Goal: Task Accomplishment & Management: Manage account settings

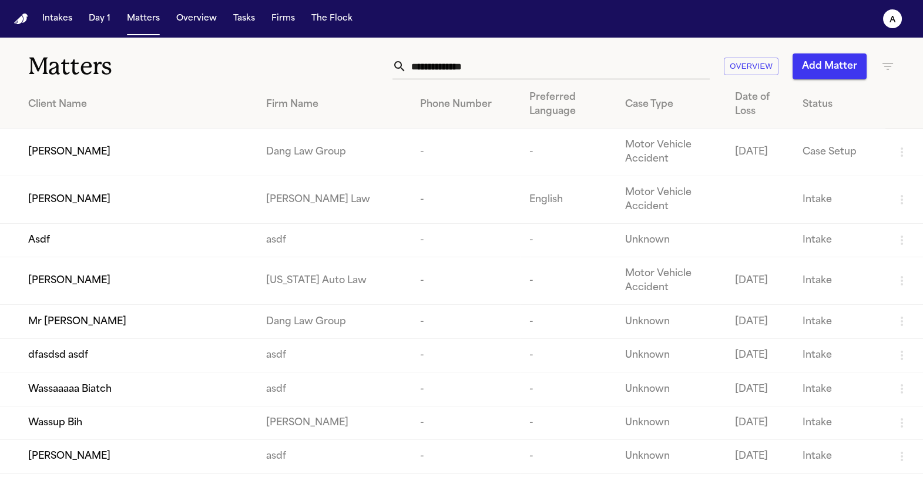
click at [283, 29] on nav "Intakes Day 1 Matters Overview Tasks Firms The Flock a" at bounding box center [461, 19] width 923 height 38
click at [274, 16] on button "Firms" at bounding box center [283, 18] width 33 height 21
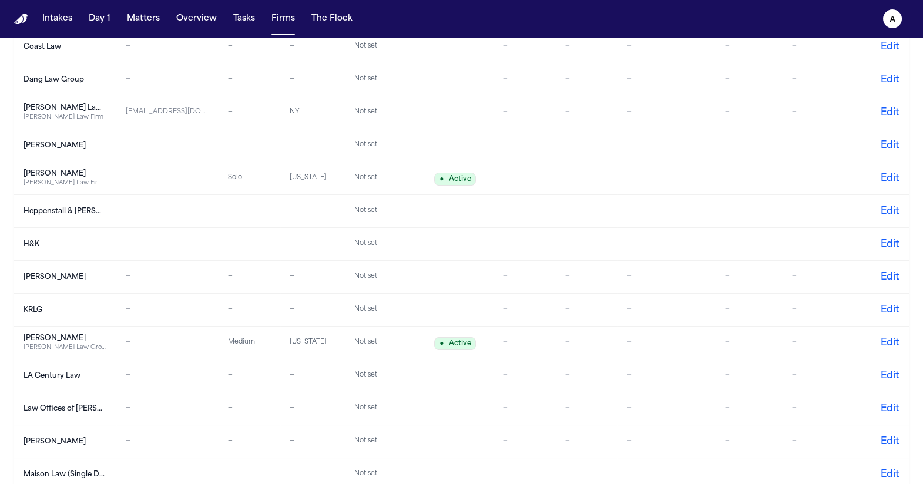
scroll to position [471, 0]
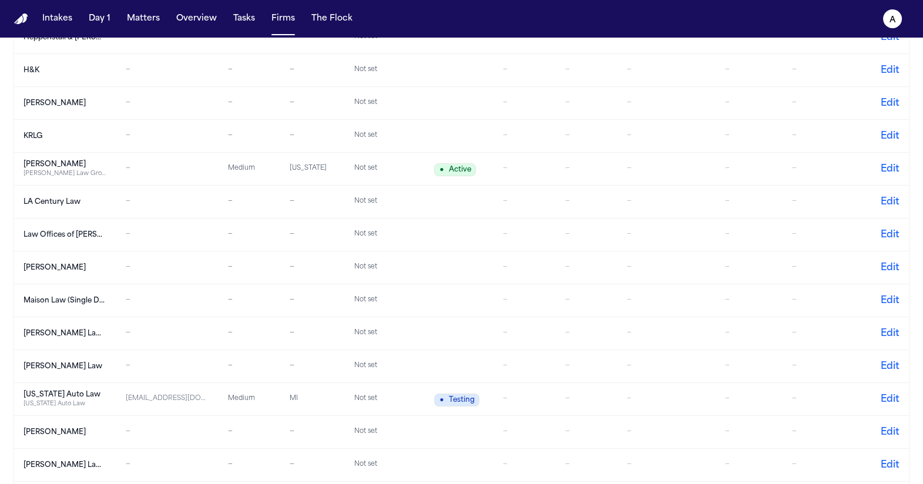
click at [80, 368] on div "[PERSON_NAME] Law" at bounding box center [65, 366] width 82 height 9
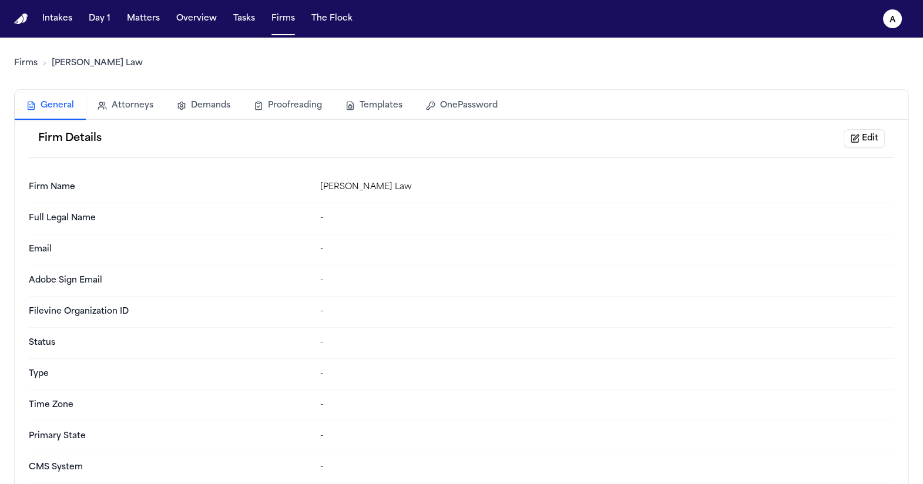
click at [355, 108] on button "Templates" at bounding box center [374, 106] width 80 height 26
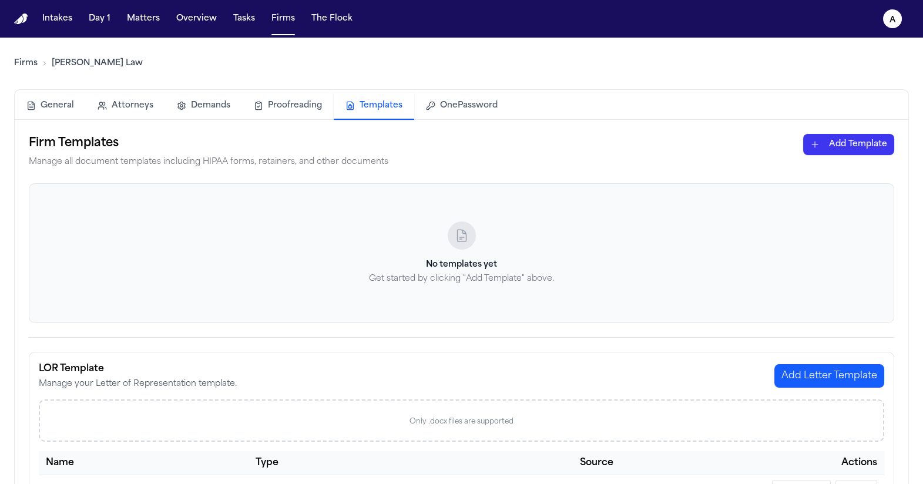
click at [32, 63] on link "Firms" at bounding box center [26, 64] width 24 height 12
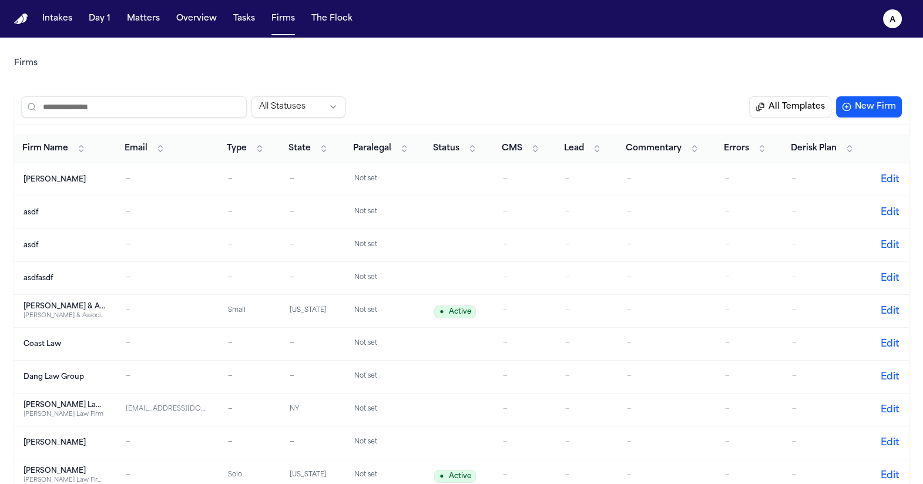
click at [77, 370] on td "Dang Law Group" at bounding box center [65, 377] width 102 height 33
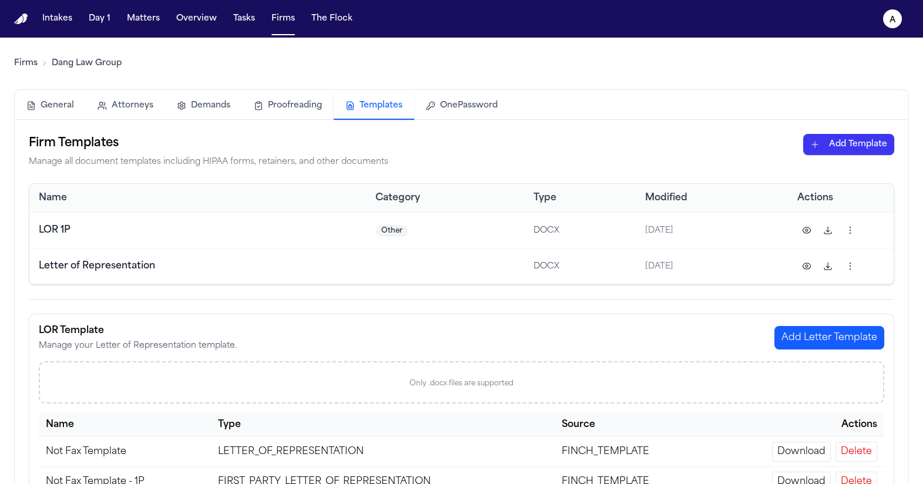
click at [372, 108] on button "Templates" at bounding box center [374, 106] width 80 height 27
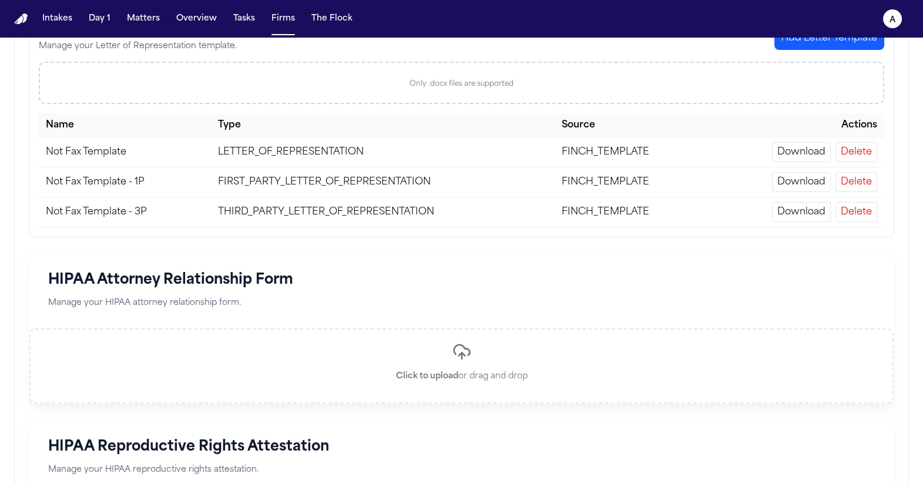
scroll to position [182, 0]
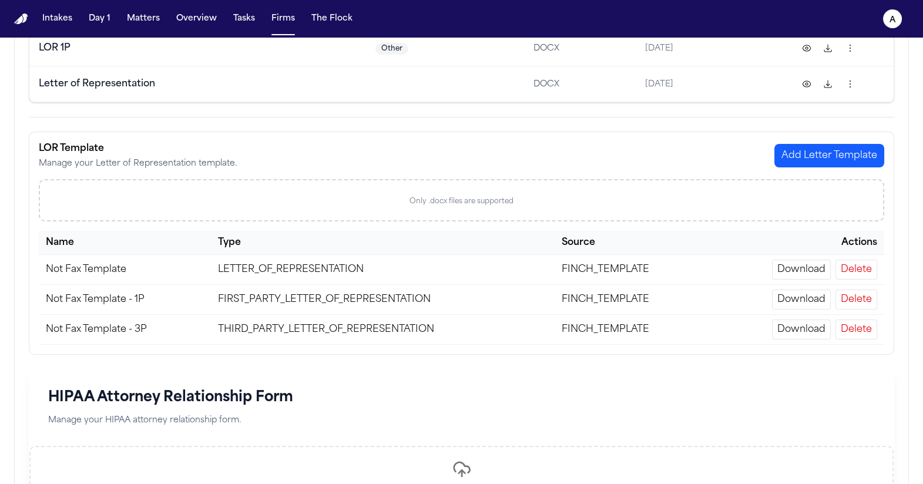
click at [858, 266] on button "Delete" at bounding box center [857, 270] width 42 height 20
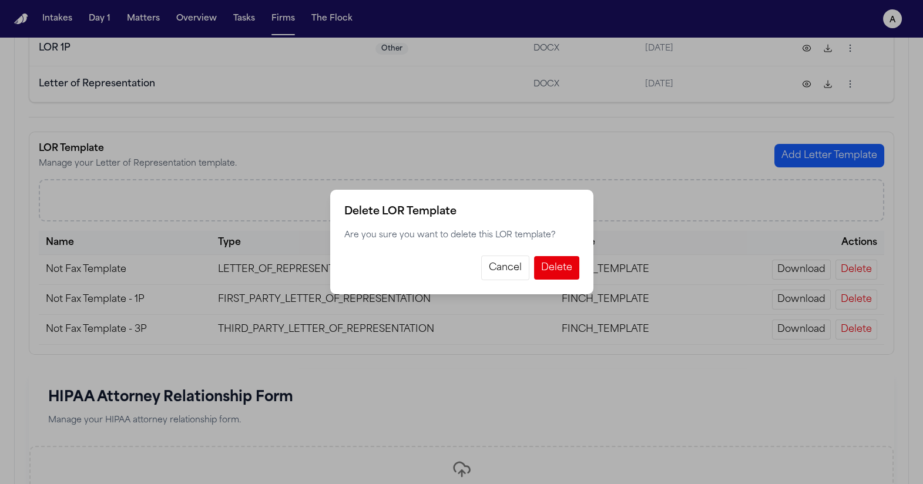
click at [499, 263] on button "Cancel" at bounding box center [505, 268] width 48 height 25
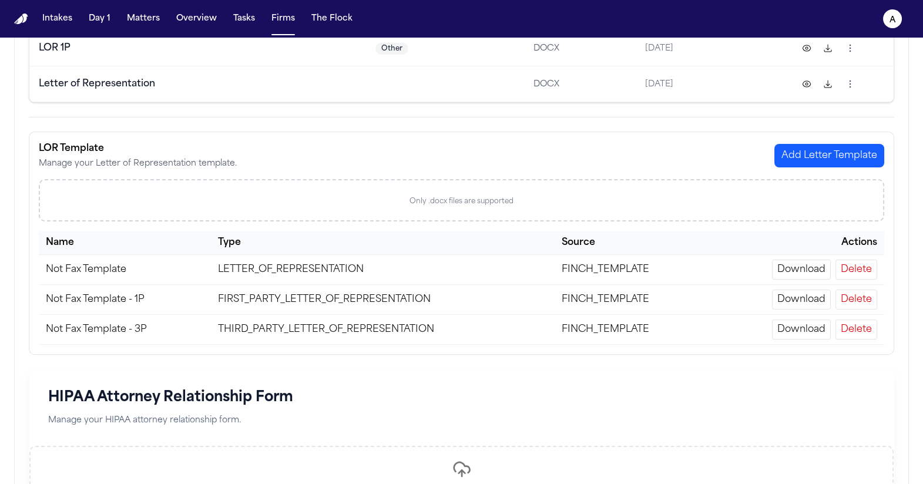
click at [851, 300] on button "Delete" at bounding box center [857, 300] width 42 height 20
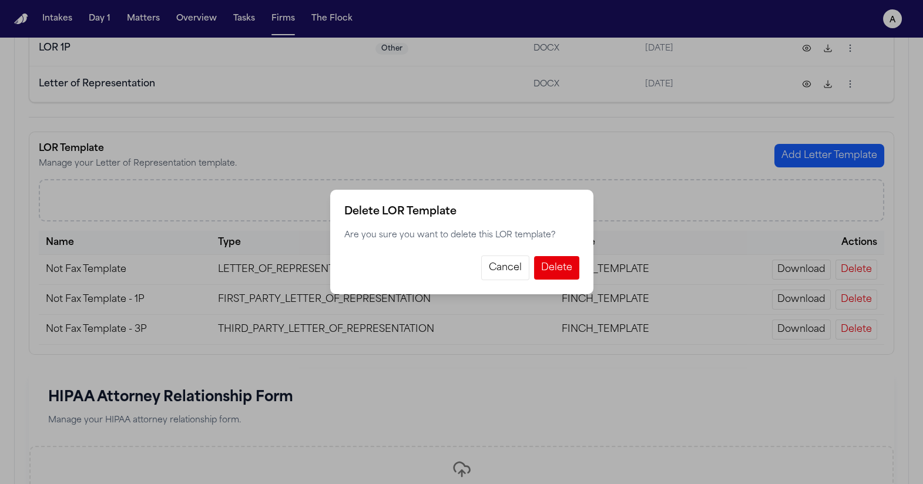
click at [568, 270] on button "Delete" at bounding box center [556, 268] width 45 height 24
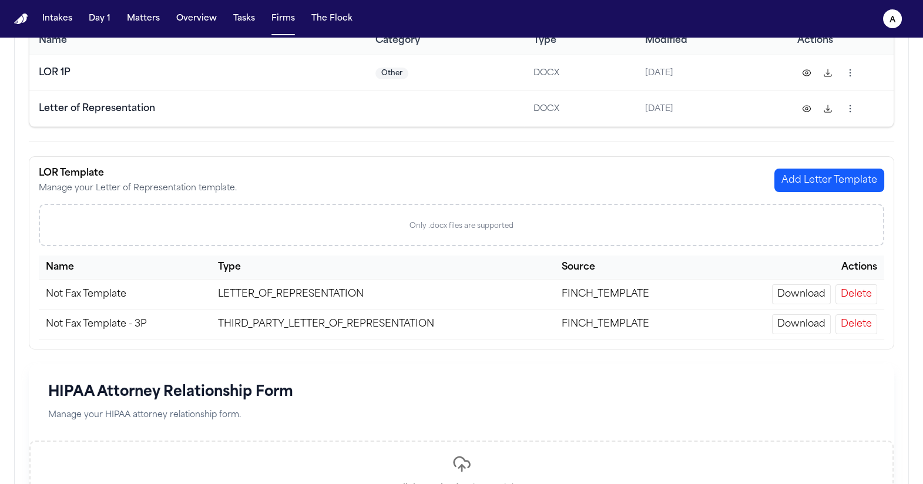
scroll to position [14, 0]
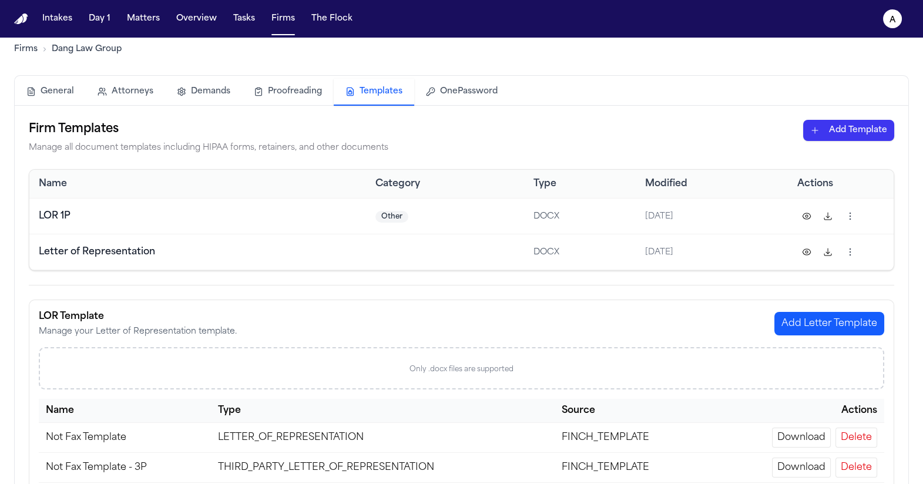
click at [785, 317] on button "Add Letter Template" at bounding box center [829, 324] width 110 height 24
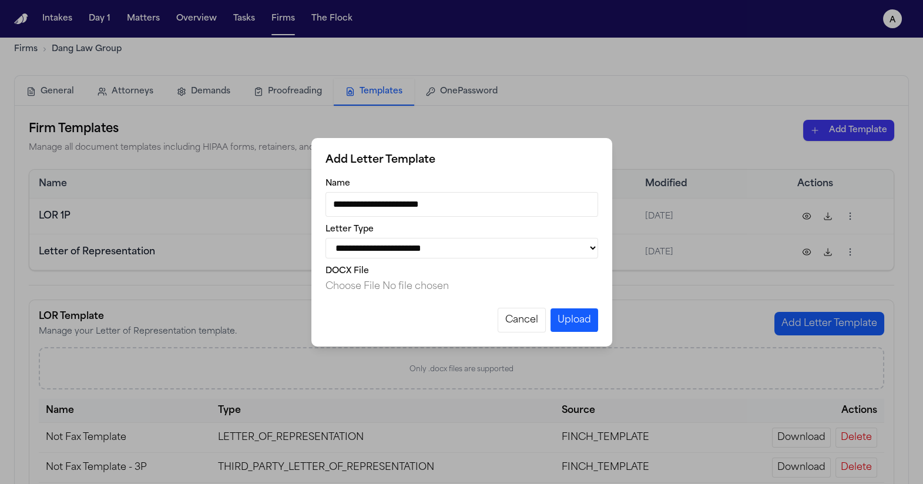
click at [401, 203] on input "**********" at bounding box center [462, 204] width 273 height 25
click at [434, 246] on select "**********" at bounding box center [462, 248] width 273 height 21
select select "**********"
click at [326, 238] on select "**********" at bounding box center [462, 248] width 273 height 21
click at [250, 157] on div "**********" at bounding box center [461, 242] width 923 height 484
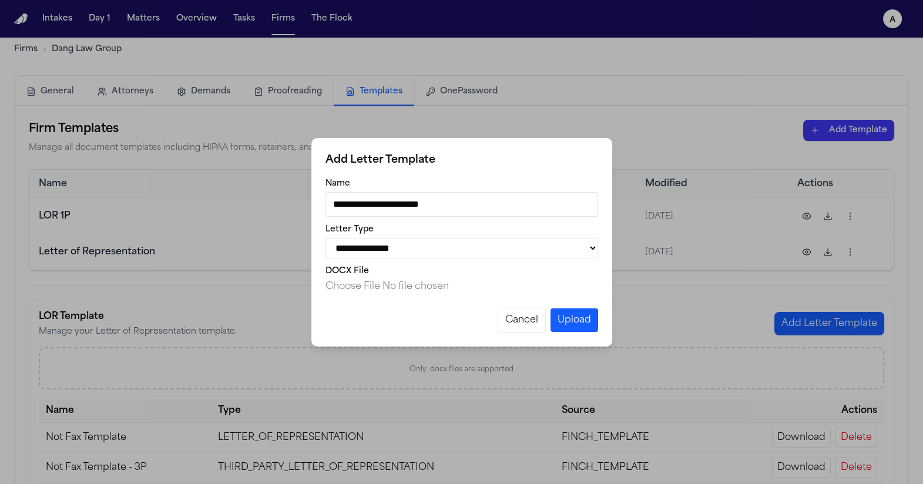
click at [97, 38] on div "**********" at bounding box center [461, 242] width 923 height 484
click at [506, 324] on button "Cancel" at bounding box center [522, 320] width 48 height 25
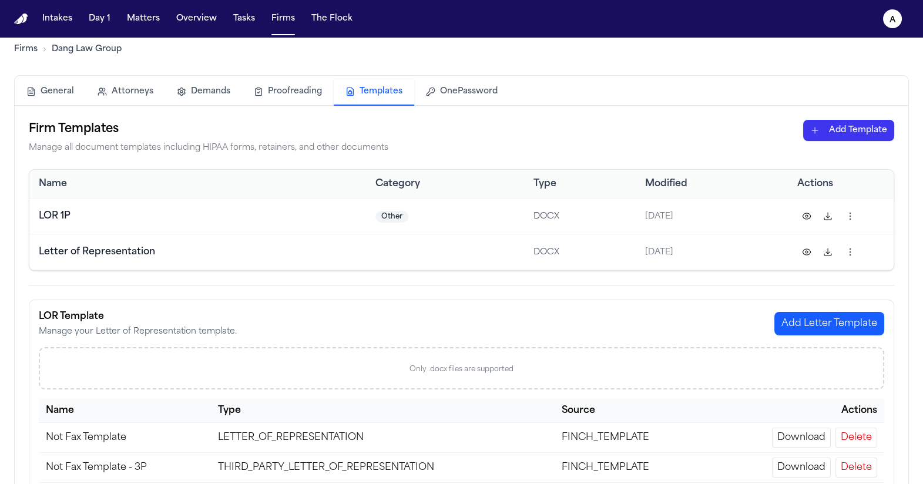
click at [24, 51] on link "Firms" at bounding box center [26, 49] width 24 height 12
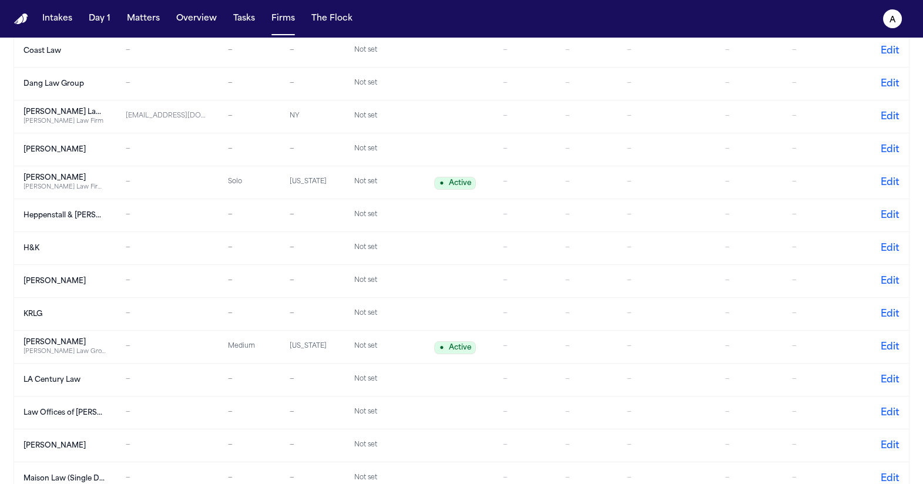
scroll to position [633, 0]
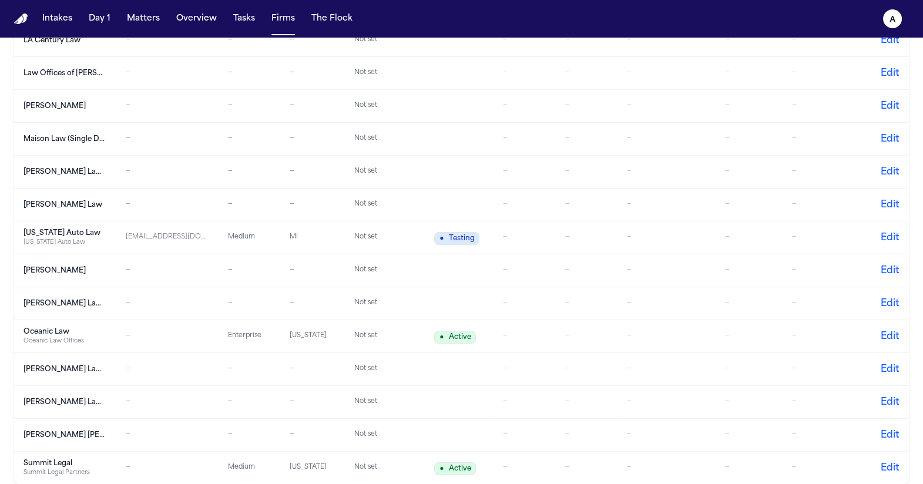
click at [45, 207] on div "[PERSON_NAME] Law" at bounding box center [65, 204] width 82 height 9
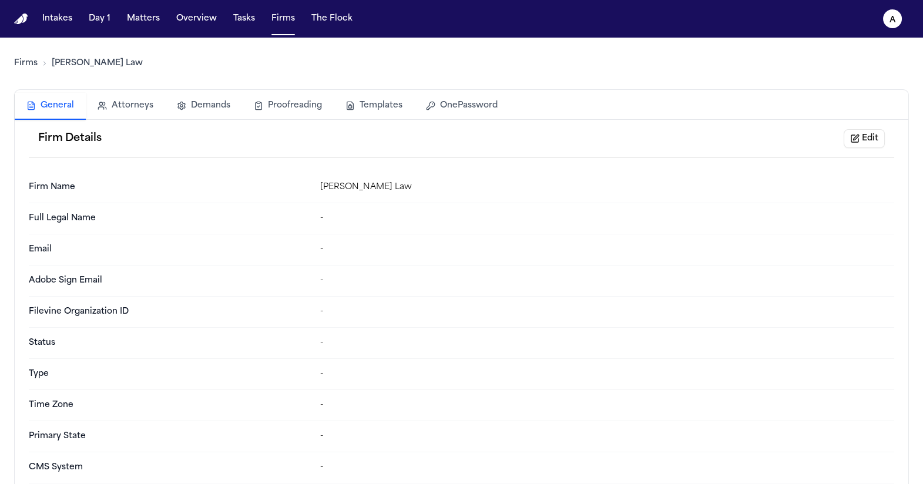
click at [354, 114] on button "Templates" at bounding box center [374, 106] width 80 height 26
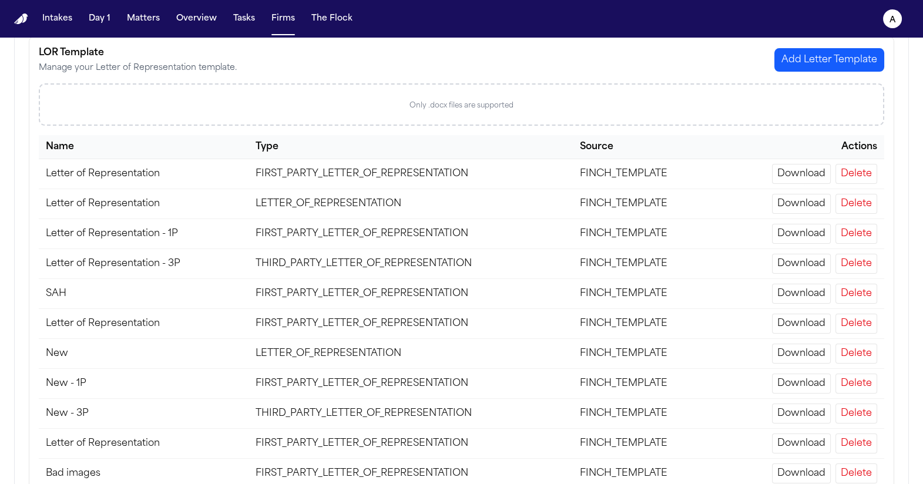
scroll to position [318, 0]
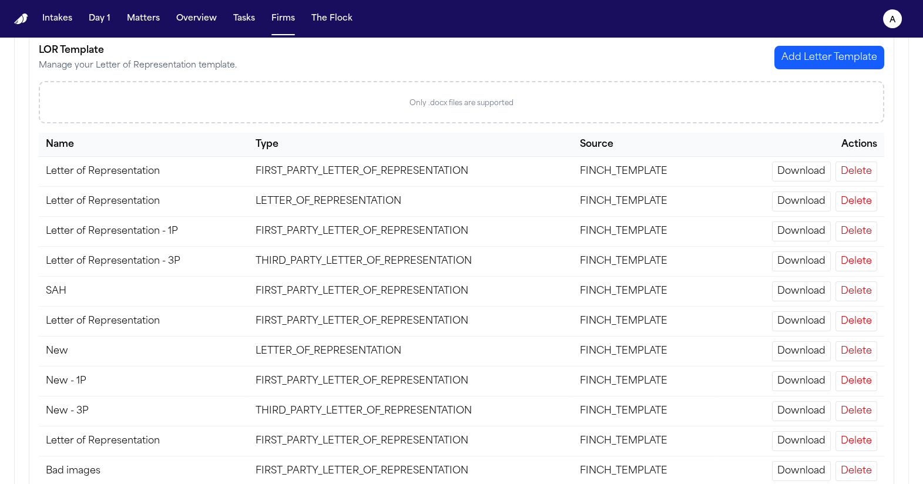
click at [853, 434] on button "Delete" at bounding box center [857, 441] width 42 height 20
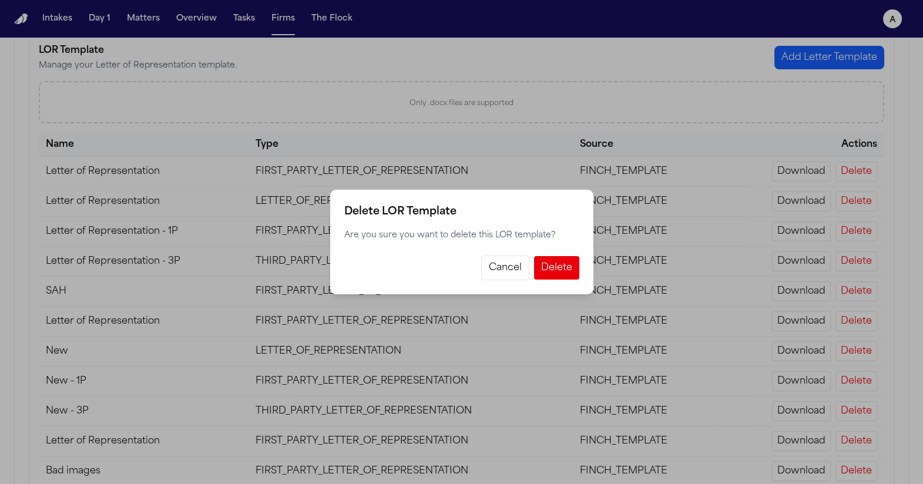
click at [567, 257] on button "Delete" at bounding box center [556, 268] width 45 height 24
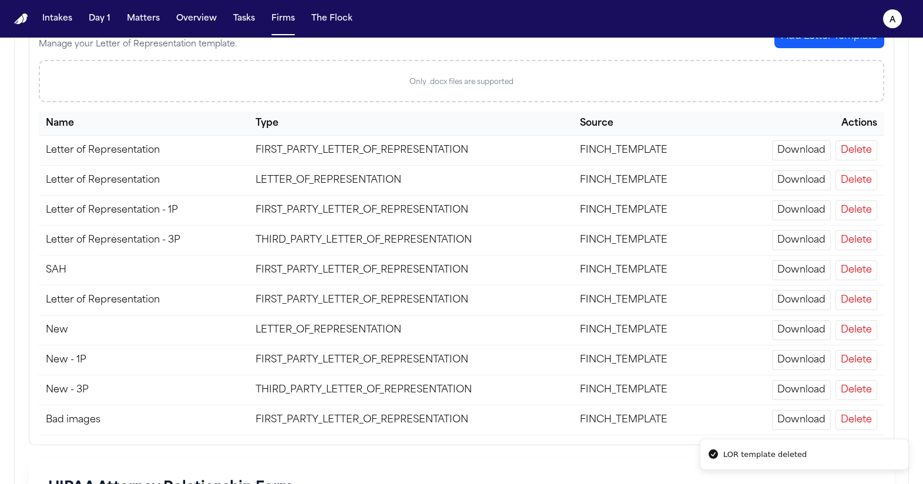
scroll to position [331, 0]
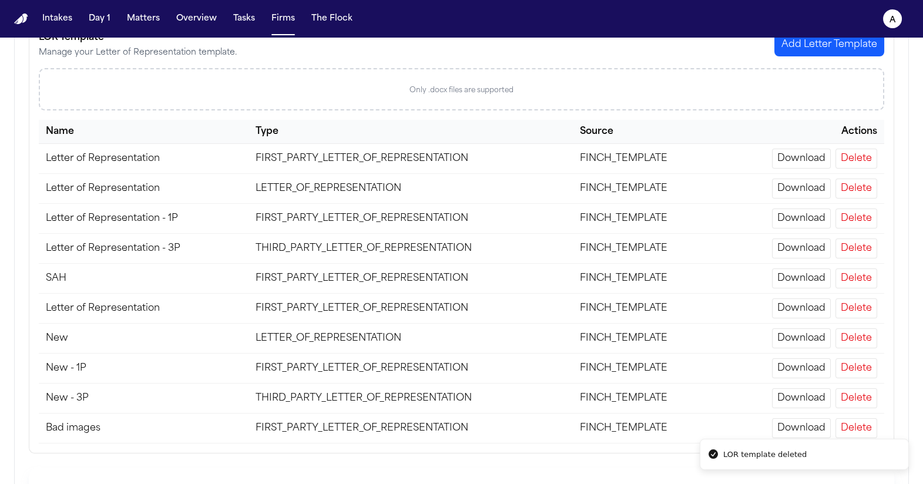
click at [853, 153] on button "Delete" at bounding box center [857, 159] width 42 height 20
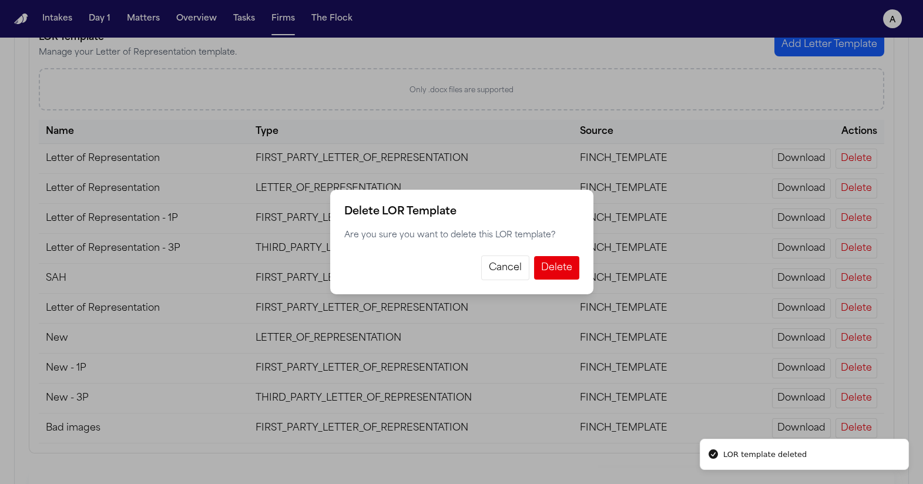
click at [578, 266] on button "Delete" at bounding box center [556, 268] width 45 height 24
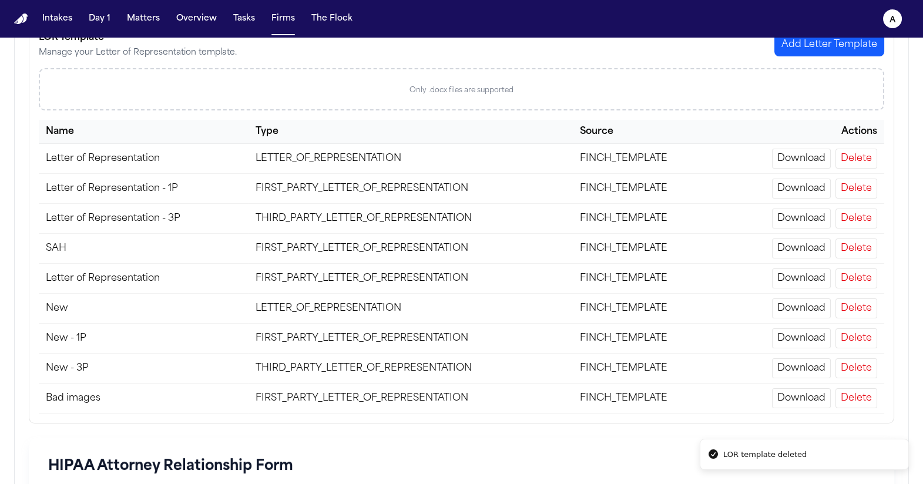
click at [860, 153] on button "Delete" at bounding box center [857, 159] width 42 height 20
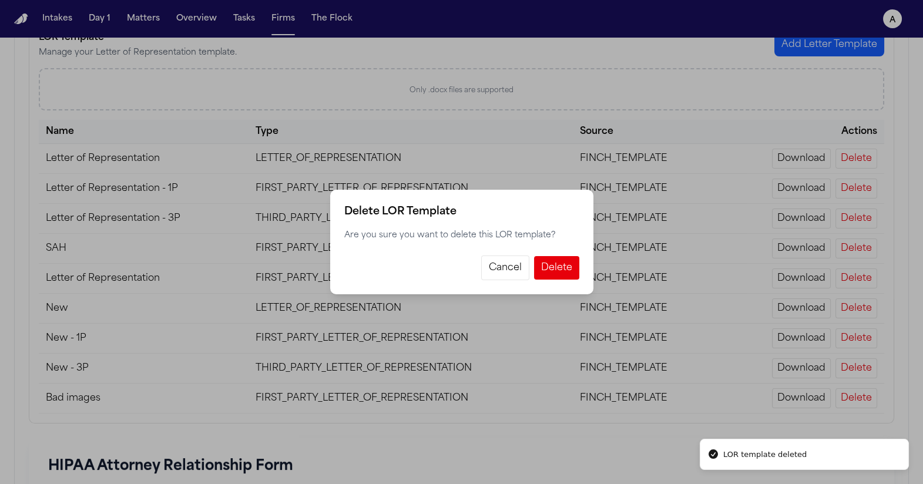
click at [568, 264] on button "Delete" at bounding box center [556, 268] width 45 height 24
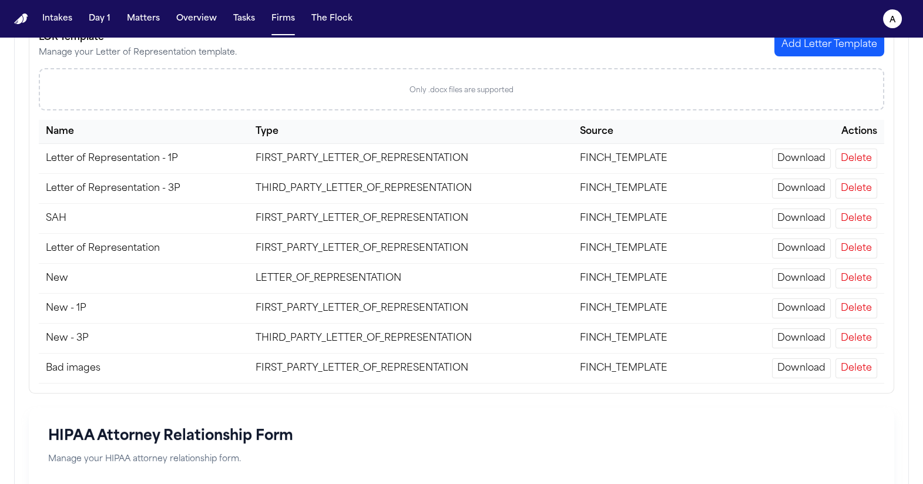
click at [856, 225] on button "Delete" at bounding box center [857, 219] width 42 height 20
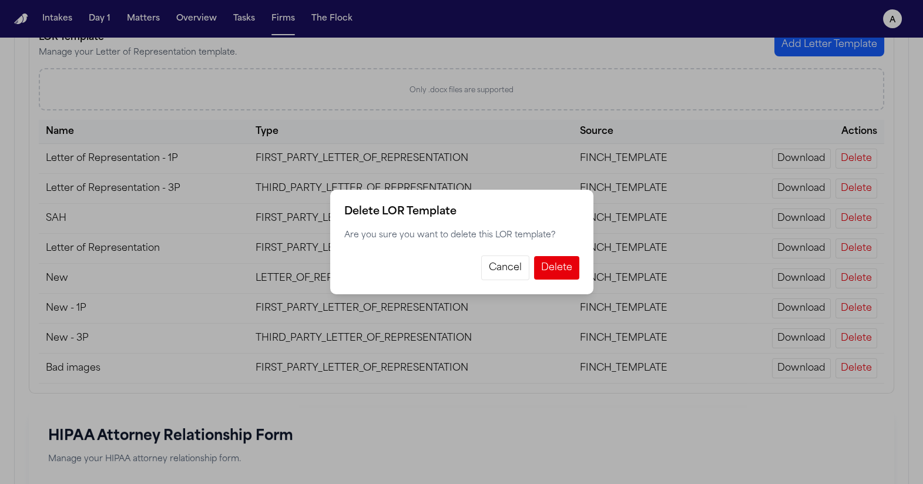
click at [562, 279] on button "Delete" at bounding box center [556, 268] width 45 height 24
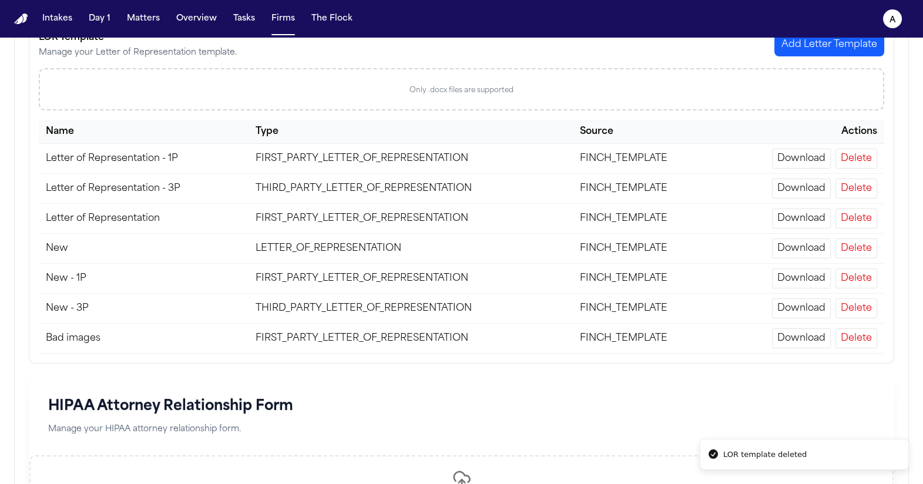
click at [840, 351] on div "LOR Template Manage your Letter of Representation template. Add Letter Template…" at bounding box center [461, 192] width 865 height 343
click at [846, 339] on button "Delete" at bounding box center [857, 338] width 42 height 20
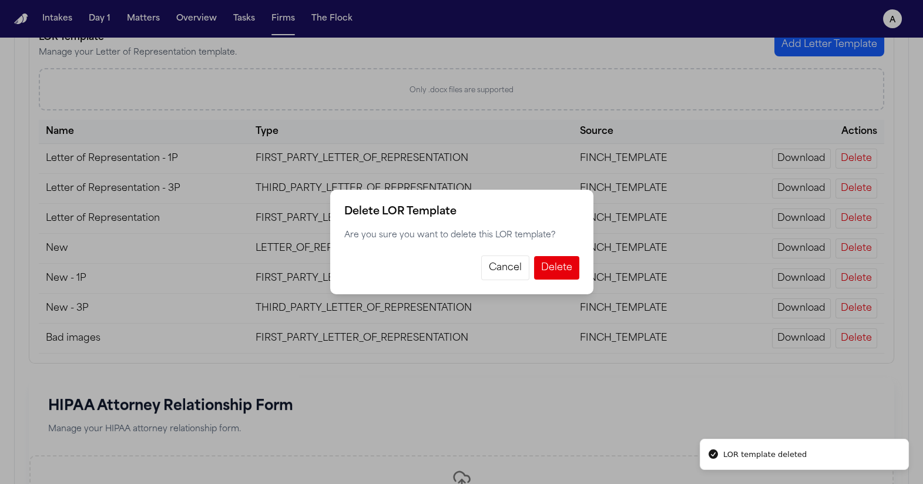
click at [545, 271] on button "Delete" at bounding box center [556, 268] width 45 height 24
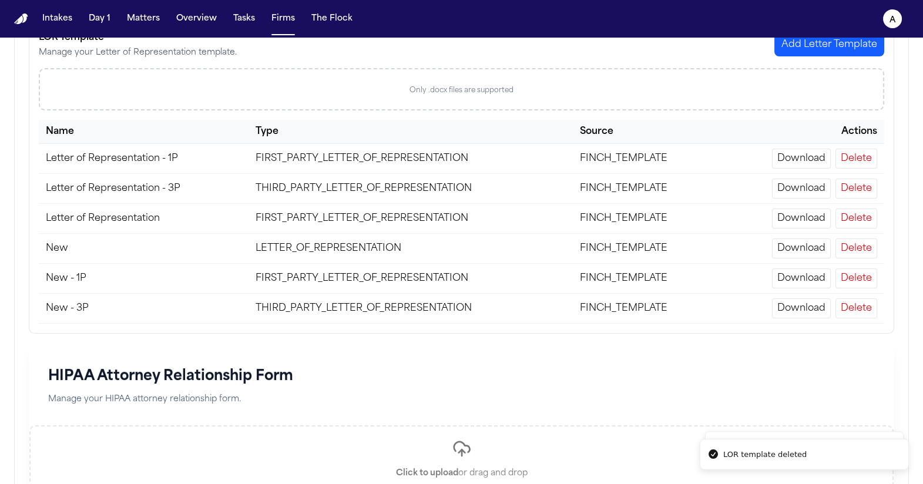
click at [848, 307] on button "Delete" at bounding box center [857, 308] width 42 height 20
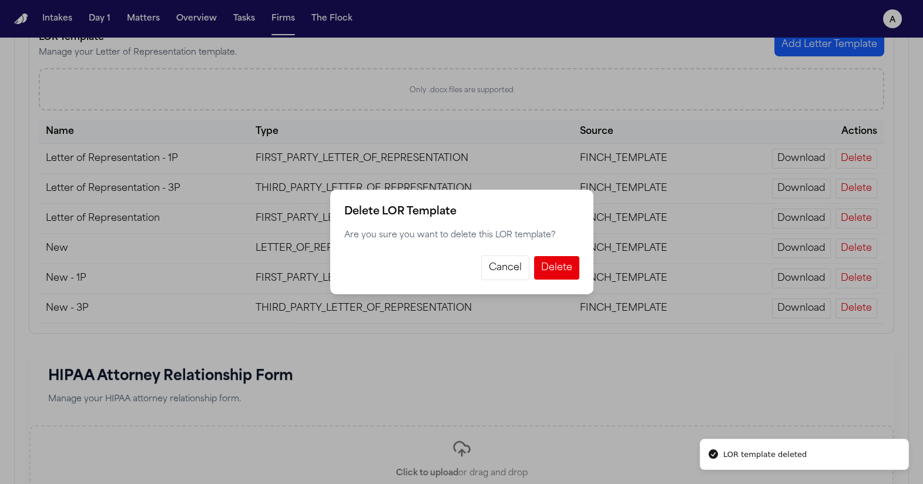
click at [573, 271] on button "Delete" at bounding box center [556, 268] width 45 height 24
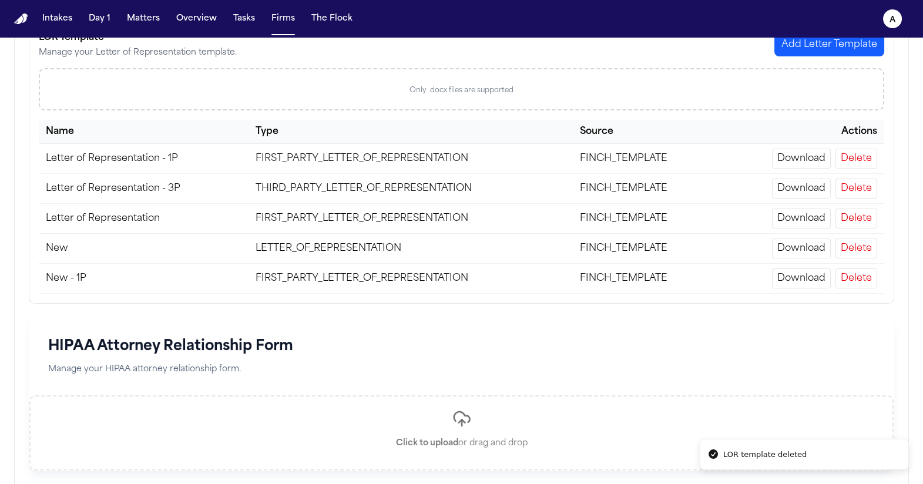
click at [836, 266] on td "Download Delete" at bounding box center [800, 279] width 168 height 30
click at [861, 288] on td "Download Delete" at bounding box center [800, 279] width 168 height 30
click at [850, 280] on button "Delete" at bounding box center [857, 279] width 42 height 20
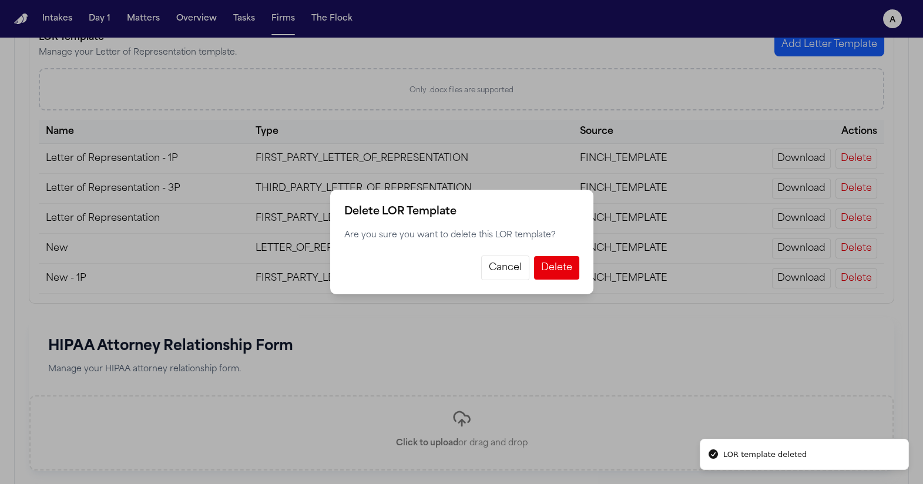
click at [563, 277] on button "Delete" at bounding box center [556, 268] width 45 height 24
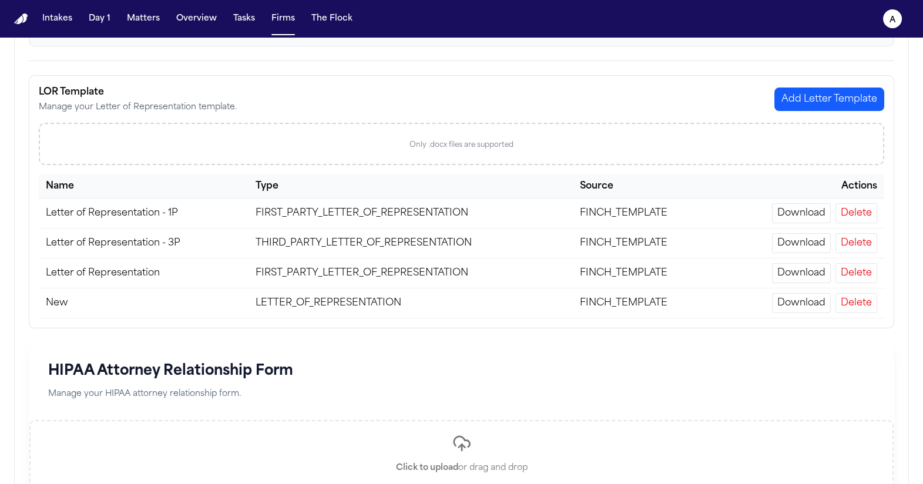
scroll to position [271, 0]
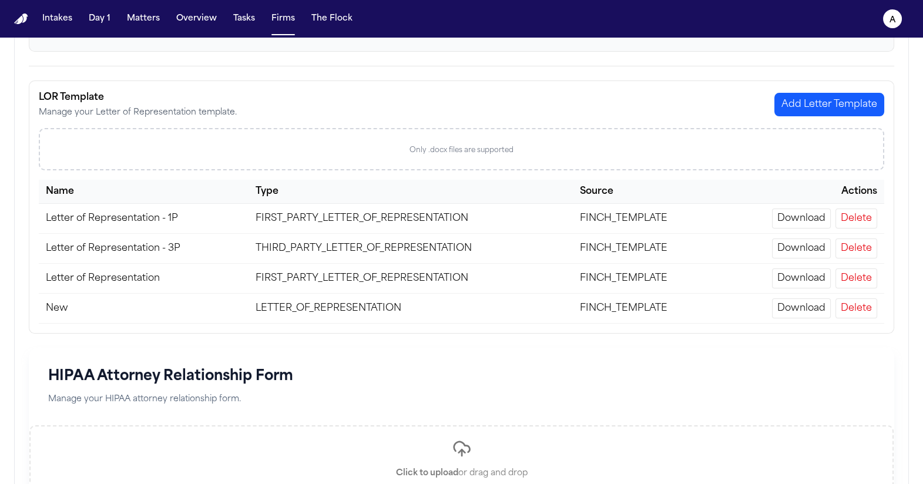
click at [847, 275] on button "Delete" at bounding box center [857, 279] width 42 height 20
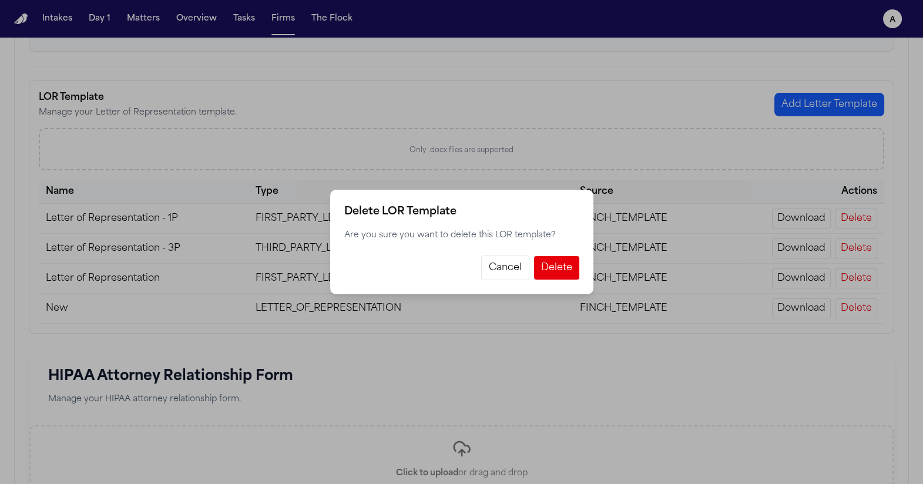
click at [554, 269] on button "Delete" at bounding box center [556, 268] width 45 height 24
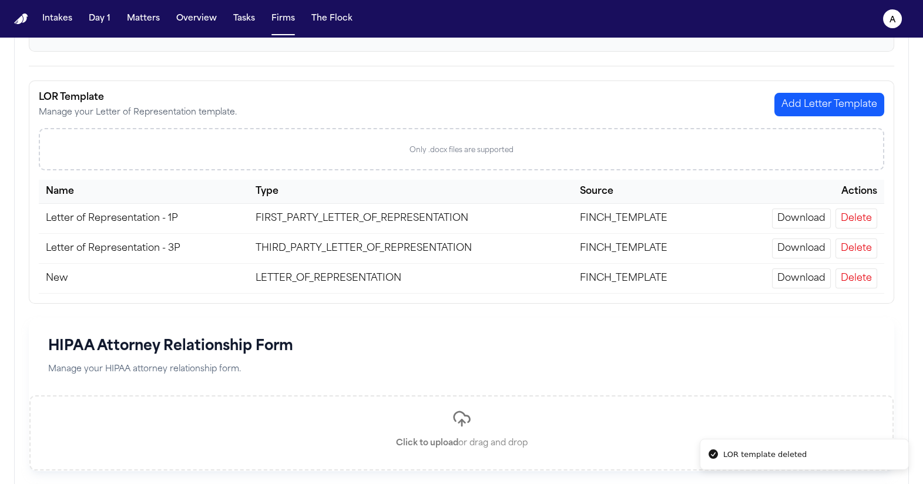
click at [850, 243] on button "Delete" at bounding box center [857, 249] width 42 height 20
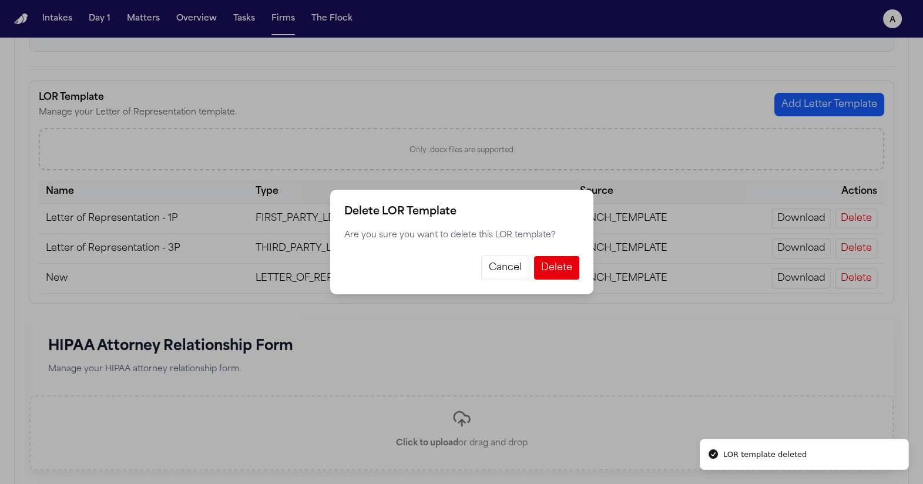
click at [506, 276] on button "Cancel" at bounding box center [505, 268] width 48 height 25
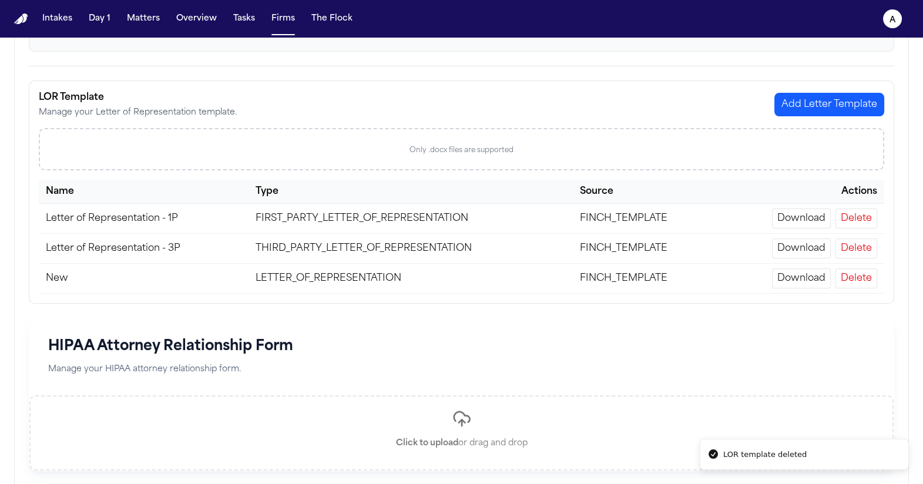
click at [838, 277] on button "Delete" at bounding box center [857, 279] width 42 height 20
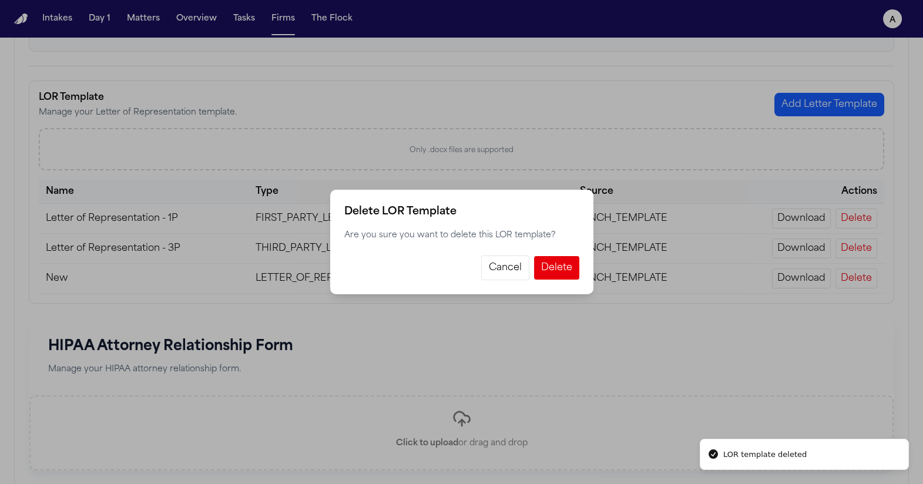
click at [522, 270] on button "Cancel" at bounding box center [505, 268] width 48 height 25
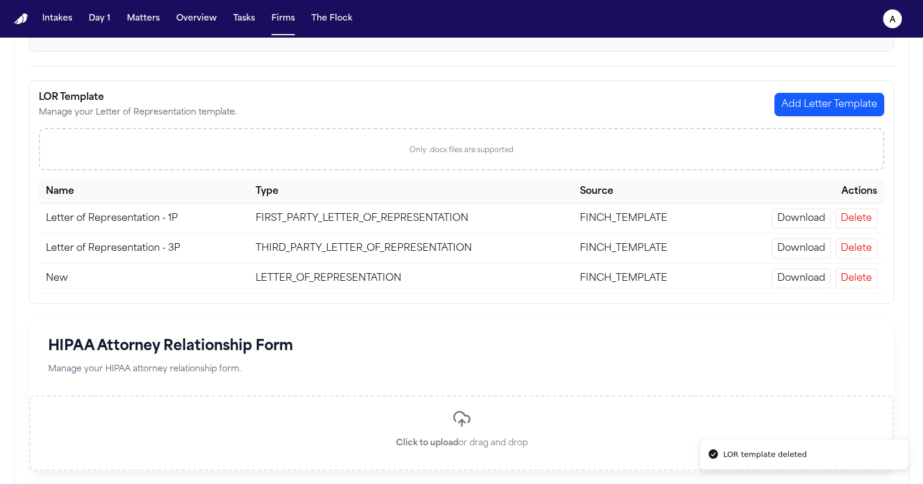
click at [843, 228] on td "Download Delete" at bounding box center [800, 219] width 168 height 30
click at [841, 222] on button "Delete" at bounding box center [857, 219] width 42 height 20
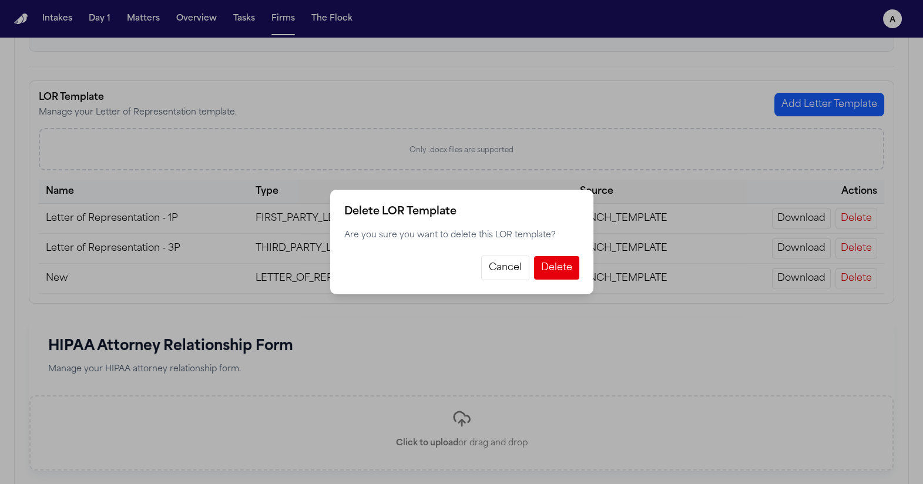
click at [518, 271] on button "Cancel" at bounding box center [505, 268] width 48 height 25
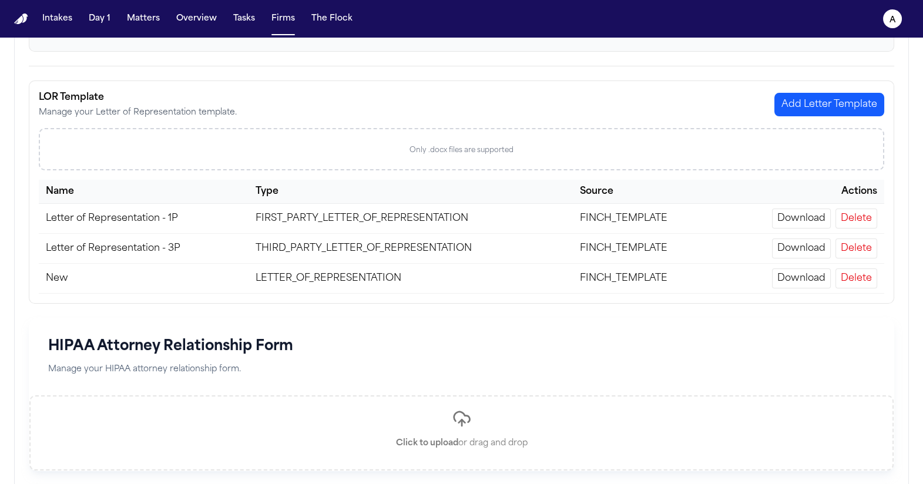
click at [706, 355] on div "HIPAA Attorney Relationship Form Manage your HIPAA attorney relationship form." at bounding box center [461, 356] width 864 height 77
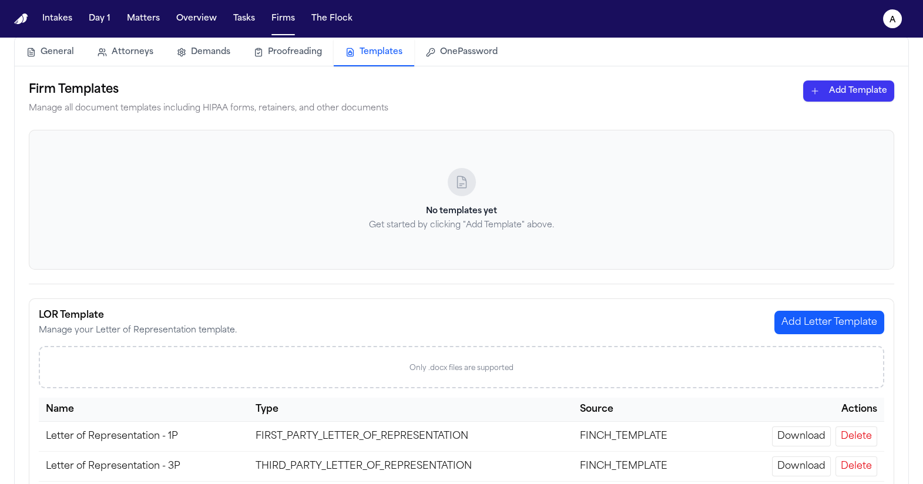
scroll to position [0, 0]
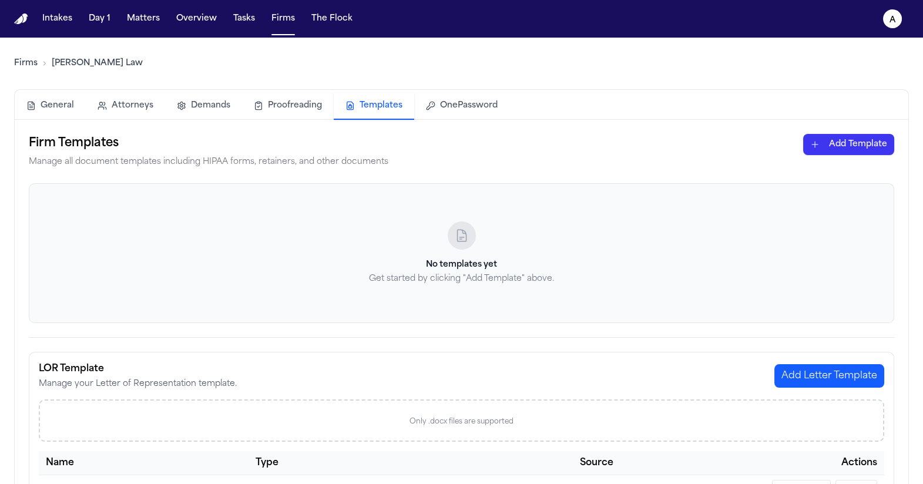
click at [35, 61] on link "Firms" at bounding box center [26, 64] width 24 height 12
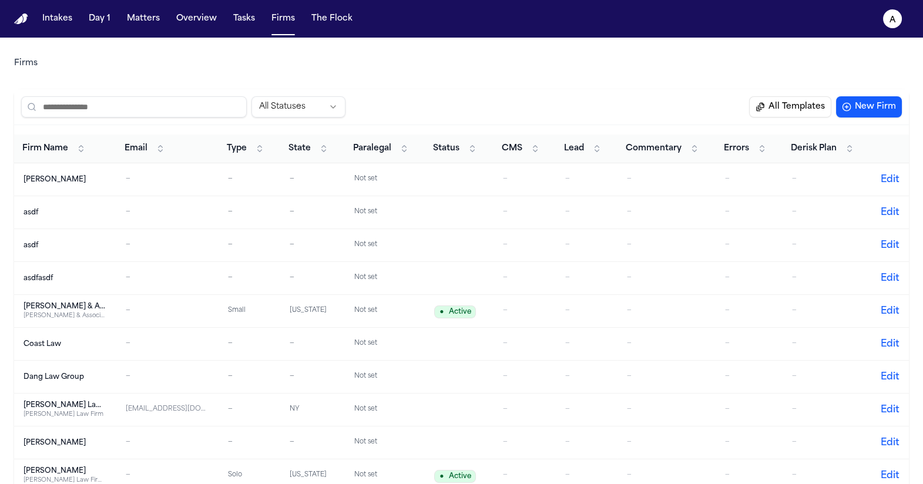
click at [85, 381] on div "Dang Law Group" at bounding box center [65, 377] width 82 height 9
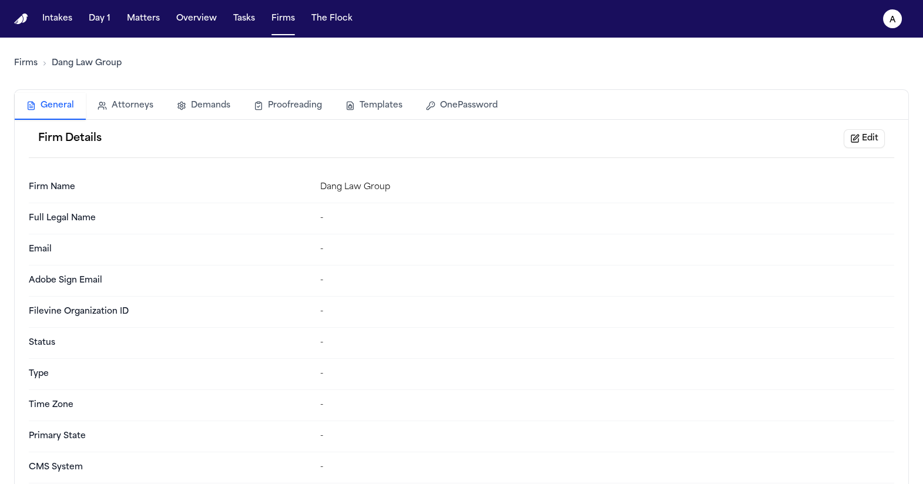
click at [371, 108] on button "Templates" at bounding box center [374, 106] width 80 height 26
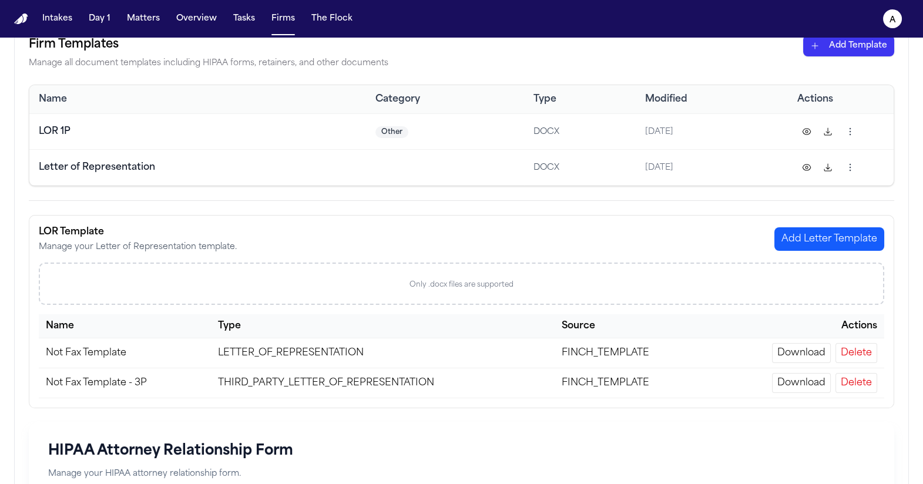
scroll to position [100, 0]
click at [867, 350] on button "Delete" at bounding box center [857, 352] width 42 height 20
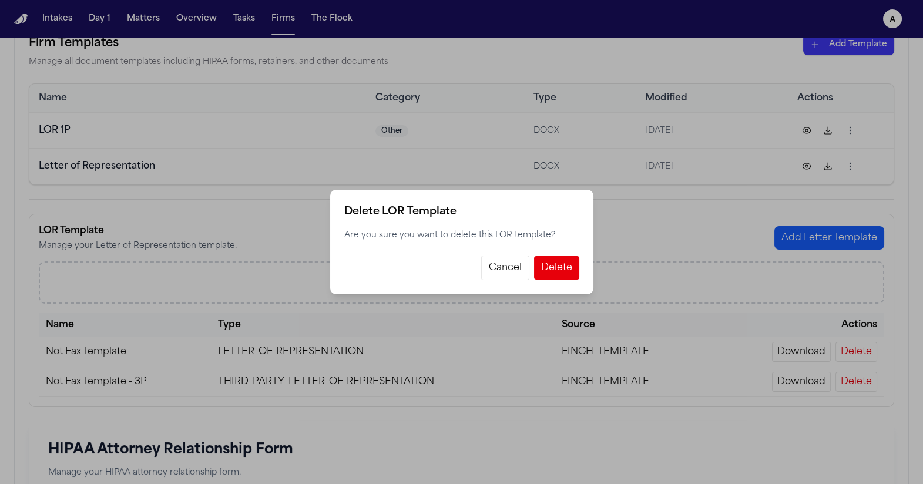
click at [492, 272] on button "Cancel" at bounding box center [505, 268] width 48 height 25
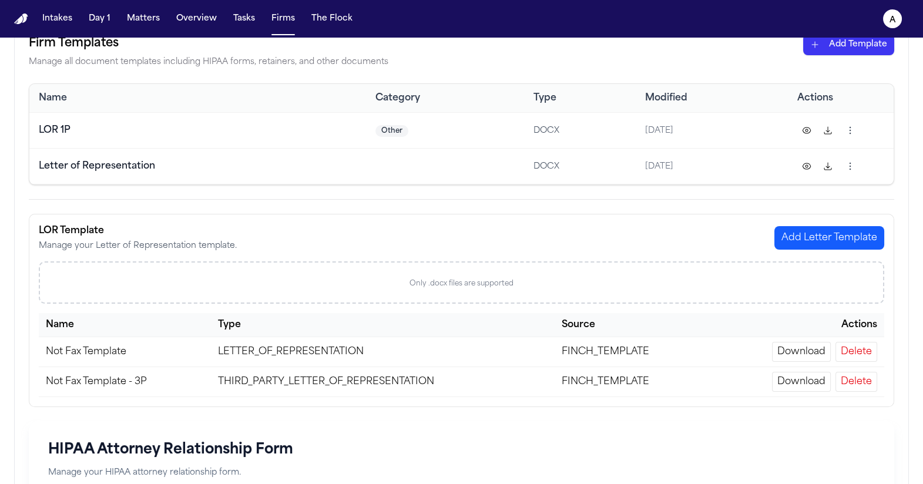
click at [338, 210] on div "Firm Templates Manage all document templates including HIPAA forms, retainers, …" at bounding box center [461, 387] width 865 height 707
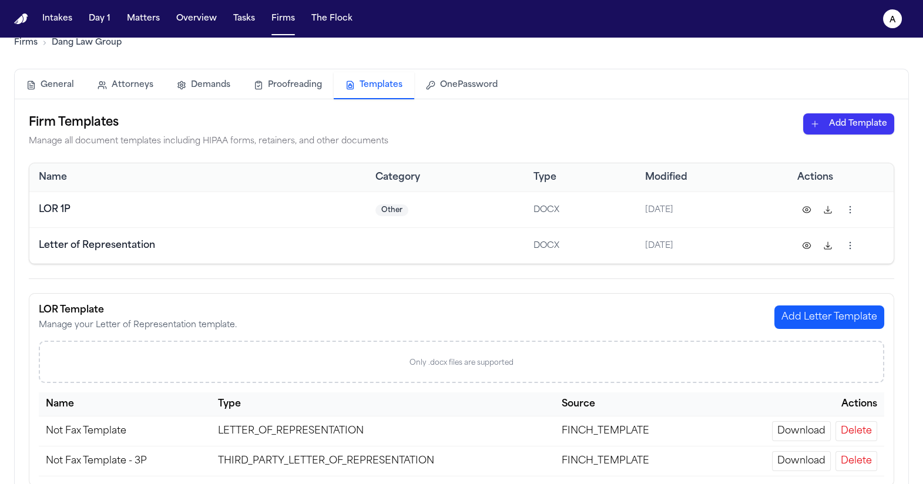
scroll to position [21, 0]
click at [864, 452] on button "Delete" at bounding box center [857, 461] width 42 height 20
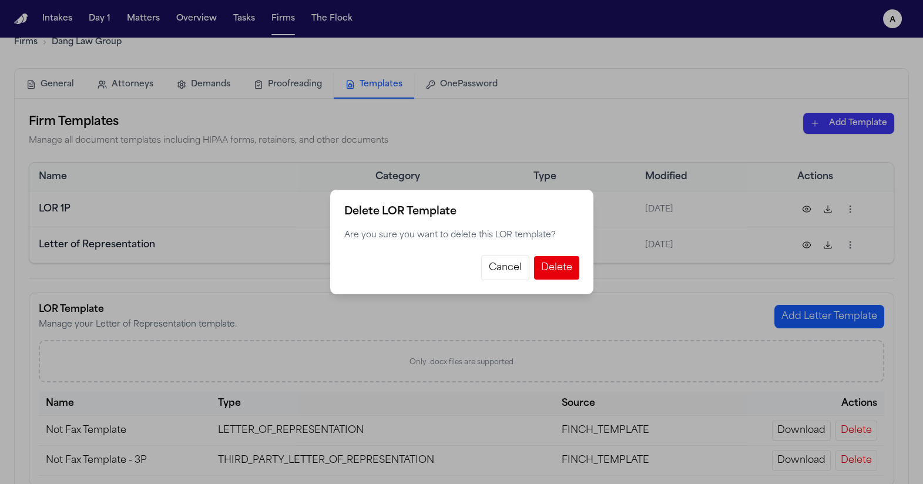
click at [519, 279] on button "Cancel" at bounding box center [505, 268] width 48 height 25
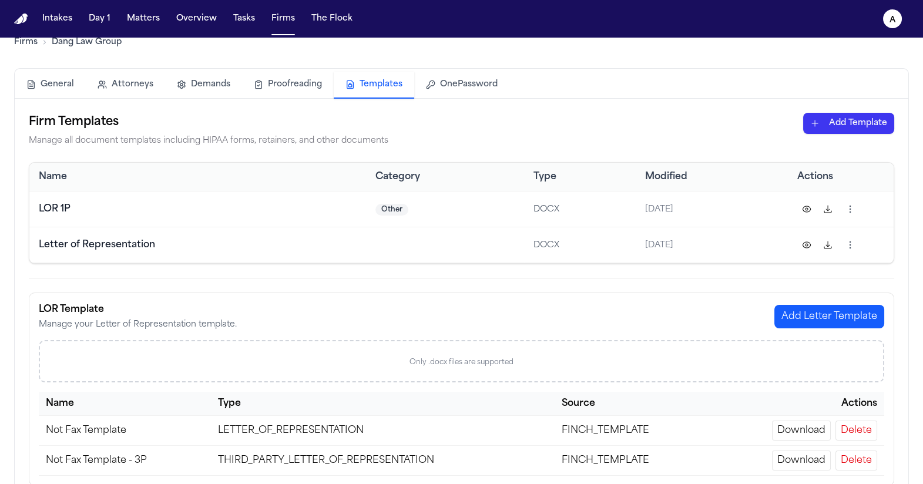
click at [851, 421] on button "Delete" at bounding box center [857, 431] width 42 height 20
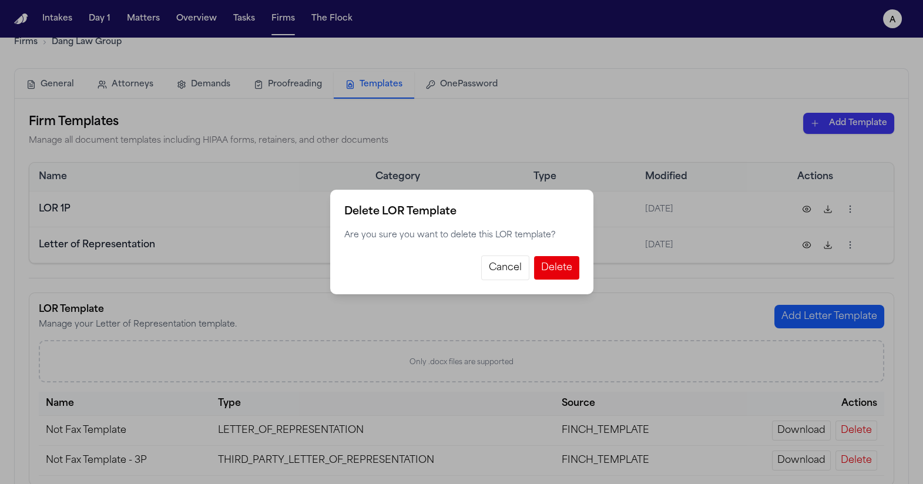
click at [363, 118] on div "Delete LOR Template Are you sure you want to delete this LOR template? Cancel D…" at bounding box center [461, 242] width 923 height 484
click at [498, 256] on button "Cancel" at bounding box center [505, 268] width 48 height 25
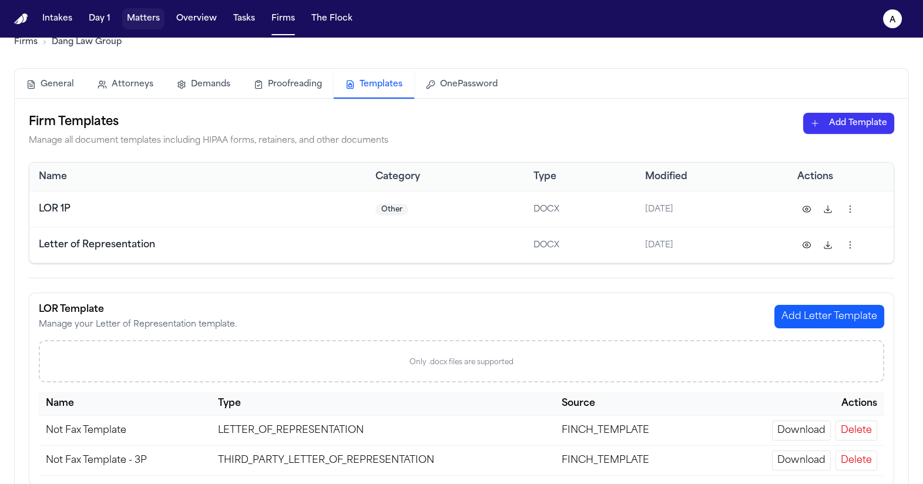
click at [136, 10] on button "Matters" at bounding box center [143, 18] width 42 height 21
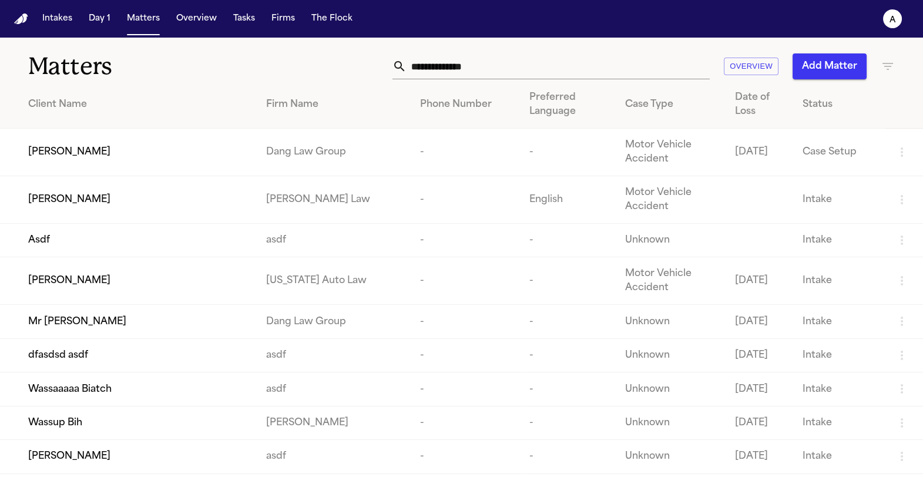
click at [126, 163] on td "[PERSON_NAME]" at bounding box center [128, 153] width 257 height 48
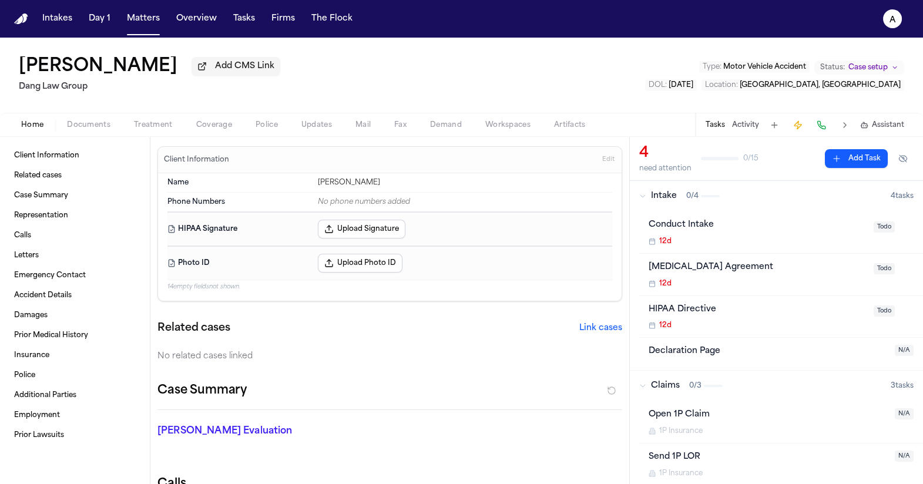
drag, startPoint x: 239, startPoint y: 125, endPoint x: 230, endPoint y: 126, distance: 9.0
click at [230, 126] on button "Coverage" at bounding box center [213, 125] width 59 height 14
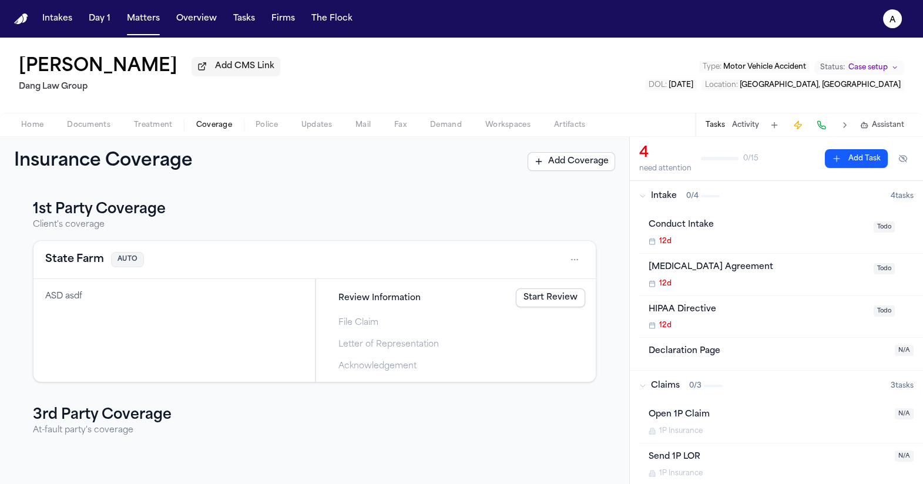
click at [516, 298] on link "Start Review" at bounding box center [550, 297] width 69 height 19
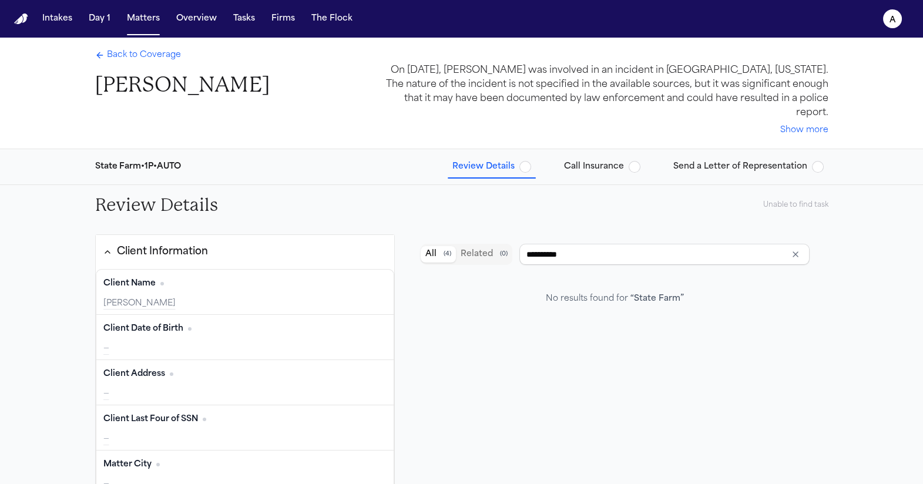
click at [706, 159] on button "Send a Letter of Representation" at bounding box center [749, 166] width 160 height 21
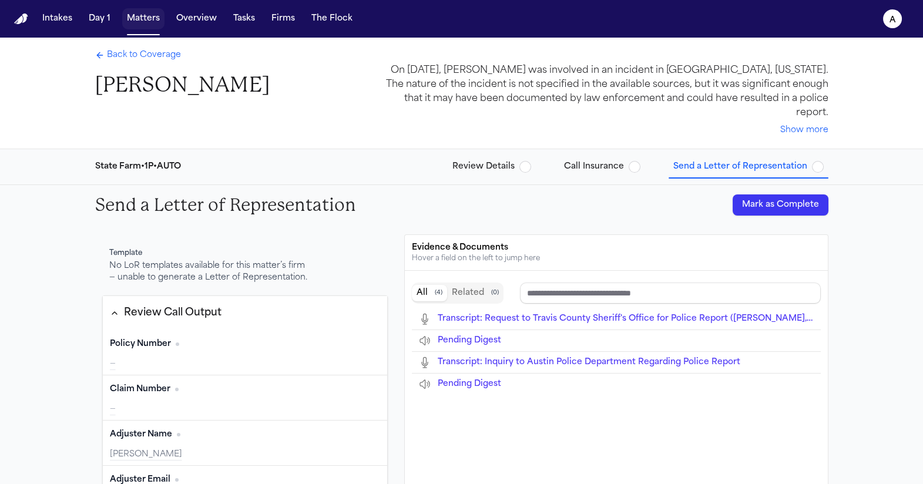
click at [127, 21] on button "Matters" at bounding box center [143, 18] width 42 height 21
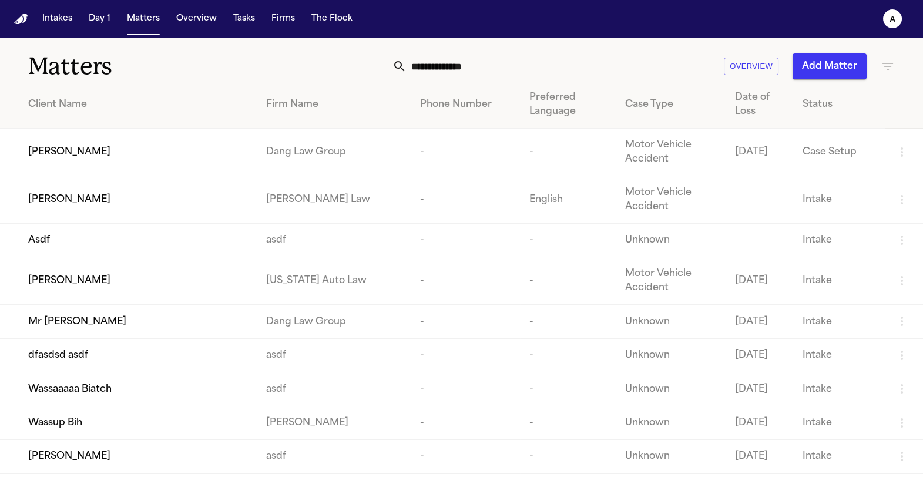
click at [92, 194] on span "[PERSON_NAME]" at bounding box center [69, 200] width 82 height 14
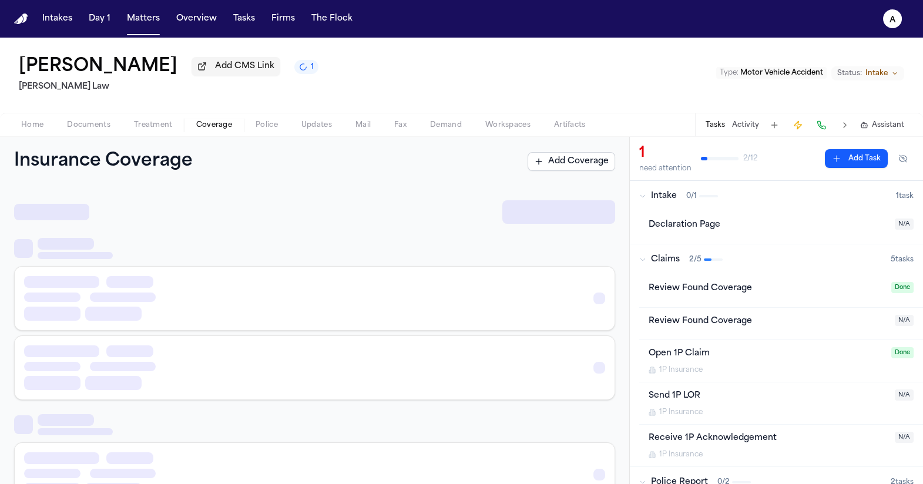
click at [213, 130] on span "Coverage" at bounding box center [214, 124] width 36 height 9
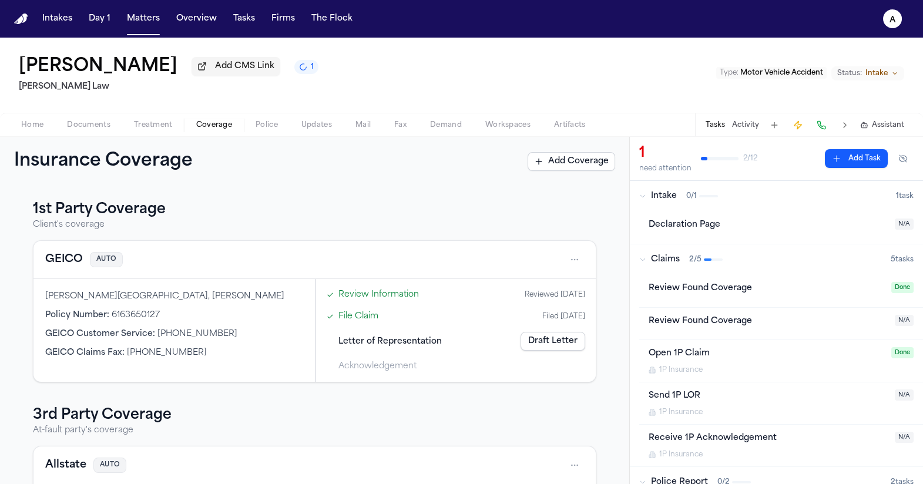
click at [522, 349] on link "Draft Letter" at bounding box center [553, 341] width 65 height 19
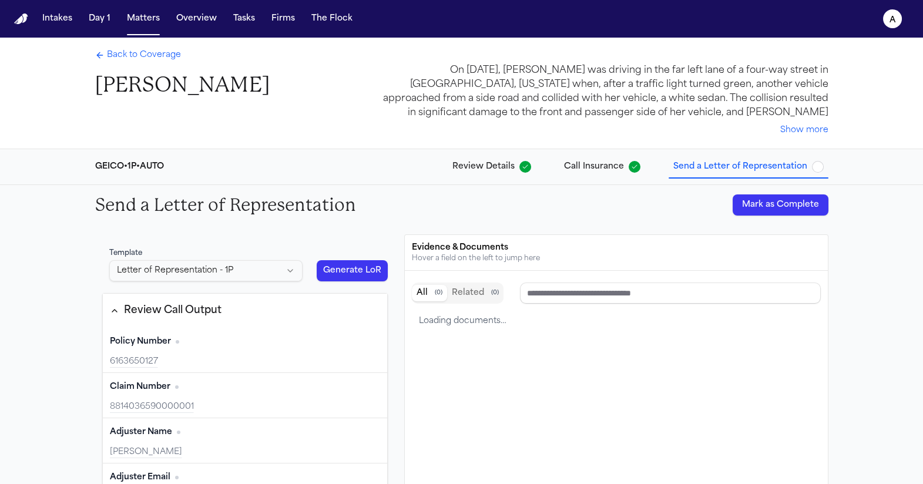
click at [220, 263] on html "Intakes Day 1 Matters Overview Tasks Firms The Flock a Back to Coverage [PERSON…" at bounding box center [461, 242] width 923 height 484
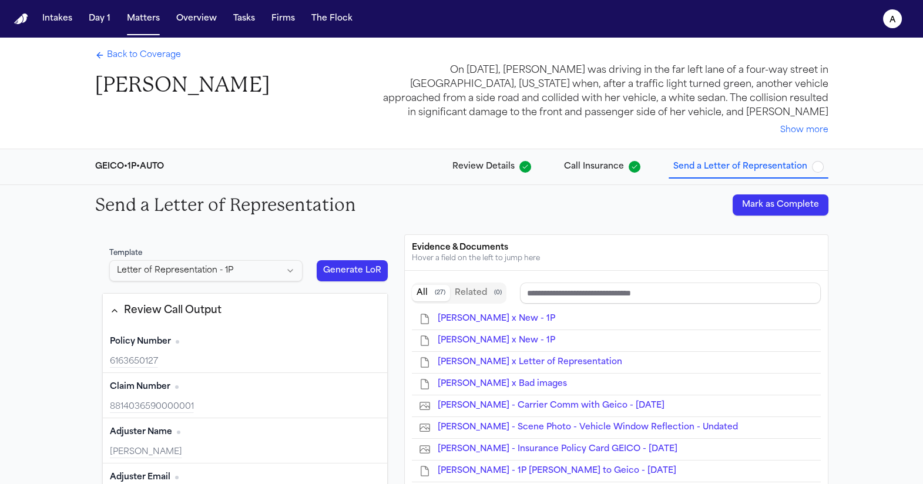
click at [318, 273] on button "Generate LoR" at bounding box center [353, 270] width 72 height 21
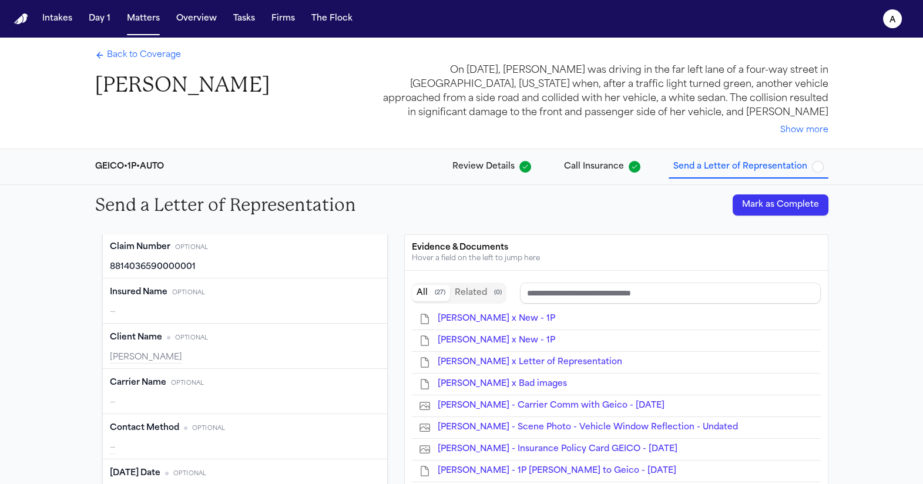
scroll to position [296, 0]
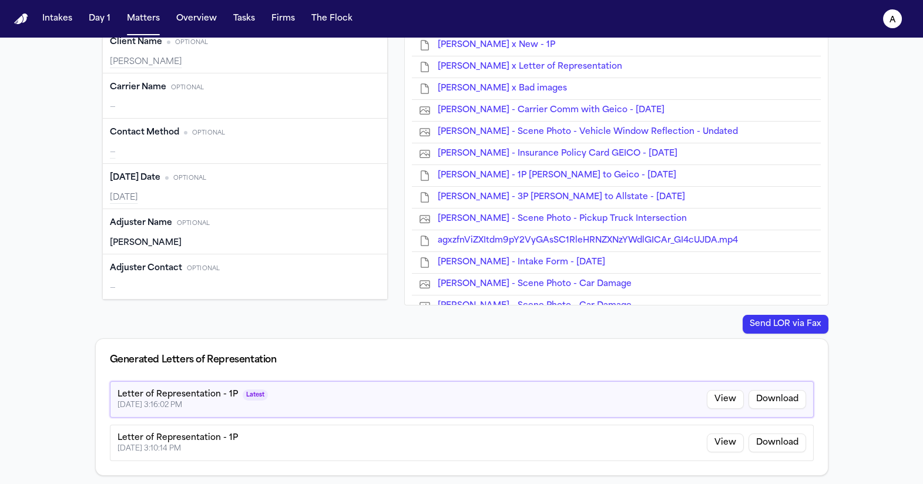
type input "**********"
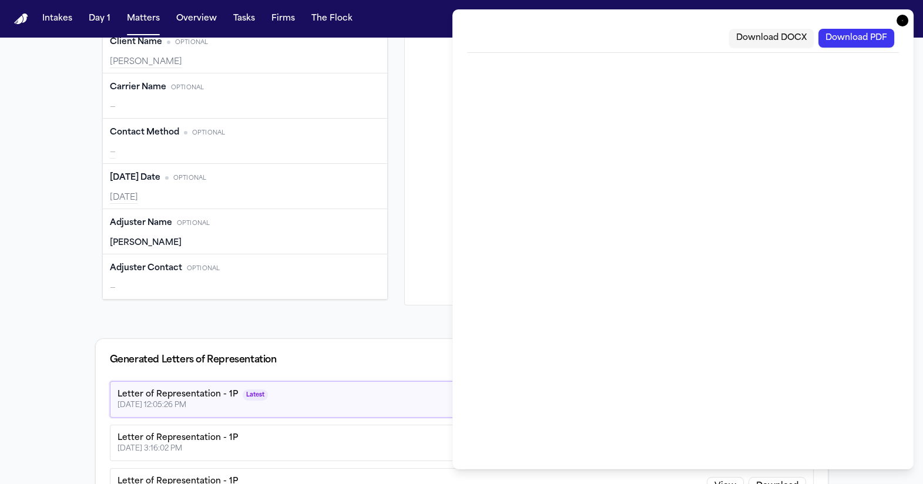
click at [853, 36] on button "Download PDF" at bounding box center [856, 38] width 76 height 19
click at [907, 19] on icon "button" at bounding box center [903, 21] width 12 height 12
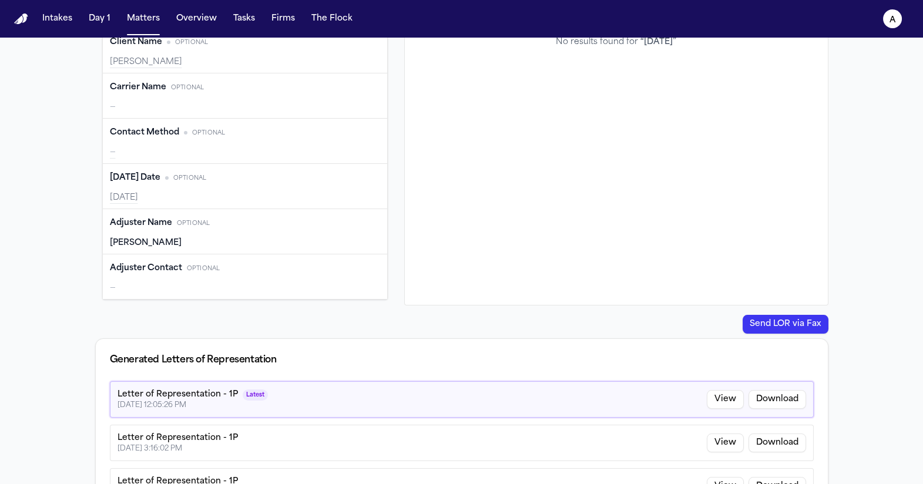
type input "**********"
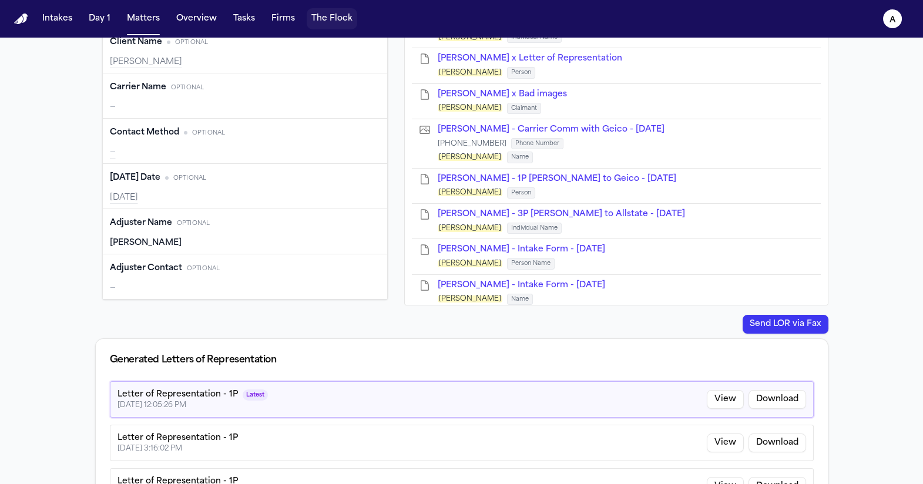
click at [327, 19] on button "The Flock" at bounding box center [332, 18] width 51 height 21
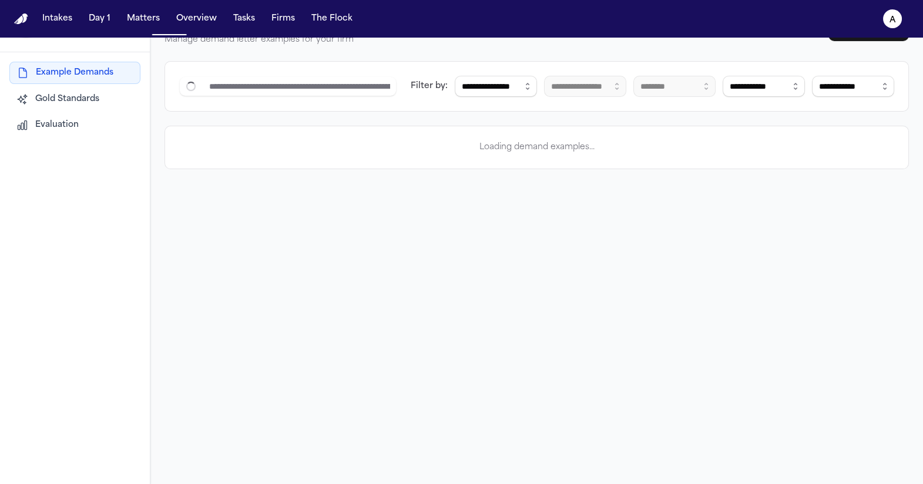
scroll to position [37, 0]
click at [277, 30] on nav "Intakes Day 1 Matters Overview Tasks Firms The Flock a" at bounding box center [461, 19] width 923 height 38
click at [275, 28] on button "Firms" at bounding box center [283, 18] width 33 height 21
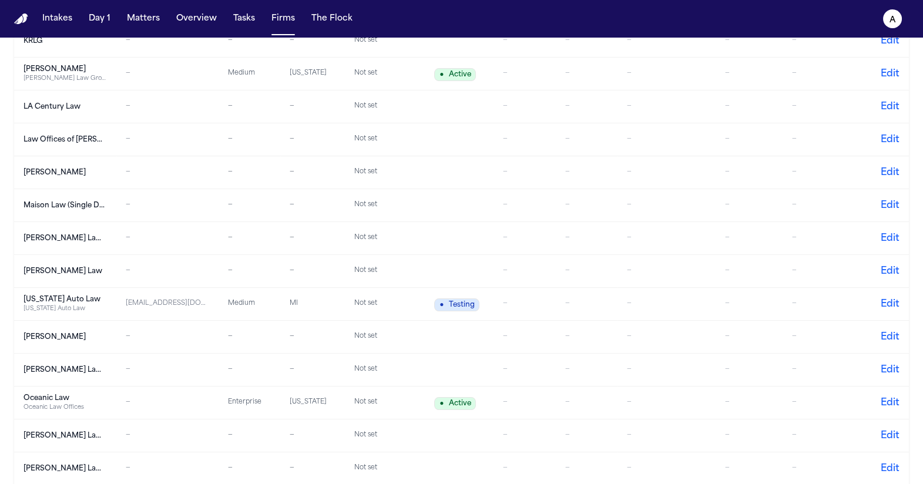
scroll to position [564, 0]
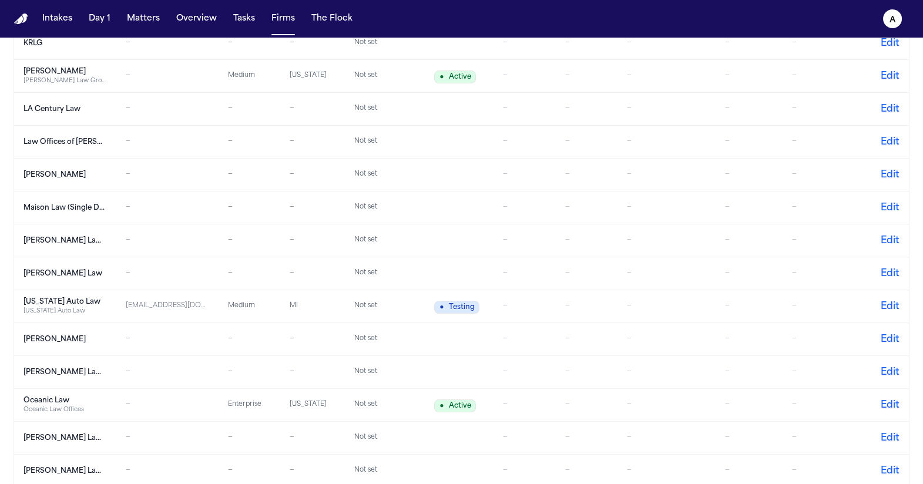
click at [52, 282] on td "[PERSON_NAME] Law" at bounding box center [65, 273] width 102 height 33
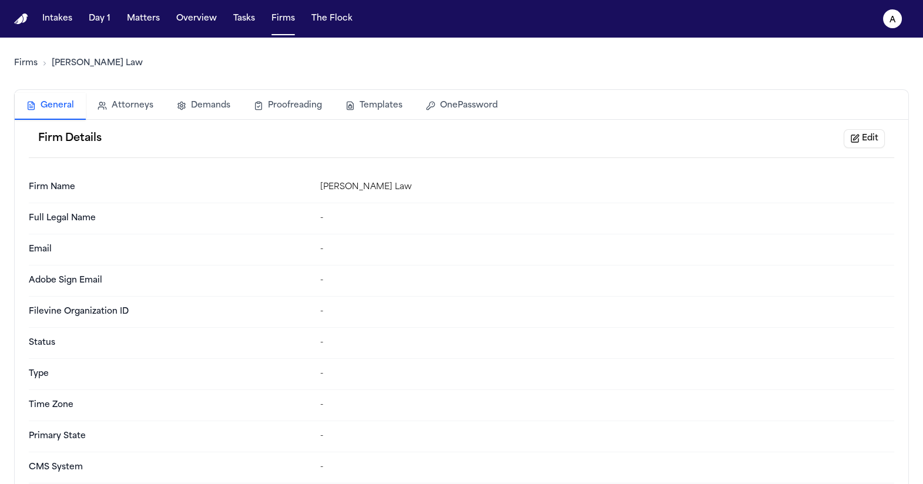
click at [371, 103] on button "Templates" at bounding box center [374, 106] width 80 height 26
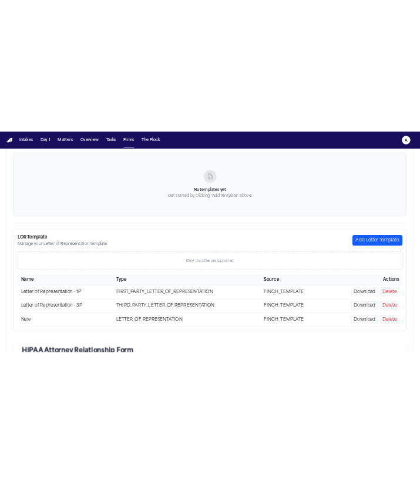
scroll to position [361, 0]
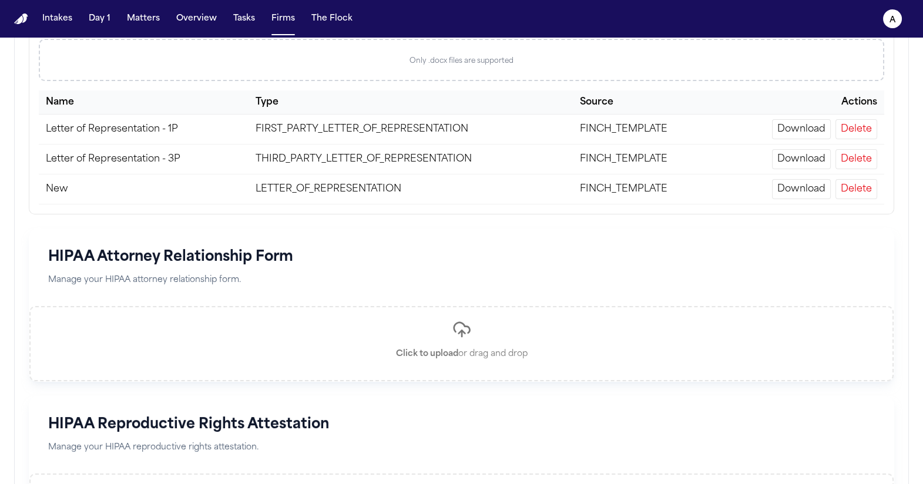
click at [864, 130] on button "Delete" at bounding box center [857, 129] width 42 height 20
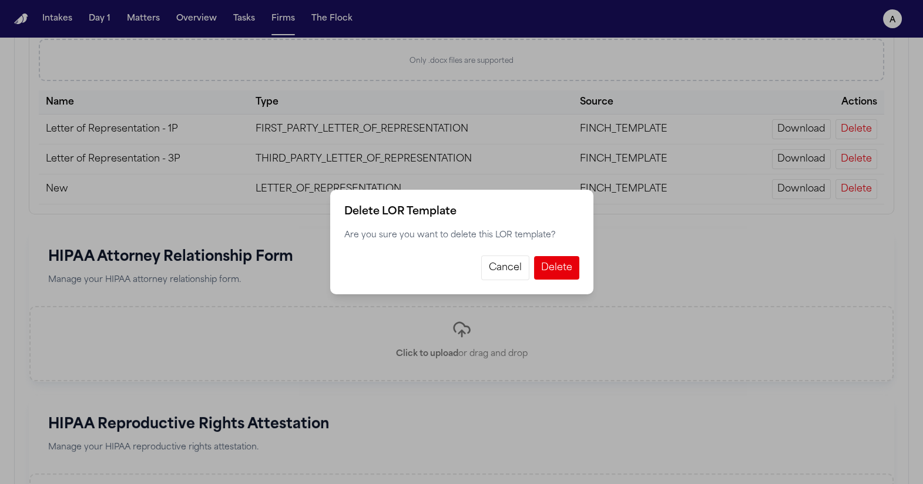
click at [504, 269] on button "Cancel" at bounding box center [505, 268] width 48 height 25
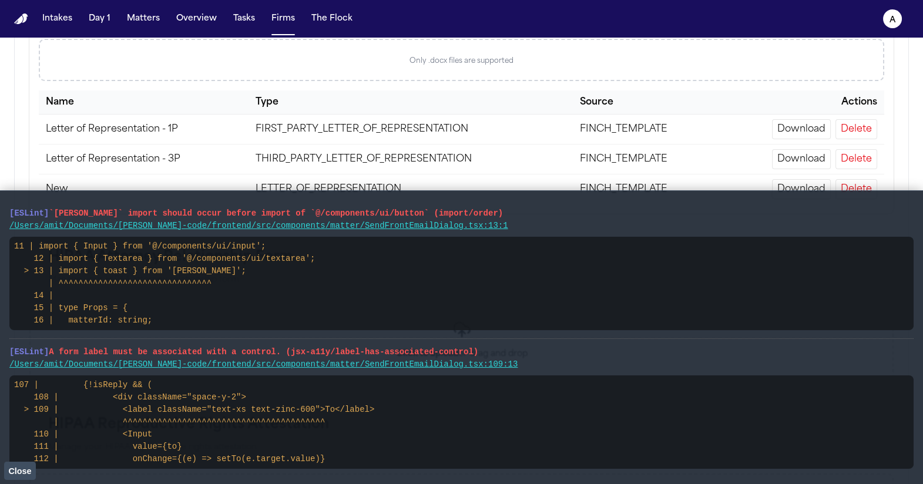
click at [32, 475] on button "Close" at bounding box center [20, 471] width 32 height 18
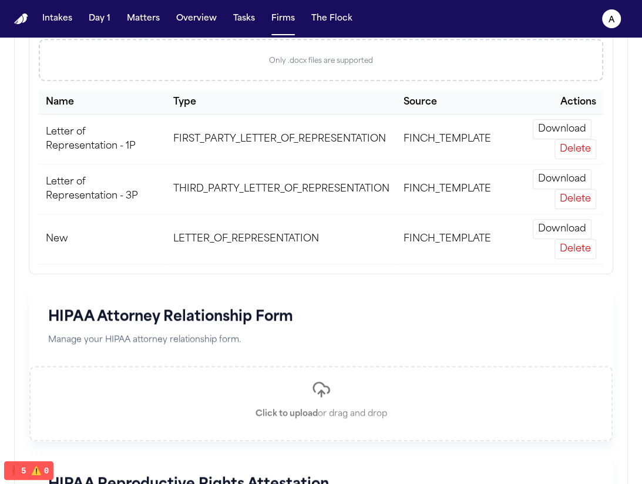
click at [571, 143] on button "Delete" at bounding box center [576, 149] width 42 height 20
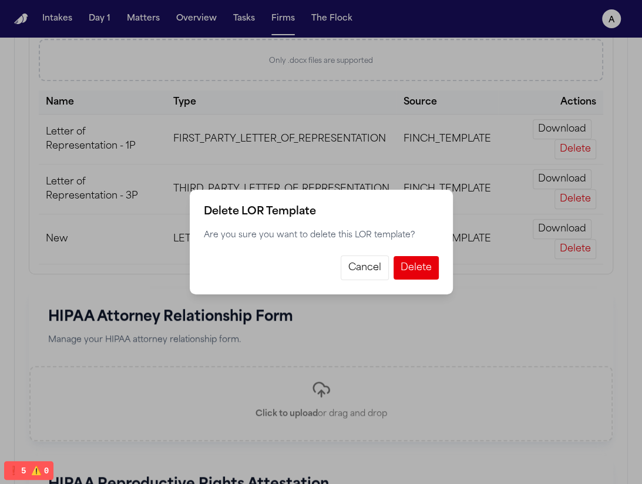
click at [365, 270] on button "Cancel" at bounding box center [365, 268] width 48 height 25
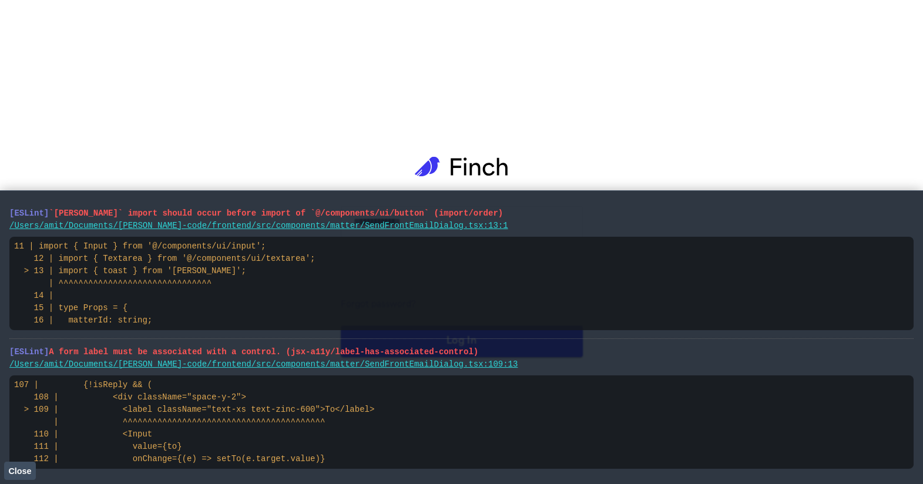
click at [28, 477] on button "Close" at bounding box center [20, 471] width 32 height 18
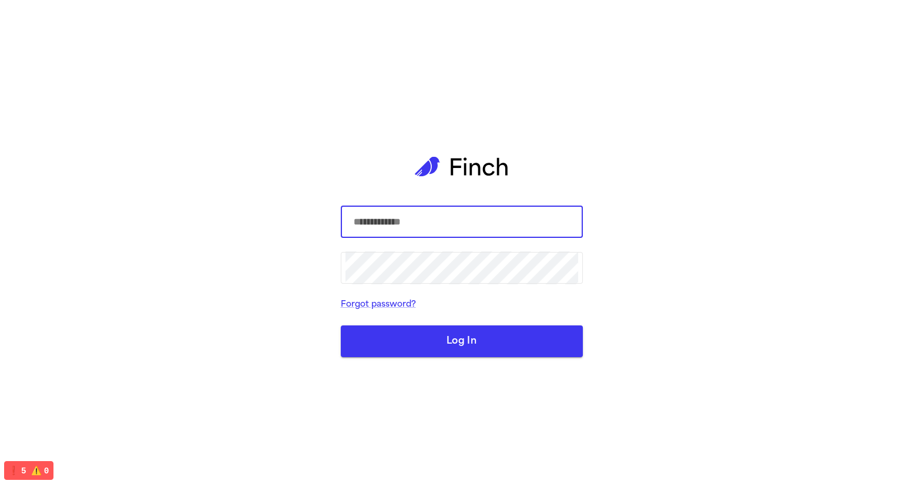
click at [371, 233] on input "text" at bounding box center [461, 222] width 233 height 33
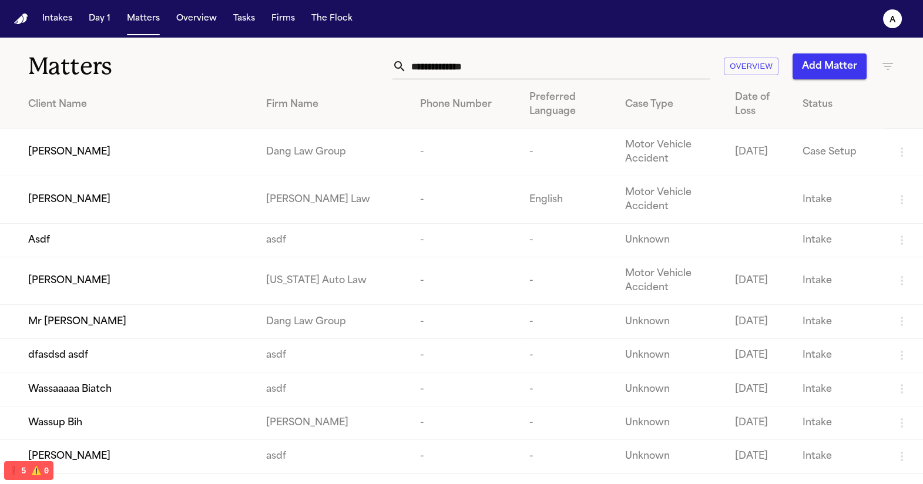
click at [116, 161] on td "[PERSON_NAME]" at bounding box center [128, 153] width 257 height 48
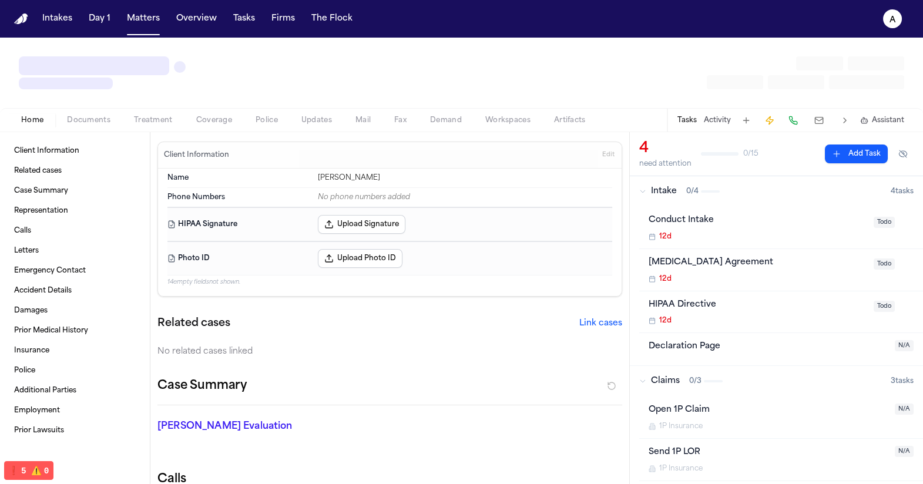
click at [642, 120] on button at bounding box center [818, 120] width 21 height 16
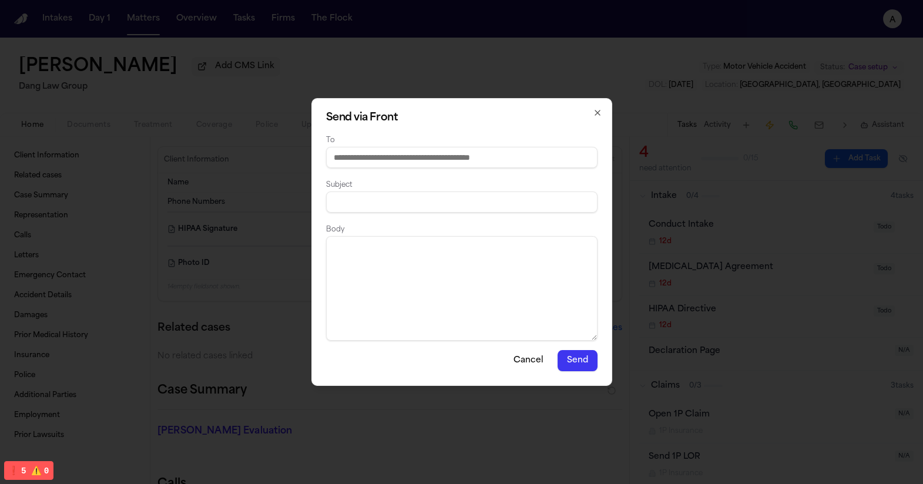
click at [596, 116] on icon "button" at bounding box center [597, 112] width 9 height 9
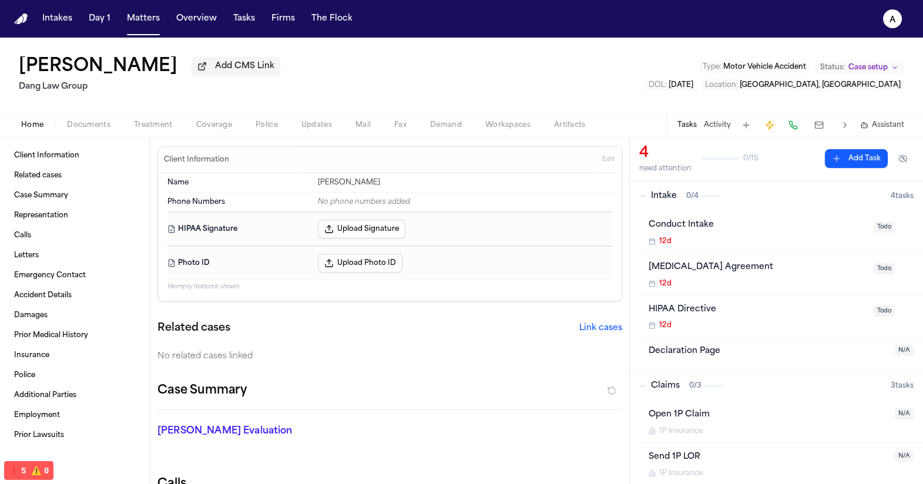
click at [642, 125] on button at bounding box center [818, 125] width 21 height 16
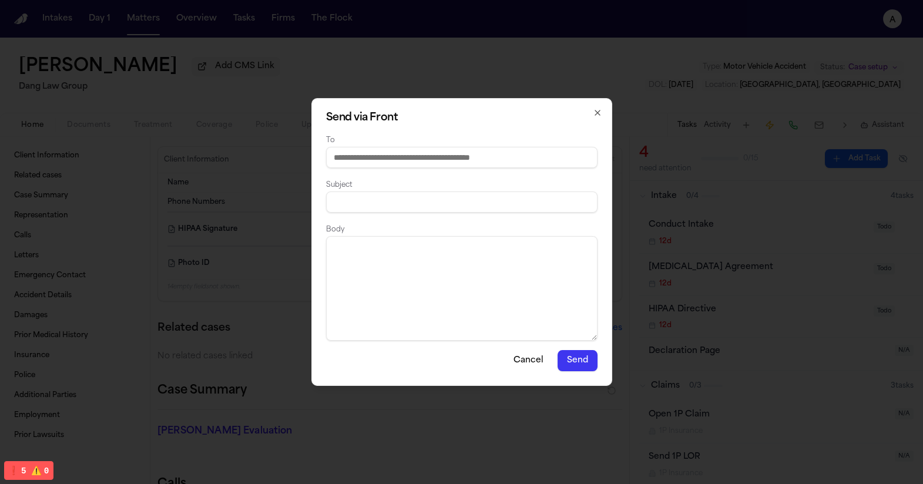
click at [489, 190] on div "Subject" at bounding box center [461, 194] width 271 height 35
click at [604, 119] on div "Send via Front To Subject Body Cancel Send Close" at bounding box center [461, 242] width 301 height 288
click at [593, 113] on icon "button" at bounding box center [597, 112] width 9 height 9
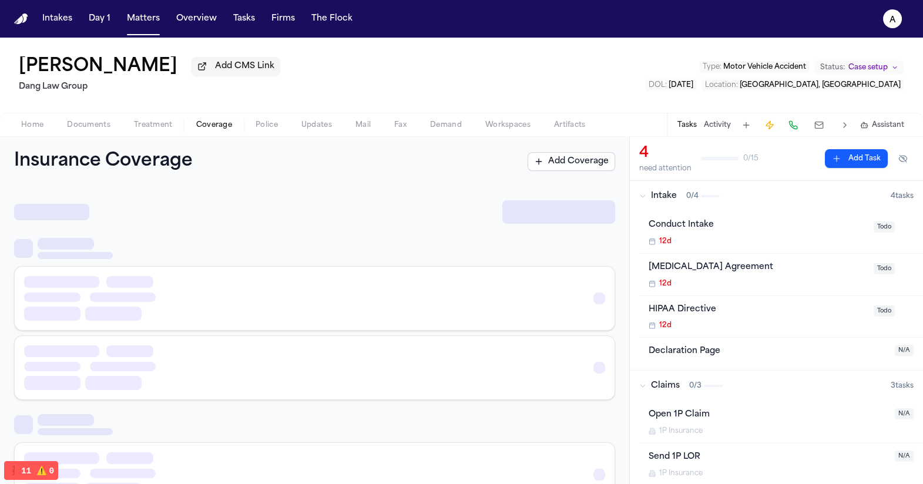
click at [231, 128] on button "Coverage" at bounding box center [213, 125] width 59 height 14
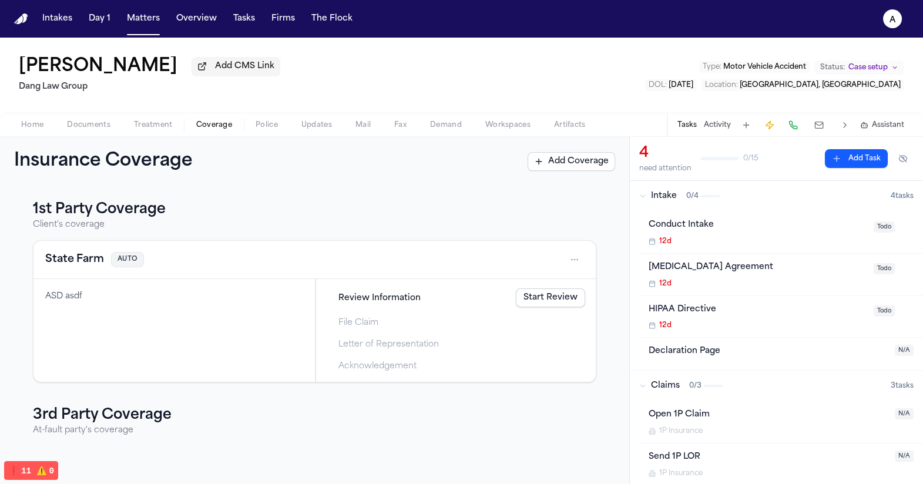
click at [575, 287] on div "Review Information Start Review" at bounding box center [456, 298] width 269 height 26
click at [125, 21] on button "Matters" at bounding box center [143, 18] width 42 height 21
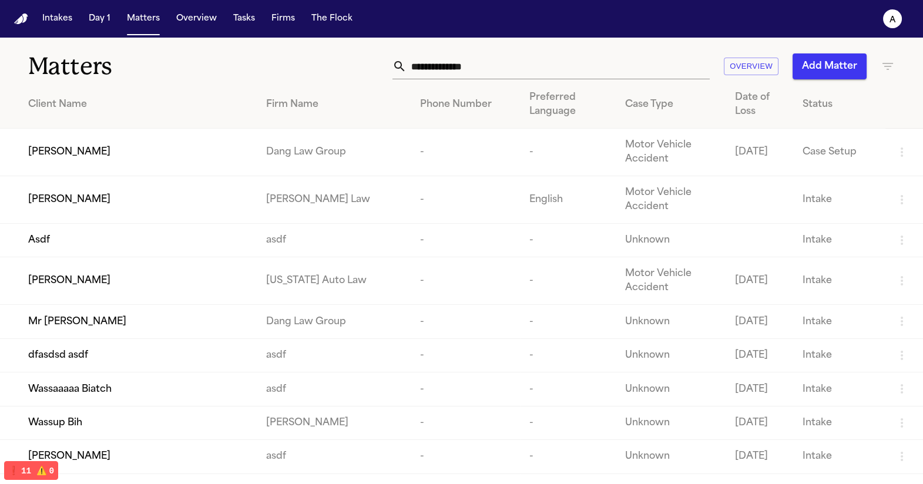
click at [101, 183] on td "[PERSON_NAME]" at bounding box center [128, 200] width 257 height 48
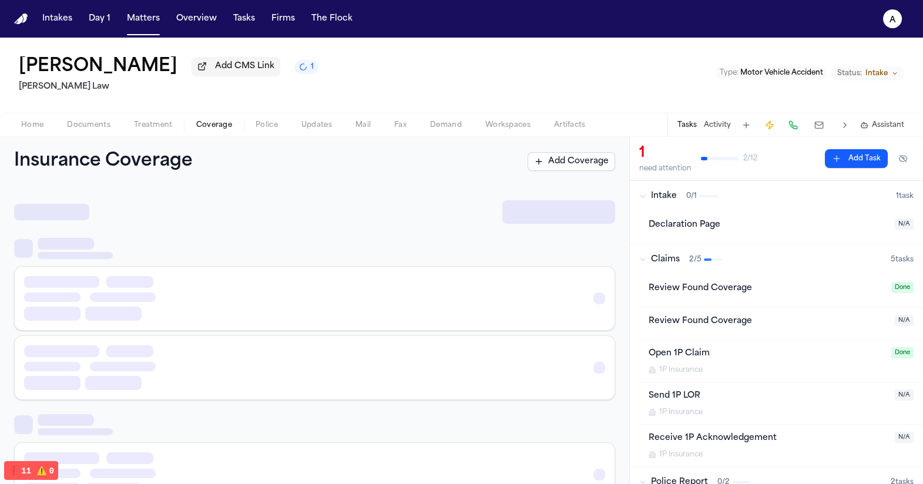
click at [209, 121] on span "Coverage" at bounding box center [214, 124] width 36 height 9
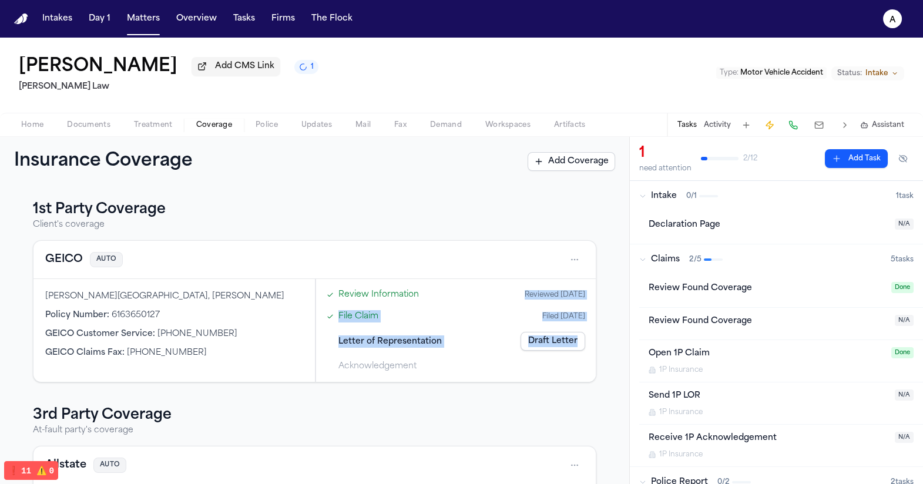
click at [594, 289] on div "1st Party Coverage Client's coverage GEICO AUTO Lakeysha Q Hunter, Lakeysha Hun…" at bounding box center [314, 394] width 601 height 388
click at [541, 337] on link "Draft Letter" at bounding box center [553, 341] width 65 height 19
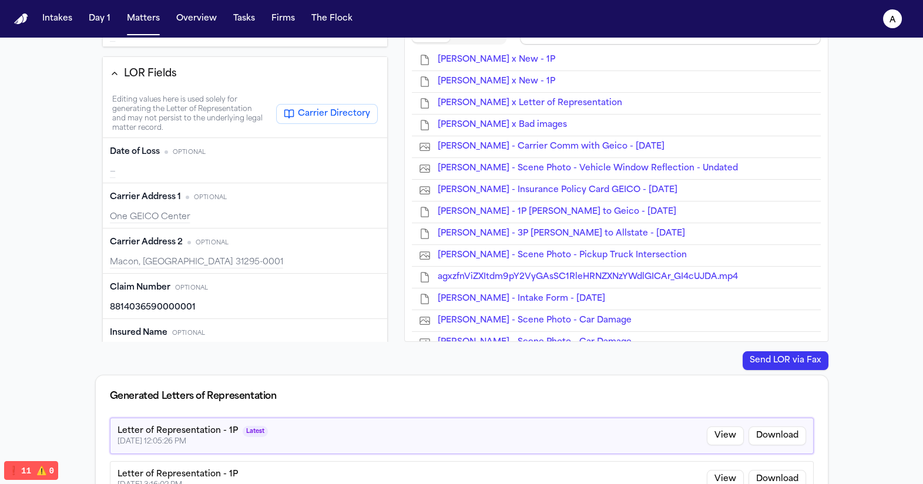
scroll to position [294, 0]
click at [176, 193] on span "Carrier Address 1" at bounding box center [145, 197] width 71 height 12
type input "**********"
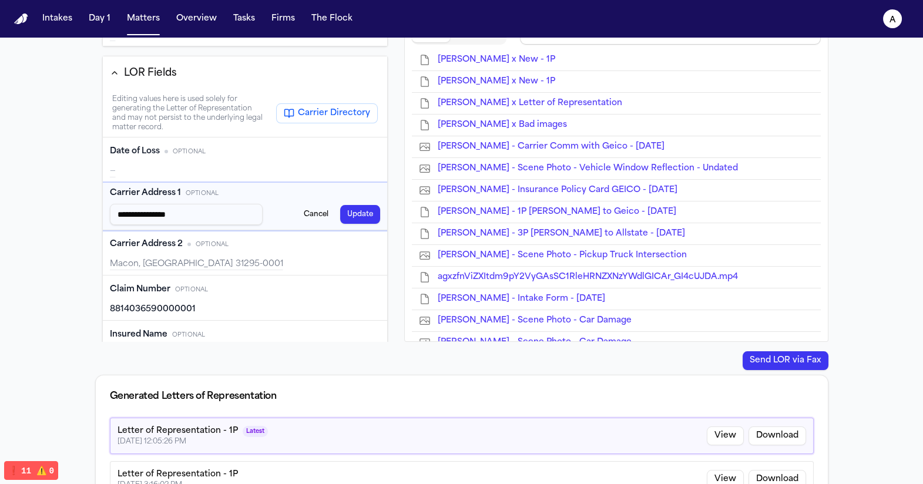
click at [167, 170] on div "—" at bounding box center [245, 172] width 271 height 12
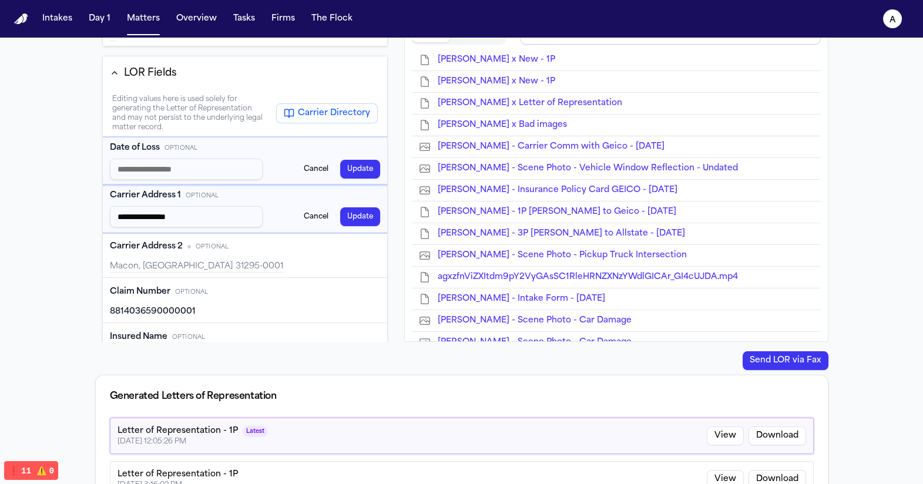
click at [218, 172] on input "Date of Loss input" at bounding box center [186, 169] width 153 height 21
type input "**********"
click at [210, 254] on div "Carrier Address 2 Optional Edit" at bounding box center [245, 246] width 271 height 19
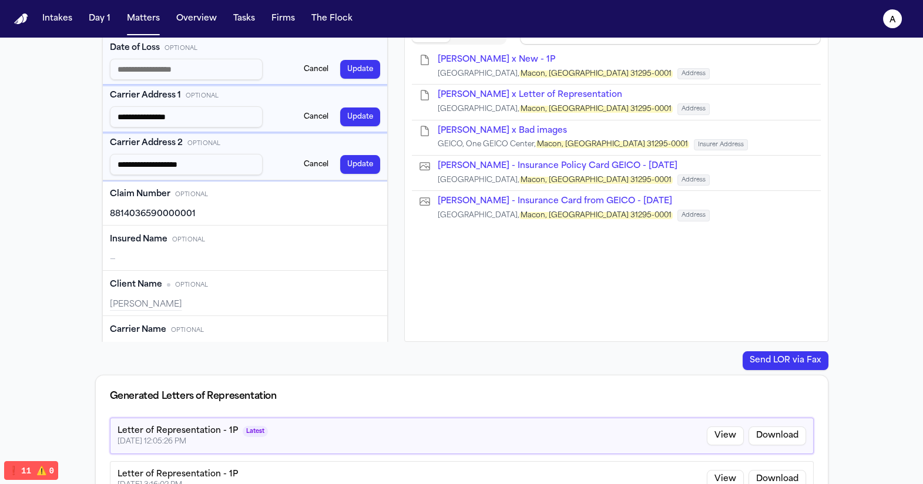
scroll to position [482, 0]
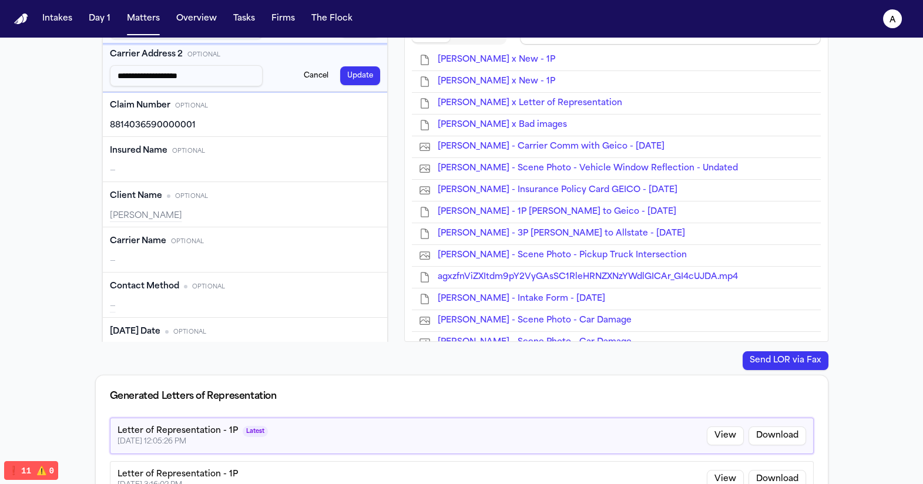
click at [154, 152] on span "Insured Name" at bounding box center [139, 151] width 58 height 12
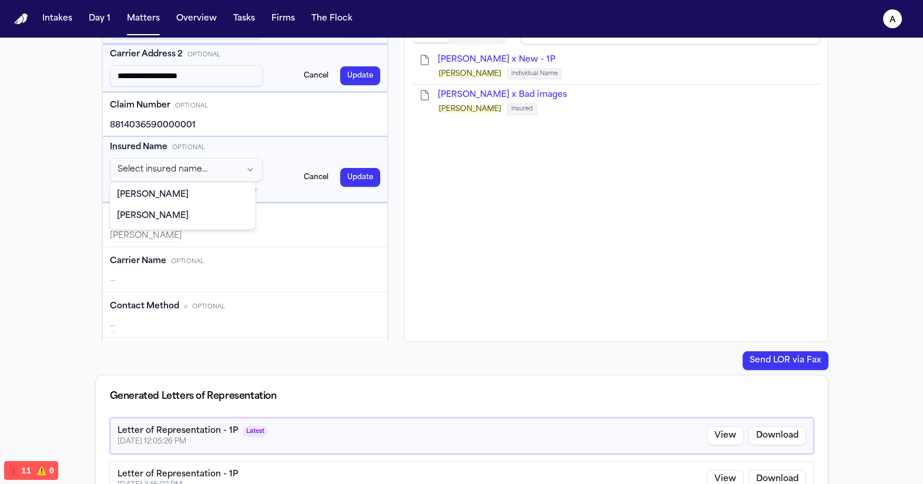
click at [146, 166] on html "Intakes Day 1 Matters Overview Tasks Firms The Flock a Back to Coverage [PERSON…" at bounding box center [461, 242] width 923 height 484
drag, startPoint x: 155, startPoint y: 185, endPoint x: 152, endPoint y: 206, distance: 21.3
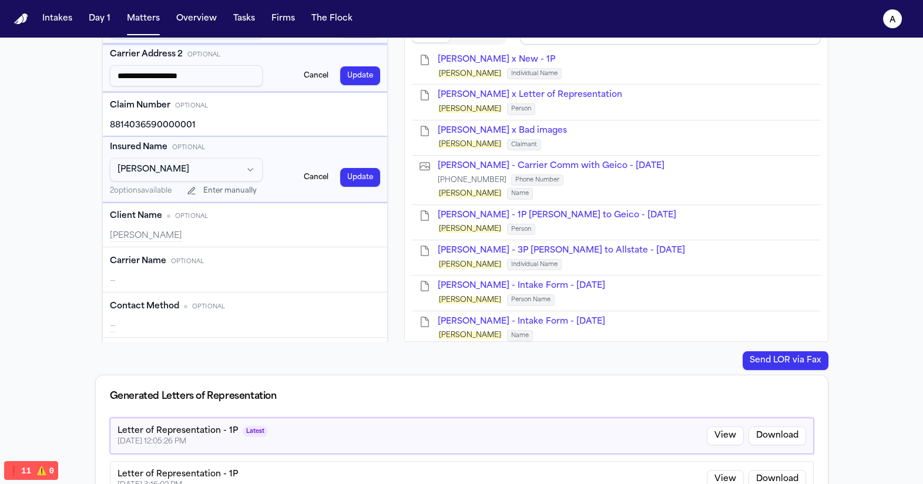
type input "**********"
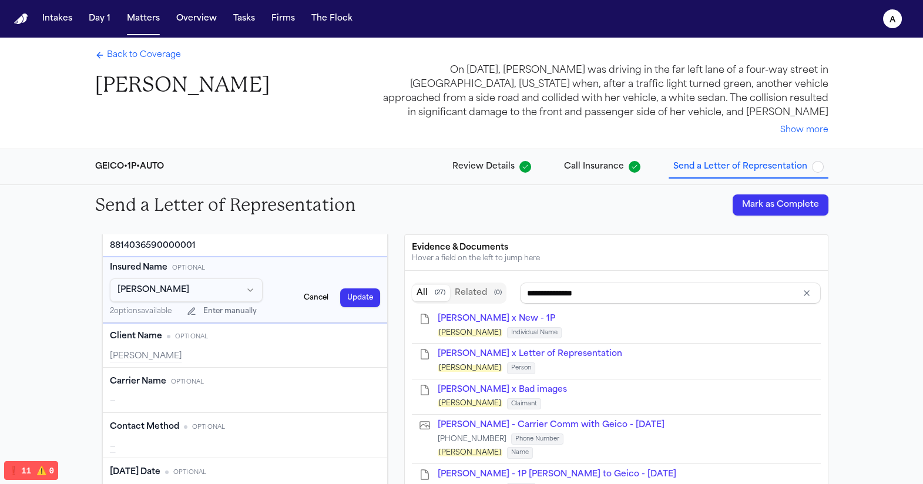
click at [354, 294] on button "Update" at bounding box center [360, 297] width 40 height 19
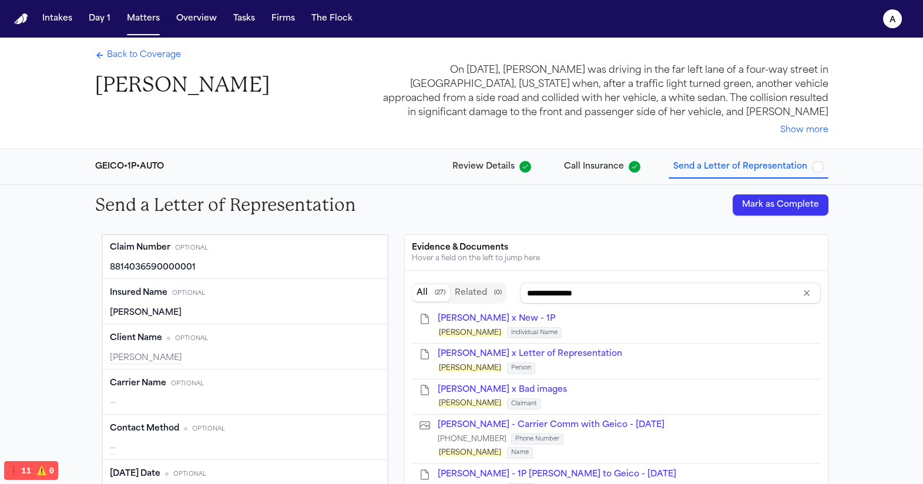
type input "**********"
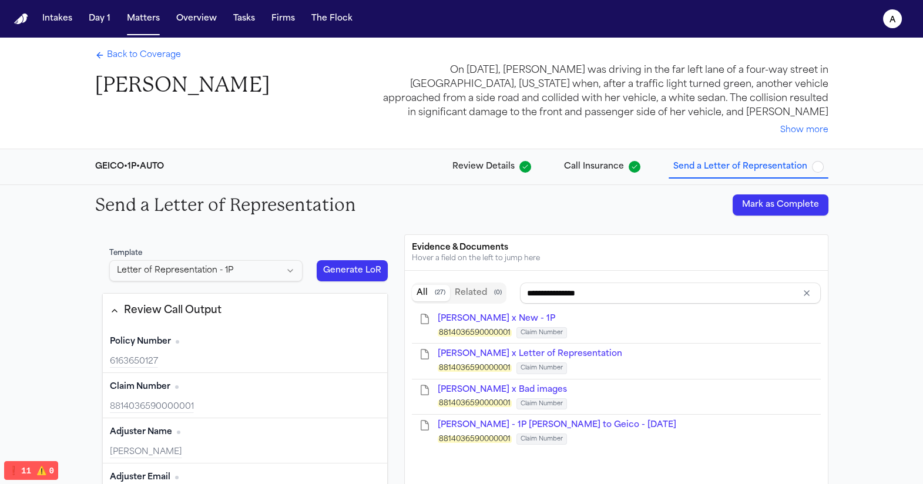
click at [345, 275] on button "Generate LoR" at bounding box center [353, 270] width 72 height 21
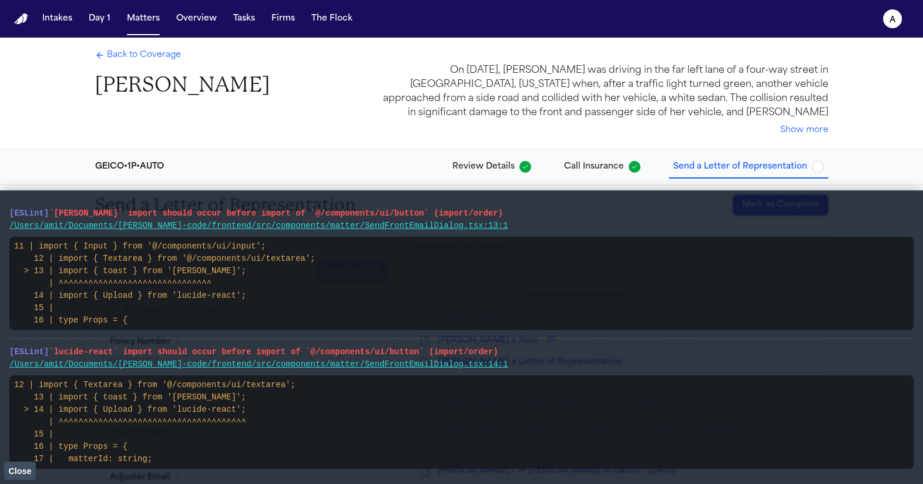
click at [21, 468] on span "Close" at bounding box center [19, 471] width 23 height 9
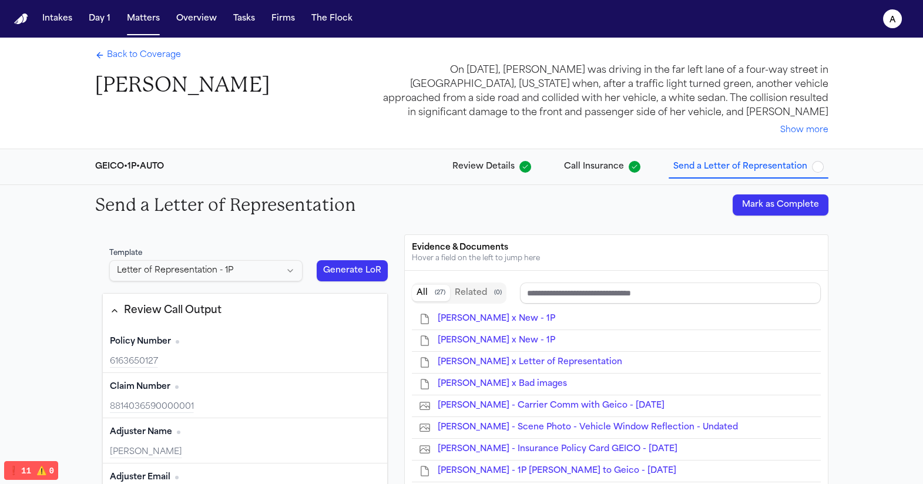
click at [148, 59] on span "Back to Coverage" at bounding box center [144, 55] width 74 height 12
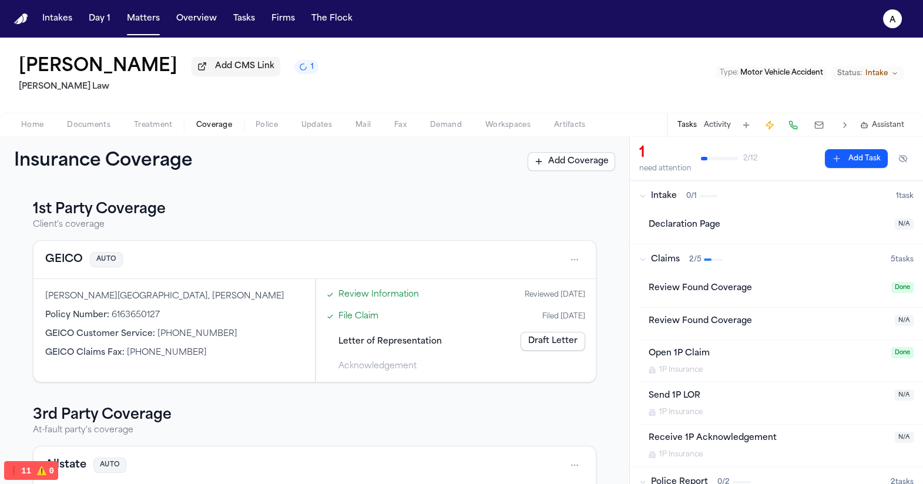
click at [824, 129] on button at bounding box center [818, 125] width 21 height 16
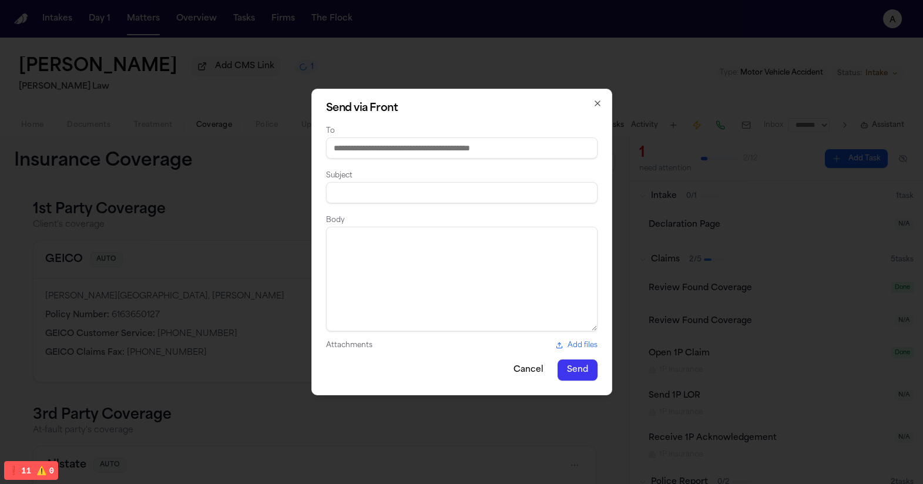
click at [322, 344] on div "Send via Front To Subject Body Attachments Add files Cancel Send Close" at bounding box center [461, 242] width 301 height 307
click at [340, 343] on label "Attachments" at bounding box center [349, 345] width 46 height 9
click at [586, 341] on label "Add files" at bounding box center [577, 345] width 42 height 9
click at [0, 0] on input "Add files" at bounding box center [0, 0] width 0 height 0
click at [411, 147] on input at bounding box center [461, 147] width 271 height 21
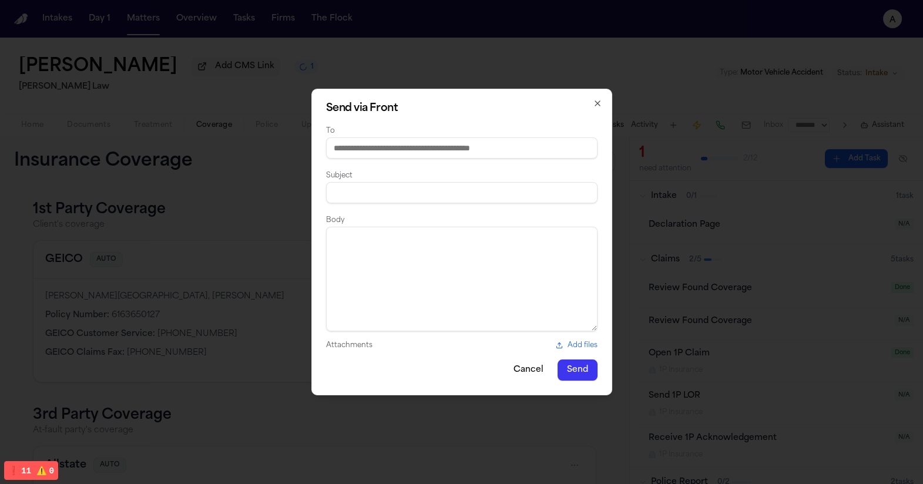
type input "*"
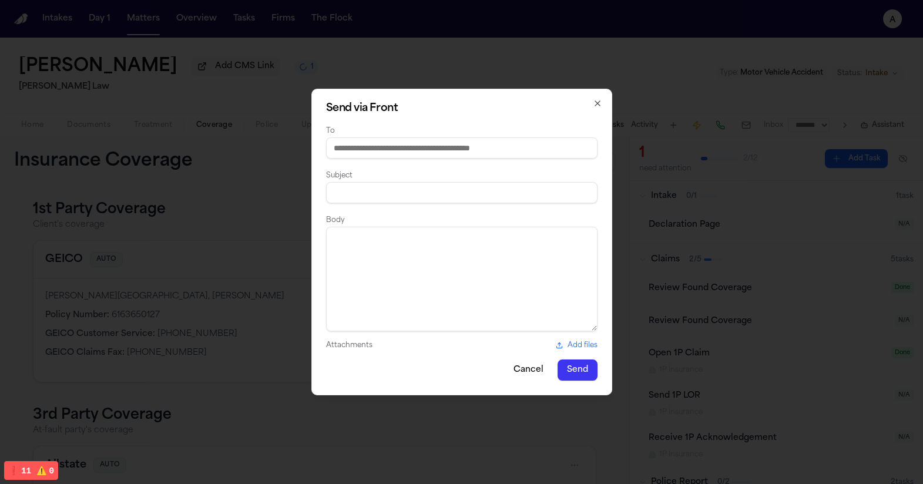
type input "*"
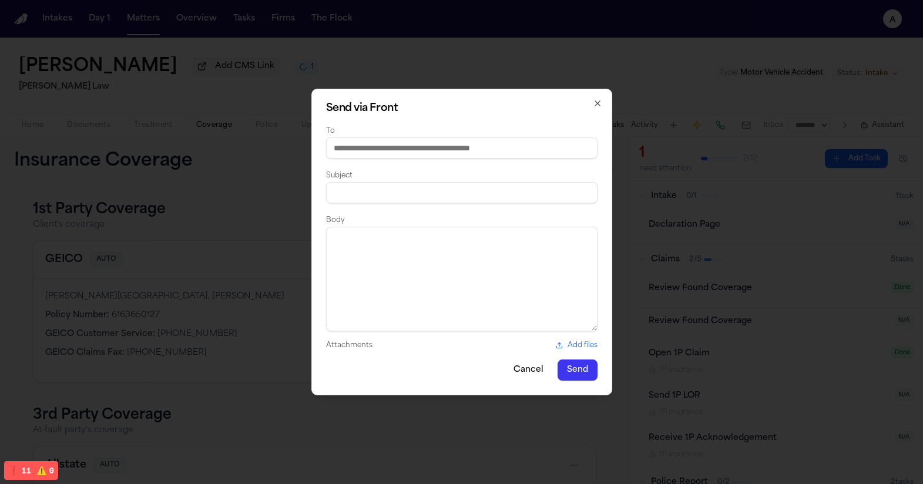
type input "*"
click at [367, 187] on input at bounding box center [461, 192] width 271 height 21
type input "*"
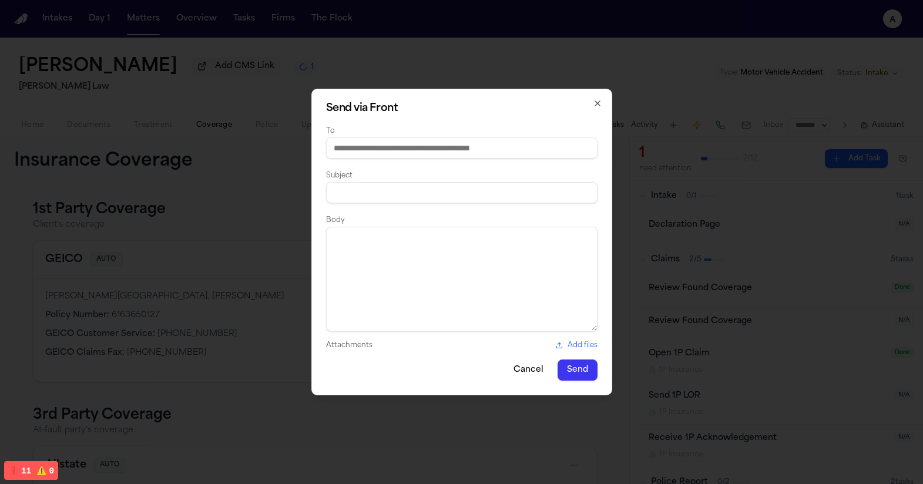
click at [383, 257] on textarea at bounding box center [461, 279] width 271 height 105
type textarea "*"
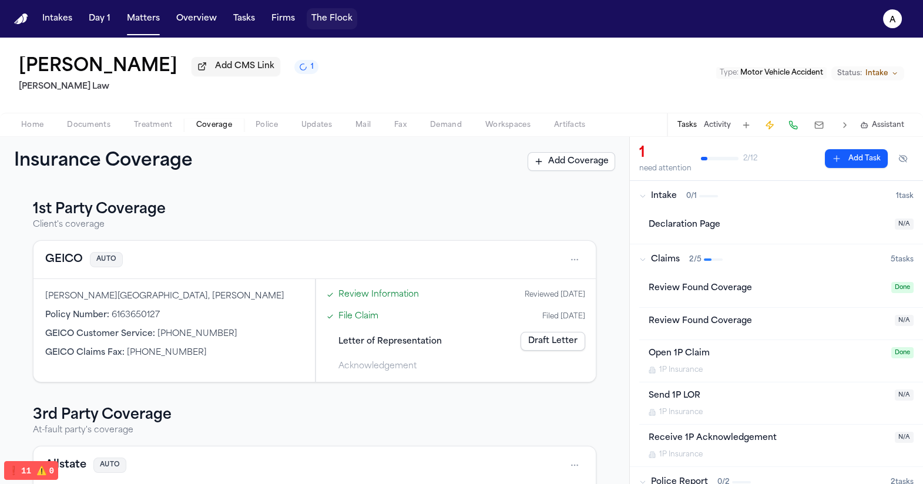
click at [337, 24] on button "The Flock" at bounding box center [332, 18] width 51 height 21
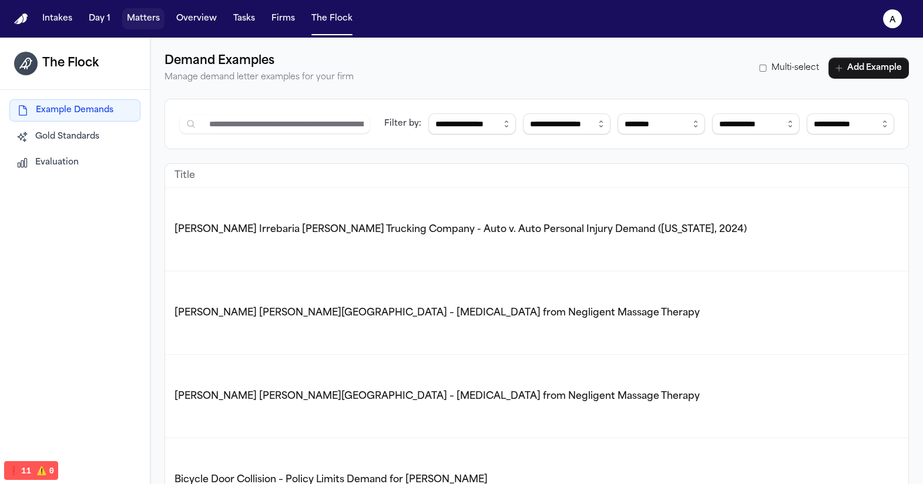
click at [128, 11] on button "Matters" at bounding box center [143, 18] width 42 height 21
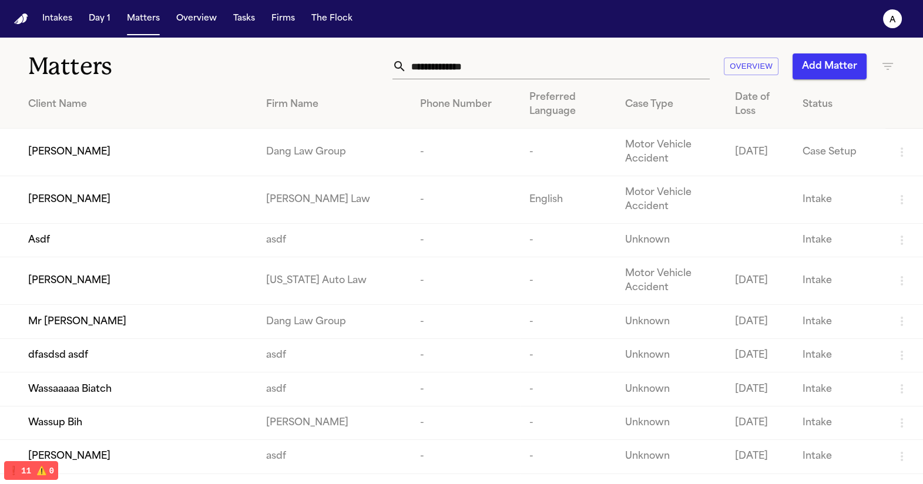
click at [130, 199] on div "Lakeysha Hunter" at bounding box center [137, 200] width 219 height 14
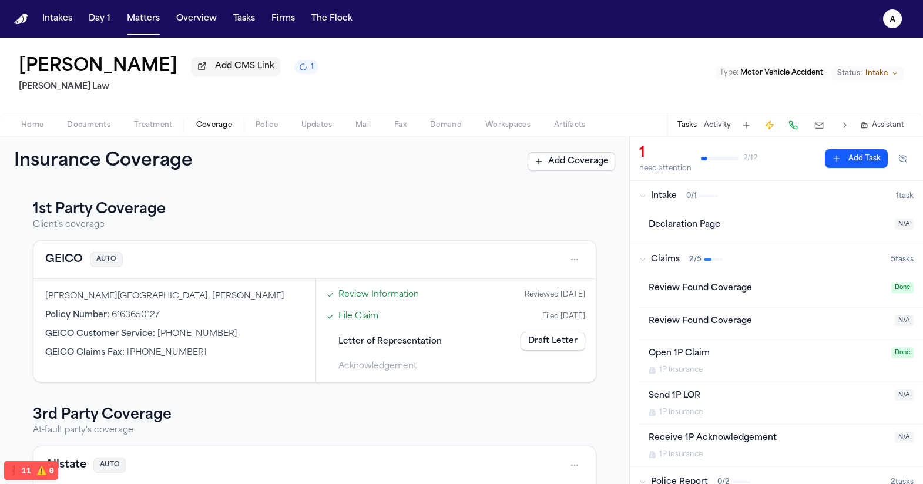
click at [212, 128] on span "Coverage" at bounding box center [214, 124] width 36 height 9
click at [531, 344] on link "Draft Letter" at bounding box center [553, 341] width 65 height 19
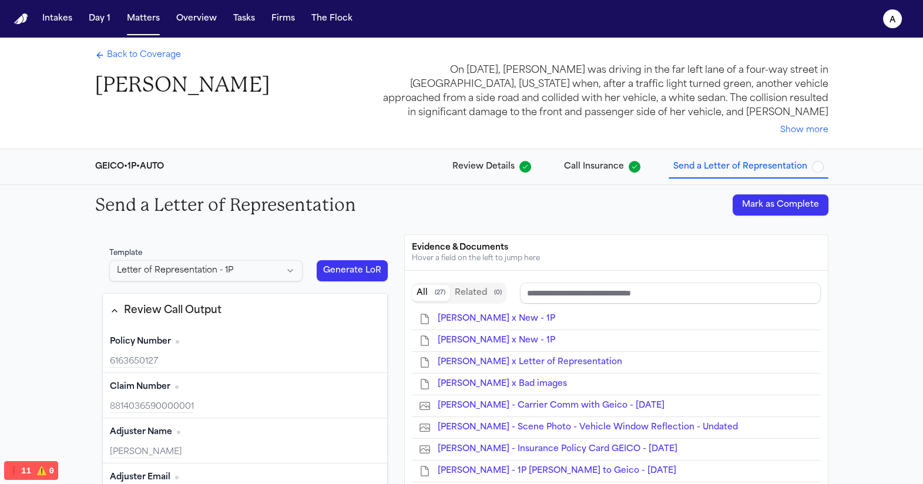
type input "**********"
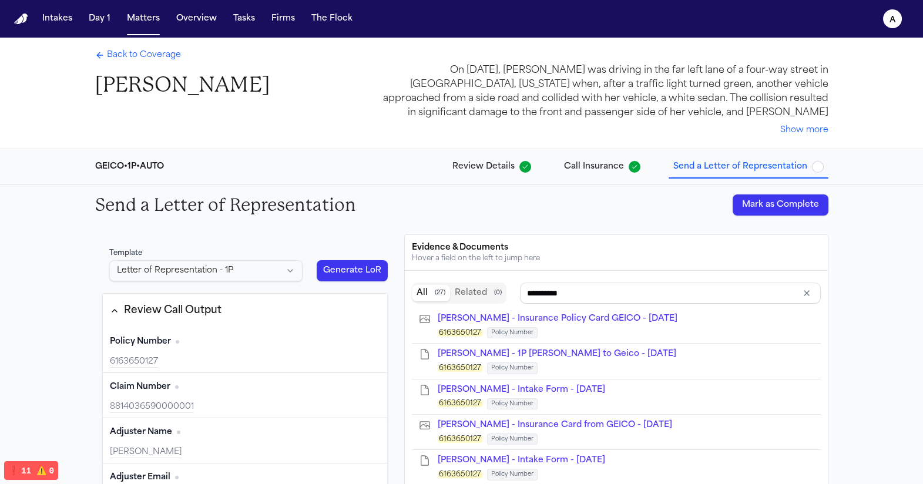
click at [330, 262] on button "Generate LoR" at bounding box center [353, 270] width 72 height 21
drag, startPoint x: 216, startPoint y: 160, endPoint x: 246, endPoint y: 142, distance: 35.4
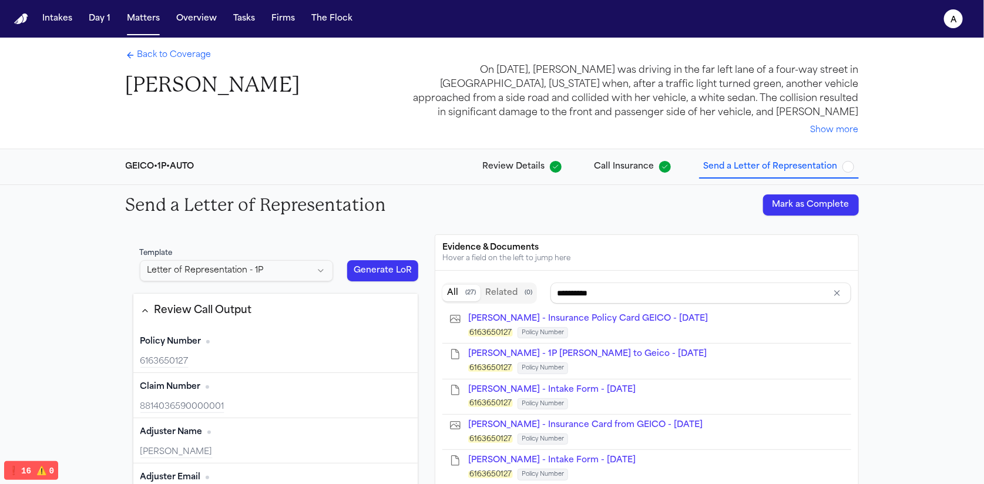
click at [262, 272] on html "Intakes Day 1 Matters Overview Tasks Firms The Flock a Back to Coverage Lakeysh…" at bounding box center [492, 242] width 984 height 484
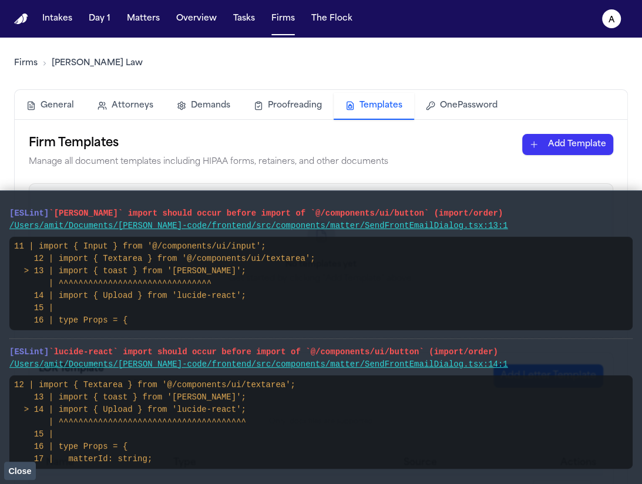
click at [33, 470] on button "Close" at bounding box center [20, 471] width 32 height 18
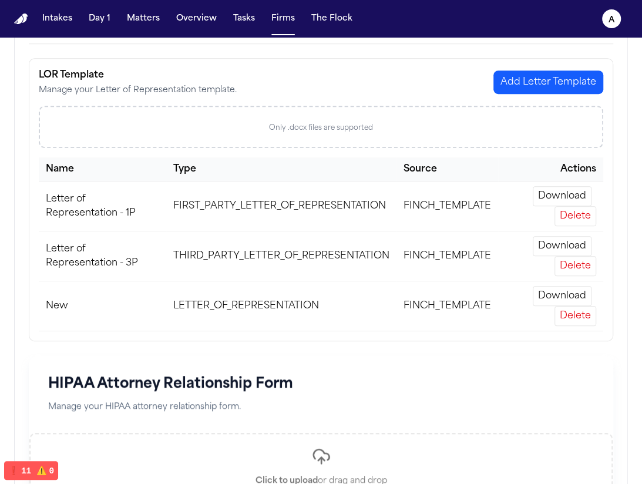
scroll to position [325, 0]
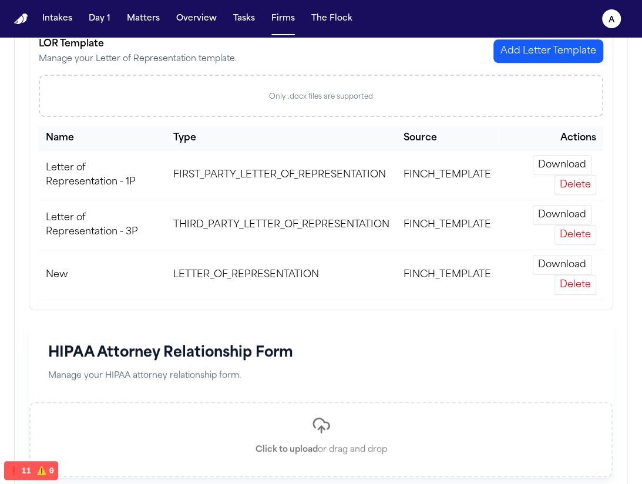
click at [585, 279] on button "Delete" at bounding box center [576, 285] width 42 height 20
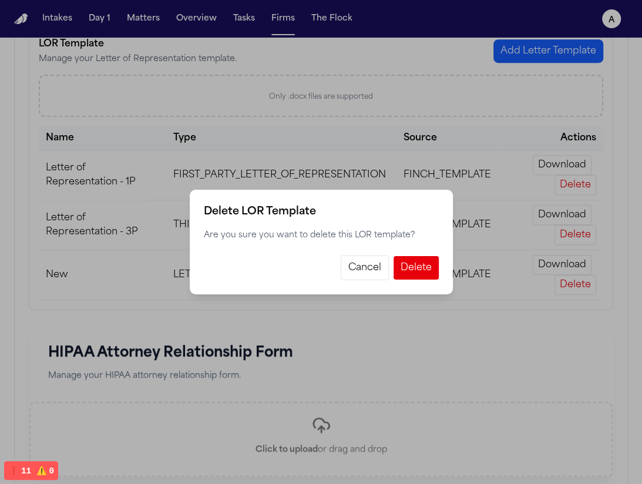
click at [344, 270] on button "Cancel" at bounding box center [365, 268] width 48 height 25
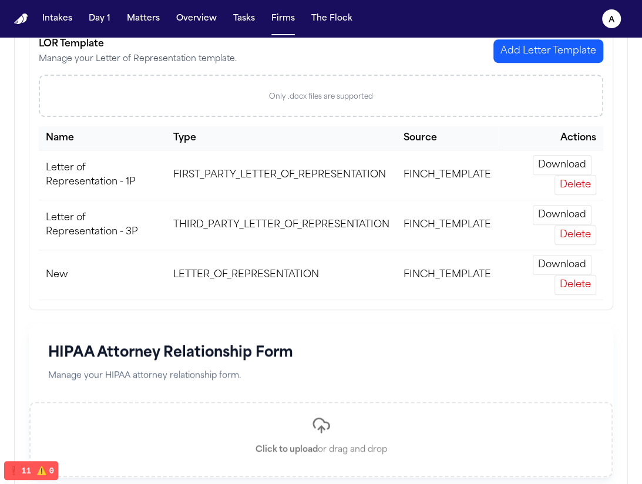
click at [575, 241] on button "Delete" at bounding box center [576, 235] width 42 height 20
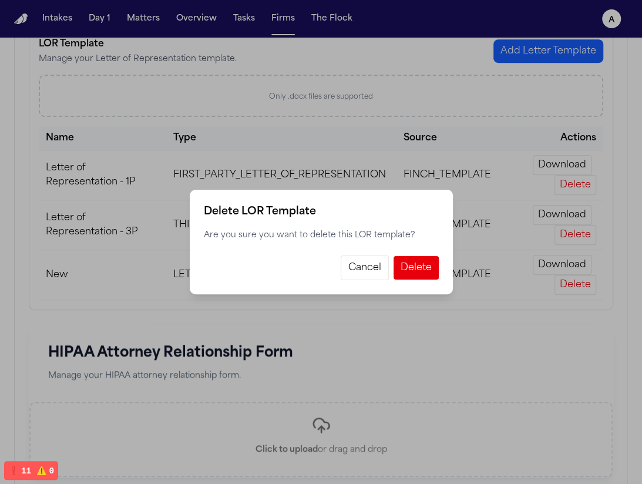
click at [345, 264] on button "Cancel" at bounding box center [365, 268] width 48 height 25
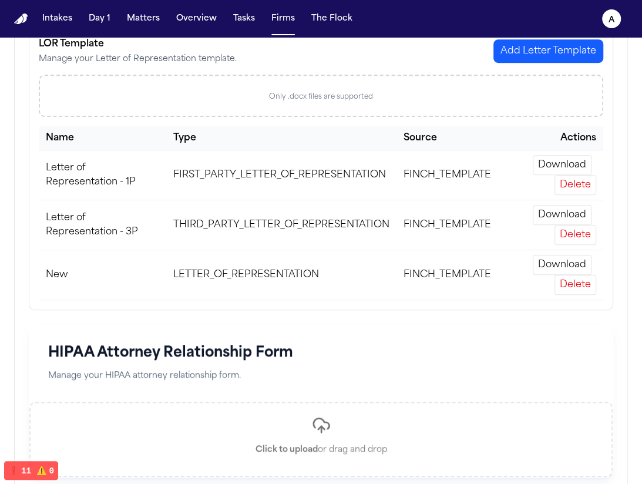
click at [560, 290] on button "Delete" at bounding box center [576, 285] width 42 height 20
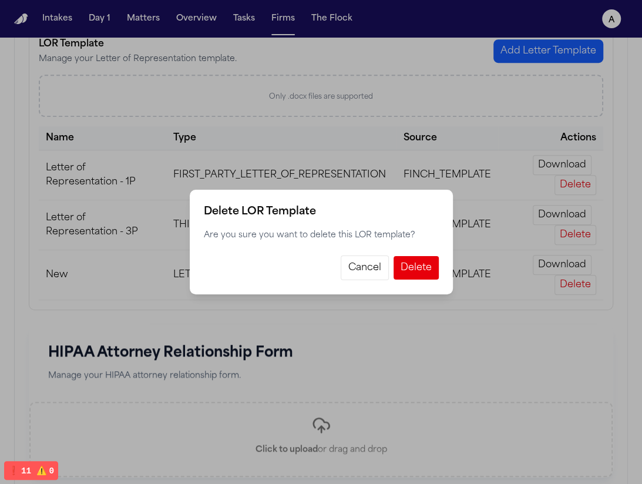
click at [319, 240] on p "Are you sure you want to delete this LOR template?" at bounding box center [321, 236] width 235 height 12
copy p "Are you sure you want to delete this LOR template?"
click at [465, 59] on div "Delete LOR Template Are you sure you want to delete this LOR template? Cancel D…" at bounding box center [321, 242] width 642 height 484
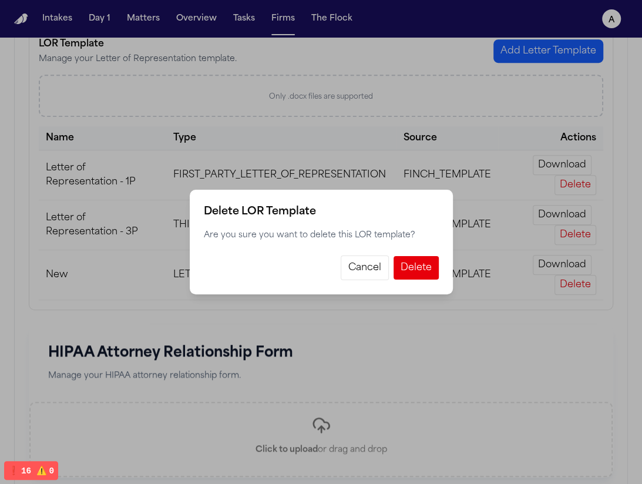
click at [355, 250] on div "Delete LOR Template Are you sure you want to delete this LOR template? Cancel D…" at bounding box center [321, 242] width 263 height 105
click at [354, 251] on div "Cancel Delete" at bounding box center [321, 265] width 235 height 29
click at [355, 256] on div "Cancel Delete" at bounding box center [321, 265] width 235 height 29
click at [354, 261] on button "Cancel" at bounding box center [365, 268] width 48 height 25
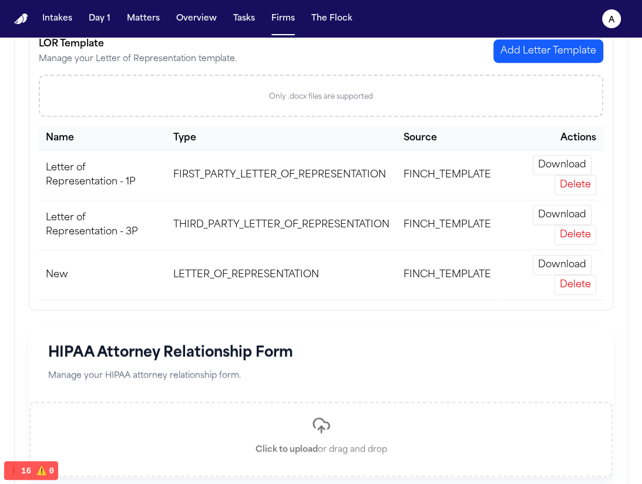
click at [579, 182] on button "Delete" at bounding box center [576, 185] width 42 height 20
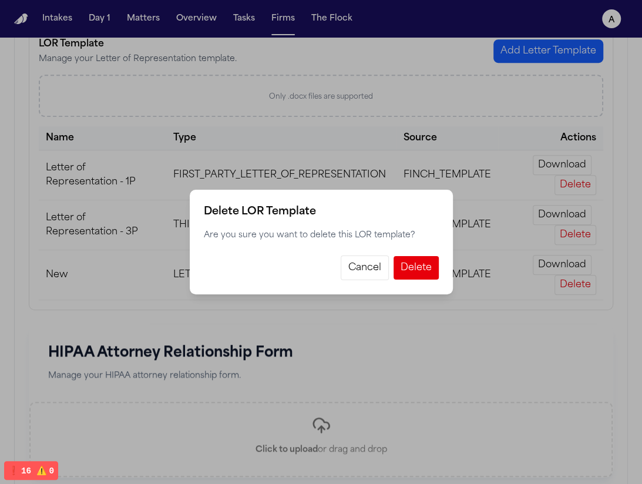
drag, startPoint x: 434, startPoint y: 260, endPoint x: 365, endPoint y: 265, distance: 68.9
click at [332, 227] on div "Delete LOR Template Are you sure you want to delete this LOR template? Cancel D…" at bounding box center [321, 242] width 263 height 105
drag, startPoint x: 382, startPoint y: 277, endPoint x: 372, endPoint y: 275, distance: 10.1
click at [376, 277] on button "Cancel" at bounding box center [365, 268] width 48 height 25
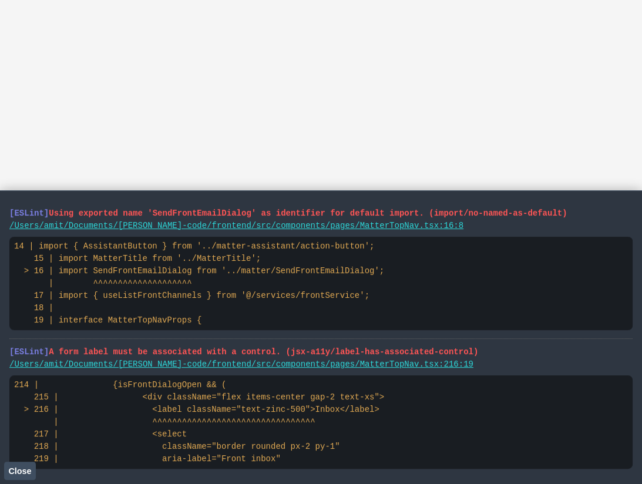
click at [15, 477] on button "Close" at bounding box center [20, 471] width 32 height 18
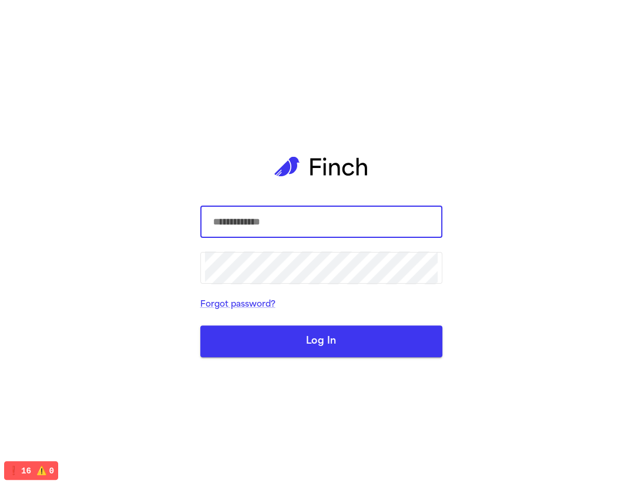
type input "**********"
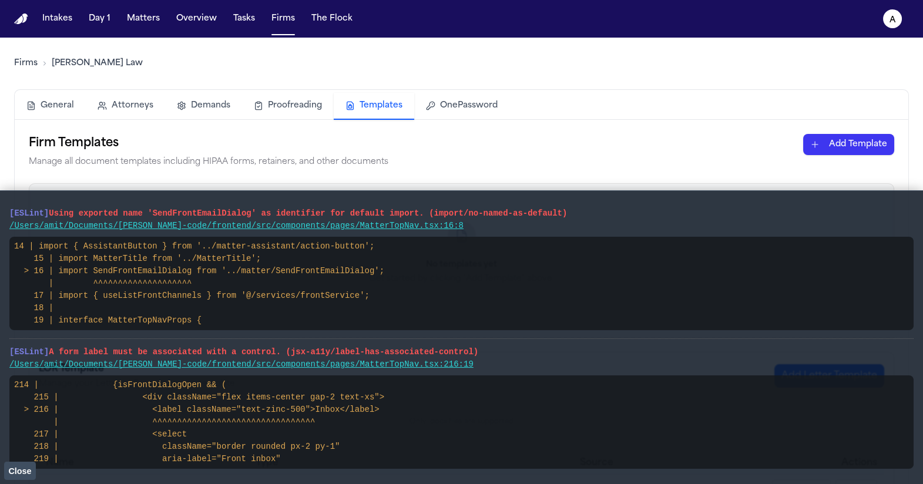
click at [34, 472] on button "Close" at bounding box center [20, 471] width 32 height 18
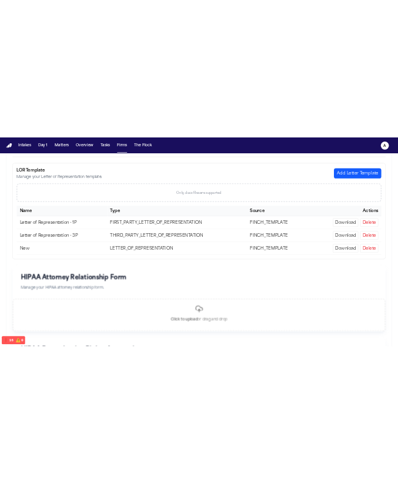
scroll to position [320, 0]
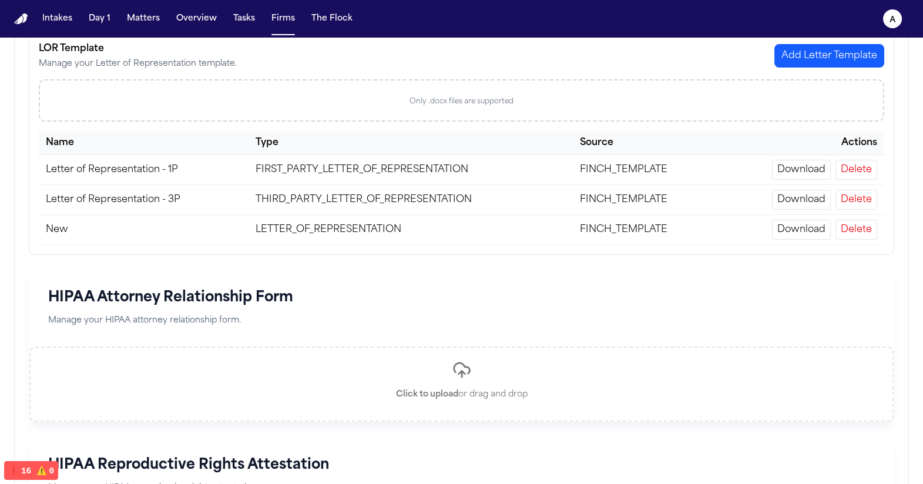
click at [642, 172] on button "Delete" at bounding box center [857, 170] width 42 height 20
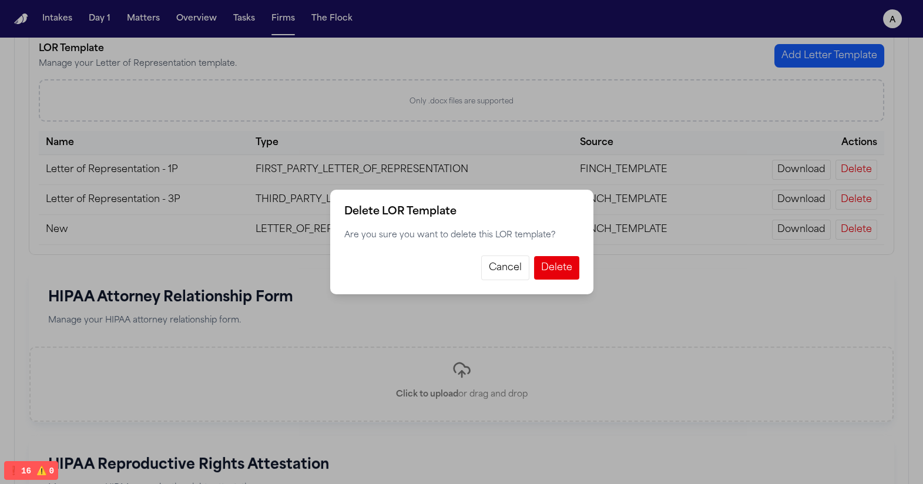
click at [497, 277] on button "Cancel" at bounding box center [505, 268] width 48 height 25
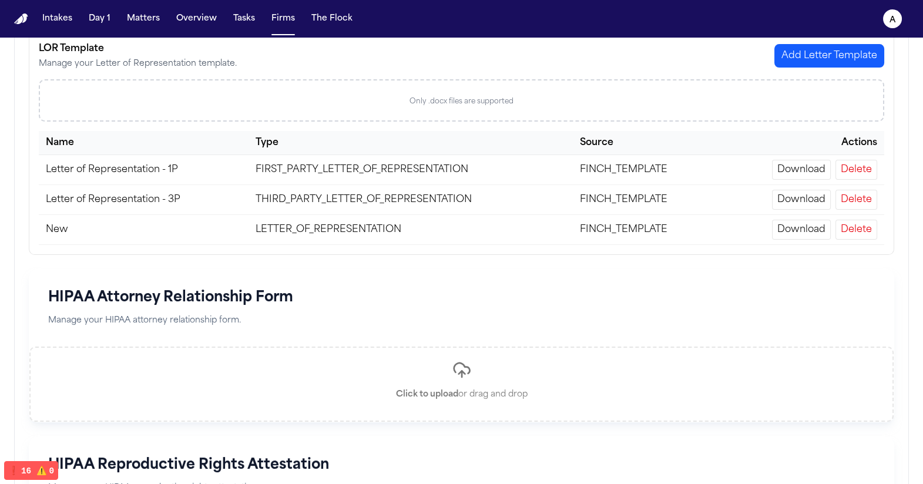
click at [642, 171] on button "Delete" at bounding box center [857, 170] width 42 height 20
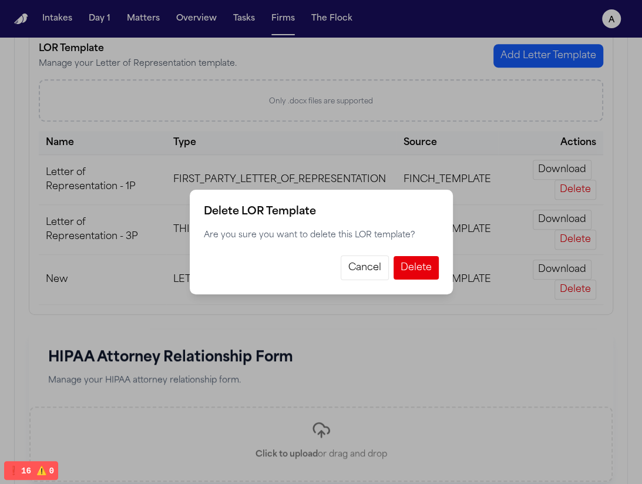
click at [431, 263] on button "Delete" at bounding box center [416, 268] width 45 height 24
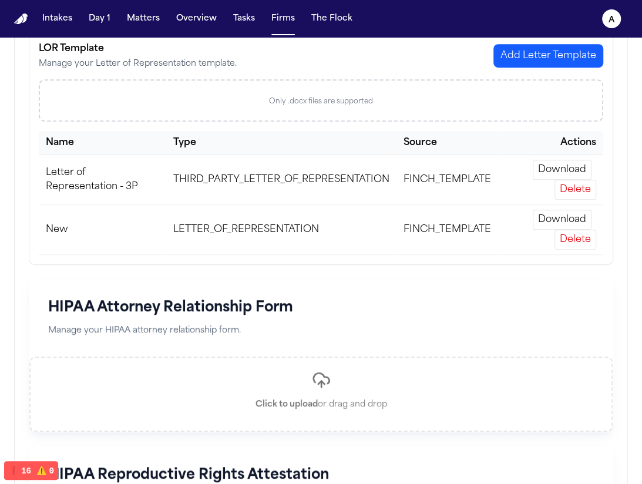
click at [588, 236] on button "Delete" at bounding box center [576, 240] width 42 height 20
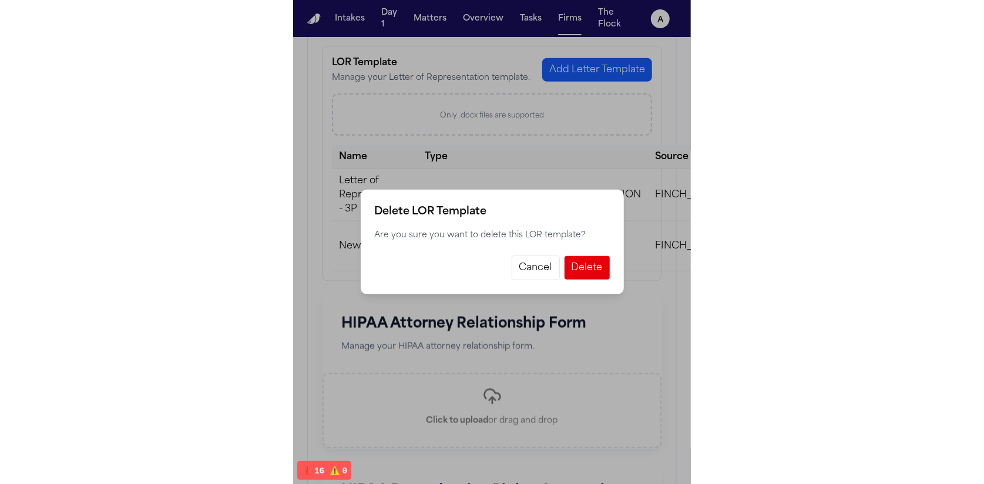
scroll to position [335, 0]
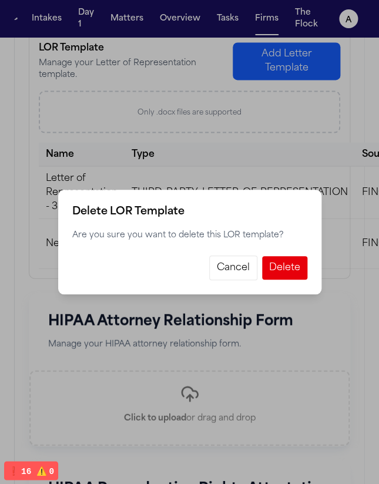
click at [357, 143] on div "Delete LOR Template Are you sure you want to delete this LOR template? Cancel D…" at bounding box center [189, 242] width 379 height 484
click at [239, 266] on button "Cancel" at bounding box center [233, 268] width 48 height 25
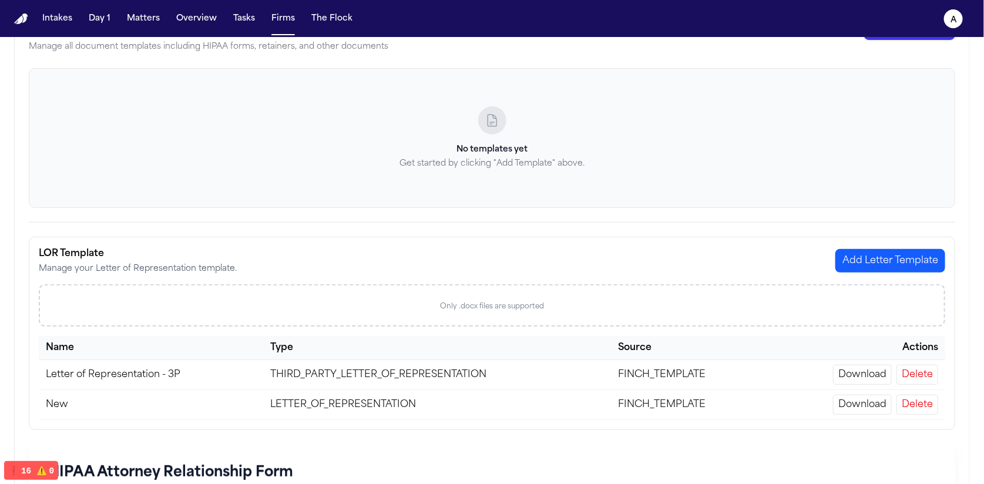
scroll to position [123, 0]
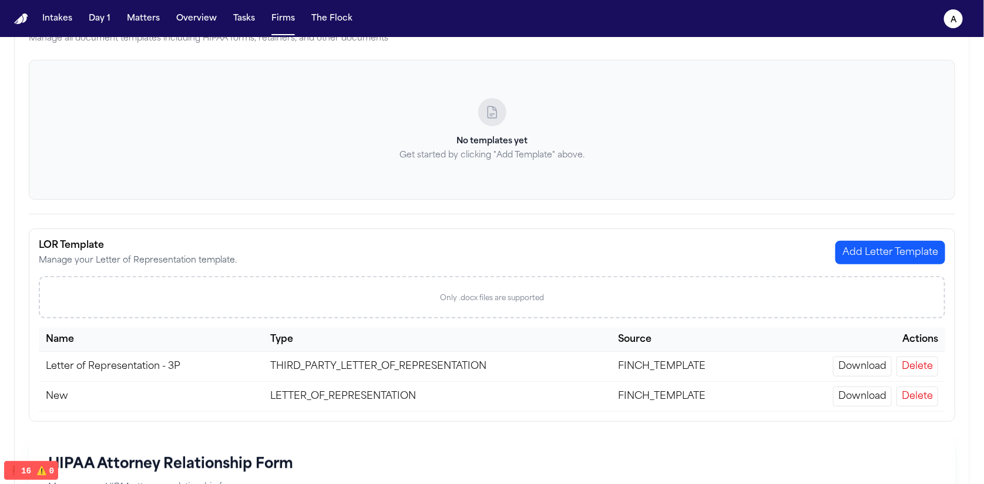
click at [642, 245] on button "Add Letter Template" at bounding box center [891, 253] width 110 height 24
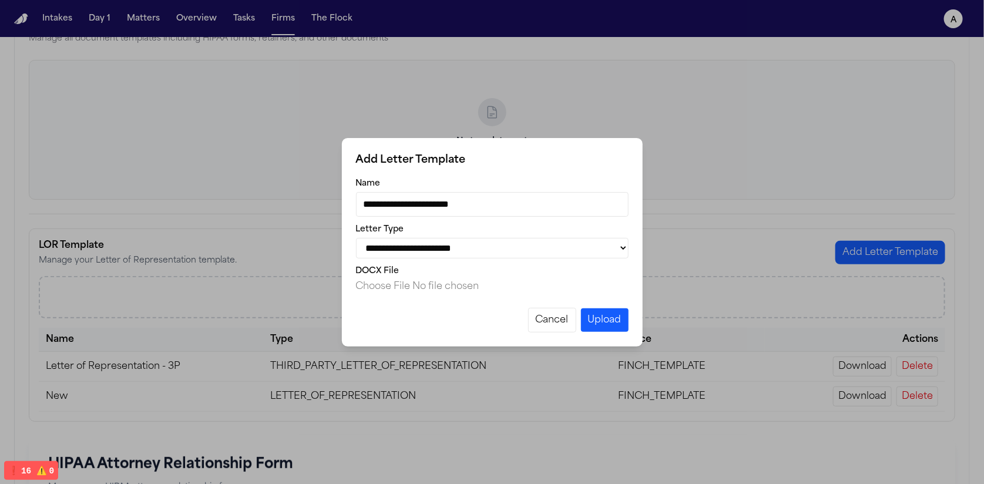
click at [512, 209] on input "**********" at bounding box center [492, 204] width 273 height 25
click at [504, 250] on select "**********" at bounding box center [492, 248] width 273 height 21
select select "**********"
click at [356, 238] on select "**********" at bounding box center [492, 248] width 273 height 21
click at [378, 281] on div "DOCX File" at bounding box center [492, 280] width 273 height 28
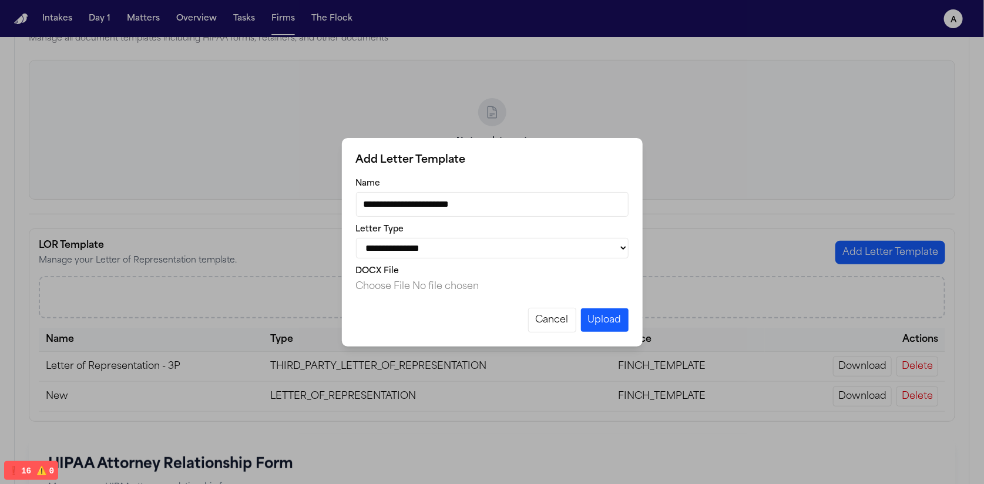
click at [379, 287] on input "DOCX file" at bounding box center [492, 287] width 273 height 14
type input "**********"
click at [605, 330] on button "Upload" at bounding box center [605, 320] width 48 height 24
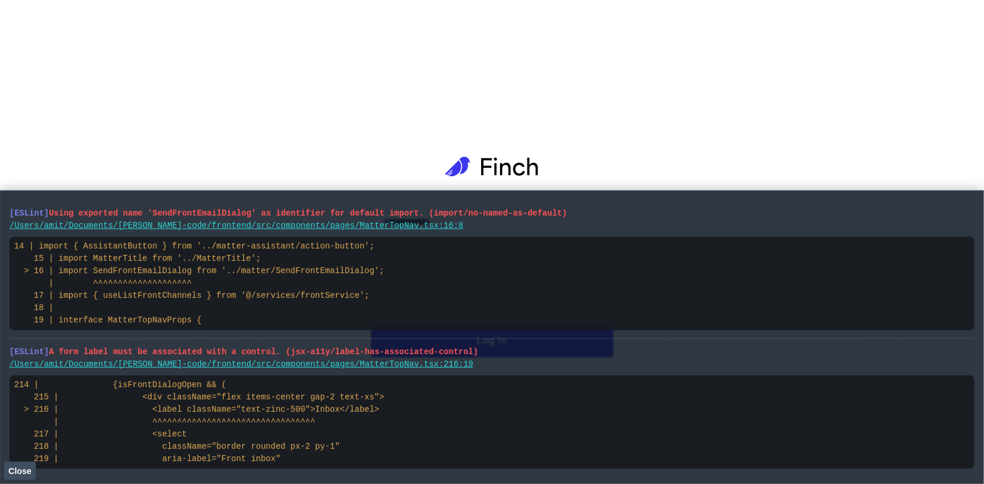
click at [30, 471] on span "Close" at bounding box center [19, 471] width 23 height 9
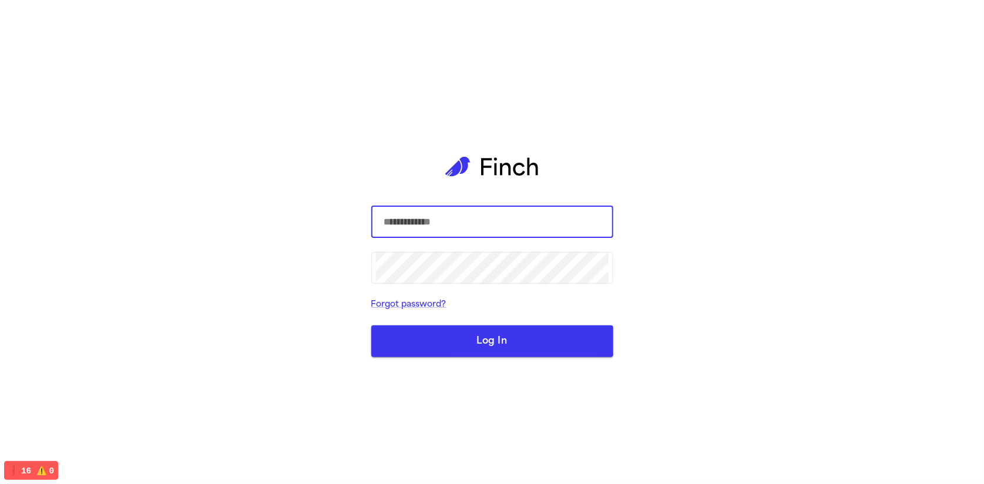
drag, startPoint x: 437, startPoint y: 236, endPoint x: 434, endPoint y: 224, distance: 12.0
click at [437, 236] on input "text" at bounding box center [492, 222] width 233 height 33
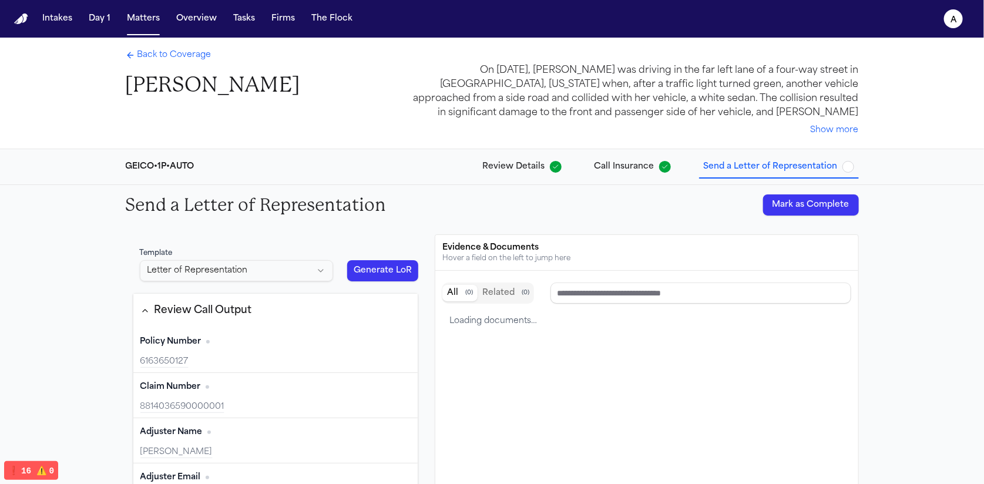
click at [433, 274] on div "Template Letter of Representation Generate LoR Review Call Output Policy Number…" at bounding box center [492, 417] width 733 height 367
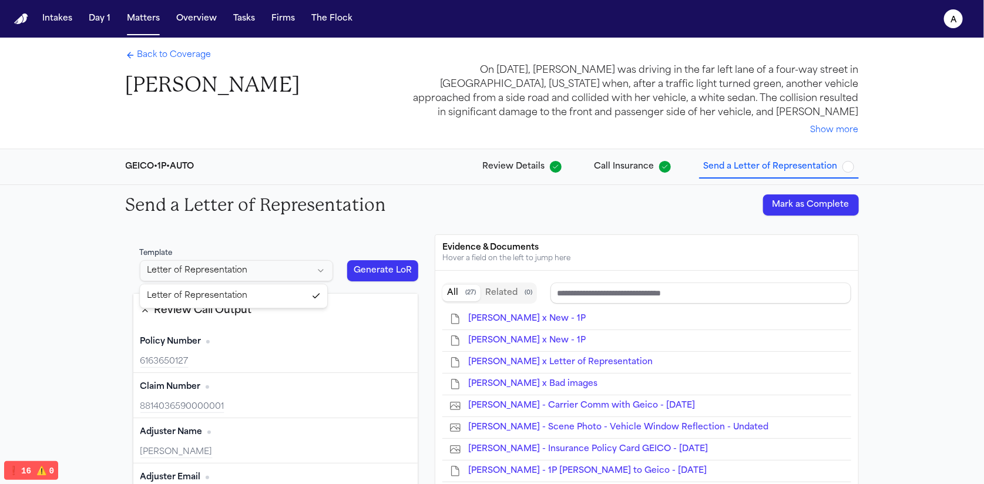
click at [273, 264] on html "Intakes Day 1 Matters Overview Tasks Firms The Flock a Back to Coverage [PERSON…" at bounding box center [492, 242] width 984 height 484
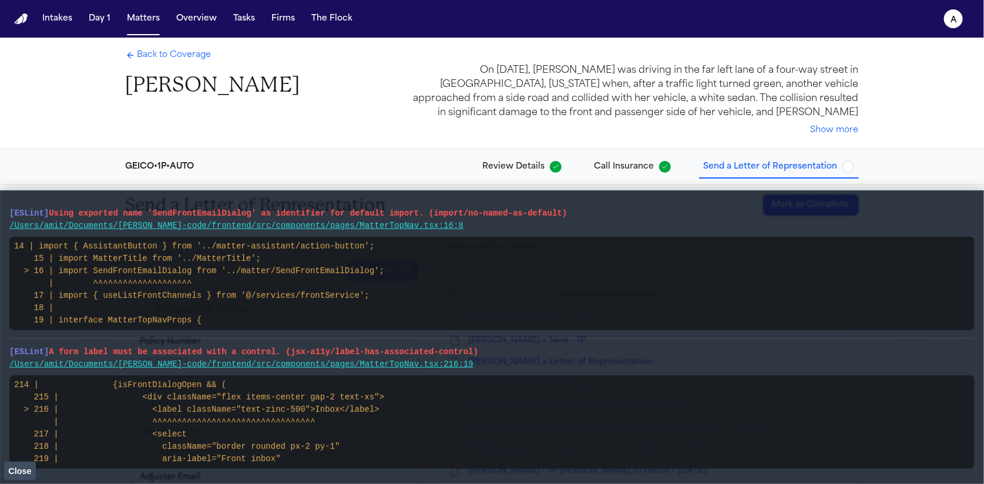
click at [27, 478] on button "Close" at bounding box center [20, 471] width 32 height 18
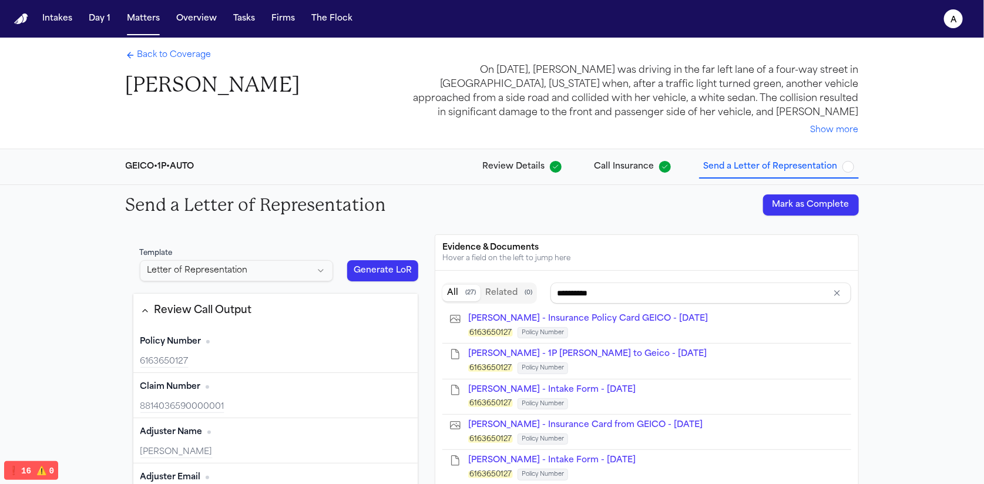
click at [371, 278] on button "Generate LoR" at bounding box center [383, 270] width 72 height 21
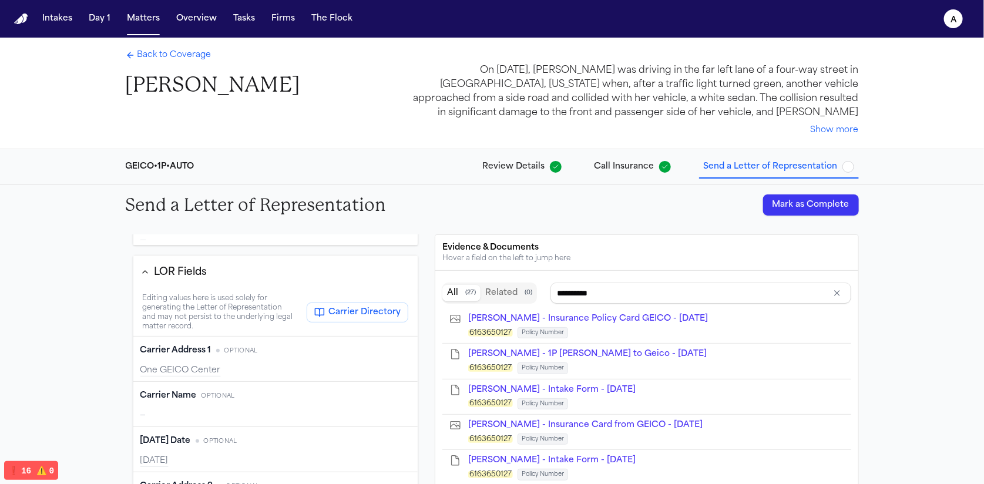
scroll to position [457, 0]
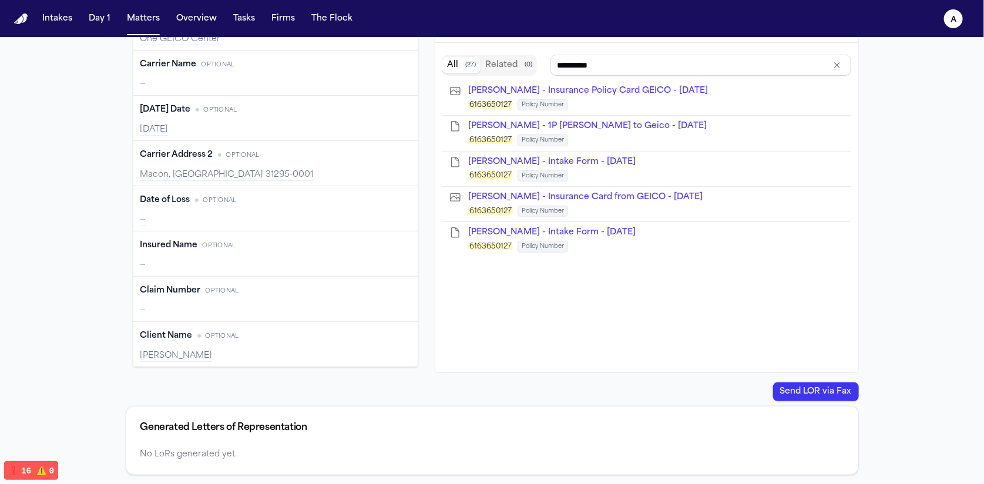
type input "**********"
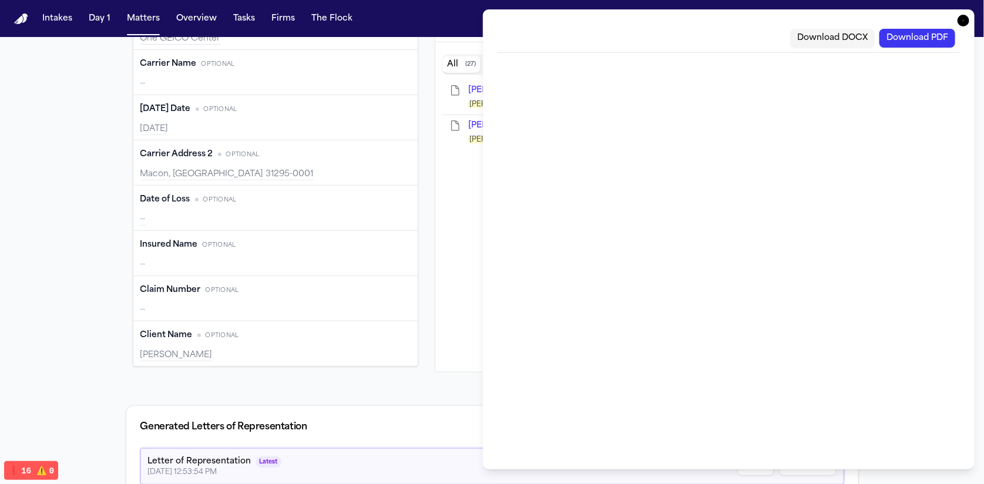
click at [960, 19] on icon "button" at bounding box center [964, 21] width 12 height 12
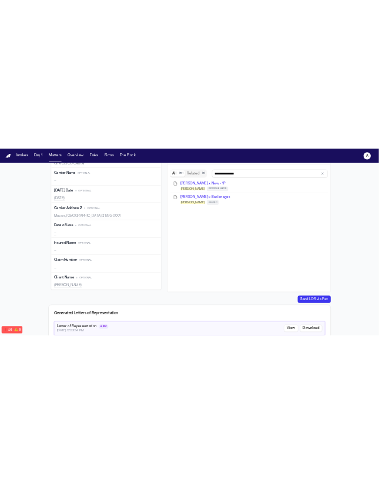
scroll to position [0, 0]
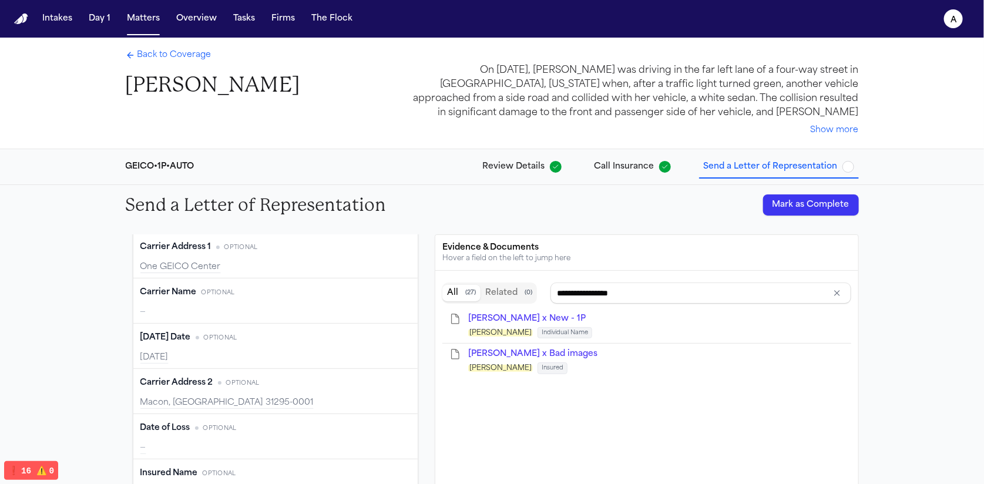
click at [198, 53] on span "Back to Coverage" at bounding box center [174, 55] width 74 height 12
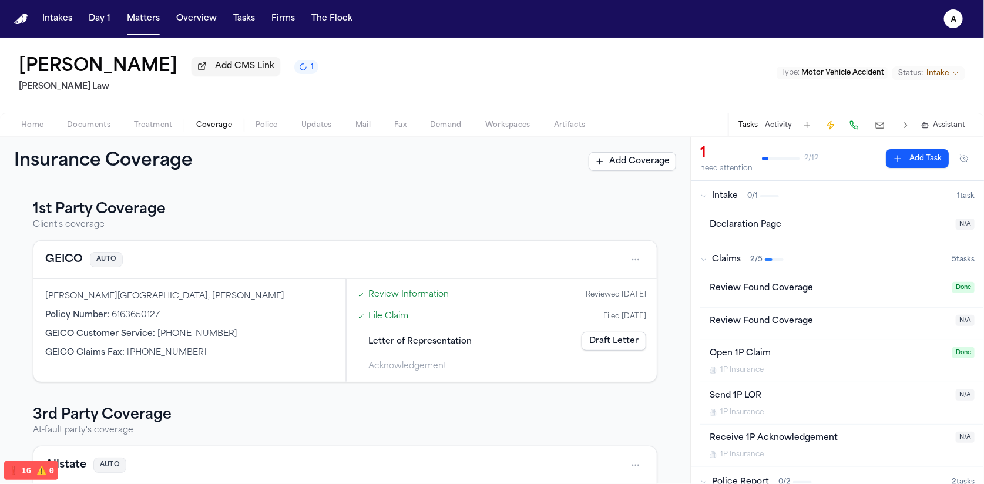
click at [885, 128] on button at bounding box center [880, 125] width 21 height 16
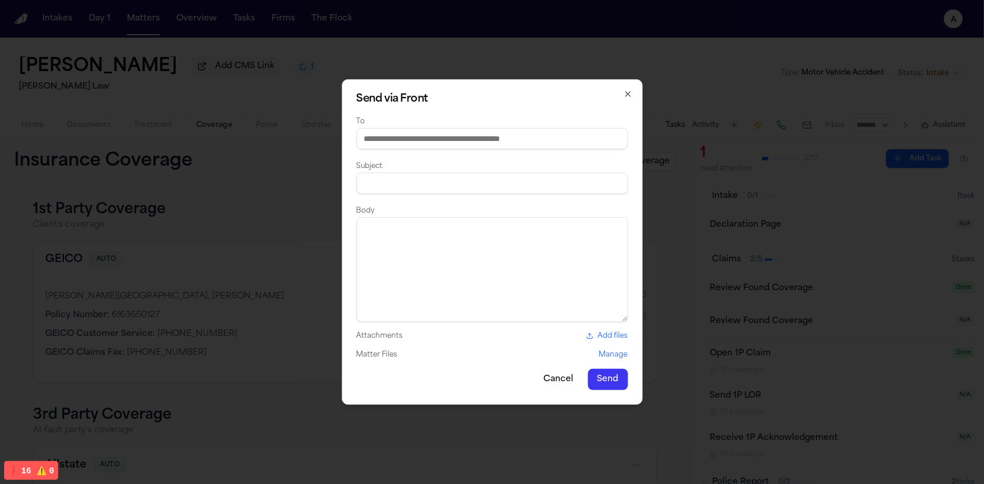
click at [455, 140] on input at bounding box center [492, 138] width 271 height 21
type input "*"
type input "**********"
type input "****"
type textarea "****"
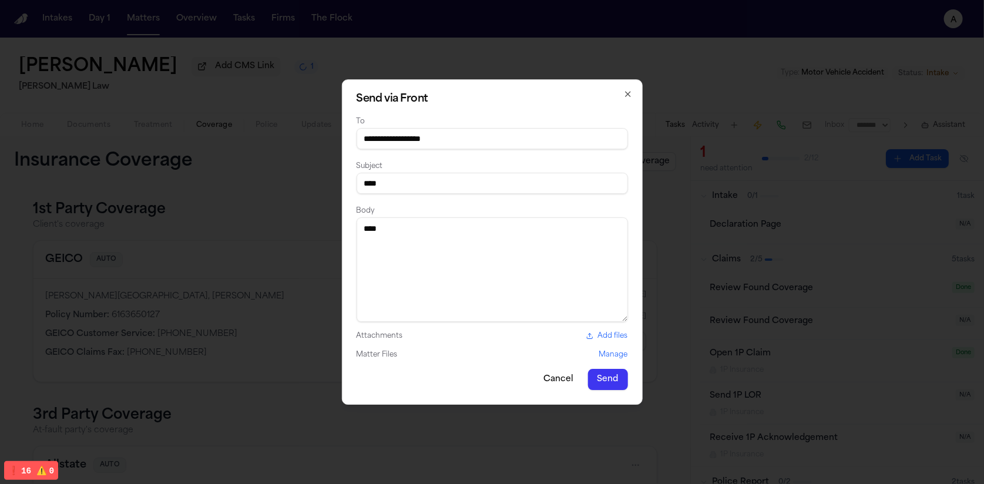
click at [602, 336] on label "Add files" at bounding box center [607, 335] width 42 height 9
click at [0, 0] on input "Add files" at bounding box center [0, 0] width 0 height 0
click at [619, 357] on button "Manage" at bounding box center [613, 354] width 29 height 9
click at [598, 334] on label "Add files" at bounding box center [607, 335] width 42 height 9
click at [0, 0] on input "Add files" at bounding box center [0, 0] width 0 height 0
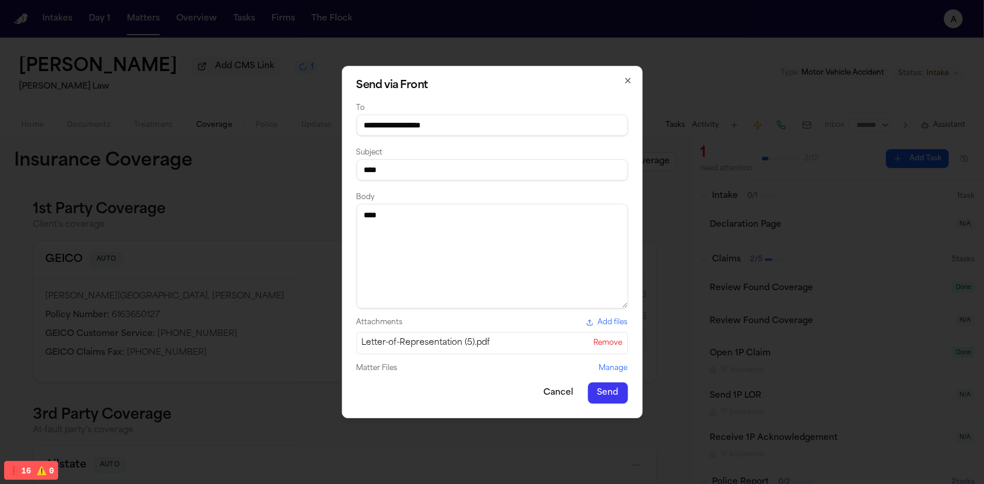
click at [611, 399] on button "Send" at bounding box center [608, 393] width 40 height 21
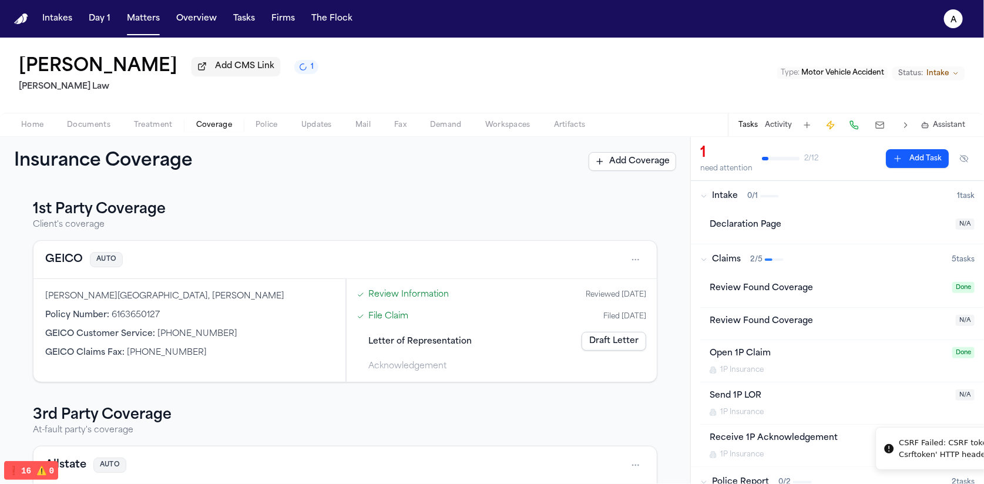
drag, startPoint x: 786, startPoint y: 440, endPoint x: 888, endPoint y: 456, distance: 104.0
click at [900, 456] on div "CSRF Failed: CSRF token from the 'X-Csrftoken' HTTP header has incorrect length." at bounding box center [988, 448] width 176 height 23
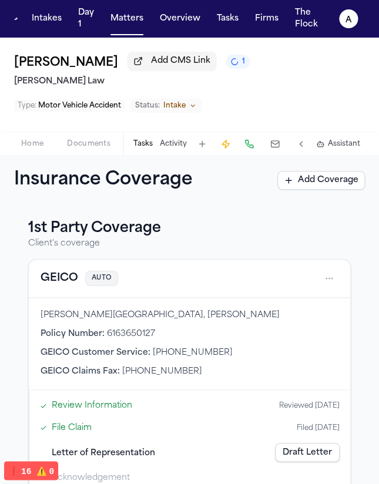
click at [274, 140] on button at bounding box center [274, 144] width 21 height 16
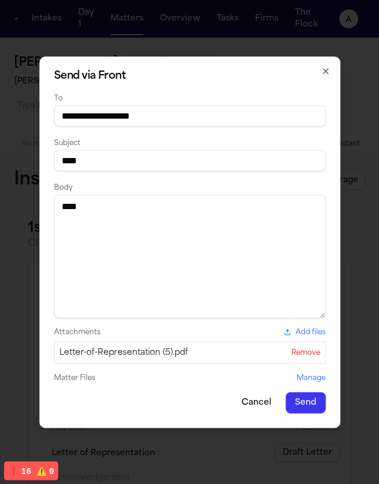
click at [171, 167] on input "****" at bounding box center [189, 160] width 271 height 21
click at [314, 400] on button "Send" at bounding box center [306, 402] width 40 height 21
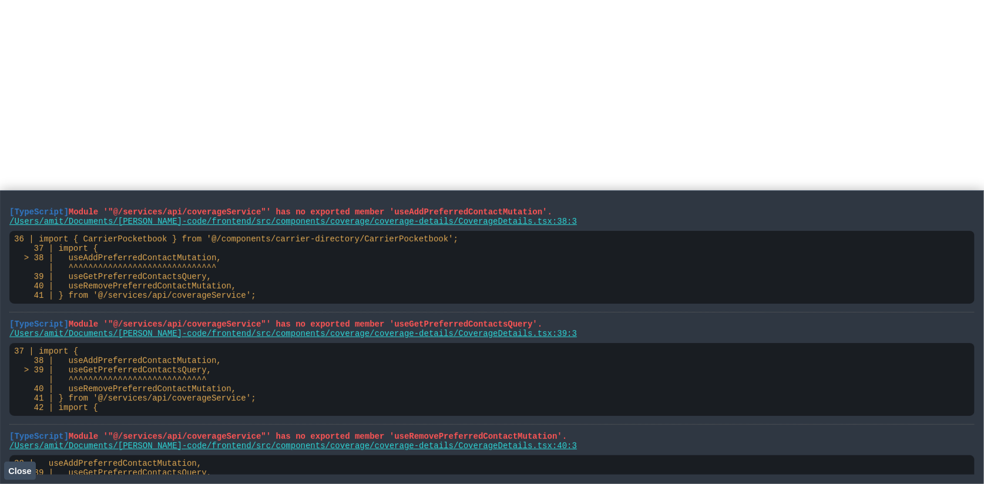
click at [23, 478] on button "Close" at bounding box center [20, 471] width 32 height 18
click at [48, 205] on li "[TypeScript] Module '"@/services/api/coverageService"' has no exported member '…" at bounding box center [491, 256] width 965 height 112
click at [9, 204] on main "[TypeScript] Module '"@/services/api/coverageService"' has no exported member '…" at bounding box center [492, 337] width 984 height 294
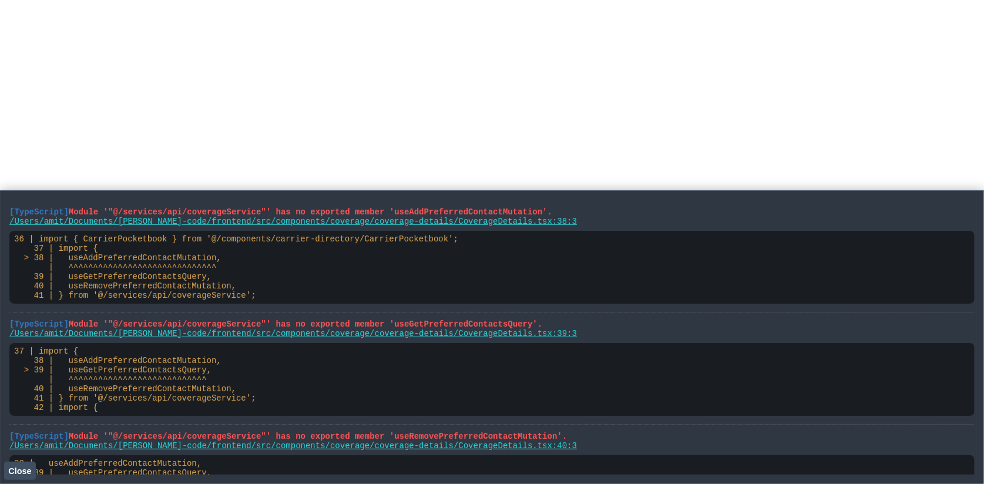
click at [11, 206] on li "[TypeScript] Module '"@/services/api/coverageService"' has no exported member '…" at bounding box center [491, 256] width 965 height 112
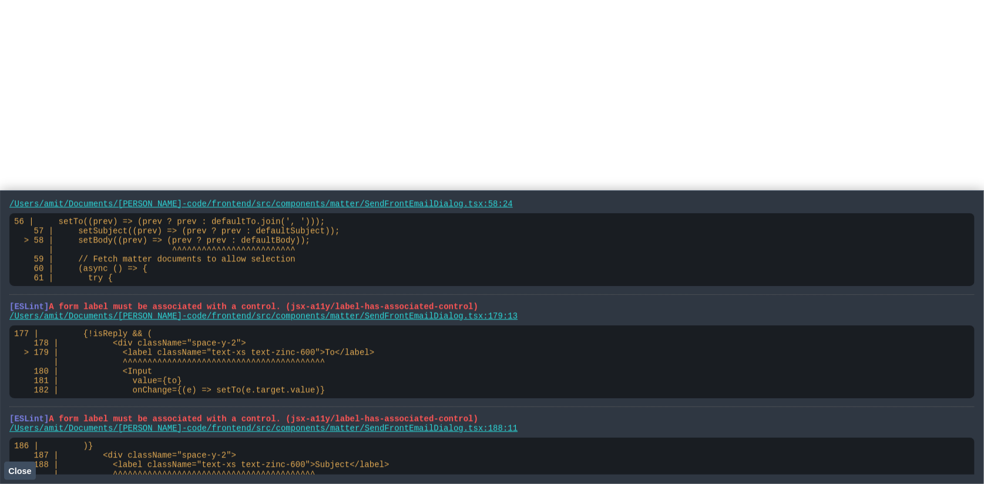
scroll to position [2484, 0]
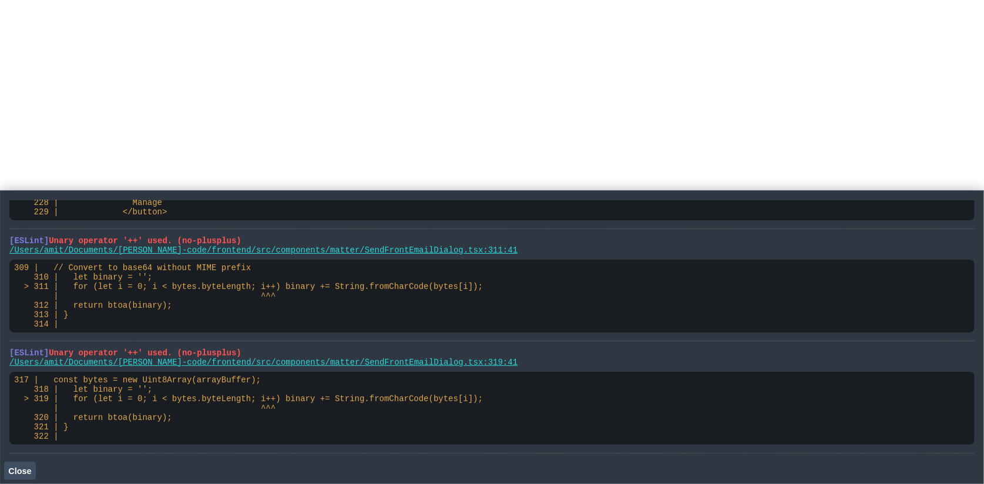
drag, startPoint x: 25, startPoint y: 220, endPoint x: 297, endPoint y: 454, distance: 359.2
click at [297, 454] on div "[TypeScript] Module '"@/services/api/coverageService"' has no exported member '…" at bounding box center [491, 337] width 965 height 274
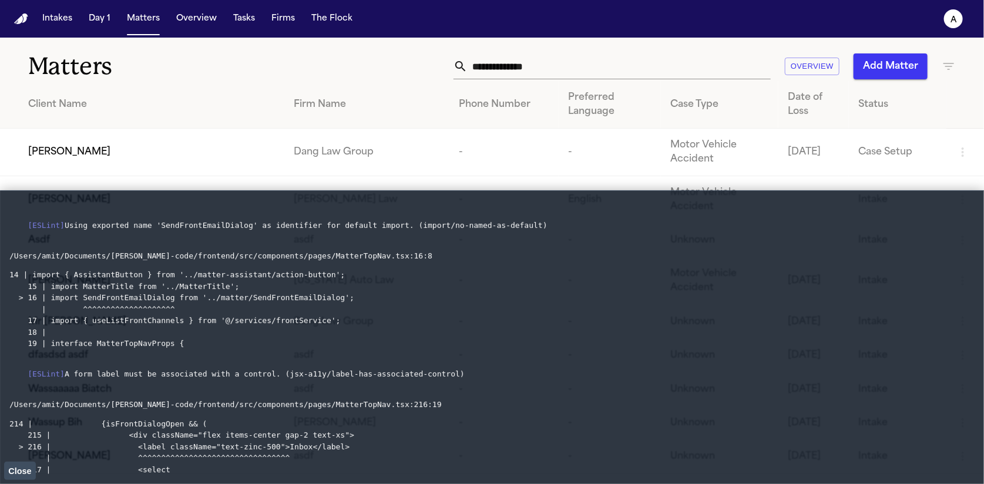
click at [25, 471] on span "Close" at bounding box center [19, 471] width 23 height 9
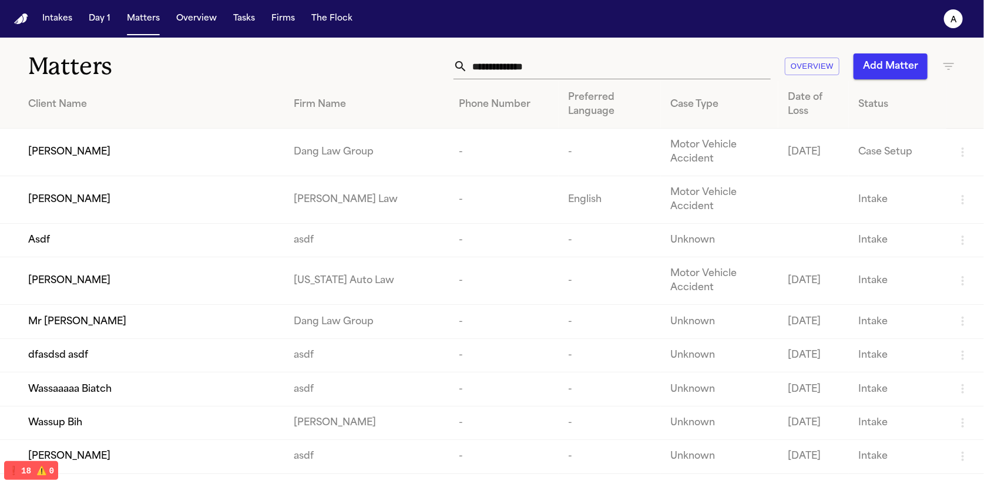
click at [79, 139] on td "Paul Maldonado" at bounding box center [142, 153] width 284 height 48
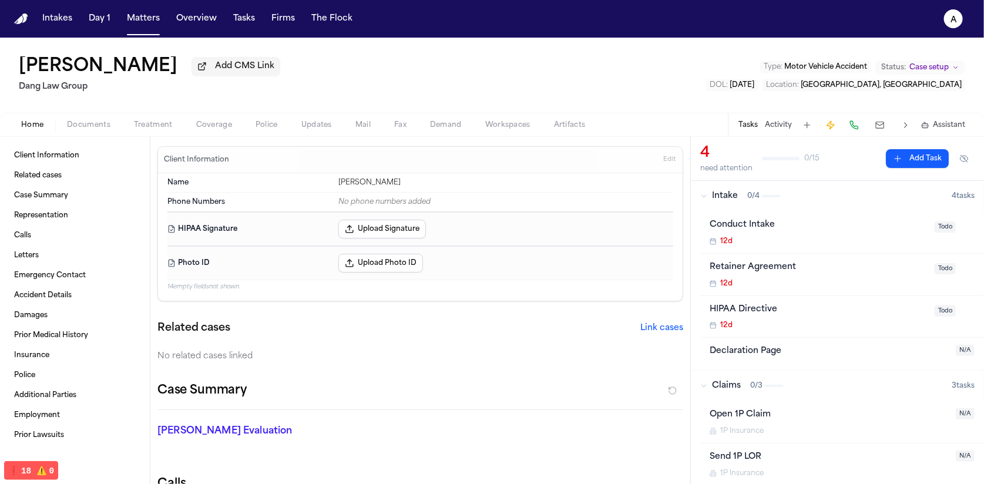
click at [877, 122] on button at bounding box center [880, 125] width 21 height 16
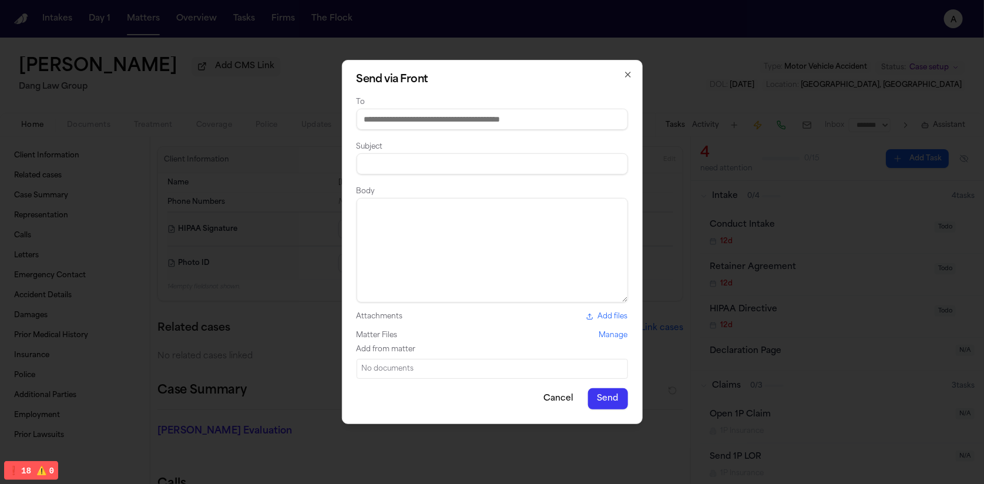
click at [464, 118] on input at bounding box center [492, 119] width 271 height 21
type input "**********"
type input "****"
type textarea "****"
click at [615, 390] on button "Send" at bounding box center [608, 398] width 40 height 21
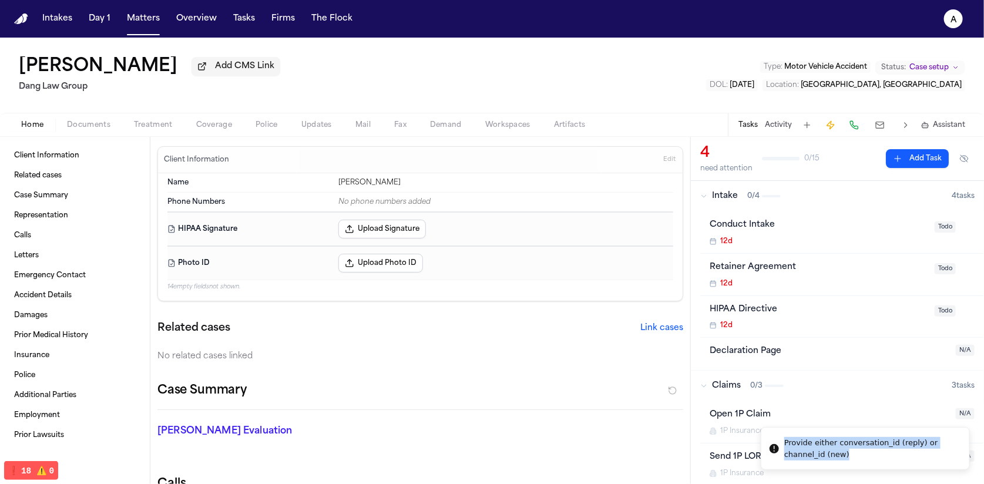
drag, startPoint x: 848, startPoint y: 455, endPoint x: 781, endPoint y: 437, distance: 68.7
copy div "Provide either conversation_id (reply) or channel_id (new)"
click at [189, 122] on button "Coverage" at bounding box center [213, 125] width 59 height 14
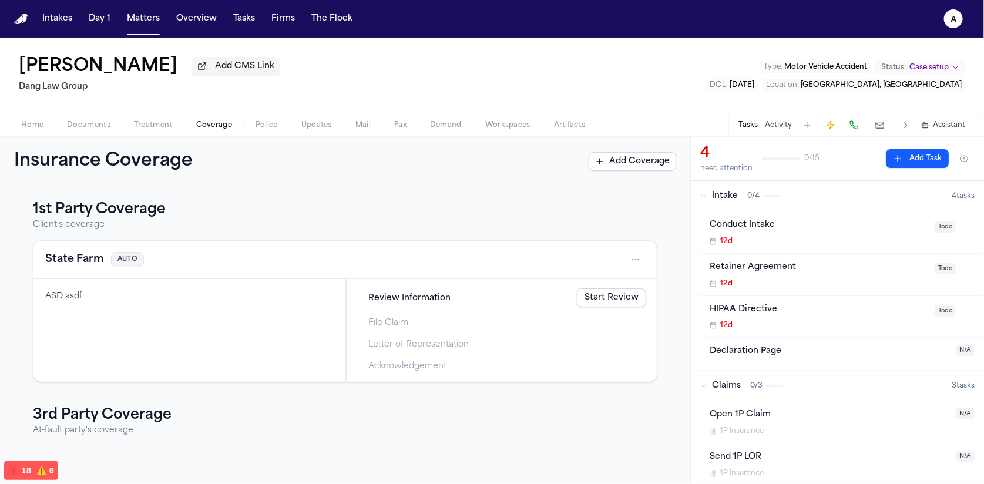
click at [61, 272] on div "State Farm AUTO" at bounding box center [344, 260] width 623 height 38
drag, startPoint x: 89, startPoint y: 254, endPoint x: 519, endPoint y: 259, distance: 430.1
click at [498, 256] on div "State Farm AUTO" at bounding box center [345, 259] width 600 height 19
click at [625, 266] on html "Intakes Day 1 Matters Overview Tasks Firms The Flock a Paul Maldonado Add CMS L…" at bounding box center [492, 242] width 984 height 484
click at [573, 288] on div "View coverage details" at bounding box center [590, 291] width 88 height 31
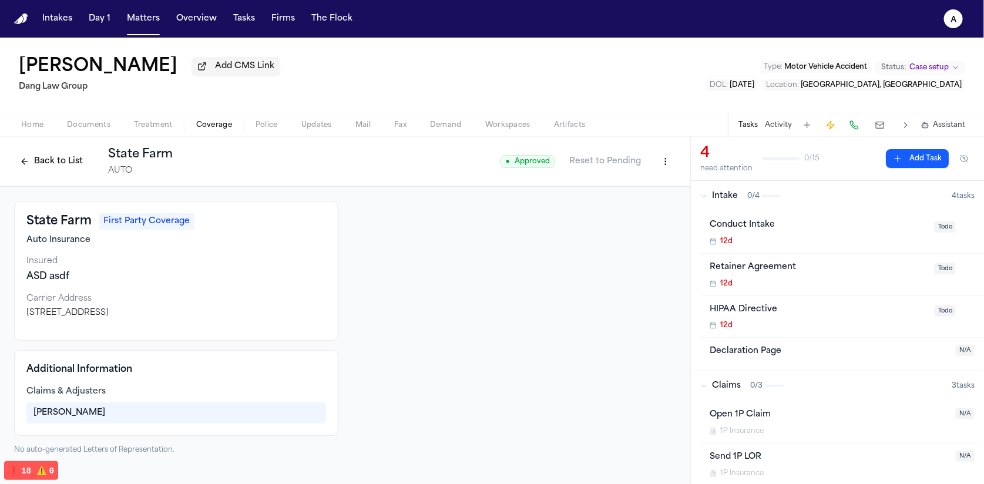
click at [35, 165] on button "Back to List" at bounding box center [51, 161] width 75 height 19
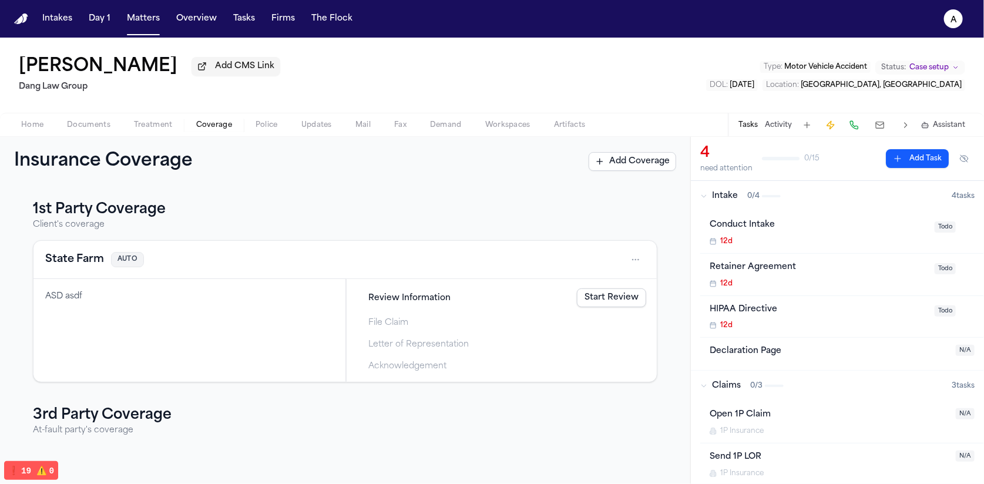
click at [632, 264] on html "Intakes Day 1 Matters Overview Tasks Firms The Flock a Paul Maldonado Add CMS L…" at bounding box center [492, 242] width 984 height 484
click at [373, 290] on html "Intakes Day 1 Matters Overview Tasks Firms The Flock a Paul Maldonado Add CMS L…" at bounding box center [492, 242] width 984 height 484
click at [380, 301] on span "Review Information" at bounding box center [410, 298] width 82 height 12
click at [585, 301] on link "Start Review" at bounding box center [611, 297] width 69 height 19
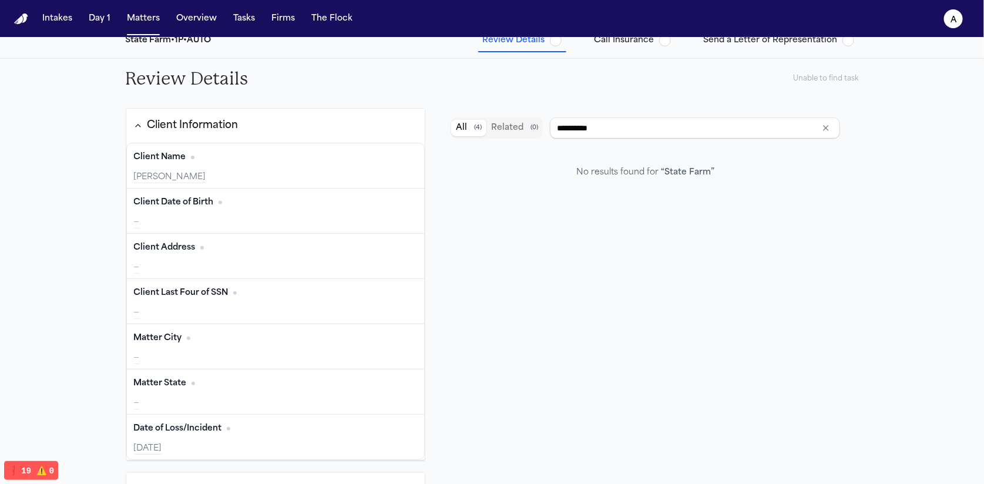
scroll to position [129, 0]
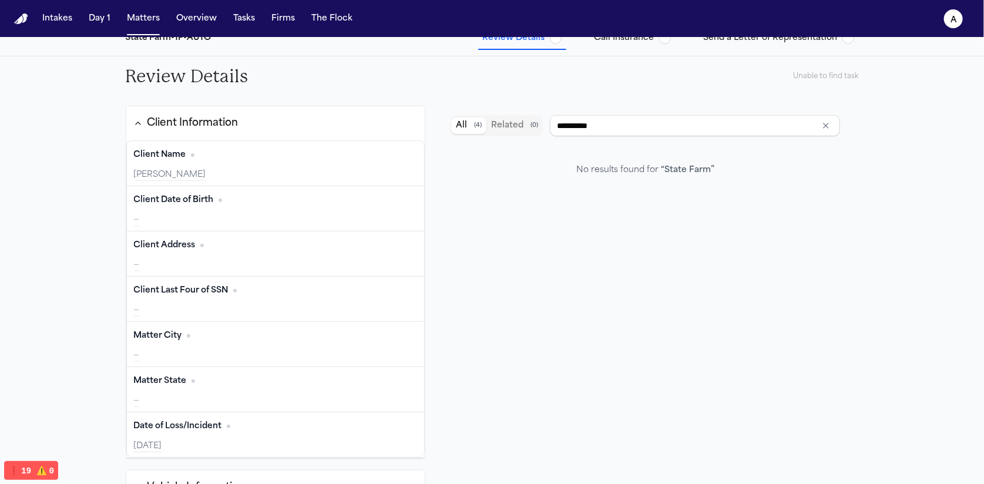
type input "**********"
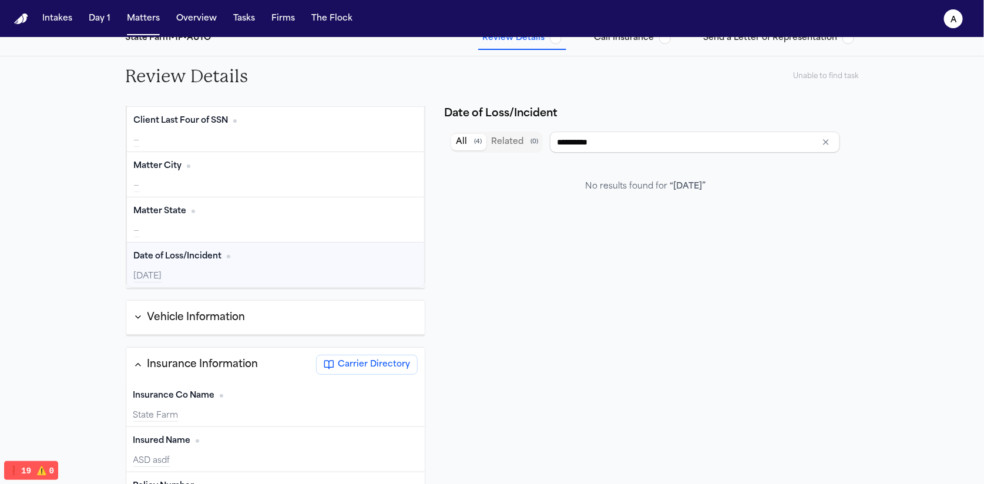
scroll to position [226, 0]
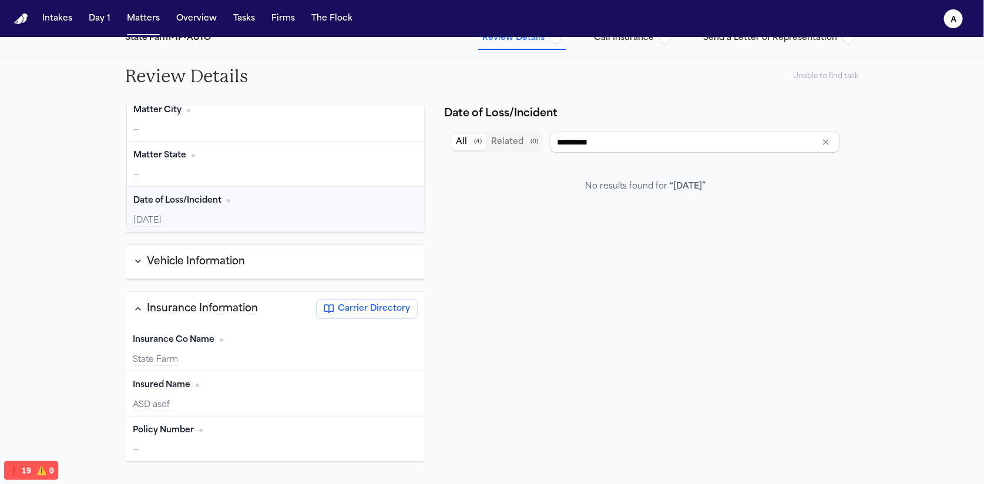
click at [317, 299] on button "Carrier Directory" at bounding box center [367, 309] width 102 height 20
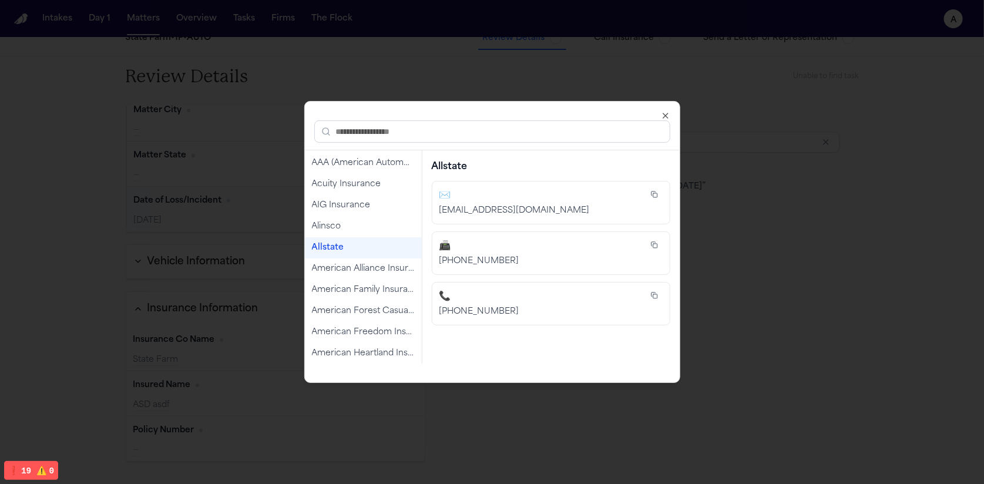
click at [479, 244] on div "📠" at bounding box center [541, 246] width 202 height 14
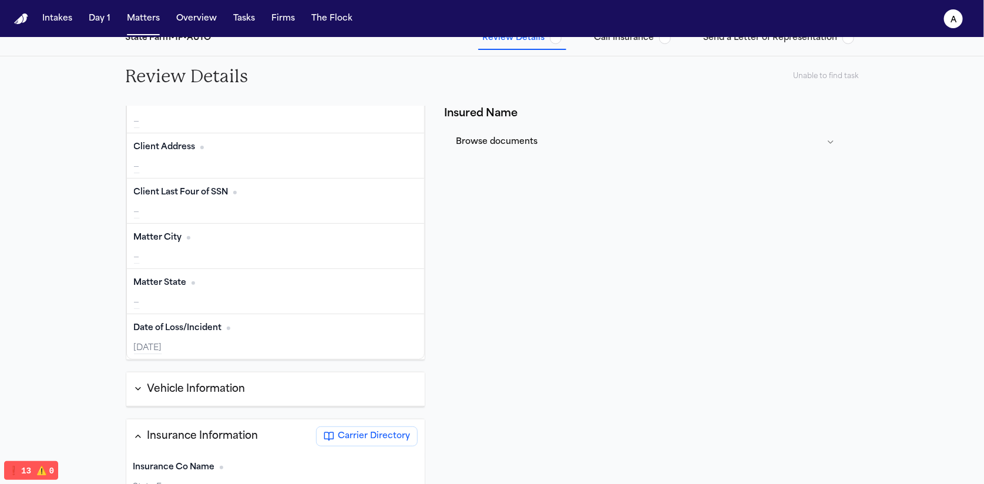
scroll to position [0, 0]
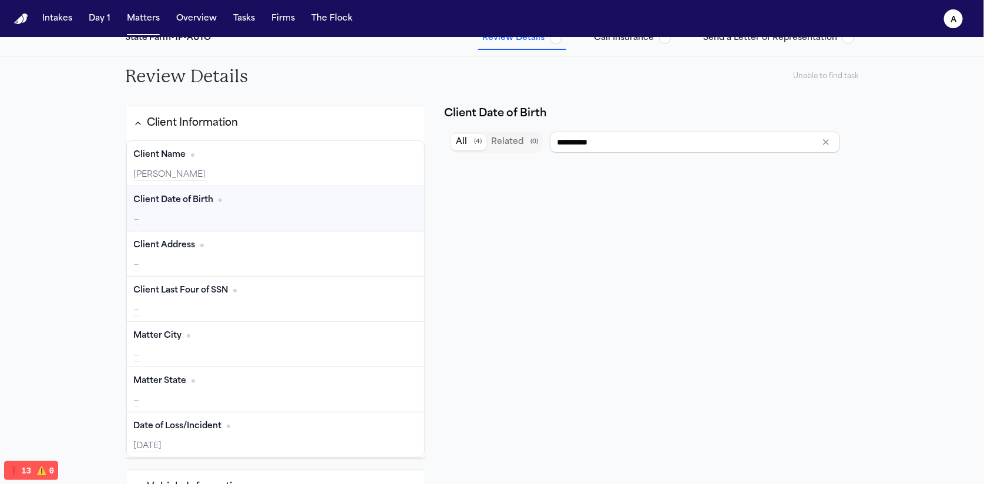
type input "**********"
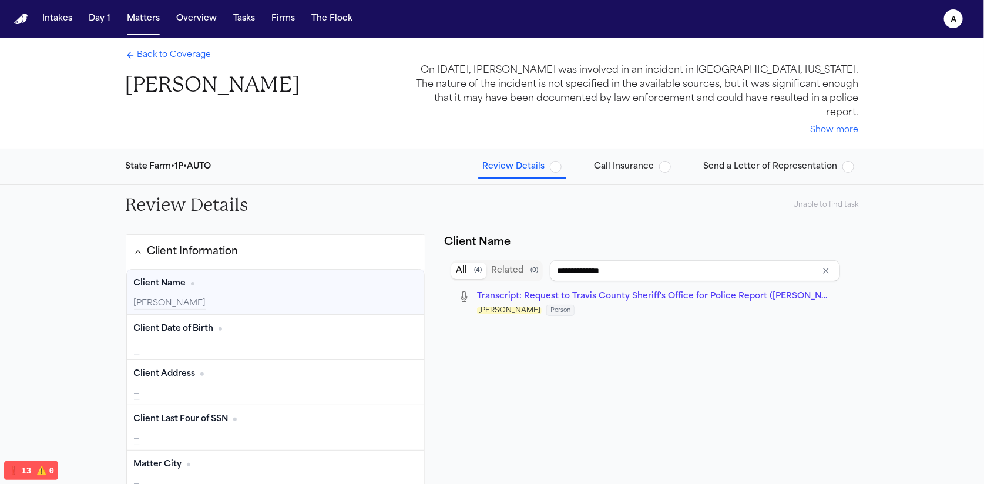
click at [787, 161] on span "Send a Letter of Representation" at bounding box center [771, 167] width 134 height 12
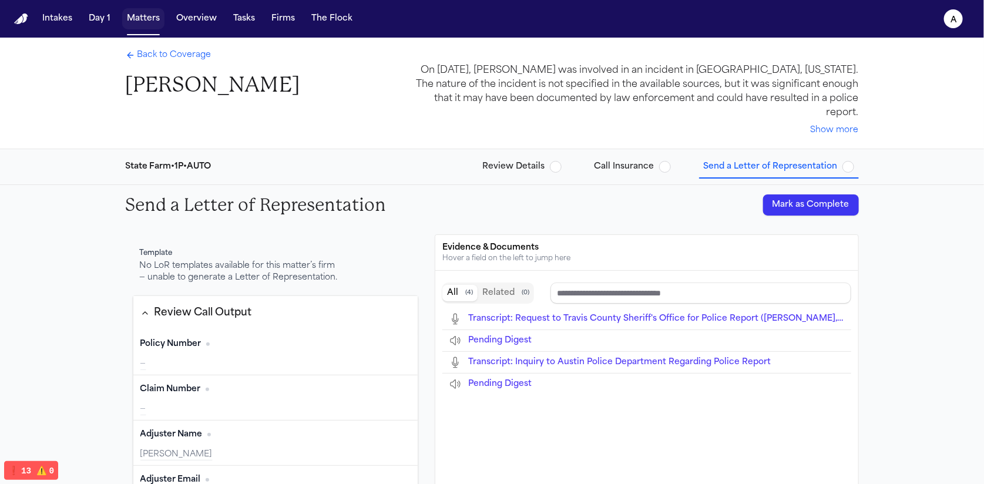
click at [142, 16] on button "Matters" at bounding box center [143, 18] width 42 height 21
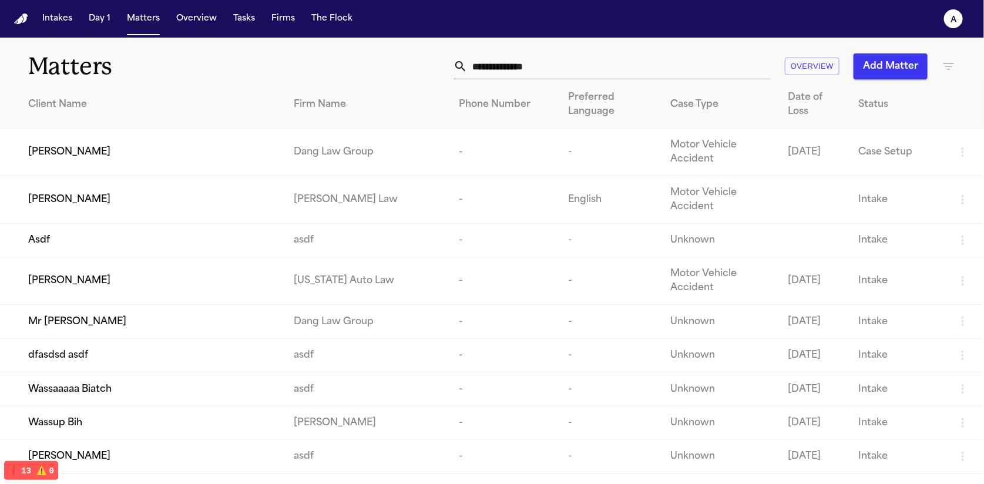
click at [104, 204] on span "[PERSON_NAME]" at bounding box center [69, 200] width 82 height 14
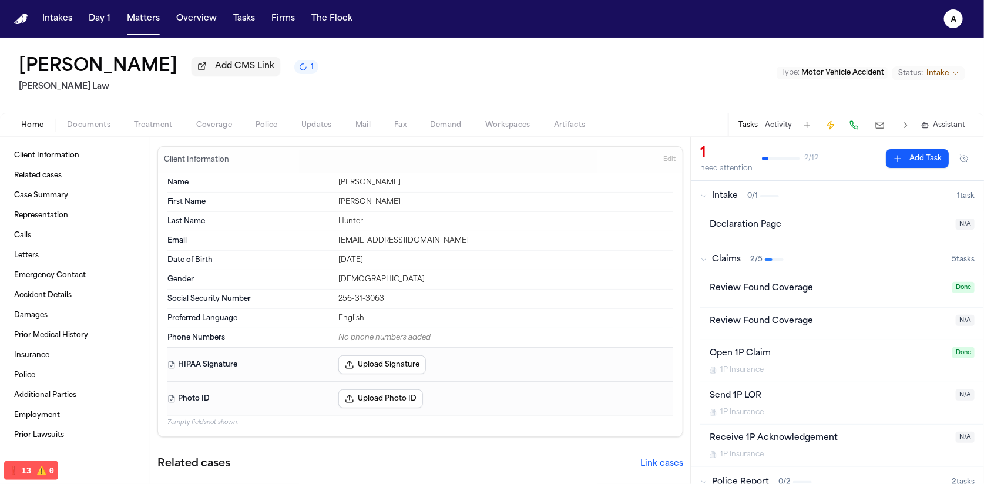
click at [226, 127] on span "Coverage" at bounding box center [214, 124] width 36 height 9
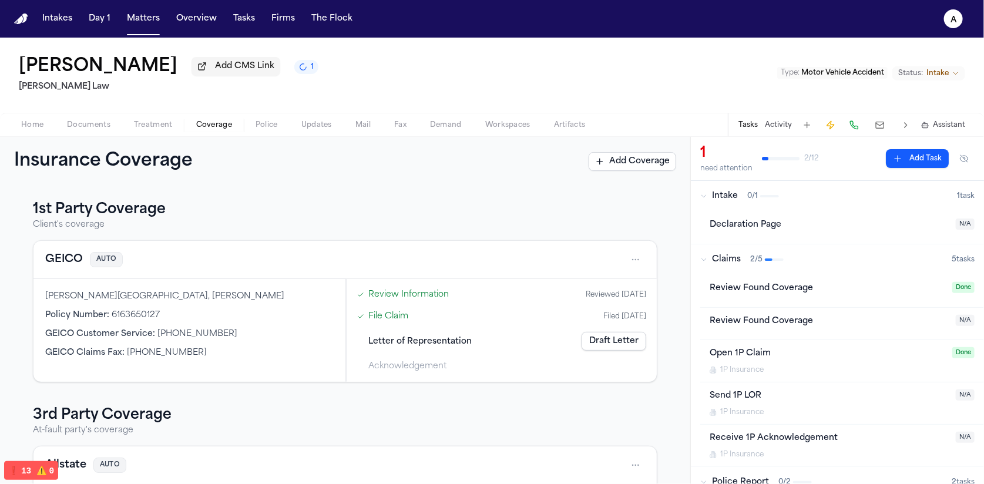
click at [605, 343] on link "Draft Letter" at bounding box center [614, 341] width 65 height 19
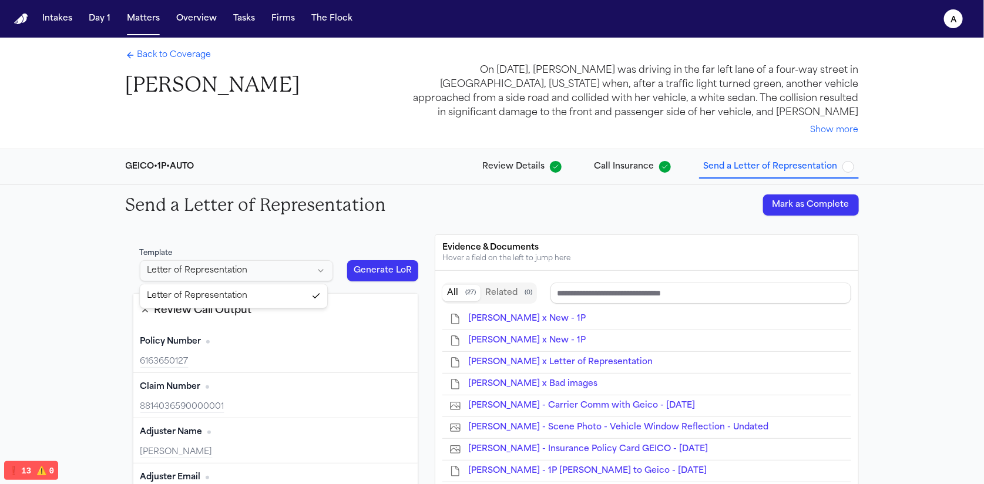
click at [260, 272] on html "Intakes Day 1 Matters Overview Tasks Firms The Flock a Back to Coverage Lakeysh…" at bounding box center [492, 242] width 984 height 484
click at [294, 246] on html "Intakes Day 1 Matters Overview Tasks Firms The Flock a Back to Coverage Lakeysh…" at bounding box center [492, 242] width 984 height 484
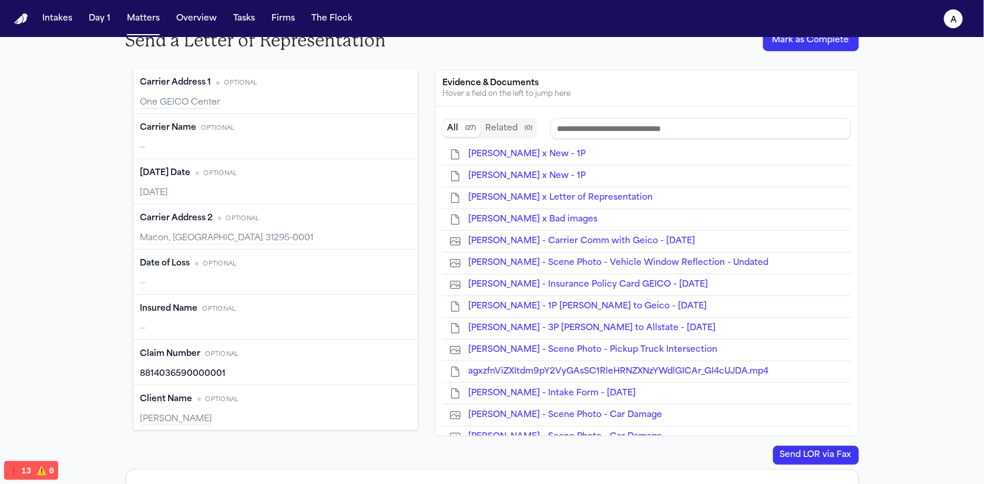
scroll to position [253, 0]
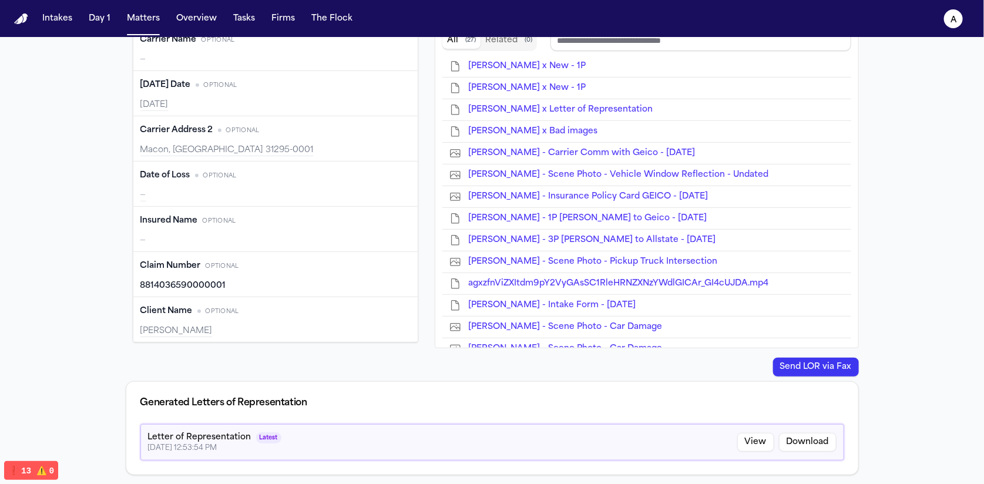
type input "**********"
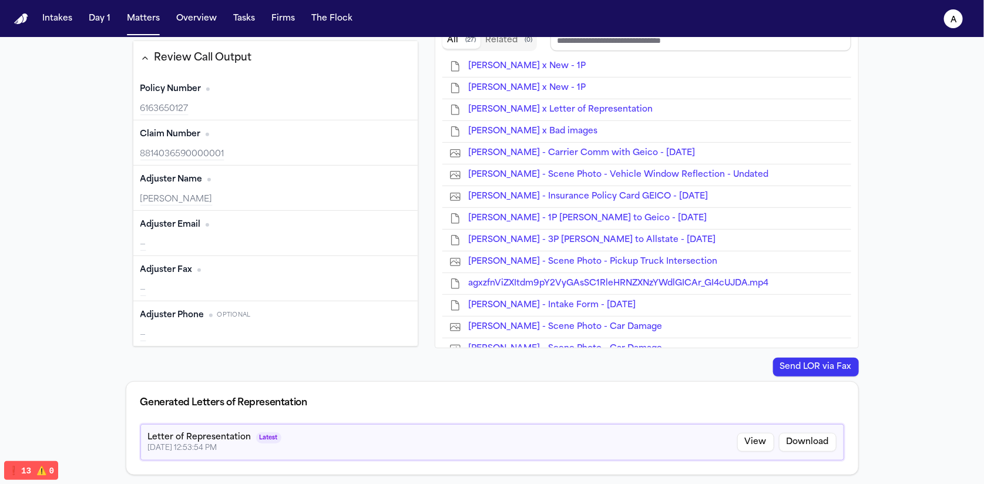
scroll to position [28, 0]
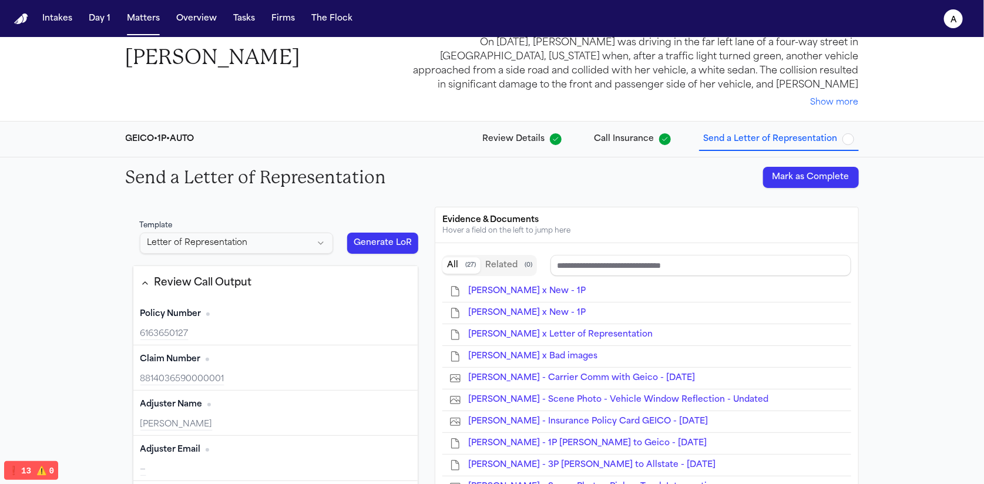
click at [387, 250] on button "Generate LoR" at bounding box center [383, 243] width 72 height 21
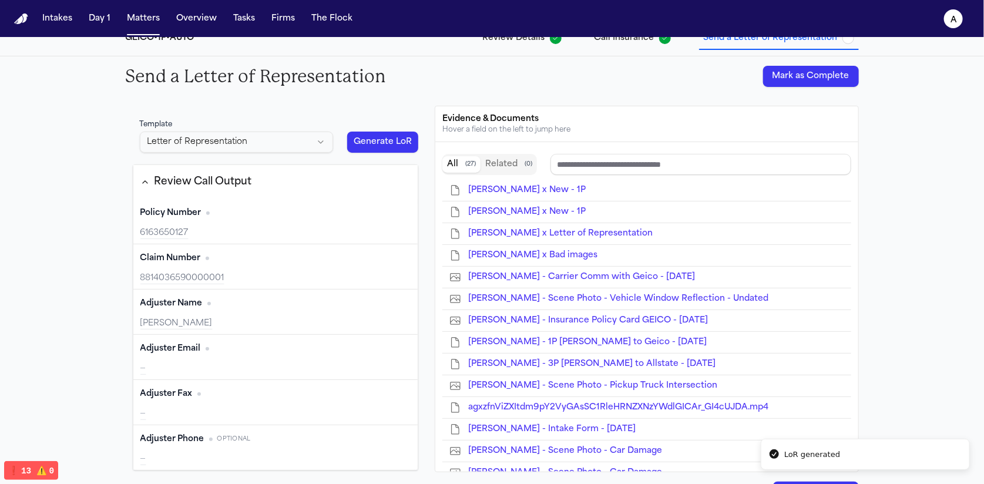
scroll to position [193, 0]
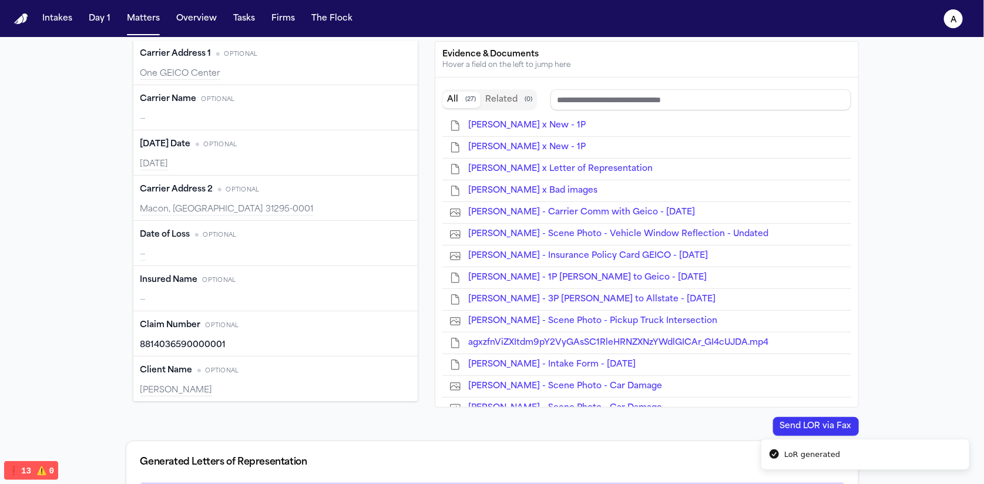
type input "**********"
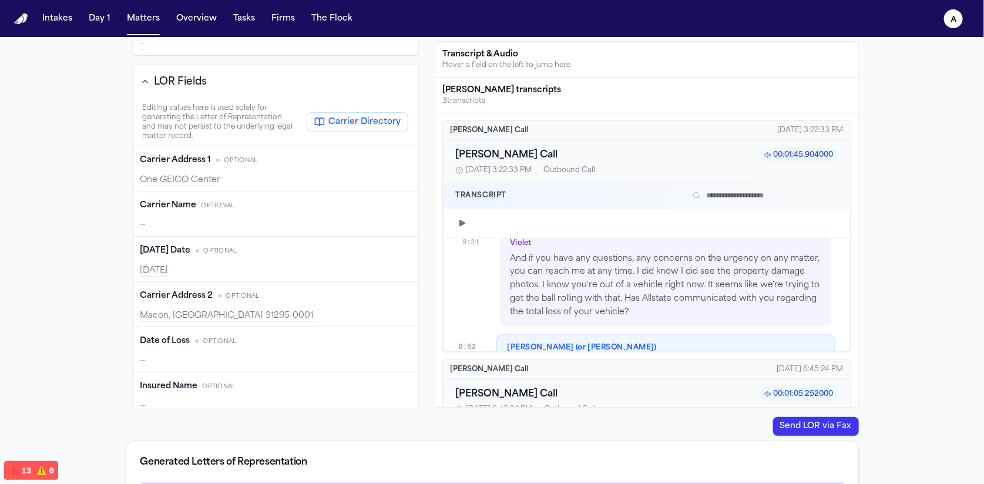
scroll to position [337, 0]
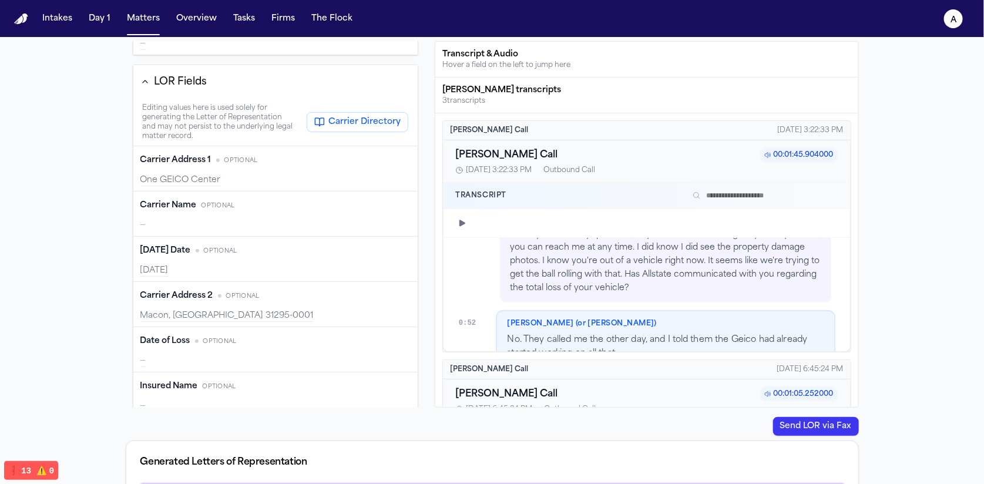
click at [405, 206] on div "Carrier Name Optional Edit —" at bounding box center [275, 214] width 285 height 45
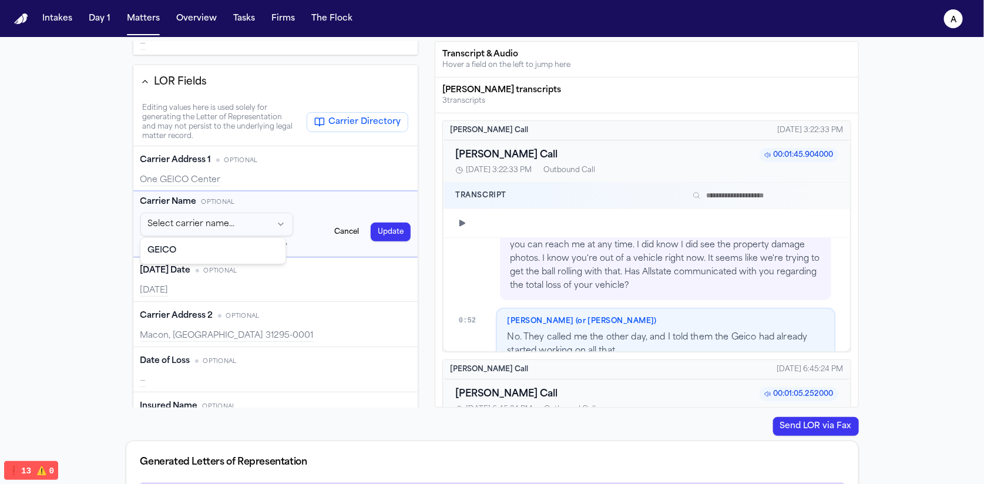
click at [279, 223] on html "Intakes Day 1 Matters Overview Tasks Firms The Flock a Back to Coverage Lakeysh…" at bounding box center [492, 242] width 984 height 484
click at [385, 237] on button "Update" at bounding box center [391, 232] width 40 height 19
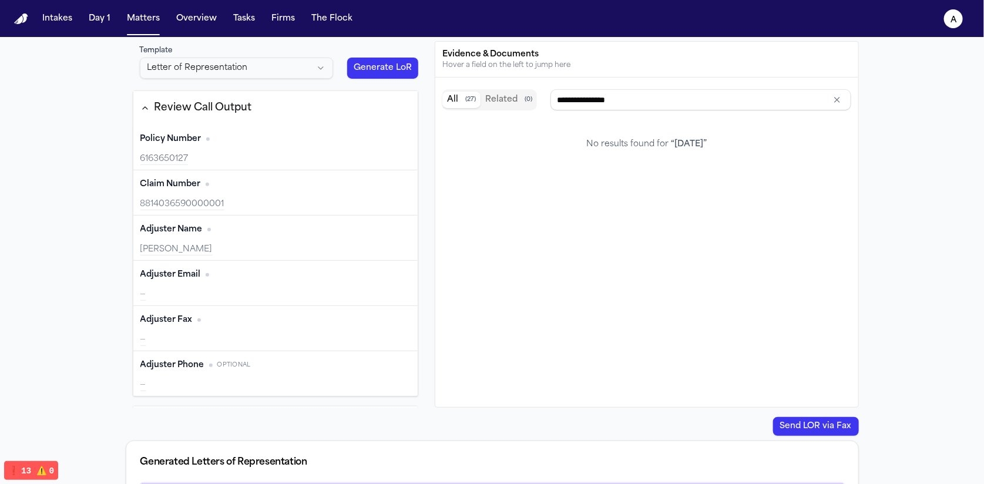
scroll to position [0, 0]
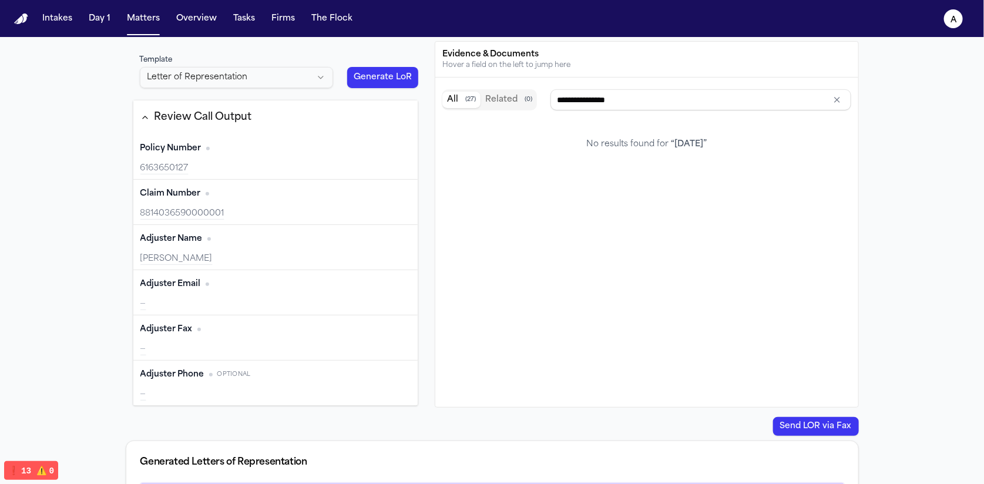
type input "**********"
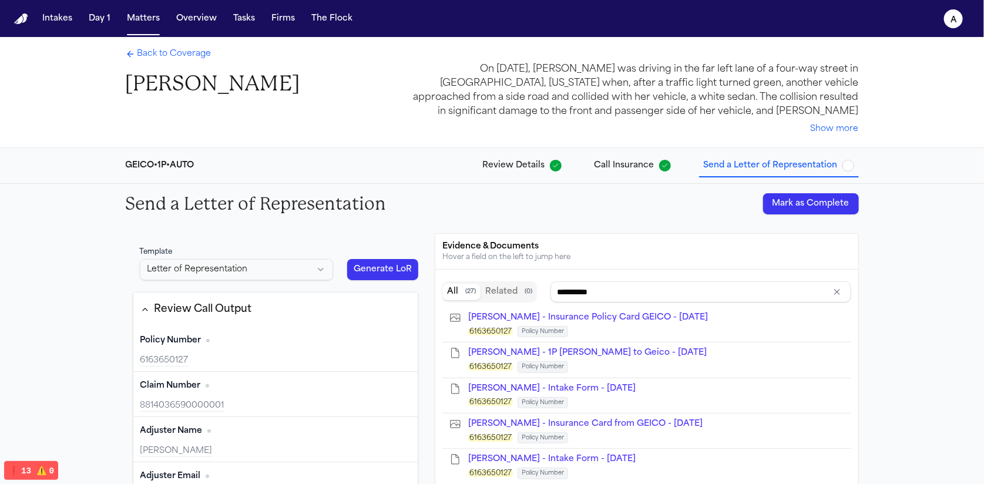
scroll to position [4, 0]
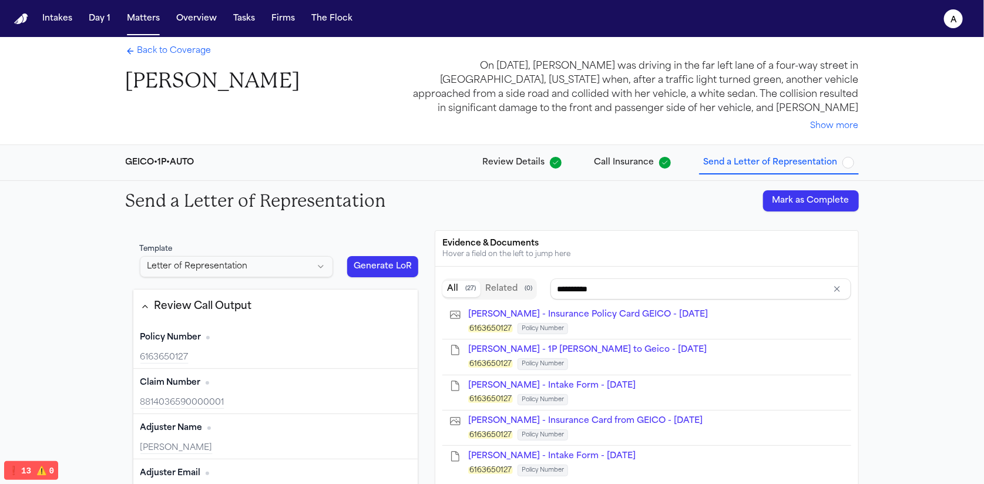
click at [382, 269] on button "Generate LoR" at bounding box center [383, 266] width 72 height 21
click at [380, 261] on button "Generate LoR" at bounding box center [383, 266] width 72 height 21
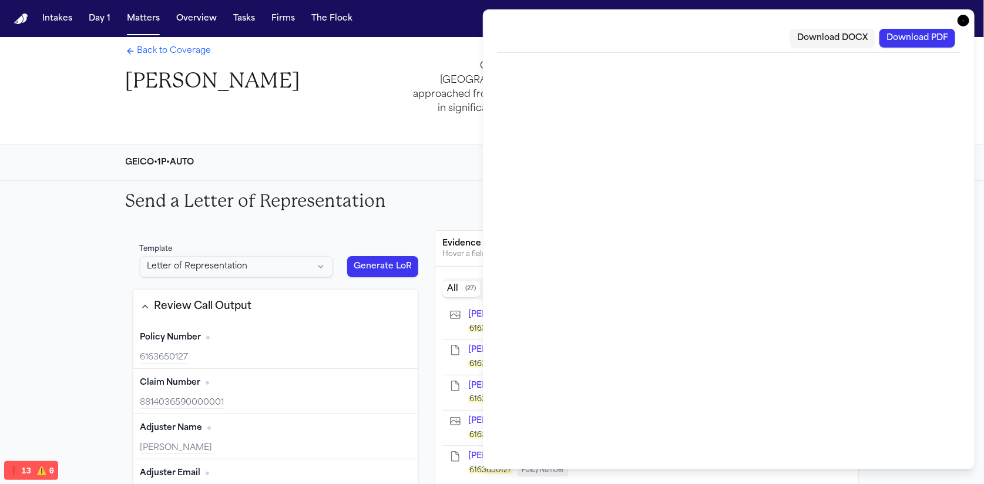
click at [964, 18] on icon "button" at bounding box center [964, 21] width 12 height 12
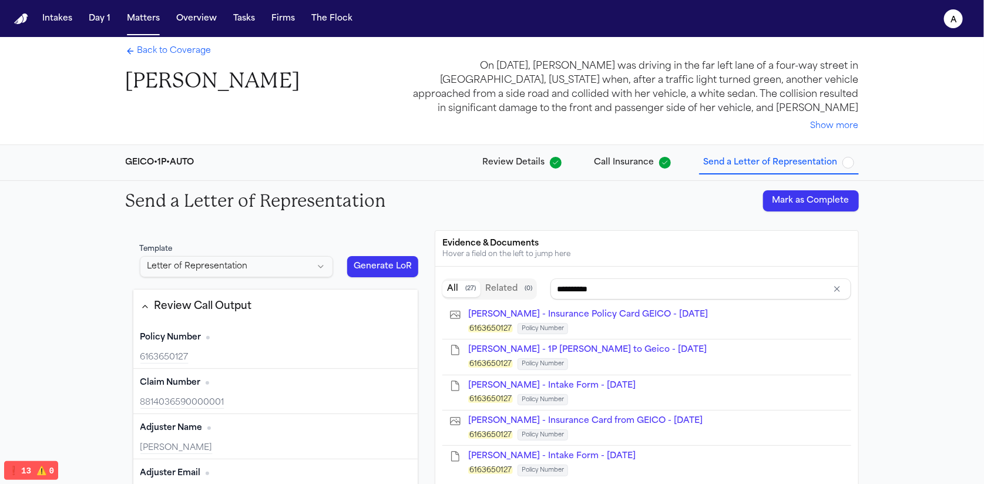
click at [383, 287] on div "Template Letter of Representation Generate LoR Review Call Output Policy Number…" at bounding box center [276, 413] width 300 height 367
click at [387, 254] on div "Template Letter of Representation Generate LoR" at bounding box center [276, 260] width 286 height 47
click at [387, 264] on button "Generate LoR" at bounding box center [383, 266] width 72 height 21
click at [378, 271] on button "Generate LoR" at bounding box center [383, 266] width 72 height 21
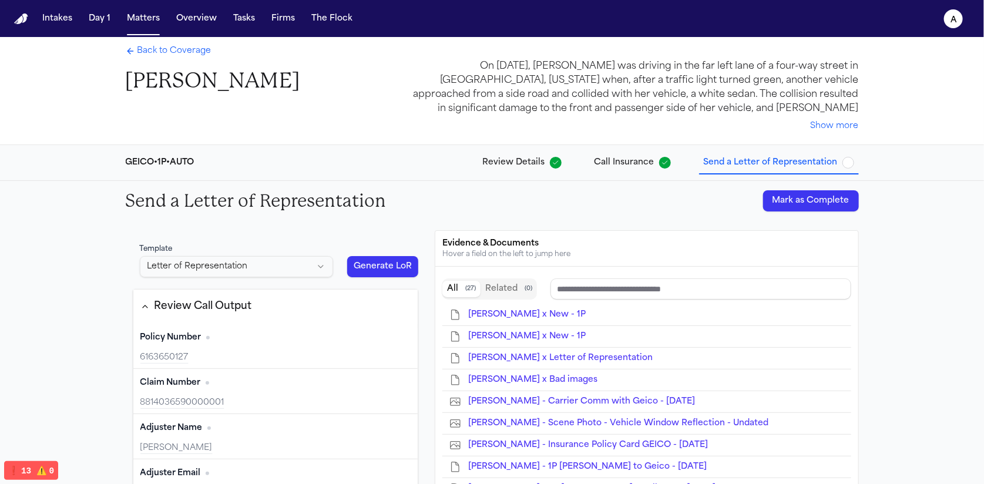
scroll to position [6, 0]
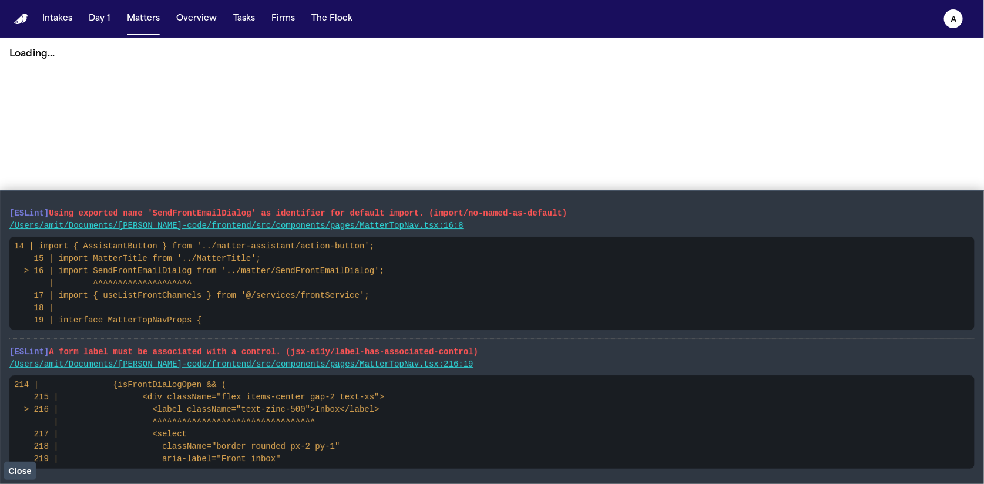
click at [18, 470] on span "Close" at bounding box center [19, 471] width 23 height 9
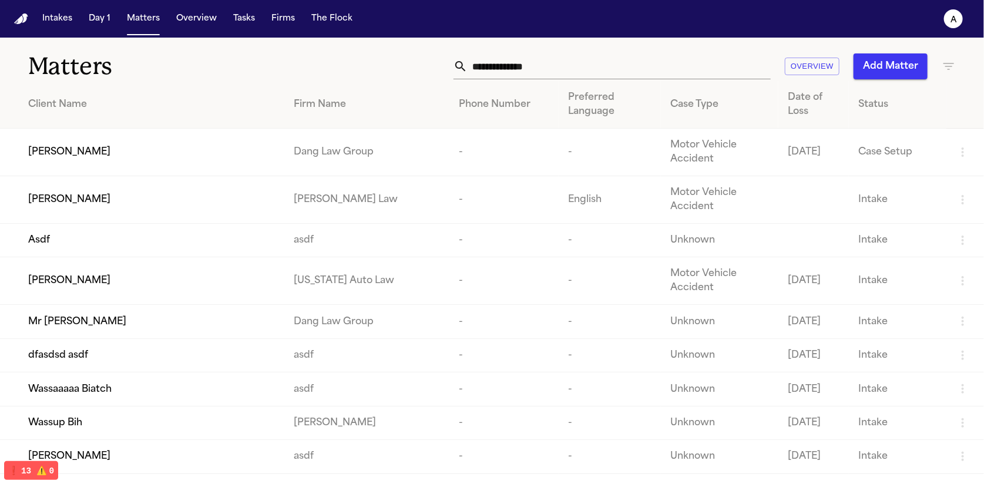
click at [251, 168] on td "[PERSON_NAME]" at bounding box center [142, 153] width 284 height 48
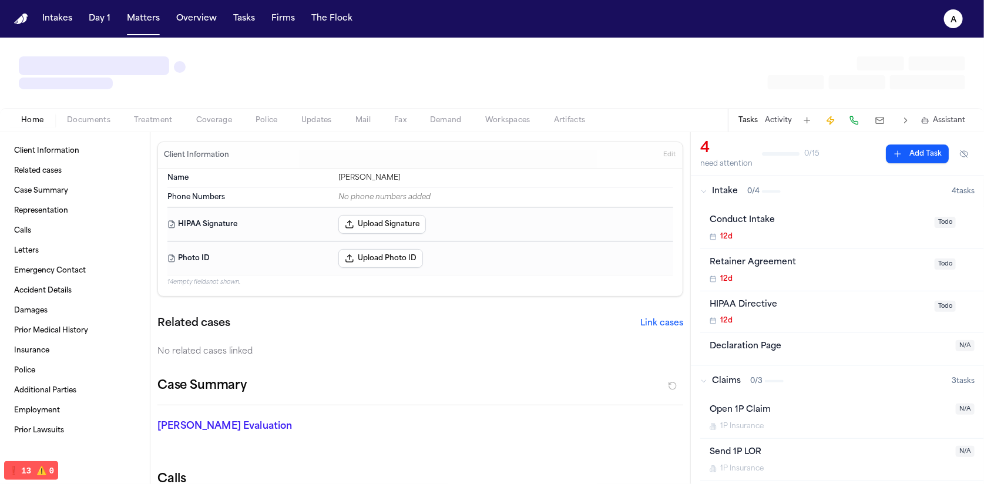
click at [317, 118] on button at bounding box center [880, 120] width 21 height 16
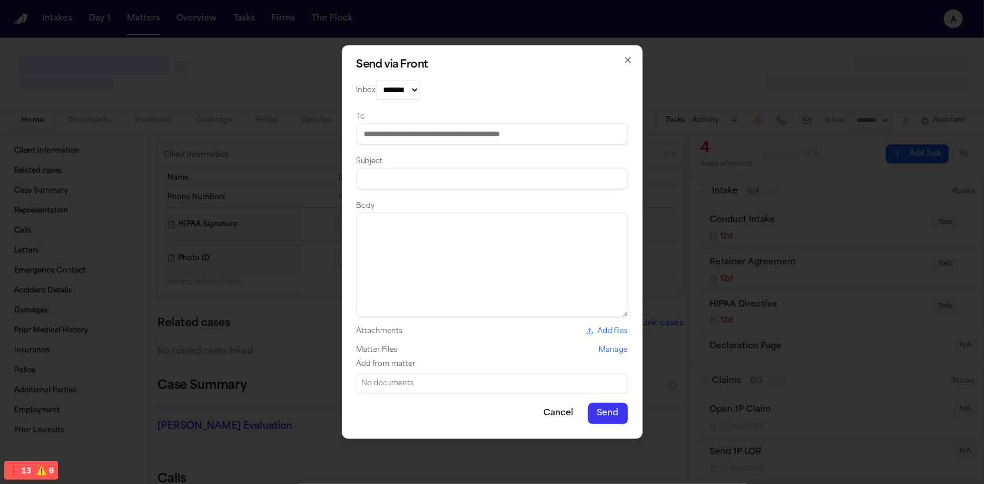
click at [317, 82] on select "*******" at bounding box center [398, 90] width 44 height 20
click at [317, 91] on select "*******" at bounding box center [398, 90] width 44 height 20
click at [317, 80] on select "*******" at bounding box center [398, 90] width 44 height 20
click at [317, 91] on select "*******" at bounding box center [398, 90] width 44 height 20
click at [317, 80] on select "*******" at bounding box center [398, 90] width 44 height 20
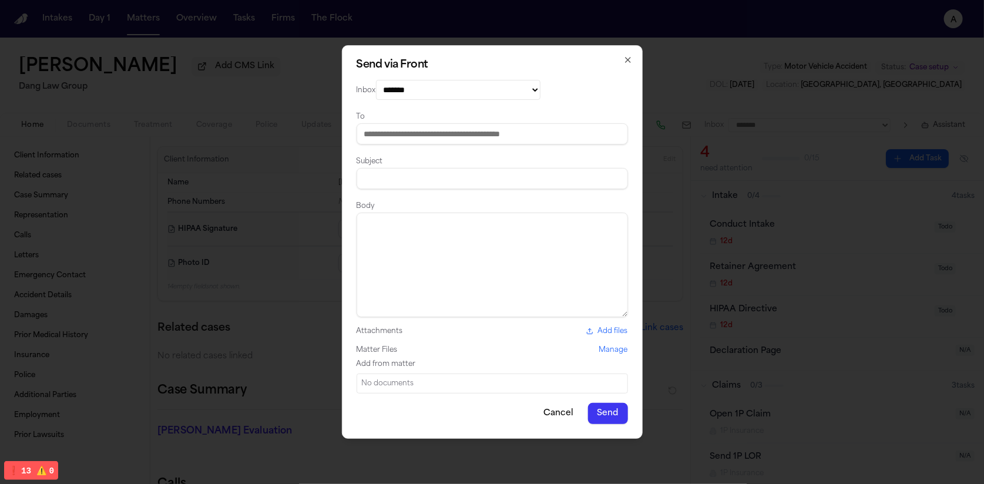
click at [317, 91] on select "**********" at bounding box center [458, 90] width 165 height 20
click at [317, 109] on div "**********" at bounding box center [492, 242] width 301 height 394
click at [317, 89] on select "**********" at bounding box center [458, 90] width 165 height 20
select select "*********"
click at [317, 80] on select "**********" at bounding box center [458, 90] width 165 height 20
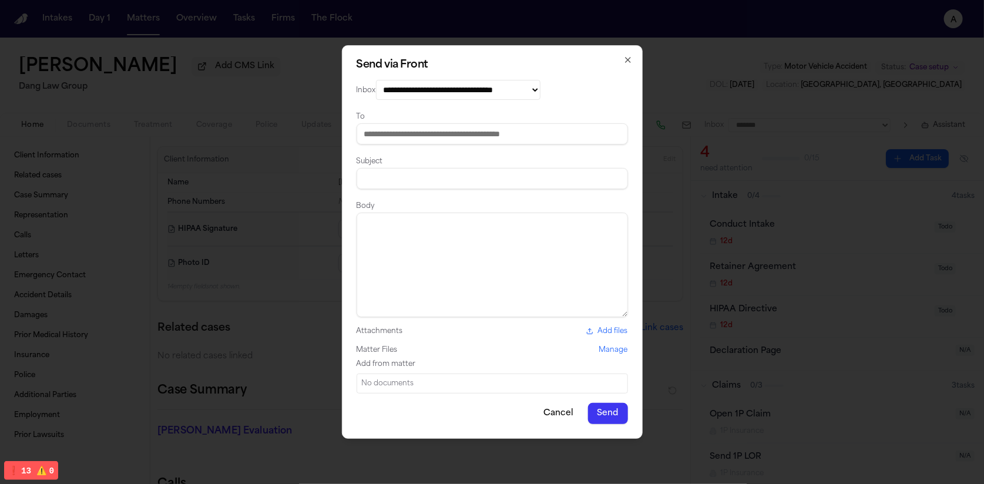
click at [317, 92] on select "**********" at bounding box center [458, 90] width 165 height 20
click at [317, 80] on select "**********" at bounding box center [458, 90] width 165 height 20
click at [317, 83] on select "**********" at bounding box center [458, 90] width 165 height 20
click at [317, 80] on select "**********" at bounding box center [458, 90] width 165 height 20
click at [317, 97] on select "**********" at bounding box center [458, 90] width 165 height 20
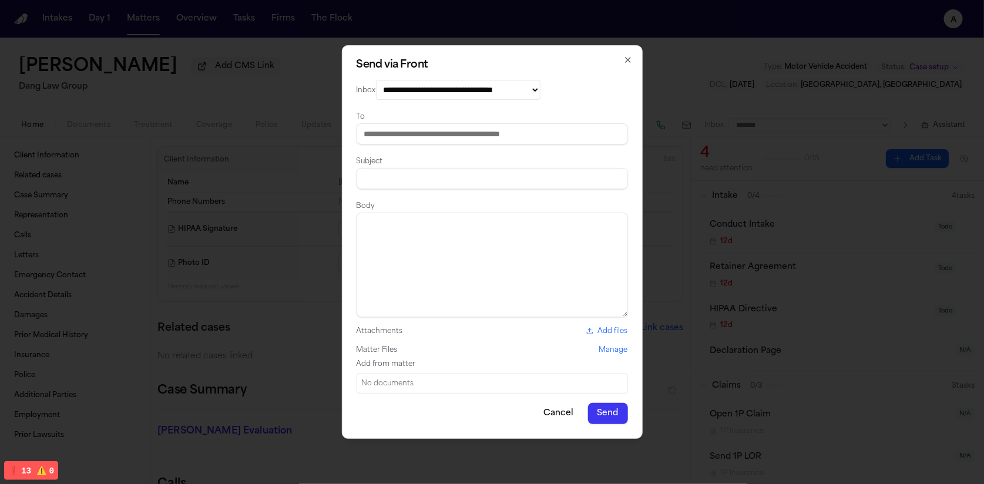
select select "*********"
click at [317, 80] on select "**********" at bounding box center [458, 90] width 165 height 20
click at [317, 133] on input at bounding box center [492, 133] width 271 height 21
type input "**********"
click at [317, 167] on div "Subject" at bounding box center [492, 171] width 271 height 35
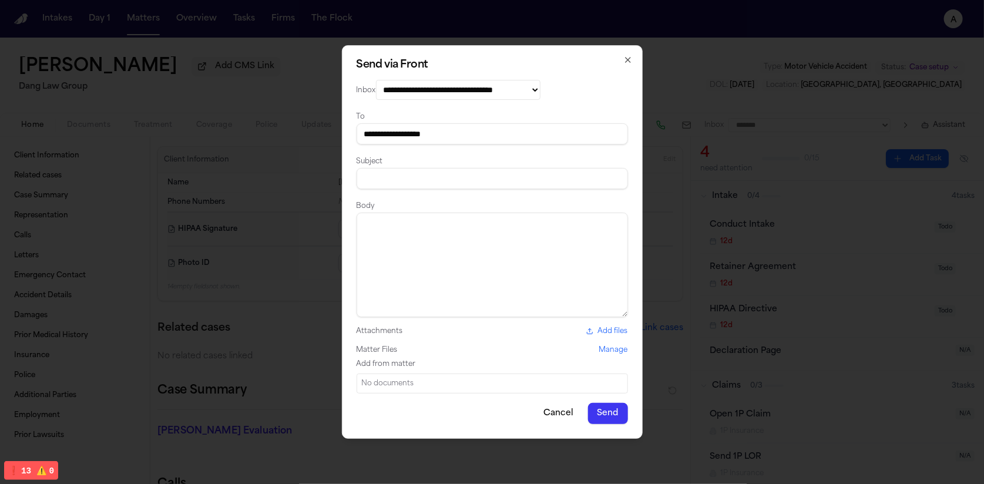
click at [317, 175] on input at bounding box center [492, 178] width 271 height 21
type input "*****"
click at [317, 263] on textarea at bounding box center [492, 265] width 271 height 105
type textarea "****"
click at [317, 352] on button "Manage" at bounding box center [613, 349] width 29 height 9
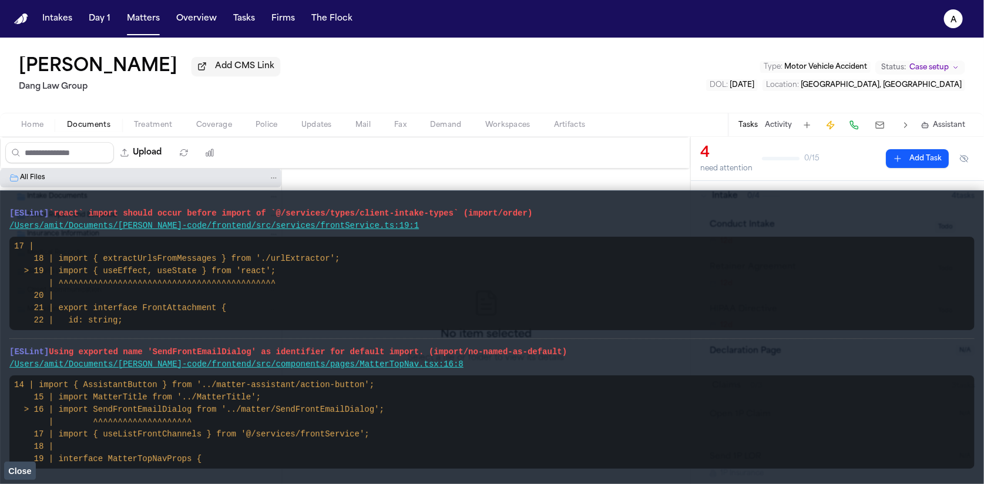
click at [19, 477] on button "Close" at bounding box center [20, 471] width 32 height 18
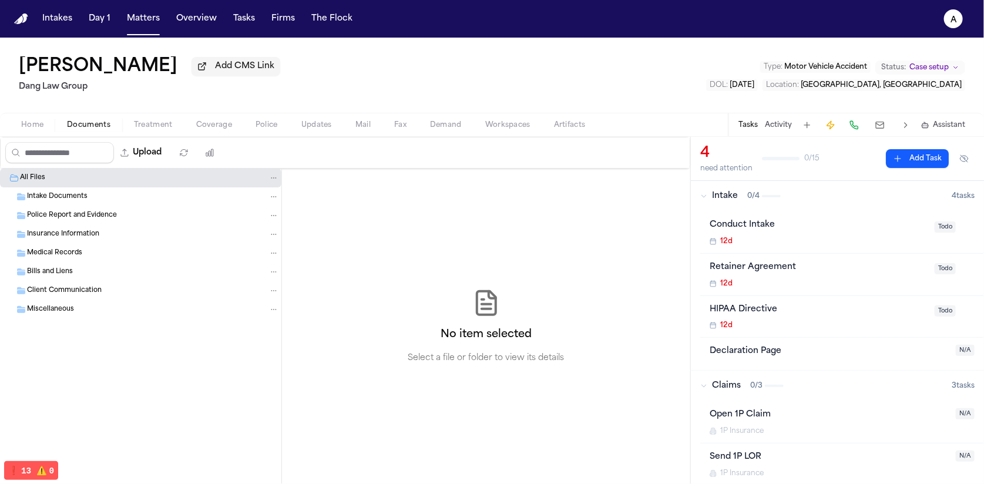
click at [883, 121] on button at bounding box center [880, 125] width 21 height 16
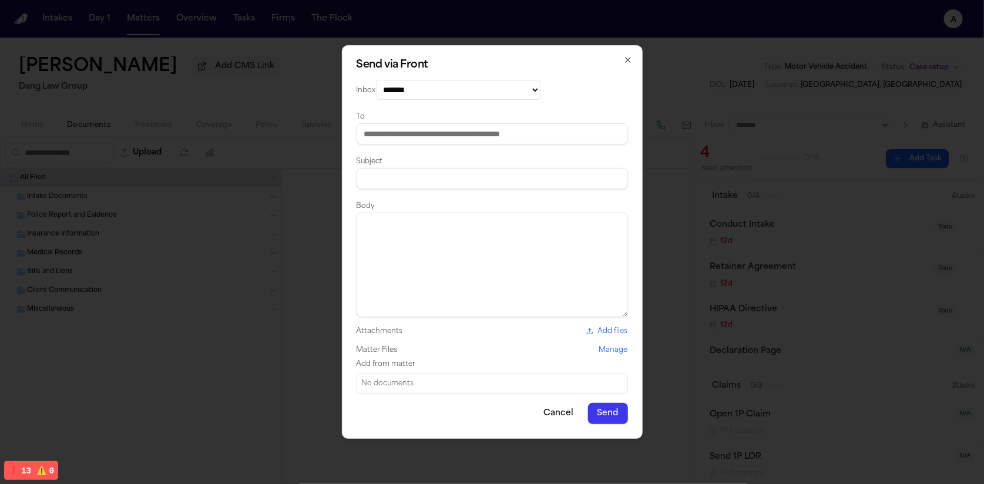
click at [447, 100] on select "**********" at bounding box center [458, 90] width 165 height 20
select select "*********"
click at [376, 80] on select "**********" at bounding box center [458, 90] width 165 height 20
drag, startPoint x: 447, startPoint y: 102, endPoint x: 435, endPoint y: 130, distance: 30.9
click at [435, 130] on input at bounding box center [492, 133] width 271 height 21
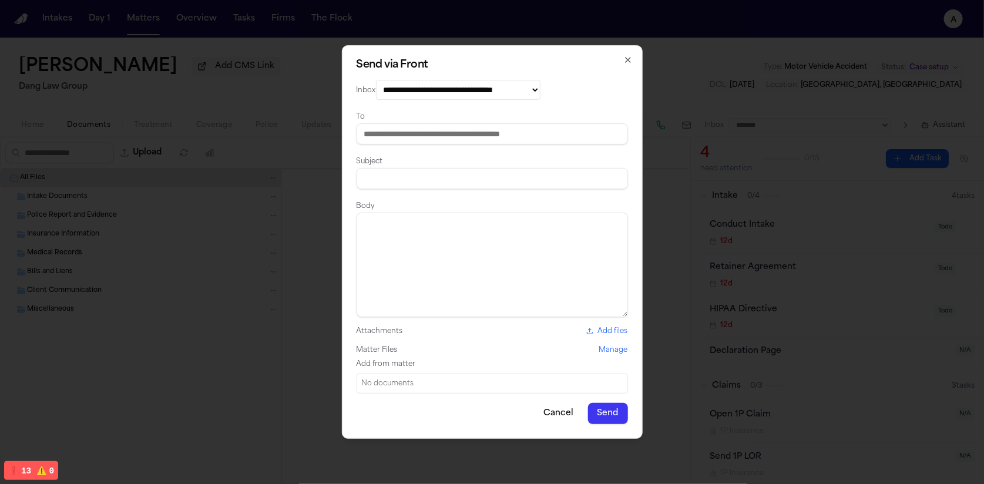
type input "*"
type input "**********"
type input "****"
click at [479, 194] on div "**********" at bounding box center [492, 242] width 301 height 394
click at [494, 210] on div "Body" at bounding box center [492, 258] width 271 height 119
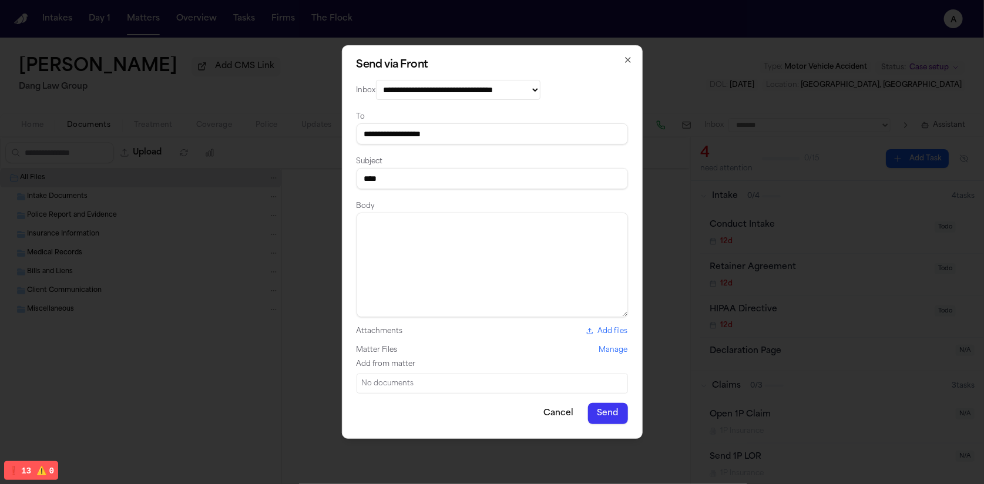
click at [508, 238] on textarea at bounding box center [492, 265] width 271 height 105
type textarea "****"
click at [605, 405] on button "Send" at bounding box center [608, 413] width 40 height 21
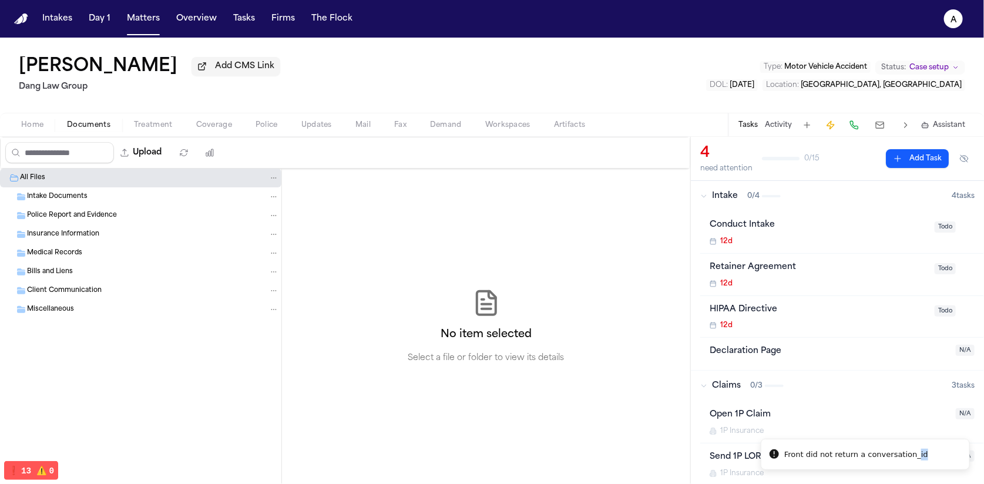
drag, startPoint x: 916, startPoint y: 459, endPoint x: 870, endPoint y: 457, distance: 46.5
drag, startPoint x: 924, startPoint y: 459, endPoint x: 858, endPoint y: 458, distance: 65.8
click at [858, 458] on li "Front did not return a conversation_id" at bounding box center [858, 454] width 209 height 31
drag, startPoint x: 924, startPoint y: 457, endPoint x: 798, endPoint y: 451, distance: 126.5
click at [806, 450] on li "Front did not return a conversation_id" at bounding box center [855, 454] width 209 height 31
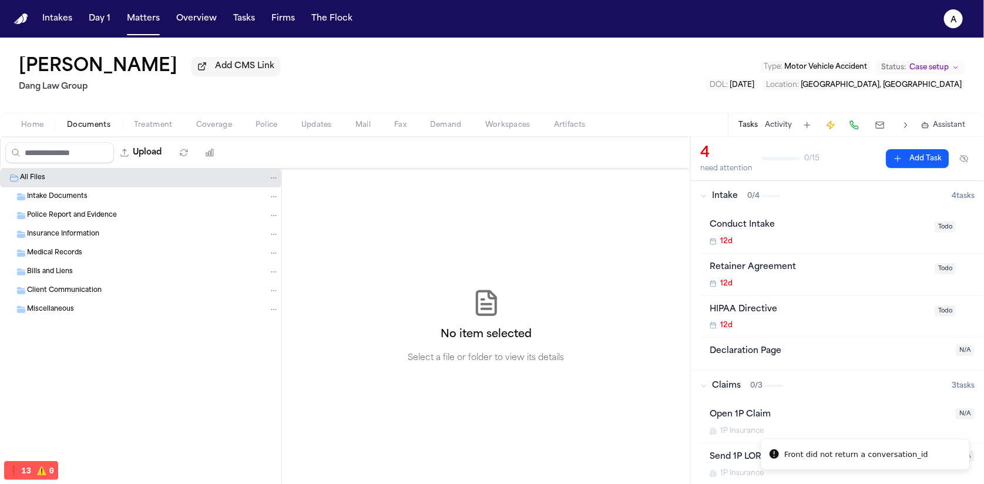
click at [795, 453] on div "Front did not return a conversation_id" at bounding box center [856, 455] width 144 height 12
copy div "Front did not return a conversation_id"
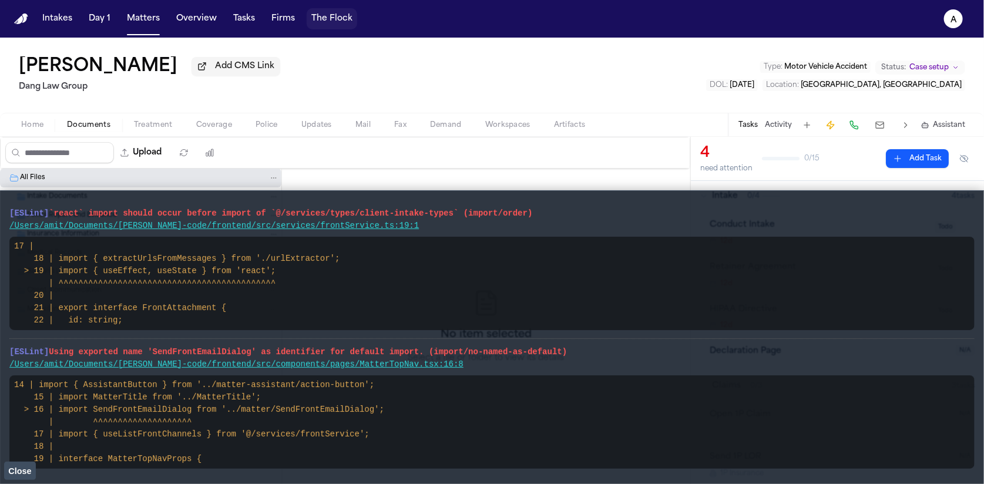
click at [298, 18] on div "Intakes Day 1 Matters Overview Tasks Firms The Flock" at bounding box center [198, 18] width 320 height 21
drag, startPoint x: 278, startPoint y: 24, endPoint x: 270, endPoint y: 35, distance: 14.0
click at [279, 24] on button "Firms" at bounding box center [283, 18] width 33 height 21
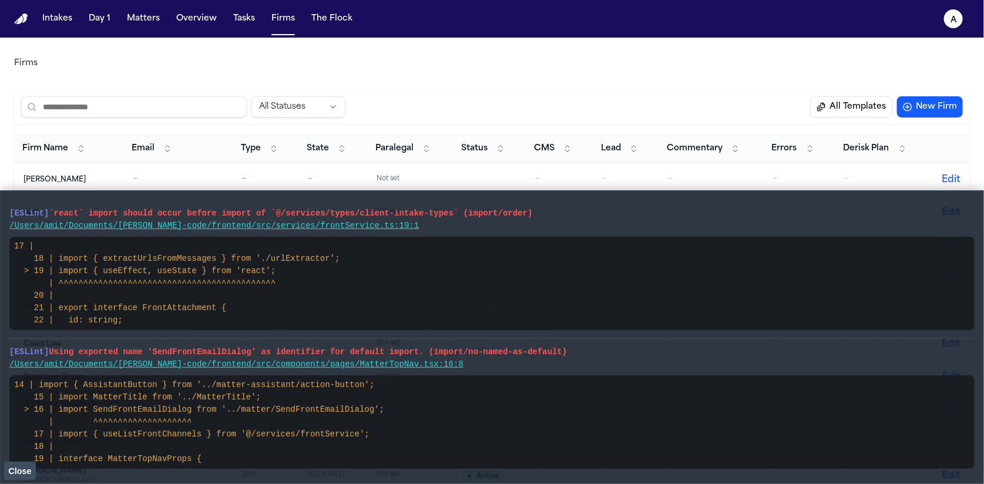
click at [6, 467] on button "Close" at bounding box center [20, 471] width 32 height 18
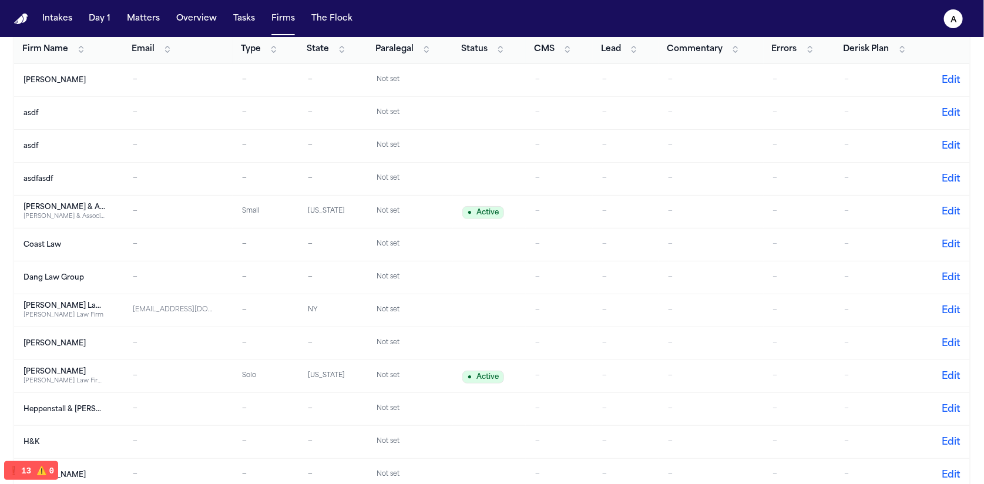
scroll to position [163, 0]
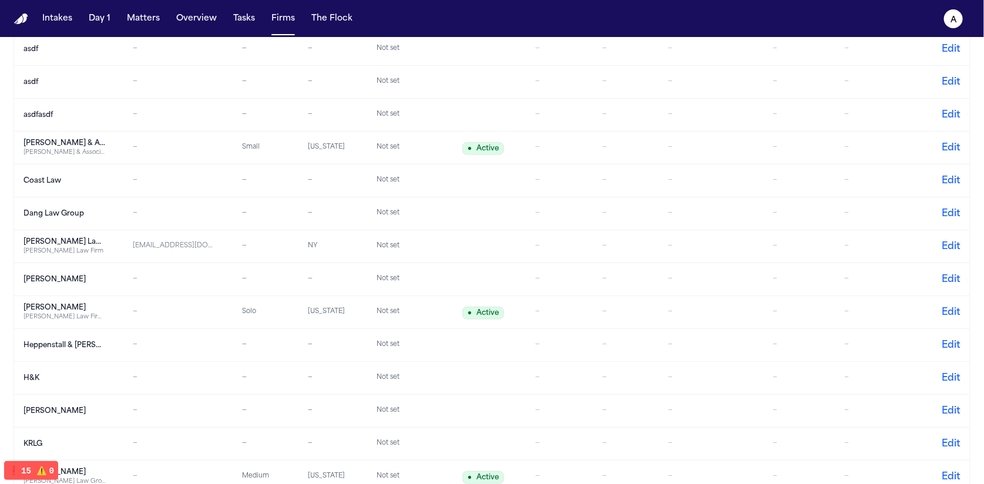
click at [61, 216] on div "Dang Law Group" at bounding box center [65, 213] width 82 height 9
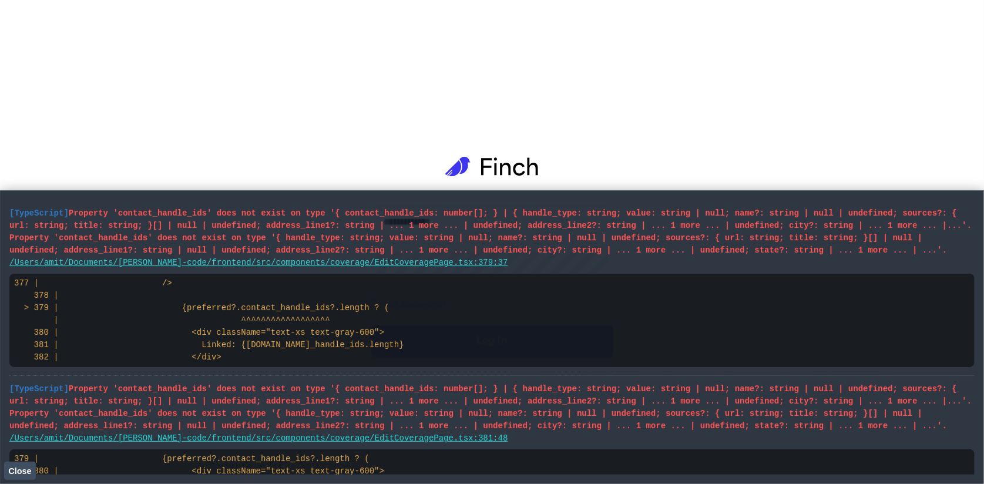
click at [322, 151] on div "​ ​ Forgot password? Log In" at bounding box center [492, 242] width 984 height 484
click at [308, 233] on span "Property 'contact_handle_ids' does not exist on type '{ contact_handle_ids: num…" at bounding box center [490, 232] width 962 height 46
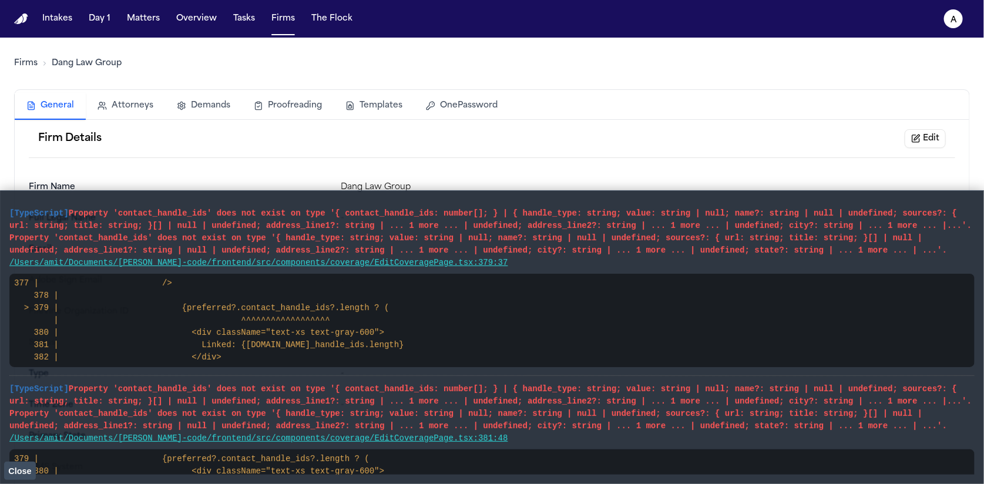
click at [18, 467] on span "Close" at bounding box center [19, 471] width 23 height 9
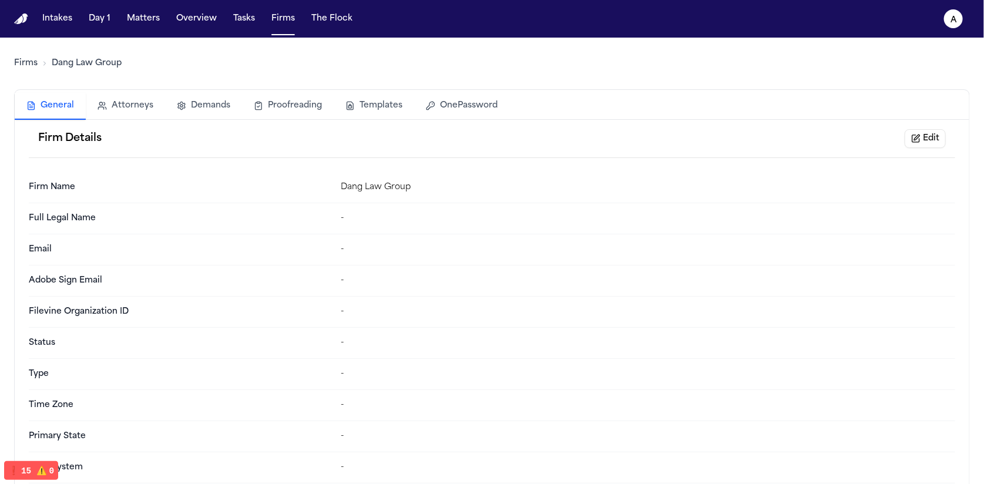
click at [400, 106] on button "Templates" at bounding box center [374, 106] width 80 height 26
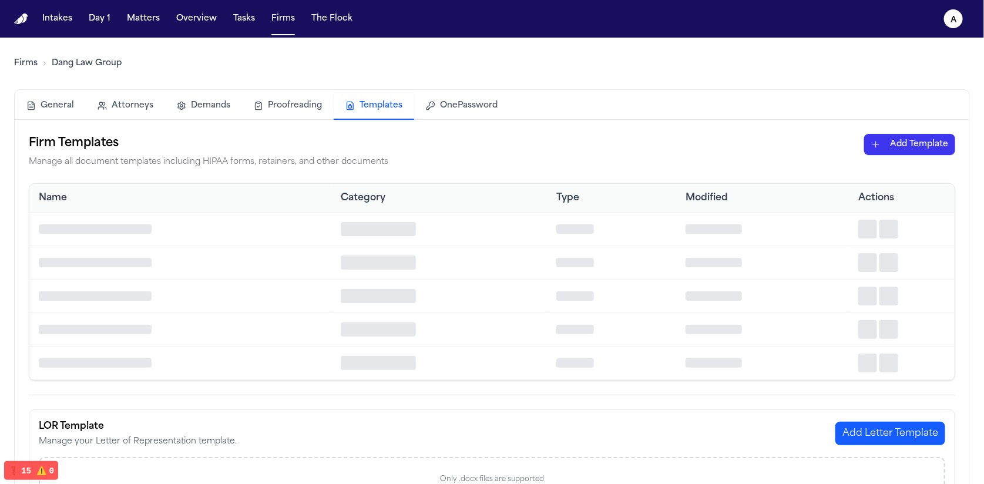
click at [226, 184] on th "Name" at bounding box center [180, 198] width 302 height 28
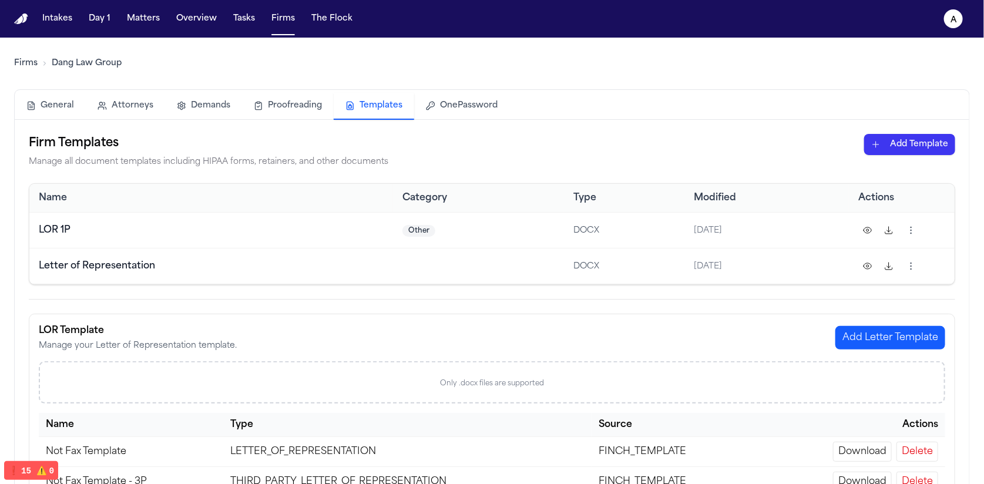
scroll to position [9, 0]
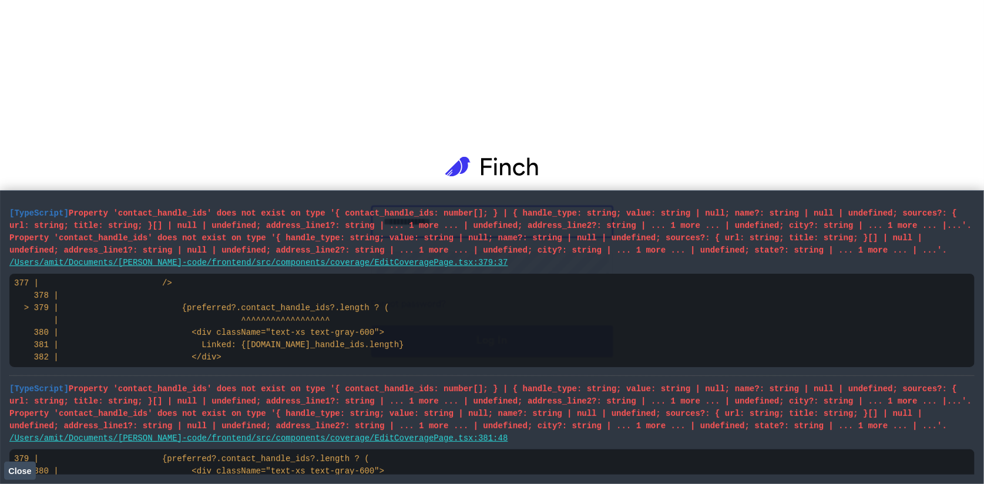
click at [24, 471] on span "Close" at bounding box center [19, 471] width 23 height 9
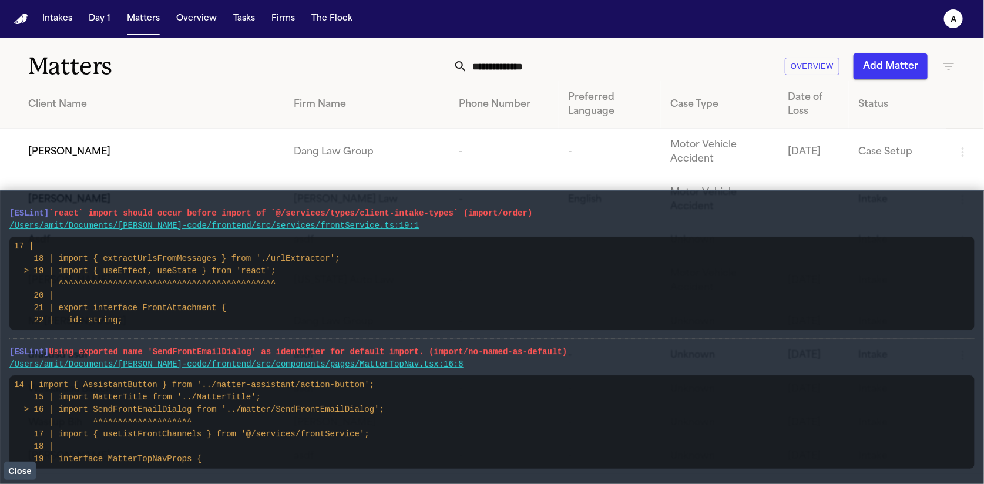
click at [29, 471] on span "Close" at bounding box center [19, 471] width 23 height 9
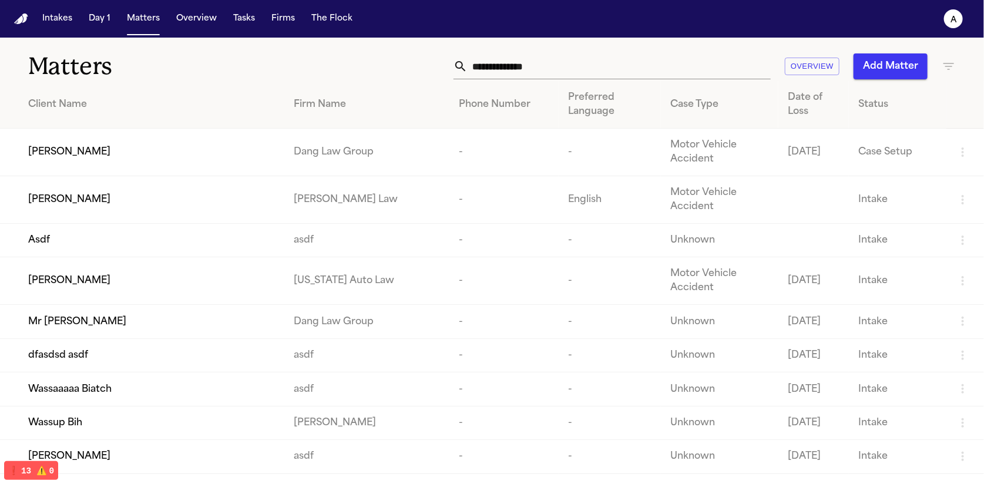
click at [108, 208] on td "[PERSON_NAME]" at bounding box center [142, 200] width 284 height 48
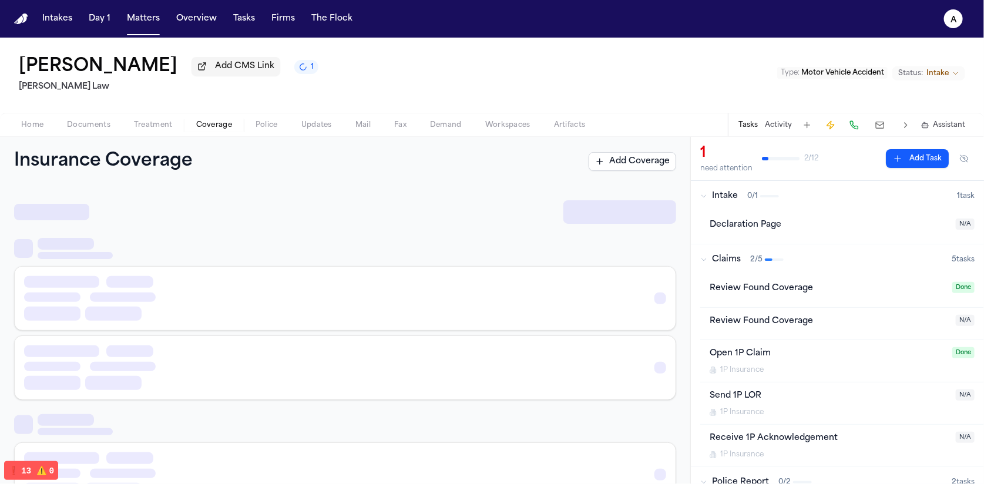
click at [200, 132] on button "Coverage" at bounding box center [213, 125] width 59 height 14
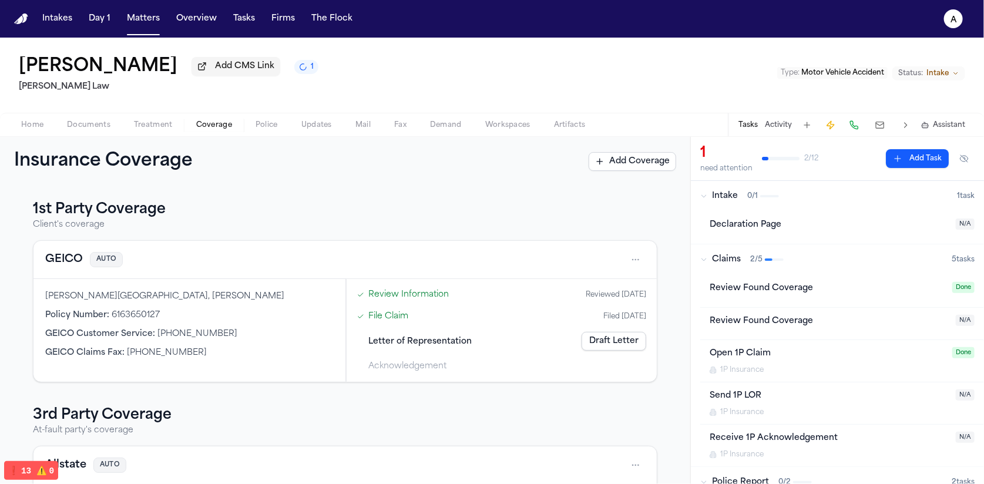
click at [590, 343] on link "Draft Letter" at bounding box center [614, 341] width 65 height 19
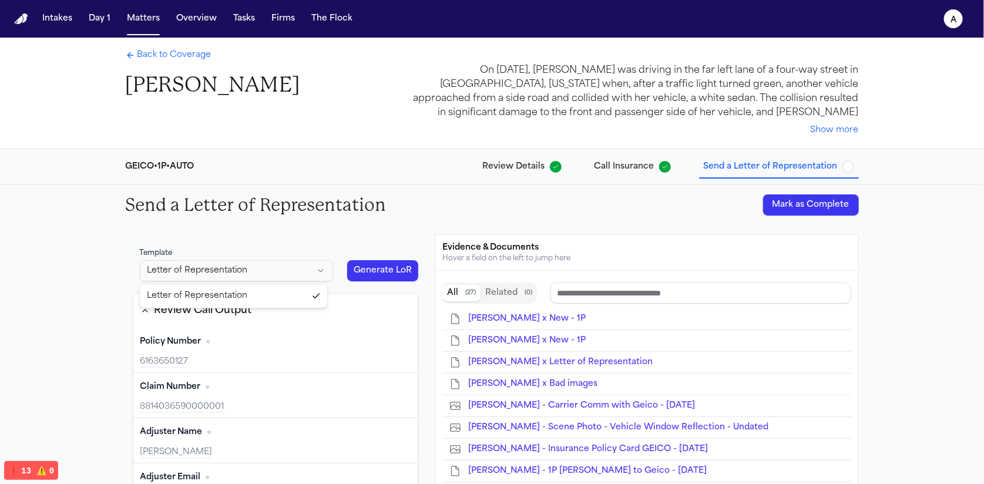
click at [277, 274] on html "Intakes Day 1 Matters Overview Tasks Firms The Flock a Back to Coverage Lakeysh…" at bounding box center [492, 242] width 984 height 484
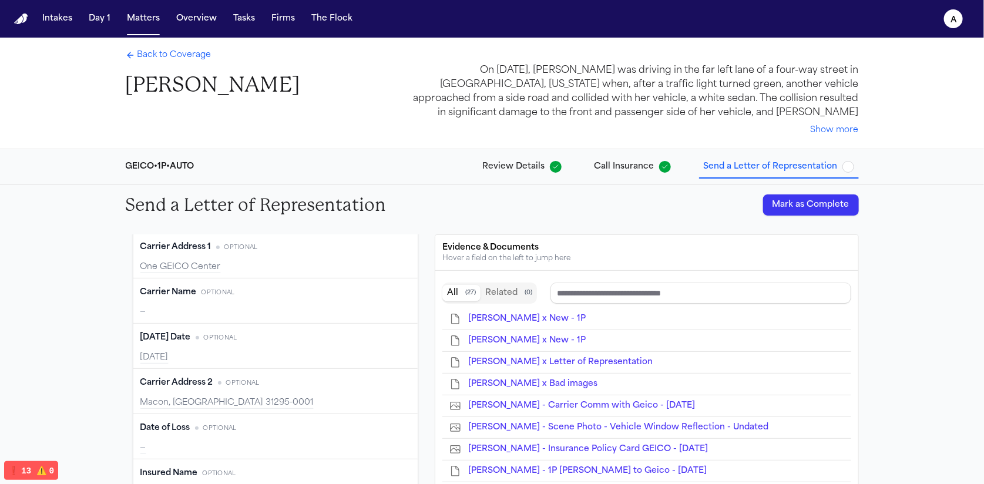
scroll to position [116, 0]
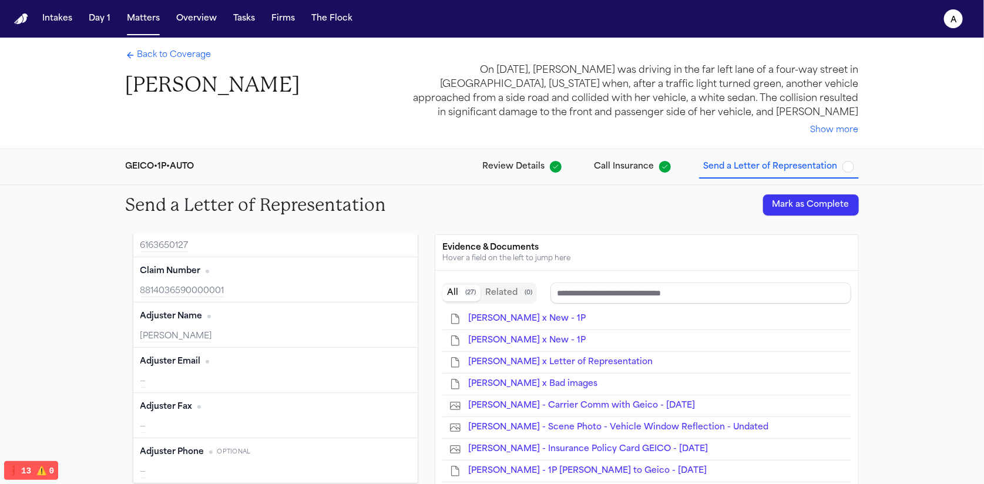
type input "**********"
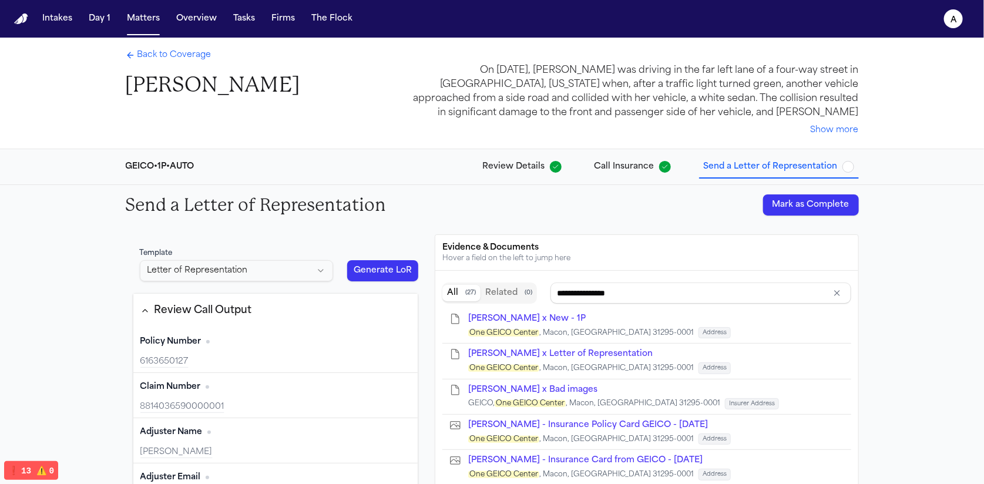
click at [369, 259] on div "Template Letter of Representation Generate LoR" at bounding box center [276, 264] width 286 height 47
click at [369, 268] on button "Generate LoR" at bounding box center [383, 270] width 72 height 21
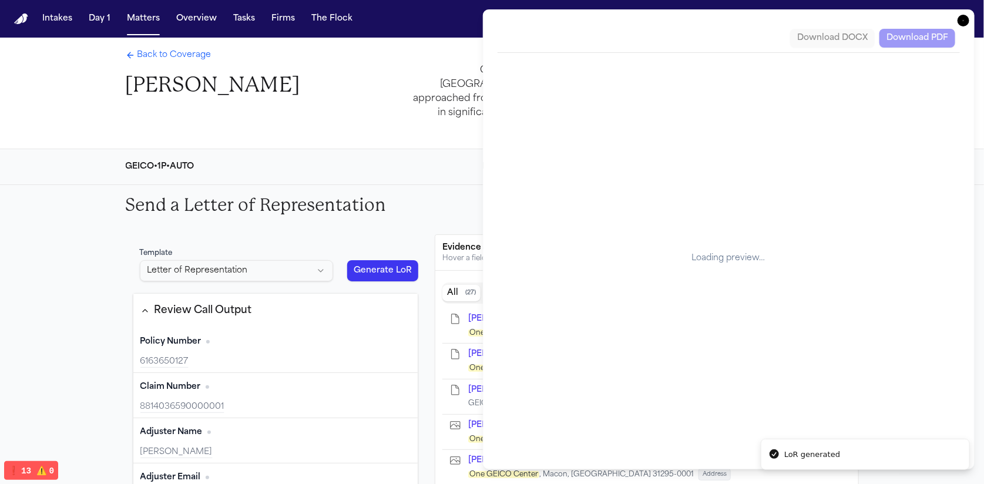
scroll to position [457, 0]
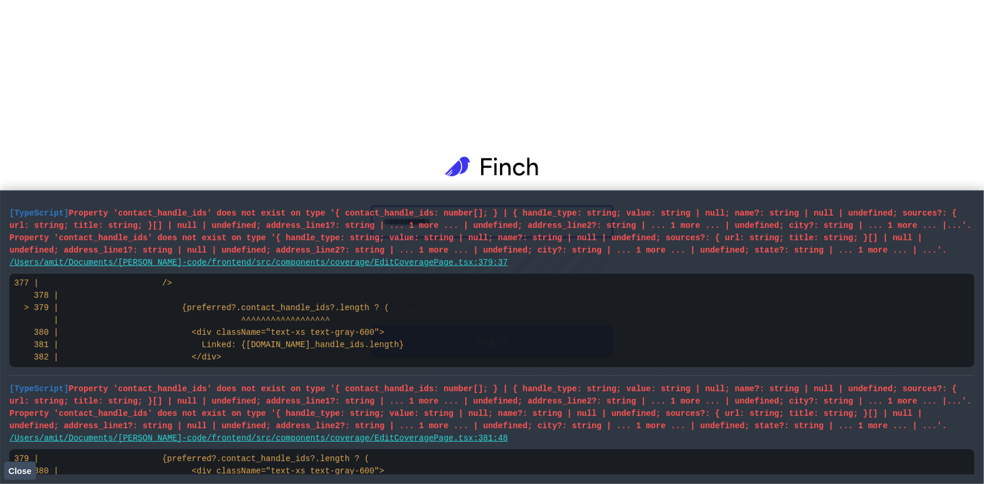
click at [223, 233] on span "Property 'contact_handle_ids' does not exist on type '{ contact_handle_ids: num…" at bounding box center [490, 232] width 962 height 46
click at [223, 230] on pre "[TypeScript] Property 'contact_handle_ids' does not exist on type '{ contact_ha…" at bounding box center [491, 231] width 965 height 49
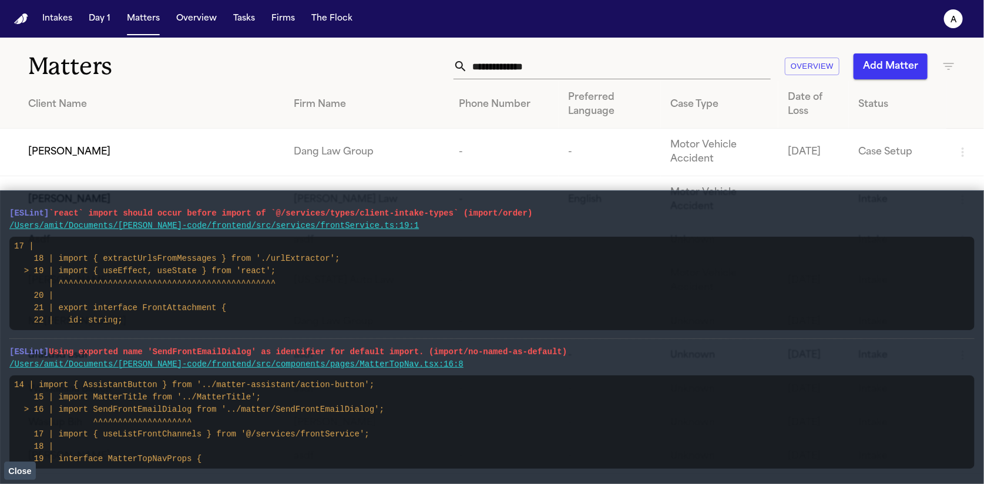
click at [24, 472] on span "Close" at bounding box center [19, 471] width 23 height 9
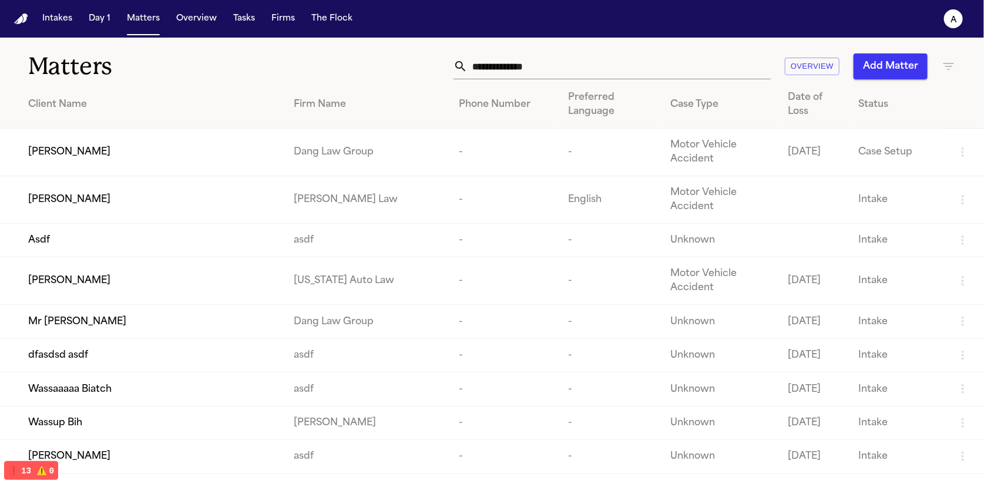
click at [130, 156] on div "Paul Maldonado" at bounding box center [151, 152] width 247 height 14
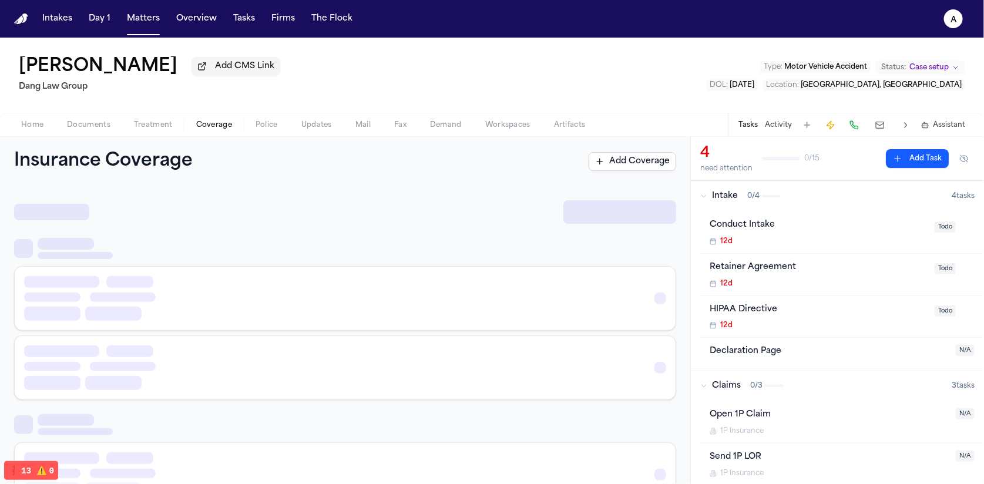
click at [217, 130] on span "Coverage" at bounding box center [214, 124] width 36 height 9
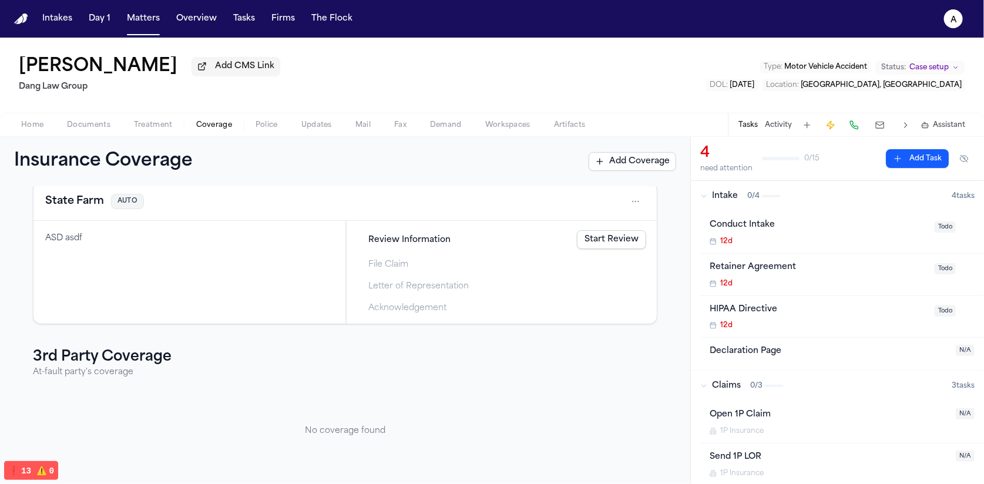
scroll to position [65, 0]
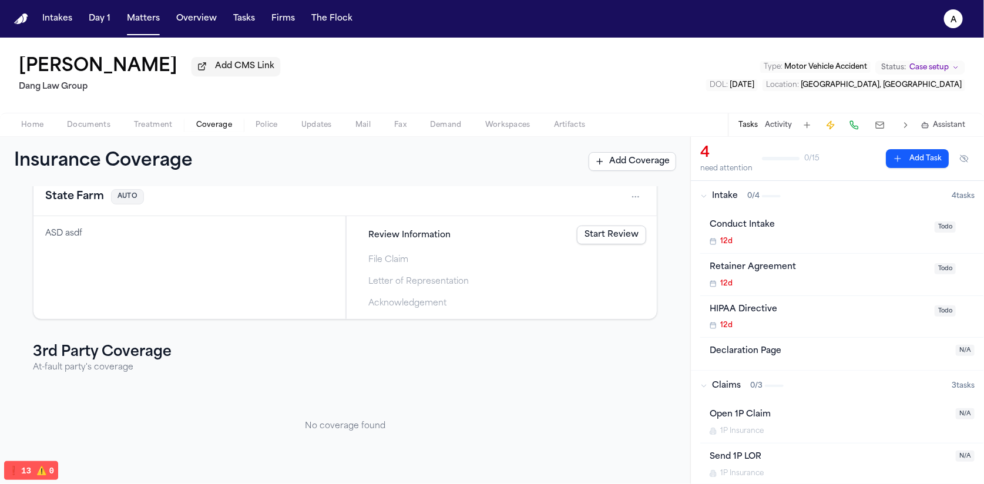
click at [602, 233] on link "Start Review" at bounding box center [611, 235] width 69 height 19
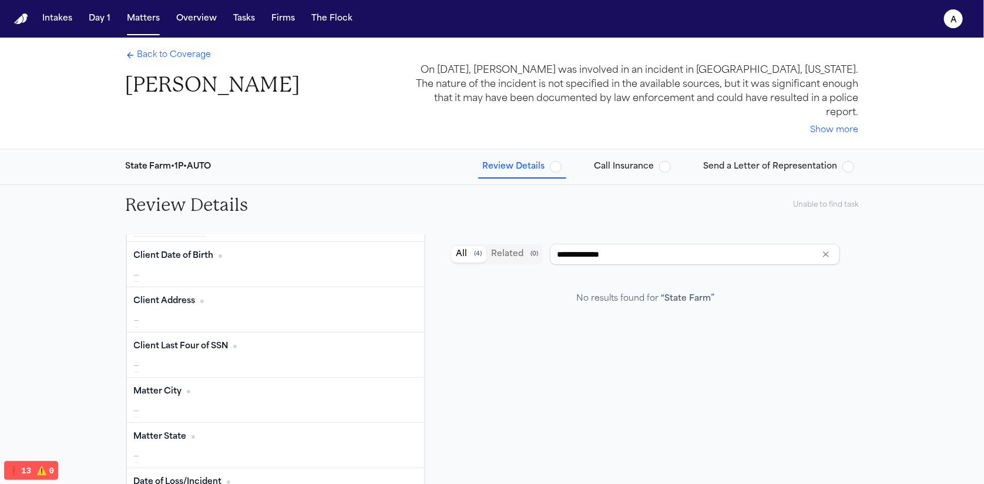
type input "**********"
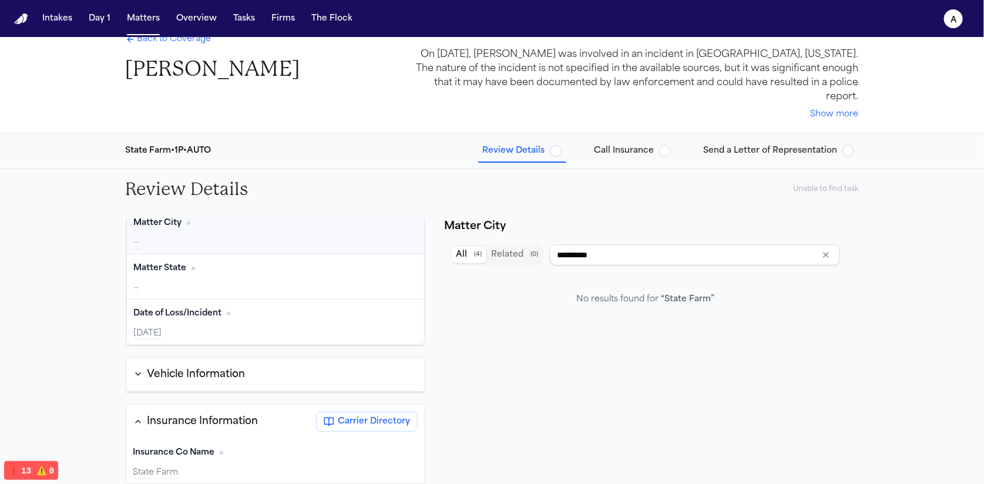
scroll to position [129, 0]
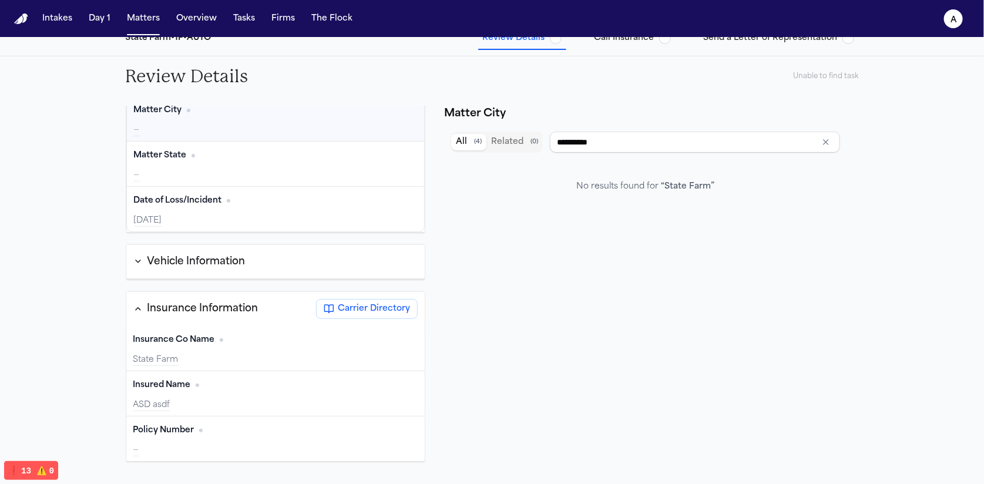
click at [370, 303] on span "Carrier Directory" at bounding box center [374, 309] width 72 height 12
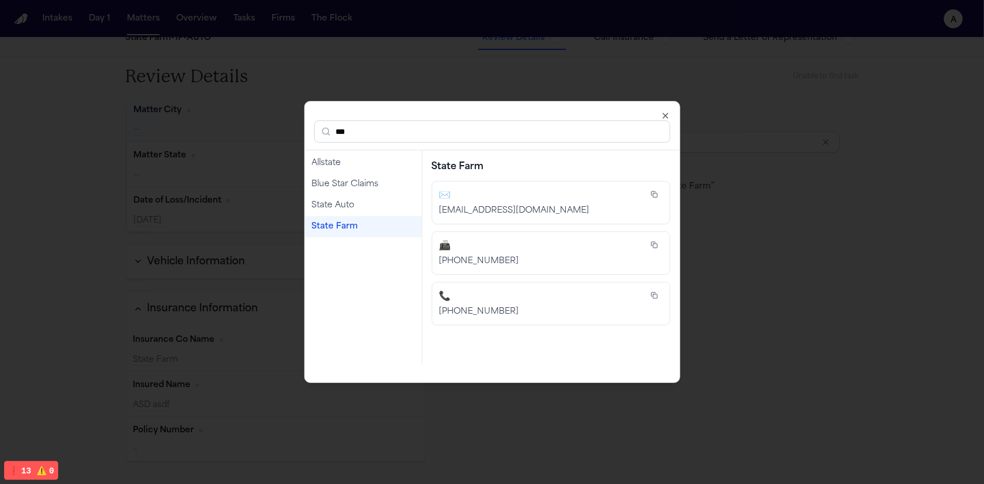
type input "***"
click at [353, 217] on div "State Farm" at bounding box center [363, 226] width 117 height 21
click at [345, 227] on div "State Farm" at bounding box center [363, 227] width 103 height 12
click at [482, 205] on div "statefarmclaims@statefarm.com" at bounding box center [541, 211] width 202 height 12
click at [334, 227] on div "State Farm" at bounding box center [363, 227] width 103 height 12
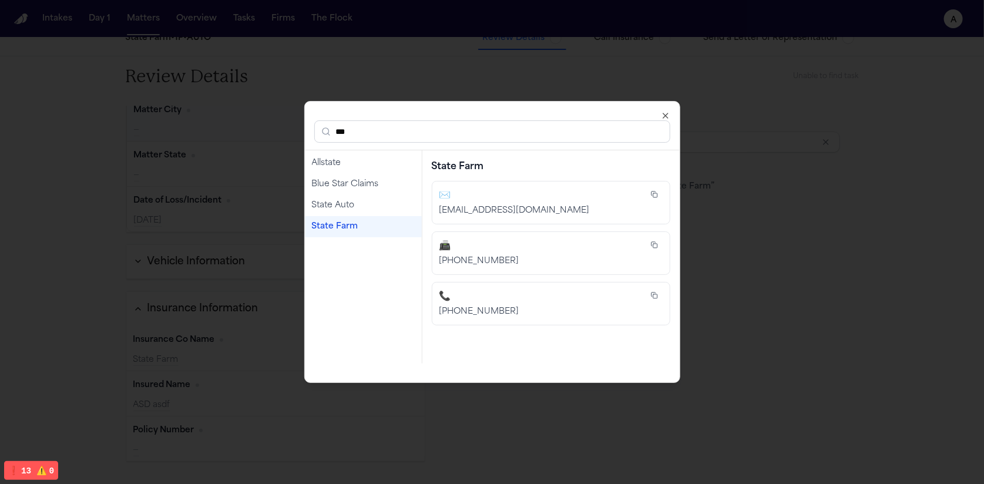
click at [334, 227] on div "State Farm" at bounding box center [363, 227] width 103 height 12
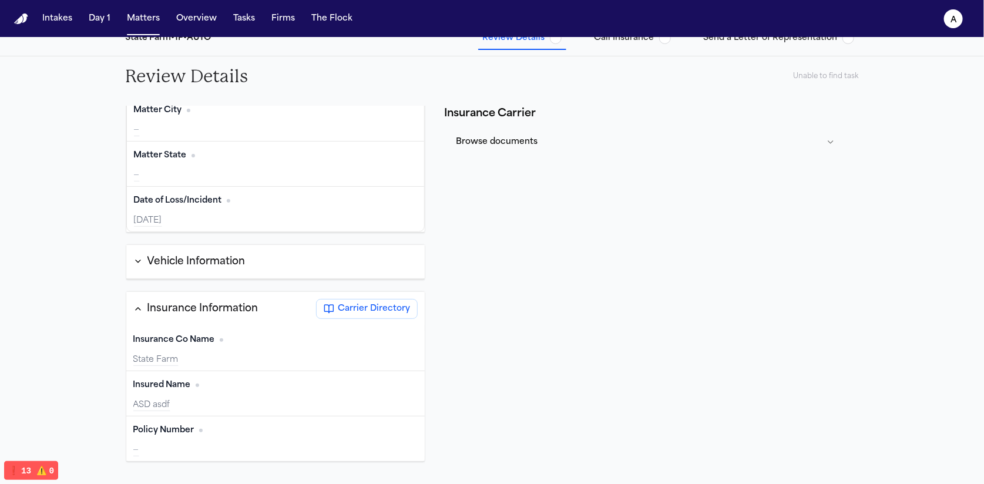
click at [190, 336] on div "Insurance Co Name Edit State Farm" at bounding box center [275, 348] width 299 height 45
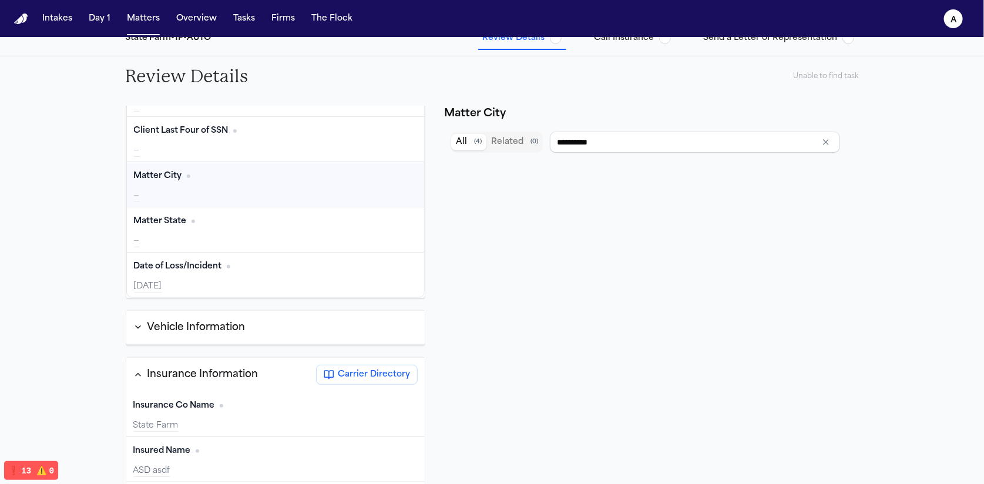
scroll to position [226, 0]
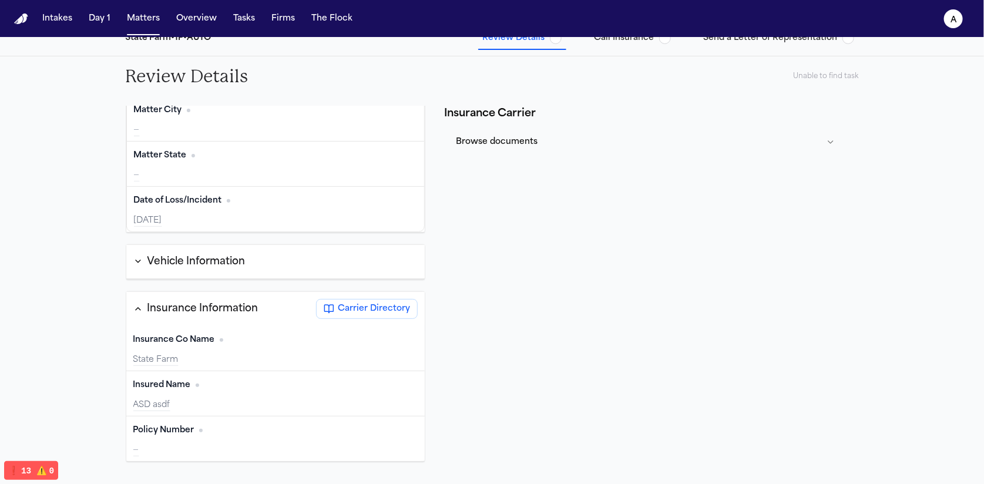
click at [388, 331] on button "Edit" at bounding box center [402, 340] width 29 height 19
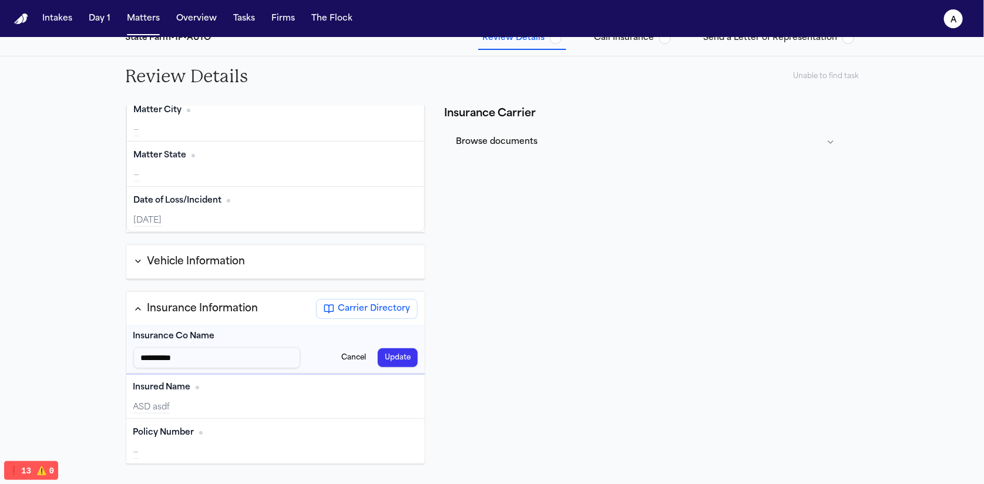
click at [339, 348] on button "Cancel" at bounding box center [353, 357] width 39 height 19
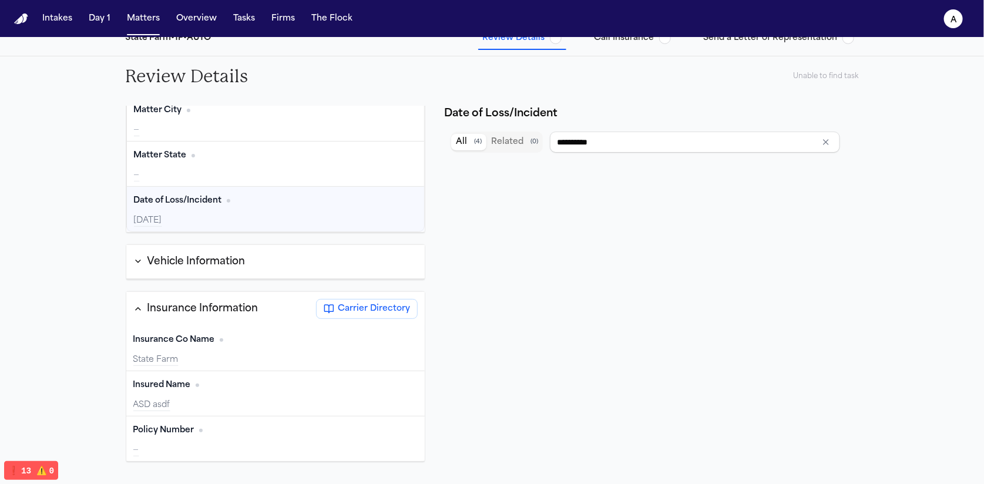
scroll to position [0, 0]
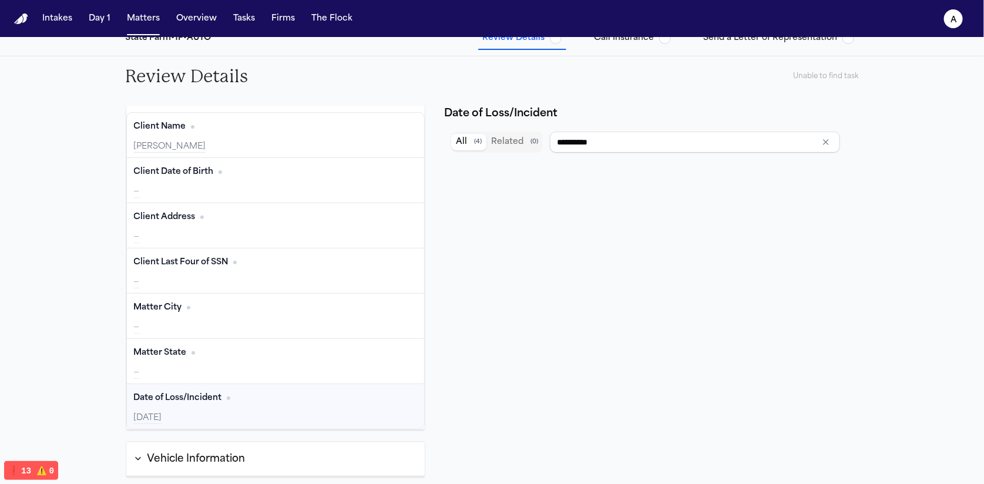
type input "**********"
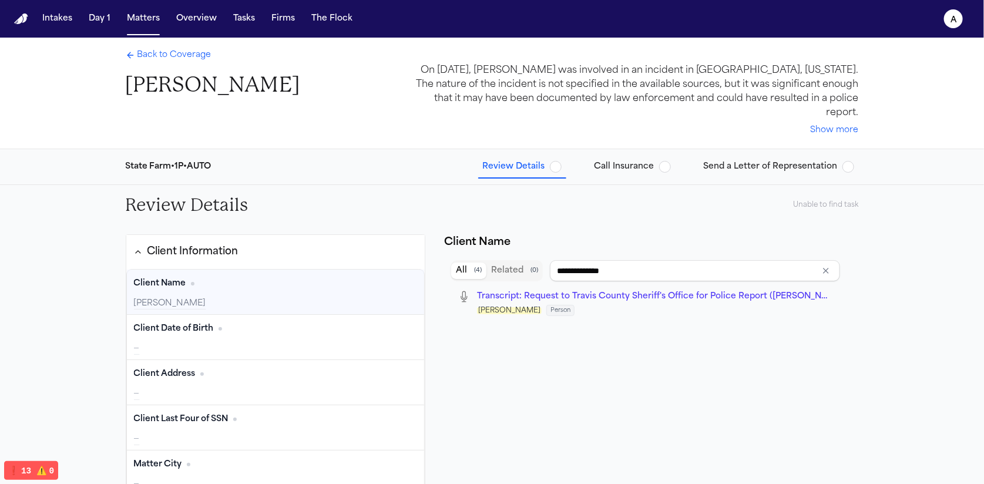
drag, startPoint x: 126, startPoint y: 43, endPoint x: 126, endPoint y: 53, distance: 9.4
click at [126, 46] on div "Back to Coverage Paul Maldonado On August 14, 2025, Paul Maldonado was involved…" at bounding box center [492, 93] width 752 height 111
click at [126, 55] on icon "Back to Coverage" at bounding box center [130, 55] width 9 height 9
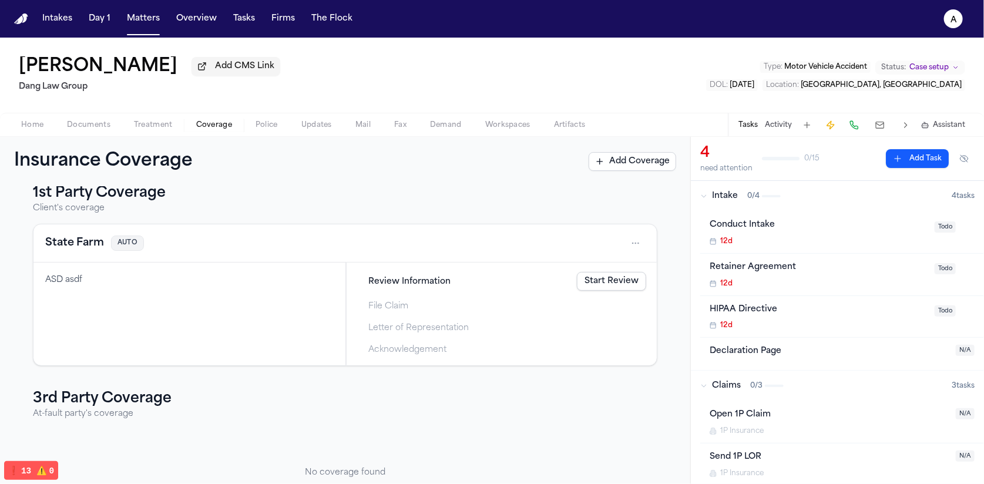
scroll to position [17, 0]
click at [633, 246] on html "Intakes Day 1 Matters Overview Tasks Firms The Flock a Paul Maldonado Add CMS L…" at bounding box center [492, 242] width 984 height 484
click at [605, 268] on div "View coverage details" at bounding box center [590, 274] width 88 height 31
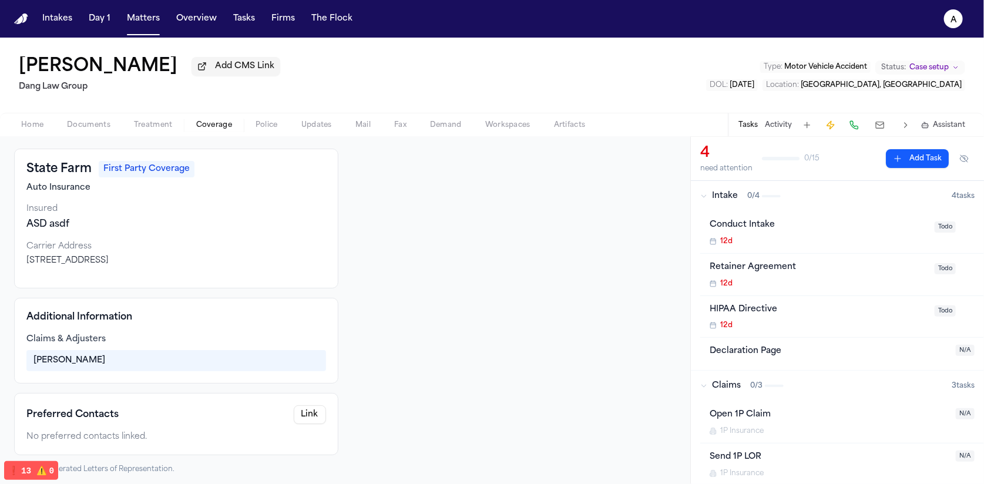
scroll to position [58, 0]
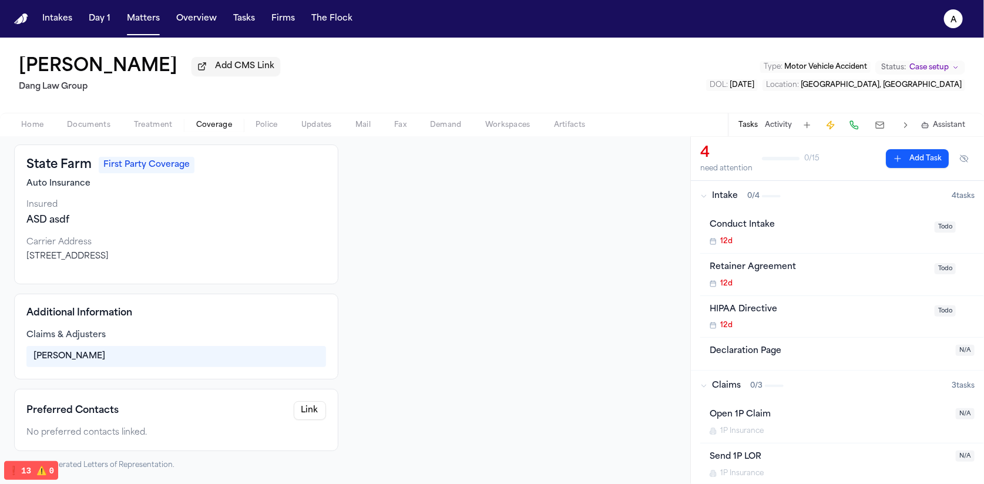
click at [302, 409] on button "Link" at bounding box center [310, 410] width 32 height 19
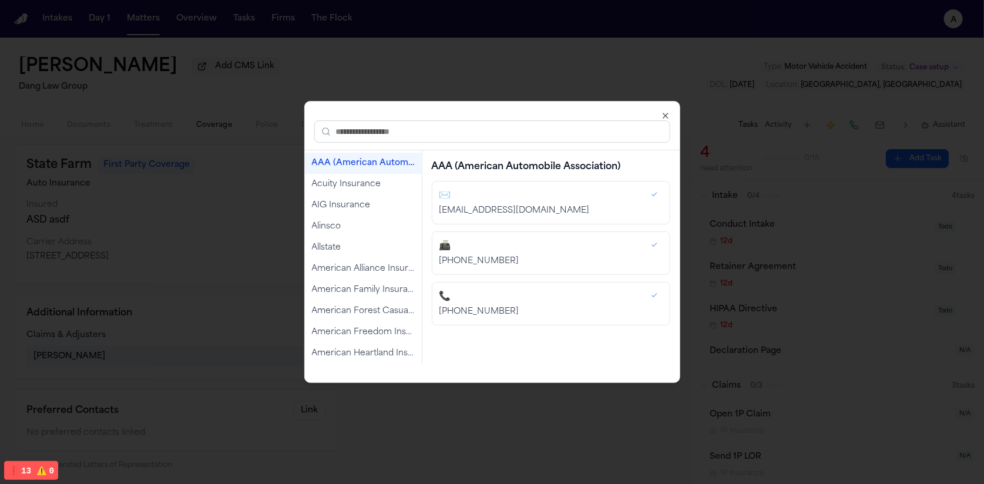
click at [374, 132] on input "text" at bounding box center [492, 131] width 356 height 22
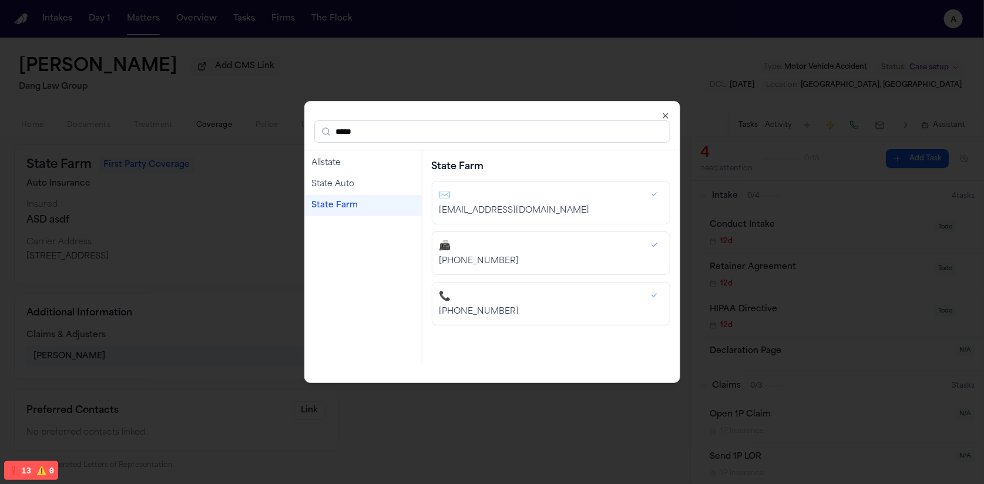
type input "*****"
click at [347, 200] on div "State Farm" at bounding box center [363, 206] width 103 height 12
click at [341, 209] on div "State Farm" at bounding box center [363, 206] width 103 height 12
click at [508, 206] on div "statefarmclaims@statefarm.com" at bounding box center [541, 211] width 202 height 12
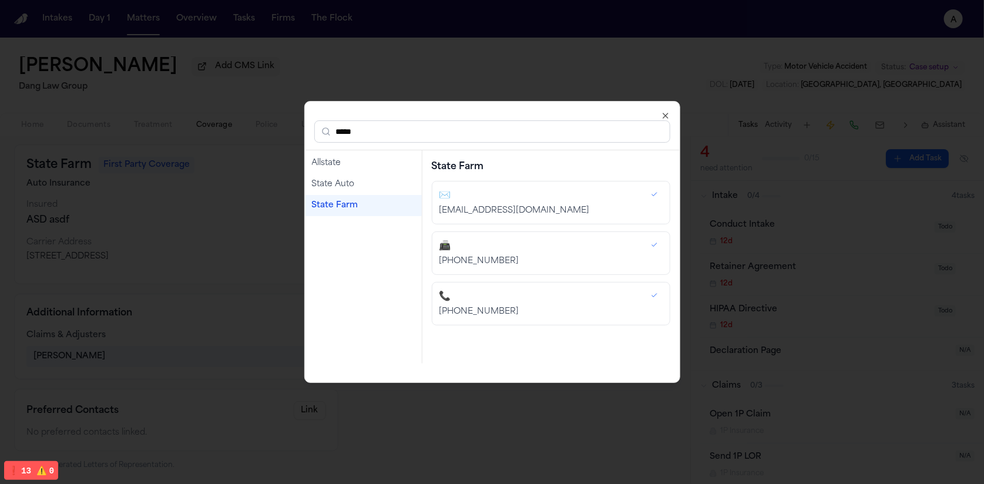
click at [662, 113] on icon "button" at bounding box center [665, 115] width 9 height 9
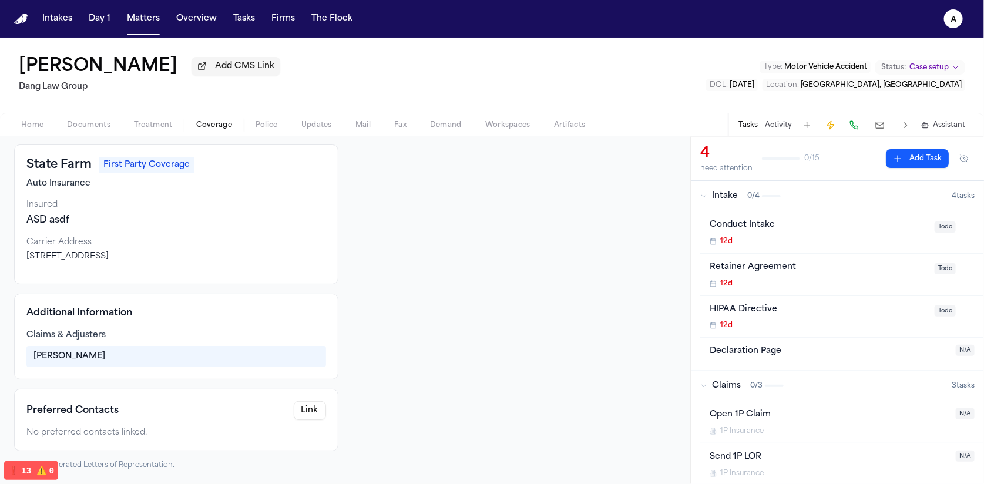
click at [302, 405] on button "Link" at bounding box center [310, 410] width 32 height 19
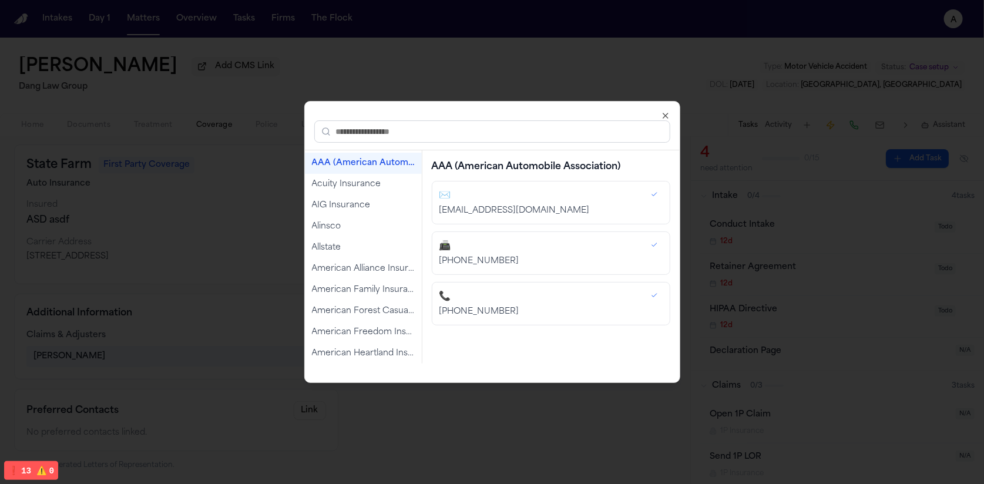
click at [407, 130] on input "text" at bounding box center [492, 131] width 356 height 22
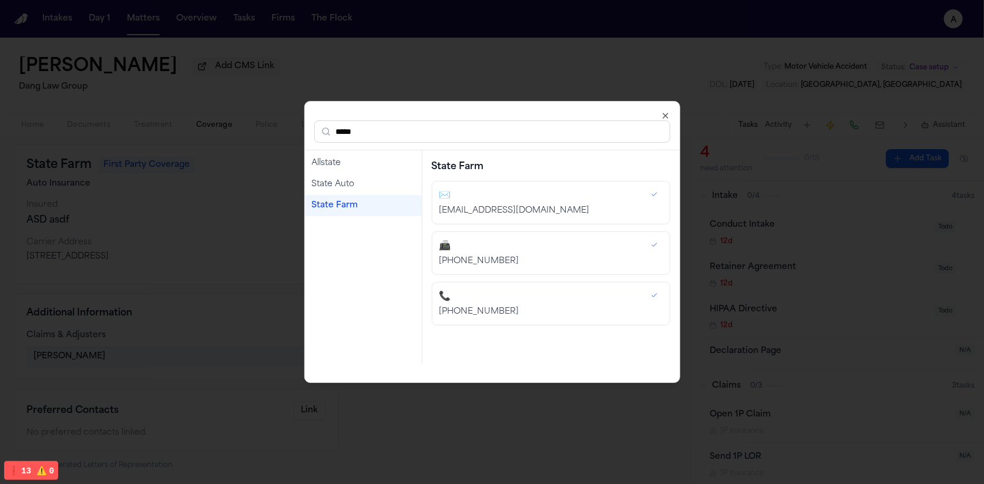
type input "*****"
click at [383, 208] on div "State Farm" at bounding box center [363, 206] width 103 height 12
click at [370, 205] on div "State Farm" at bounding box center [363, 206] width 103 height 12
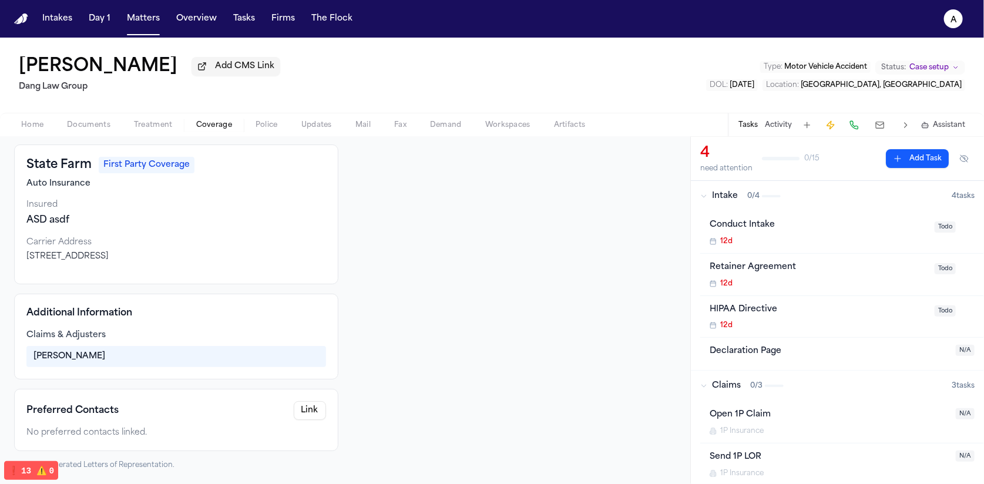
drag, startPoint x: 291, startPoint y: 57, endPoint x: 274, endPoint y: 52, distance: 17.8
click at [293, 14] on button "Firms" at bounding box center [283, 18] width 33 height 21
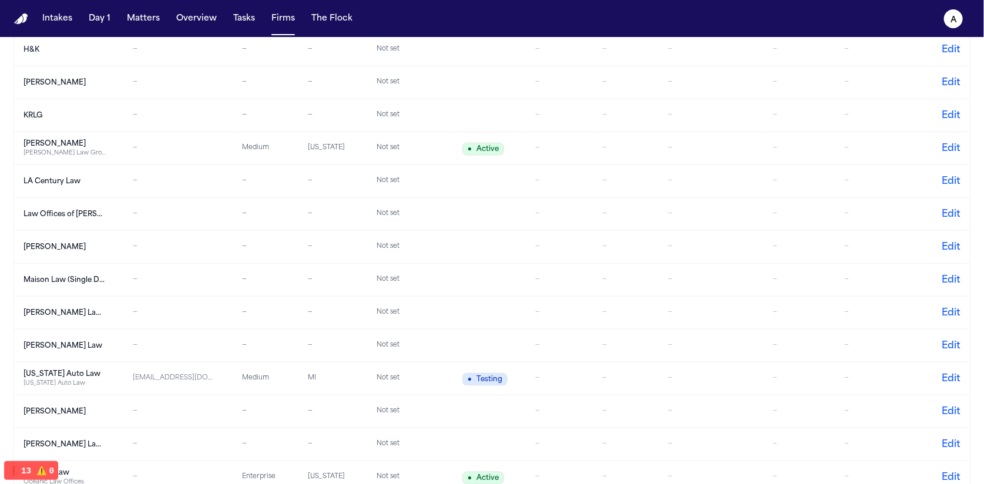
scroll to position [492, 0]
click at [57, 348] on div "[PERSON_NAME] Law" at bounding box center [65, 345] width 82 height 9
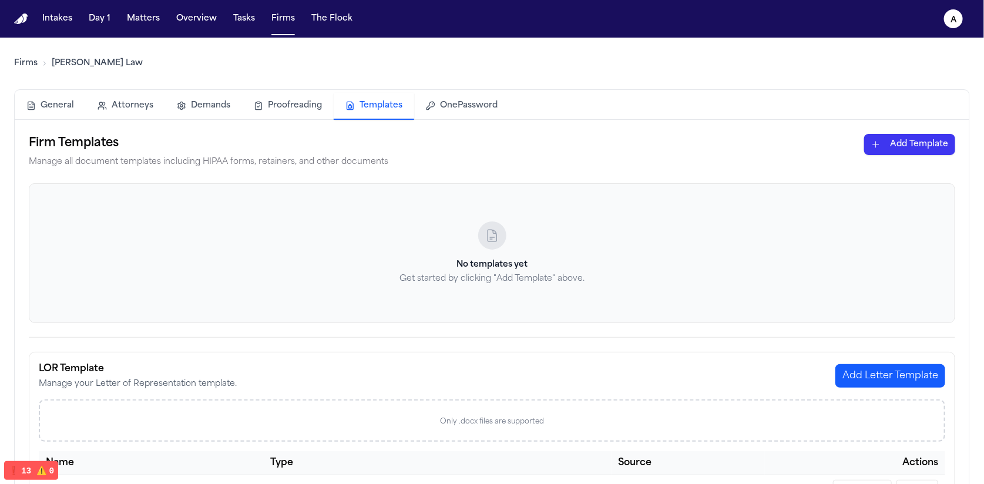
click at [393, 108] on button "Templates" at bounding box center [374, 106] width 80 height 27
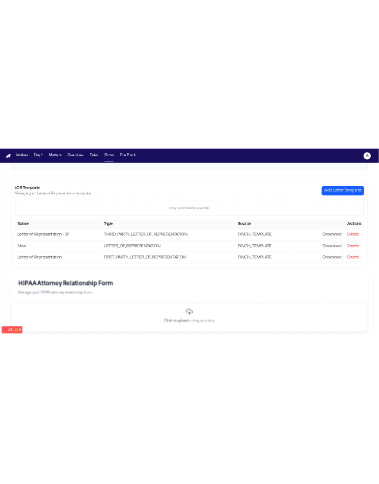
scroll to position [276, 0]
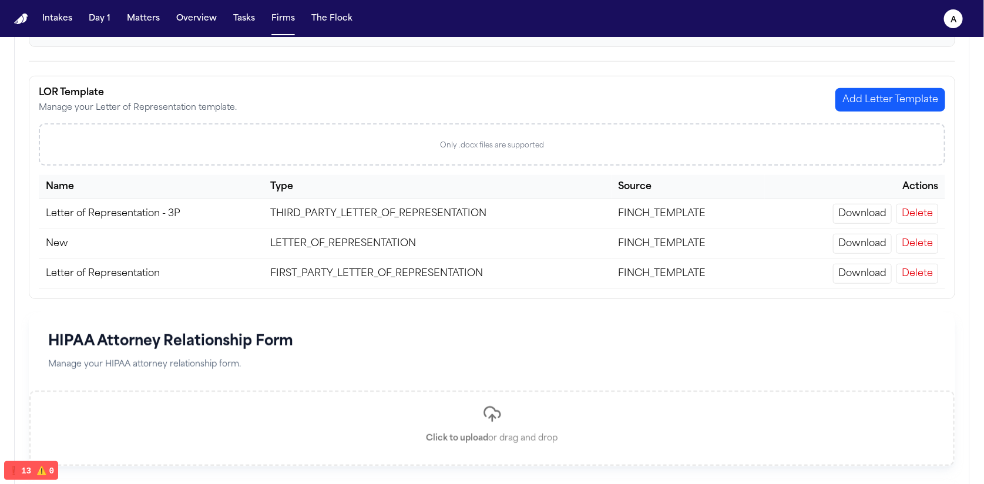
click at [917, 265] on button "Delete" at bounding box center [918, 274] width 42 height 20
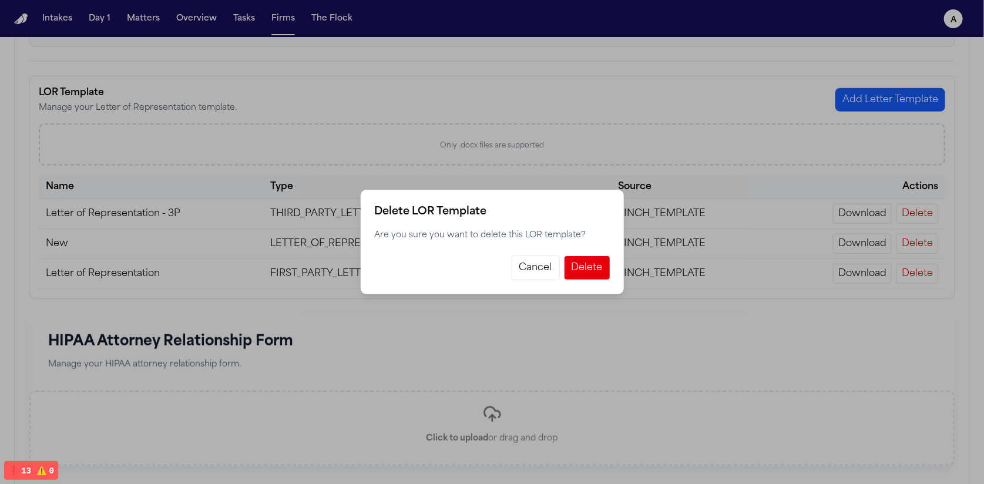
click at [546, 270] on button "Cancel" at bounding box center [536, 268] width 48 height 25
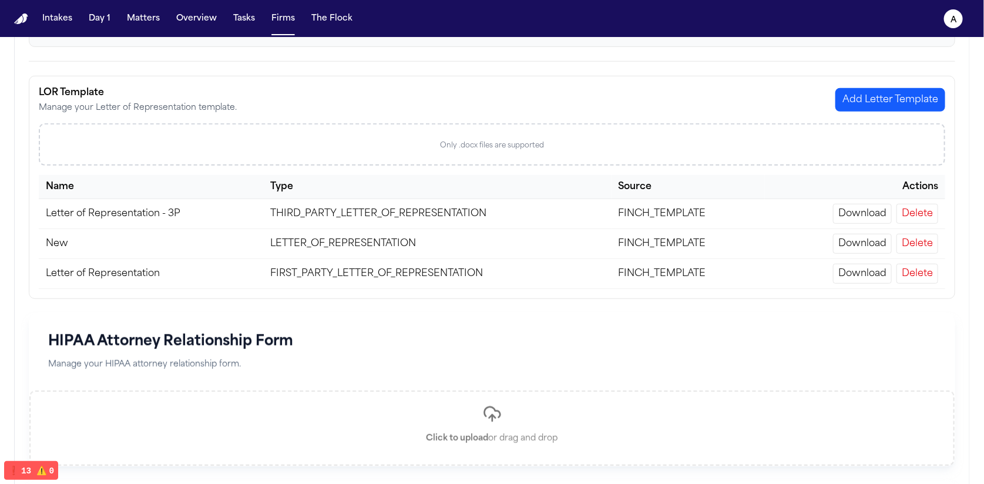
click at [902, 219] on button "Delete" at bounding box center [918, 214] width 42 height 20
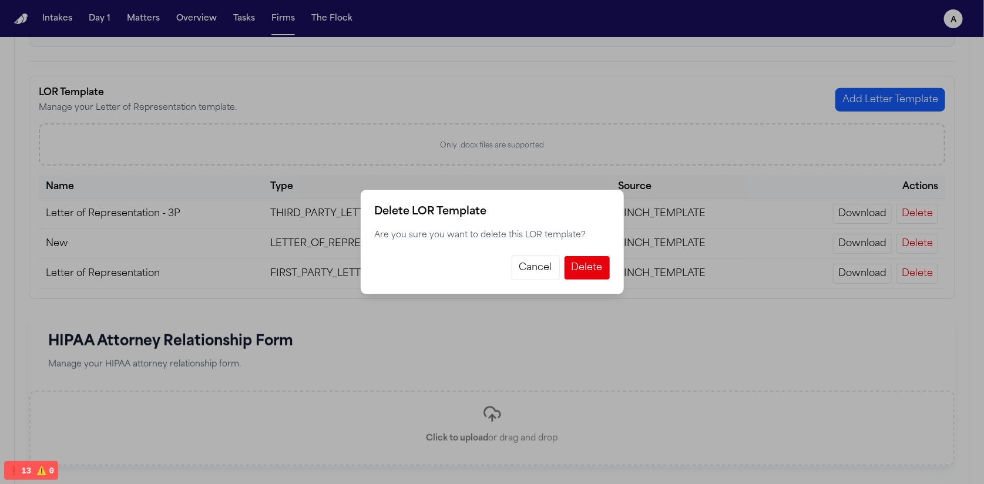
click at [528, 259] on button "Cancel" at bounding box center [536, 268] width 48 height 25
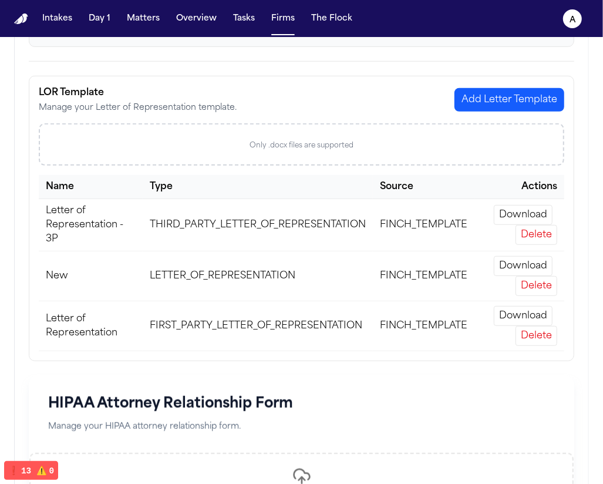
click at [550, 333] on button "Delete" at bounding box center [537, 336] width 42 height 20
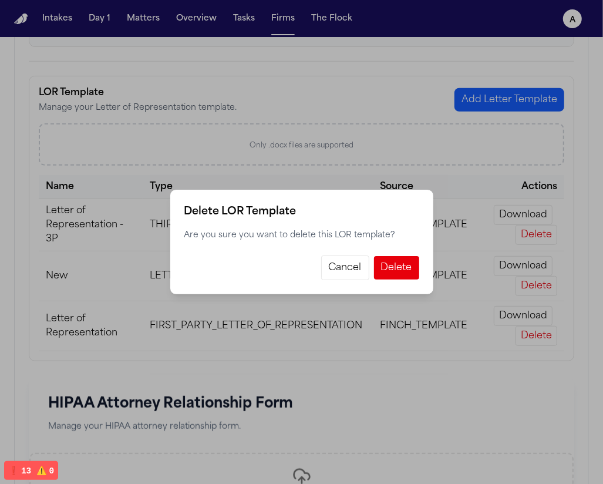
click at [344, 269] on button "Cancel" at bounding box center [345, 268] width 48 height 25
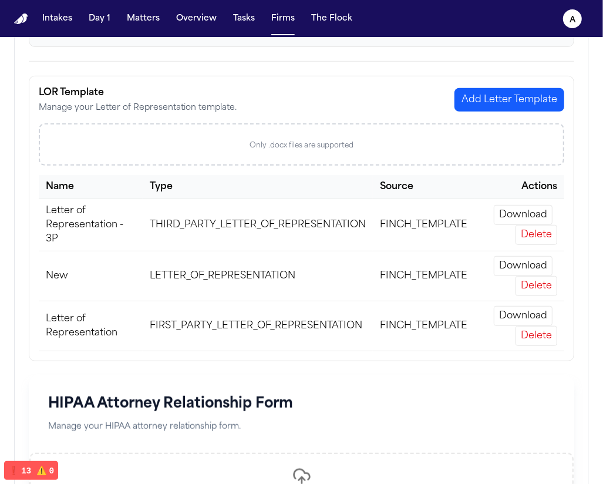
click at [521, 330] on button "Delete" at bounding box center [537, 336] width 42 height 20
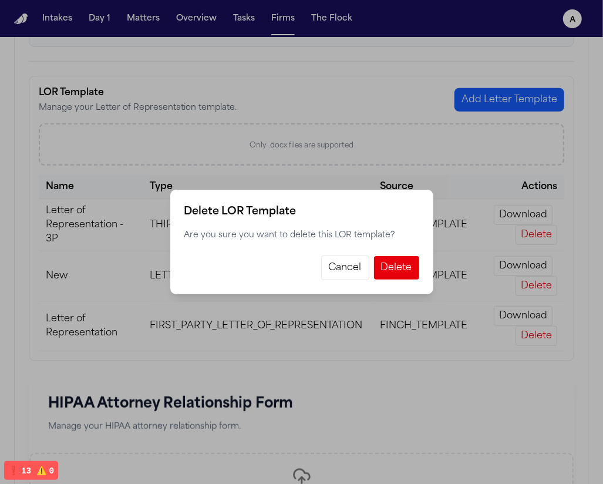
click at [358, 267] on button "Cancel" at bounding box center [345, 268] width 48 height 25
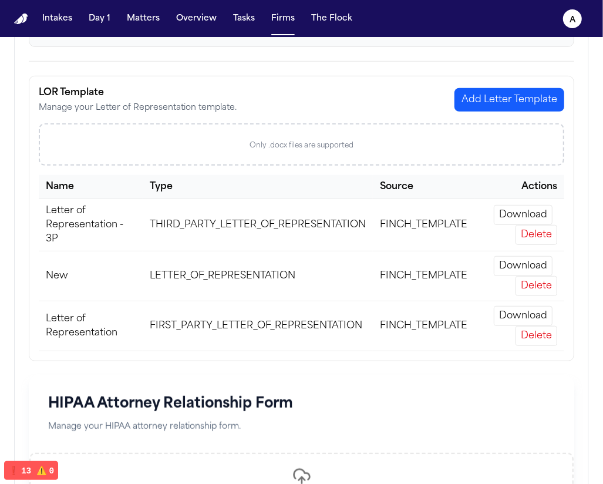
click at [536, 328] on button "Delete" at bounding box center [537, 336] width 42 height 20
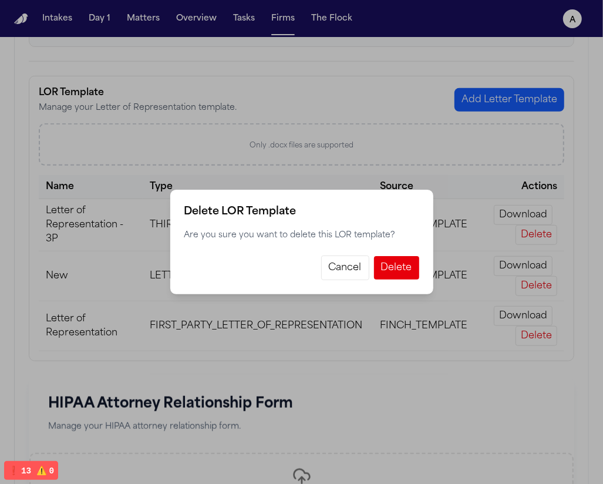
drag, startPoint x: 334, startPoint y: 265, endPoint x: 464, endPoint y: 298, distance: 134.1
click at [334, 265] on button "Cancel" at bounding box center [345, 268] width 48 height 25
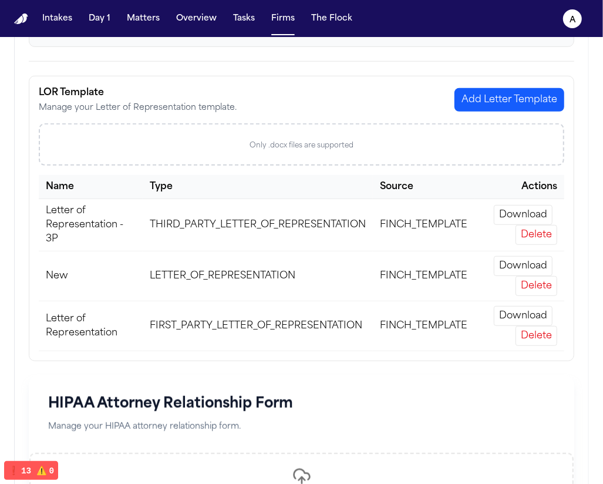
click at [522, 337] on button "Delete" at bounding box center [537, 336] width 42 height 20
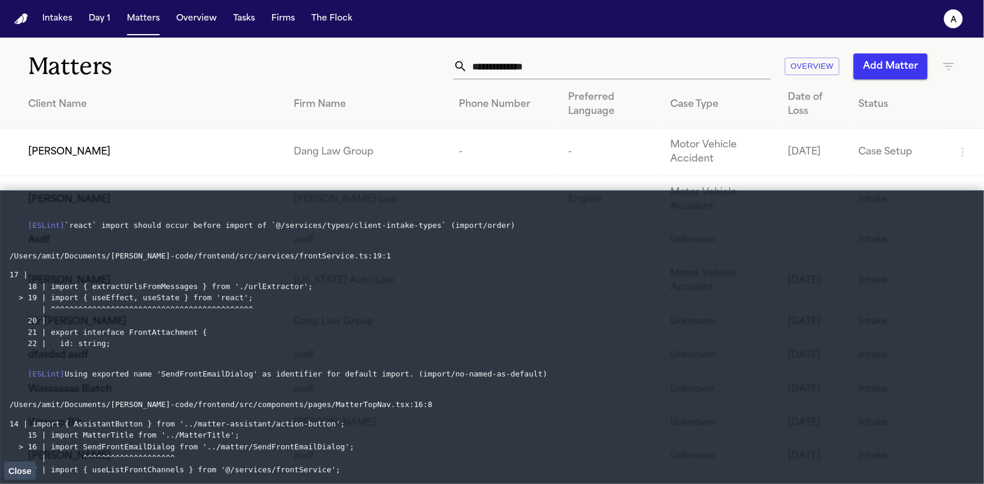
click at [24, 467] on span "Close" at bounding box center [19, 471] width 23 height 9
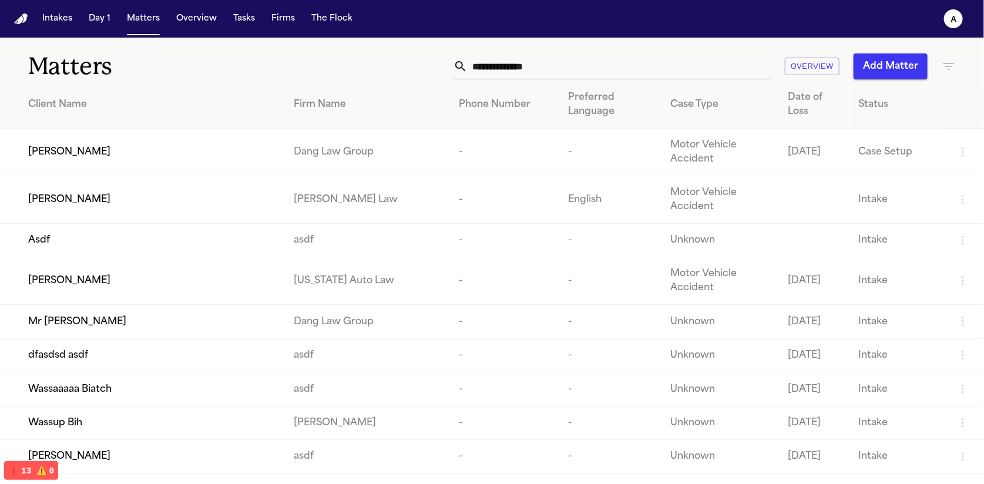
click at [101, 149] on span "[PERSON_NAME]" at bounding box center [69, 152] width 82 height 14
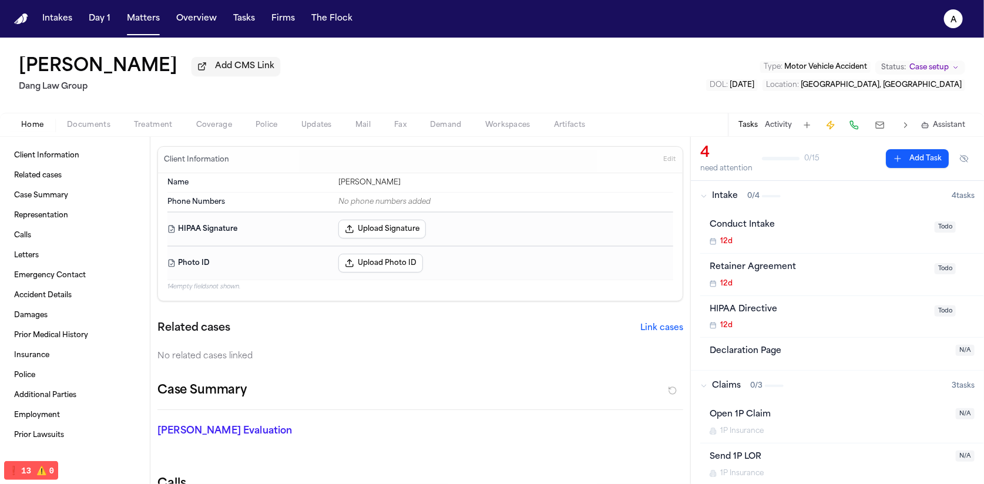
click at [603, 132] on button at bounding box center [880, 125] width 21 height 16
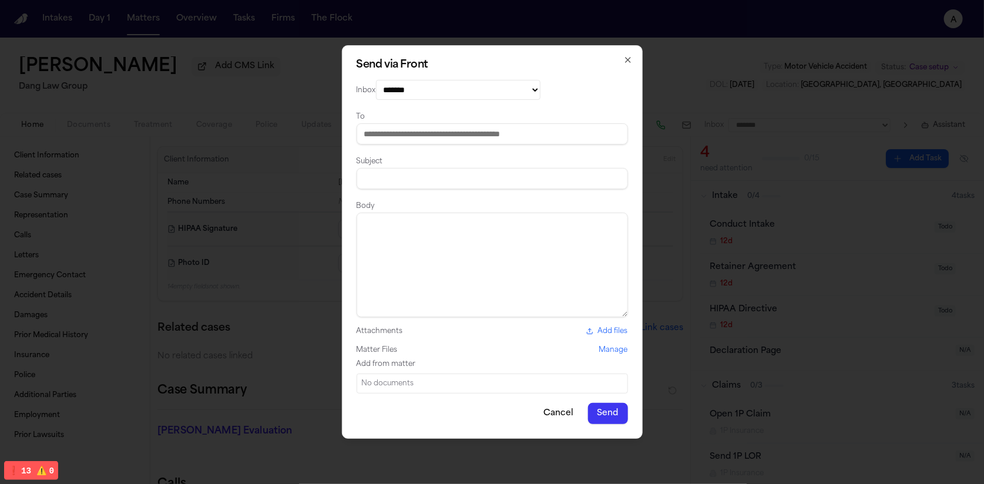
click at [418, 83] on select "**********" at bounding box center [458, 90] width 165 height 20
select select "*********"
click at [376, 80] on select "**********" at bounding box center [458, 90] width 165 height 20
click at [398, 137] on input at bounding box center [492, 133] width 271 height 21
type input "**********"
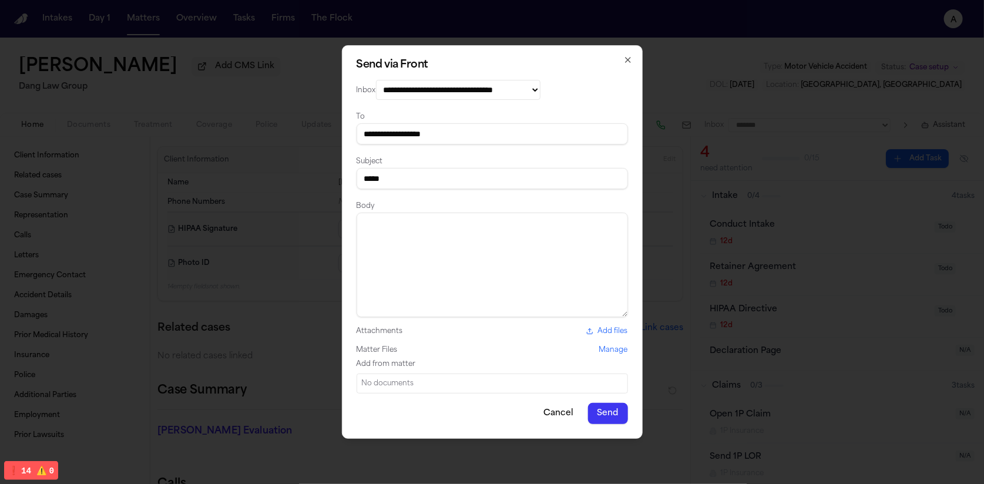
type input "*****"
type textarea "****"
click at [603, 417] on button "Send" at bounding box center [608, 413] width 40 height 21
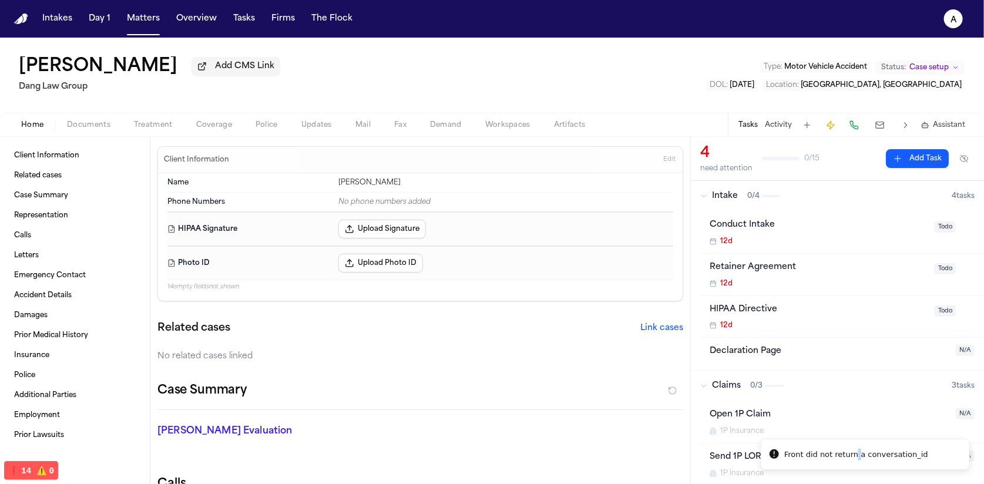
click at [603, 452] on div "Front did not return a conversation_id" at bounding box center [856, 455] width 144 height 12
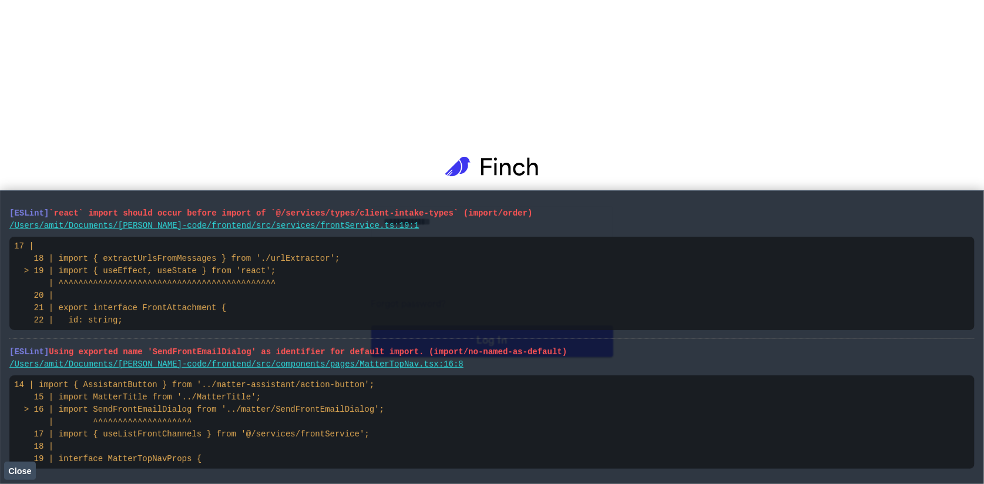
drag, startPoint x: 29, startPoint y: 468, endPoint x: 99, endPoint y: 256, distance: 223.5
click at [29, 468] on span "Close" at bounding box center [19, 471] width 23 height 9
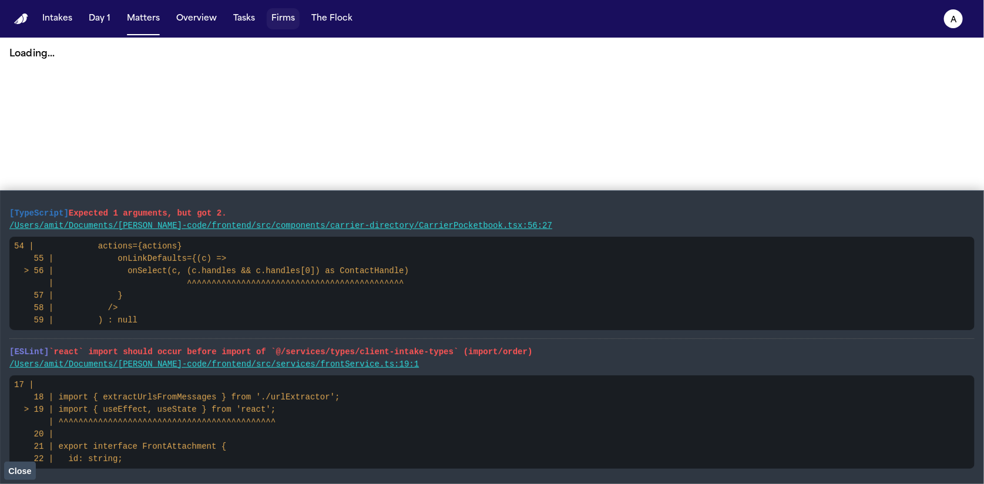
click at [276, 20] on button "Firms" at bounding box center [283, 18] width 33 height 21
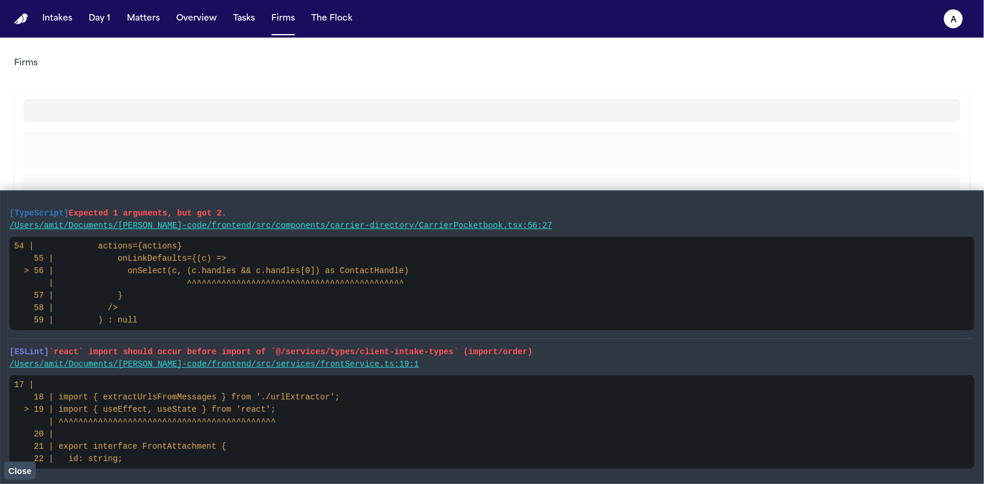
click at [6, 471] on button "Close" at bounding box center [20, 471] width 32 height 18
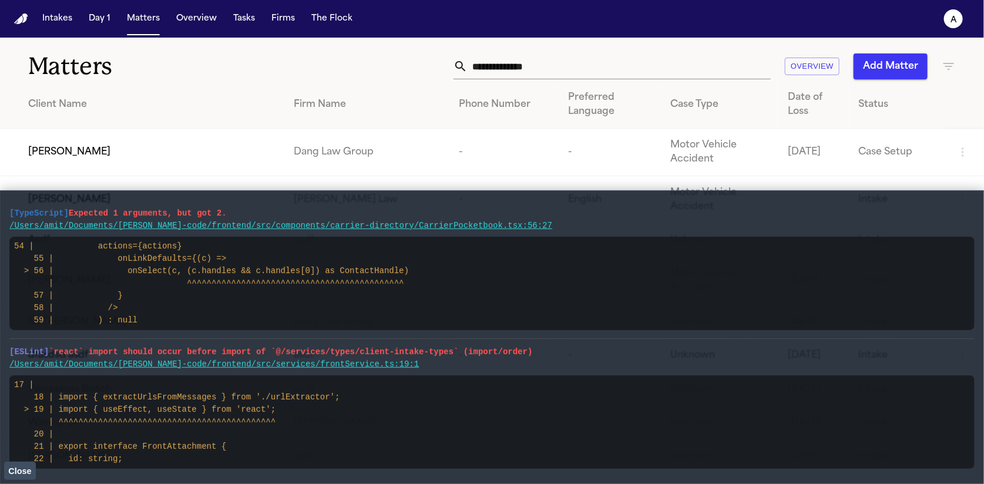
click at [15, 468] on span "Close" at bounding box center [19, 471] width 23 height 9
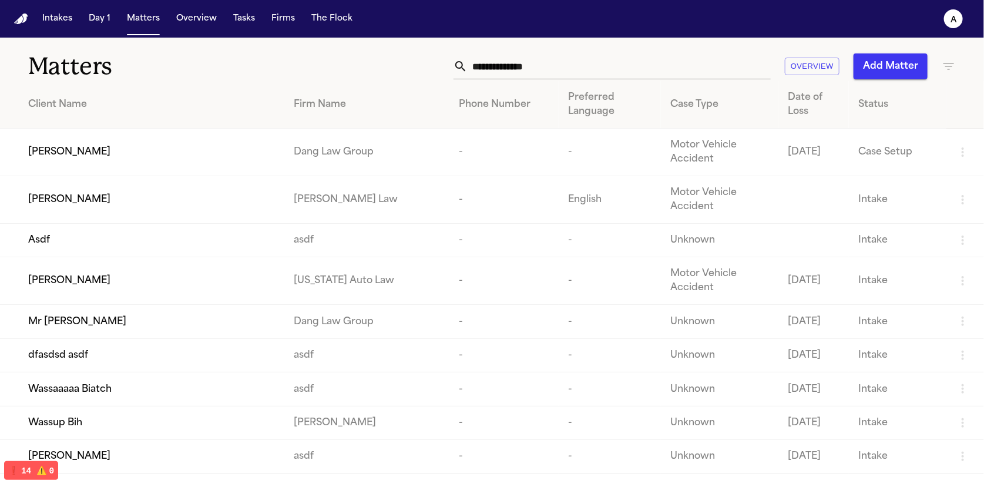
drag, startPoint x: 113, startPoint y: 162, endPoint x: 119, endPoint y: 200, distance: 38.6
click at [118, 200] on div "[PERSON_NAME]" at bounding box center [151, 200] width 247 height 14
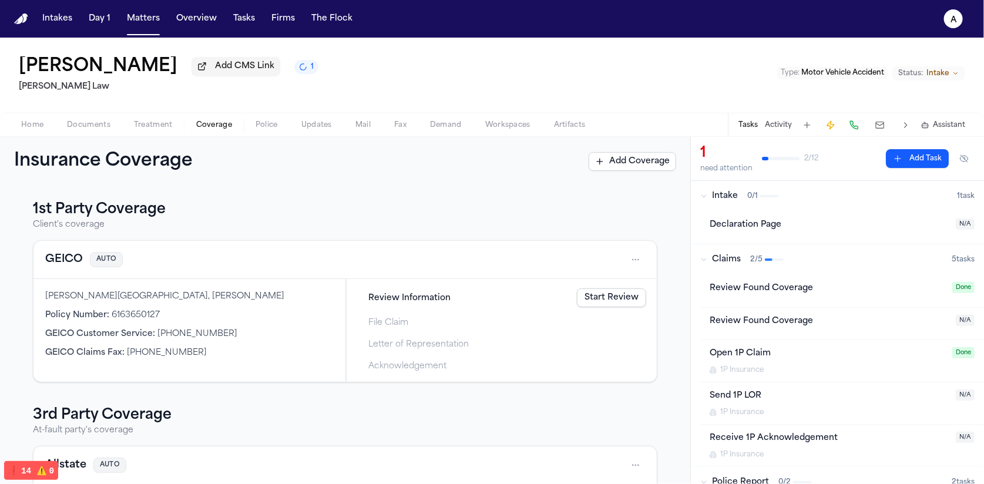
click at [204, 130] on span "Coverage" at bounding box center [214, 124] width 36 height 9
click at [601, 340] on link "Draft Letter" at bounding box center [614, 341] width 65 height 19
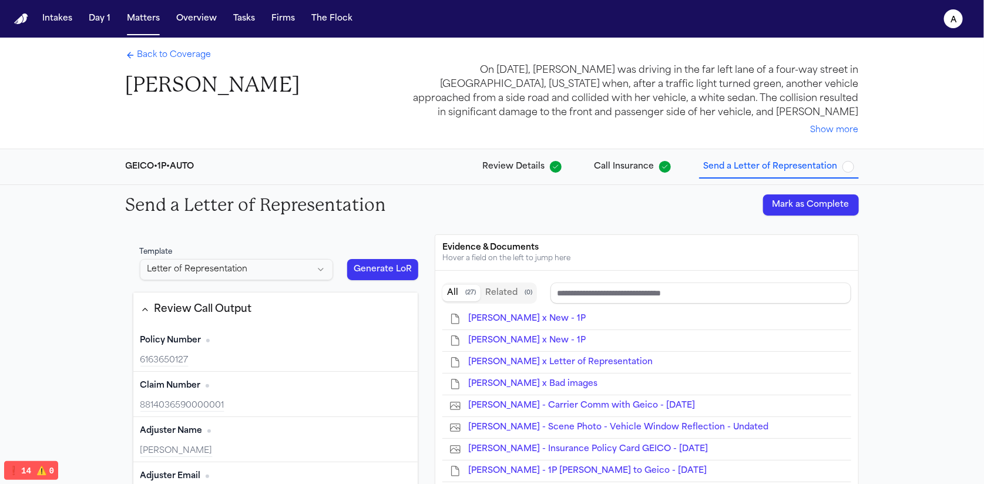
scroll to position [2, 0]
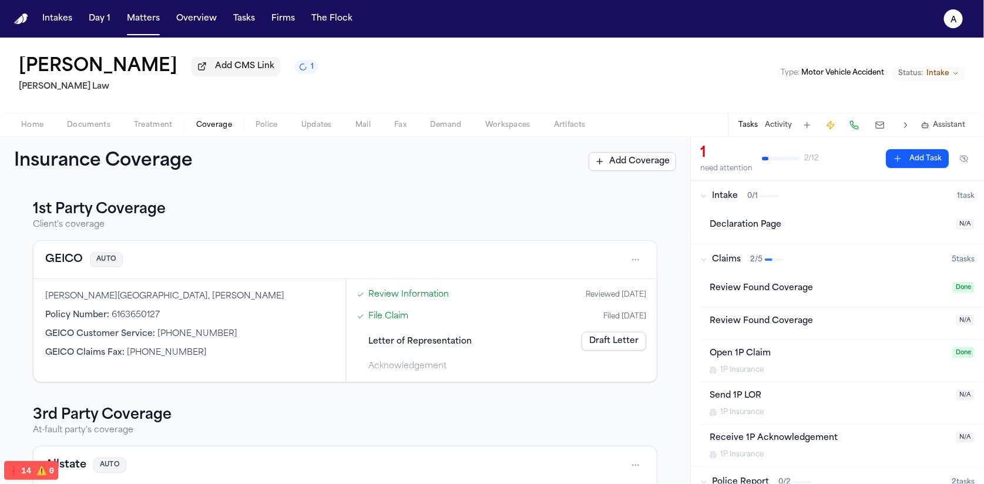
click at [393, 297] on link "Review Information" at bounding box center [409, 294] width 80 height 12
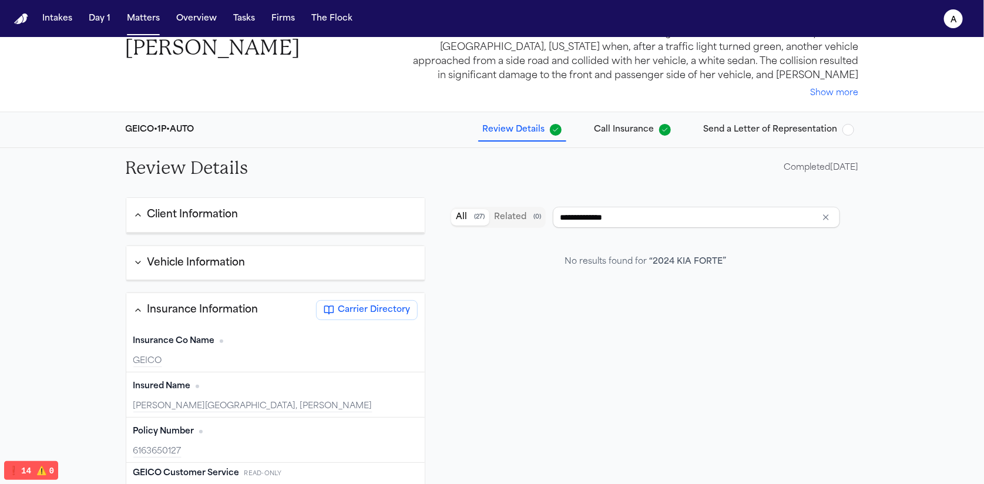
scroll to position [142, 0]
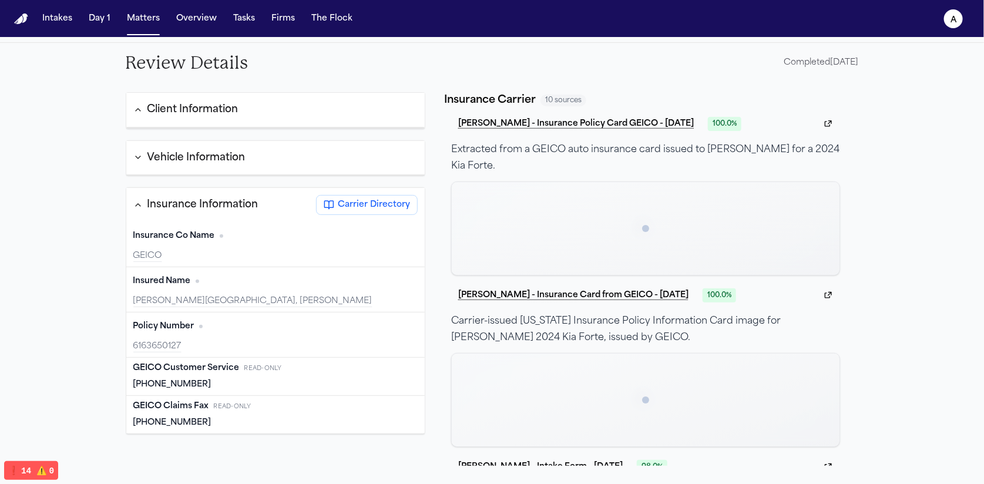
click at [203, 258] on div "GEICO" at bounding box center [275, 256] width 285 height 12
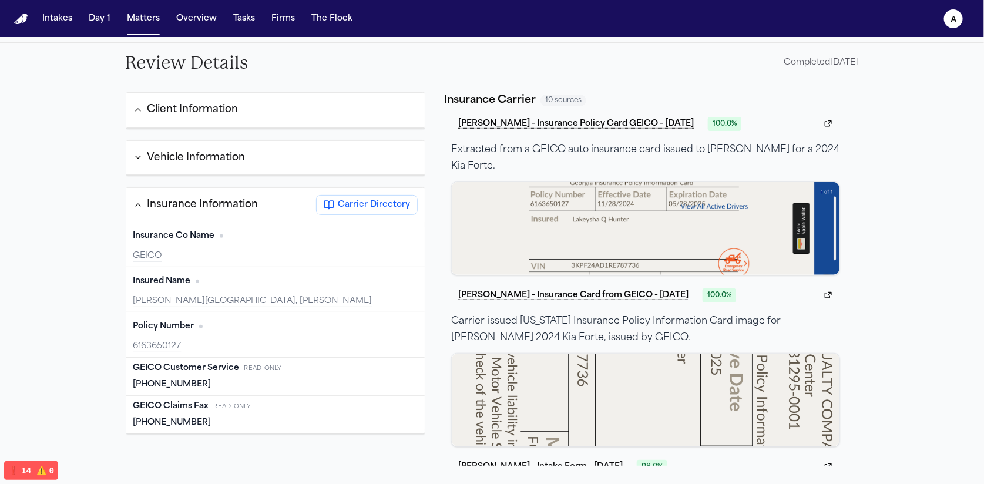
click at [371, 212] on button "Carrier Directory" at bounding box center [367, 205] width 102 height 20
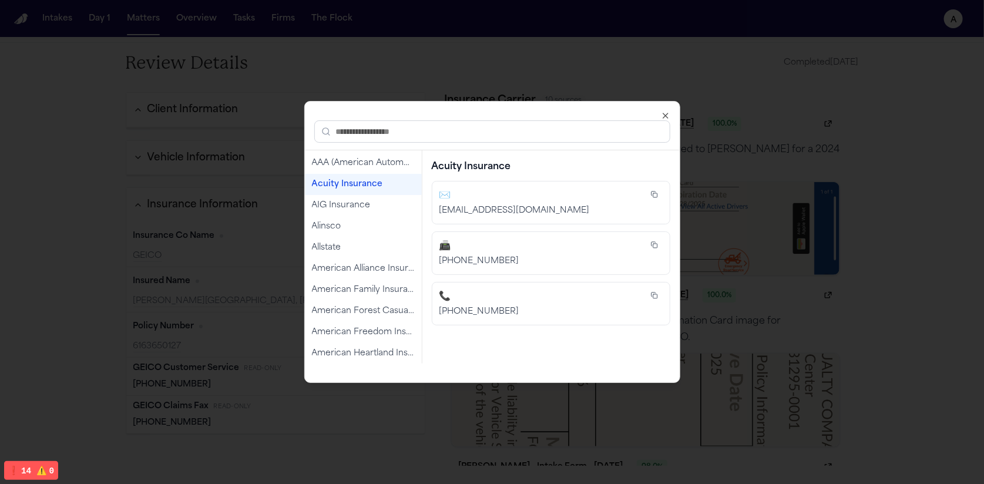
click at [344, 187] on div "Acuity Insurance" at bounding box center [363, 185] width 103 height 12
click at [497, 196] on div "✉️" at bounding box center [541, 196] width 202 height 14
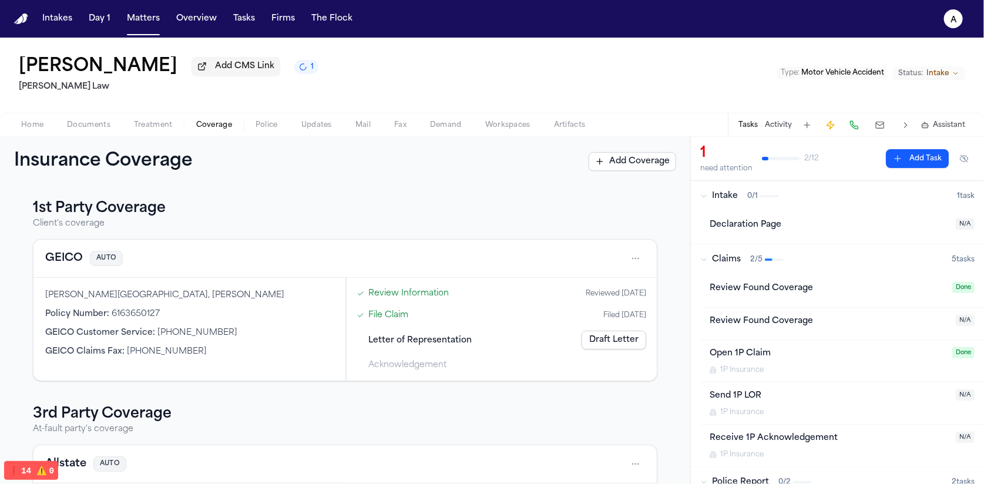
scroll to position [2, 0]
click at [624, 261] on html "Intakes Day 1 Matters Overview Tasks Firms The Flock a Lakeysha Hunter Add CMS …" at bounding box center [492, 242] width 984 height 484
click at [586, 287] on div "View coverage details" at bounding box center [590, 289] width 88 height 31
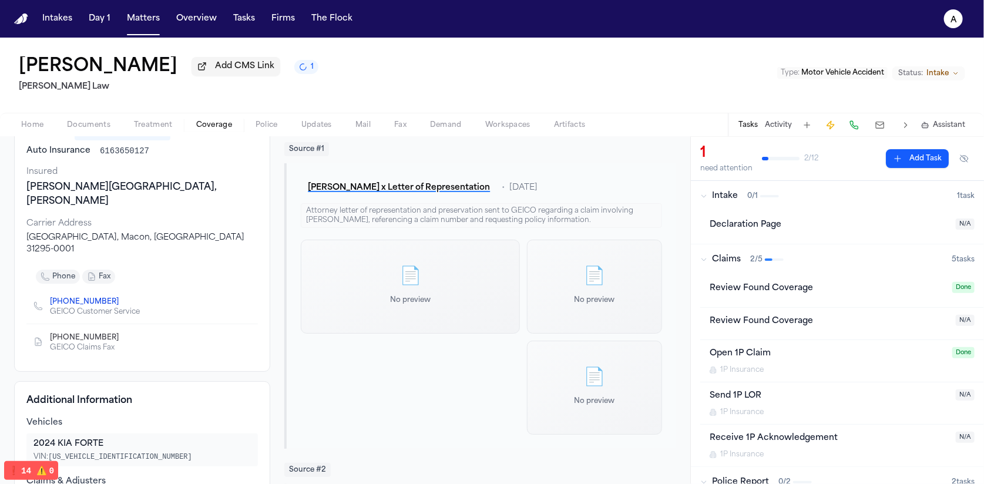
scroll to position [313, 0]
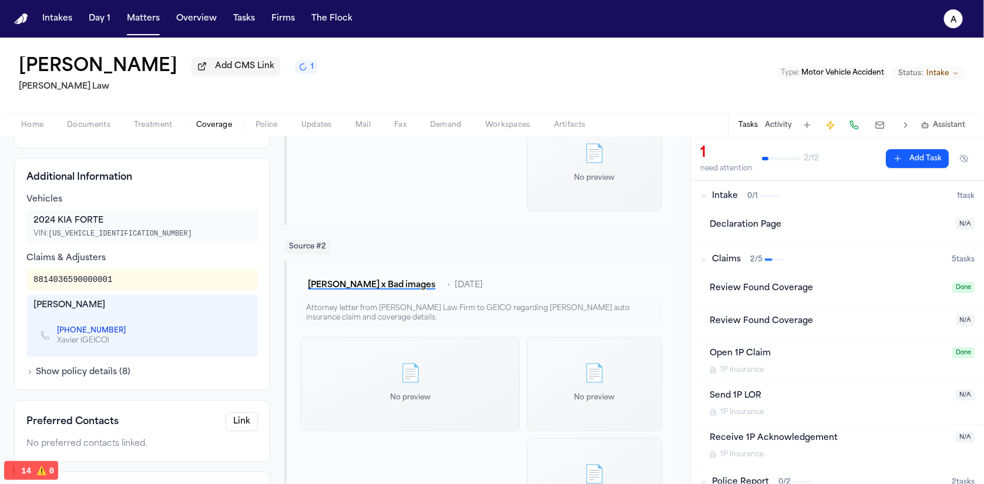
click at [237, 412] on button "Link" at bounding box center [242, 421] width 32 height 19
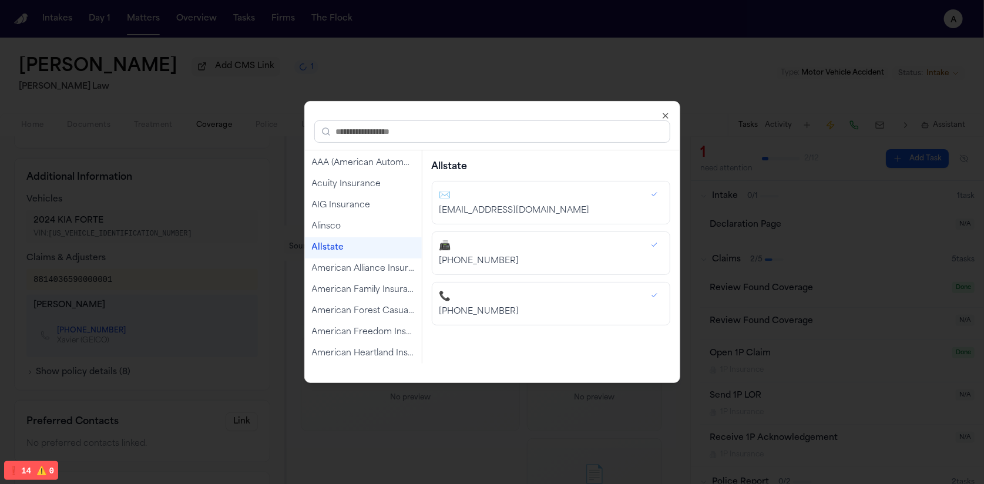
click at [465, 205] on div "claims@claims.allstate.com" at bounding box center [541, 211] width 202 height 12
click at [655, 196] on icon "button" at bounding box center [654, 194] width 7 height 7
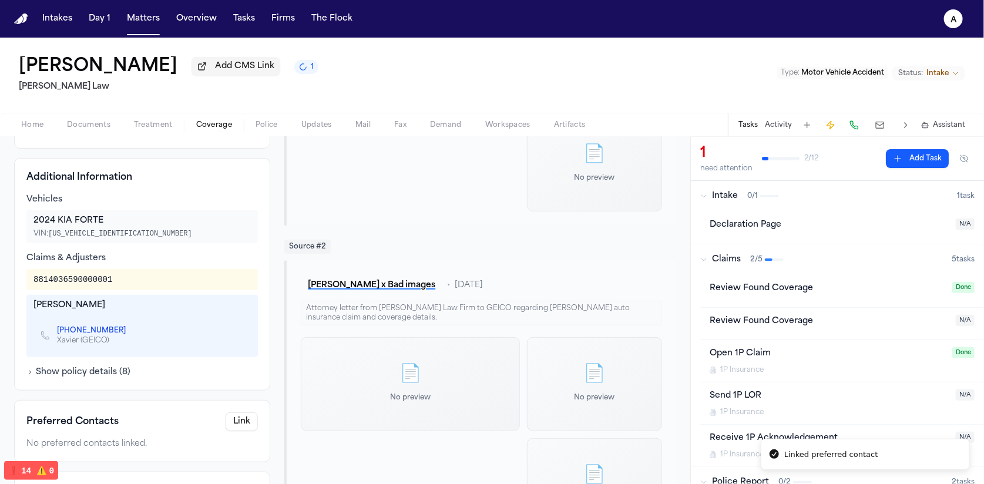
click at [237, 412] on button "Link" at bounding box center [242, 421] width 32 height 19
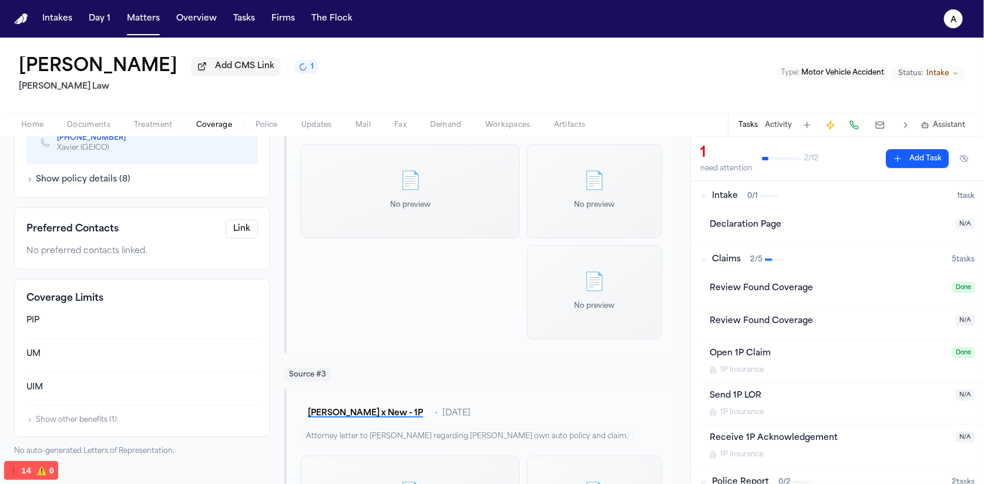
scroll to position [488, 0]
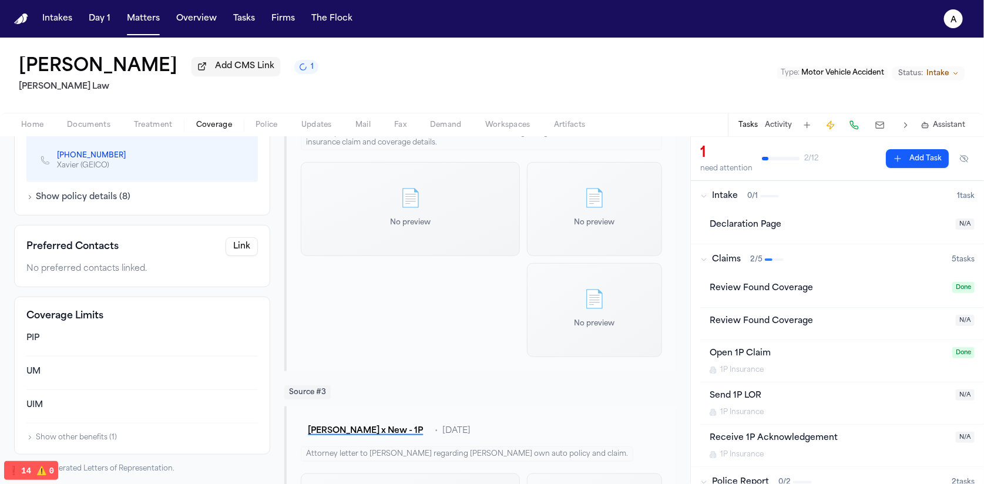
click at [259, 225] on div "Preferred Contacts Link No preferred contacts linked." at bounding box center [142, 256] width 256 height 62
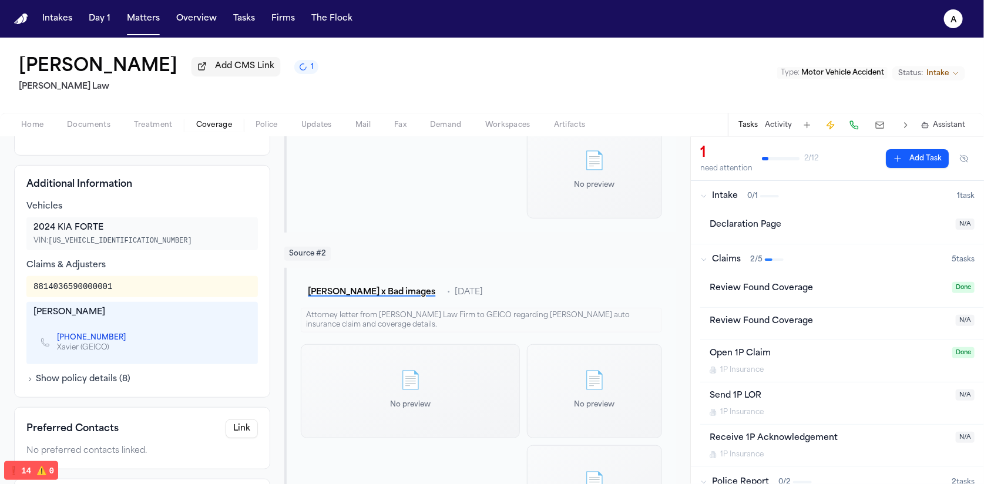
scroll to position [340, 0]
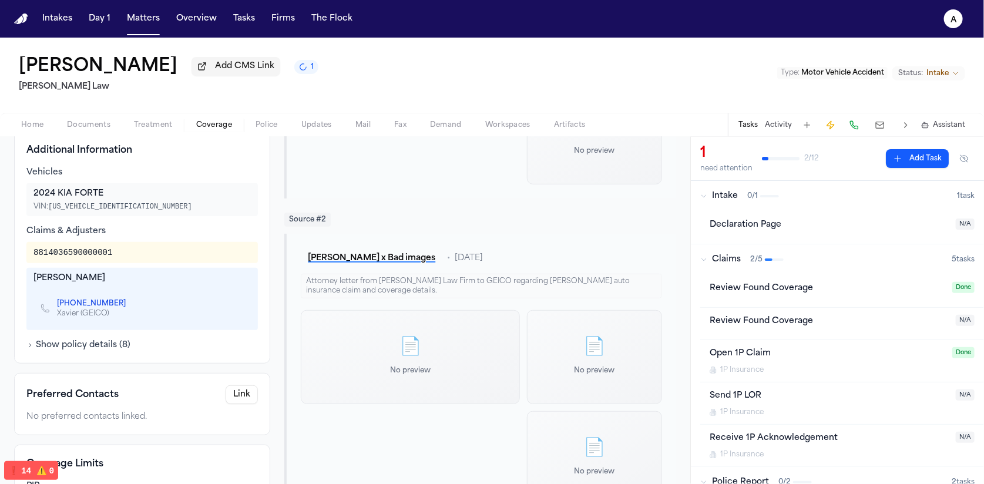
click at [234, 385] on button "Link" at bounding box center [242, 394] width 32 height 19
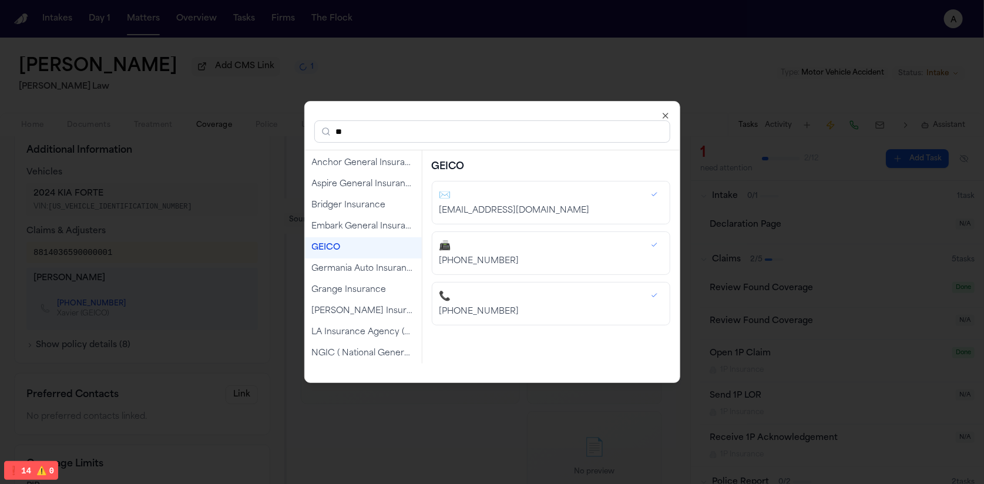
type input "**"
click at [351, 250] on div "GEICO" at bounding box center [363, 248] width 103 height 12
click at [653, 198] on button "button" at bounding box center [654, 195] width 16 height 12
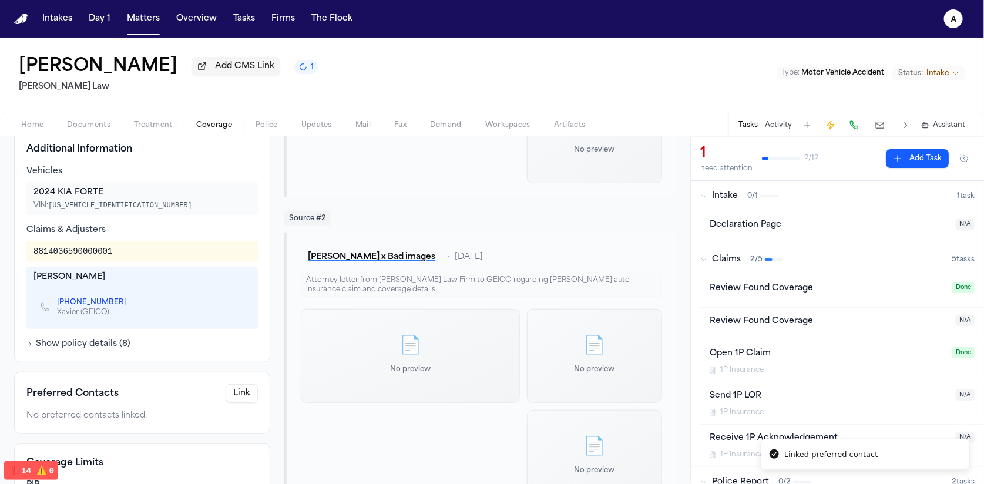
scroll to position [341, 0]
click at [98, 338] on button "Show policy details ( 8 )" at bounding box center [78, 344] width 104 height 12
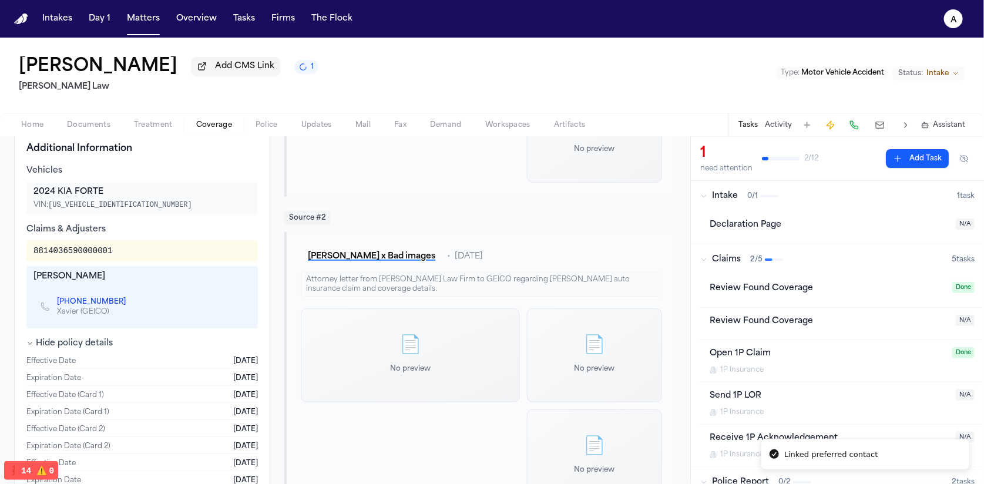
click at [98, 338] on button "Hide policy details" at bounding box center [69, 344] width 86 height 12
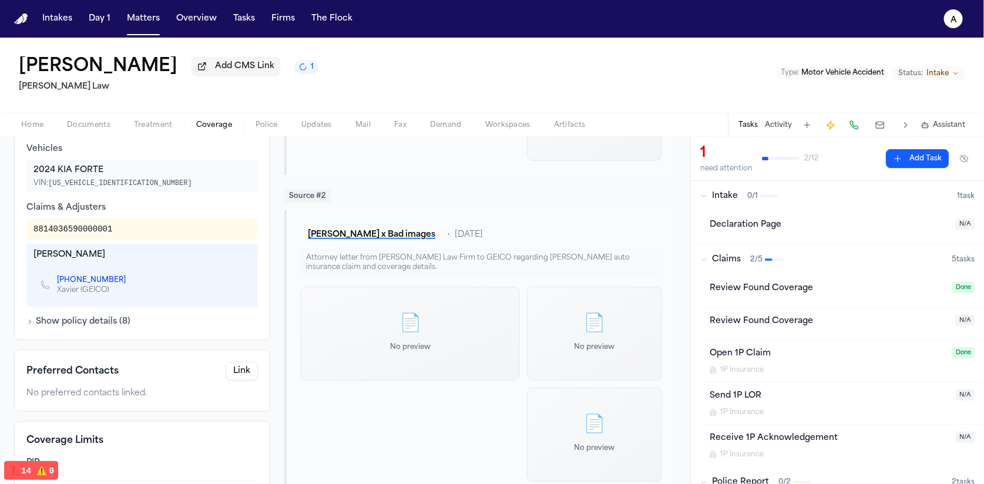
scroll to position [364, 0]
click at [241, 361] on button "Link" at bounding box center [242, 370] width 32 height 19
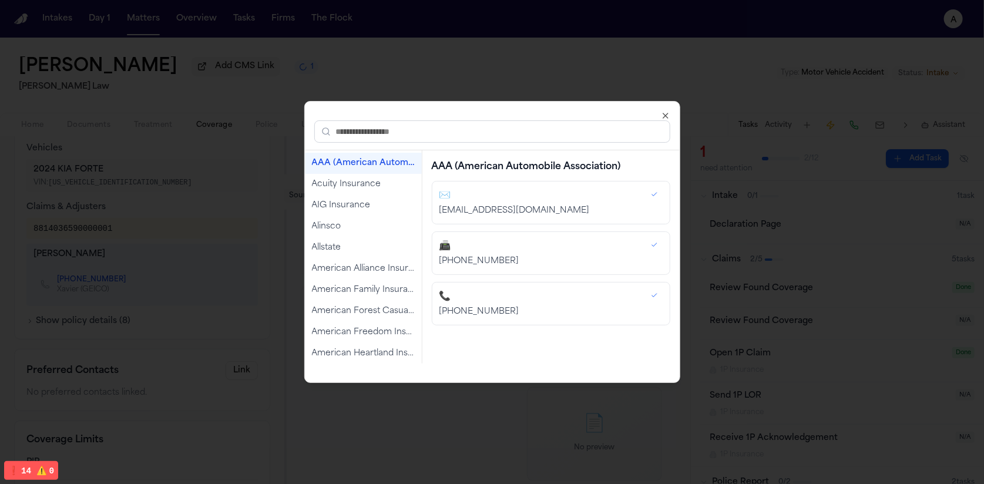
click at [379, 133] on input "text" at bounding box center [492, 131] width 356 height 22
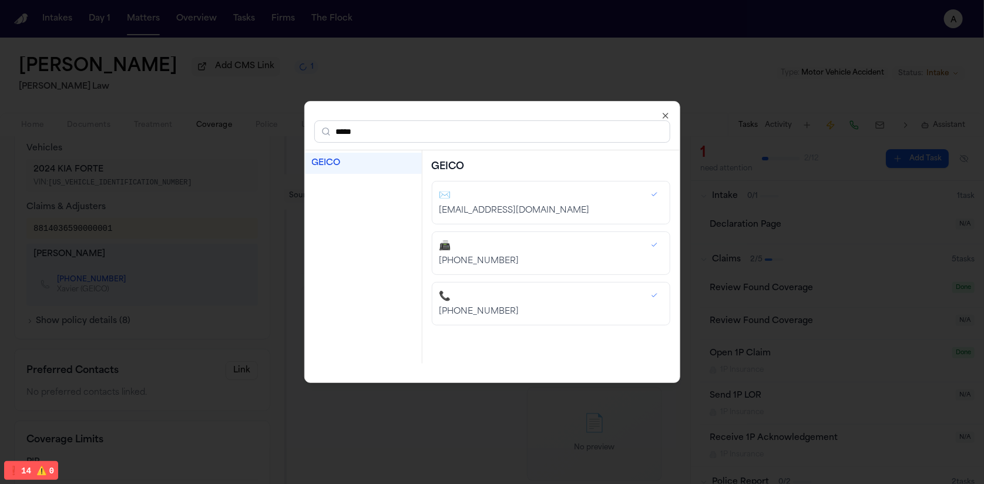
type input "*****"
click at [351, 170] on div "GEICO" at bounding box center [363, 163] width 117 height 21
click at [659, 294] on button "button" at bounding box center [654, 296] width 16 height 12
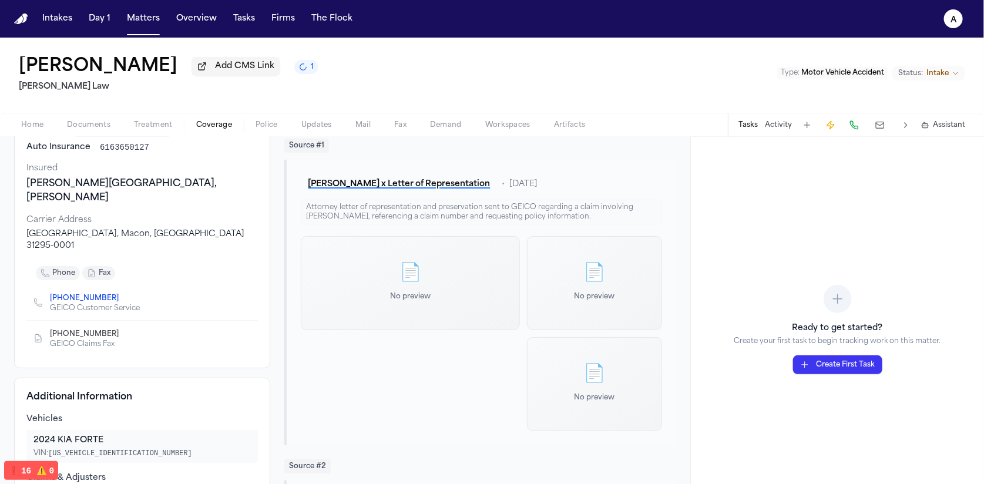
scroll to position [0, 0]
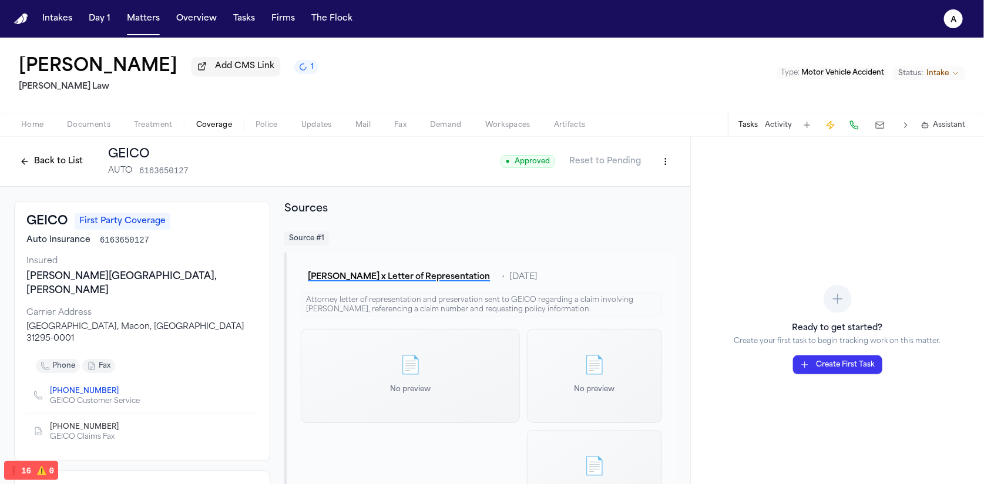
click at [887, 129] on button at bounding box center [880, 125] width 21 height 16
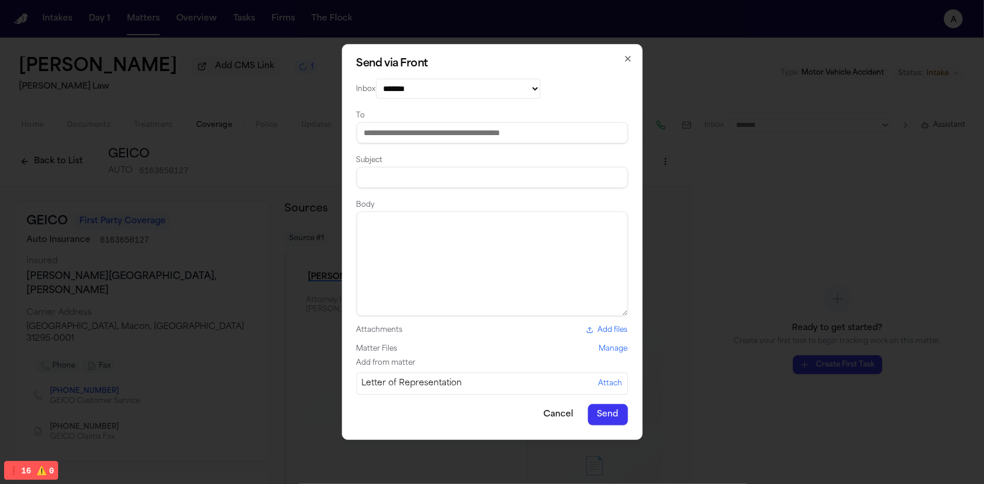
click at [478, 86] on select "**********" at bounding box center [458, 89] width 165 height 20
select select "*********"
click at [376, 79] on select "**********" at bounding box center [458, 89] width 165 height 20
click at [452, 133] on input at bounding box center [492, 132] width 271 height 21
type input "**********"
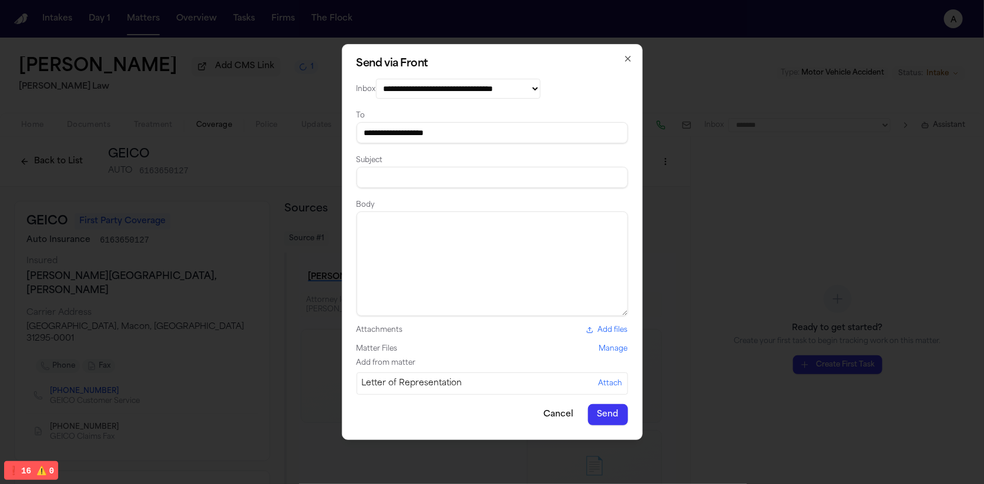
type input "*"
type input "*****"
type textarea "*****"
click at [599, 419] on button "Send" at bounding box center [608, 414] width 40 height 21
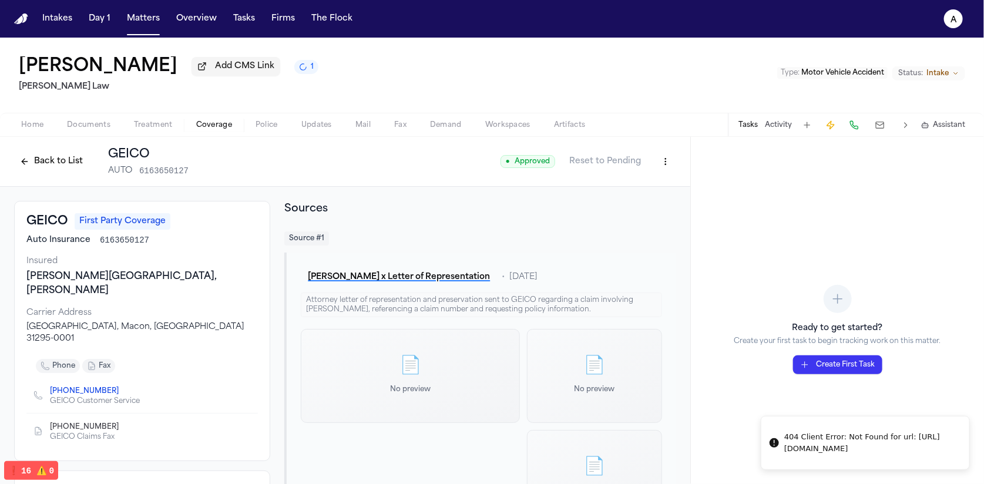
drag, startPoint x: 786, startPoint y: 430, endPoint x: 804, endPoint y: 454, distance: 29.9
copy div "404 Client Error: Not Found for url: https://api2.frontapp.com/tags/tag_5dmdcu/…"
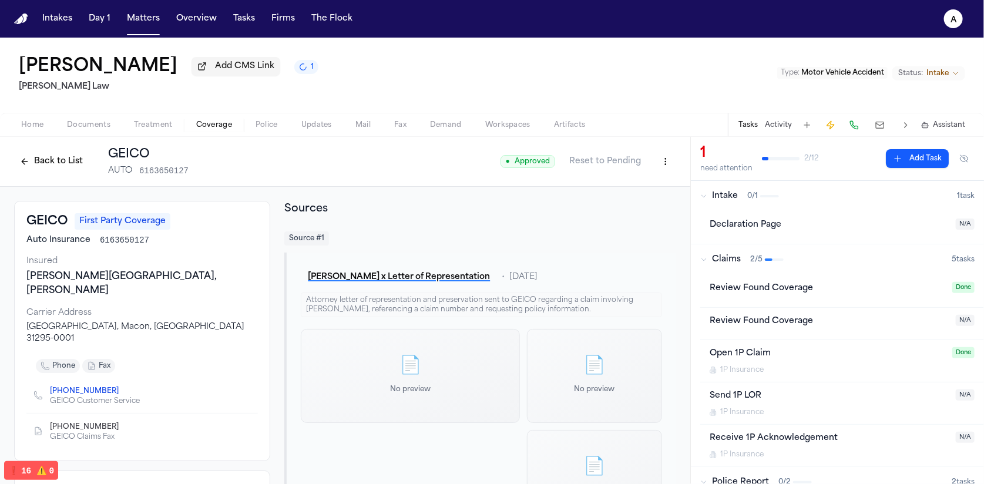
click at [880, 129] on button at bounding box center [880, 125] width 21 height 16
select select "*********"
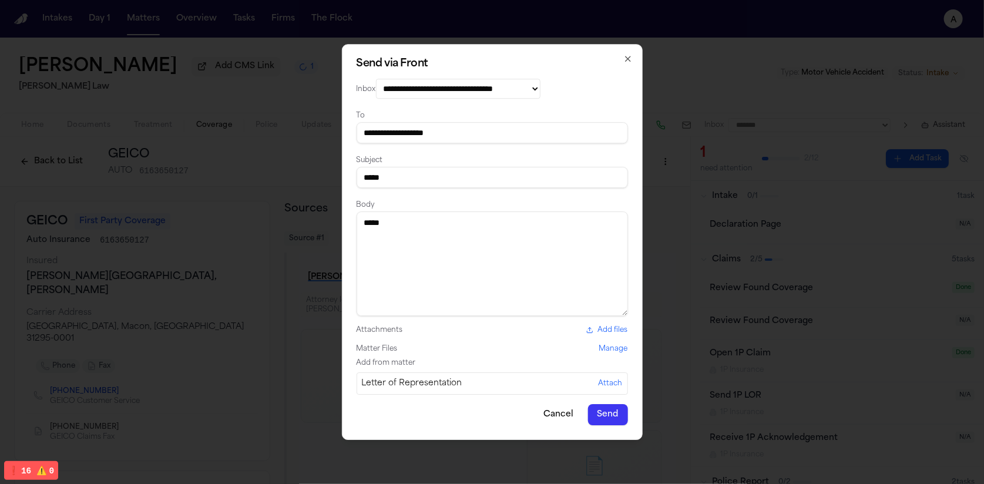
click at [464, 91] on select "**********" at bounding box center [458, 89] width 165 height 20
click at [376, 79] on select "**********" at bounding box center [458, 89] width 165 height 20
click at [477, 318] on div "**********" at bounding box center [492, 242] width 301 height 396
click at [598, 414] on button "Send" at bounding box center [608, 414] width 40 height 21
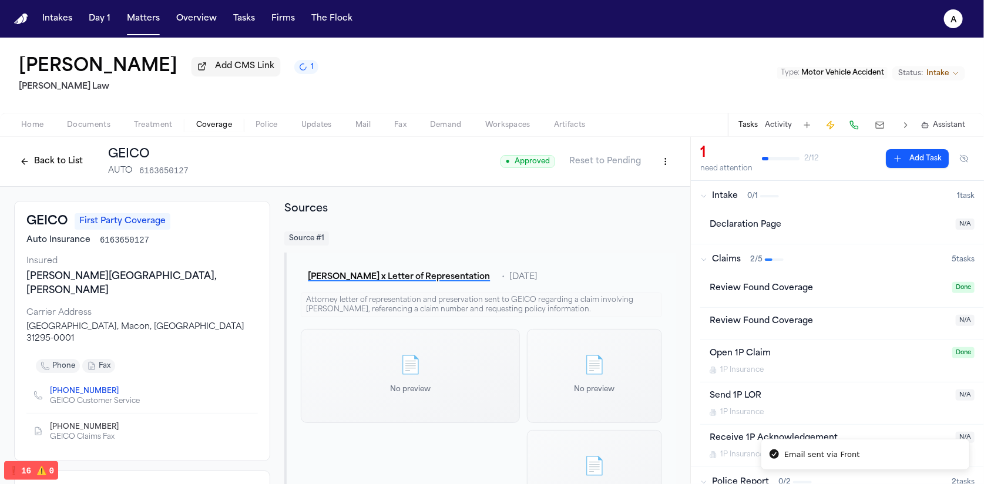
click at [884, 122] on button at bounding box center [880, 125] width 21 height 16
select select "*********"
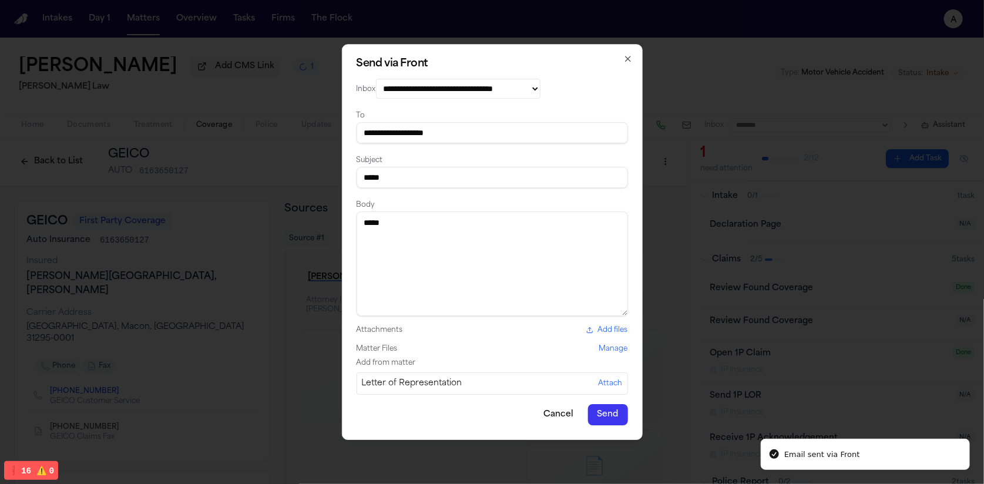
click at [615, 416] on button "Send" at bounding box center [608, 414] width 40 height 21
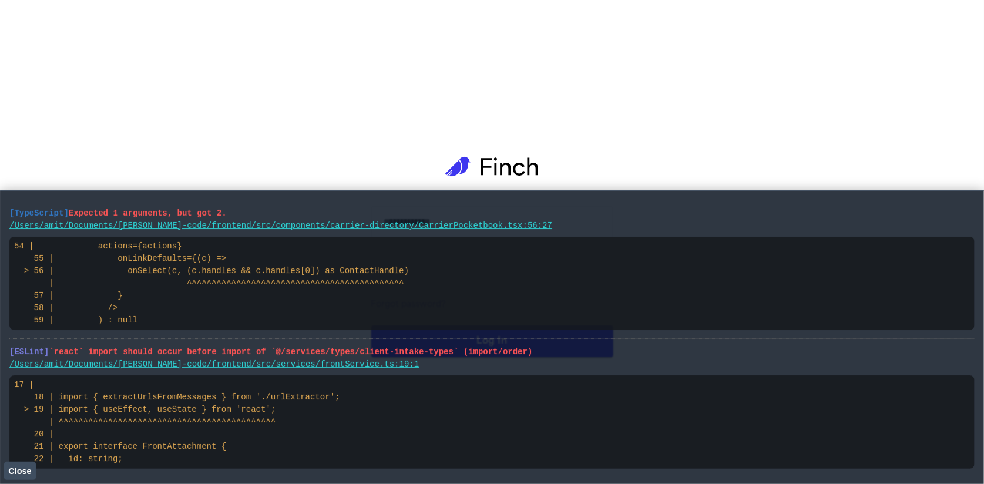
click at [16, 472] on span "Close" at bounding box center [19, 471] width 23 height 9
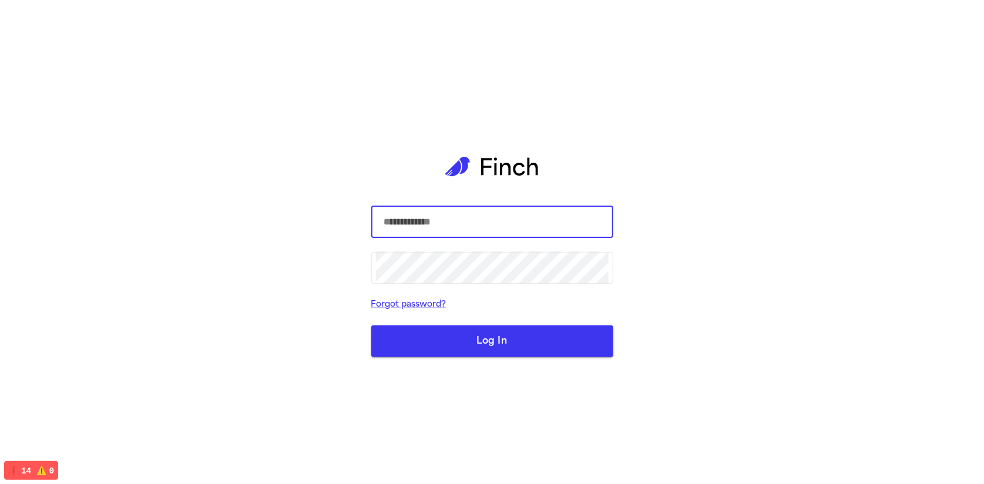
click at [467, 214] on input "text" at bounding box center [492, 222] width 233 height 33
type input "**********"
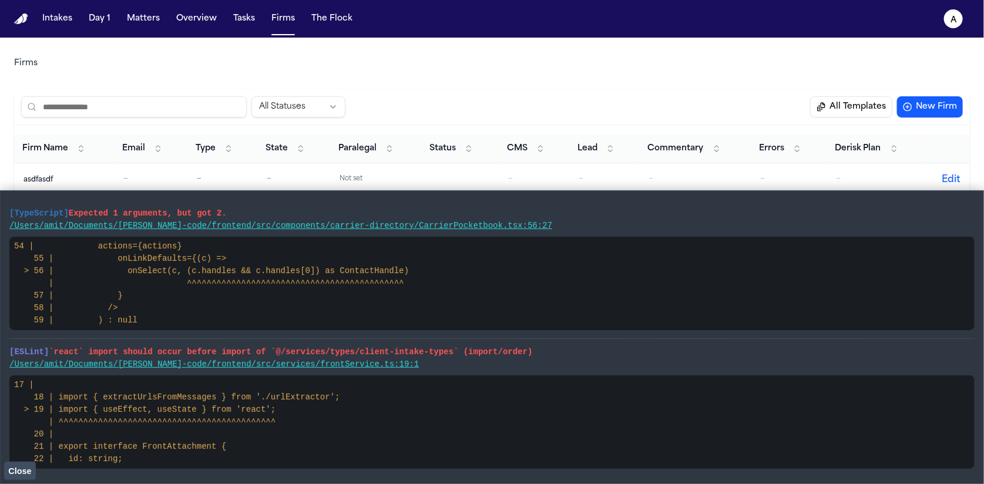
click at [12, 471] on span "Close" at bounding box center [19, 471] width 23 height 9
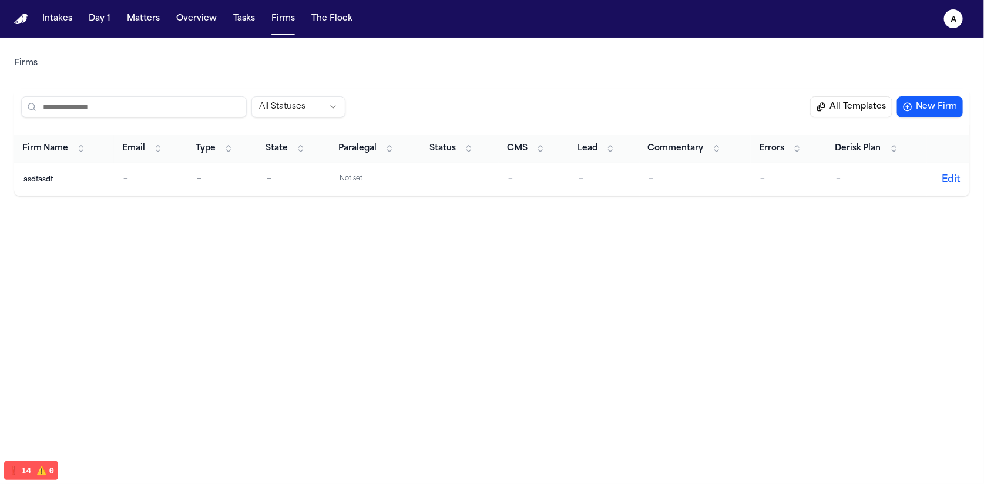
click at [224, 21] on div "Intakes Day 1 Matters Overview Tasks Firms The Flock" at bounding box center [198, 18] width 320 height 21
click at [244, 21] on button "Tasks" at bounding box center [244, 18] width 31 height 21
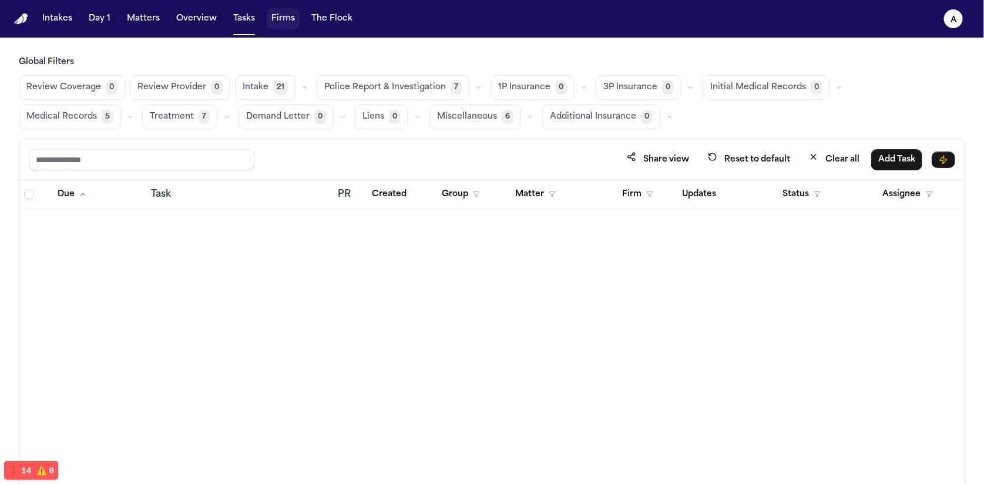
click at [275, 27] on button "Firms" at bounding box center [283, 18] width 33 height 21
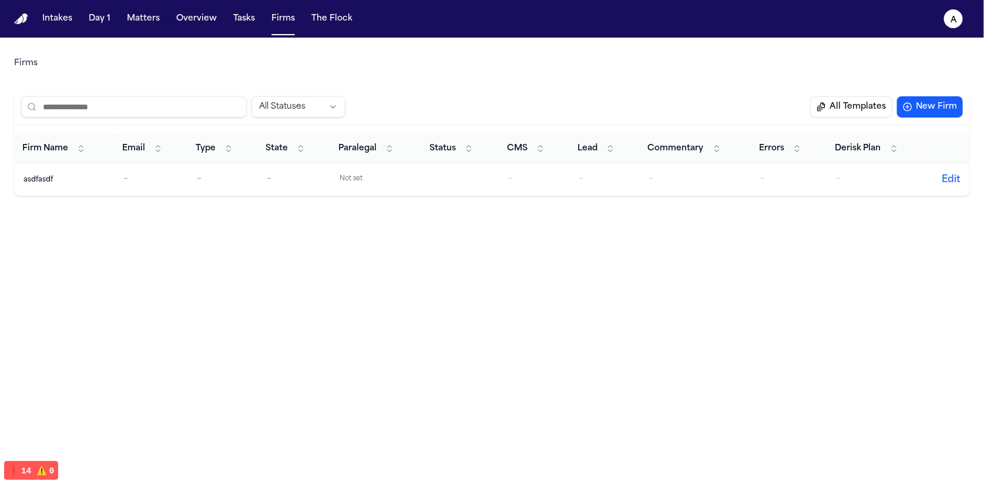
click at [158, 183] on div "—" at bounding box center [150, 180] width 55 height 10
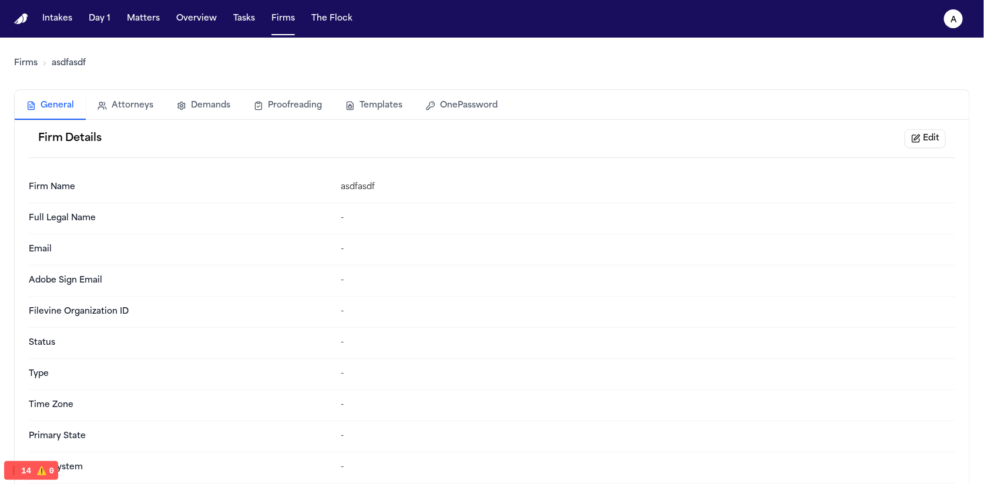
click at [375, 107] on button "Templates" at bounding box center [374, 106] width 80 height 26
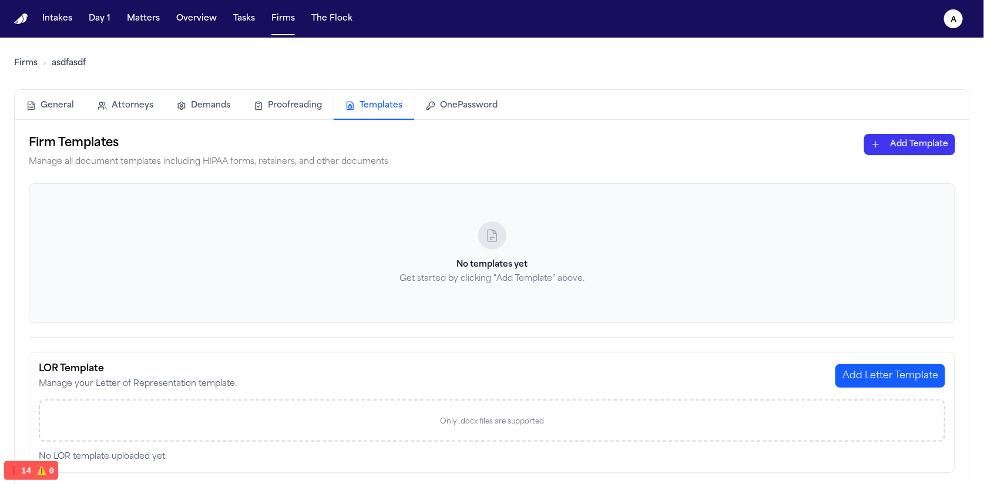
click at [72, 58] on link "asdfasdf" at bounding box center [69, 64] width 34 height 12
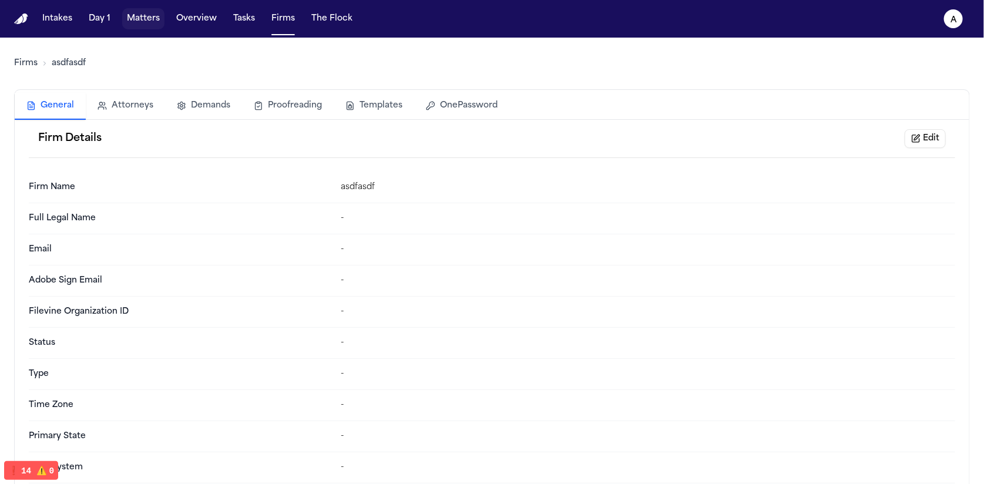
click at [123, 33] on nav "Intakes Day 1 Matters Overview Tasks Firms The Flock a" at bounding box center [492, 19] width 984 height 38
click at [133, 19] on button "Matters" at bounding box center [143, 18] width 42 height 21
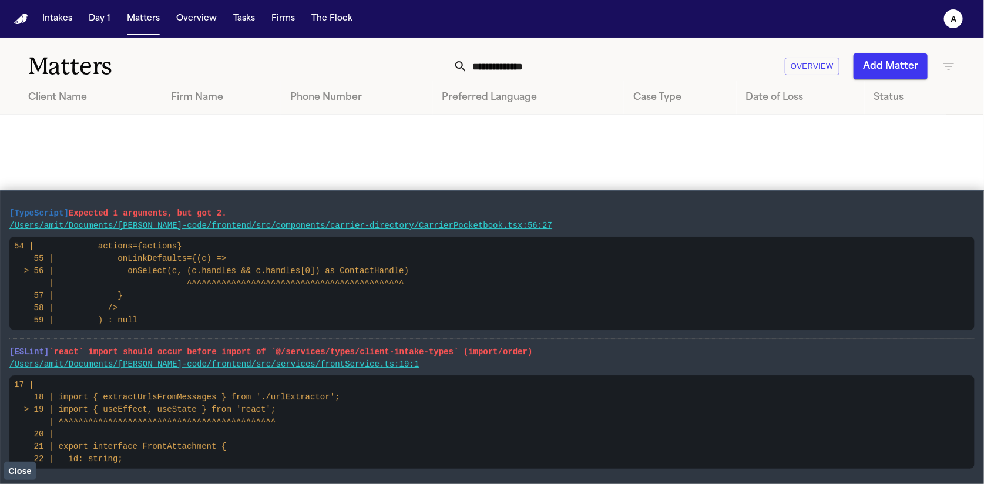
drag, startPoint x: 559, startPoint y: 223, endPoint x: 28, endPoint y: 209, distance: 530.8
click at [28, 209] on li "[TypeScript] Expected 1 arguments, but got 2. /Users/amit/Documents/[PERSON_NAM…" at bounding box center [491, 269] width 965 height 139
click at [24, 209] on span "[TypeScript]" at bounding box center [38, 213] width 59 height 9
drag, startPoint x: 691, startPoint y: 156, endPoint x: 773, endPoint y: 7, distance: 169.9
click at [696, 146] on main "Matters Overview Add Matter Client Name Firm Name Phone Number Preferred Langua…" at bounding box center [492, 261] width 984 height 447
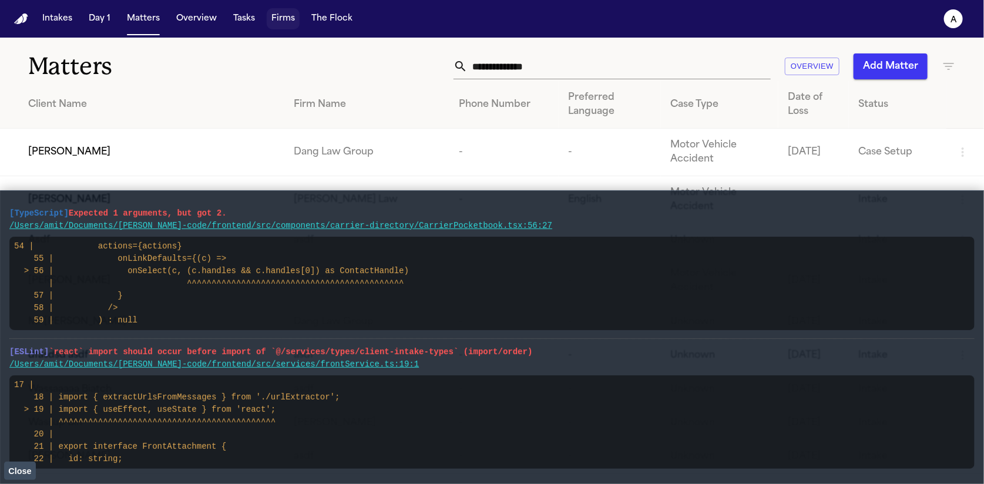
click at [282, 18] on button "Firms" at bounding box center [283, 18] width 33 height 21
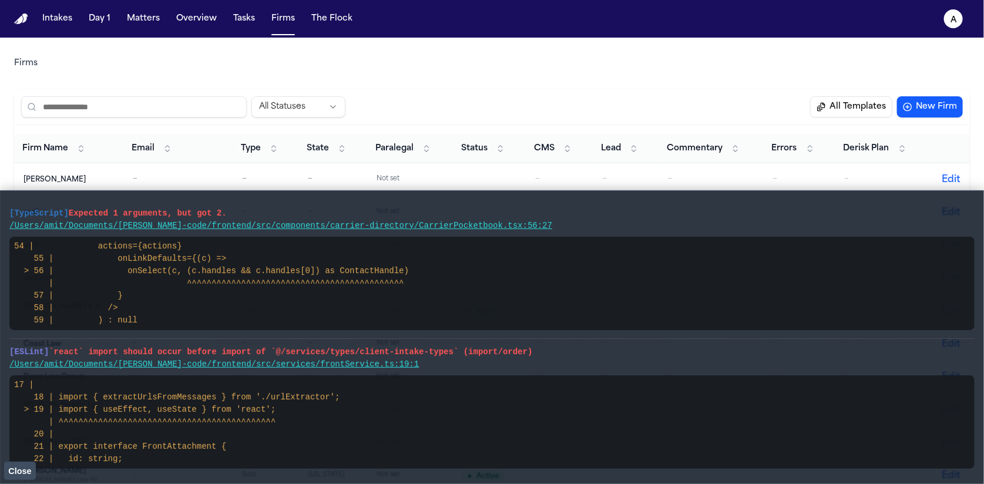
click at [18, 472] on span "Close" at bounding box center [19, 471] width 23 height 9
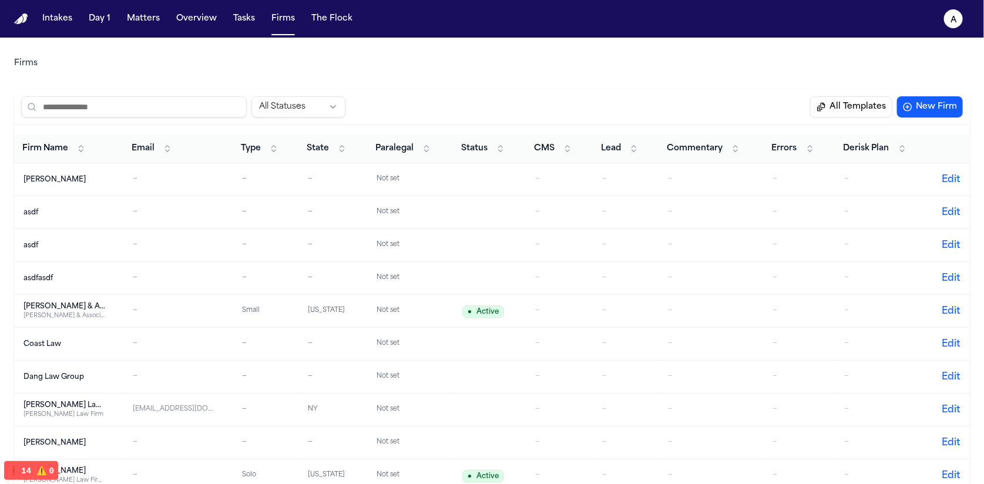
click at [69, 386] on td "Dang Law Group" at bounding box center [68, 377] width 109 height 33
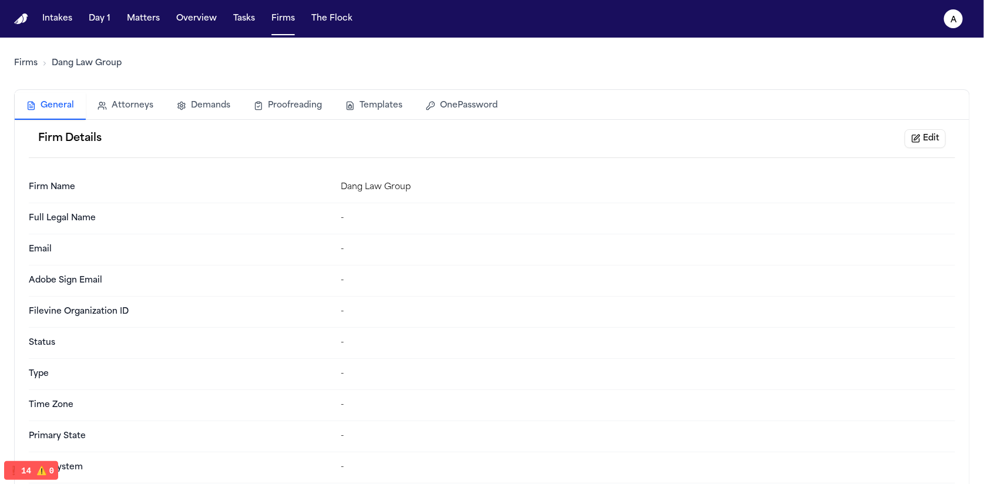
click at [365, 114] on button "Templates" at bounding box center [374, 106] width 80 height 26
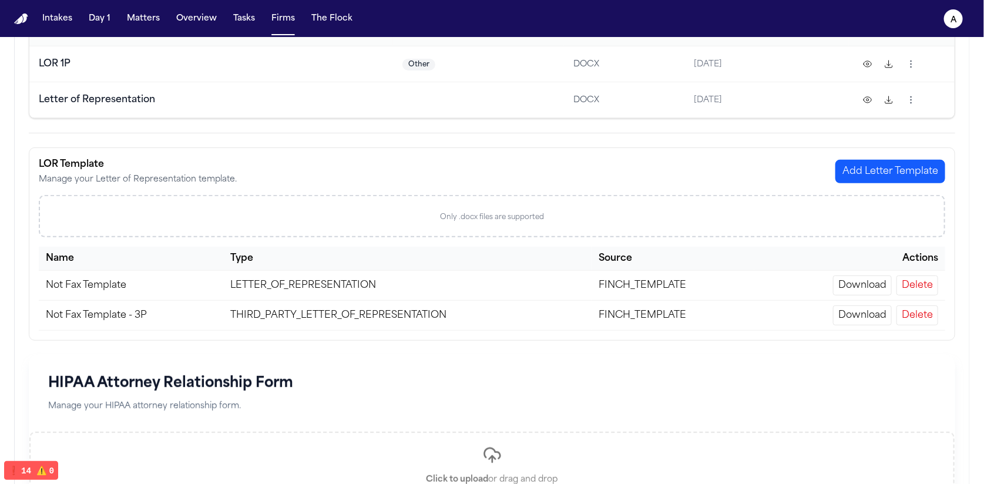
scroll to position [215, 0]
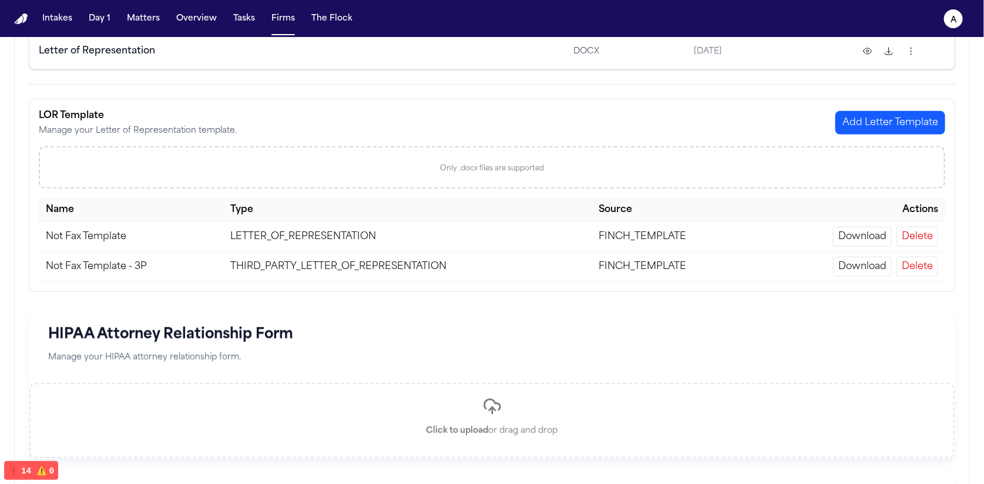
click at [922, 260] on button "Delete" at bounding box center [918, 267] width 42 height 20
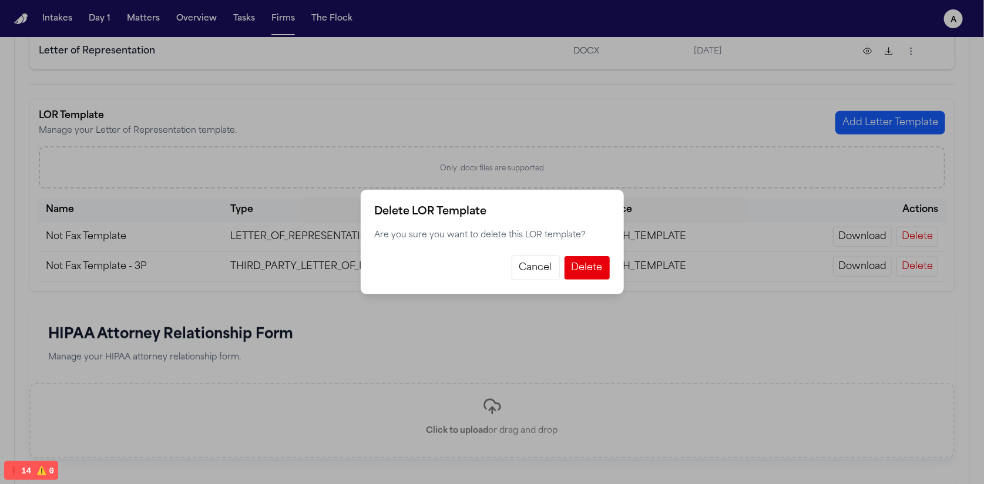
click at [526, 271] on button "Cancel" at bounding box center [536, 268] width 48 height 25
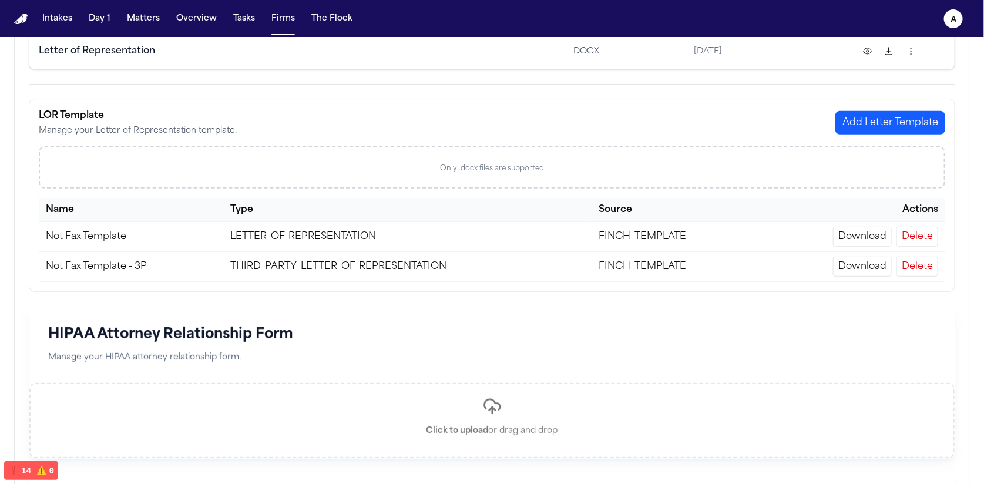
scroll to position [0, 0]
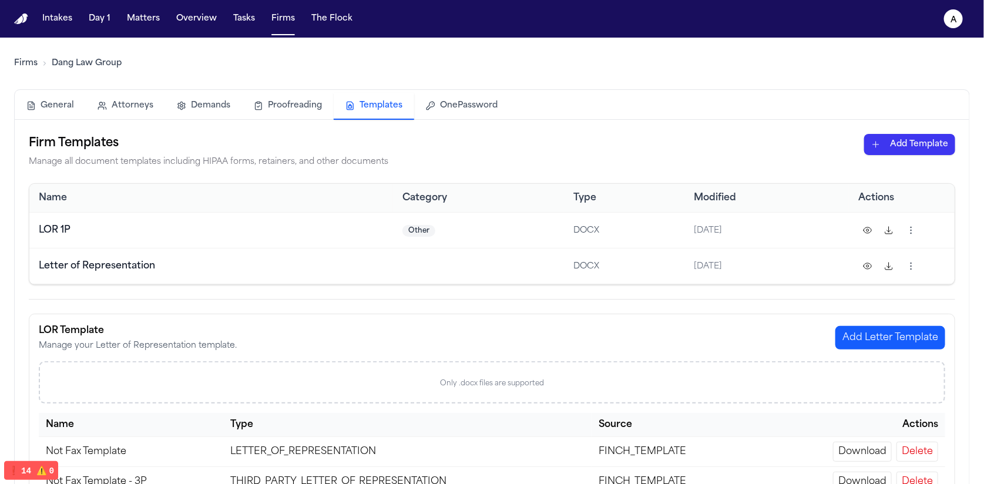
click at [278, 33] on nav "Intakes Day 1 Matters Overview Tasks Firms The Flock a" at bounding box center [492, 19] width 984 height 38
click at [271, 16] on button "Firms" at bounding box center [283, 18] width 33 height 21
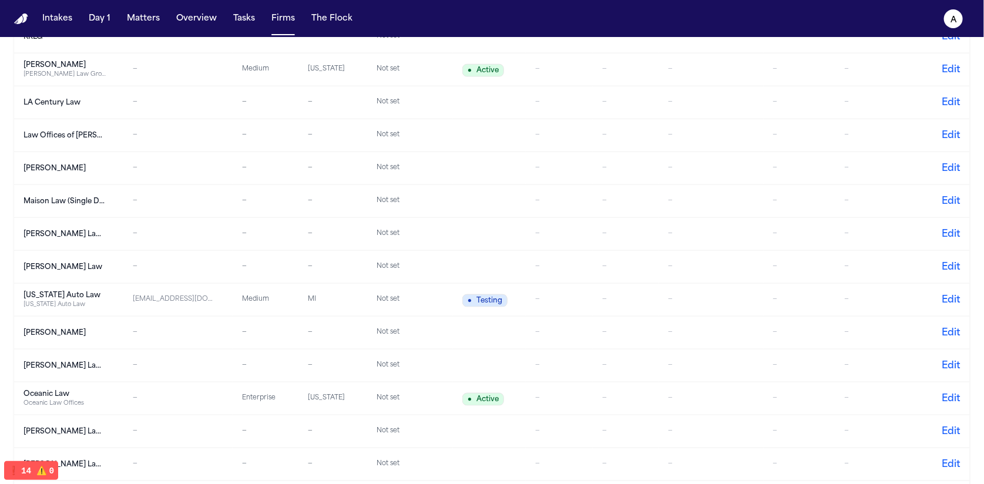
scroll to position [575, 0]
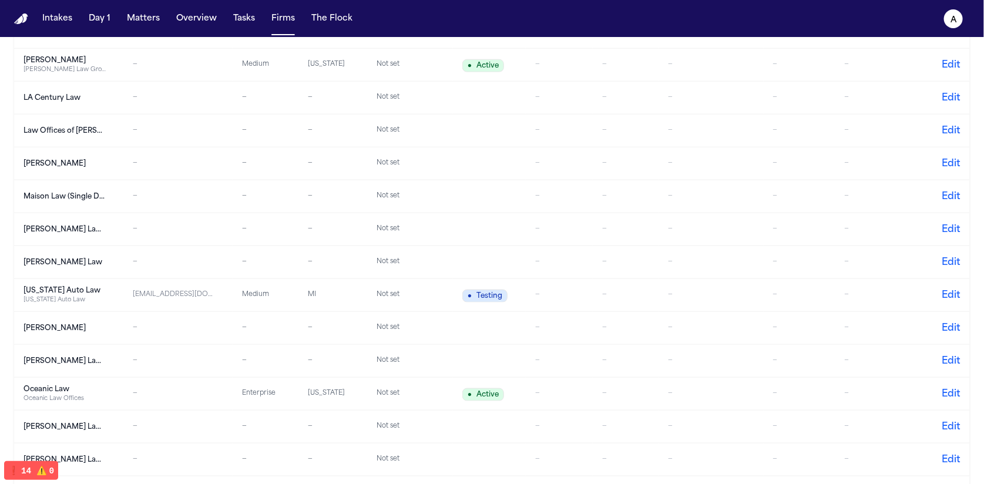
click at [86, 270] on td "[PERSON_NAME] Law" at bounding box center [68, 262] width 109 height 33
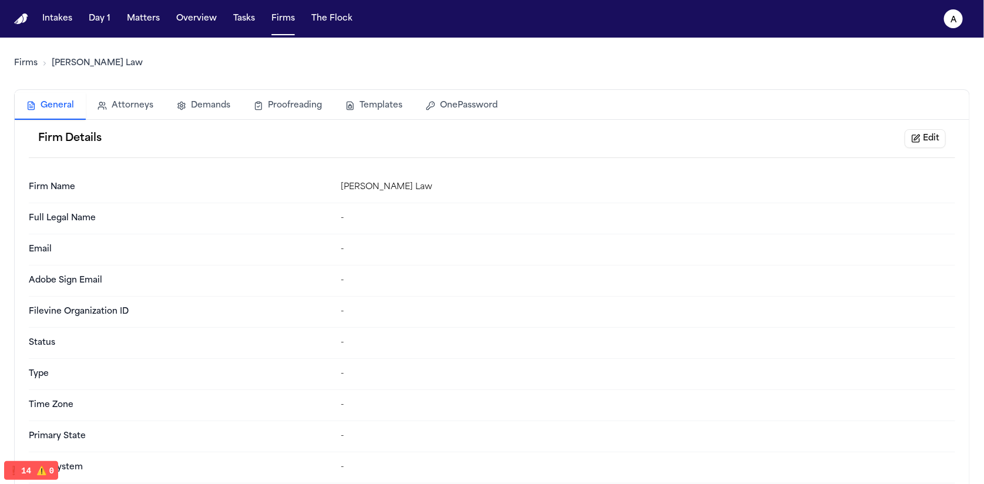
click at [378, 105] on button "Templates" at bounding box center [374, 106] width 80 height 26
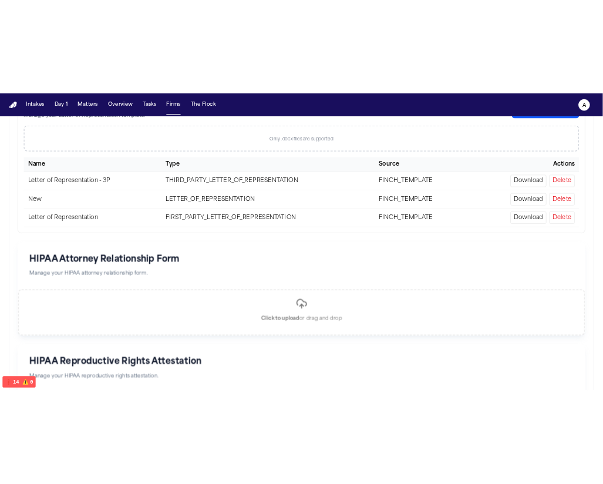
scroll to position [348, 0]
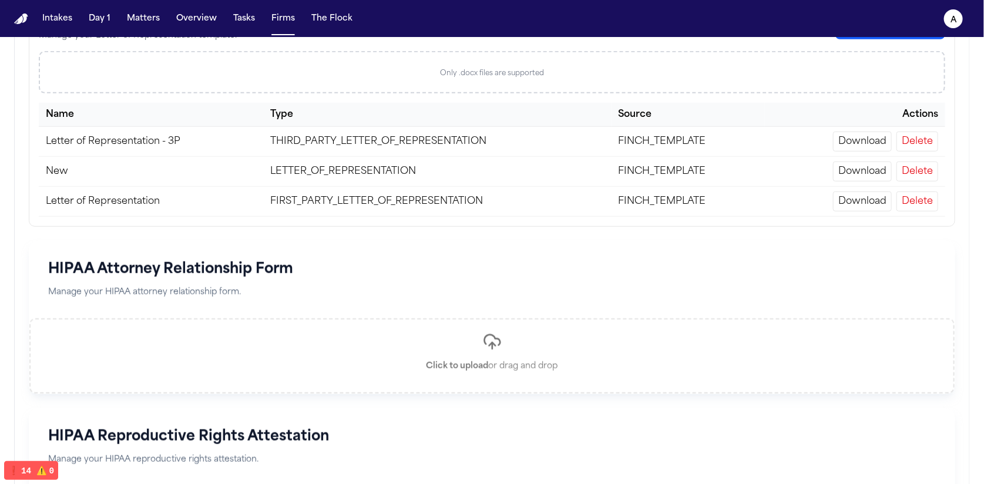
click at [928, 202] on button "Delete" at bounding box center [918, 202] width 42 height 20
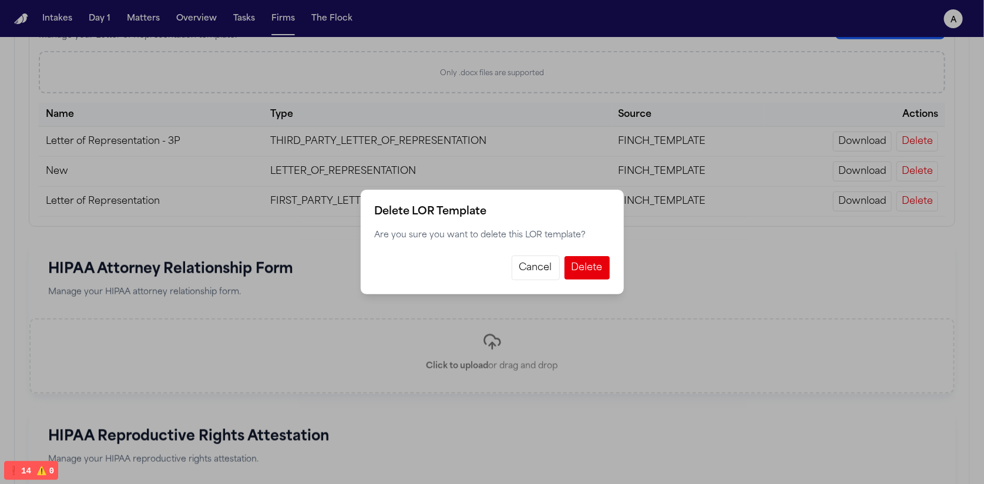
click at [702, 312] on div "Delete LOR Template Are you sure you want to delete this LOR template? Cancel D…" at bounding box center [492, 242] width 984 height 484
click at [524, 276] on button "Cancel" at bounding box center [536, 268] width 48 height 25
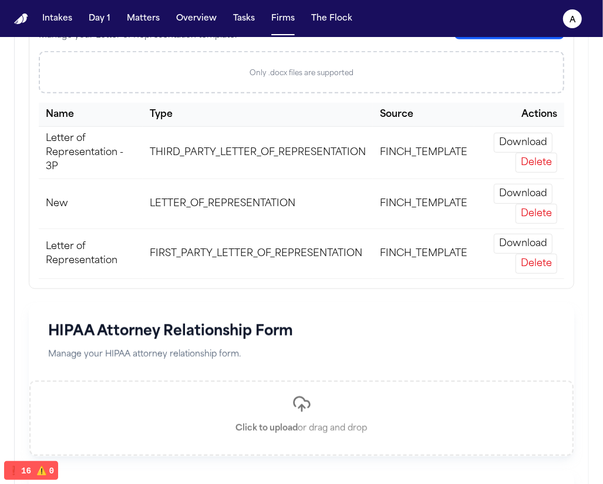
click at [538, 264] on button "Delete" at bounding box center [537, 264] width 42 height 20
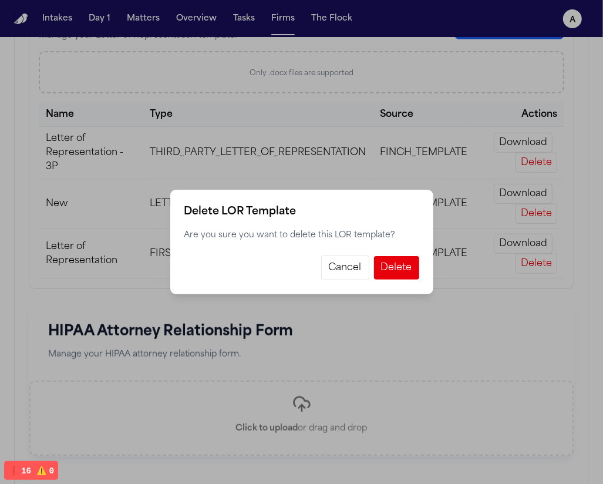
click at [343, 263] on button "Cancel" at bounding box center [345, 268] width 48 height 25
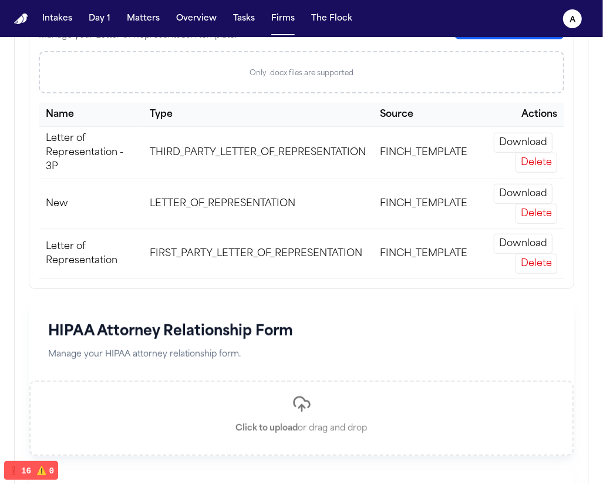
click at [521, 261] on button "Delete" at bounding box center [537, 264] width 42 height 20
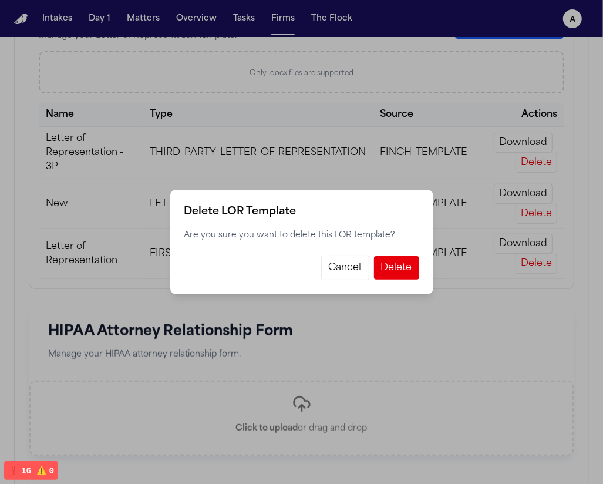
click at [328, 264] on button "Cancel" at bounding box center [345, 268] width 48 height 25
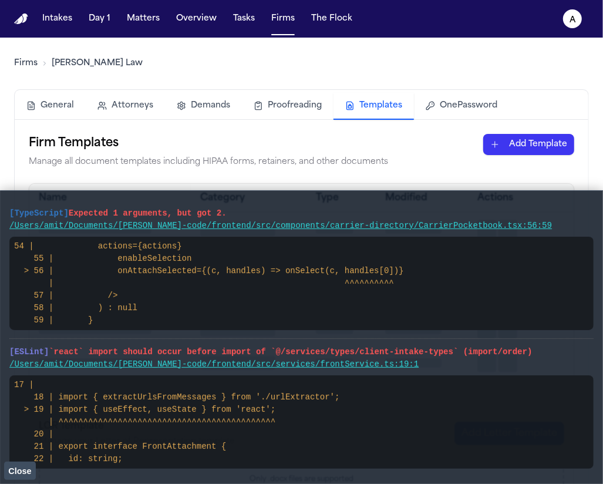
click at [16, 475] on button "Close" at bounding box center [20, 471] width 32 height 18
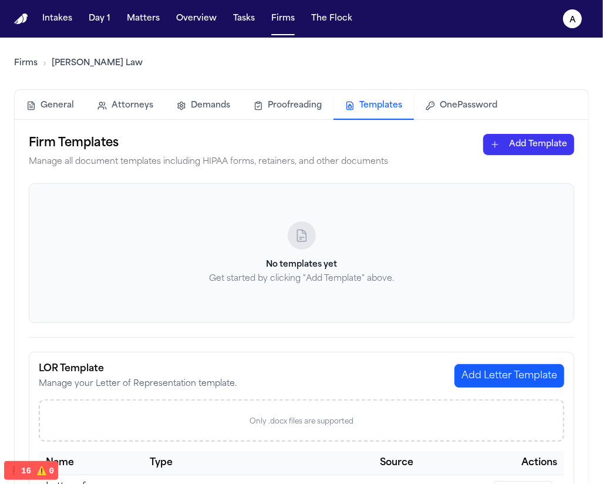
scroll to position [229, 0]
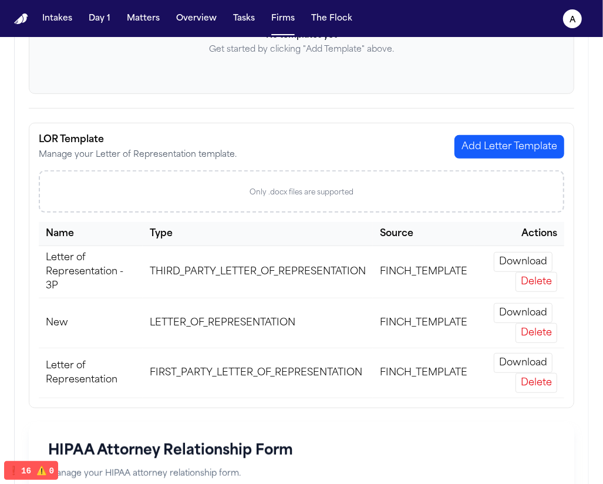
click at [539, 384] on button "Delete" at bounding box center [537, 383] width 42 height 20
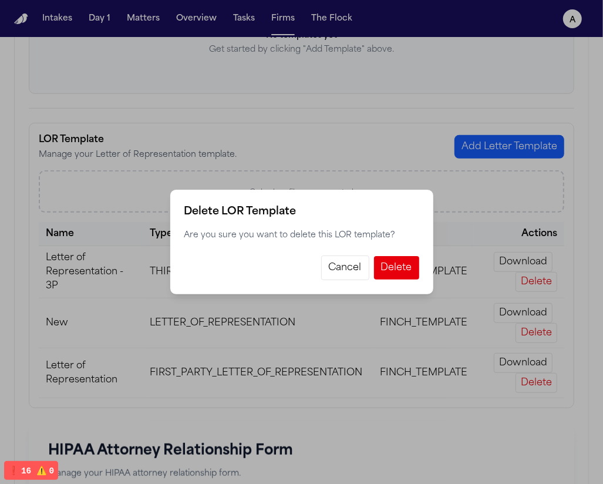
click at [298, 160] on div "Delete LOR Template Are you sure you want to delete this LOR template? Cancel D…" at bounding box center [301, 242] width 603 height 484
click at [329, 260] on button "Cancel" at bounding box center [345, 268] width 48 height 25
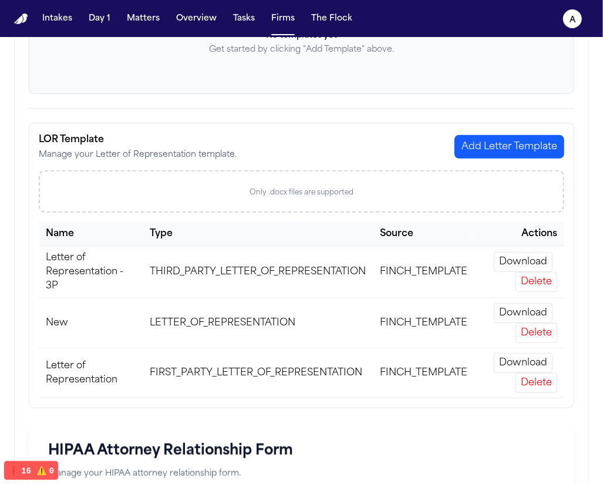
click at [544, 384] on button "Delete" at bounding box center [537, 383] width 42 height 20
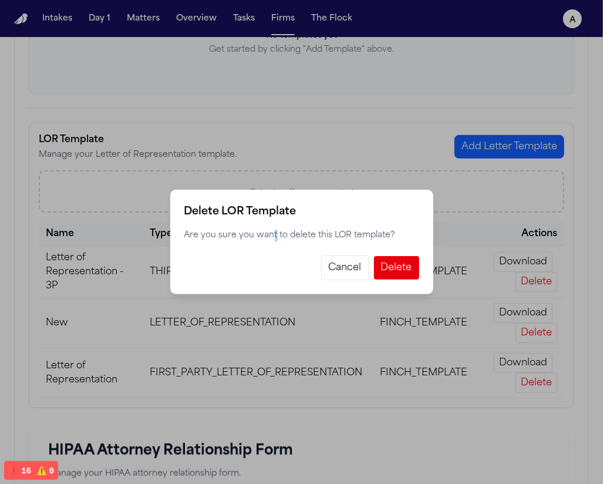
click at [273, 240] on p "Are you sure you want to delete this LOR template?" at bounding box center [301, 236] width 235 height 12
drag, startPoint x: 288, startPoint y: 273, endPoint x: 207, endPoint y: 240, distance: 88.3
click at [213, 243] on div "Delete LOR Template Are you sure you want to delete this LOR template? Cancel D…" at bounding box center [301, 242] width 263 height 105
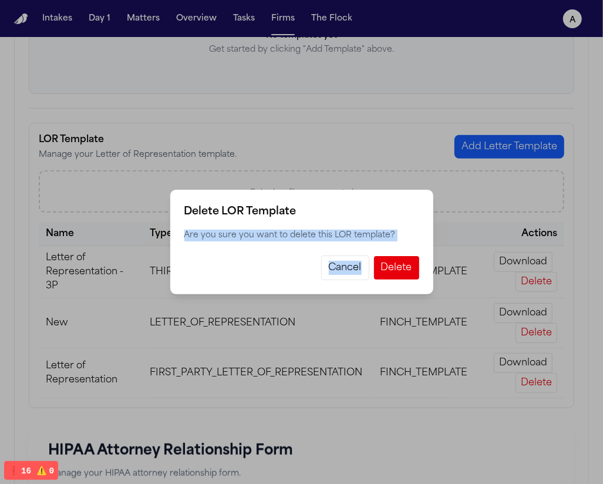
drag, startPoint x: 176, startPoint y: 239, endPoint x: 254, endPoint y: 280, distance: 88.3
click at [254, 280] on div "Delete LOR Template Are you sure you want to delete this LOR template? Cancel D…" at bounding box center [301, 242] width 263 height 105
click at [353, 263] on button "Cancel" at bounding box center [345, 268] width 48 height 25
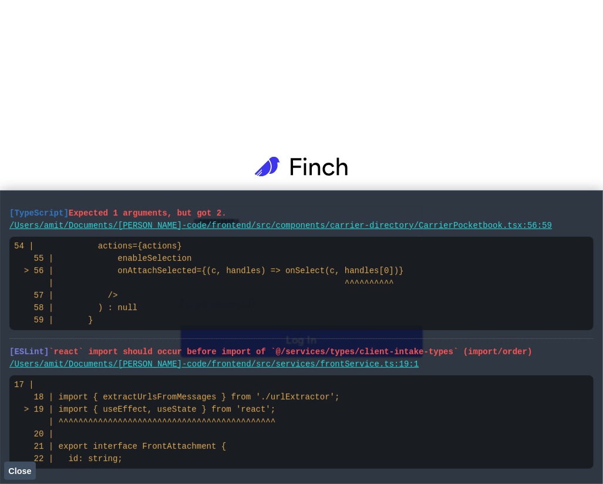
click at [22, 470] on span "Close" at bounding box center [19, 471] width 23 height 9
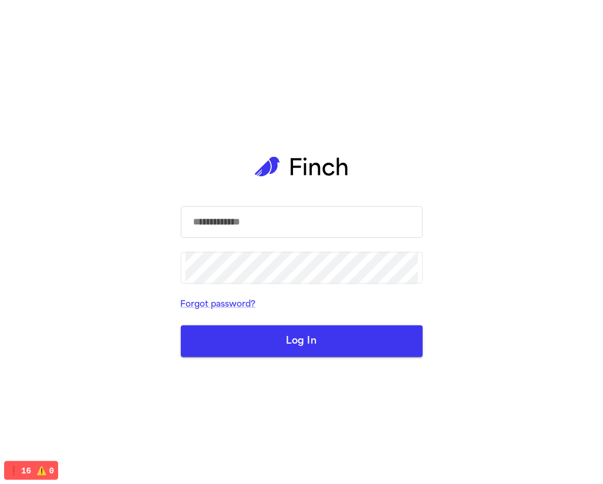
click at [263, 216] on input "text" at bounding box center [302, 222] width 233 height 33
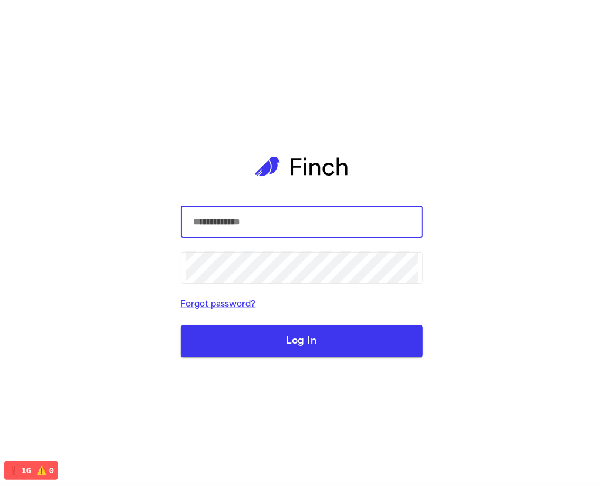
type input "**********"
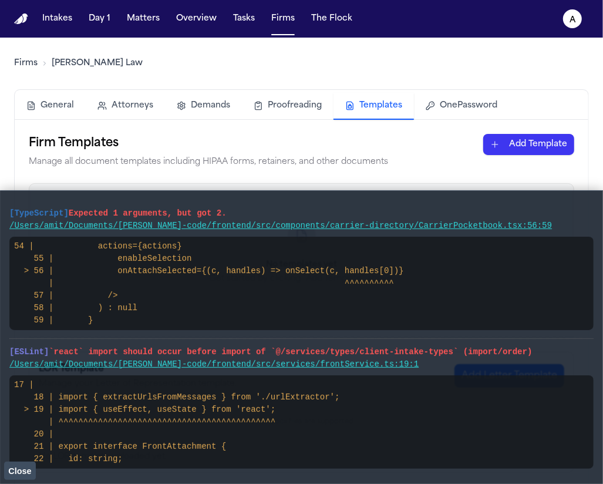
click at [21, 472] on span "Close" at bounding box center [19, 471] width 23 height 9
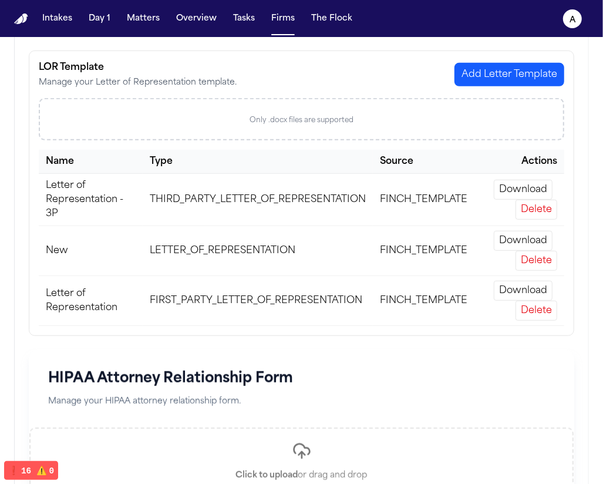
scroll to position [334, 0]
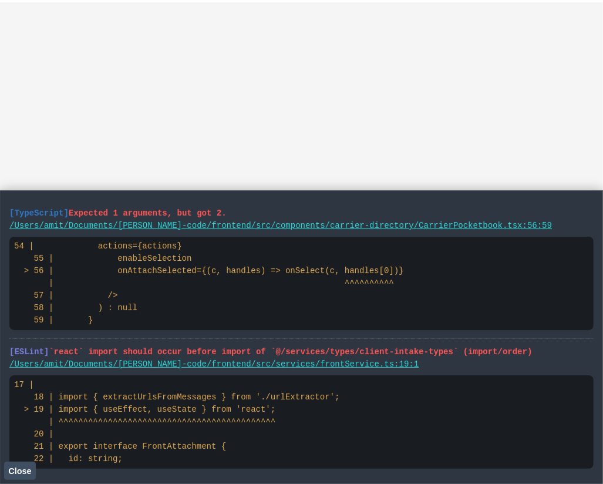
click at [22, 474] on span "Close" at bounding box center [19, 471] width 23 height 9
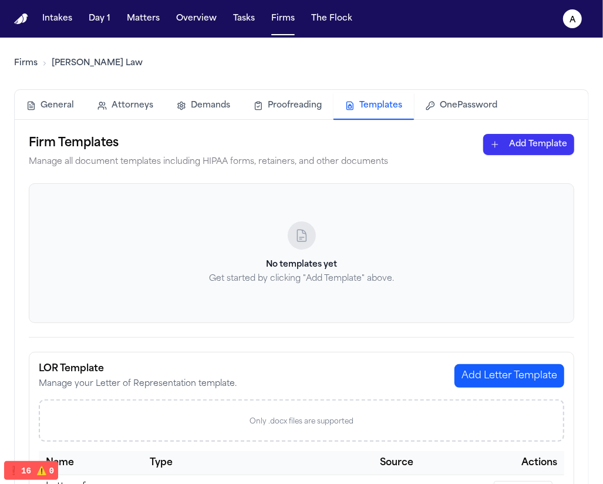
scroll to position [214, 0]
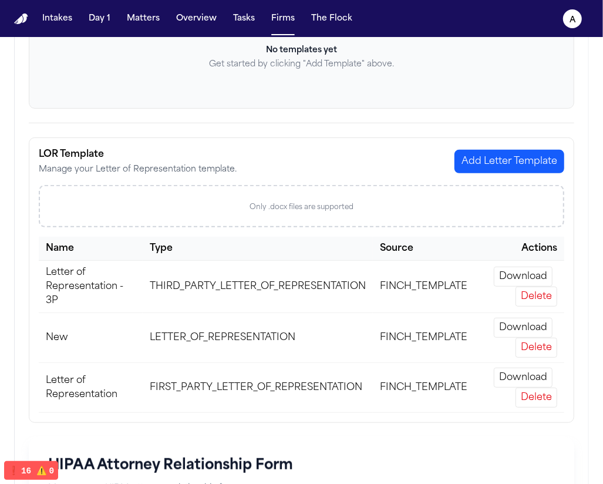
click at [537, 397] on button "Delete" at bounding box center [537, 398] width 42 height 20
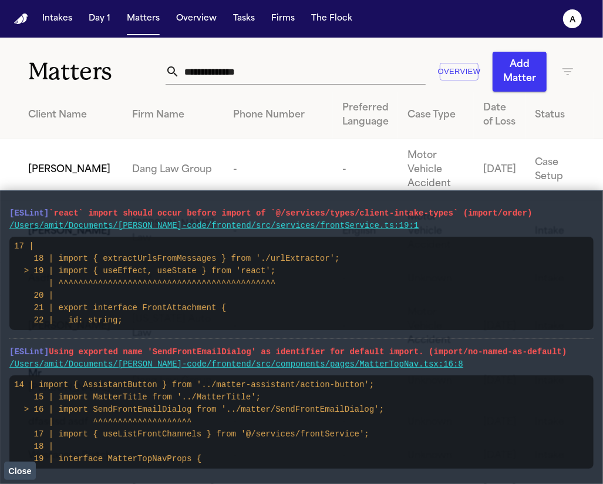
click at [14, 474] on span "Close" at bounding box center [19, 471] width 23 height 9
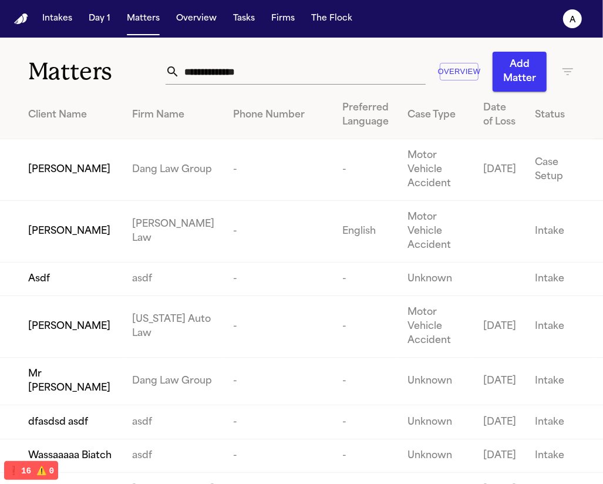
click at [80, 174] on td "[PERSON_NAME]" at bounding box center [61, 170] width 123 height 62
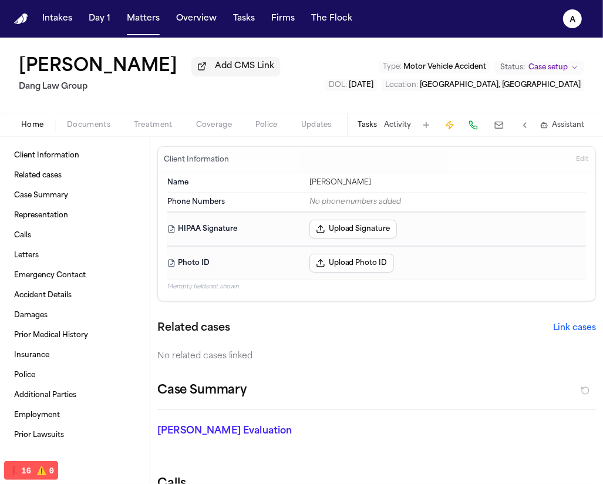
click at [492, 129] on button at bounding box center [499, 125] width 21 height 16
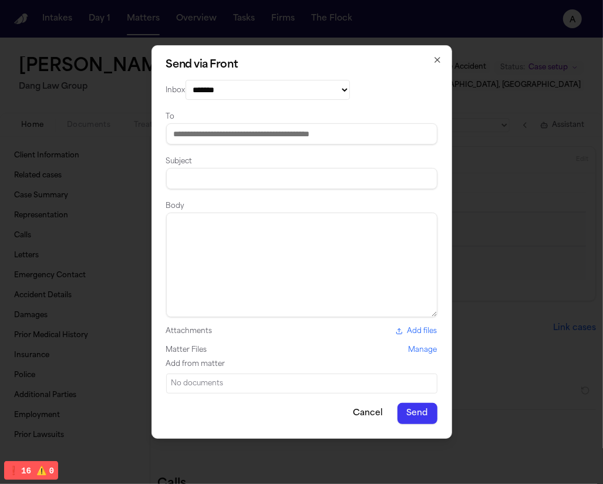
click at [223, 89] on select "**********" at bounding box center [268, 90] width 165 height 20
select select "*********"
click at [186, 80] on select "**********" at bounding box center [268, 90] width 165 height 20
click at [217, 175] on input at bounding box center [301, 178] width 271 height 21
click at [218, 135] on input at bounding box center [301, 133] width 271 height 21
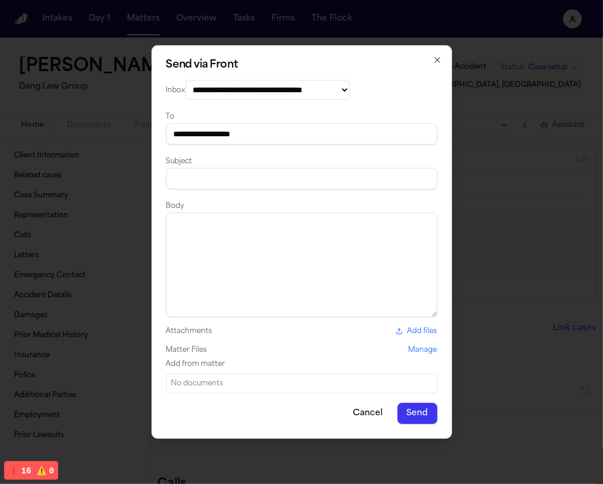
type input "**********"
click at [299, 177] on input at bounding box center [301, 178] width 271 height 21
type input "****"
click at [290, 228] on textarea at bounding box center [301, 265] width 271 height 105
type textarea "****"
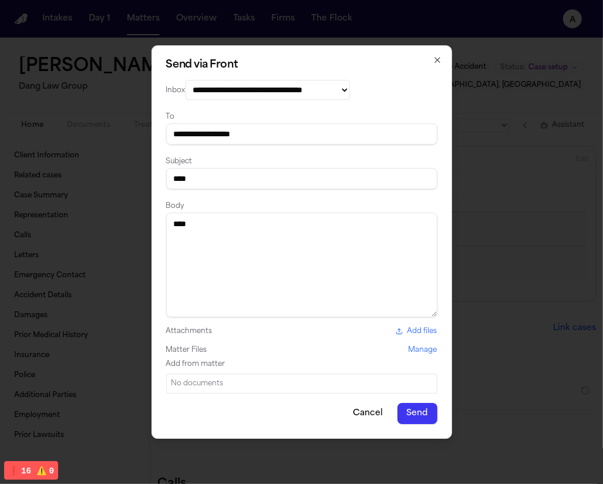
click at [427, 418] on button "Send" at bounding box center [418, 413] width 40 height 21
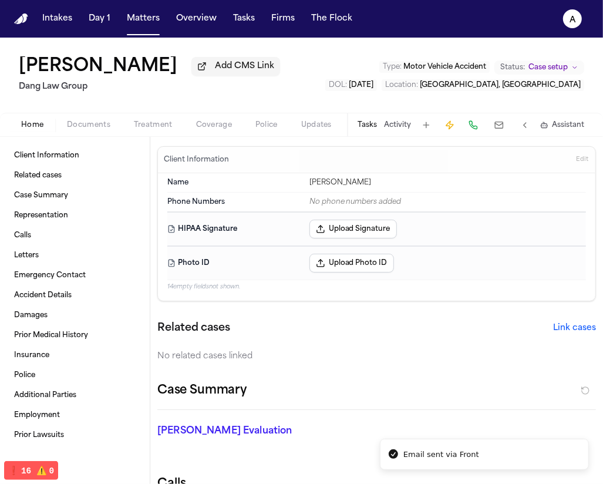
click at [188, 126] on button "Coverage" at bounding box center [213, 125] width 59 height 14
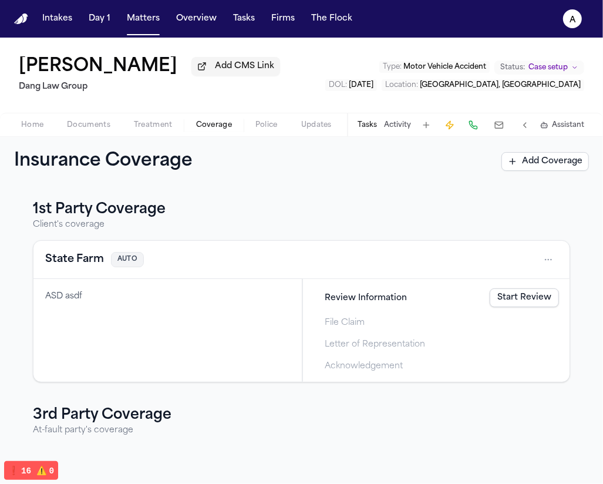
click at [75, 257] on button "State Farm" at bounding box center [74, 259] width 59 height 16
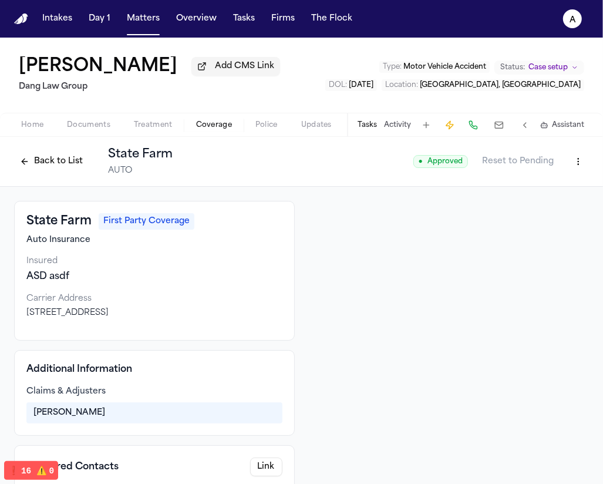
click at [572, 163] on html "Intakes Day 1 Matters Overview Tasks Firms The Flock a Paul Maldonado Add CMS L…" at bounding box center [301, 242] width 603 height 484
click at [549, 180] on div "Edit Coverage" at bounding box center [530, 189] width 99 height 19
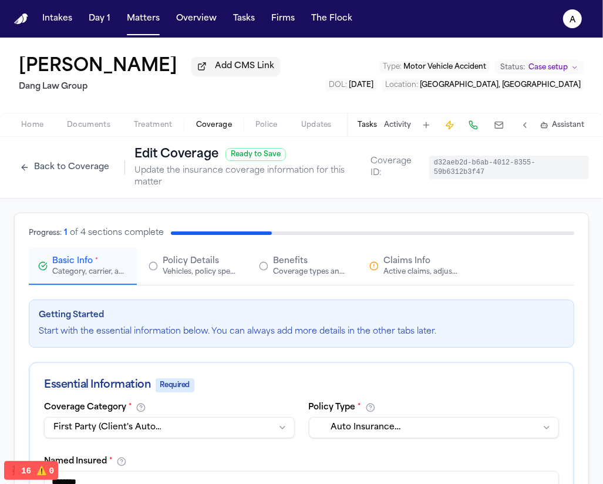
click at [55, 175] on button "Back to Coverage" at bounding box center [64, 167] width 101 height 19
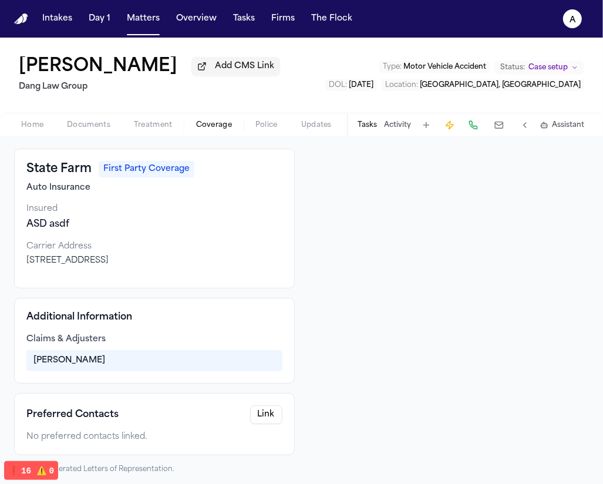
scroll to position [58, 0]
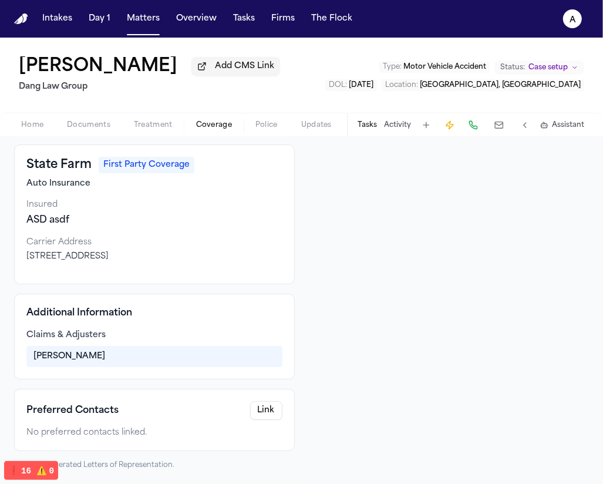
click at [268, 412] on button "Link" at bounding box center [266, 410] width 32 height 19
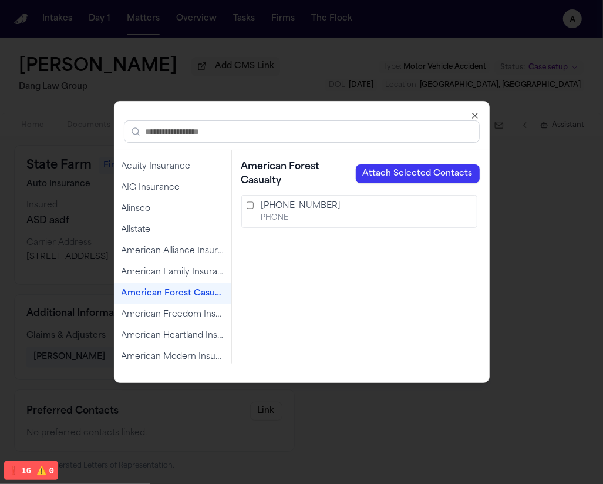
scroll to position [18, 0]
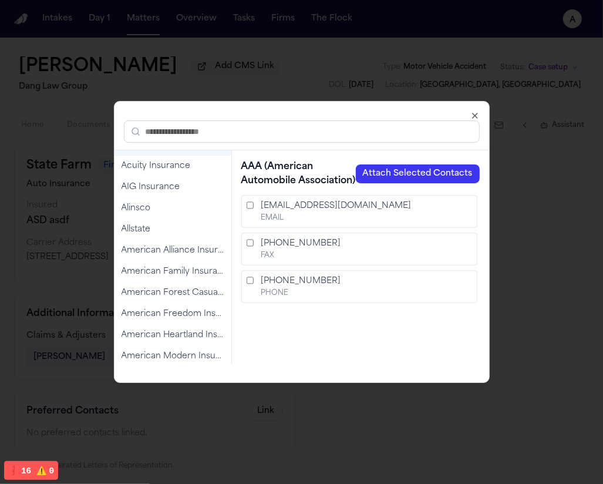
click at [183, 139] on input "text" at bounding box center [302, 131] width 356 height 22
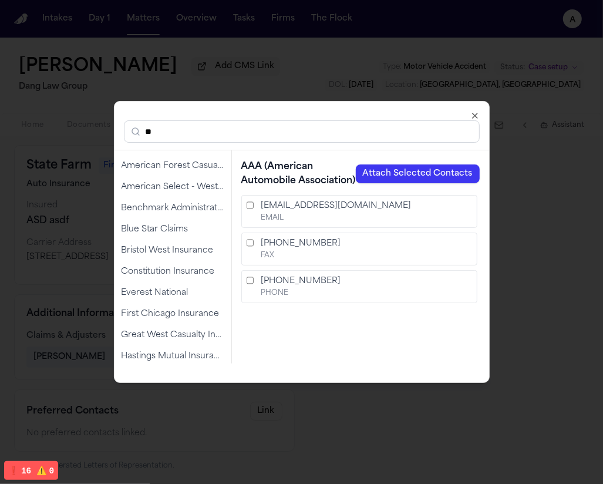
scroll to position [0, 0]
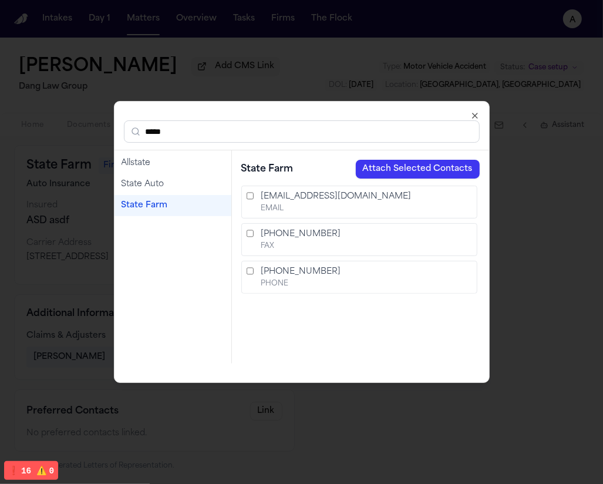
click at [155, 196] on div "State Farm" at bounding box center [173, 205] width 117 height 21
click at [241, 231] on label "855-820-6318 FAX" at bounding box center [359, 239] width 236 height 33
click at [241, 240] on label "855-820-6318 FAX" at bounding box center [359, 239] width 236 height 33
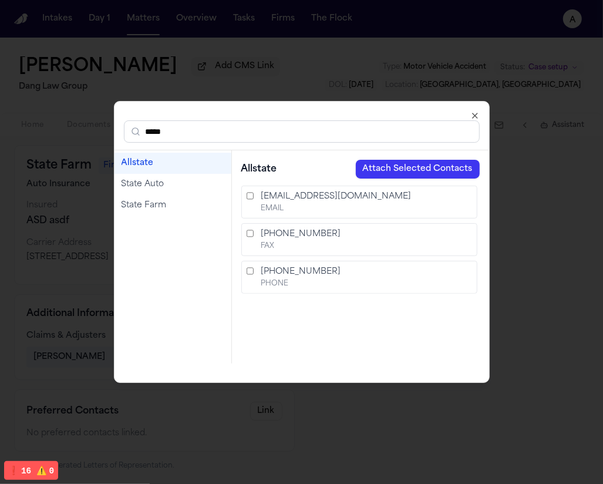
click at [201, 135] on input "*****" at bounding box center [302, 131] width 356 height 22
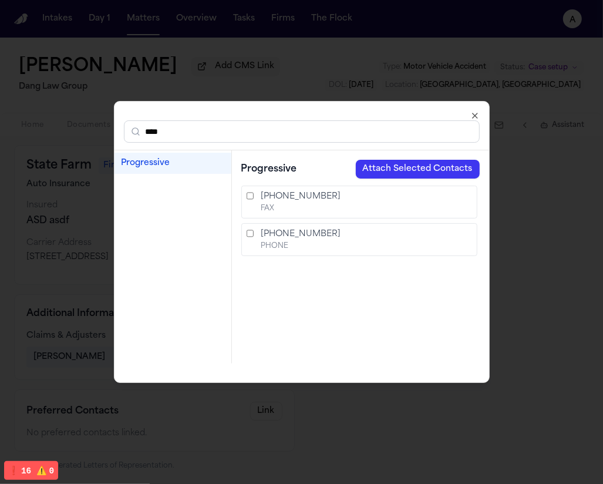
type input "****"
click at [180, 167] on div "Progressive" at bounding box center [173, 163] width 103 height 12
click at [297, 133] on input "****" at bounding box center [302, 131] width 356 height 22
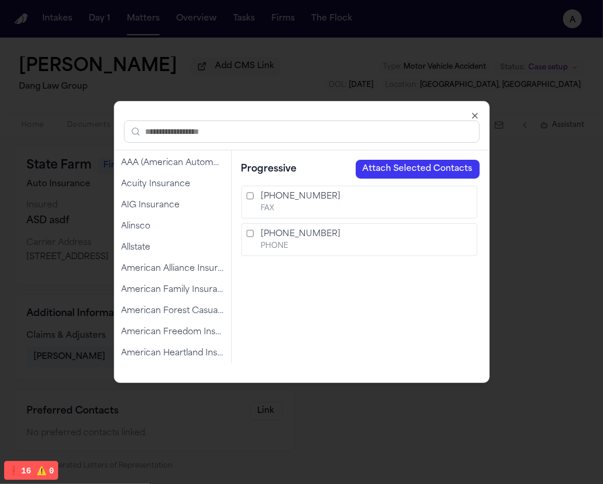
click at [477, 113] on icon "button" at bounding box center [475, 115] width 5 height 5
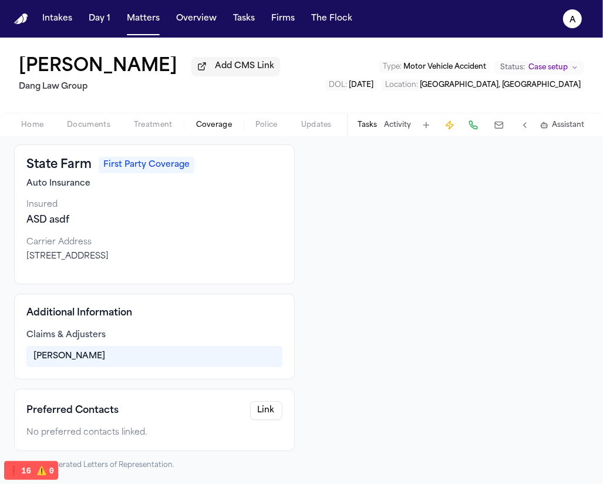
scroll to position [58, 0]
click at [256, 413] on button "Link" at bounding box center [266, 410] width 32 height 19
click at [199, 123] on span "Coverage" at bounding box center [214, 124] width 36 height 9
click at [204, 127] on span "Coverage" at bounding box center [214, 124] width 36 height 9
click at [39, 122] on span "Home" at bounding box center [32, 124] width 22 height 9
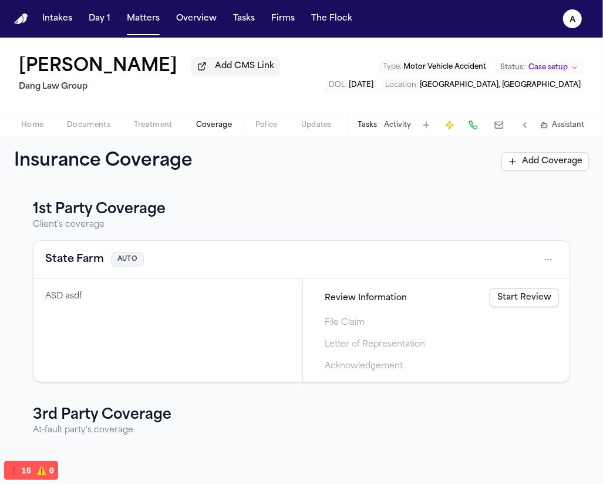
click at [200, 122] on span "Coverage" at bounding box center [214, 124] width 36 height 9
click at [508, 304] on link "Start Review" at bounding box center [524, 297] width 69 height 19
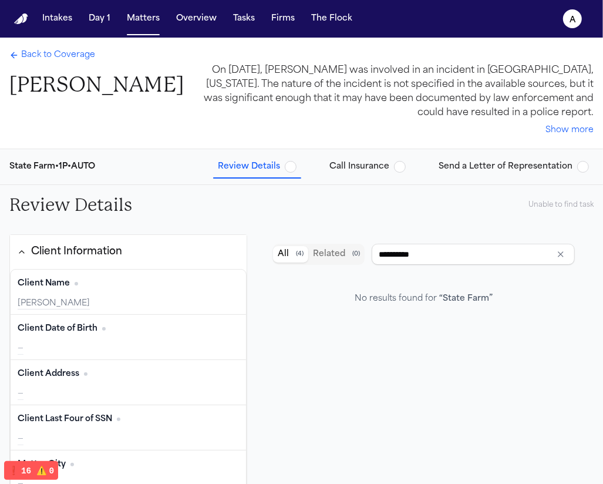
click at [472, 170] on span "Send a Letter of Representation" at bounding box center [506, 167] width 134 height 12
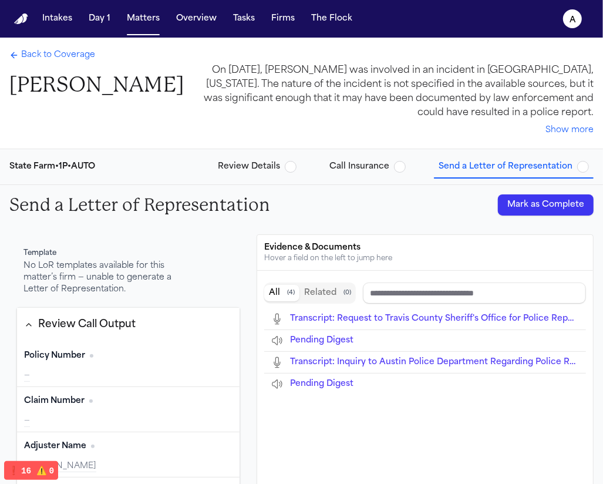
click at [253, 173] on button "Review Details" at bounding box center [257, 166] width 88 height 21
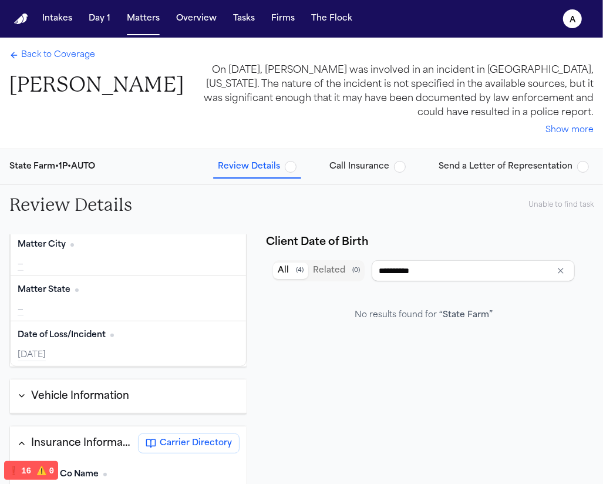
scroll to position [225, 0]
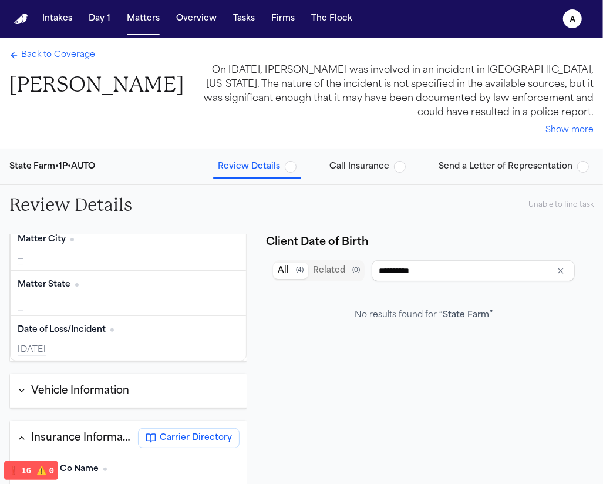
type input "**********"
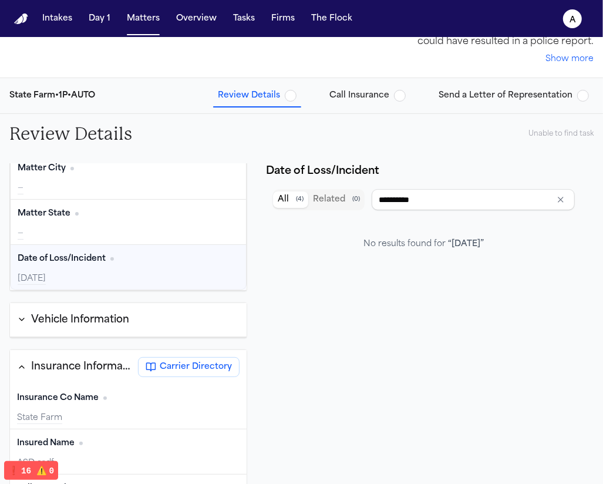
scroll to position [142, 0]
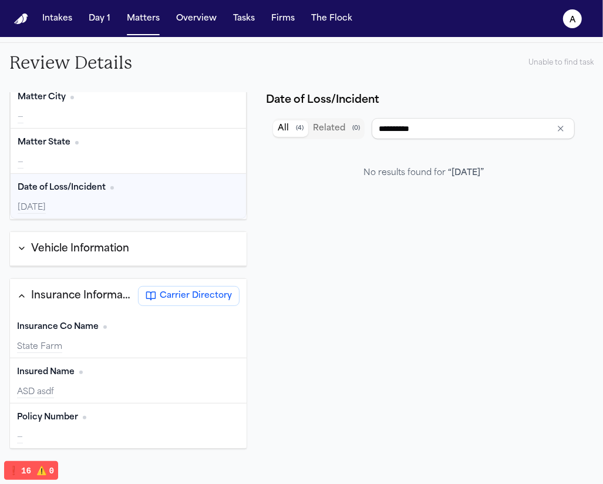
click at [152, 296] on button "Carrier Directory" at bounding box center [189, 296] width 102 height 20
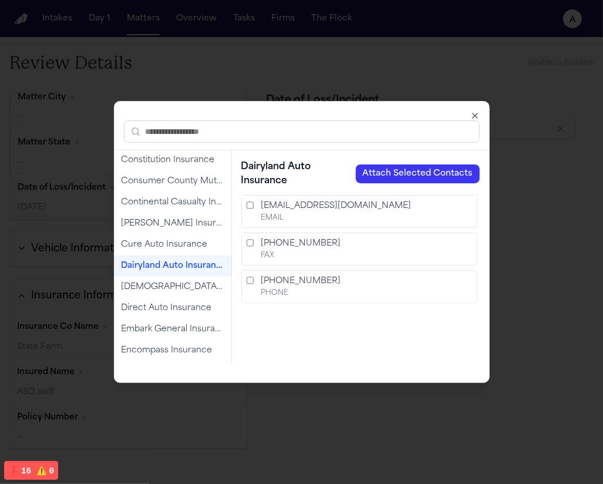
scroll to position [917, 0]
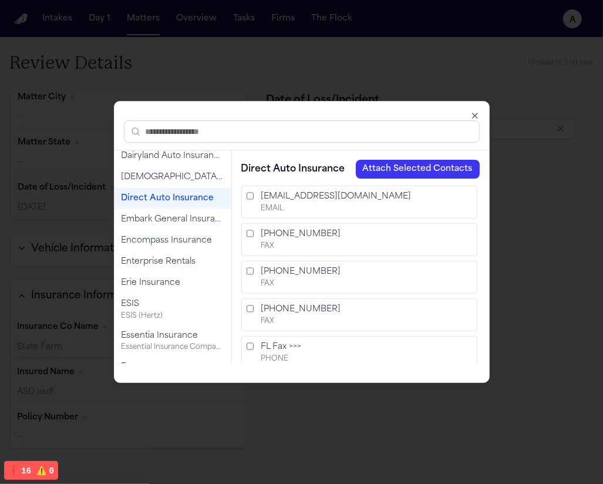
click at [155, 198] on div "Direct Auto Insurance" at bounding box center [173, 199] width 103 height 12
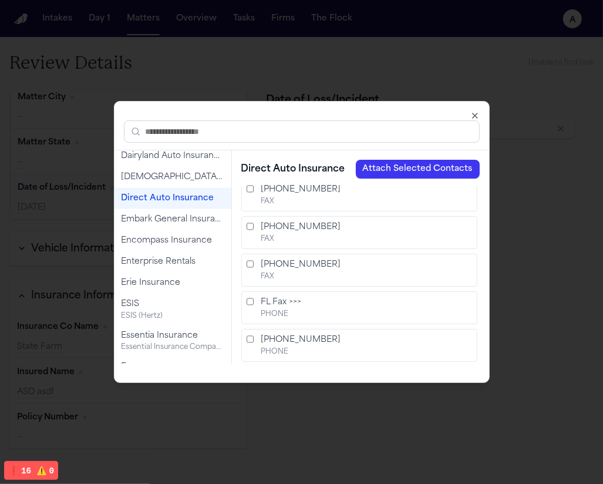
scroll to position [46, 0]
click at [428, 177] on button "Attach Selected Contacts" at bounding box center [418, 169] width 124 height 19
click at [424, 167] on button "Attach Selected Contacts" at bounding box center [418, 169] width 124 height 19
click at [387, 169] on button "Attach Selected Contacts" at bounding box center [418, 169] width 124 height 19
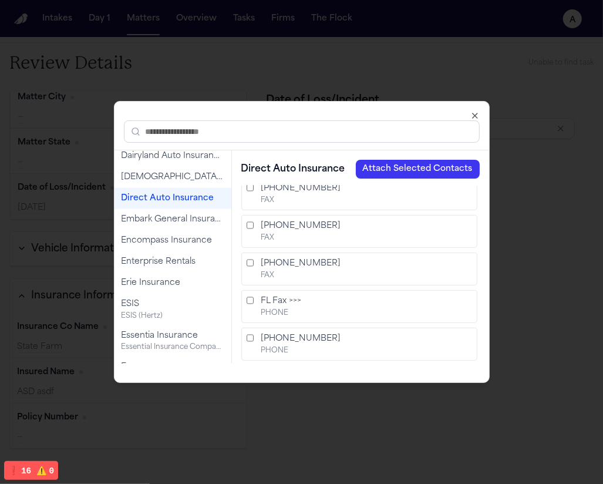
click at [387, 169] on button "Attach Selected Contacts" at bounding box center [418, 169] width 124 height 19
click at [379, 170] on button "Attach Selected Contacts" at bounding box center [418, 169] width 124 height 19
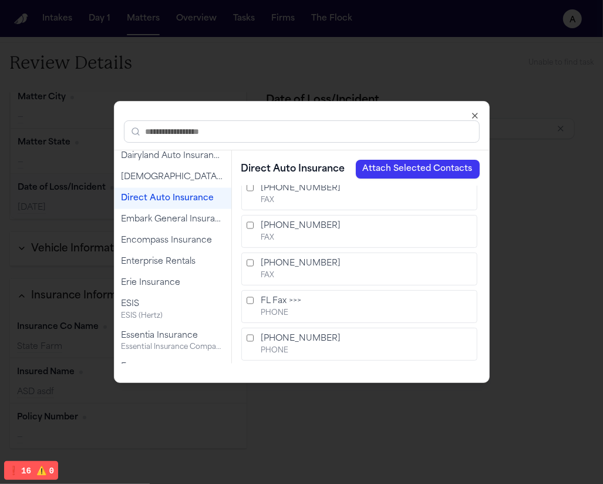
click at [440, 167] on button "Attach Selected Contacts" at bounding box center [418, 169] width 124 height 19
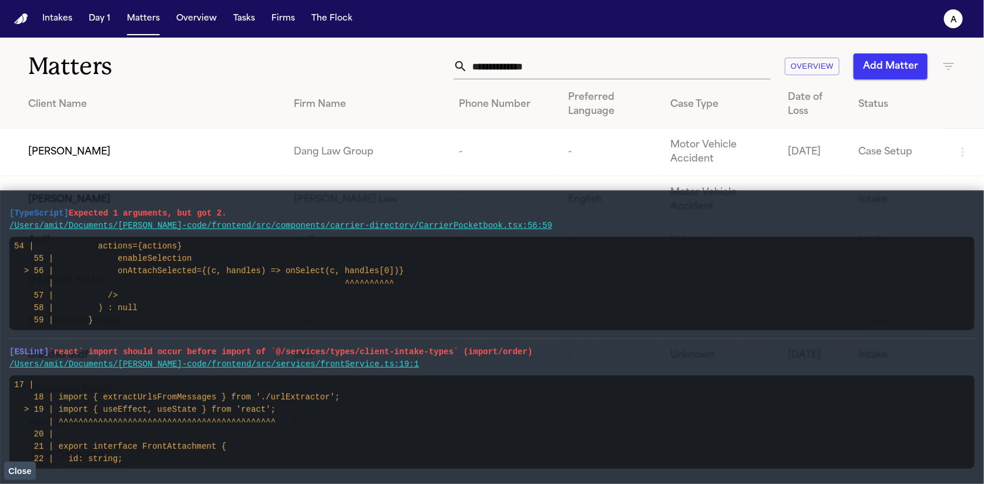
click at [38, 462] on code "17 | 18 | import { extractUrlsFromMessages } from './urlExtractor'; > 19 | impo…" at bounding box center [177, 421] width 326 height 83
click at [23, 478] on button "Close" at bounding box center [20, 471] width 32 height 18
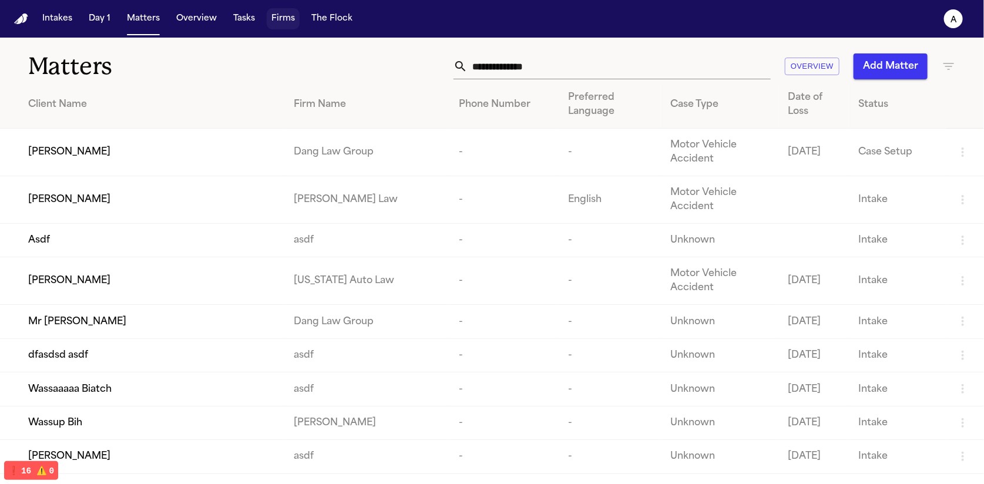
click at [288, 16] on button "Firms" at bounding box center [283, 18] width 33 height 21
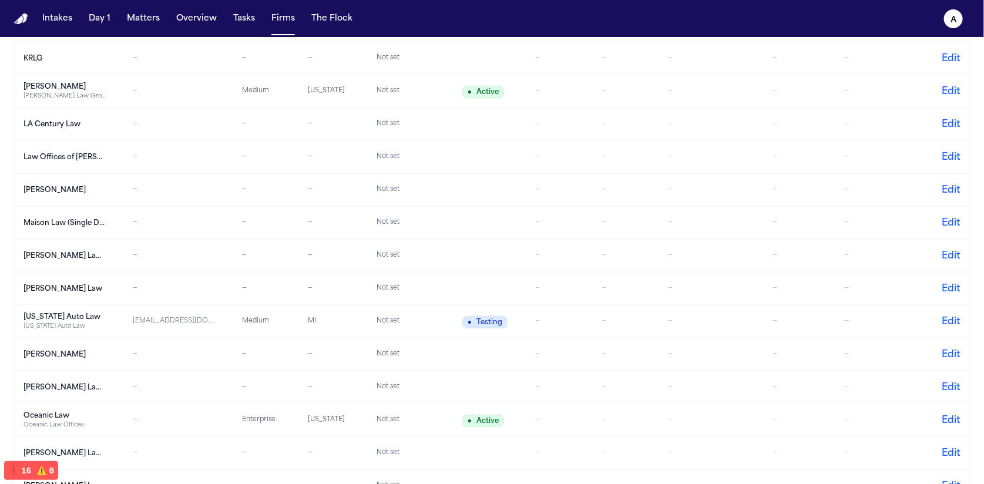
scroll to position [551, 0]
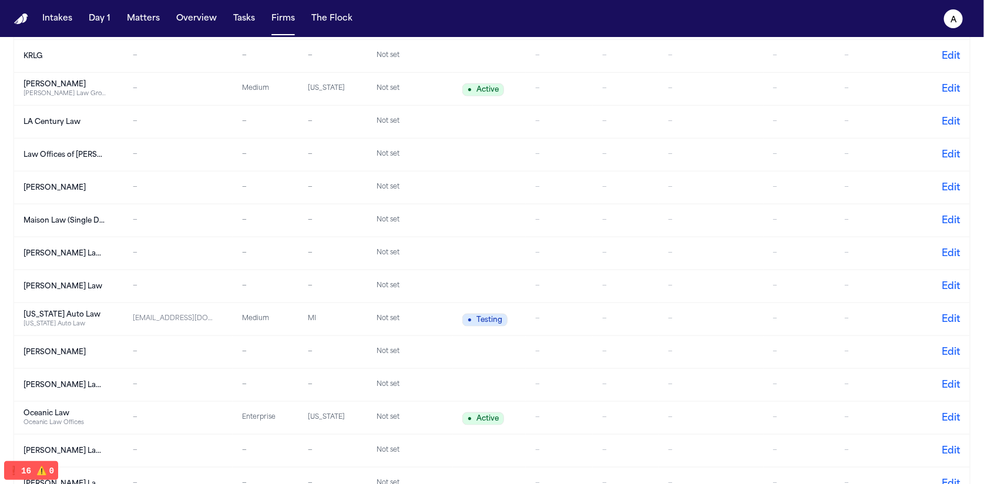
click at [90, 286] on div "[PERSON_NAME] Law" at bounding box center [65, 286] width 82 height 9
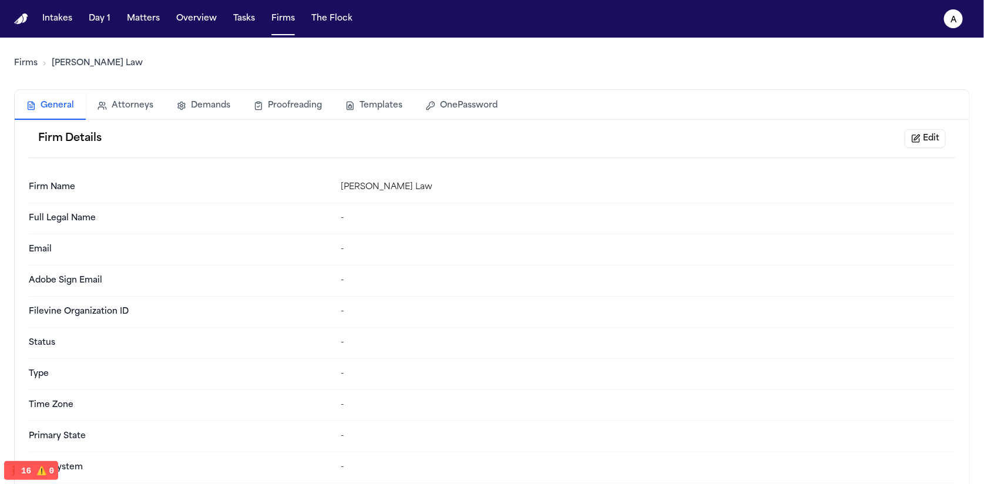
click at [375, 108] on button "Templates" at bounding box center [374, 106] width 80 height 26
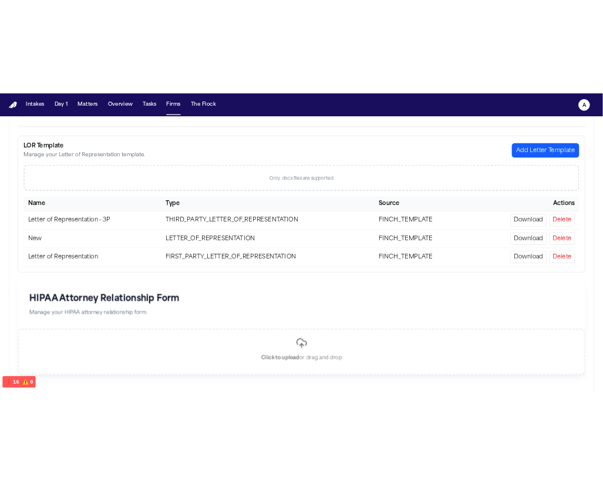
scroll to position [300, 0]
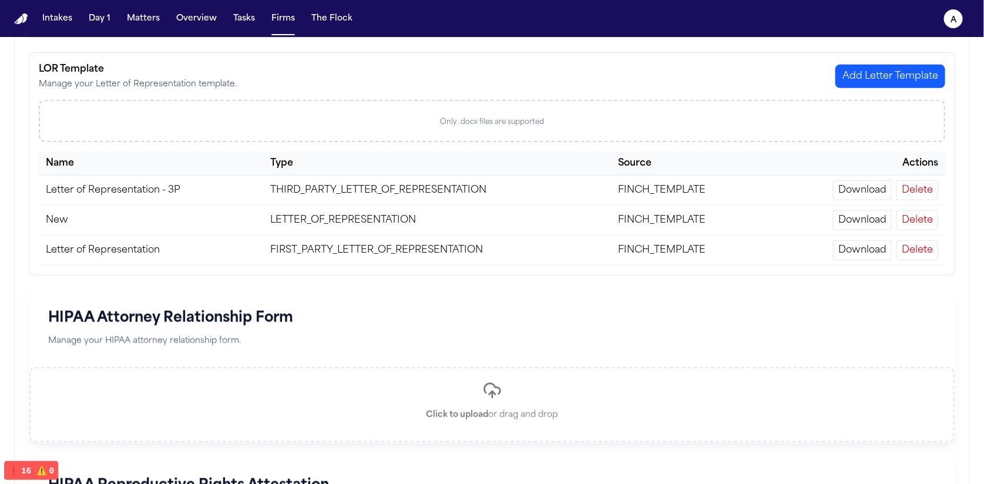
click at [909, 244] on button "Delete" at bounding box center [918, 250] width 42 height 20
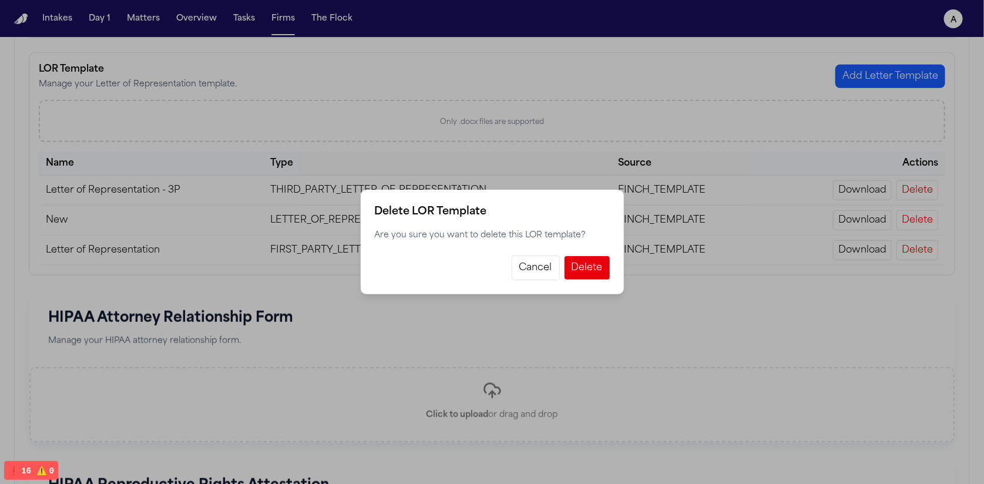
click at [665, 296] on div "Delete LOR Template Are you sure you want to delete this LOR template? Cancel D…" at bounding box center [492, 242] width 984 height 484
click at [542, 264] on button "Cancel" at bounding box center [536, 268] width 48 height 25
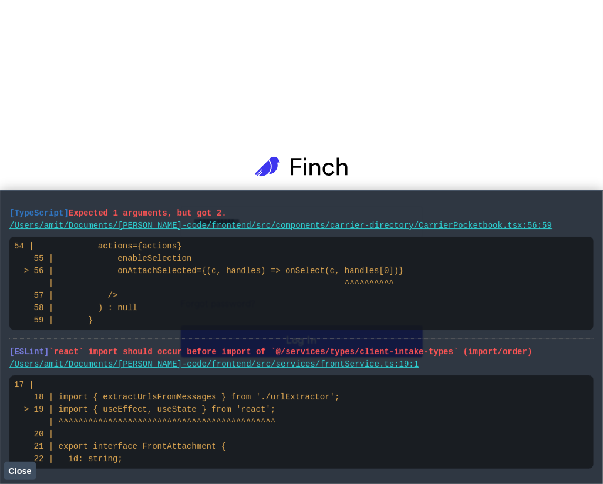
click at [21, 469] on span "Close" at bounding box center [19, 471] width 23 height 9
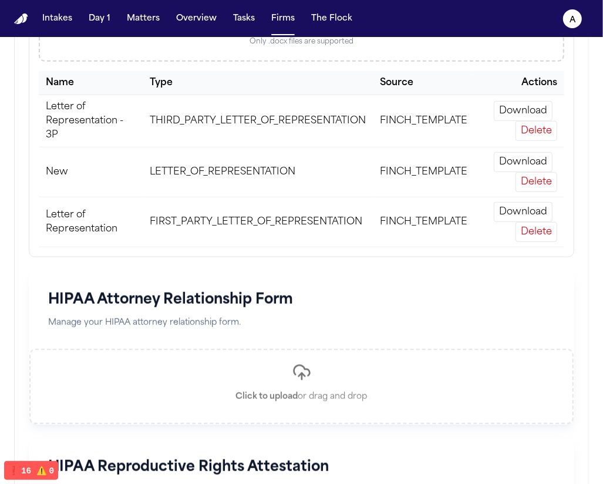
scroll to position [380, 0]
click at [373, 288] on div "HIPAA Attorney Relationship Form Manage your HIPAA attorney relationship form." at bounding box center [301, 311] width 545 height 77
click at [531, 234] on button "Delete" at bounding box center [537, 233] width 42 height 20
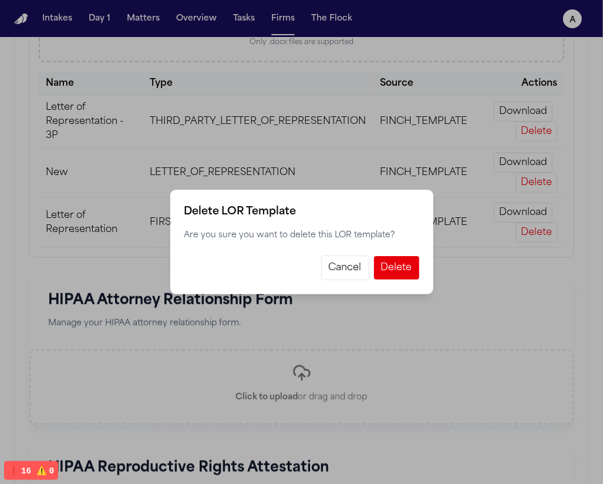
click at [365, 274] on button "Cancel" at bounding box center [345, 268] width 48 height 25
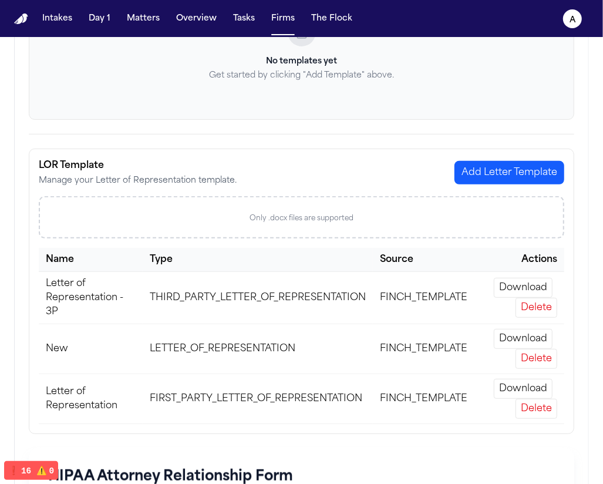
scroll to position [0, 0]
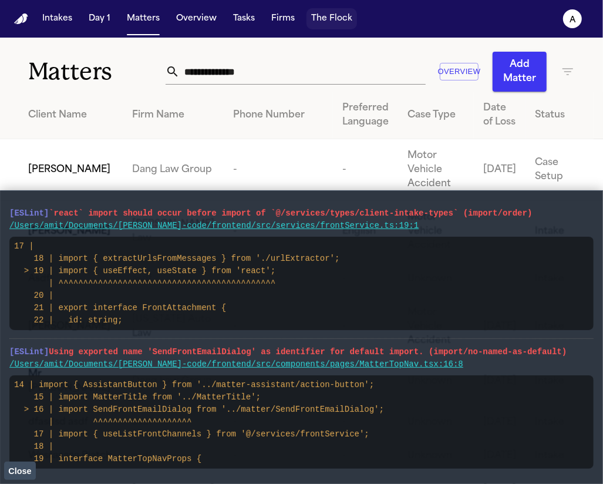
click at [327, 15] on button "The Flock" at bounding box center [332, 18] width 51 height 21
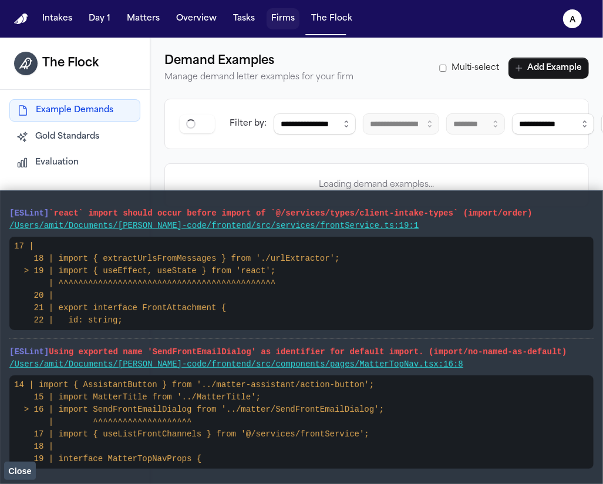
click at [287, 21] on button "Firms" at bounding box center [283, 18] width 33 height 21
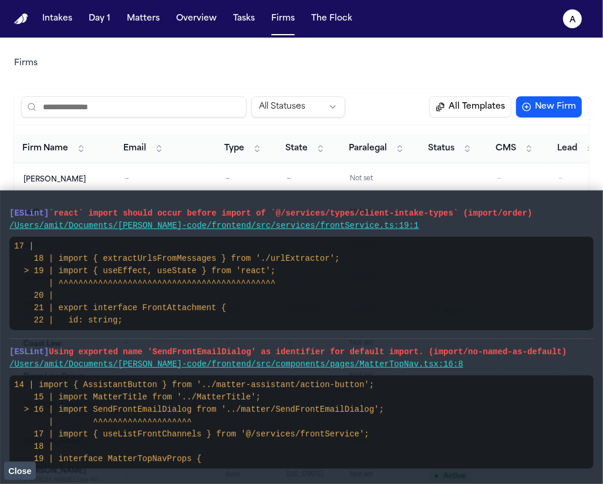
click at [6, 477] on button "Close" at bounding box center [20, 471] width 32 height 18
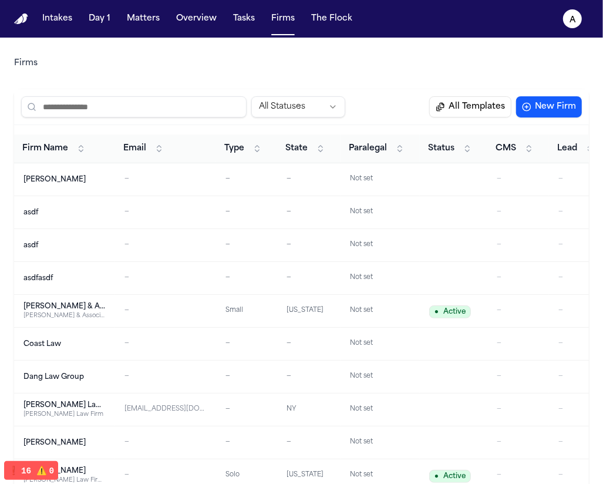
click at [9, 475] on button "❗️ 16 ⚠️ 0" at bounding box center [31, 470] width 54 height 18
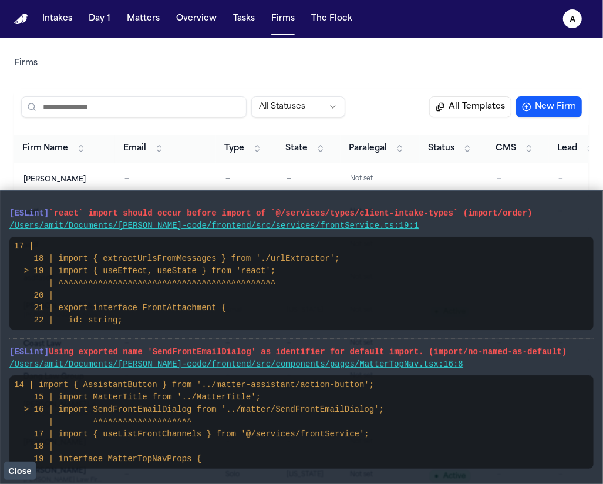
click at [28, 477] on button "Close" at bounding box center [20, 471] width 32 height 18
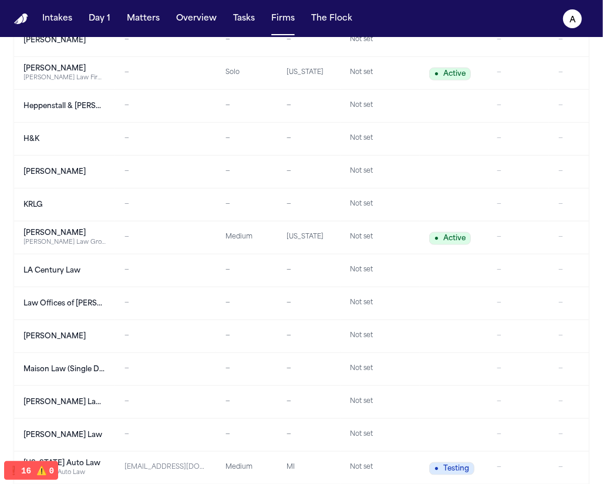
scroll to position [403, 0]
click at [90, 430] on div "[PERSON_NAME] Law" at bounding box center [65, 434] width 82 height 9
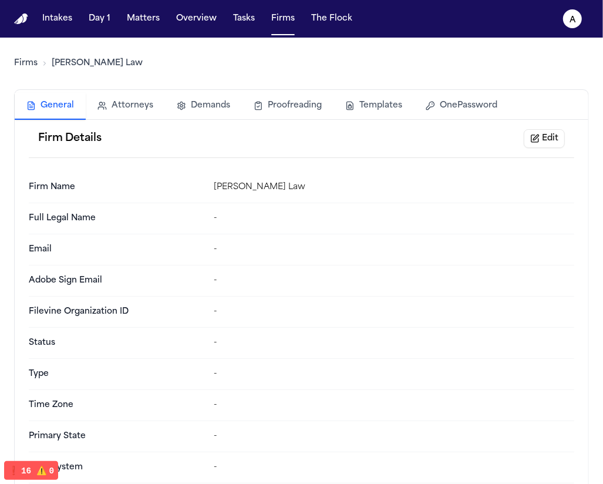
click at [356, 101] on button "Templates" at bounding box center [374, 106] width 80 height 26
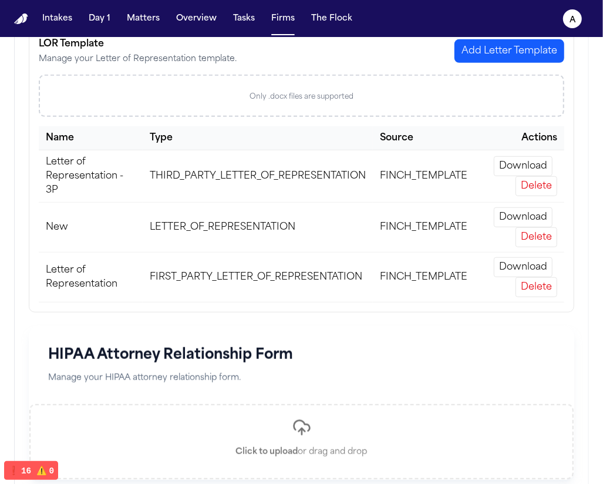
scroll to position [312, 0]
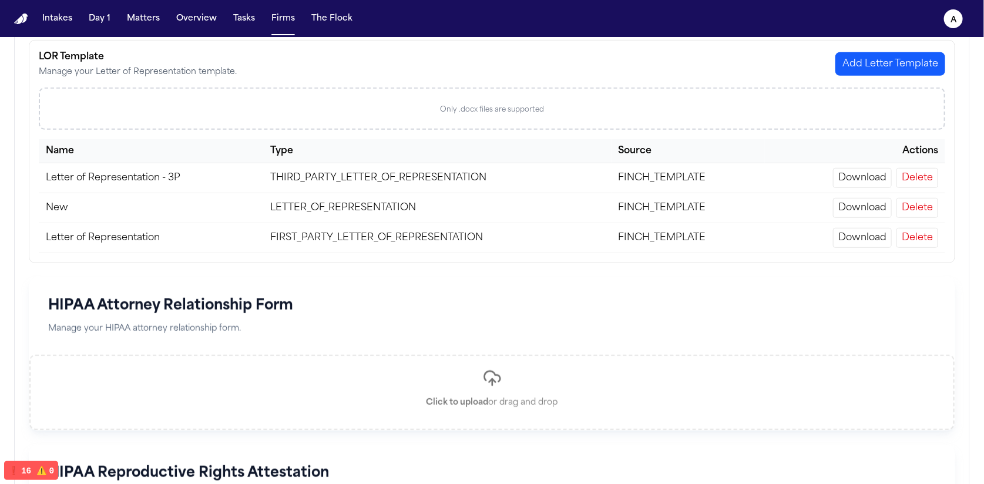
click at [603, 236] on button "Delete" at bounding box center [918, 238] width 42 height 20
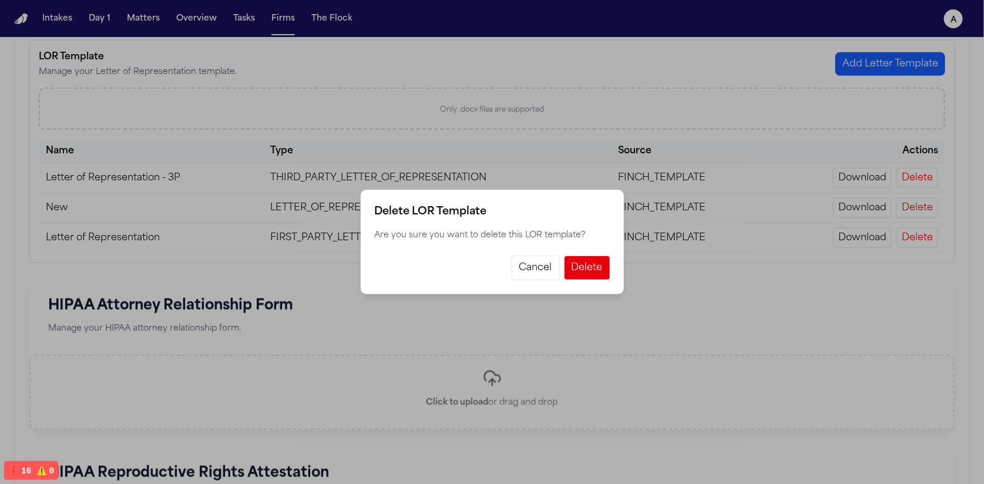
click at [524, 271] on button "Cancel" at bounding box center [536, 268] width 48 height 25
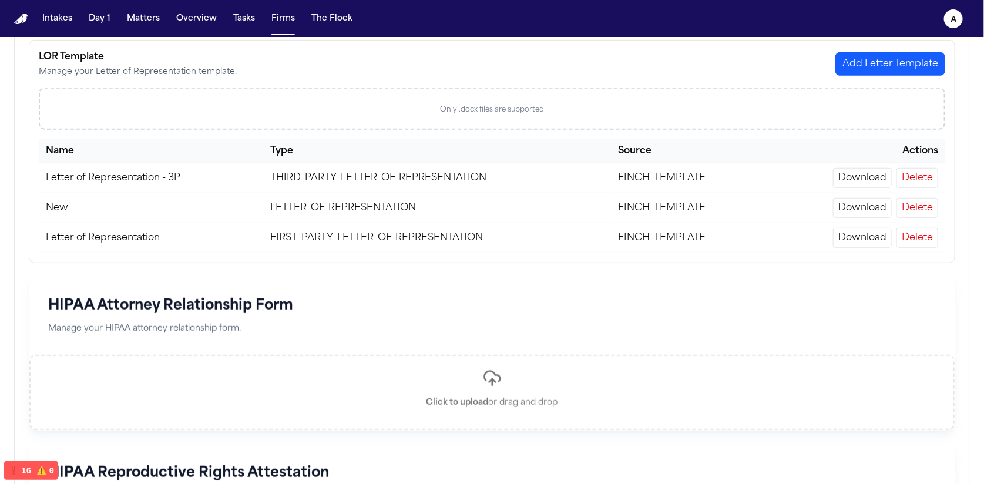
click at [603, 239] on button "Delete" at bounding box center [918, 238] width 42 height 20
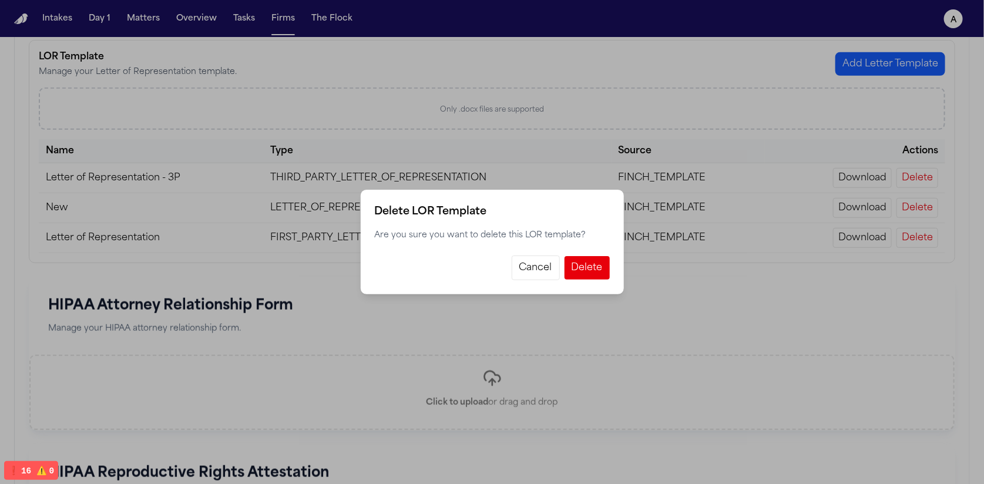
click at [527, 268] on button "Cancel" at bounding box center [536, 268] width 48 height 25
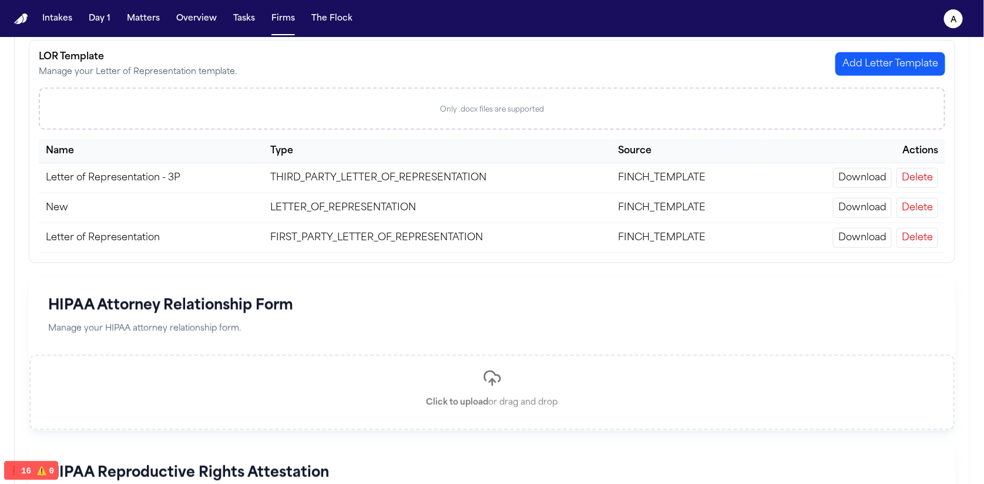
click at [603, 239] on button "Download" at bounding box center [862, 238] width 59 height 20
drag, startPoint x: 891, startPoint y: 239, endPoint x: 868, endPoint y: 269, distance: 38.5
click at [603, 276] on div "Firm Templates Manage all document templates including HIPAA forms, retainers, …" at bounding box center [492, 210] width 927 height 776
click at [603, 240] on button "Delete" at bounding box center [918, 238] width 42 height 20
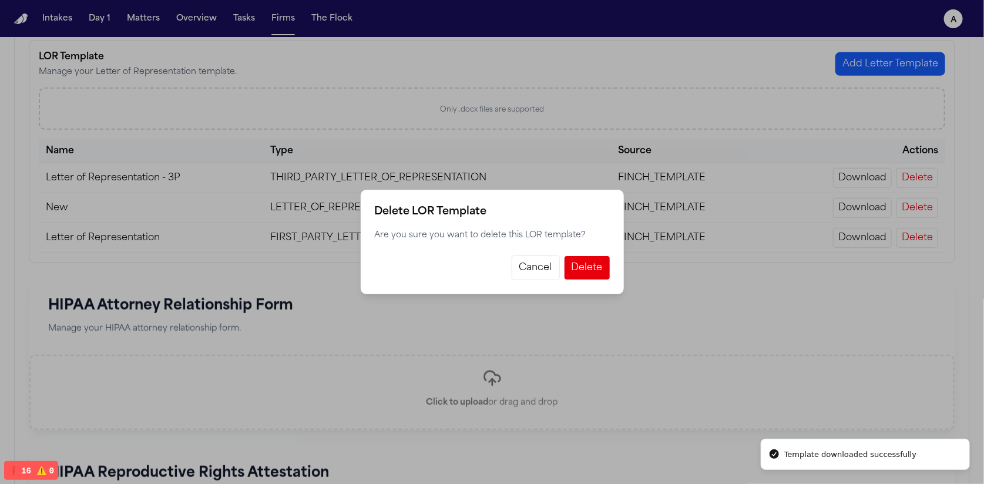
click at [534, 271] on button "Cancel" at bounding box center [536, 268] width 48 height 25
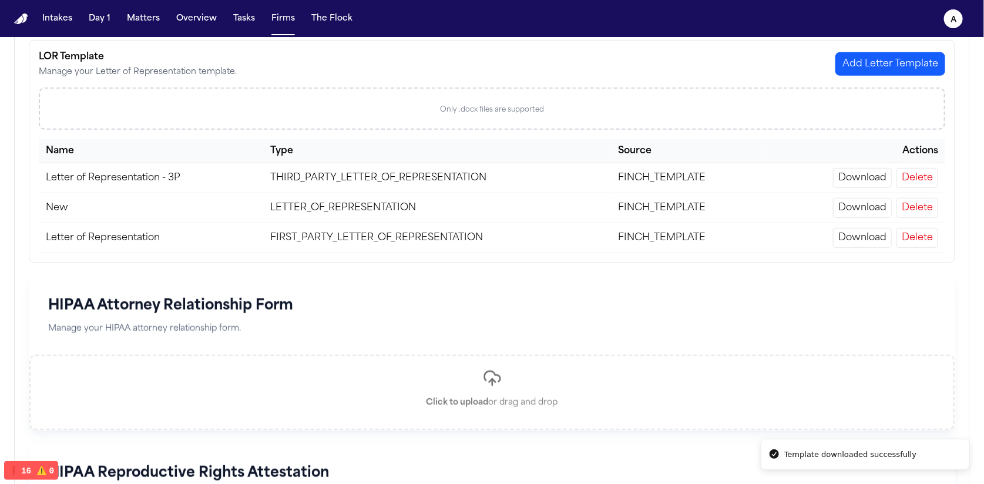
click at [603, 244] on button "Delete" at bounding box center [918, 238] width 42 height 20
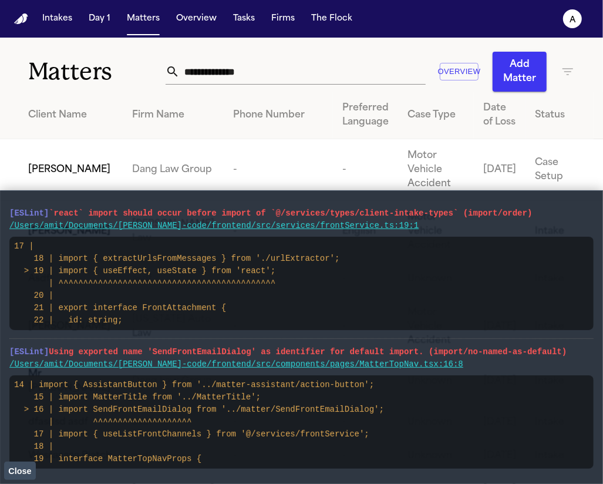
click at [24, 470] on span "Close" at bounding box center [19, 471] width 23 height 9
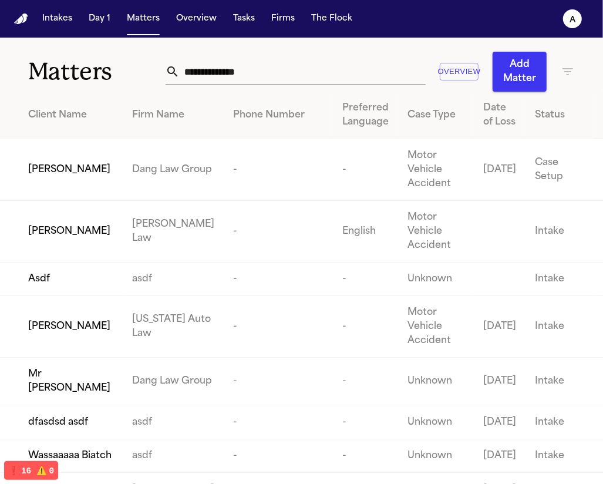
click at [39, 177] on span "[PERSON_NAME]" at bounding box center [69, 170] width 82 height 14
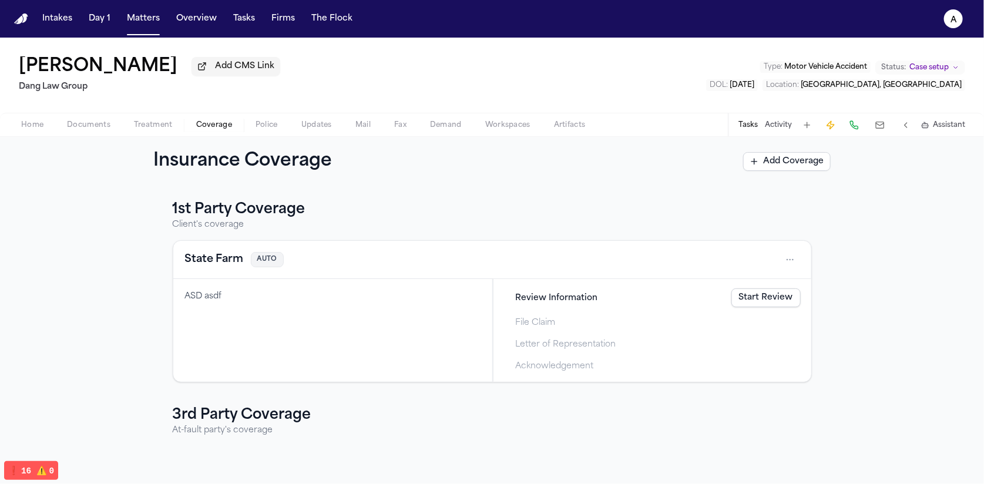
click at [190, 126] on button "Coverage" at bounding box center [213, 125] width 59 height 14
drag, startPoint x: 572, startPoint y: 298, endPoint x: 593, endPoint y: 299, distance: 20.6
click at [572, 298] on span "Review Information" at bounding box center [557, 298] width 82 height 12
click at [603, 292] on link "Start Review" at bounding box center [766, 297] width 69 height 19
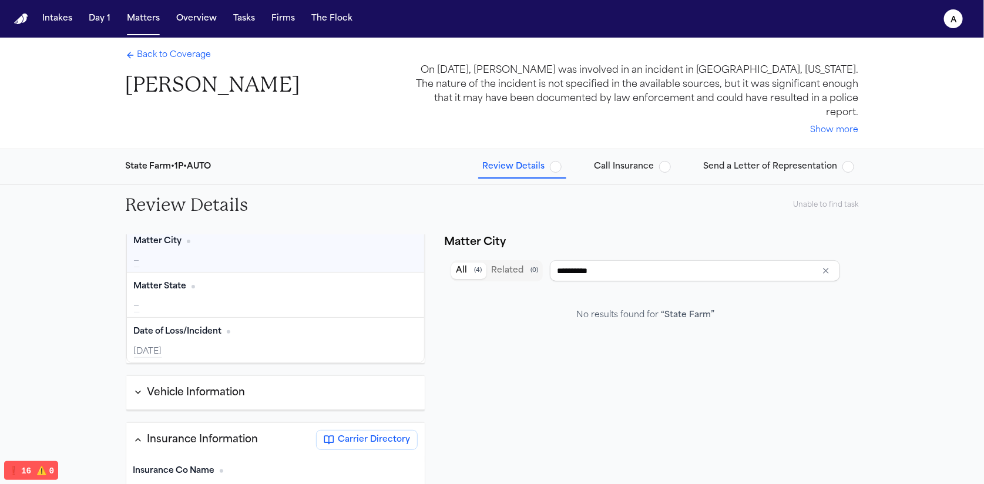
scroll to position [226, 0]
type input "**********"
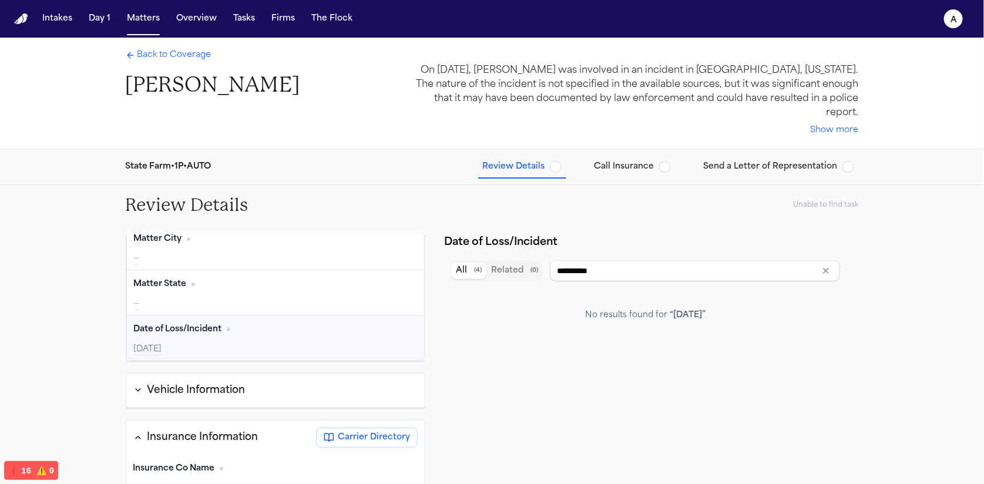
scroll to position [129, 0]
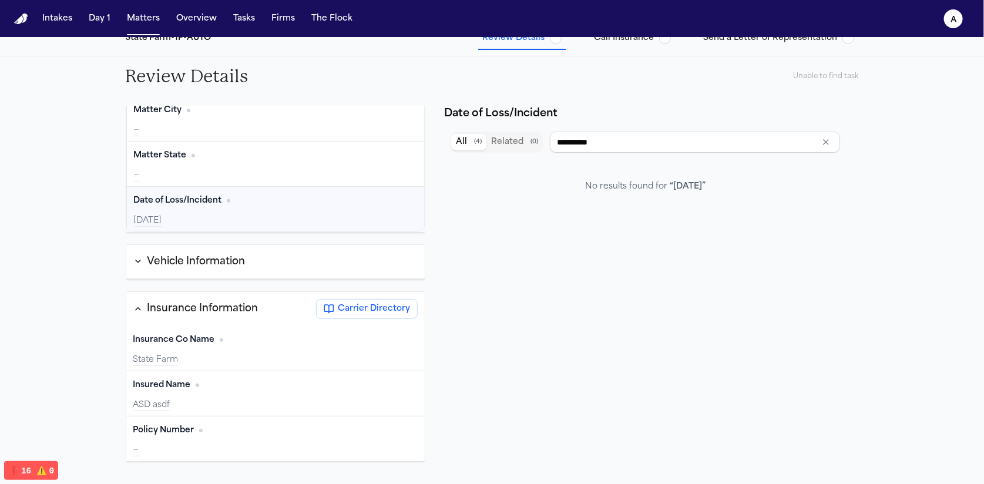
click at [333, 301] on button "Carrier Directory" at bounding box center [367, 309] width 102 height 20
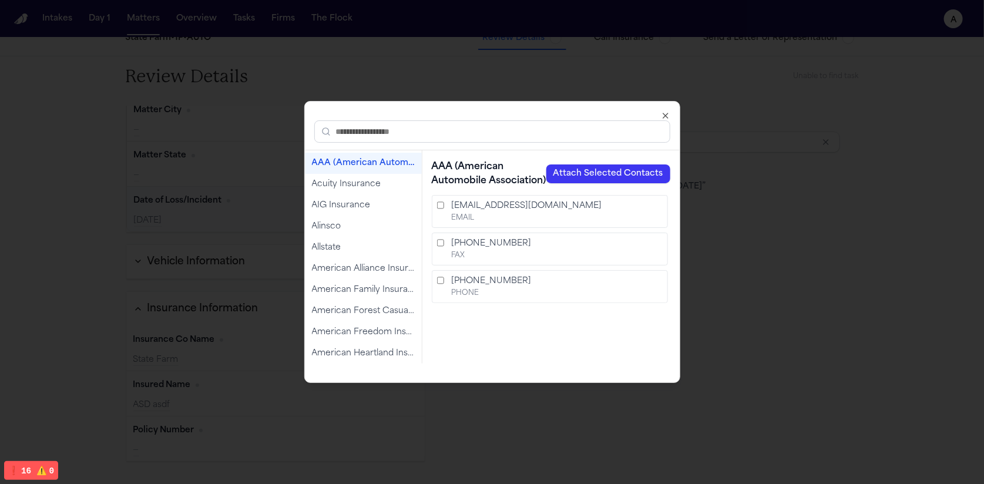
click at [415, 135] on input "text" at bounding box center [492, 131] width 356 height 22
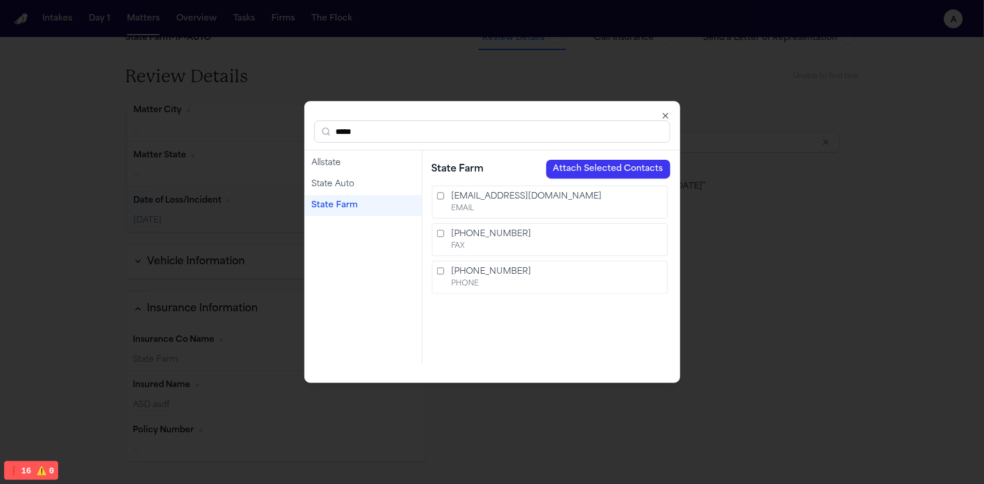
type input "*****"
click at [357, 204] on div "State Farm" at bounding box center [363, 206] width 103 height 12
click at [586, 172] on button "Attach Selected Contacts" at bounding box center [608, 169] width 124 height 19
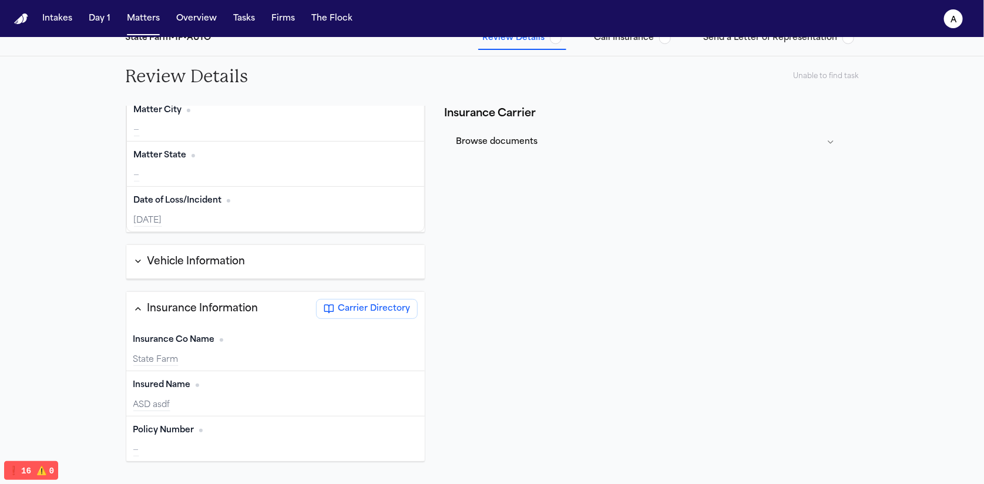
click at [191, 301] on div "Insurance Information" at bounding box center [202, 308] width 111 height 15
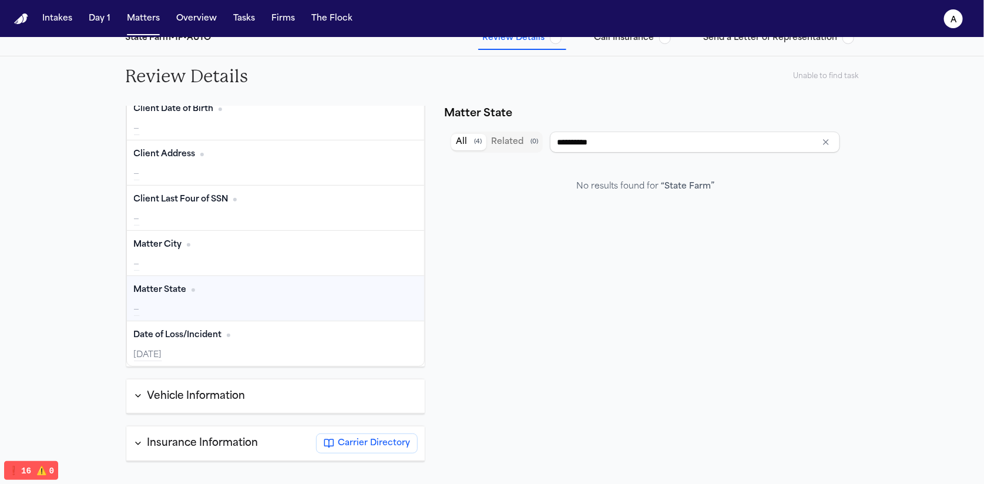
click at [191, 304] on div "—" at bounding box center [276, 310] width 284 height 12
type input "**********"
click at [189, 436] on div "Insurance Information" at bounding box center [202, 443] width 111 height 15
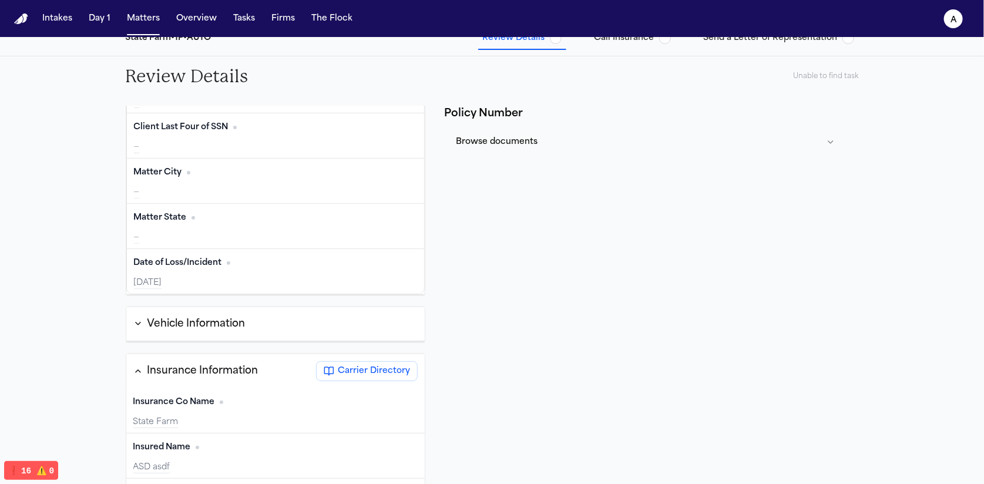
scroll to position [226, 0]
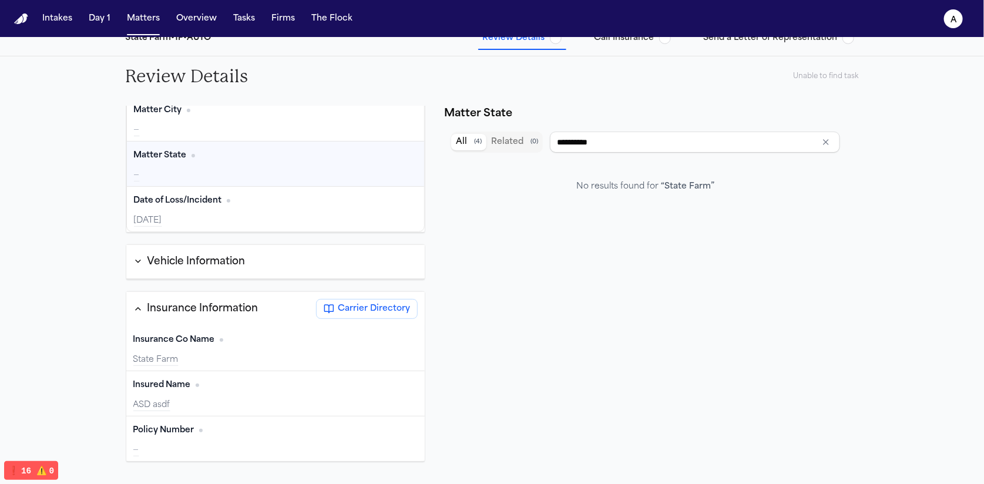
type input "**********"
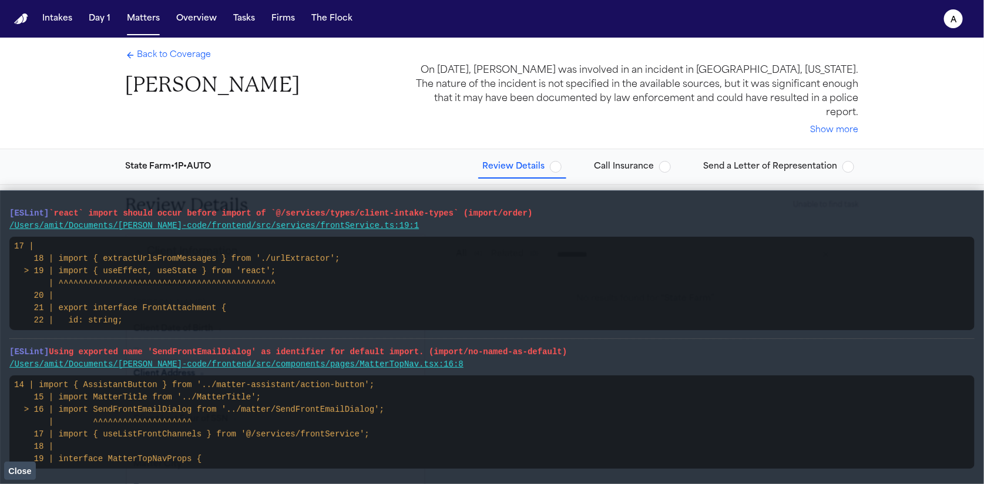
click at [8, 476] on button "Close" at bounding box center [20, 471] width 32 height 18
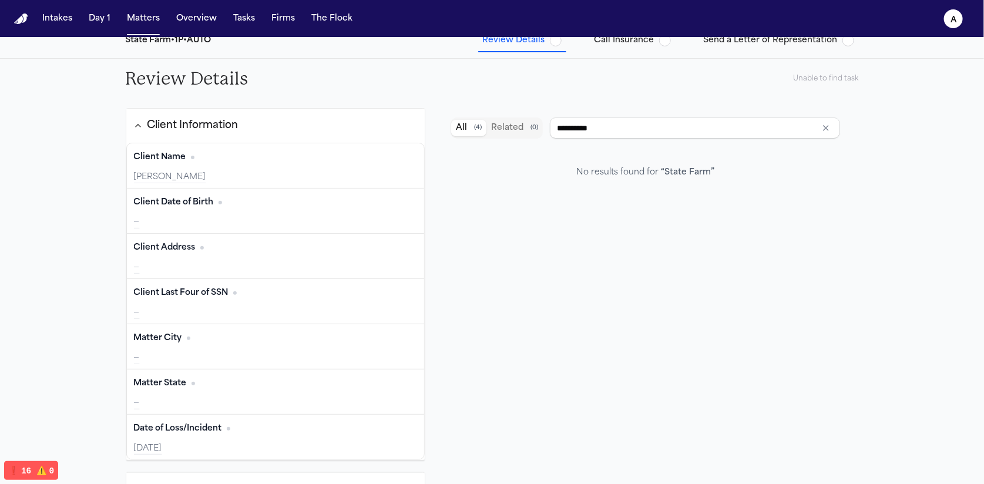
scroll to position [129, 0]
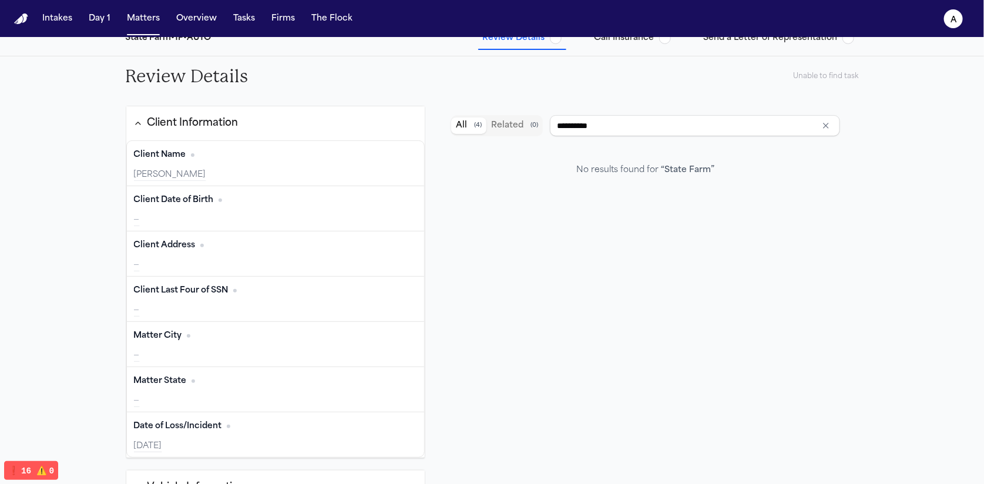
type input "**********"
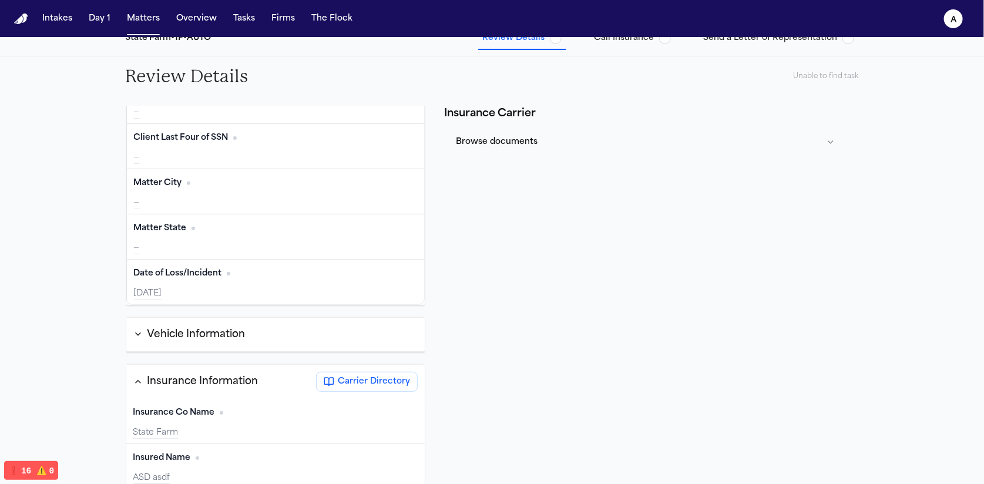
scroll to position [226, 0]
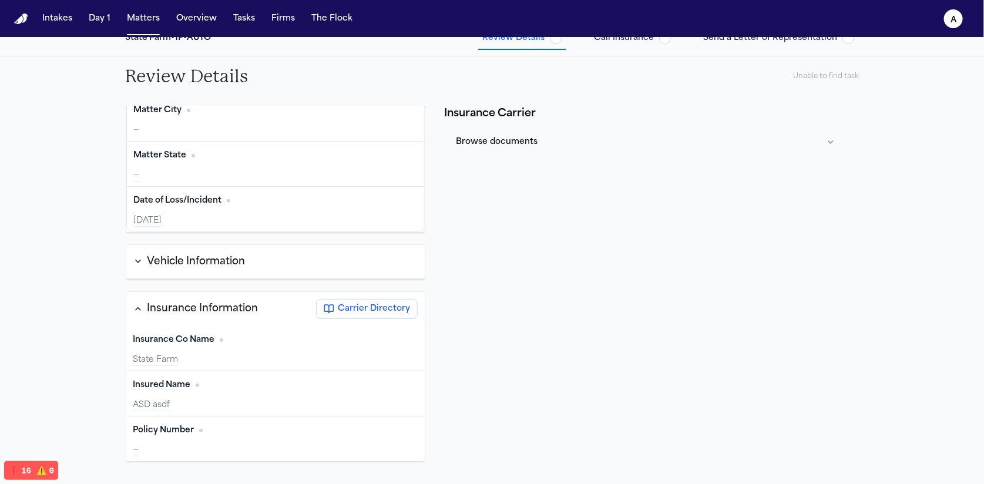
click at [363, 303] on span "Carrier Directory" at bounding box center [374, 309] width 72 height 12
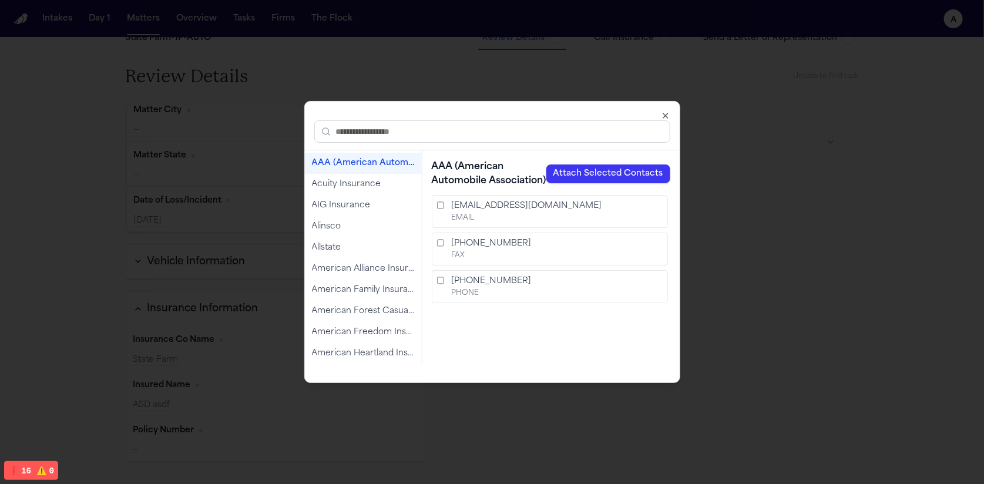
click at [392, 138] on input "text" at bounding box center [492, 131] width 356 height 22
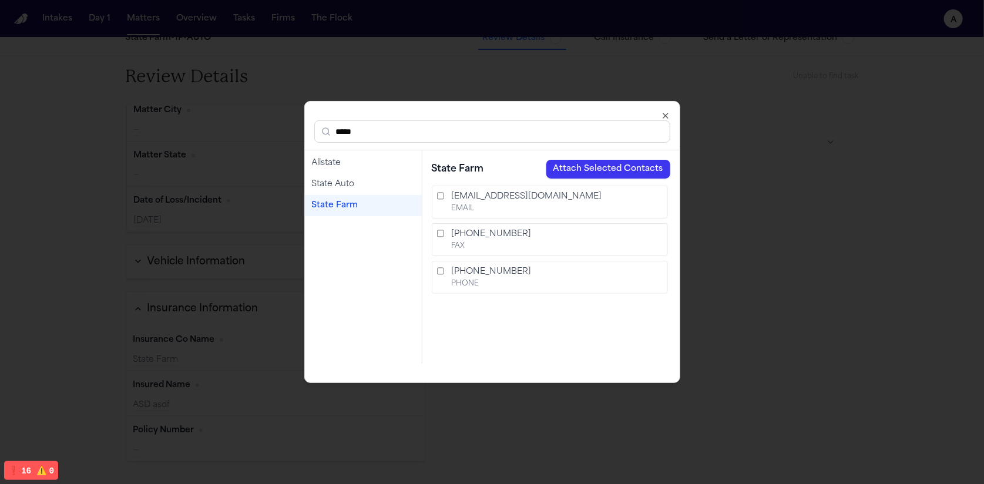
type input "*****"
click at [354, 213] on div "State Farm" at bounding box center [363, 205] width 117 height 21
click at [595, 160] on button "Attach Selected Contacts" at bounding box center [608, 169] width 124 height 19
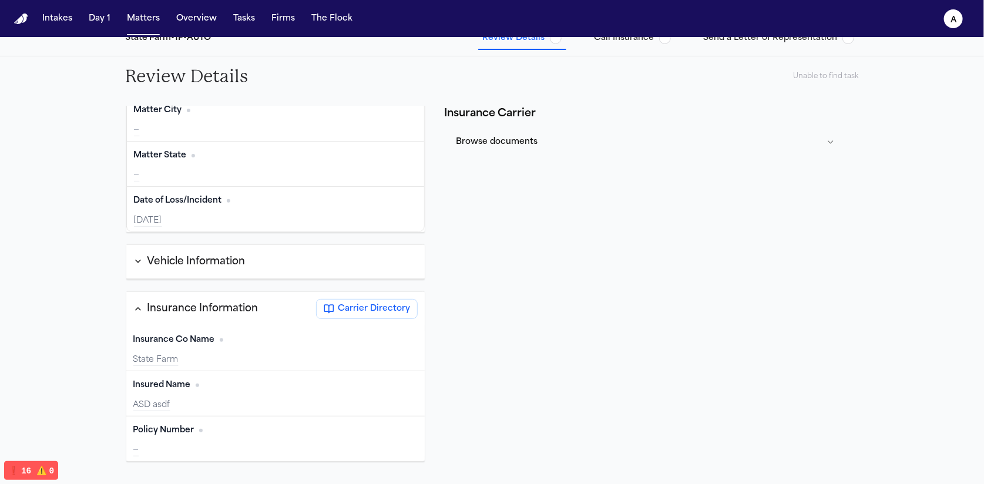
click at [290, 331] on div "Insurance Co Name Edit" at bounding box center [275, 340] width 285 height 19
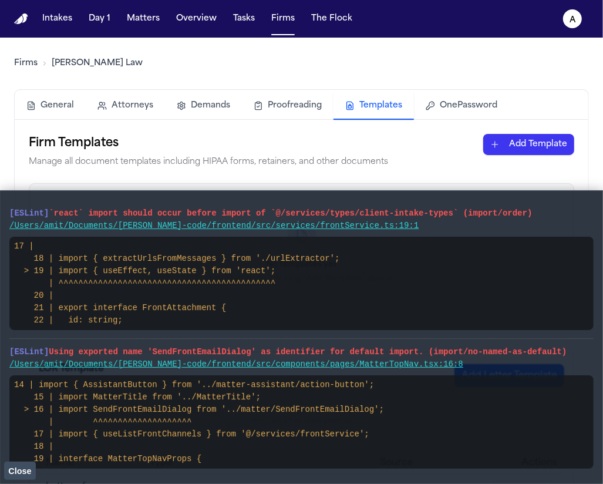
click at [14, 474] on span "Close" at bounding box center [19, 471] width 23 height 9
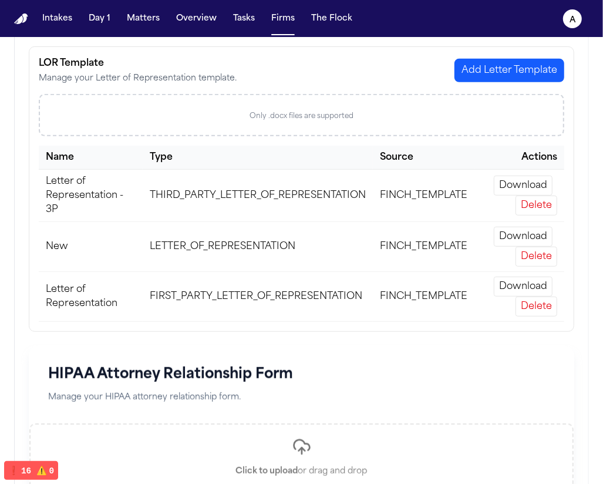
scroll to position [310, 0]
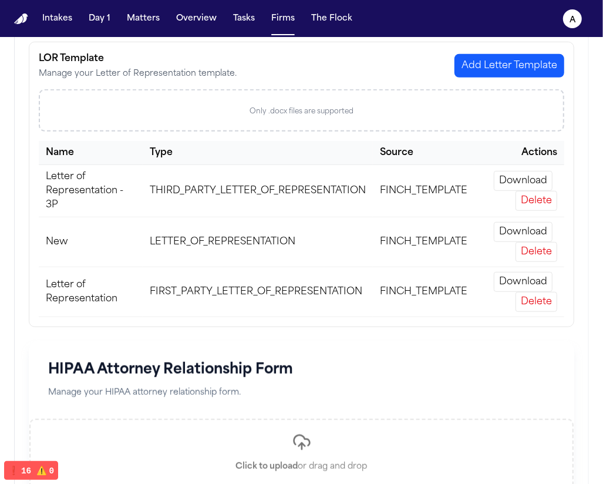
click at [541, 298] on button "Delete" at bounding box center [537, 302] width 42 height 20
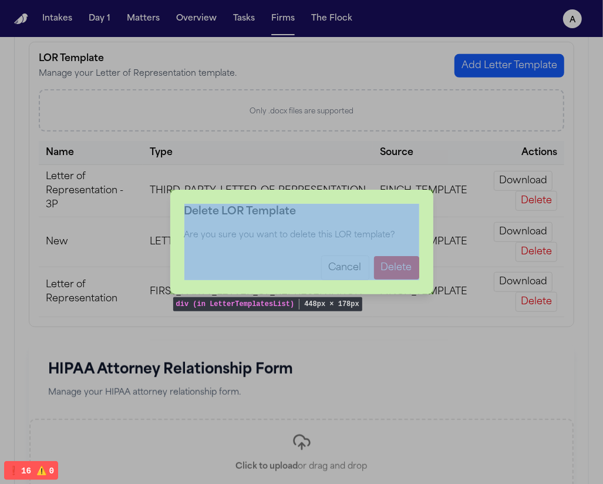
click at [366, 199] on div "Delete LOR Template Are you sure you want to delete this LOR template? Cancel D…" at bounding box center [301, 242] width 263 height 105
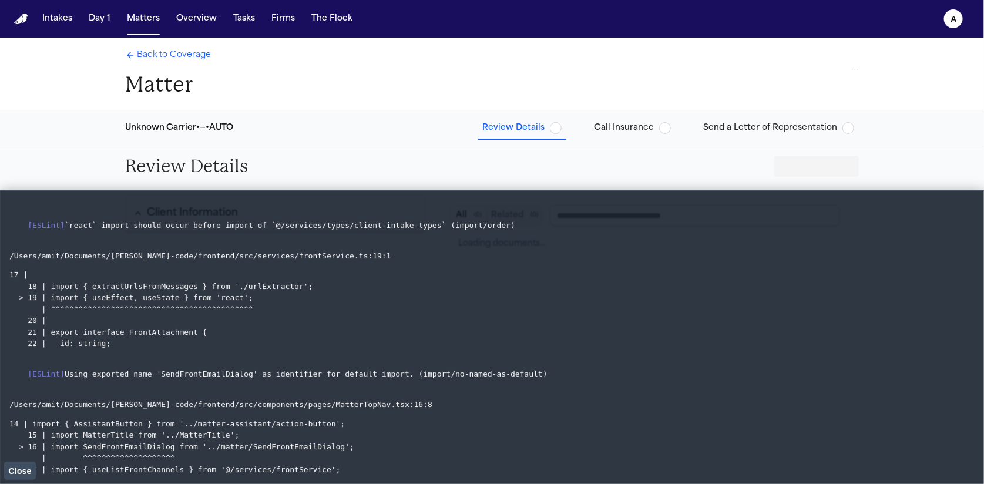
type input "**********"
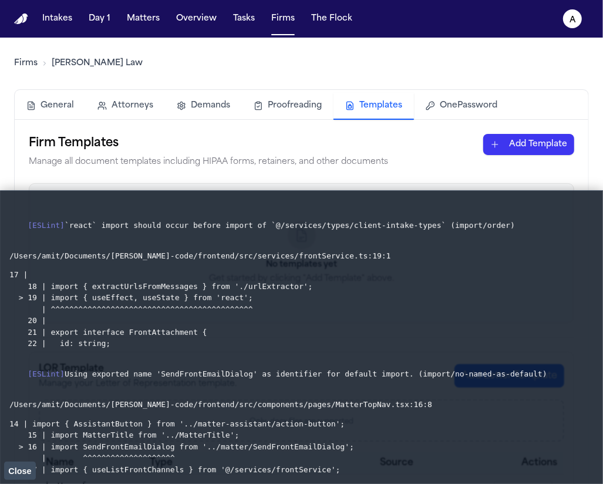
click at [27, 459] on code "14 | import { AssistantButton } from '../matter-assistant/action-button'; 15 | …" at bounding box center [181, 459] width 345 height 78
click at [26, 463] on button "Close" at bounding box center [20, 471] width 32 height 18
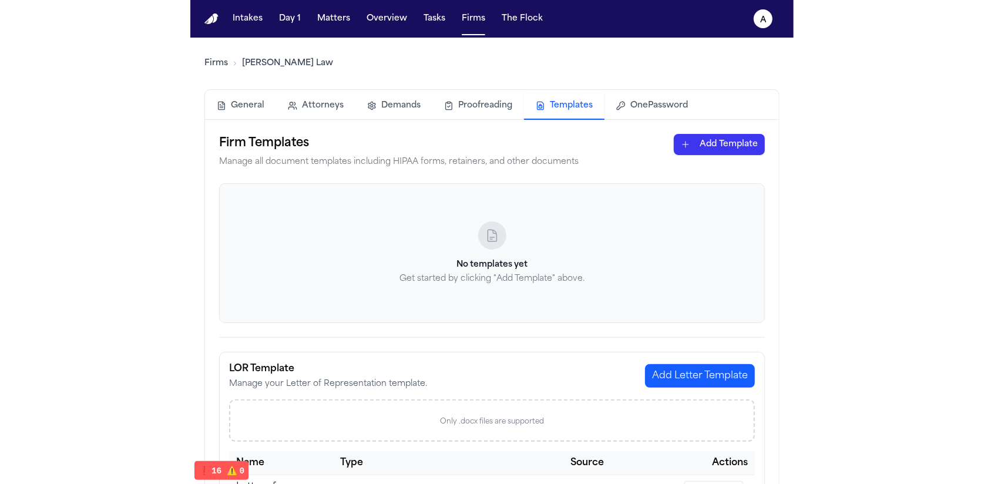
scroll to position [339, 0]
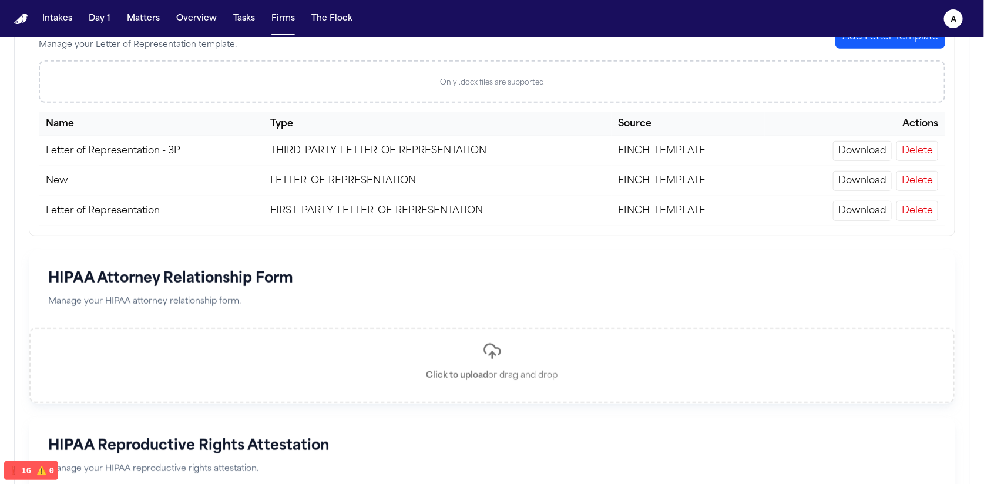
click at [603, 202] on button "Delete" at bounding box center [918, 211] width 42 height 20
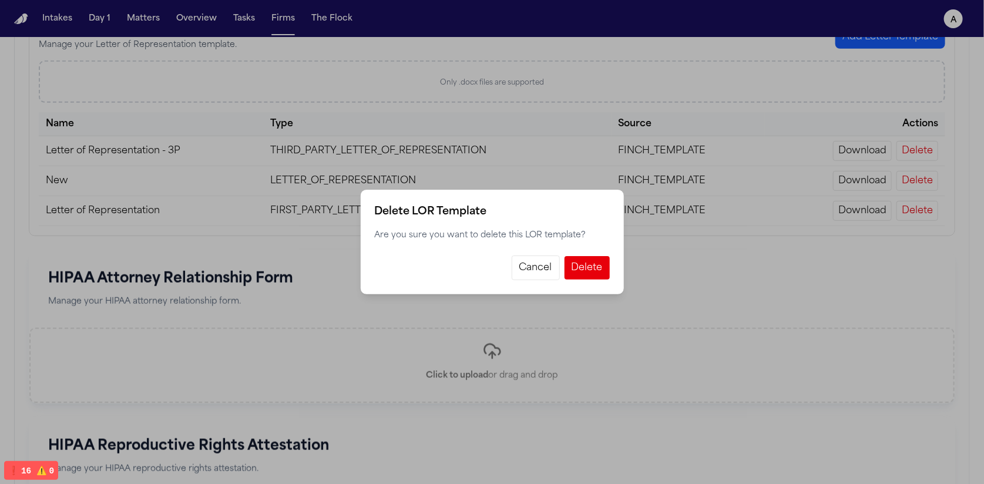
click at [524, 270] on button "Cancel" at bounding box center [536, 268] width 48 height 25
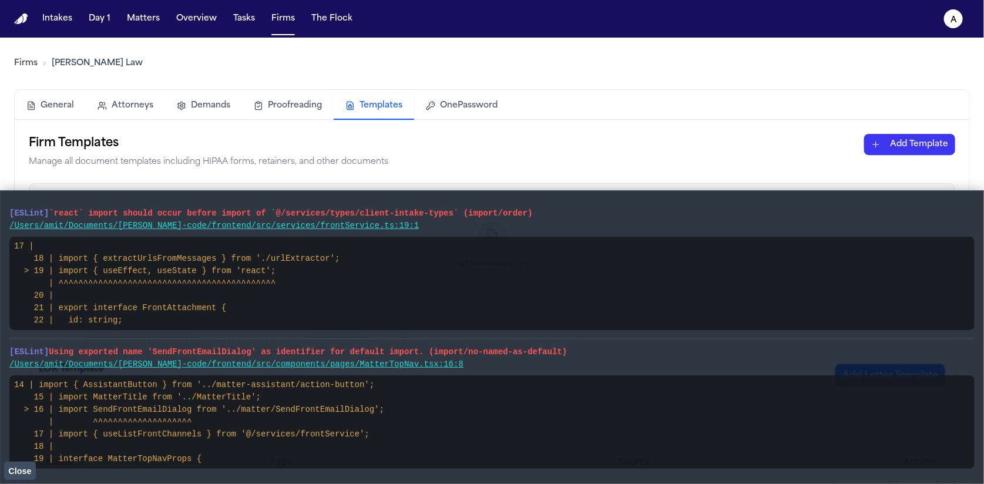
click at [26, 476] on button "Close" at bounding box center [20, 471] width 32 height 18
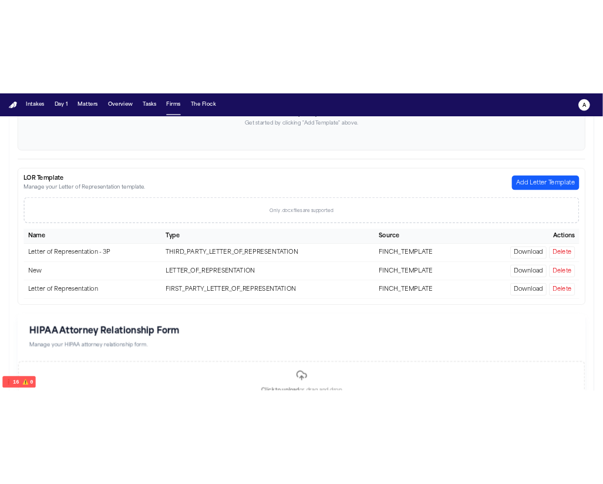
scroll to position [388, 0]
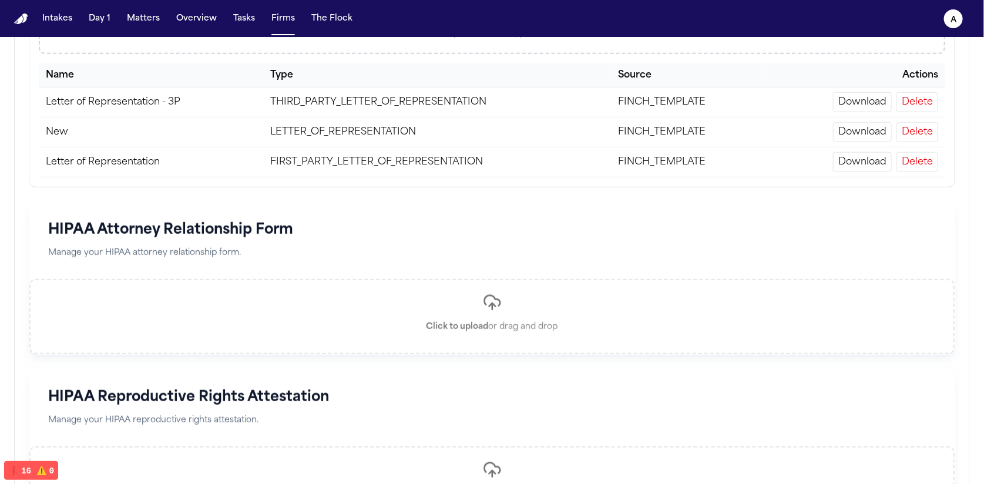
click at [914, 162] on button "Delete" at bounding box center [918, 162] width 42 height 20
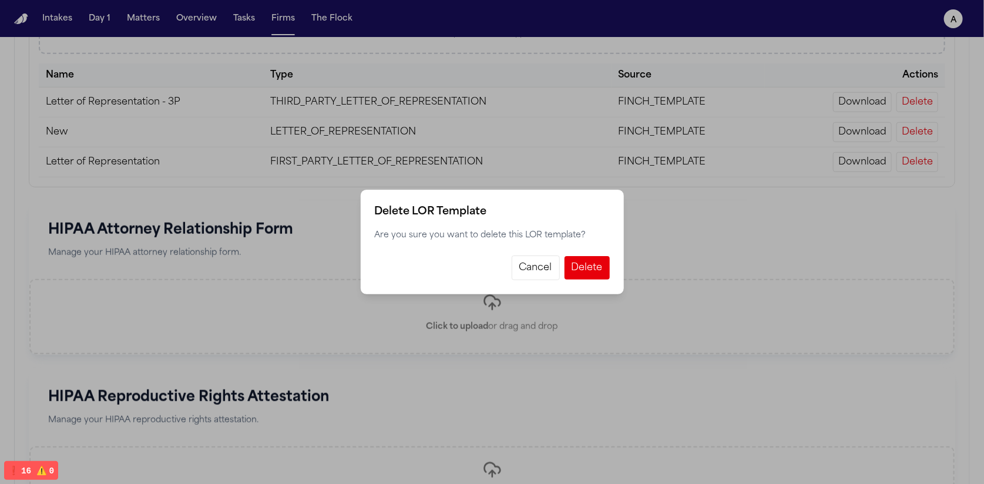
drag, startPoint x: 535, startPoint y: 271, endPoint x: 584, endPoint y: 246, distance: 55.7
click at [535, 271] on button "Cancel" at bounding box center [536, 268] width 48 height 25
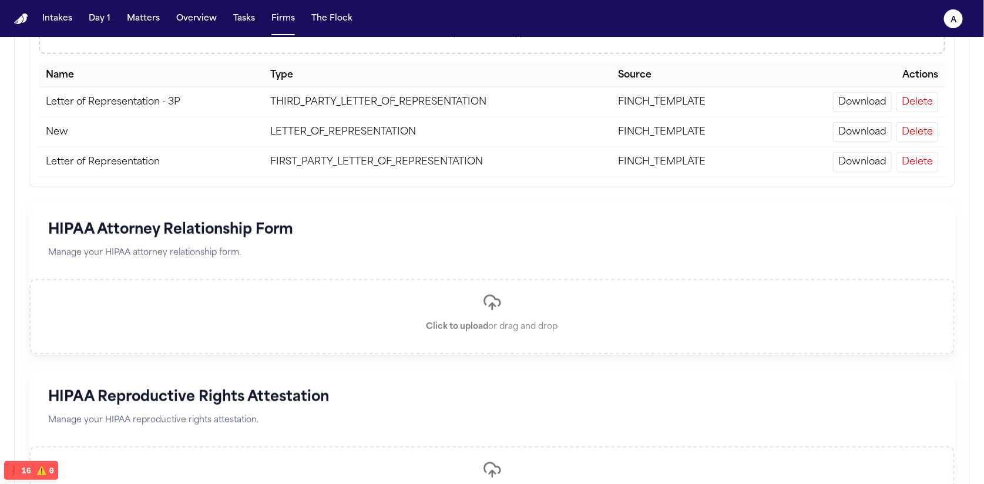
click at [907, 166] on button "Delete" at bounding box center [918, 162] width 42 height 20
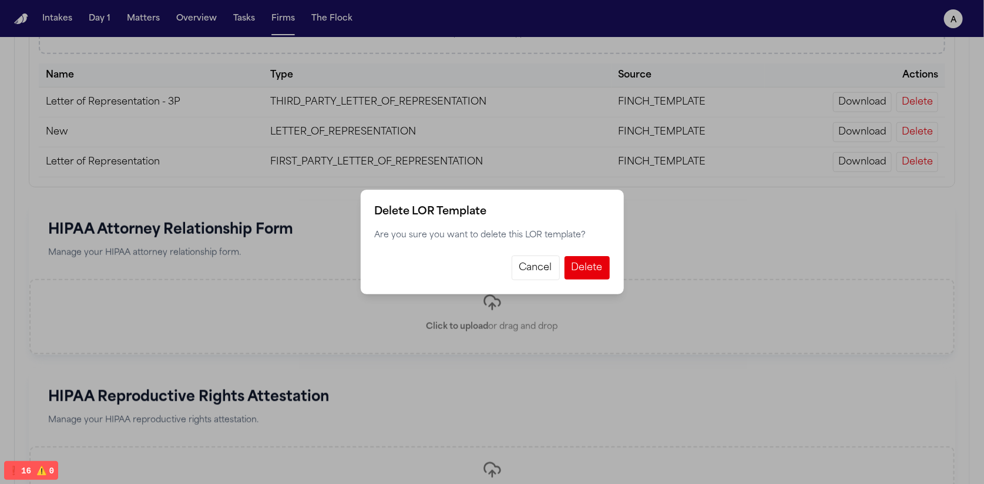
click at [516, 261] on button "Cancel" at bounding box center [536, 268] width 48 height 25
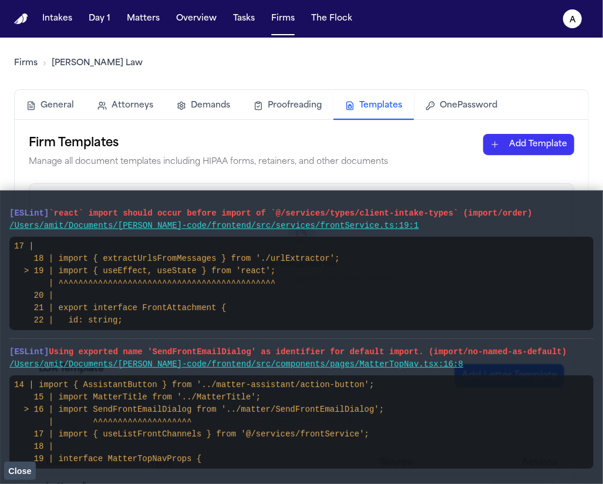
click at [27, 473] on span "Close" at bounding box center [19, 471] width 23 height 9
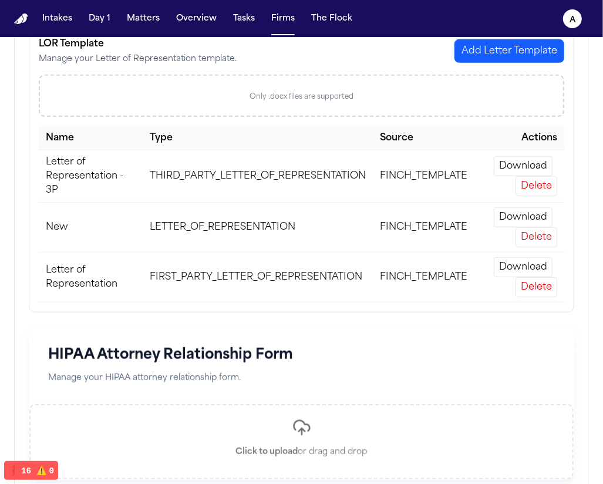
scroll to position [354, 0]
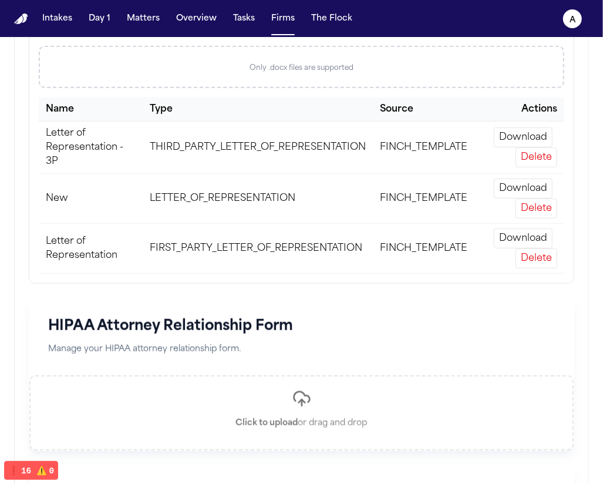
click at [530, 253] on button "Delete" at bounding box center [537, 259] width 42 height 20
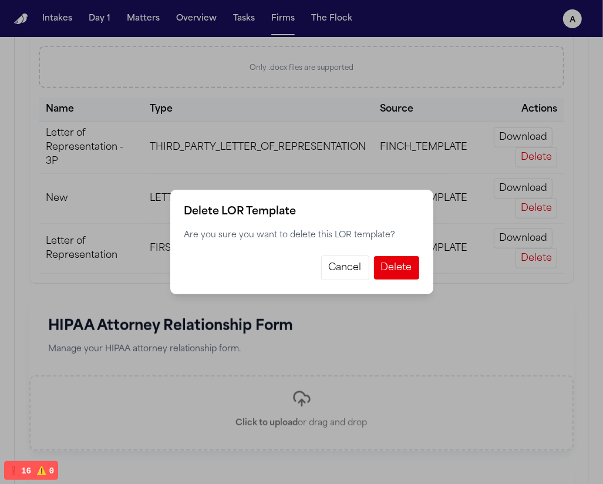
click at [356, 267] on button "Cancel" at bounding box center [345, 268] width 48 height 25
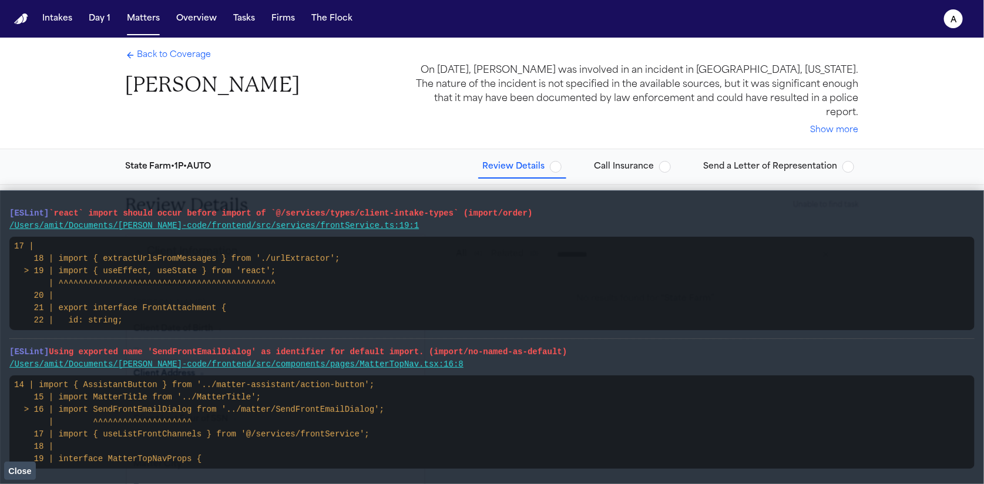
click at [12, 471] on span "Close" at bounding box center [19, 471] width 23 height 9
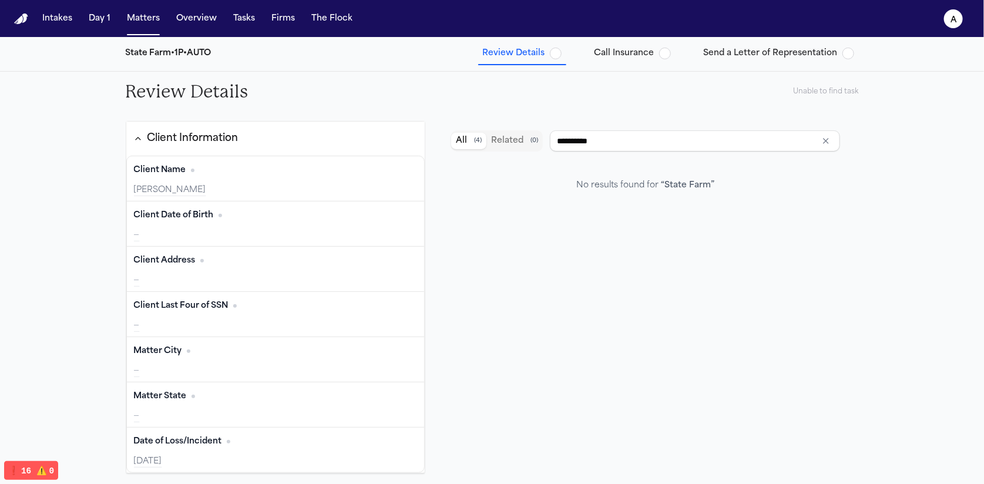
scroll to position [129, 0]
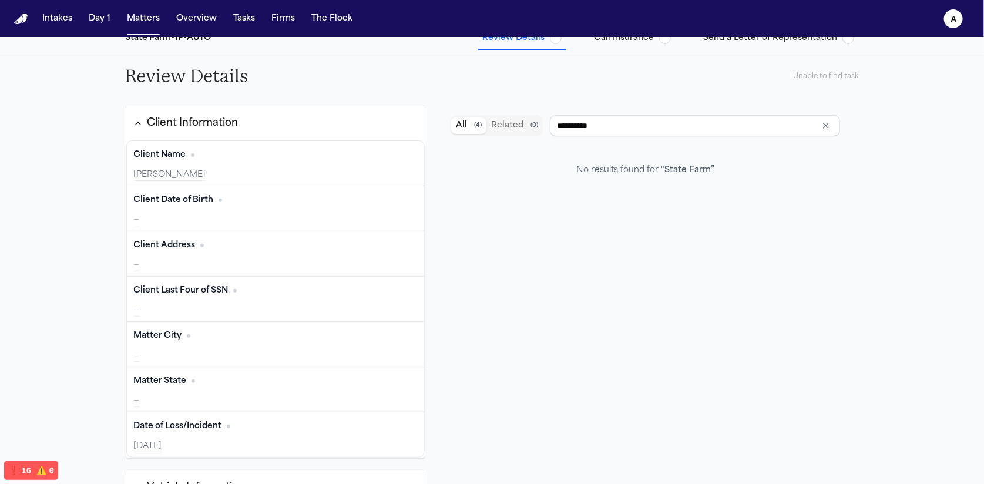
type input "**********"
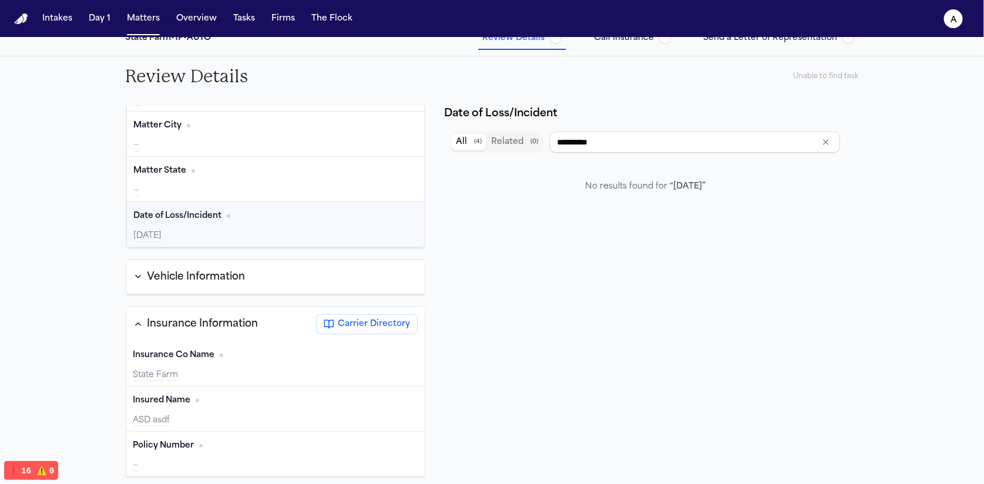
scroll to position [226, 0]
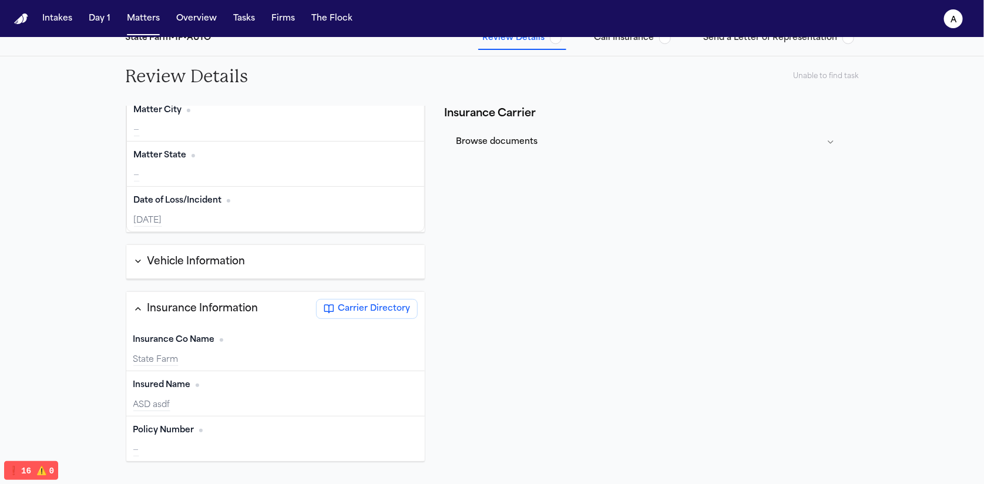
click at [375, 300] on button "Carrier Directory" at bounding box center [367, 309] width 102 height 20
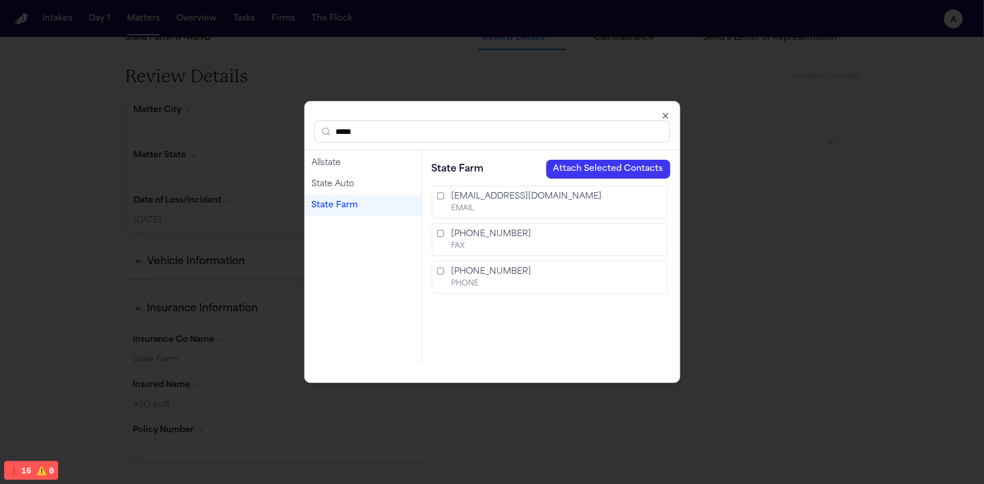
type input "*****"
click at [350, 205] on div "State Farm" at bounding box center [363, 206] width 103 height 12
click at [654, 174] on button "Attach Selected Contacts" at bounding box center [608, 169] width 124 height 19
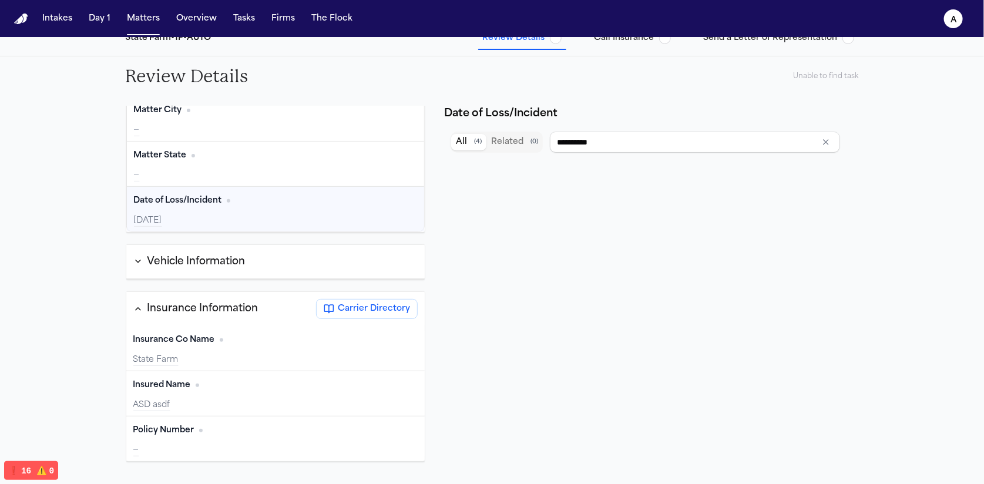
type input "**********"
click at [137, 29] on nav "Intakes Day 1 Matters Overview Tasks Firms The Flock a" at bounding box center [492, 19] width 984 height 38
click at [139, 25] on button "Matters" at bounding box center [143, 18] width 42 height 21
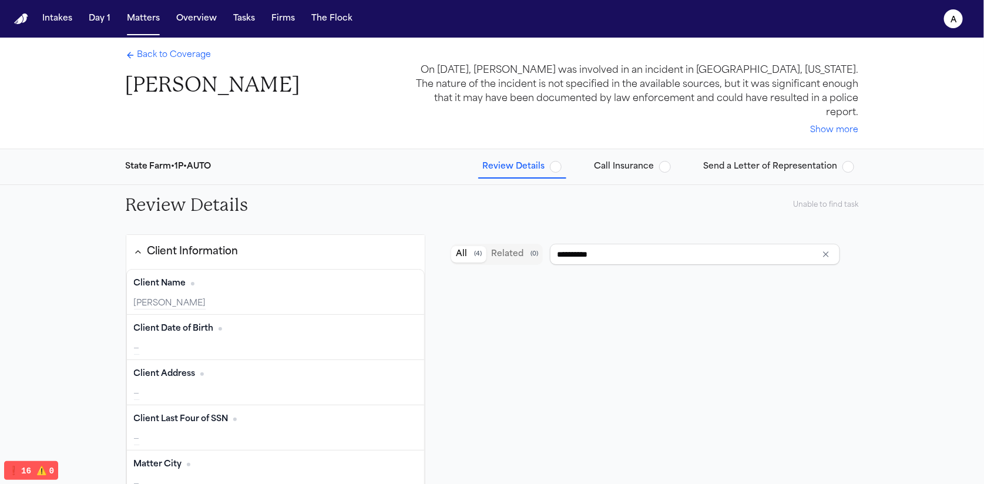
drag, startPoint x: 140, startPoint y: 31, endPoint x: 140, endPoint y: 38, distance: 7.1
click at [140, 33] on nav "Intakes Day 1 Matters Overview Tasks Firms The Flock a" at bounding box center [492, 19] width 984 height 38
click at [140, 56] on span "Back to Coverage" at bounding box center [174, 55] width 74 height 12
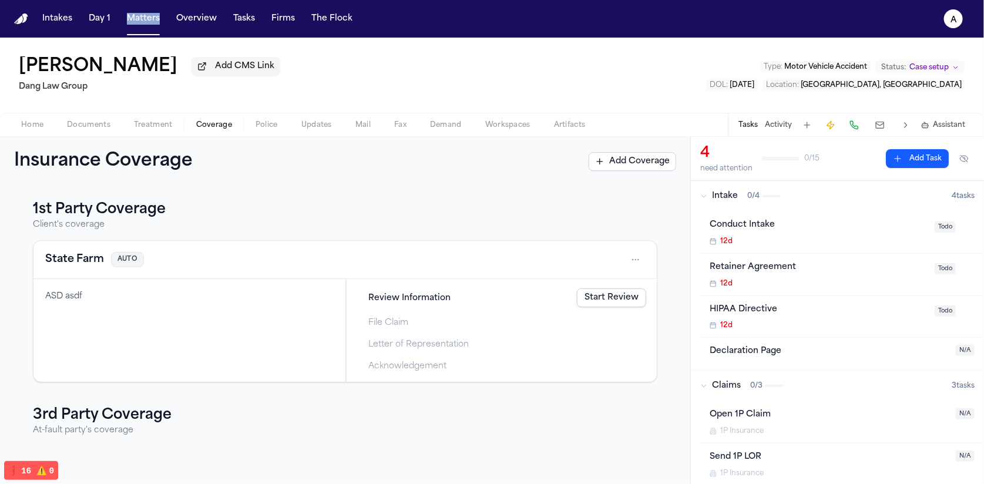
click at [622, 259] on html "Intakes Day 1 Matters Overview Tasks Firms The Flock a Paul Maldonado Add CMS L…" at bounding box center [492, 242] width 984 height 484
click at [585, 291] on div "View coverage details" at bounding box center [590, 291] width 88 height 31
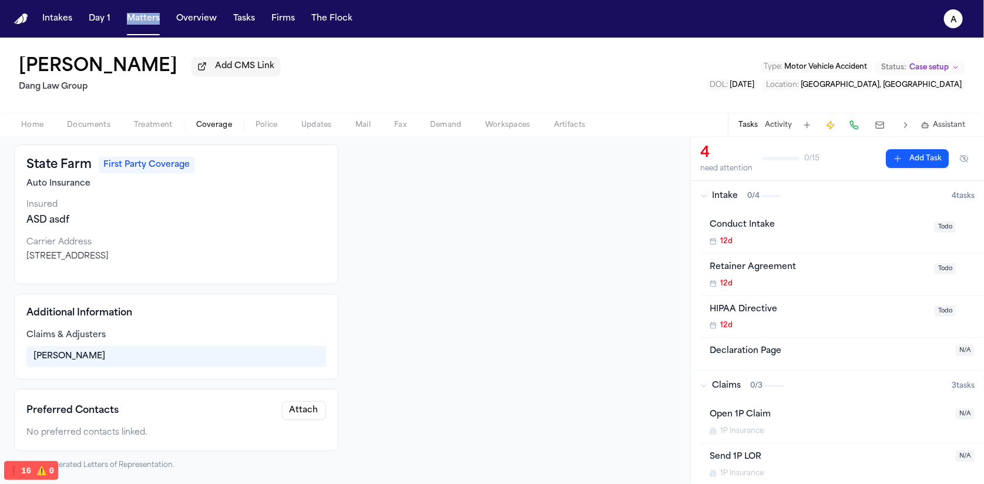
scroll to position [56, 0]
click at [290, 419] on button "Attach" at bounding box center [304, 411] width 44 height 19
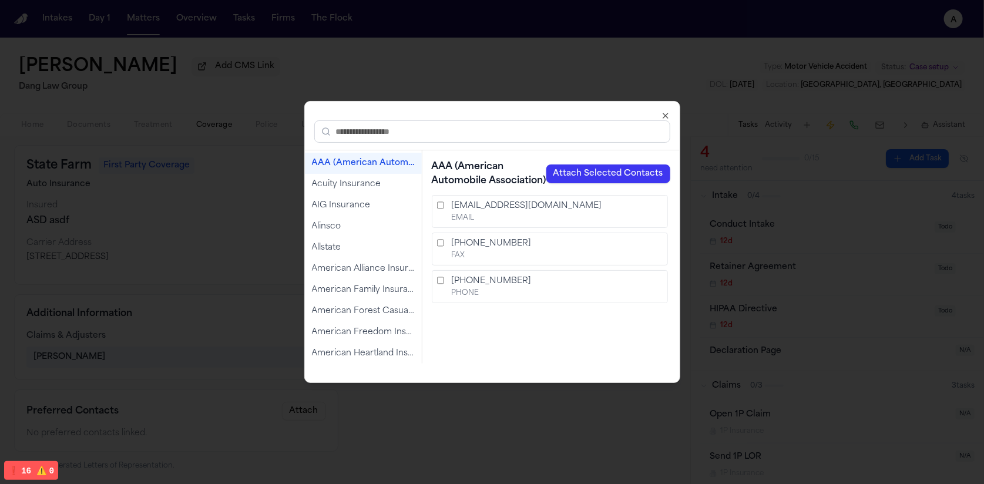
click at [397, 142] on input "text" at bounding box center [492, 131] width 356 height 22
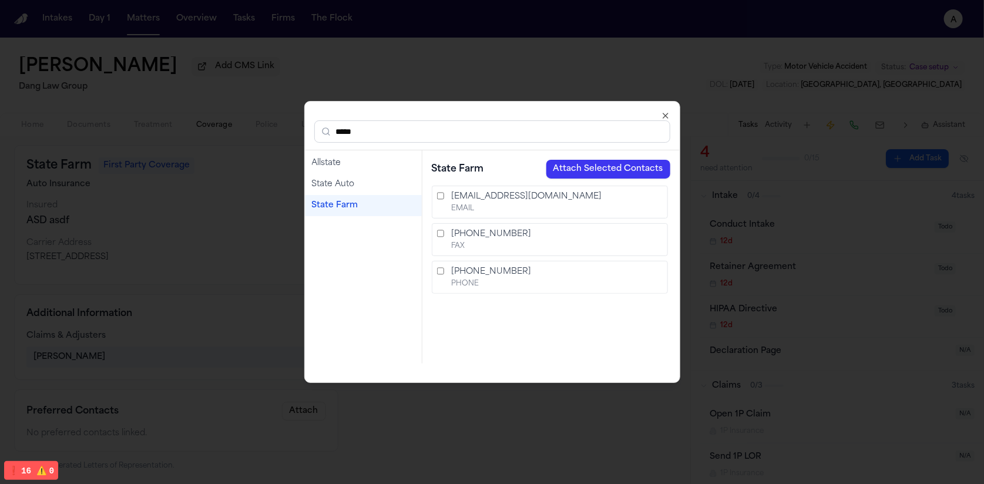
type input "*****"
click at [358, 200] on div "State Farm" at bounding box center [363, 206] width 103 height 12
drag, startPoint x: 643, startPoint y: 168, endPoint x: 333, endPoint y: 212, distance: 312.8
click at [331, 215] on div "Allstate State Auto State Farm State Farm Attach Selected Contacts statefarmcla…" at bounding box center [492, 257] width 375 height 214
click at [592, 173] on button "Attach Selected Contacts" at bounding box center [608, 169] width 124 height 19
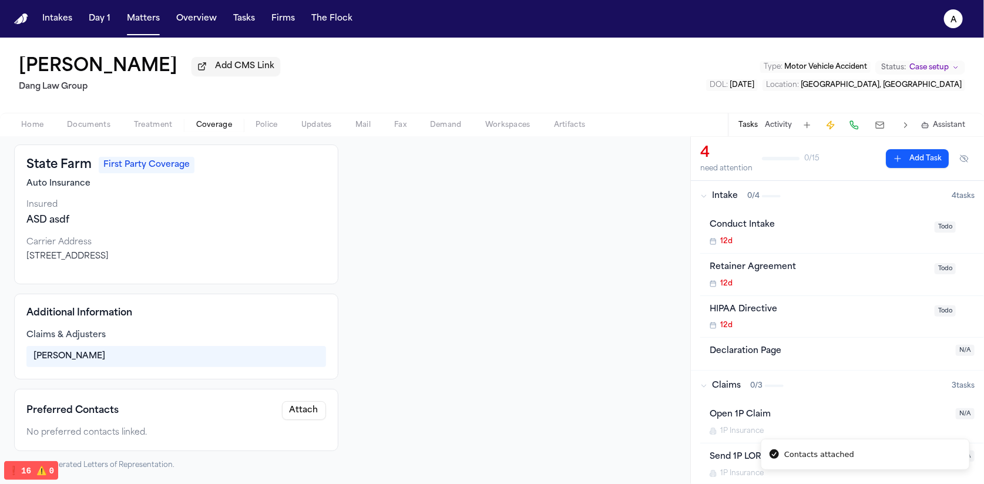
scroll to position [58, 0]
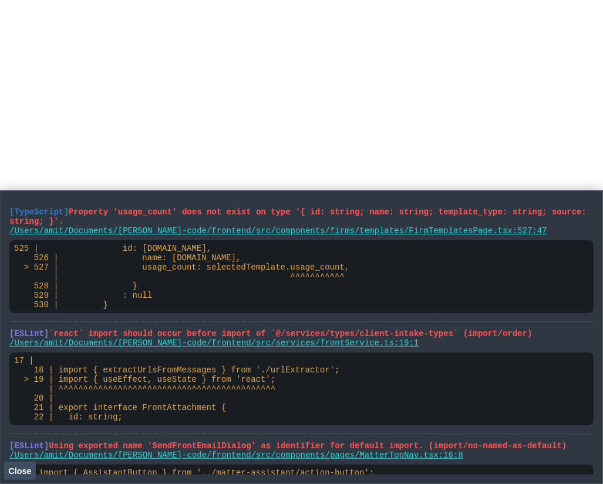
click at [33, 474] on button "Close" at bounding box center [20, 471] width 32 height 18
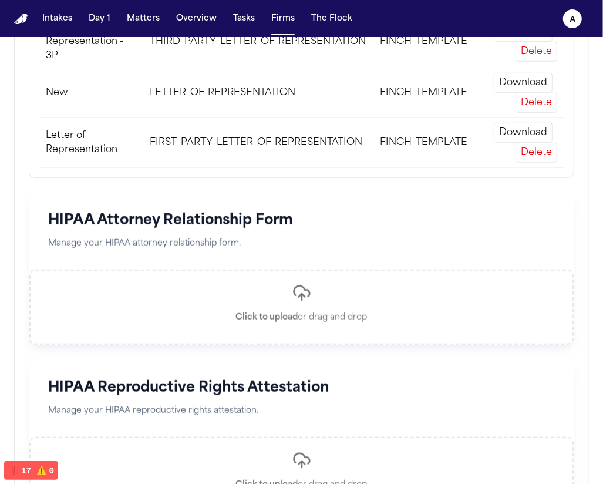
scroll to position [459, 0]
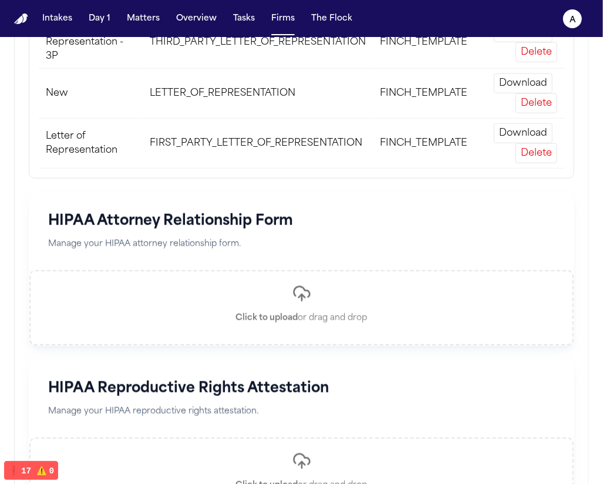
click at [536, 146] on button "Delete" at bounding box center [537, 153] width 42 height 20
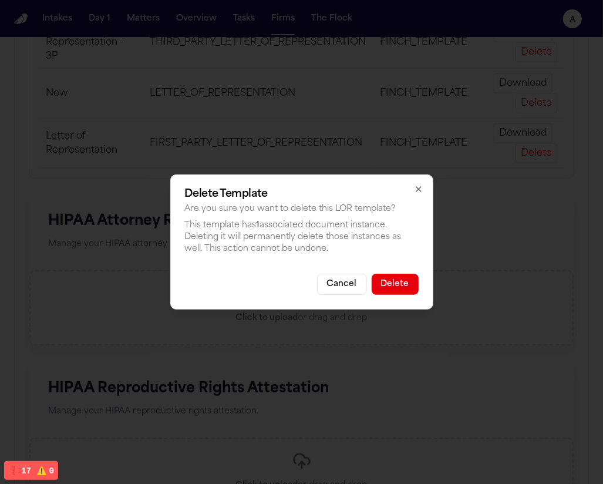
click at [422, 192] on icon "button" at bounding box center [418, 188] width 9 height 9
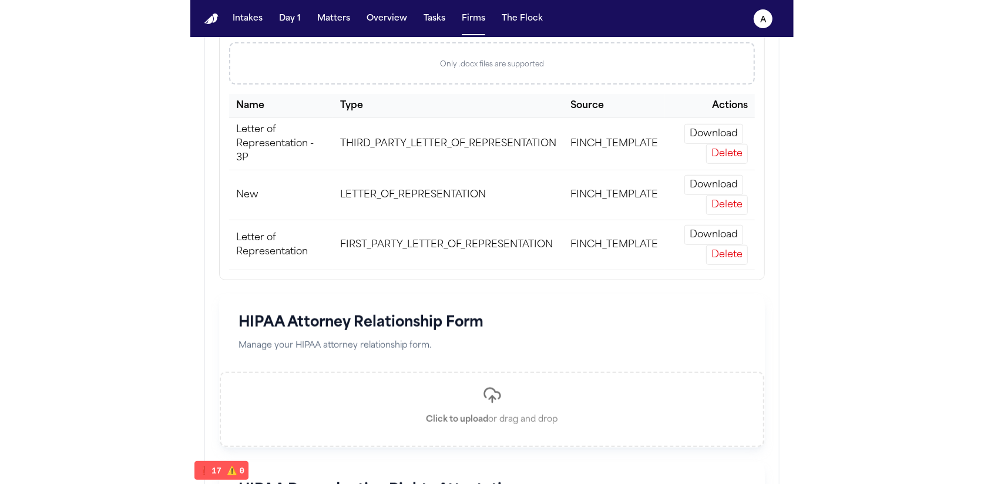
scroll to position [358, 0]
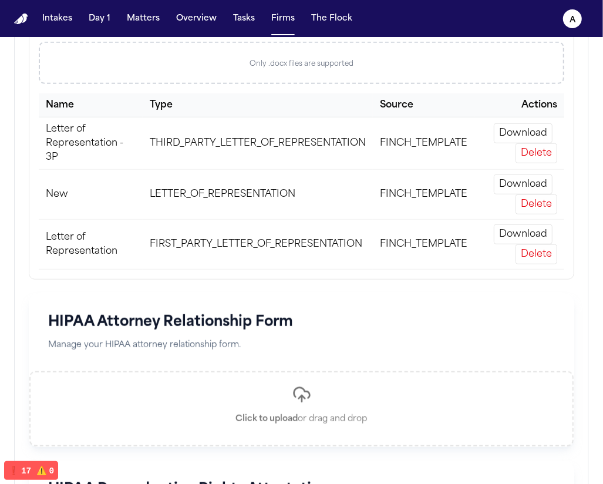
click at [541, 202] on button "Delete" at bounding box center [537, 204] width 42 height 20
click at [525, 153] on button "Delete" at bounding box center [537, 153] width 42 height 20
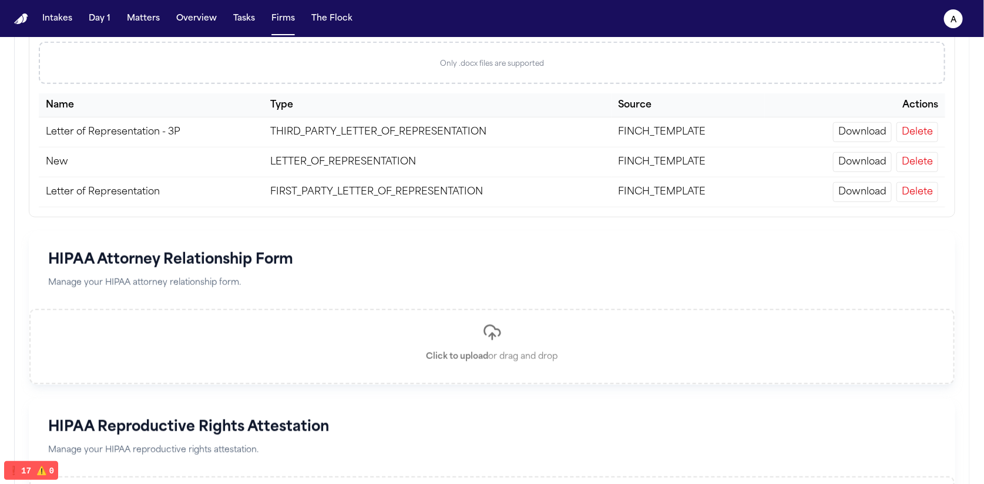
click at [603, 189] on button "Delete" at bounding box center [918, 192] width 42 height 20
click at [603, 192] on button "Delete" at bounding box center [918, 192] width 42 height 20
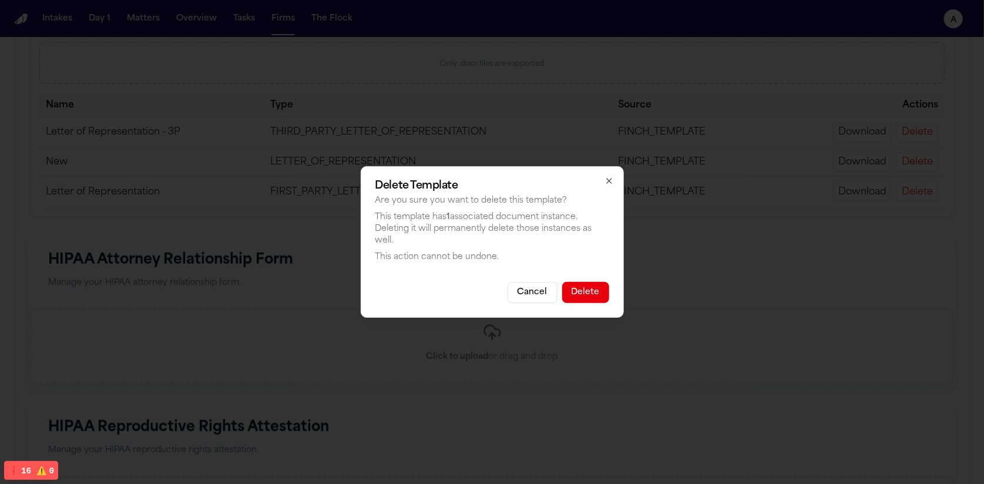
click at [603, 184] on icon "button" at bounding box center [609, 180] width 9 height 9
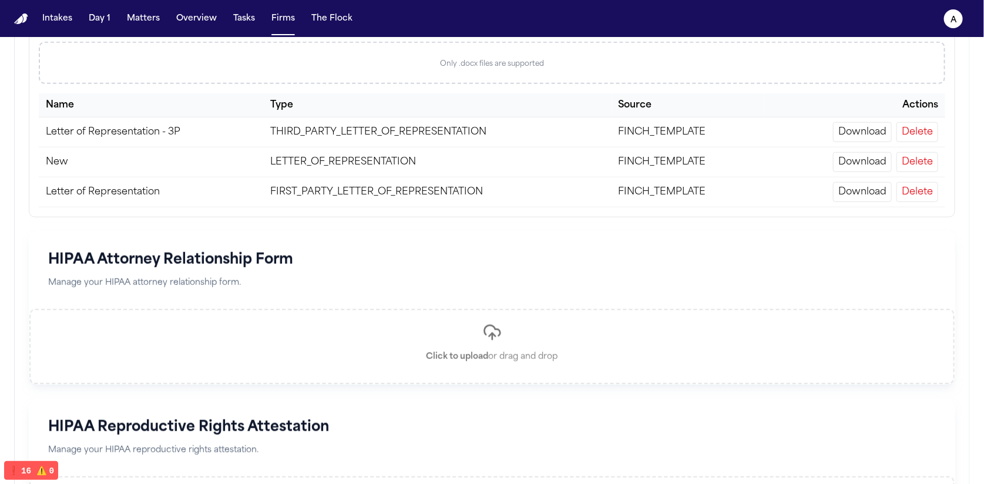
click at [603, 166] on td "Download Delete" at bounding box center [855, 162] width 180 height 30
click at [603, 160] on button "Delete" at bounding box center [918, 162] width 42 height 20
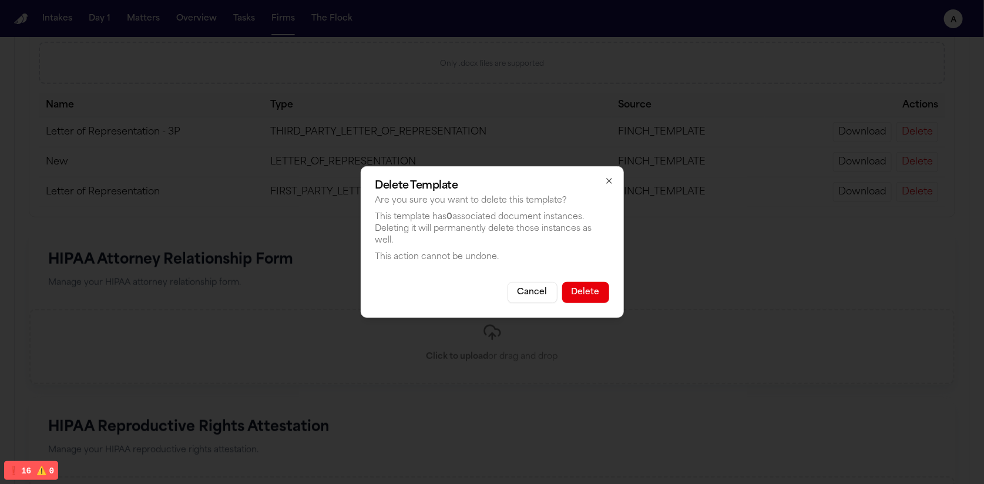
click at [603, 177] on icon "button" at bounding box center [609, 180] width 9 height 9
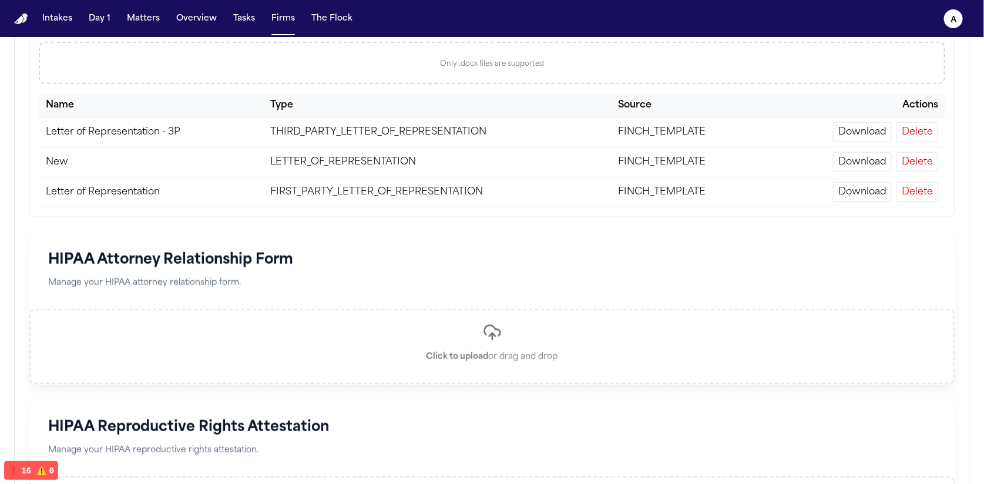
click at [603, 142] on td "Download Delete" at bounding box center [855, 133] width 180 height 30
drag, startPoint x: 917, startPoint y: 140, endPoint x: 755, endPoint y: 139, distance: 162.2
click at [603, 142] on td "Download Delete" at bounding box center [855, 133] width 180 height 30
click at [603, 130] on button "Delete" at bounding box center [918, 132] width 42 height 20
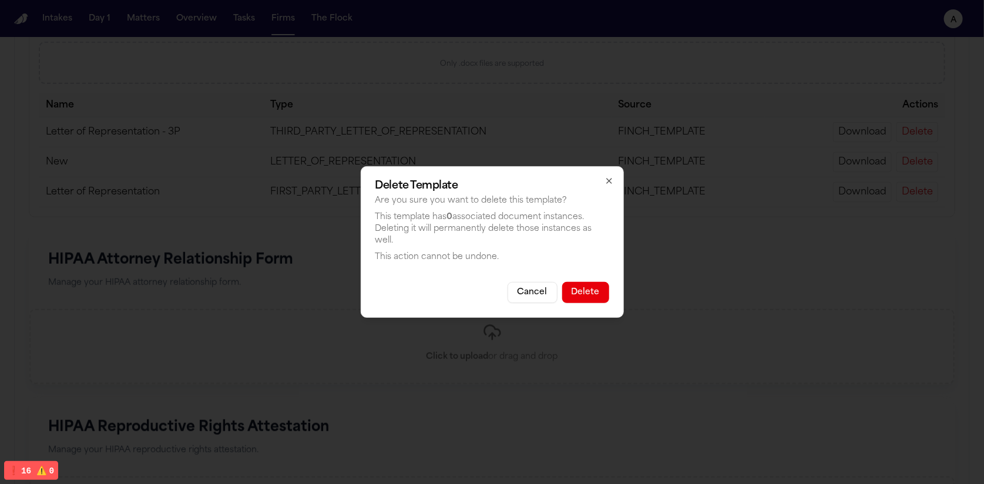
click at [603, 179] on icon "button" at bounding box center [609, 180] width 9 height 9
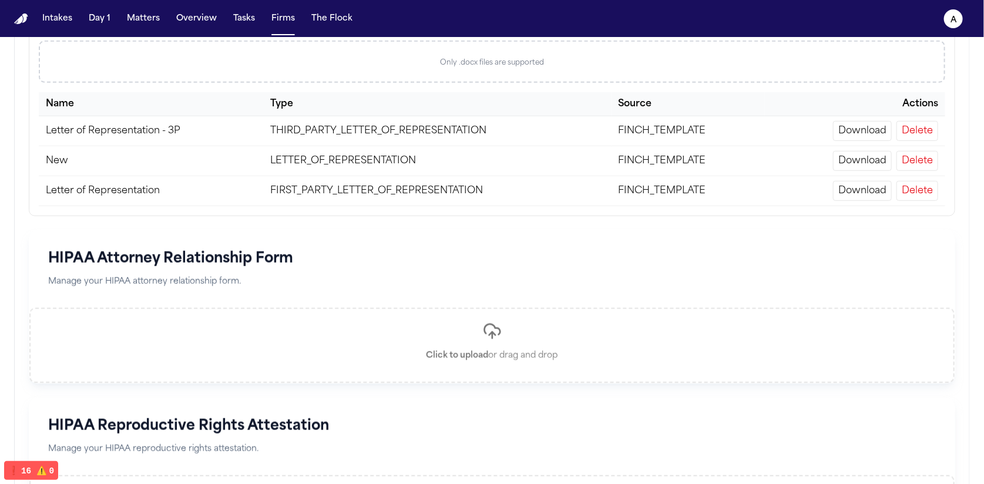
scroll to position [360, 0]
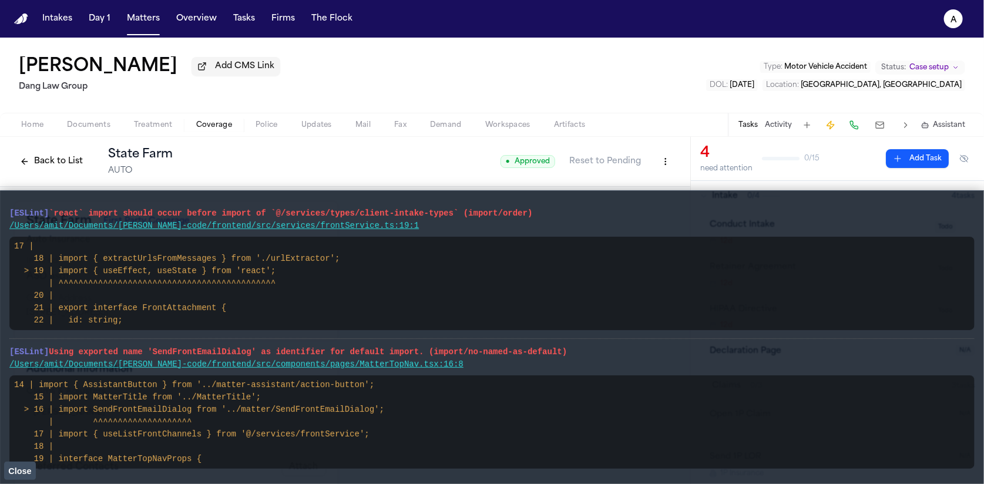
click at [22, 471] on span "Close" at bounding box center [19, 471] width 23 height 9
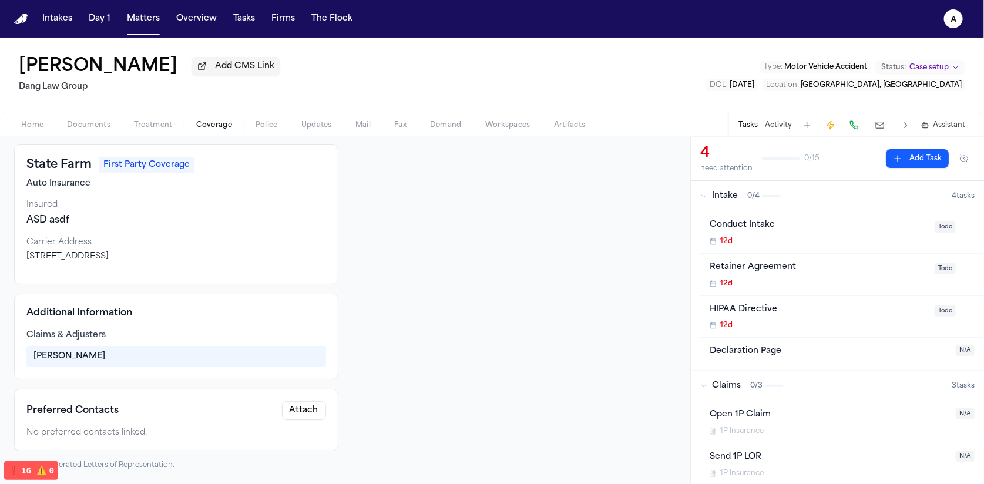
scroll to position [58, 0]
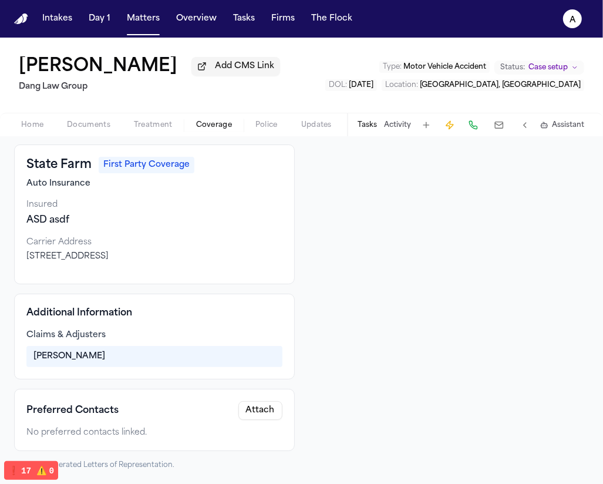
click at [247, 410] on button "Attach" at bounding box center [261, 410] width 44 height 19
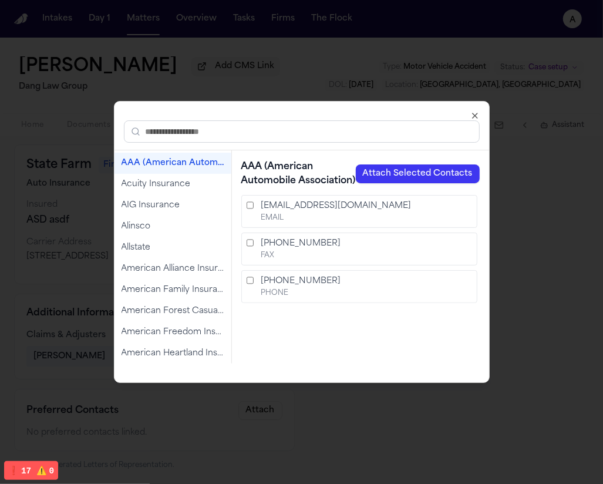
click at [216, 135] on input "text" at bounding box center [302, 131] width 356 height 22
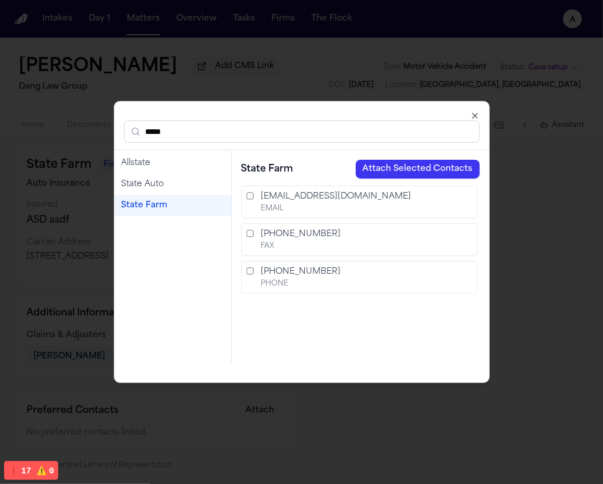
type input "*****"
click at [170, 210] on div "State Farm" at bounding box center [173, 206] width 103 height 12
click at [403, 173] on button "Attach Selected Contacts" at bounding box center [418, 169] width 124 height 19
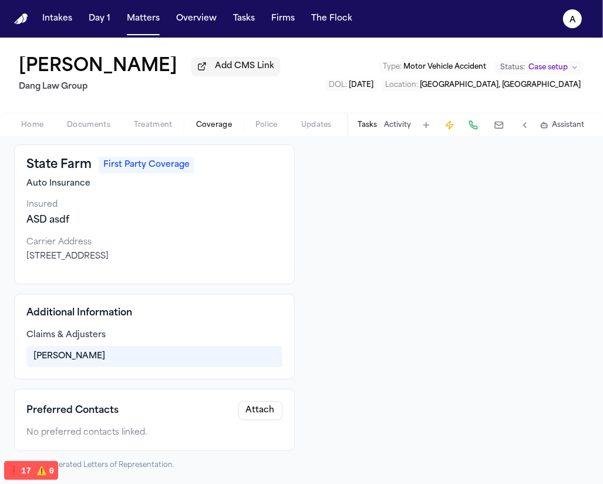
click at [165, 9] on div "Intakes Day 1 Matters Overview Tasks Firms The Flock" at bounding box center [198, 18] width 320 height 21
click at [159, 17] on button "Matters" at bounding box center [143, 18] width 42 height 21
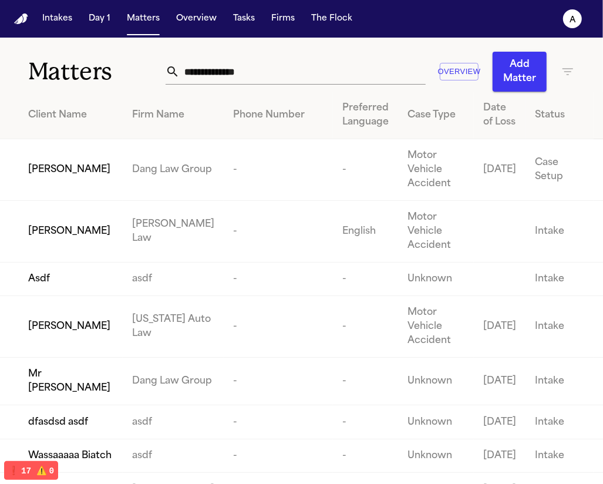
click at [76, 232] on span "[PERSON_NAME]" at bounding box center [69, 231] width 82 height 14
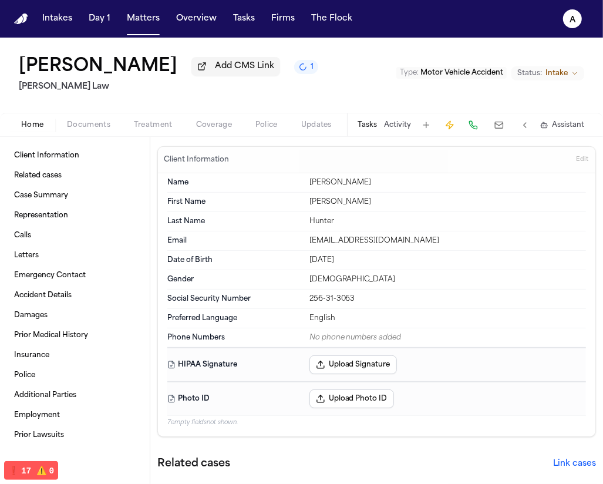
drag, startPoint x: 207, startPoint y: 129, endPoint x: 194, endPoint y: 134, distance: 13.2
click at [207, 129] on span "Coverage" at bounding box center [214, 124] width 36 height 9
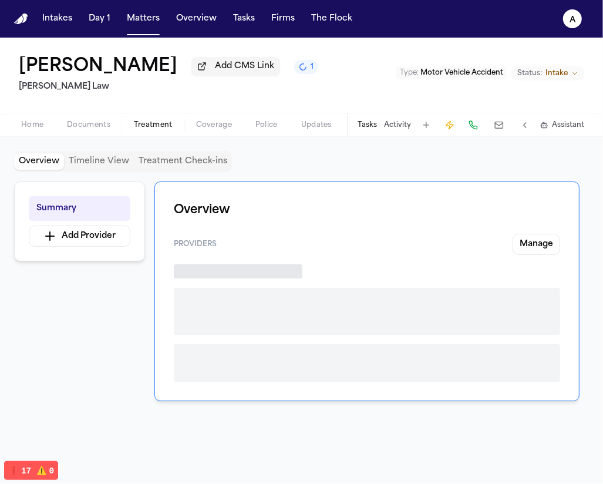
click at [152, 130] on span "Treatment" at bounding box center [153, 124] width 39 height 9
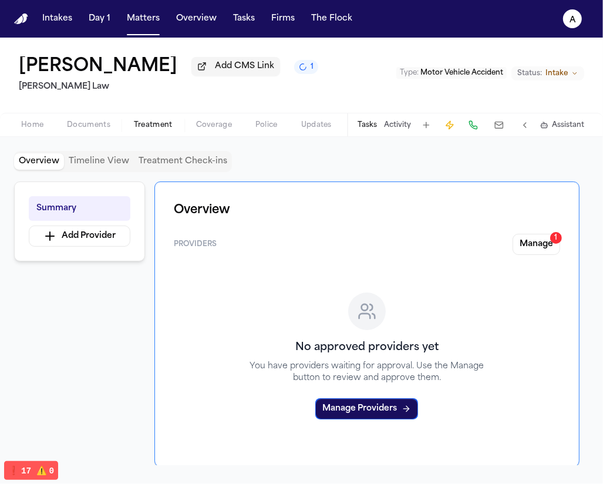
click at [529, 147] on div "Overview Timeline View Treatment Check-ins Summary Add Provider Overview Provid…" at bounding box center [301, 310] width 603 height 347
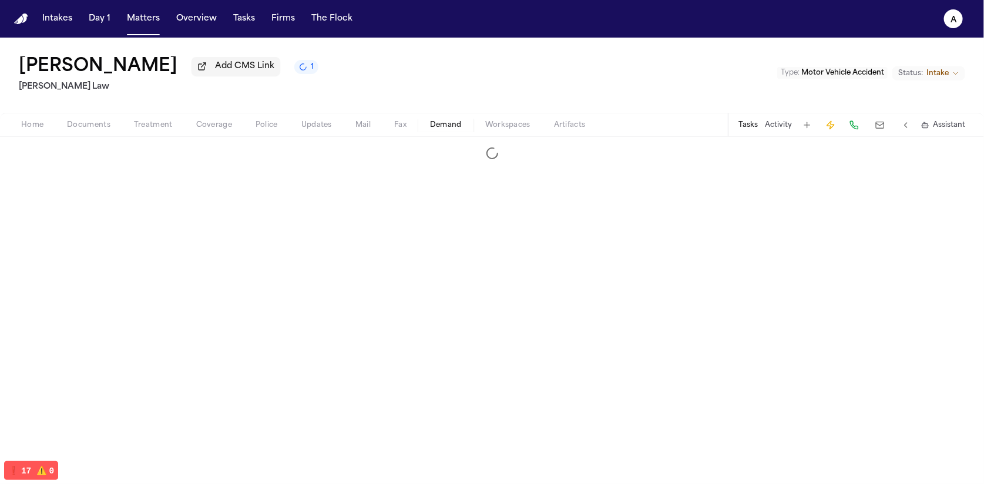
click at [440, 130] on span "Demand" at bounding box center [446, 124] width 32 height 9
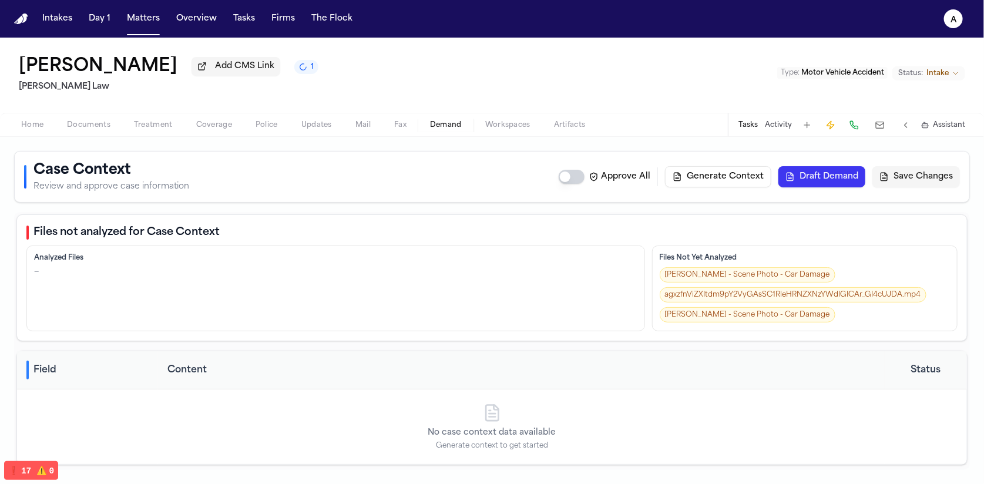
click at [737, 179] on button "Generate Context" at bounding box center [718, 176] width 106 height 21
click at [297, 68] on button "1" at bounding box center [306, 67] width 24 height 14
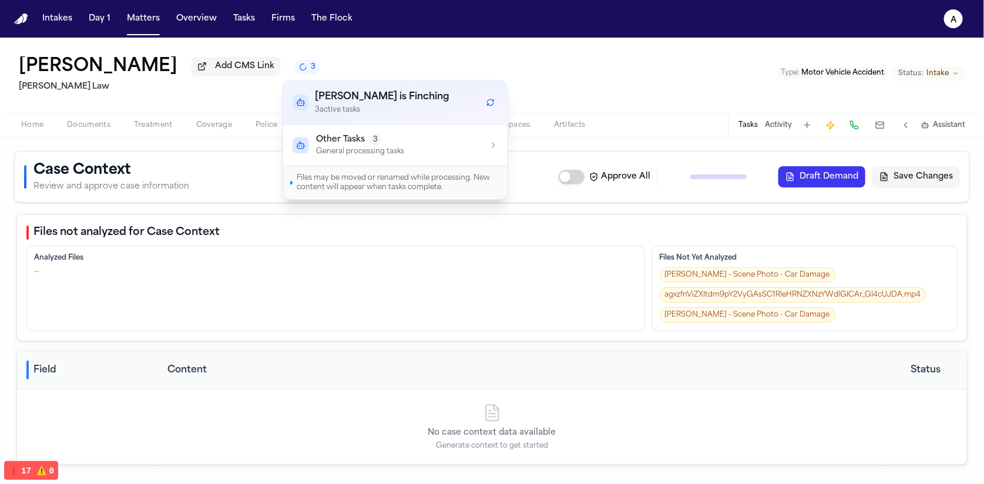
click at [398, 42] on div "Lakeysha Hunter Add CMS Link 3 McCormick Law Type : Motor Vehicle Accident Stat…" at bounding box center [492, 75] width 984 height 75
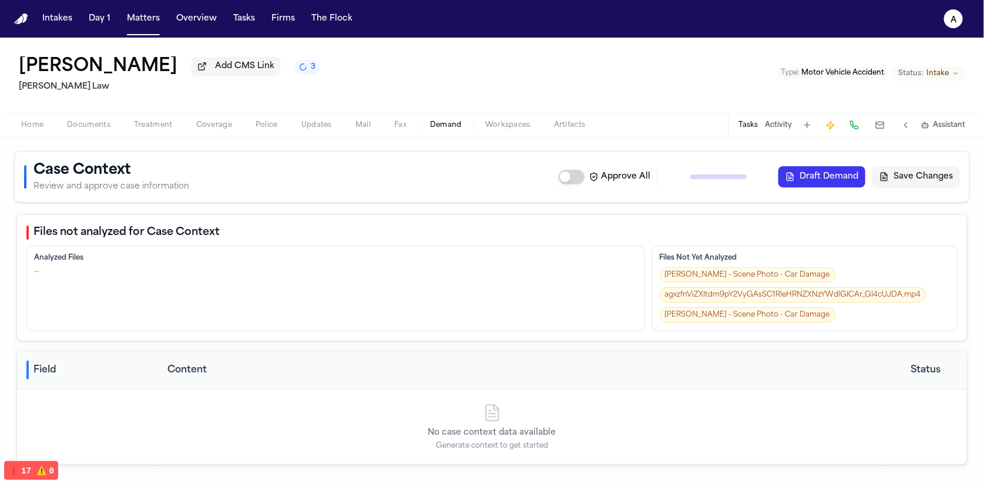
click at [928, 126] on icon "button" at bounding box center [928, 126] width 1 height 0
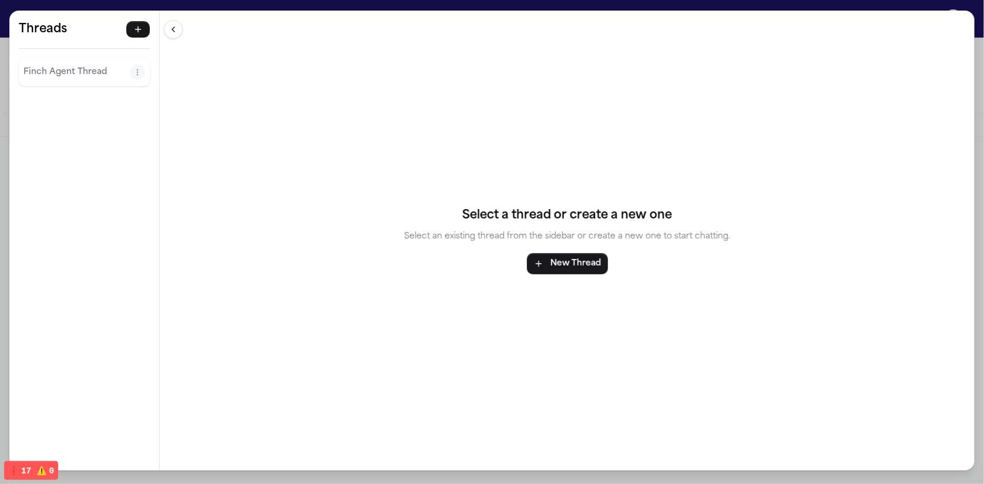
click at [46, 79] on p "Finch Agent Thread" at bounding box center [77, 72] width 106 height 14
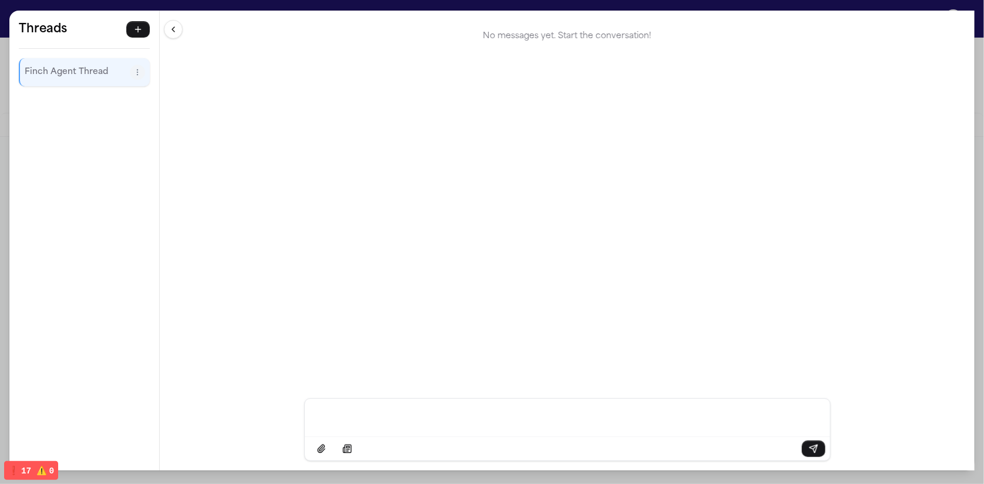
click at [305, 89] on div "No messages yet. Start the conversation!" at bounding box center [567, 205] width 815 height 388
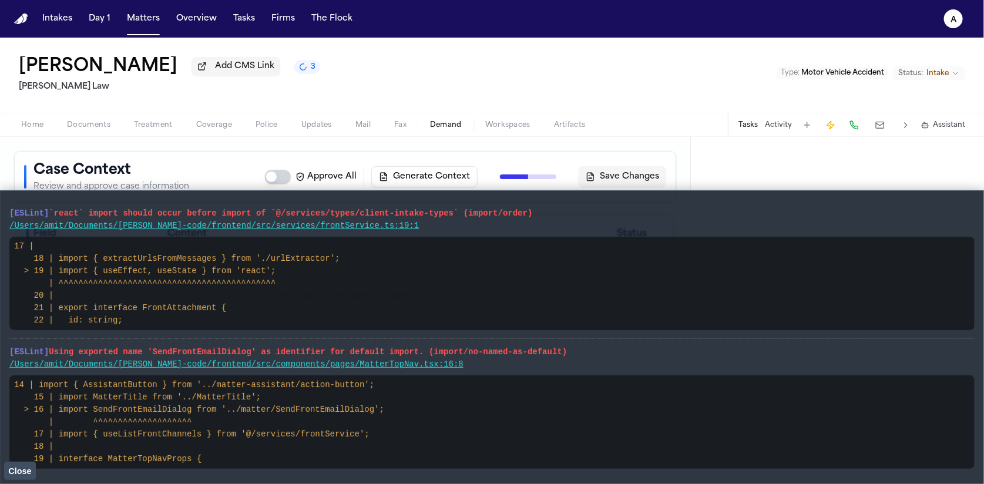
click at [29, 467] on span "Close" at bounding box center [19, 471] width 23 height 9
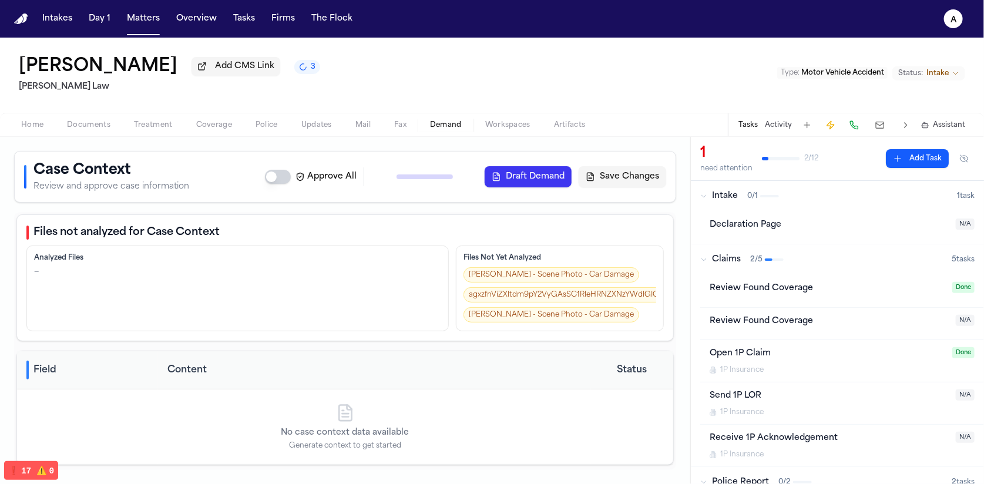
click at [941, 130] on span "Assistant" at bounding box center [949, 124] width 32 height 9
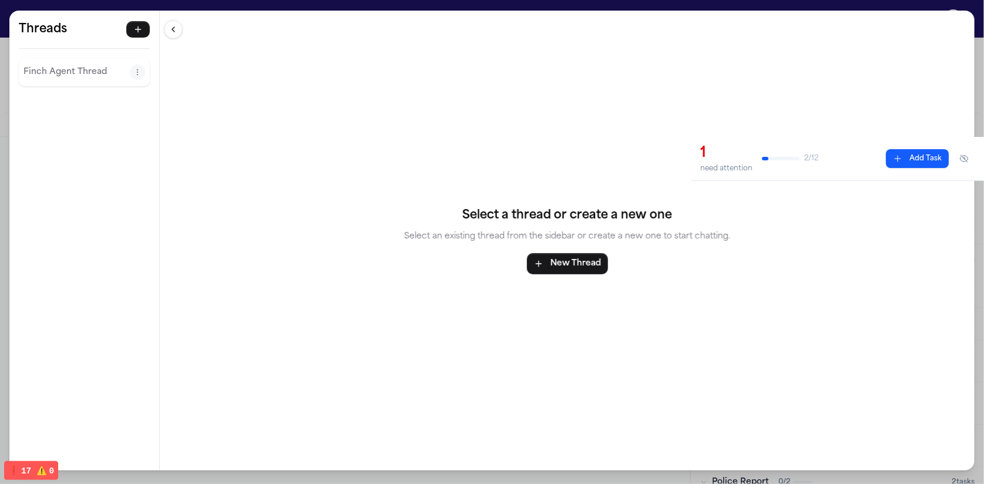
click at [72, 74] on p "Finch Agent Thread" at bounding box center [77, 72] width 106 height 14
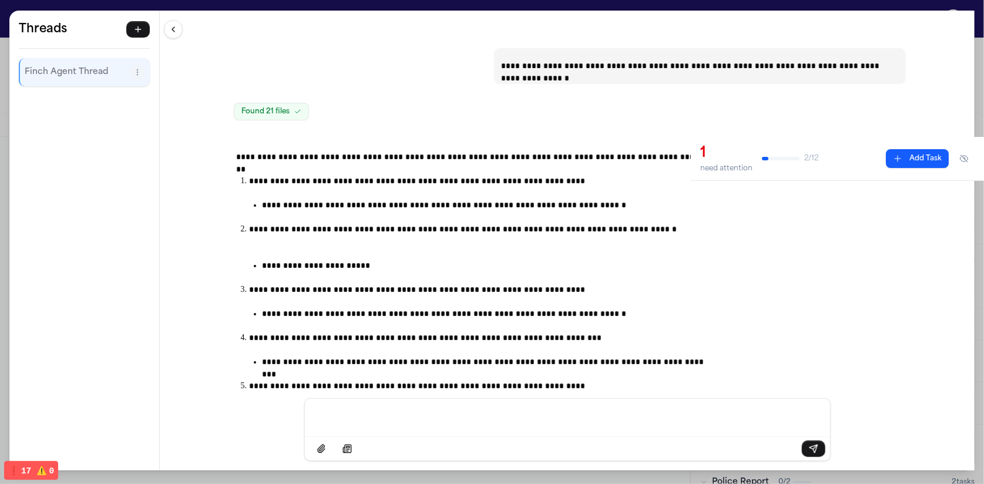
scroll to position [875, 0]
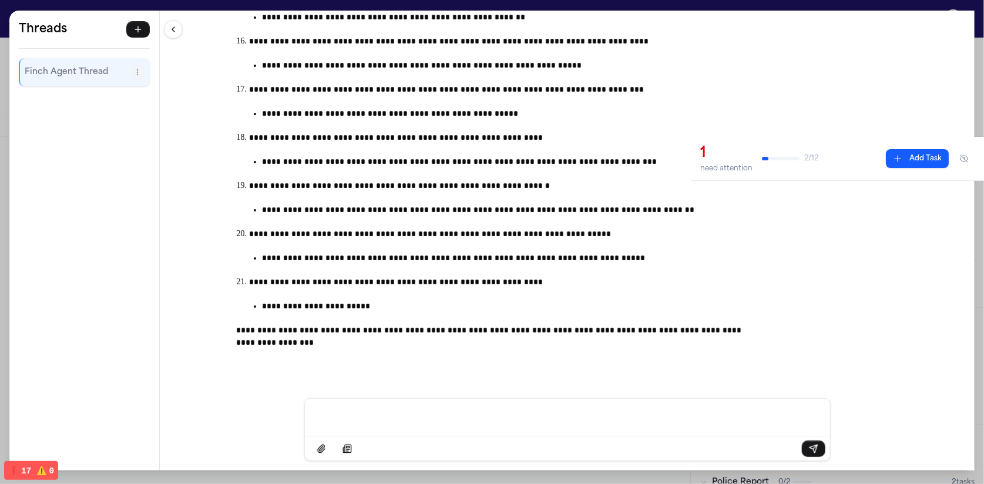
click at [175, 5] on div "**********" at bounding box center [492, 242] width 984 height 484
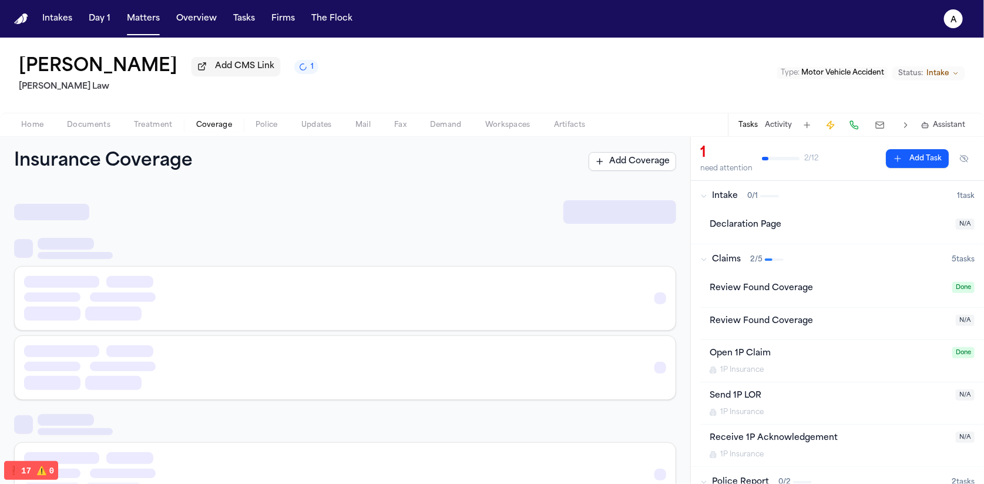
click at [222, 124] on span "Coverage" at bounding box center [214, 124] width 36 height 9
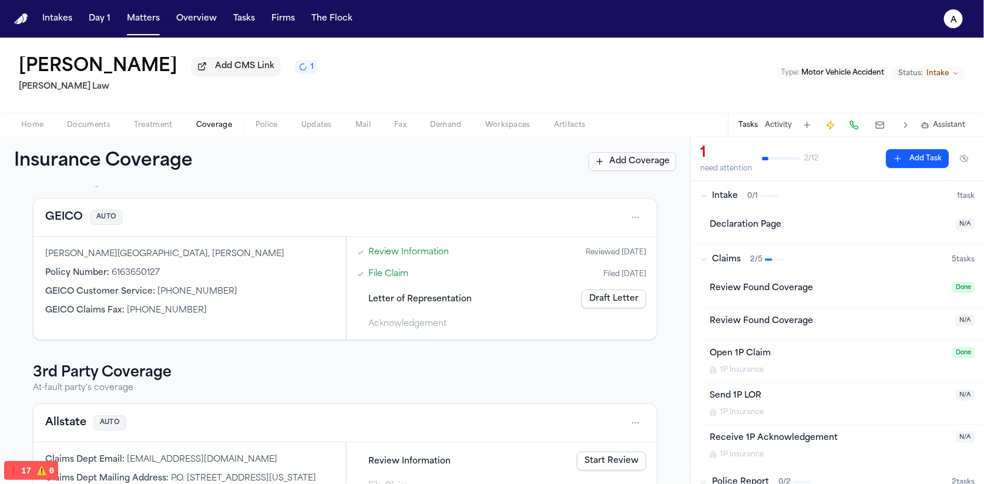
scroll to position [63, 0]
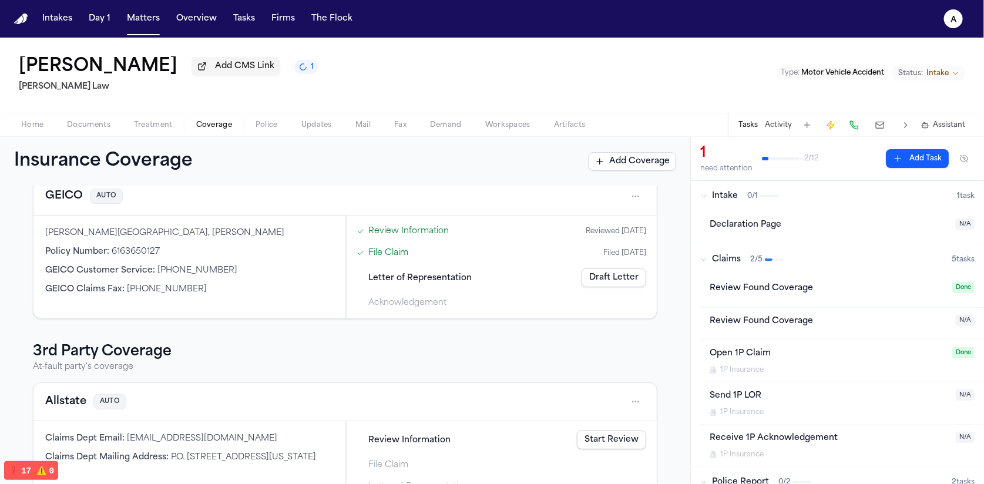
click at [585, 286] on link "Draft Letter" at bounding box center [614, 278] width 65 height 19
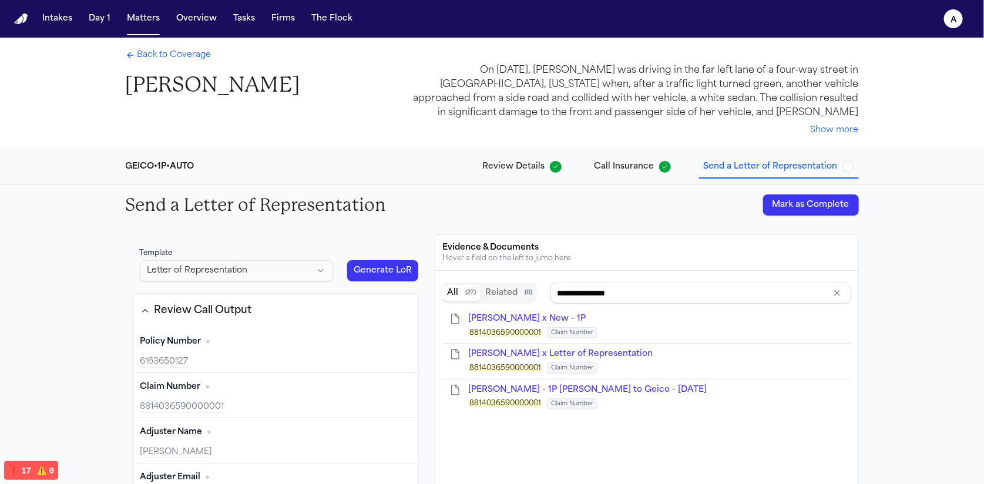
type input "**********"
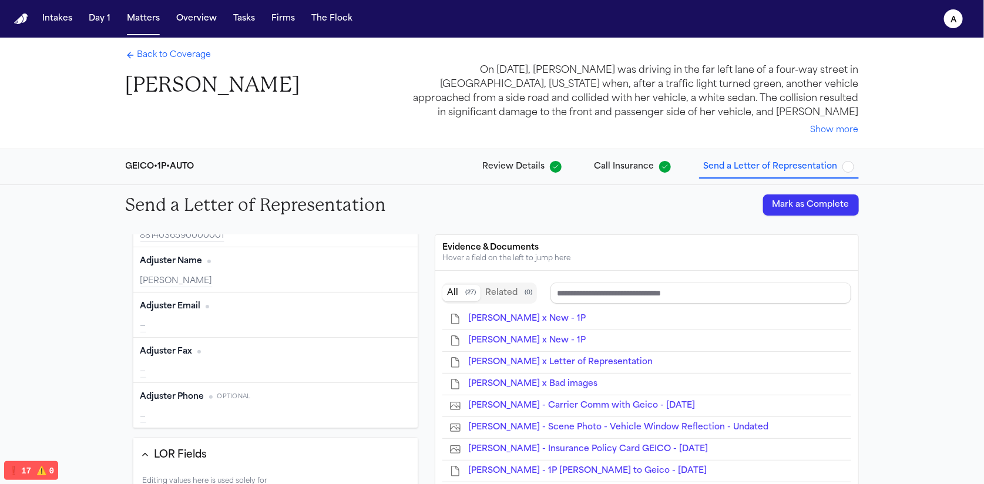
scroll to position [167, 0]
click at [491, 167] on span "Review Details" at bounding box center [514, 167] width 62 height 12
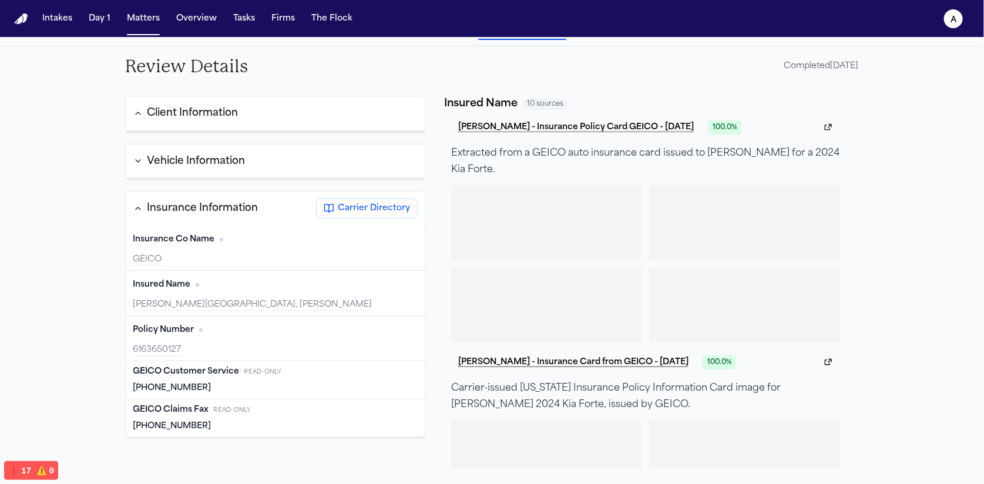
scroll to position [142, 0]
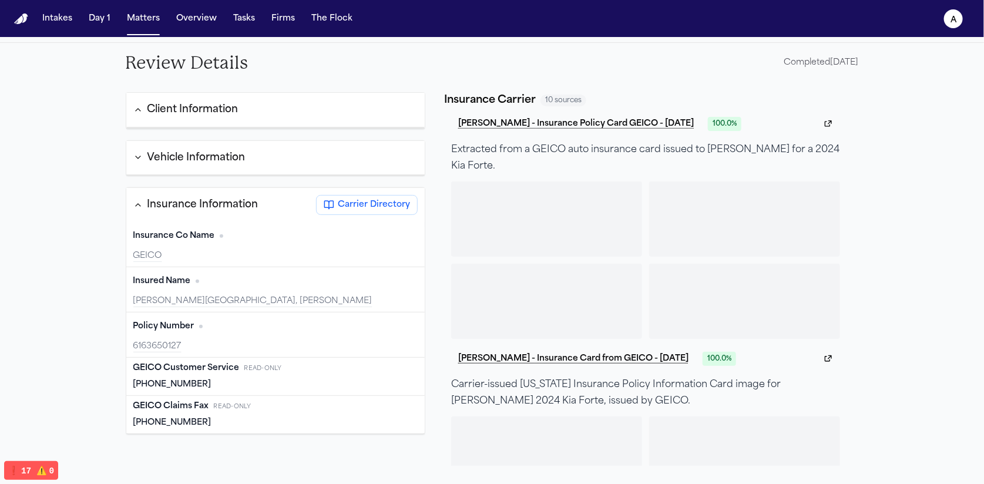
click at [350, 203] on span "Carrier Directory" at bounding box center [374, 205] width 72 height 12
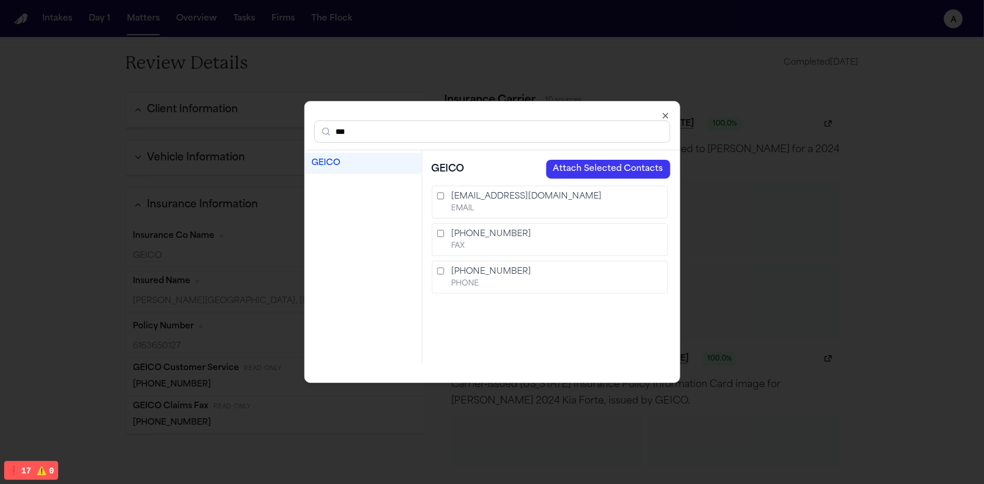
type input "***"
click at [332, 163] on div "GEICO" at bounding box center [363, 163] width 103 height 12
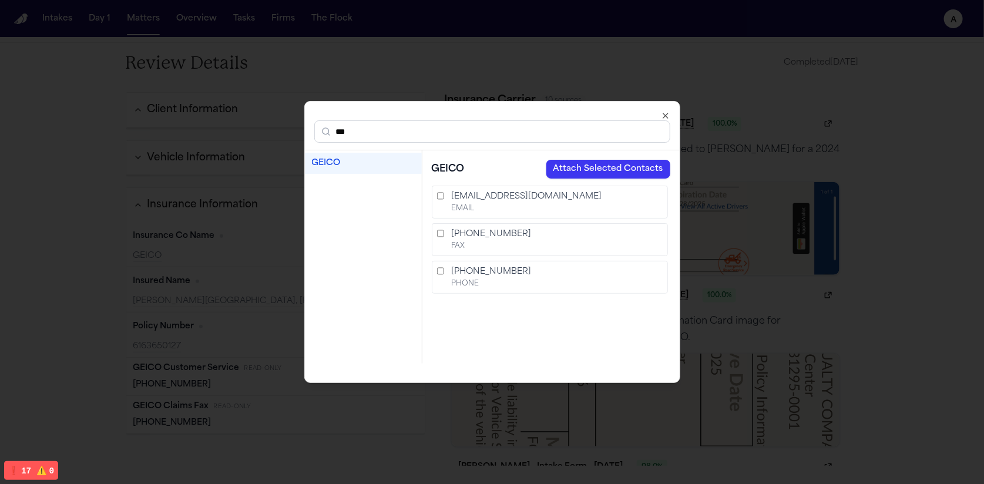
click at [631, 169] on button "Attach Selected Contacts" at bounding box center [608, 169] width 124 height 19
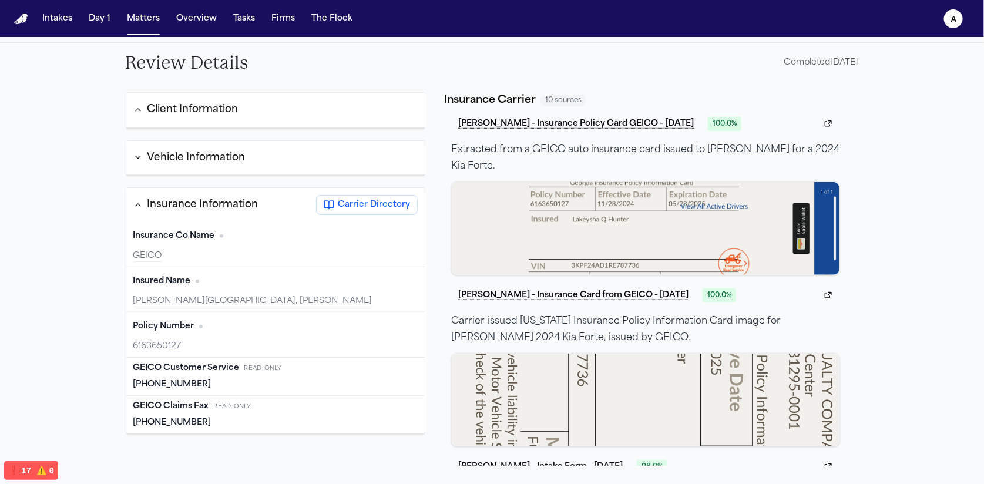
click at [356, 202] on span "Carrier Directory" at bounding box center [374, 205] width 72 height 12
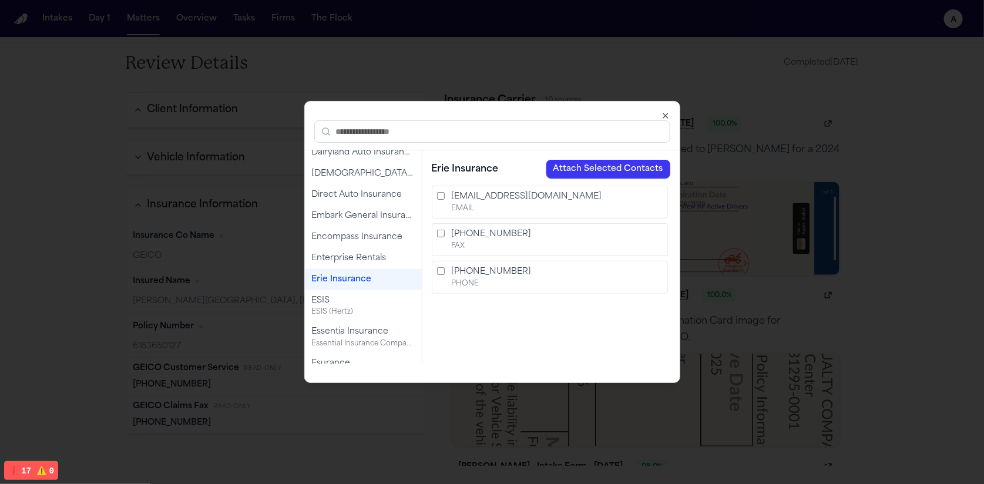
scroll to position [940, 0]
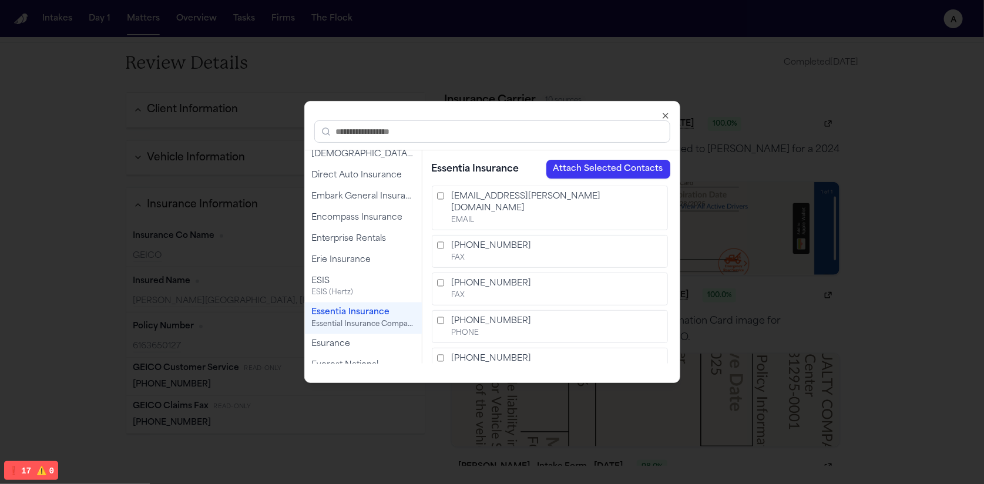
click at [351, 306] on div "Essentia Insurance Essential Insurance Company" at bounding box center [363, 319] width 117 height 32
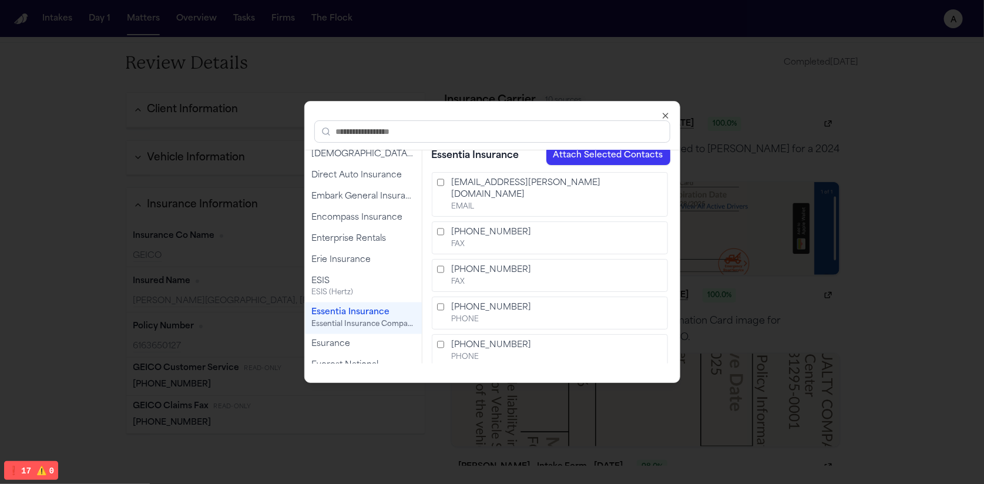
click at [606, 155] on button "Attach Selected Contacts" at bounding box center [608, 155] width 124 height 19
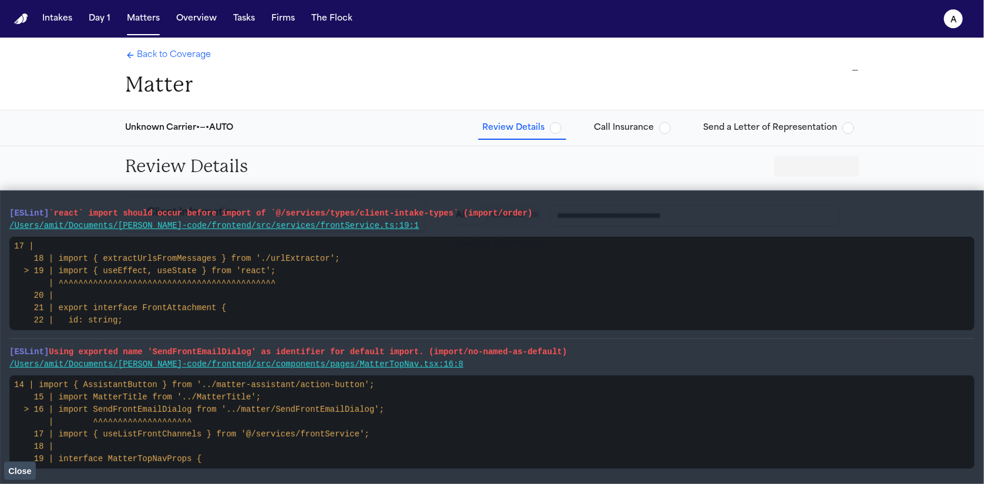
type input "**********"
click at [35, 475] on button "Close" at bounding box center [20, 471] width 32 height 18
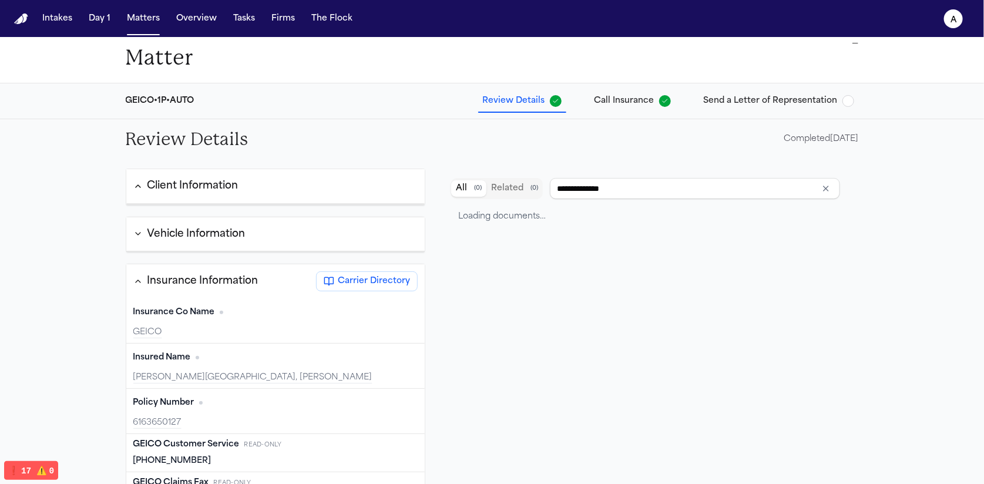
scroll to position [102, 0]
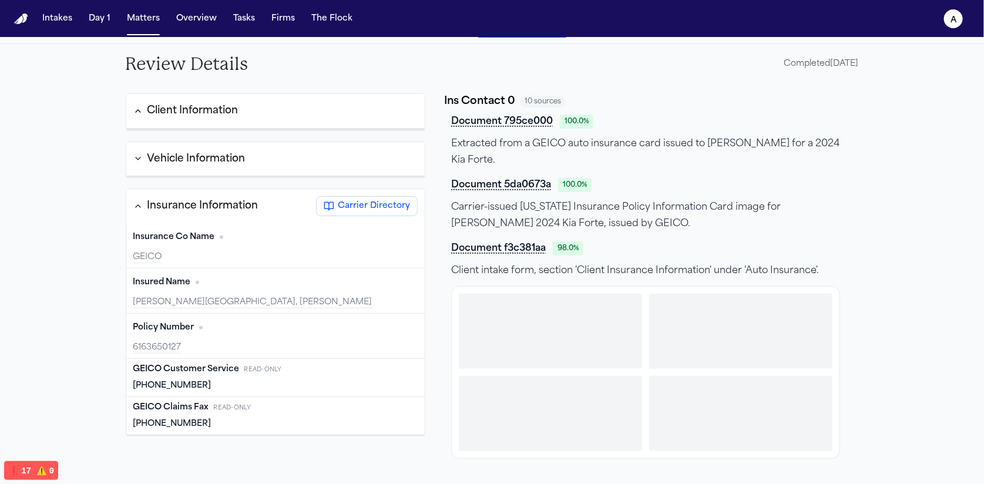
click at [204, 370] on span "GEICO Customer Service" at bounding box center [186, 370] width 106 height 12
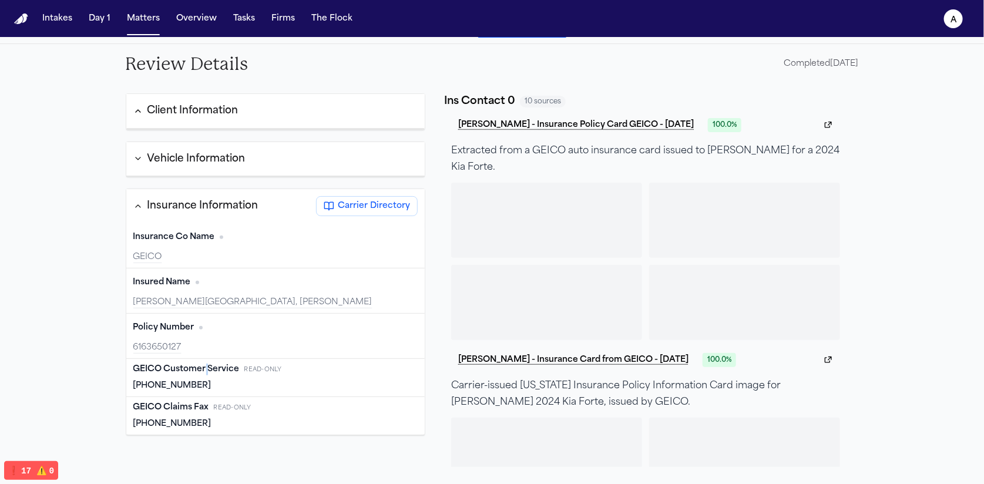
click at [204, 370] on span "GEICO Customer Service" at bounding box center [186, 370] width 106 height 12
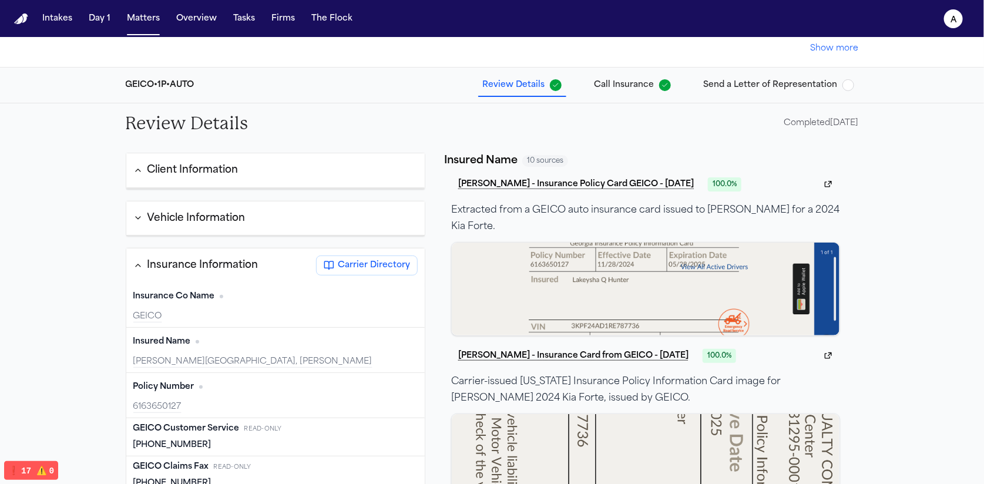
scroll to position [0, 0]
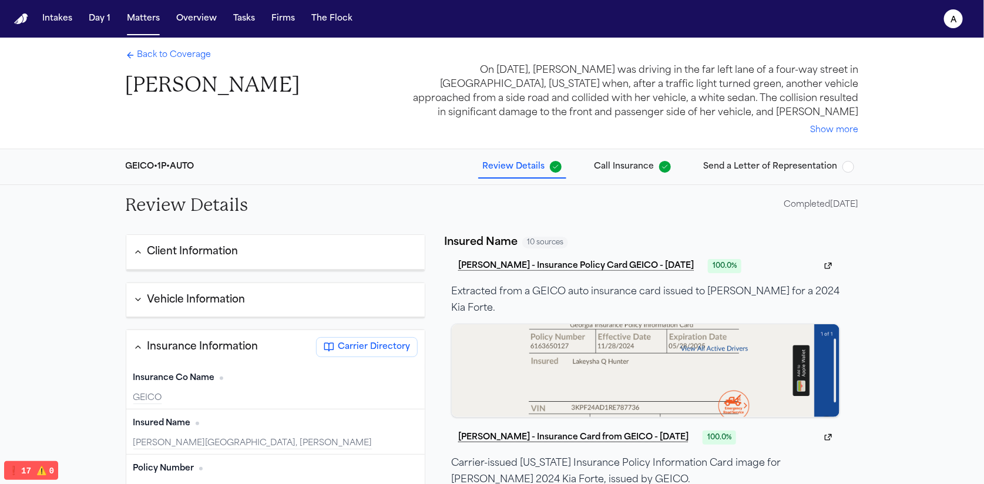
click at [158, 56] on span "Back to Coverage" at bounding box center [174, 55] width 74 height 12
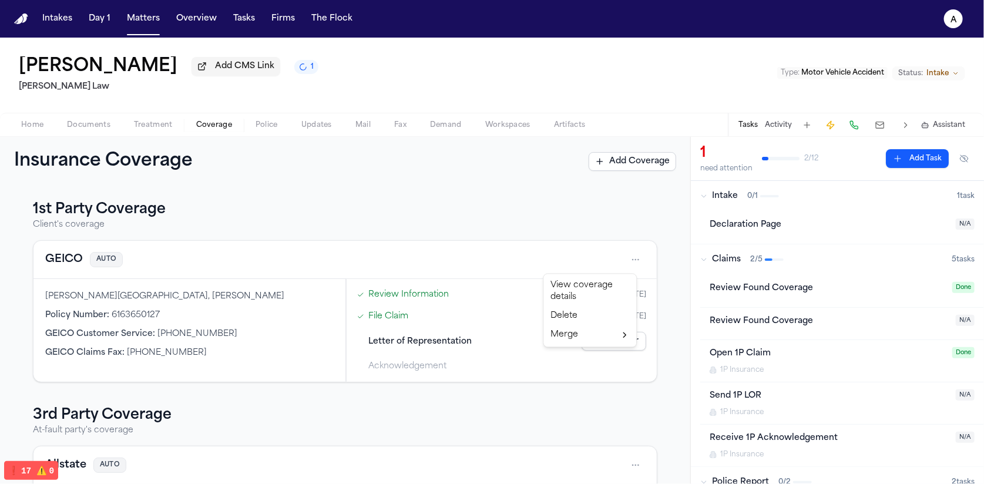
click at [636, 254] on html "Intakes Day 1 Matters Overview Tasks Firms The Flock a [PERSON_NAME] Add CMS Li…" at bounding box center [492, 242] width 984 height 484
click at [573, 291] on div "View coverage details" at bounding box center [590, 291] width 88 height 31
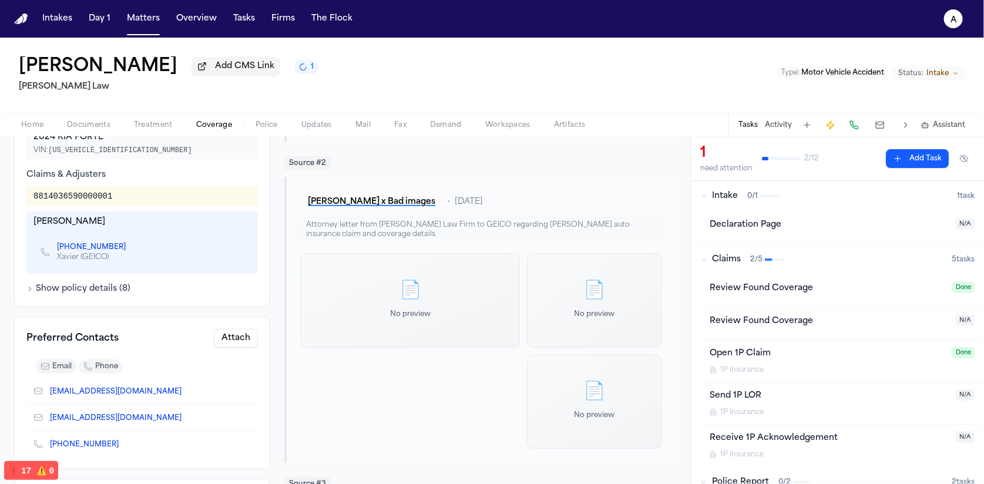
scroll to position [395, 0]
click at [237, 330] on button "Attach" at bounding box center [236, 339] width 44 height 19
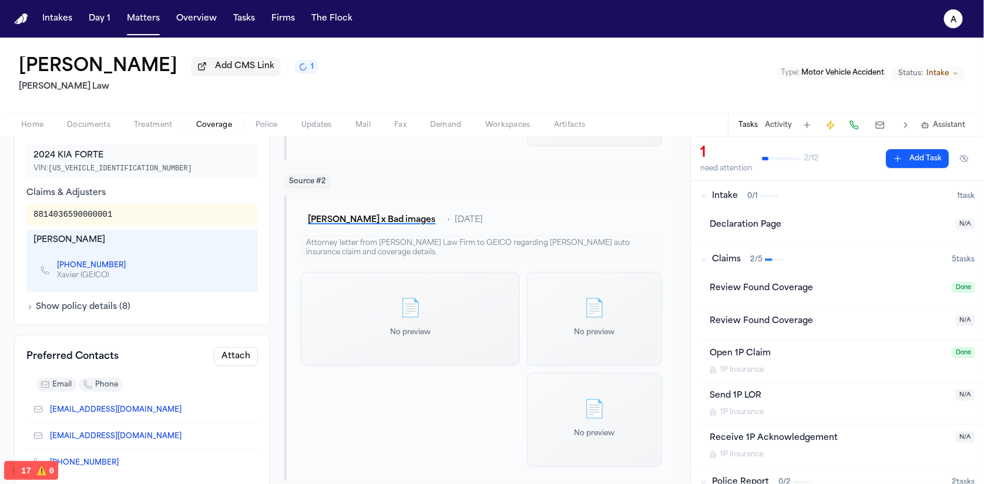
scroll to position [378, 0]
click at [244, 347] on button "Attach" at bounding box center [236, 356] width 44 height 19
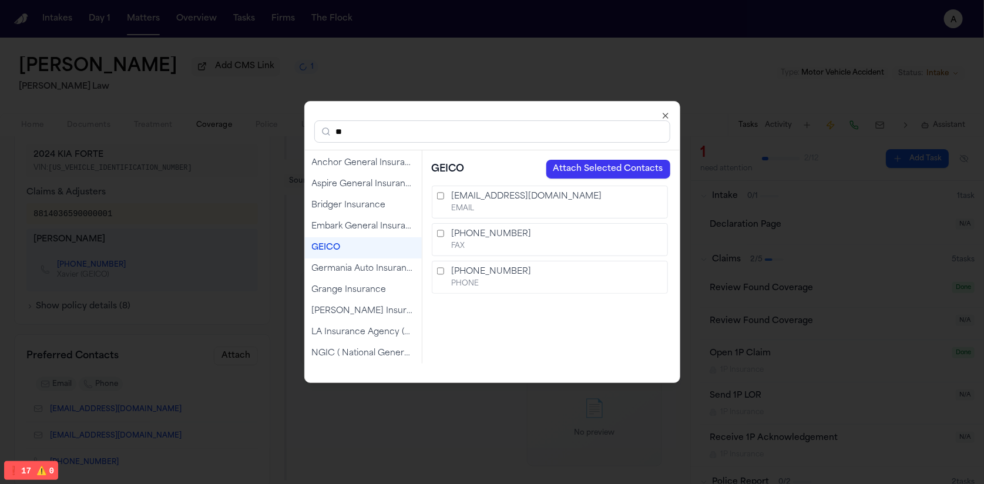
type input "**"
click at [340, 254] on div "GEICO" at bounding box center [363, 247] width 117 height 21
click at [365, 247] on div "GEICO" at bounding box center [363, 248] width 103 height 12
click at [589, 172] on button "Attach Selected Contacts" at bounding box center [608, 169] width 124 height 19
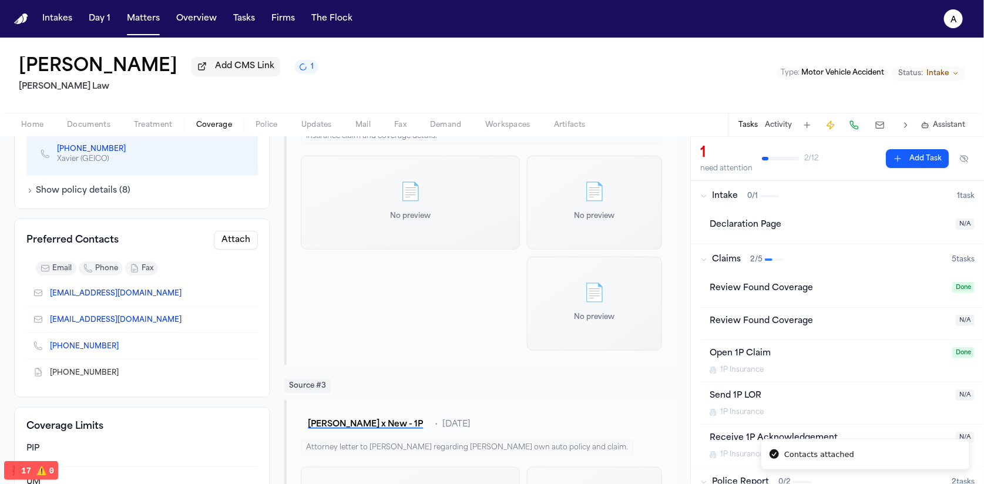
scroll to position [353, 0]
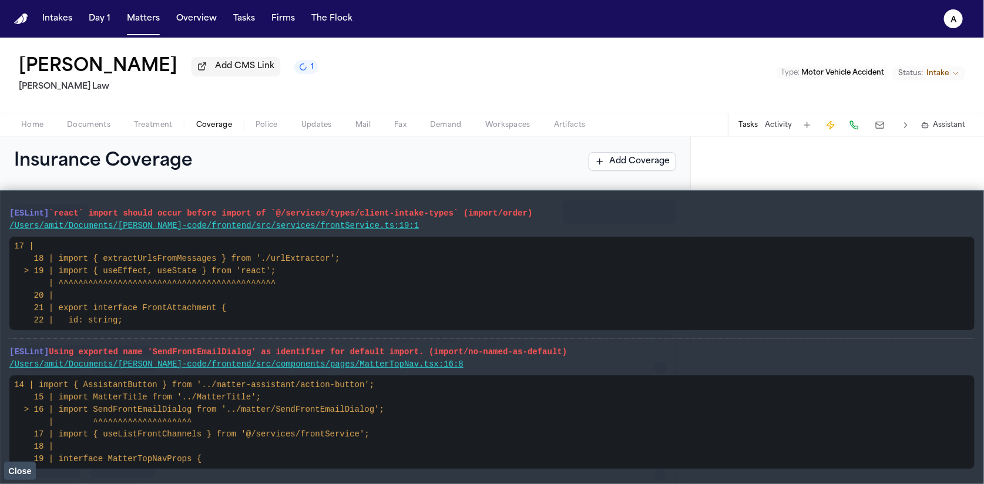
click at [24, 468] on span "Close" at bounding box center [19, 471] width 23 height 9
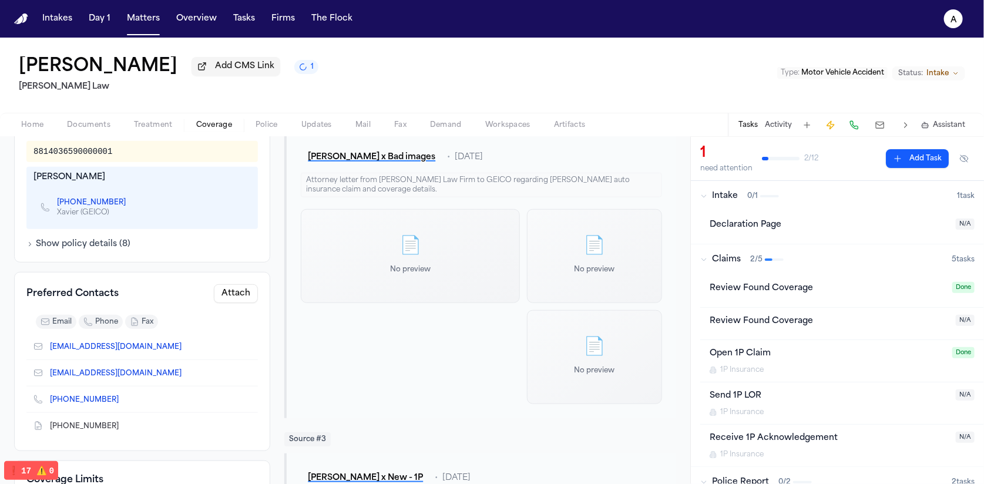
scroll to position [447, 0]
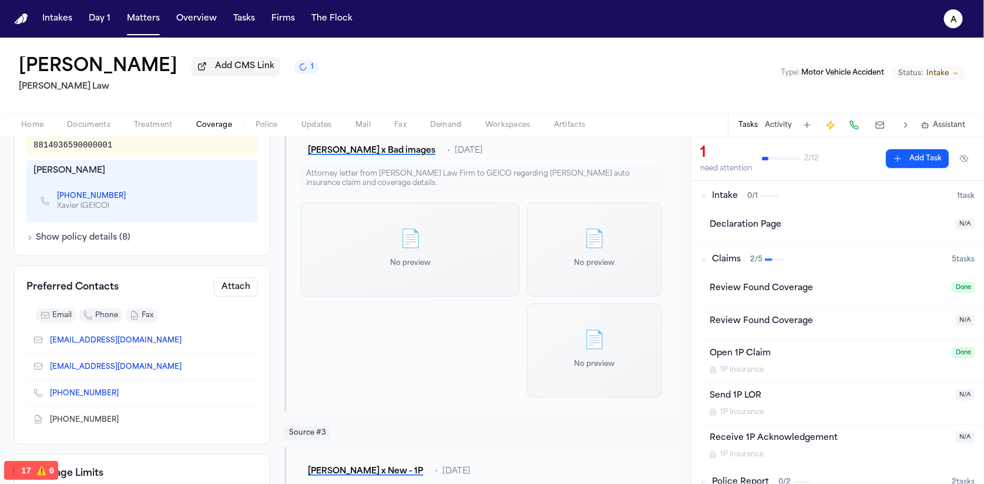
click at [227, 278] on button "Attach" at bounding box center [236, 287] width 44 height 19
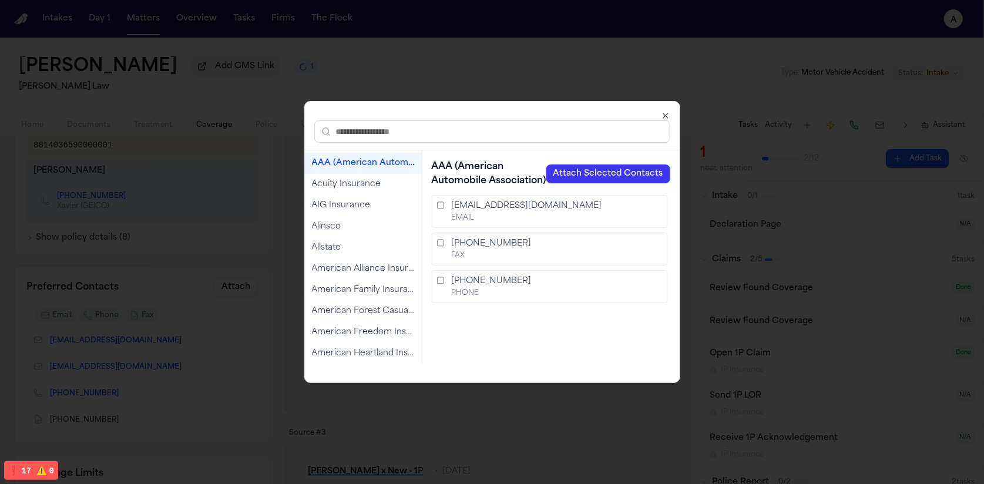
click at [415, 135] on input "text" at bounding box center [492, 131] width 356 height 22
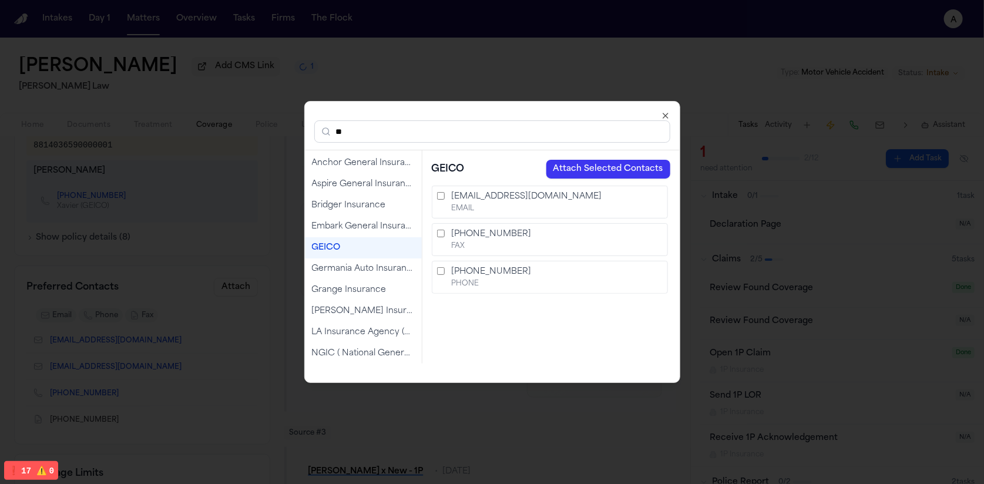
type input "**"
click at [338, 252] on div "GEICO" at bounding box center [363, 248] width 103 height 12
click at [336, 243] on div "GEICO" at bounding box center [363, 248] width 103 height 12
click at [345, 242] on div "GEICO" at bounding box center [363, 248] width 103 height 12
click at [629, 170] on button "Attach Selected Contacts" at bounding box center [608, 169] width 124 height 19
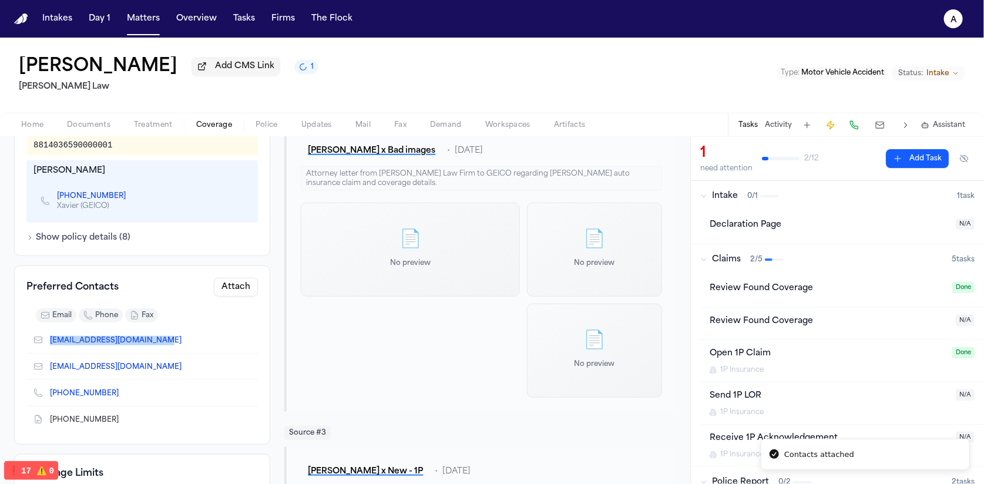
drag, startPoint x: 183, startPoint y: 321, endPoint x: 32, endPoint y: 325, distance: 151.1
click at [32, 327] on div "[EMAIL_ADDRESS][DOMAIN_NAME]" at bounding box center [142, 340] width 232 height 26
click at [210, 380] on div "[PHONE_NUMBER]" at bounding box center [142, 393] width 232 height 26
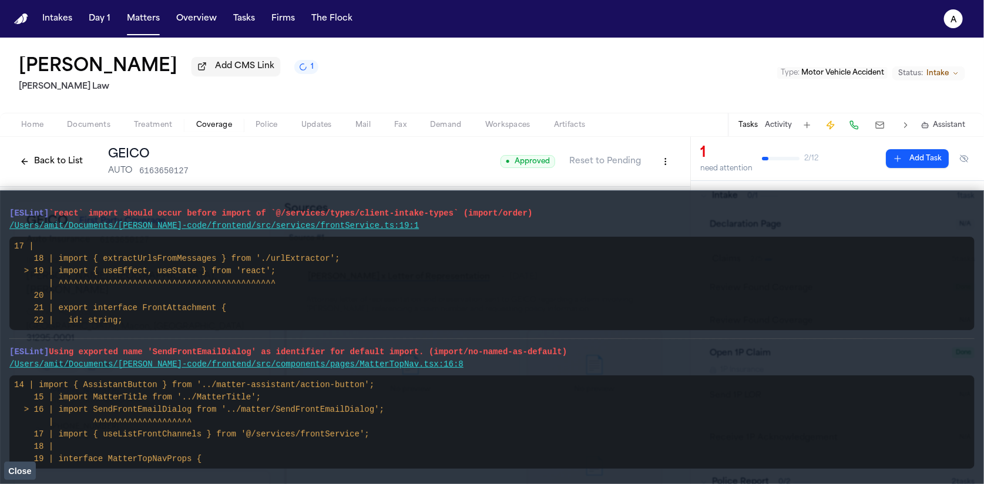
click at [30, 470] on span "Close" at bounding box center [19, 471] width 23 height 9
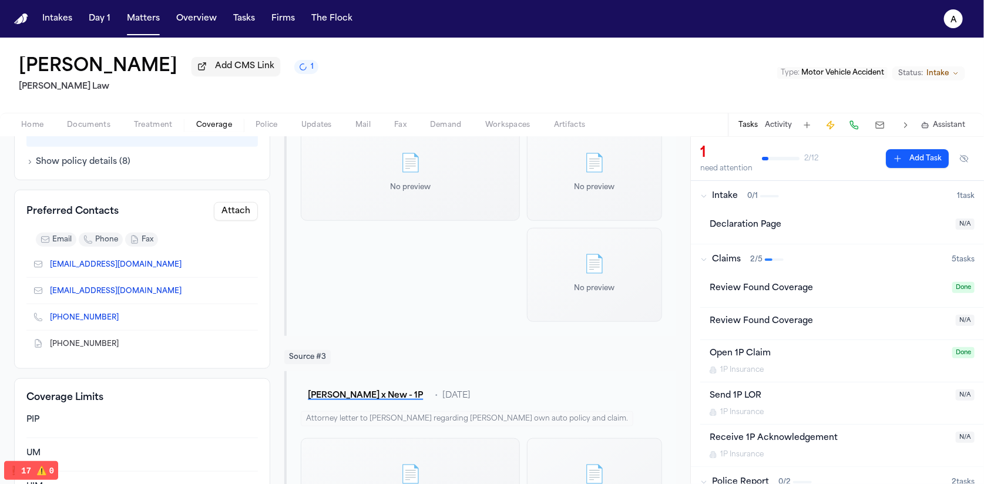
scroll to position [508, 0]
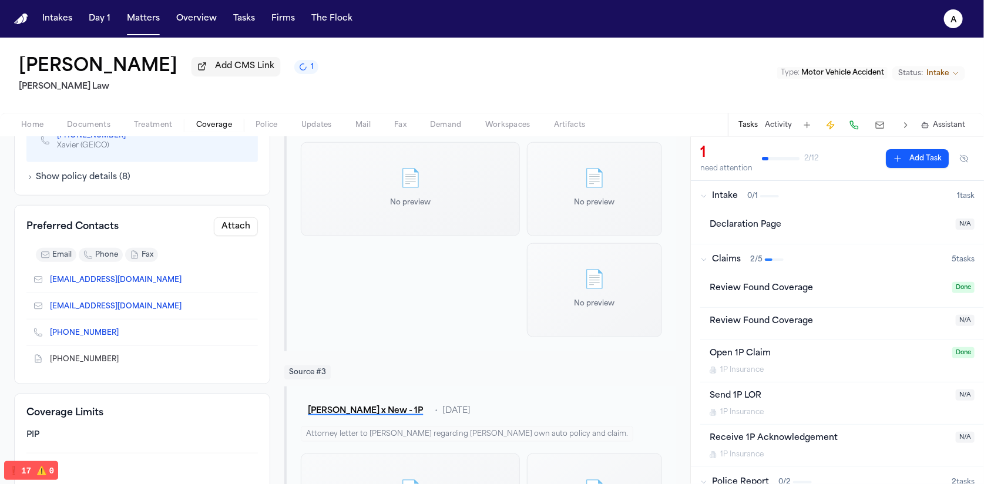
click at [198, 130] on span "Coverage" at bounding box center [214, 124] width 36 height 9
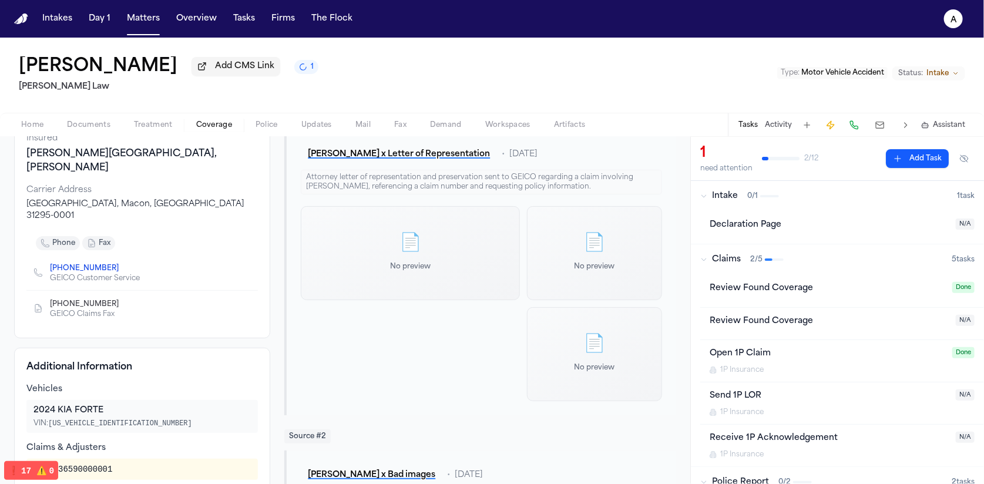
scroll to position [0, 0]
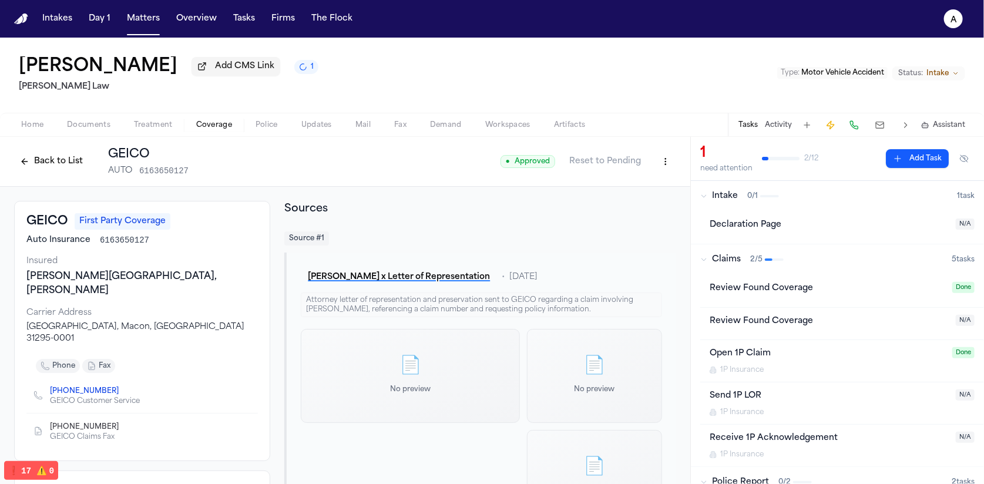
click at [49, 160] on button "Back to List" at bounding box center [51, 161] width 75 height 19
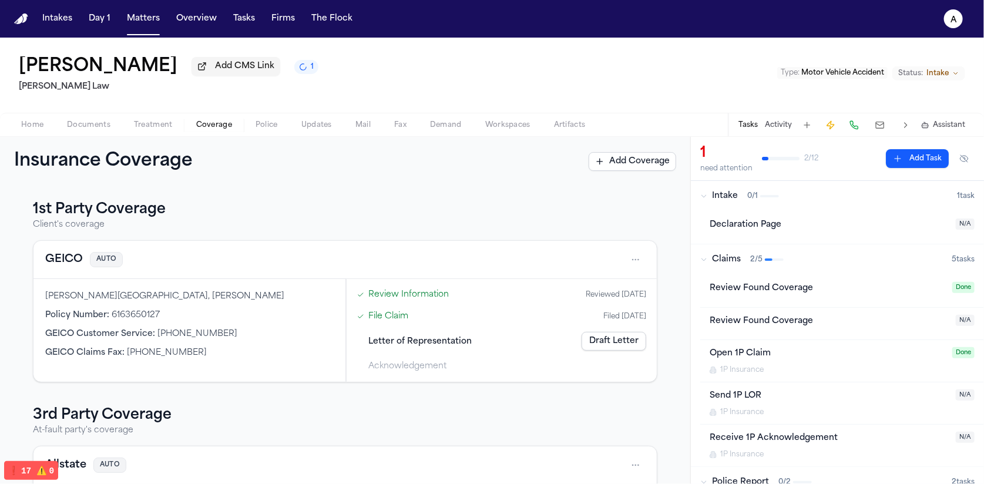
click at [397, 294] on link "Review Information" at bounding box center [409, 294] width 80 height 12
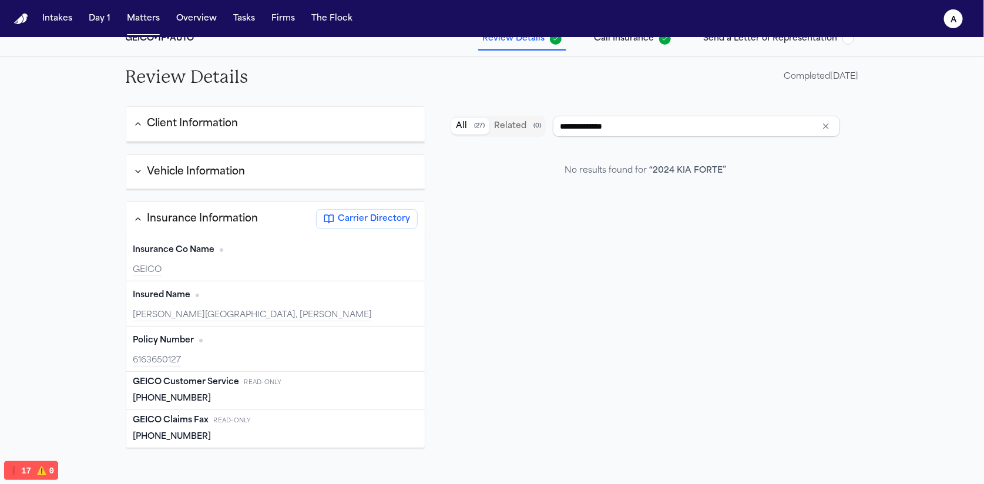
scroll to position [142, 0]
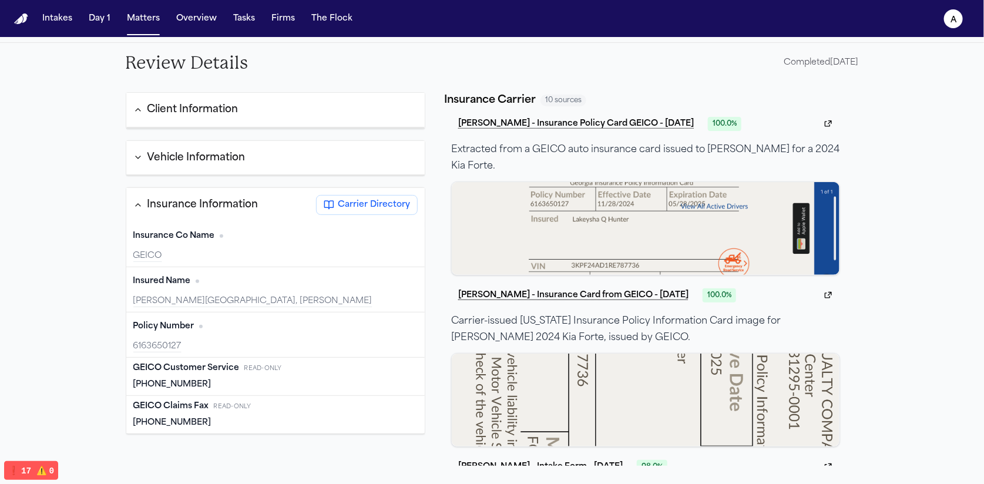
click at [365, 201] on span "Carrier Directory" at bounding box center [374, 205] width 72 height 12
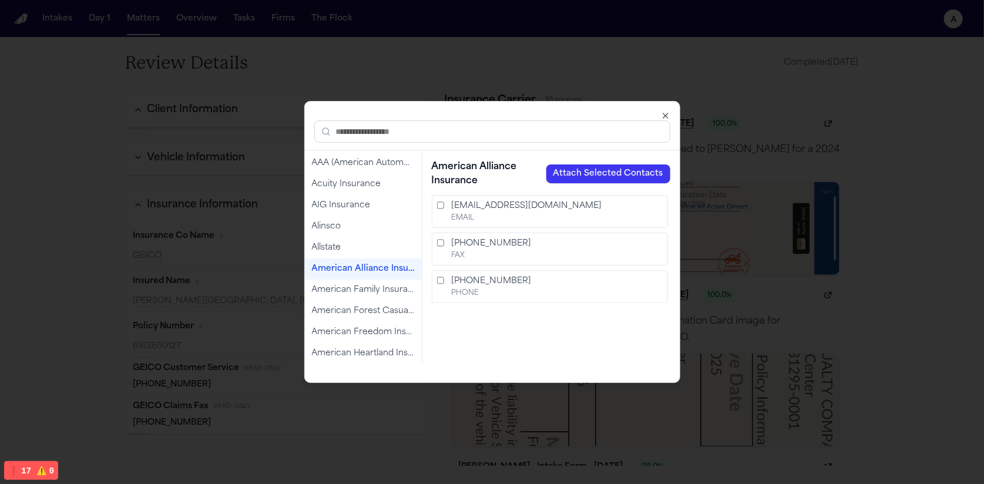
click at [607, 169] on button "Attach Selected Contacts" at bounding box center [608, 174] width 124 height 19
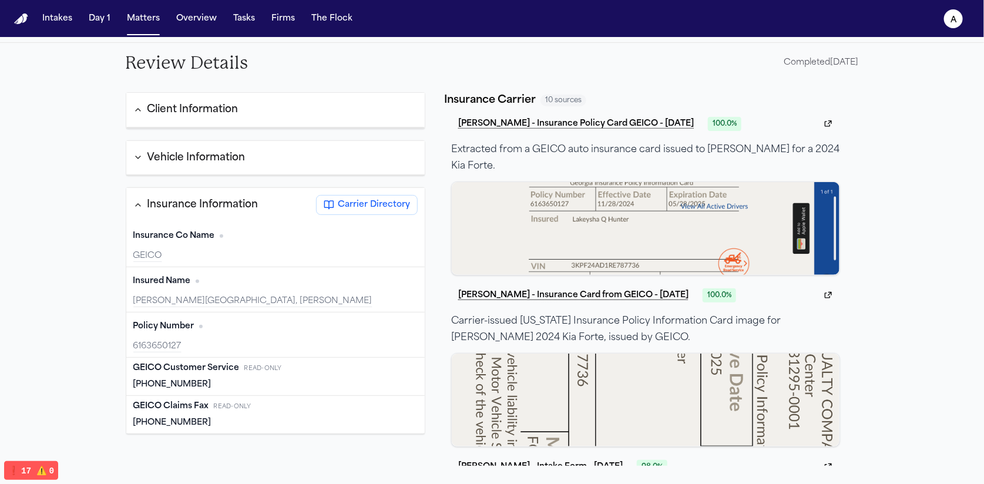
click at [388, 208] on span "Carrier Directory" at bounding box center [374, 205] width 72 height 12
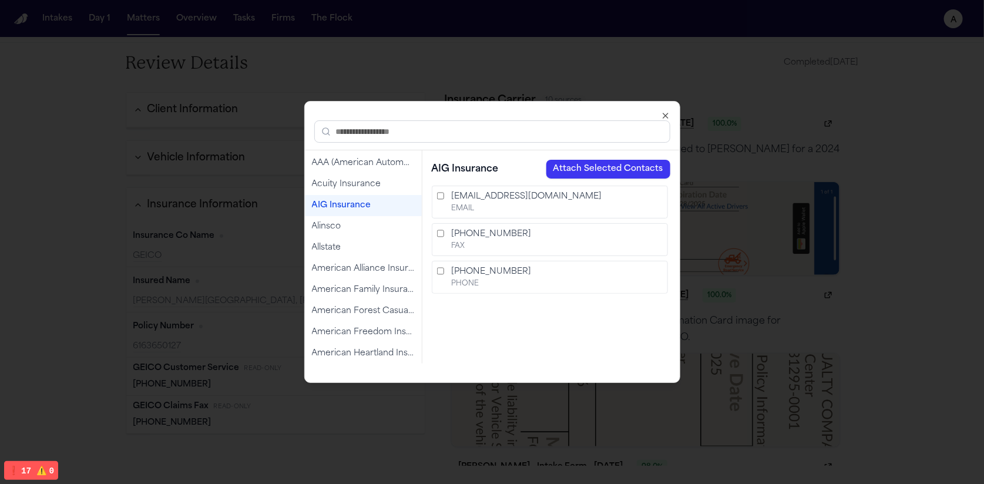
click at [598, 165] on button "Attach Selected Contacts" at bounding box center [608, 169] width 124 height 19
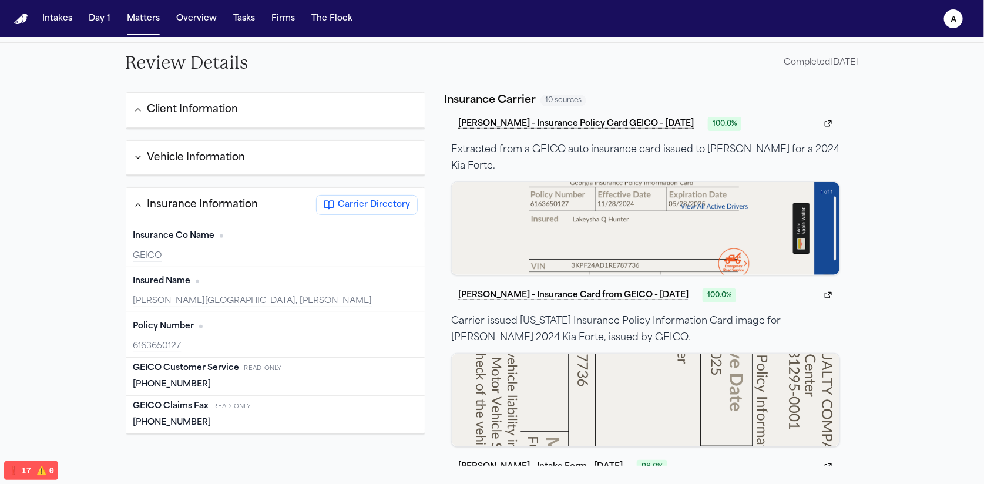
click at [324, 254] on div "GEICO" at bounding box center [275, 256] width 285 height 12
click at [356, 202] on span "Carrier Directory" at bounding box center [374, 205] width 72 height 12
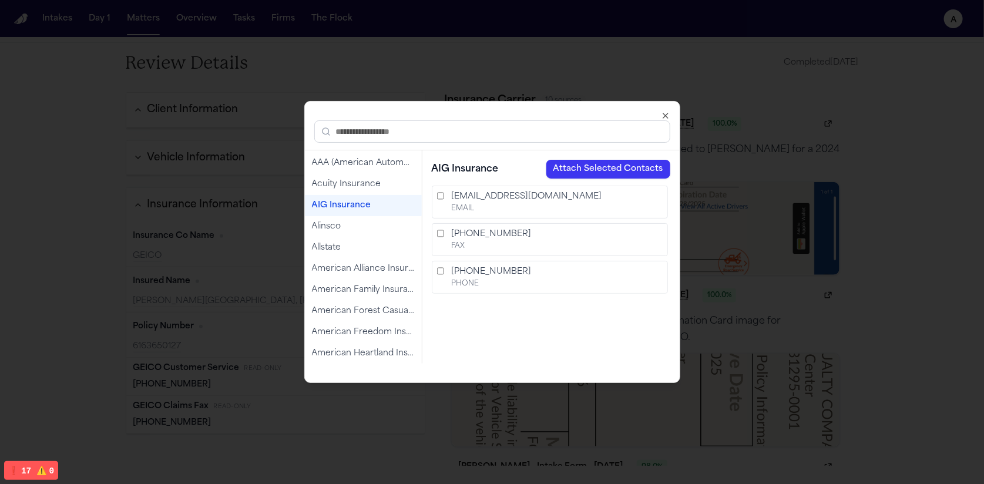
click at [541, 210] on div "EMAIL" at bounding box center [556, 208] width 211 height 9
click at [606, 173] on button "Attach Selected Contacts" at bounding box center [608, 169] width 124 height 19
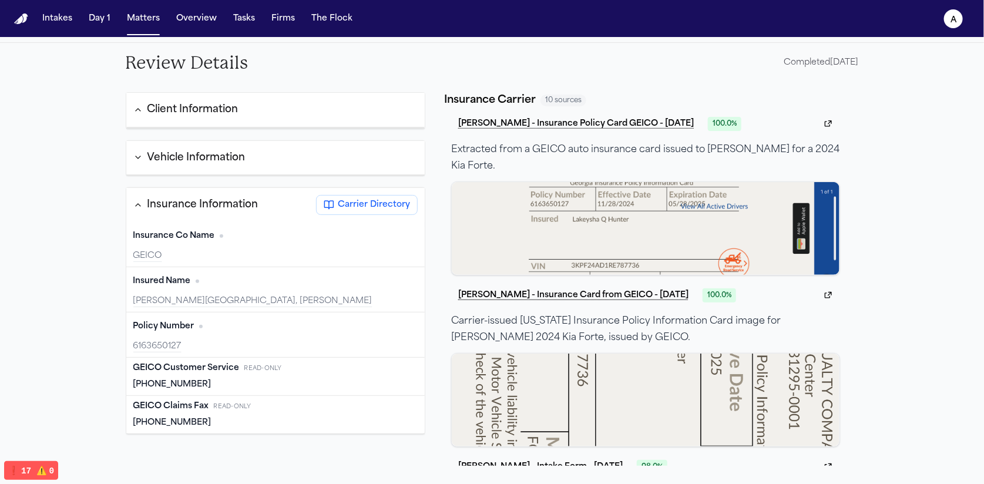
click at [390, 199] on span "Carrier Directory" at bounding box center [374, 205] width 72 height 12
click at [370, 206] on span "Carrier Directory" at bounding box center [374, 205] width 72 height 12
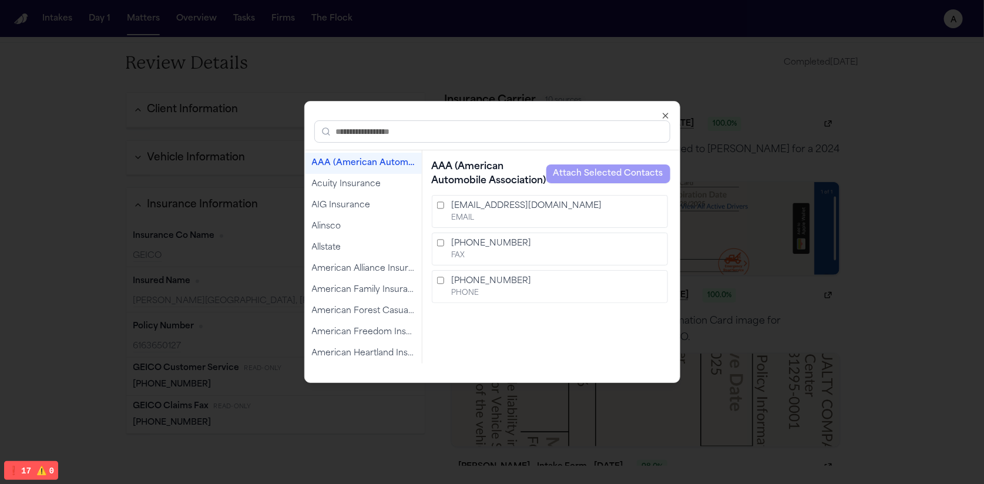
click at [365, 169] on div "AAA (American Automobile Association)" at bounding box center [363, 163] width 117 height 21
click at [447, 200] on label "claims@acg.aaa.com EMAIL" at bounding box center [550, 211] width 236 height 33
click at [443, 249] on label "877-827-4554 FAX" at bounding box center [550, 249] width 236 height 33
click at [441, 247] on label "877-827-4554 FAX" at bounding box center [550, 249] width 236 height 33
click at [441, 284] on label "800-222-6424 PHONE" at bounding box center [550, 286] width 236 height 33
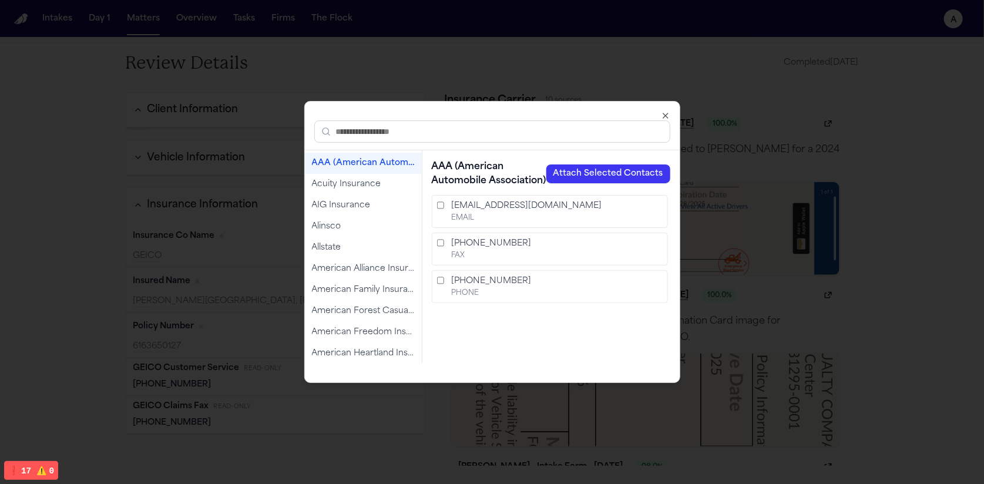
click at [574, 177] on button "Attach Selected Contacts" at bounding box center [608, 174] width 124 height 19
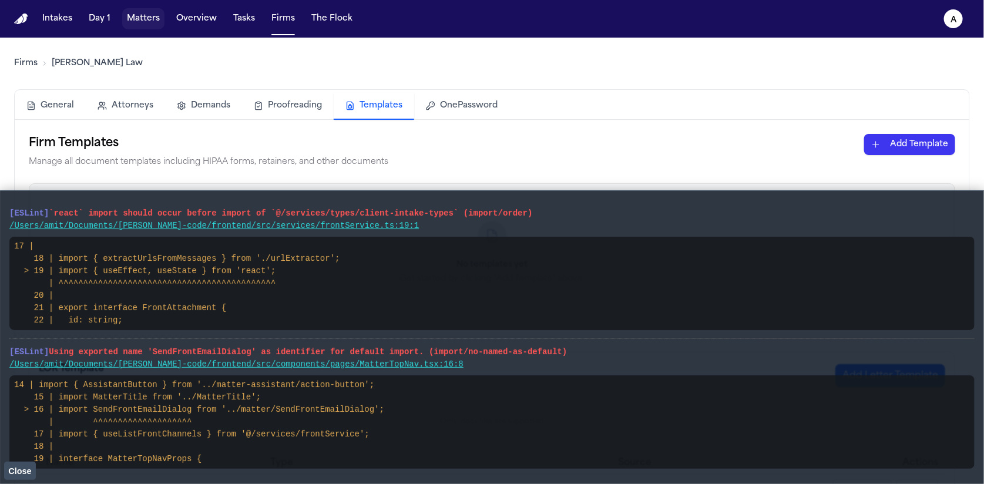
click at [146, 23] on button "Matters" at bounding box center [143, 18] width 42 height 21
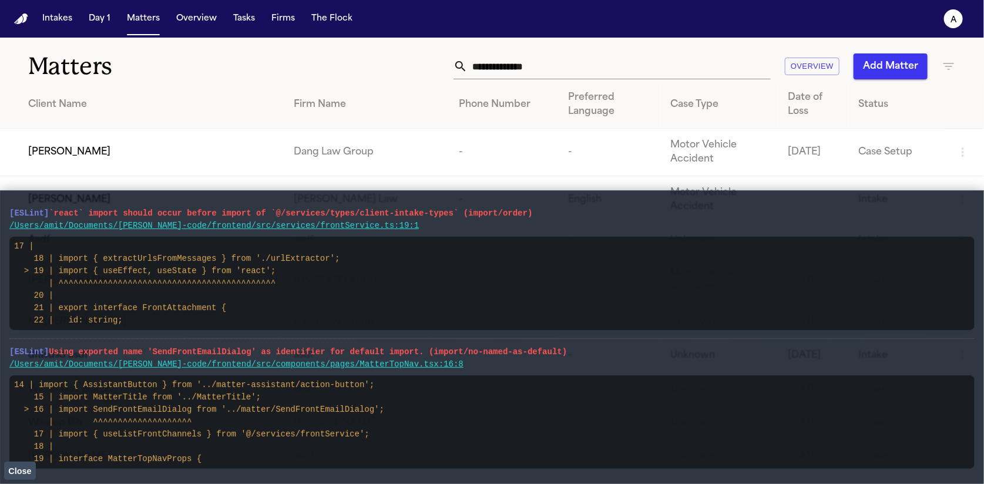
click at [21, 472] on span "Close" at bounding box center [19, 471] width 23 height 9
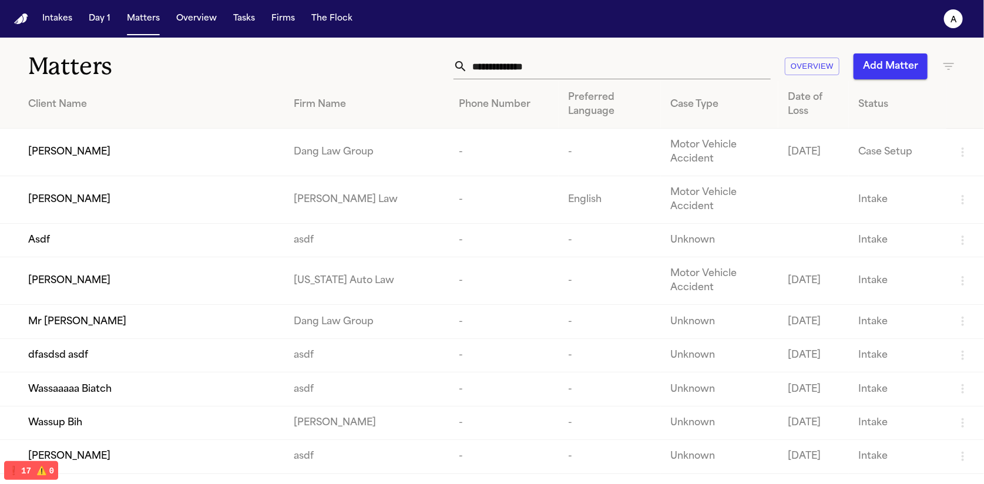
click at [108, 133] on td "Paul Maldonado" at bounding box center [142, 153] width 284 height 48
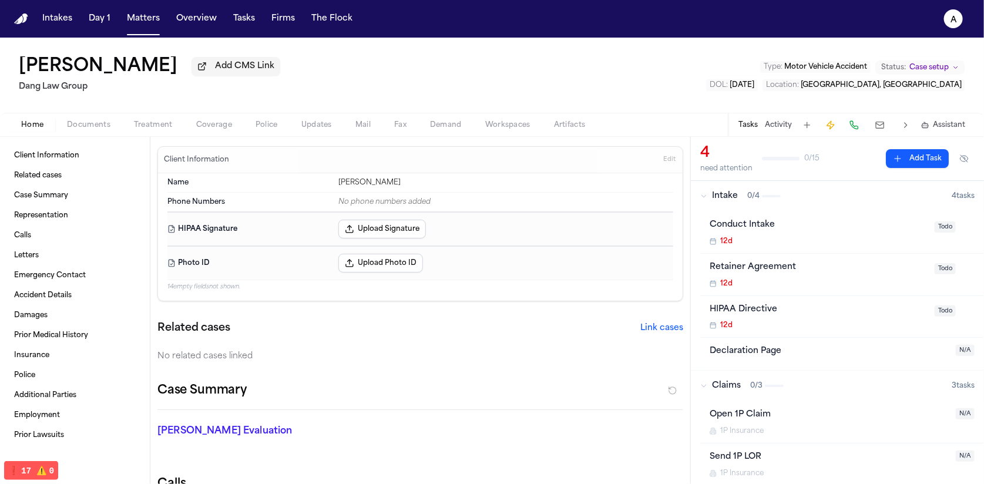
click at [880, 128] on button at bounding box center [880, 125] width 21 height 16
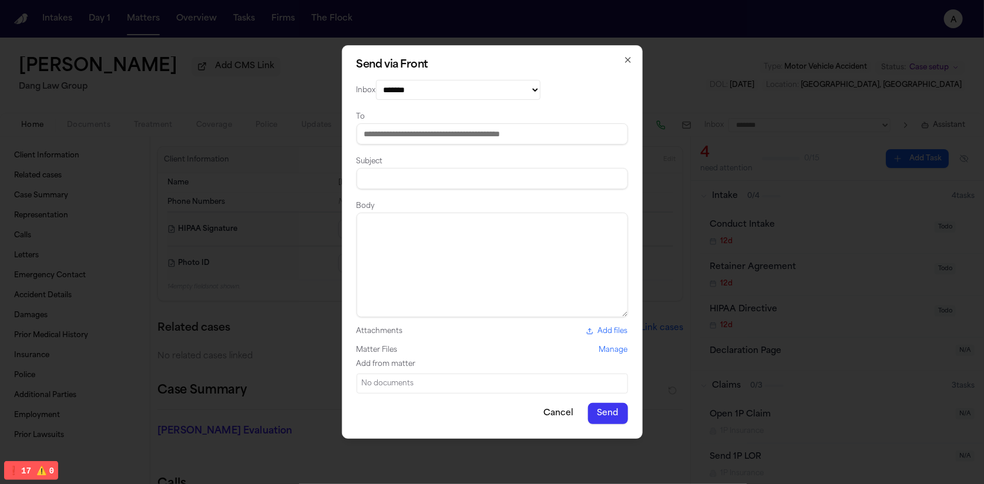
click at [431, 83] on select "**********" at bounding box center [458, 90] width 165 height 20
select select "*********"
click at [376, 80] on select "**********" at bounding box center [458, 90] width 165 height 20
click at [418, 129] on input at bounding box center [492, 133] width 271 height 21
type input "*"
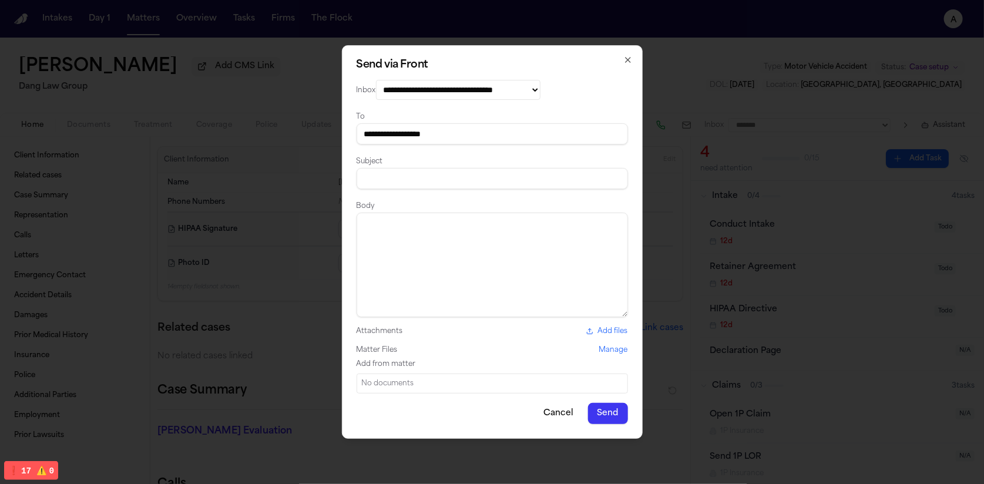
type input "**********"
type input "****"
type textarea "****"
click at [592, 402] on div "**********" at bounding box center [492, 242] width 301 height 394
click at [616, 429] on div "**********" at bounding box center [492, 242] width 301 height 394
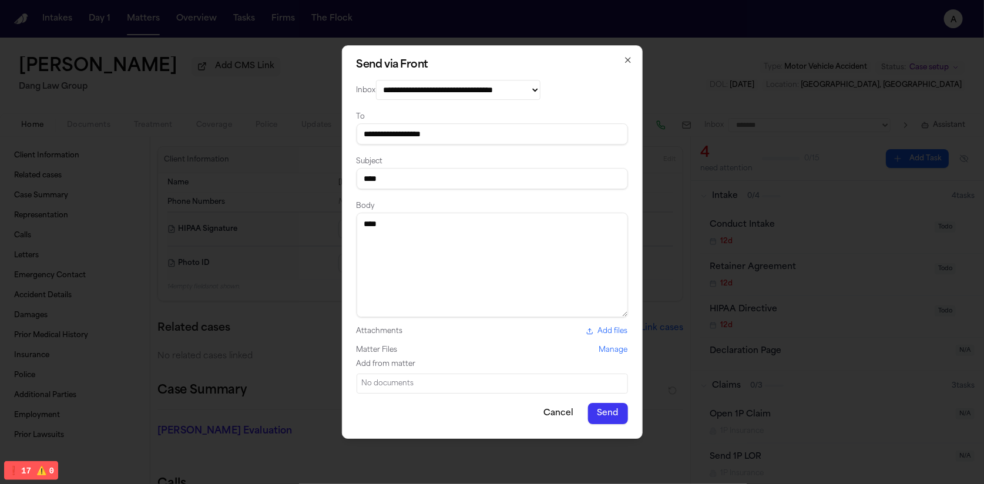
click at [609, 410] on button "Send" at bounding box center [608, 413] width 40 height 21
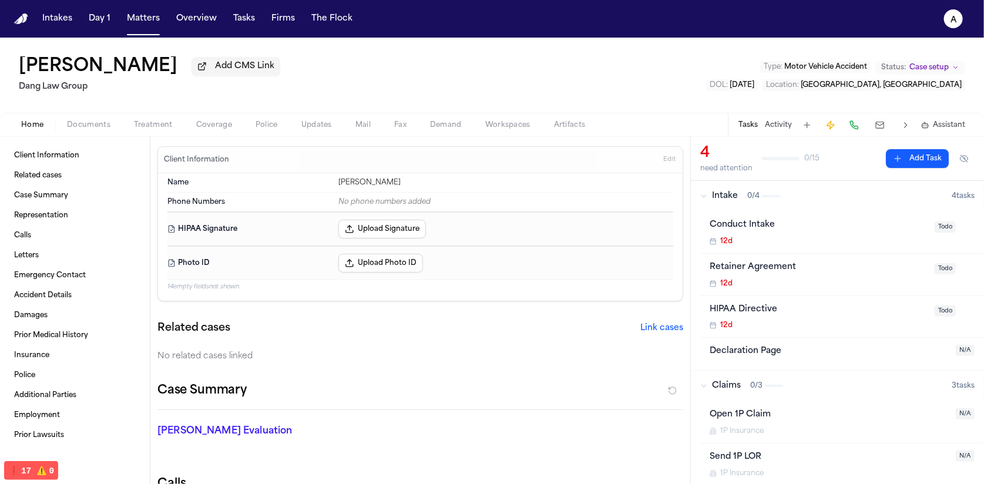
click at [213, 128] on span "Coverage" at bounding box center [214, 124] width 36 height 9
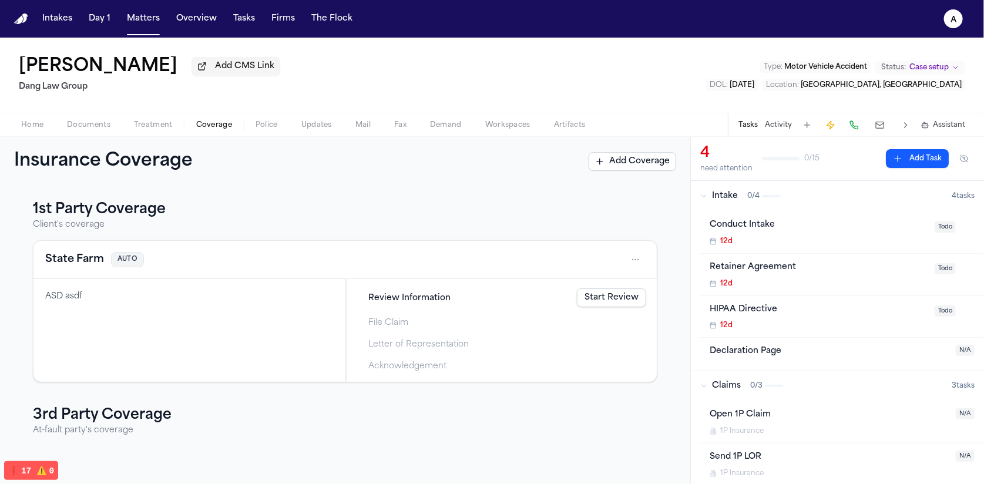
drag, startPoint x: 69, startPoint y: 292, endPoint x: 70, endPoint y: 268, distance: 24.1
click at [69, 291] on div "ASD asdf" at bounding box center [189, 297] width 288 height 12
click at [70, 268] on button "State Farm" at bounding box center [74, 259] width 59 height 16
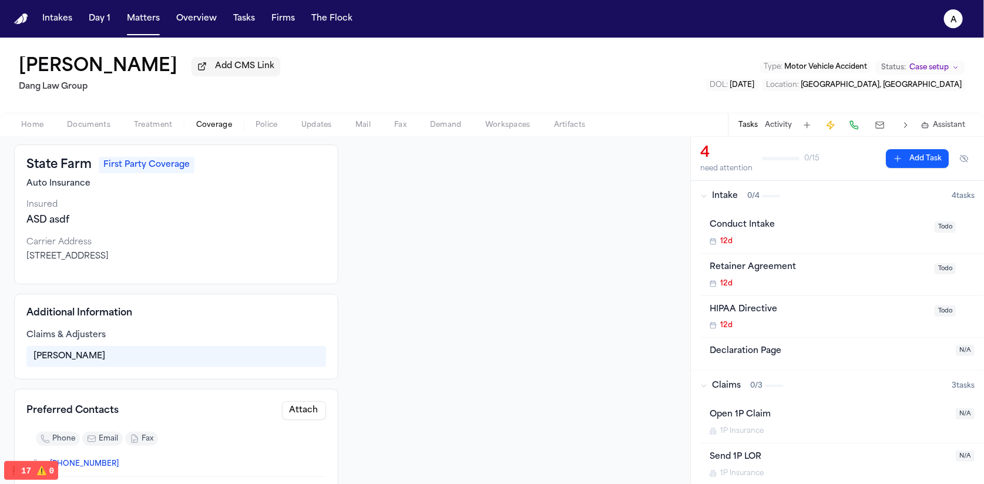
scroll to position [148, 0]
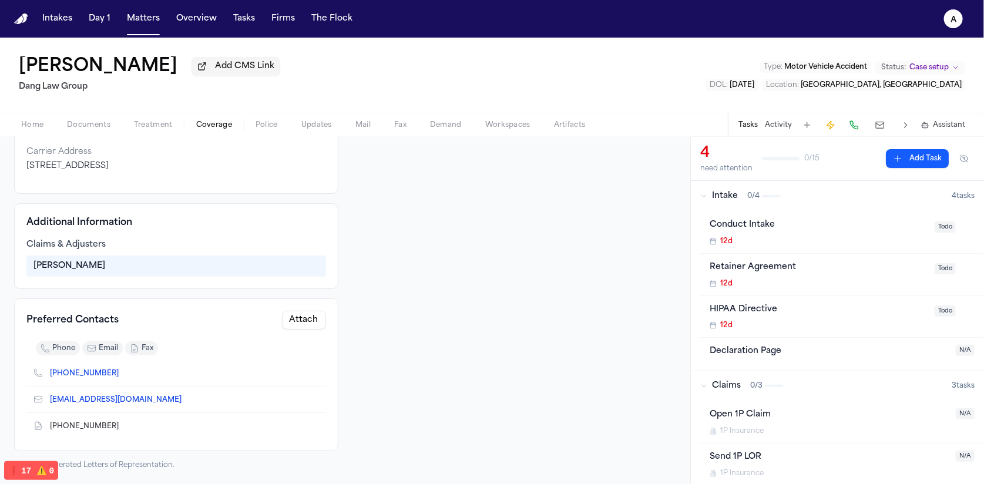
click at [289, 316] on button "Attach" at bounding box center [304, 320] width 44 height 19
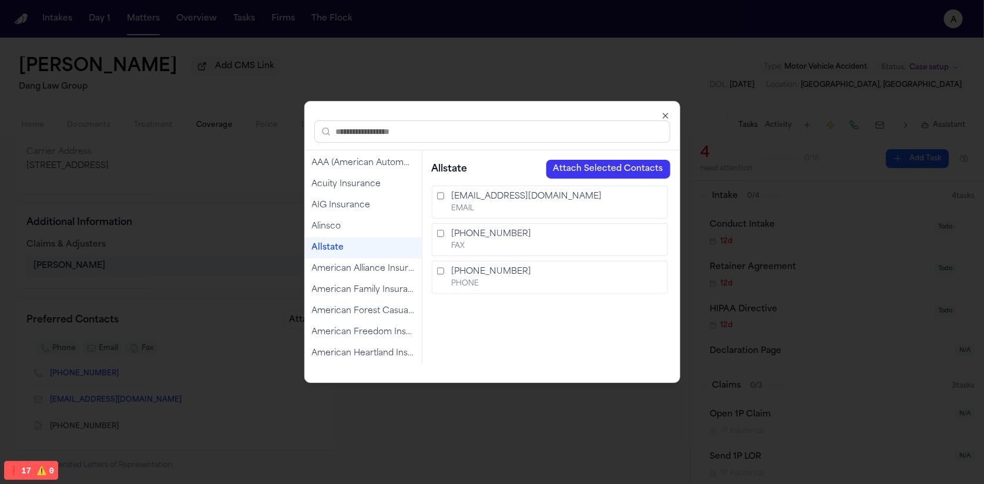
click at [344, 244] on div "Allstate" at bounding box center [363, 248] width 103 height 12
click at [593, 170] on button "Attach Selected Contacts" at bounding box center [608, 169] width 124 height 19
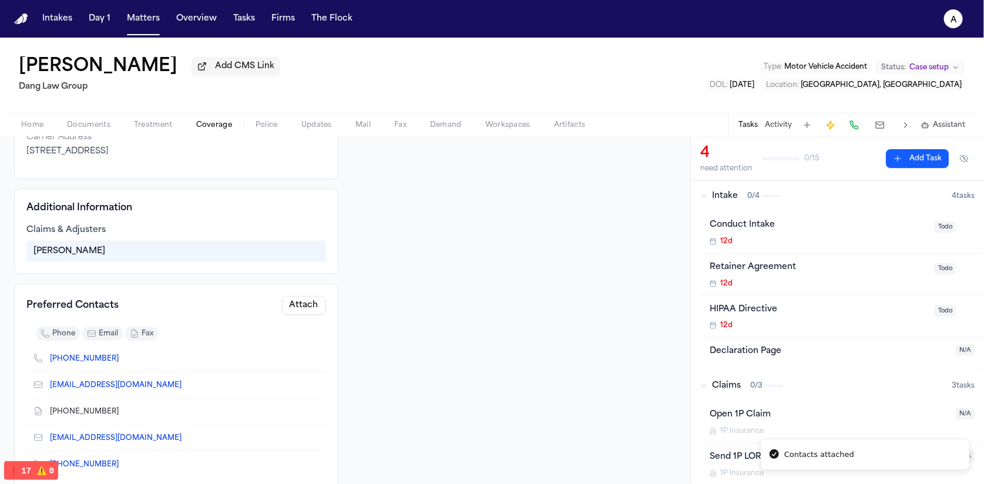
scroll to position [201, 0]
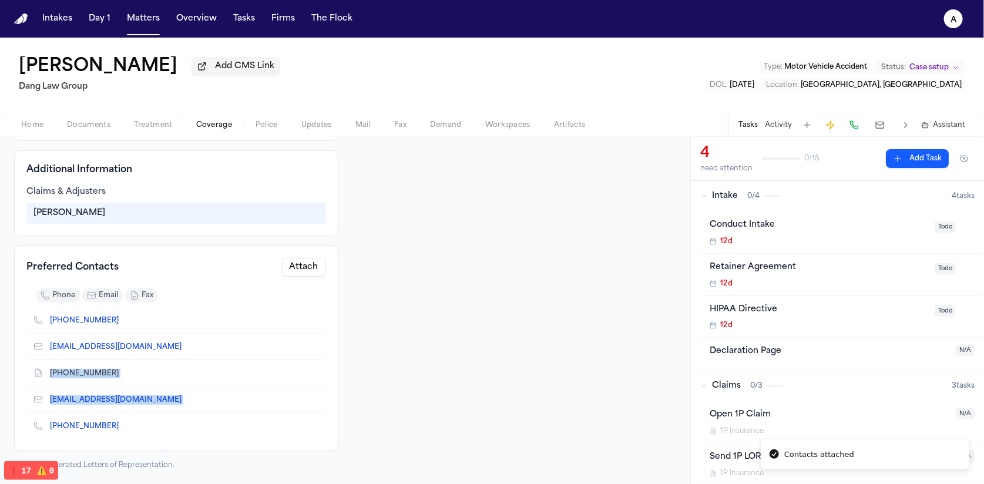
drag, startPoint x: 140, startPoint y: 416, endPoint x: 66, endPoint y: 367, distance: 89.5
click at [66, 367] on ul "(800) 732-5246 statefarmclaims@statefarm.com (855) 820-6318 claimservice@alinsc…" at bounding box center [176, 373] width 300 height 132
click at [244, 392] on div "claimservice@alinsco.com" at bounding box center [176, 400] width 300 height 26
click at [303, 266] on button "Attach" at bounding box center [304, 267] width 44 height 19
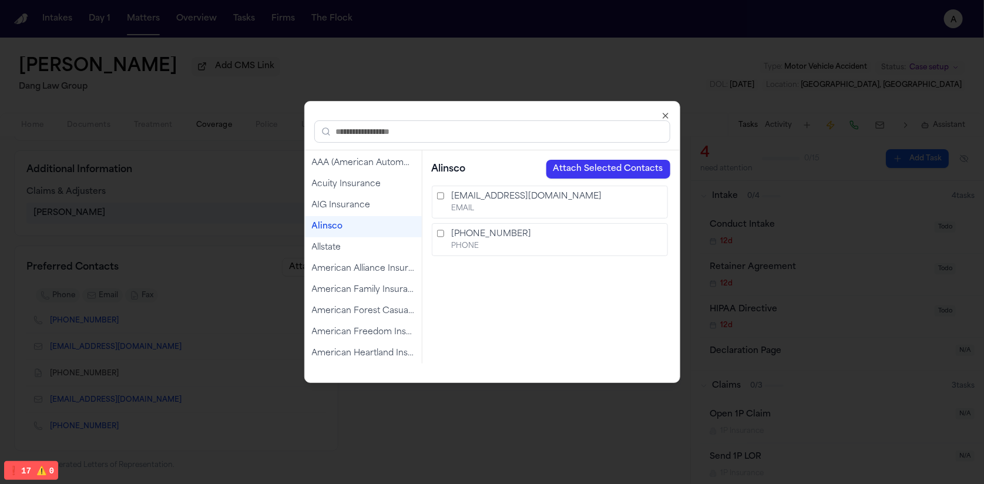
click at [336, 227] on div "Alinsco" at bounding box center [363, 227] width 103 height 12
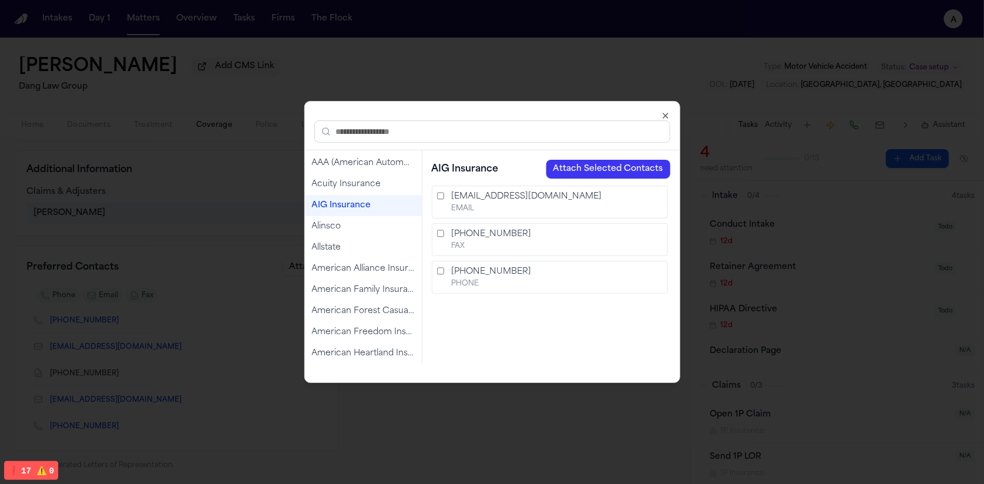
click at [599, 172] on button "Attach Selected Contacts" at bounding box center [608, 169] width 124 height 19
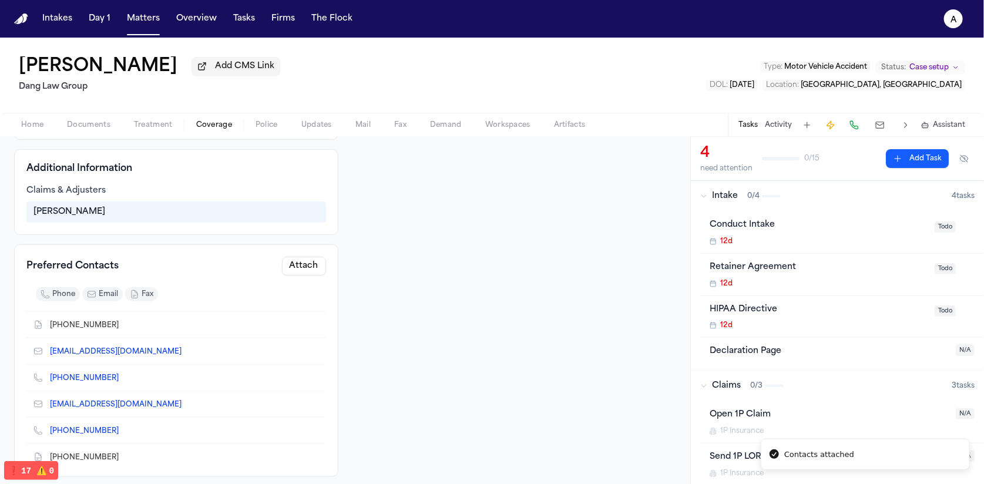
scroll to position [51, 0]
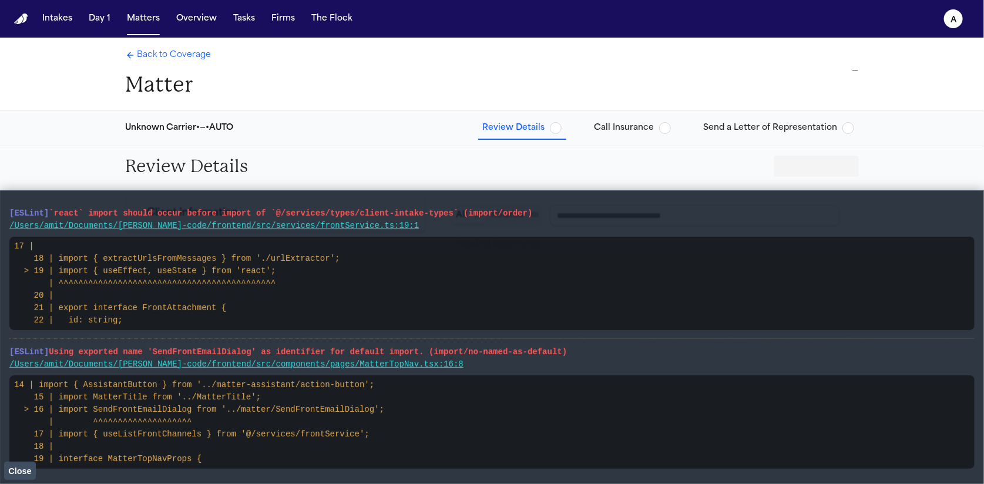
type input "**********"
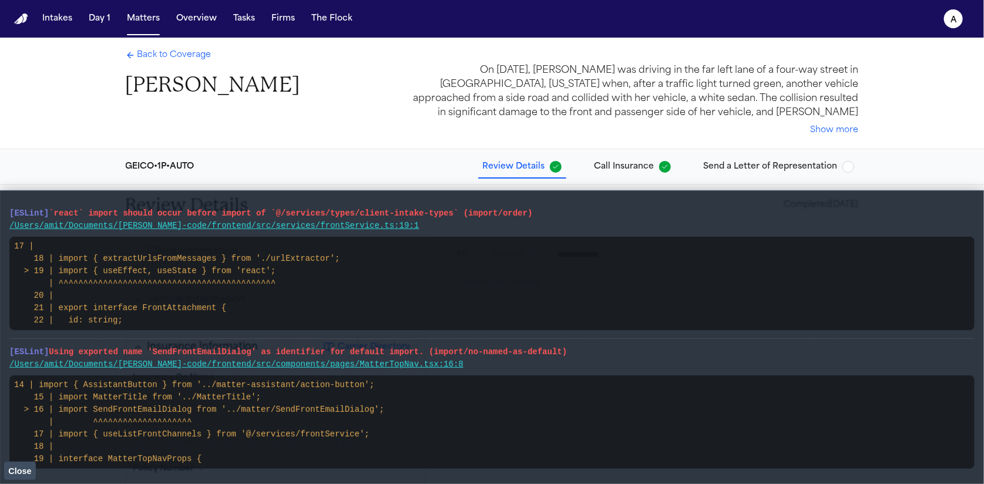
click at [30, 467] on span "Close" at bounding box center [19, 471] width 23 height 9
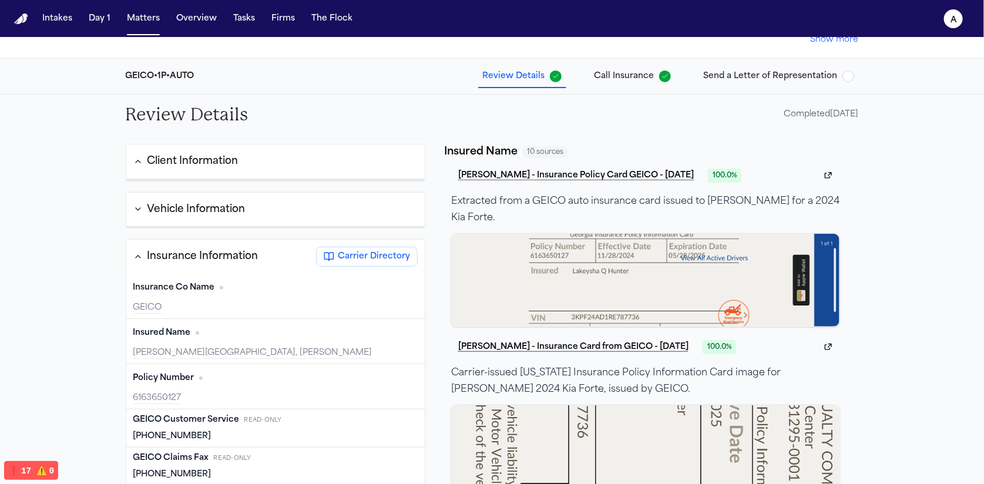
scroll to position [142, 0]
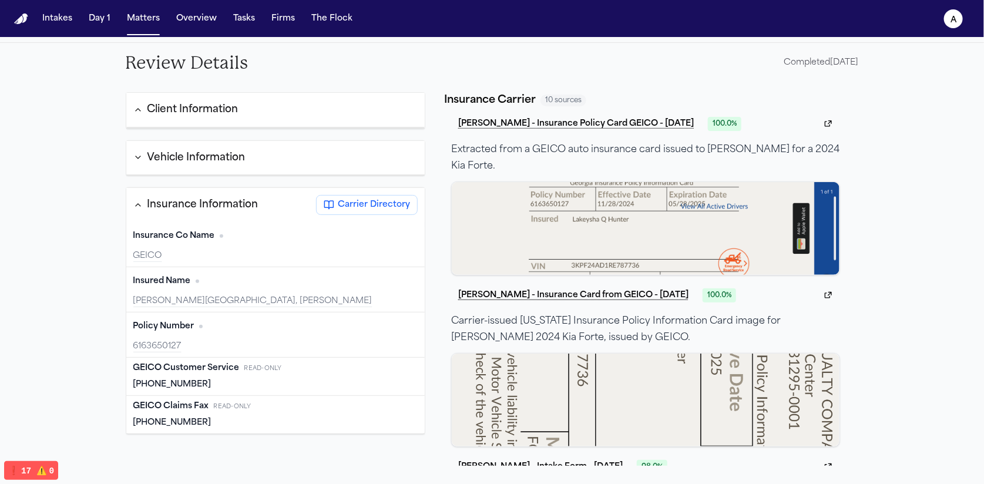
click at [381, 207] on span "Carrier Directory" at bounding box center [374, 205] width 72 height 12
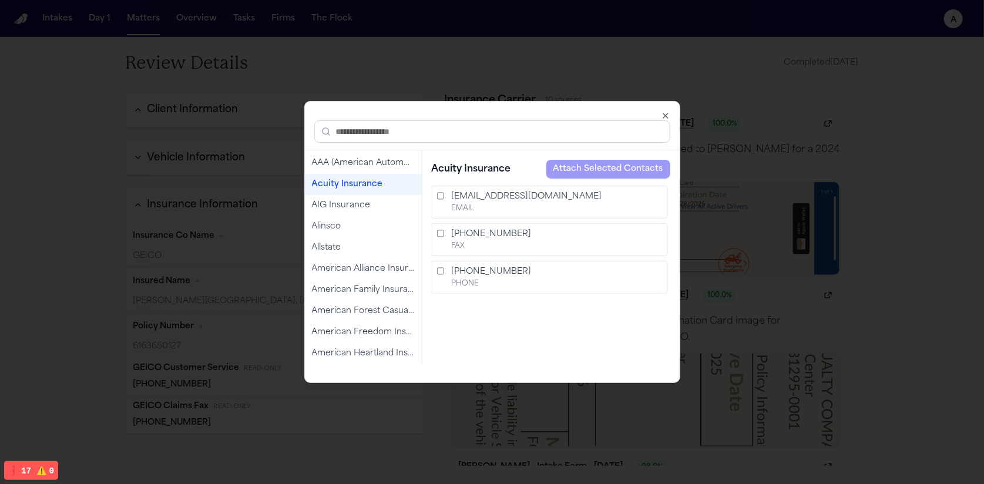
drag, startPoint x: 378, startPoint y: 190, endPoint x: 355, endPoint y: 204, distance: 26.6
click at [378, 190] on div "Acuity Insurance" at bounding box center [363, 184] width 117 height 21
click at [351, 206] on div "AIG Insurance" at bounding box center [363, 206] width 103 height 12
click at [458, 198] on div "[EMAIL_ADDRESS][DOMAIN_NAME]" at bounding box center [556, 197] width 211 height 12
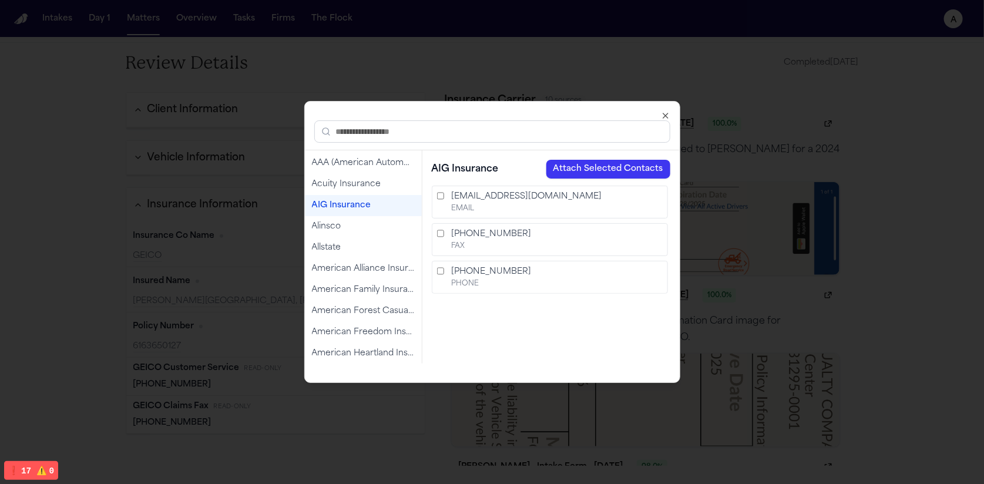
click at [447, 223] on label "[PHONE_NUMBER] FAX" at bounding box center [550, 239] width 236 height 33
click at [608, 163] on button "Attach Selected Contacts" at bounding box center [608, 169] width 124 height 19
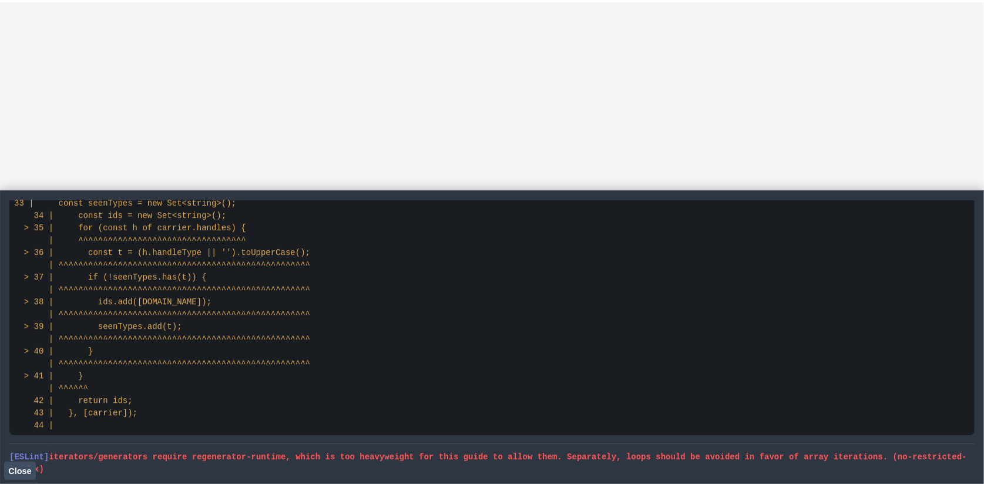
scroll to position [2192, 0]
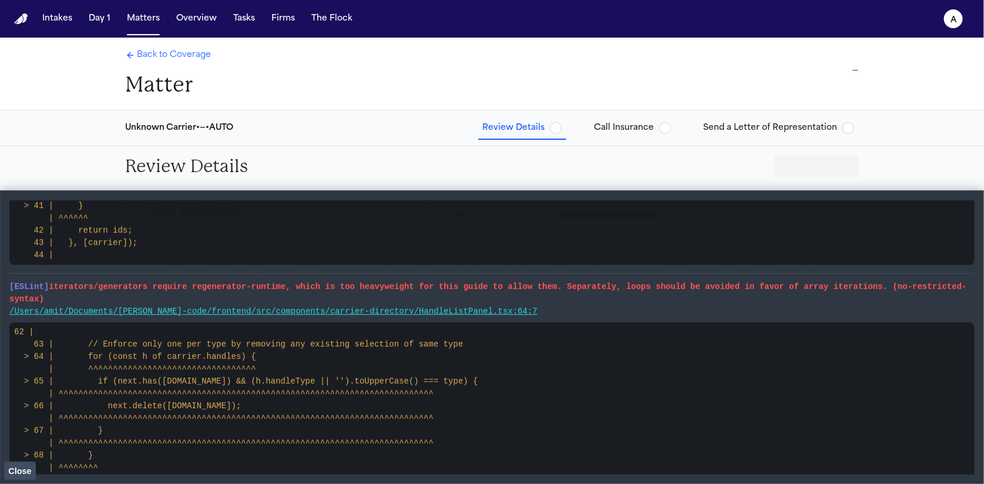
type input "**********"
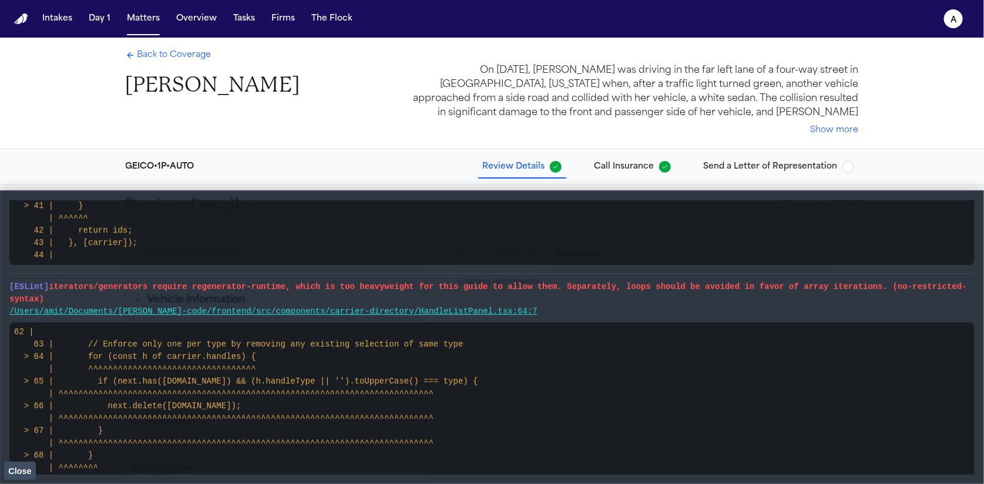
click at [23, 468] on span "Close" at bounding box center [19, 471] width 23 height 9
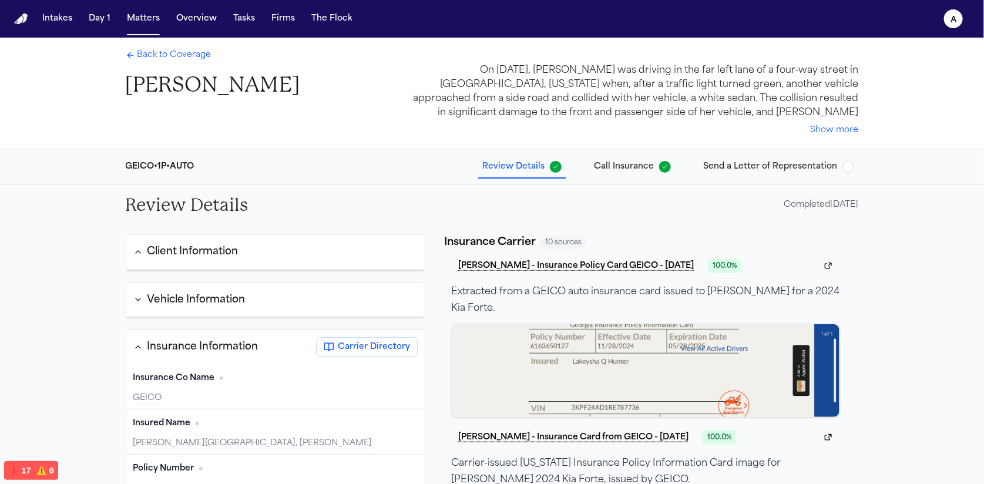
click at [191, 58] on span "Back to Coverage" at bounding box center [174, 55] width 74 height 12
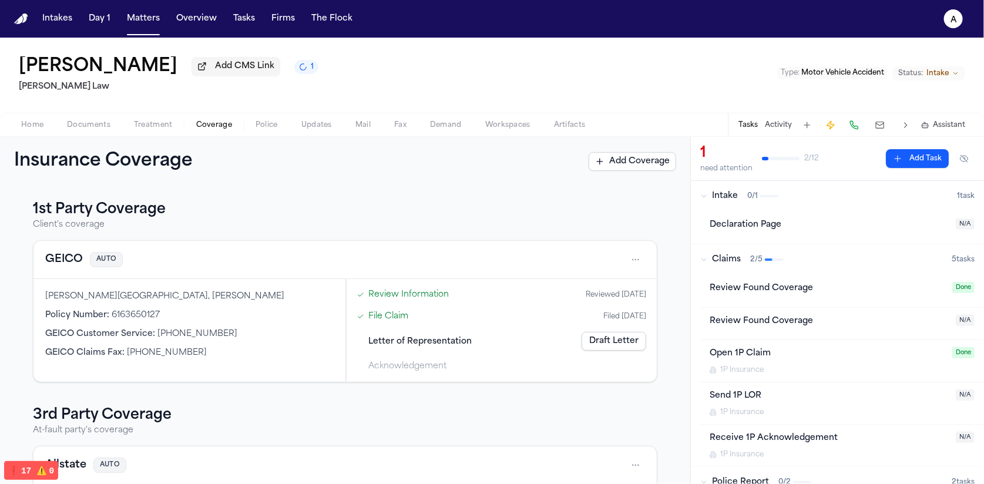
click at [626, 257] on html "Intakes Day 1 Matters Overview Tasks Firms The Flock a Lakeysha Hunter Add CMS …" at bounding box center [492, 242] width 984 height 484
click at [576, 284] on div "View coverage details" at bounding box center [590, 291] width 88 height 31
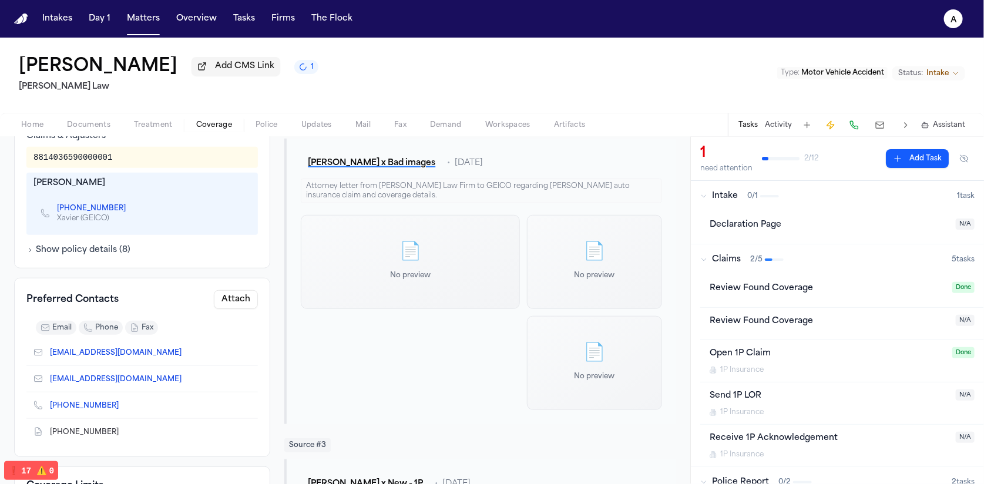
scroll to position [435, 0]
click at [234, 290] on button "Attach" at bounding box center [236, 299] width 44 height 19
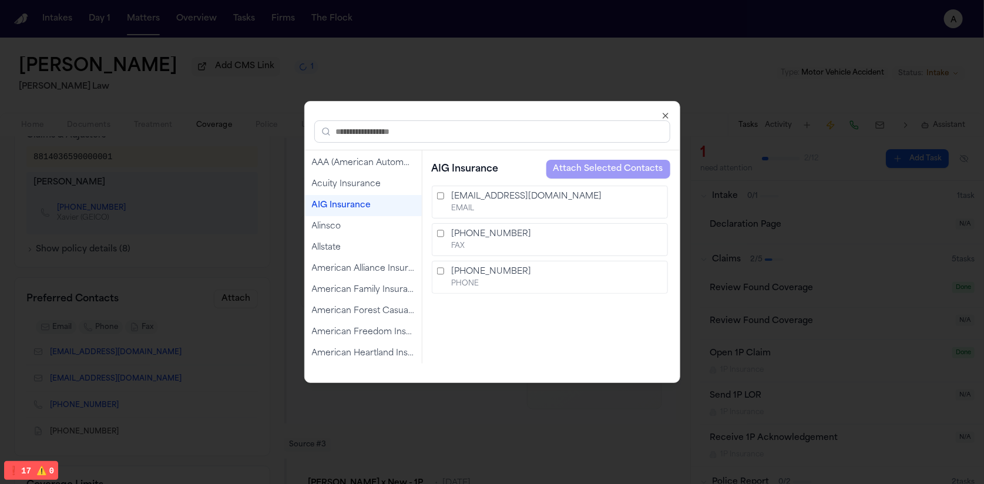
click at [361, 204] on div "AIG Insurance" at bounding box center [363, 206] width 103 height 12
click at [449, 200] on label "AHClaims@aig.com EMAIL" at bounding box center [550, 202] width 236 height 33
click at [448, 277] on label "888-760-9195 PHONE" at bounding box center [550, 277] width 236 height 33
click at [604, 171] on button "Attach Selected Contacts" at bounding box center [608, 169] width 124 height 19
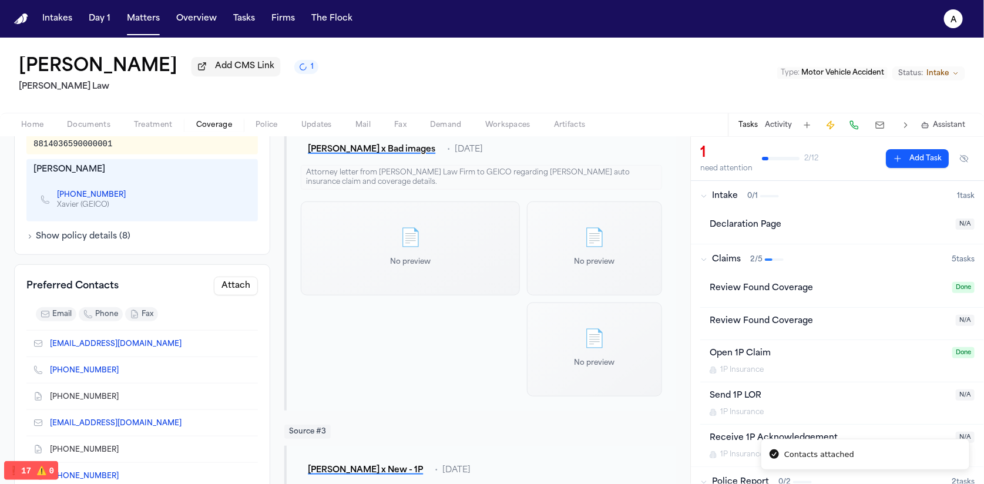
scroll to position [25, 0]
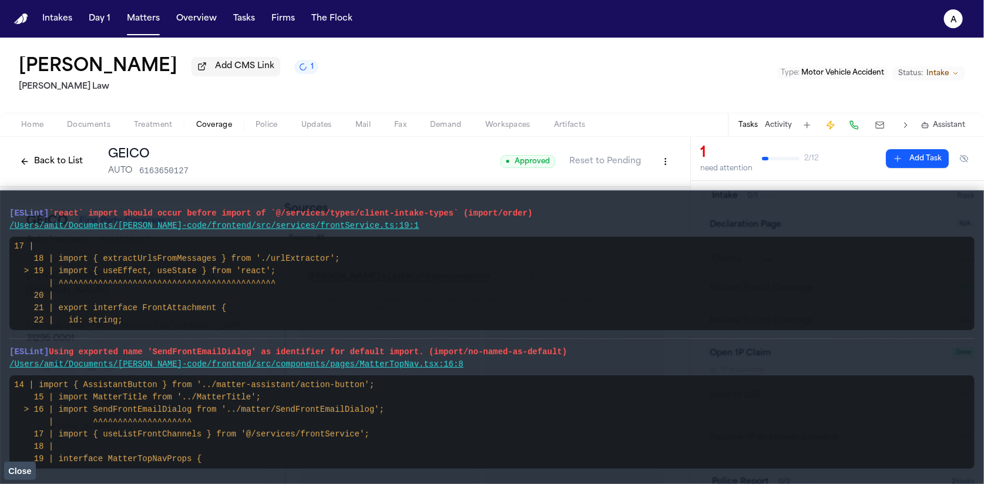
click at [28, 467] on span "Close" at bounding box center [19, 471] width 23 height 9
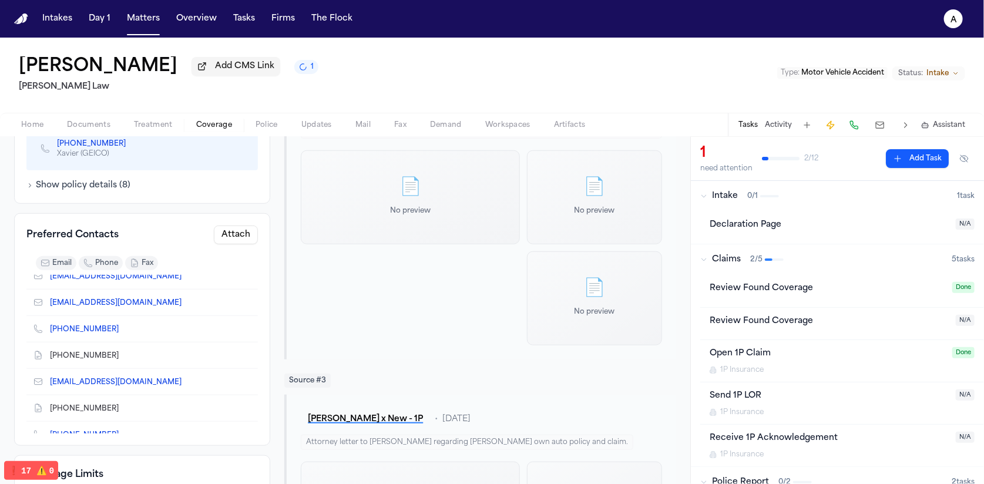
scroll to position [25, 0]
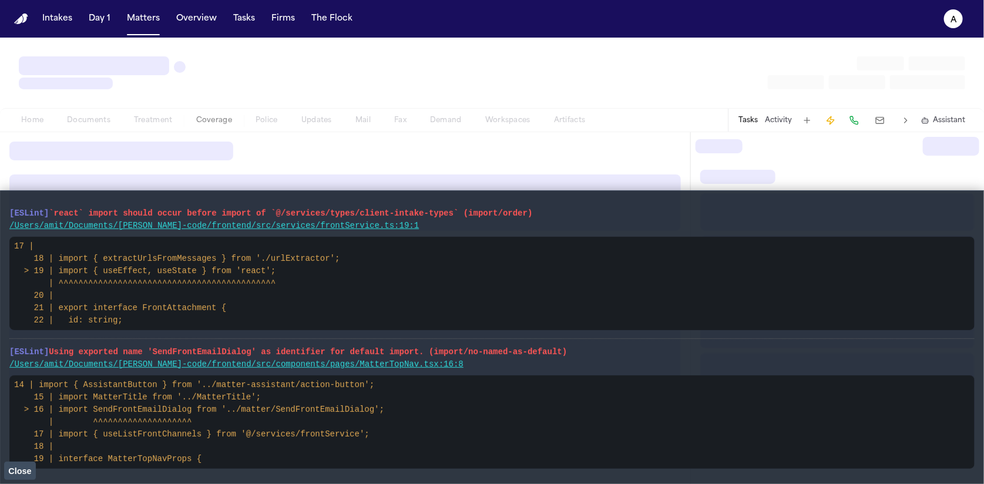
click at [21, 470] on span "Close" at bounding box center [19, 471] width 23 height 9
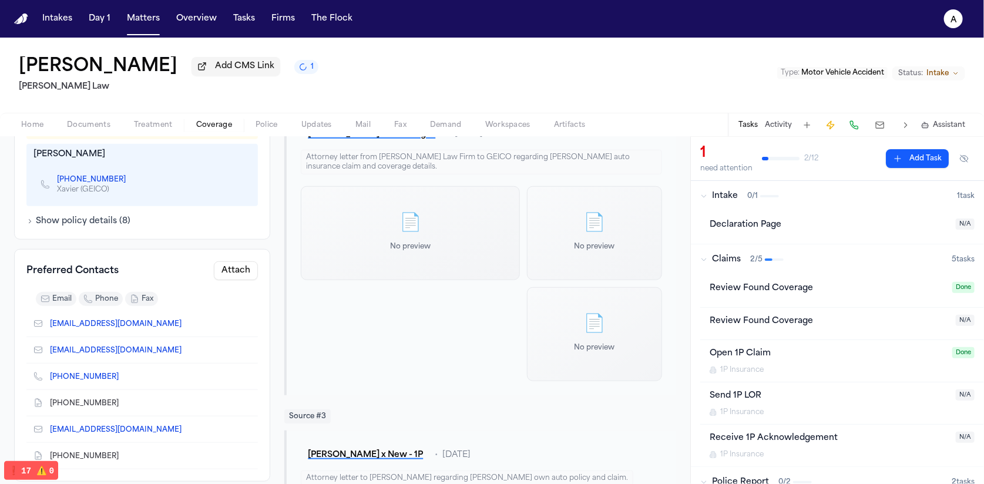
scroll to position [464, 0]
click at [237, 261] on button "Attach" at bounding box center [236, 270] width 44 height 19
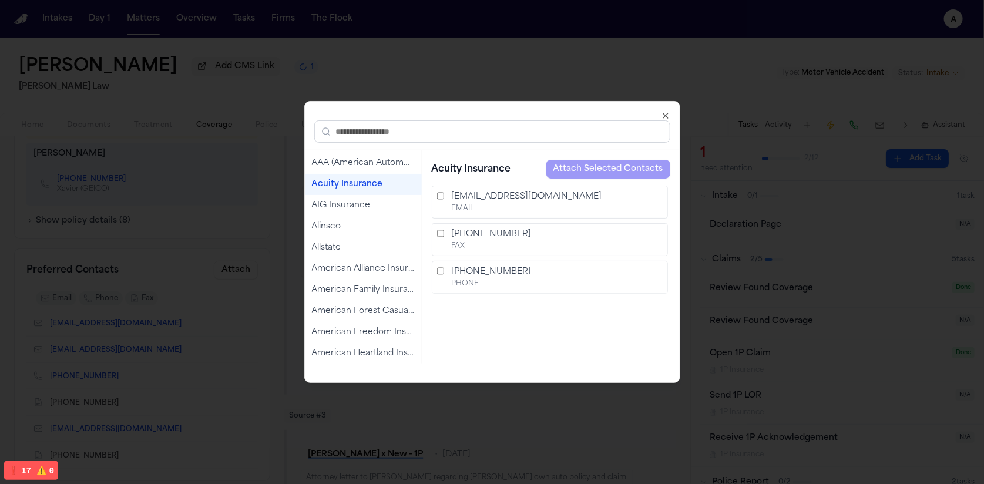
click at [366, 186] on div "Acuity Insurance" at bounding box center [363, 185] width 103 height 12
click at [454, 197] on div "claims@acuity.com" at bounding box center [556, 197] width 211 height 12
click at [447, 234] on label "888-880-9588 FAX" at bounding box center [550, 239] width 236 height 33
click at [448, 286] on label "800-242-7666 PHONE" at bounding box center [550, 277] width 236 height 33
click at [450, 270] on label "800-242-7666 PHONE" at bounding box center [550, 277] width 236 height 33
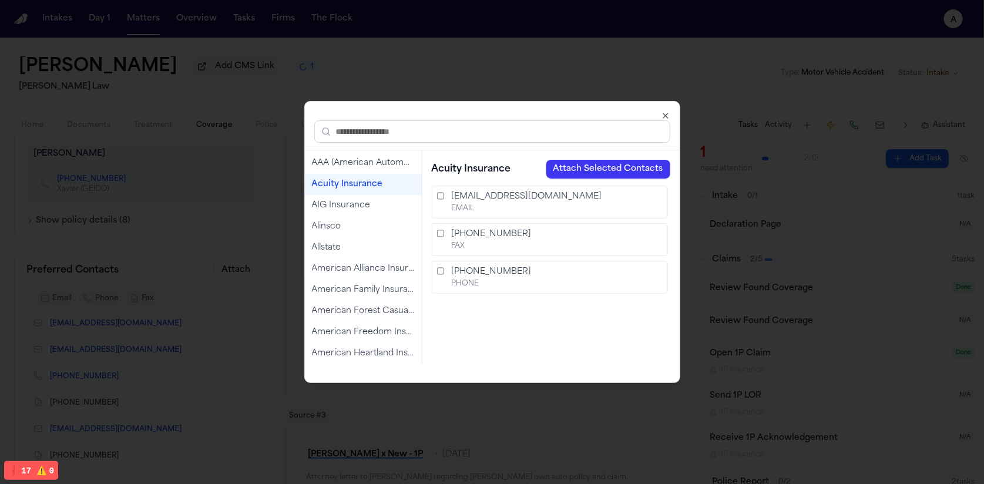
click at [496, 269] on div "800-242-7666" at bounding box center [556, 272] width 211 height 12
click at [581, 169] on button "Attach Selected Contacts" at bounding box center [608, 169] width 124 height 19
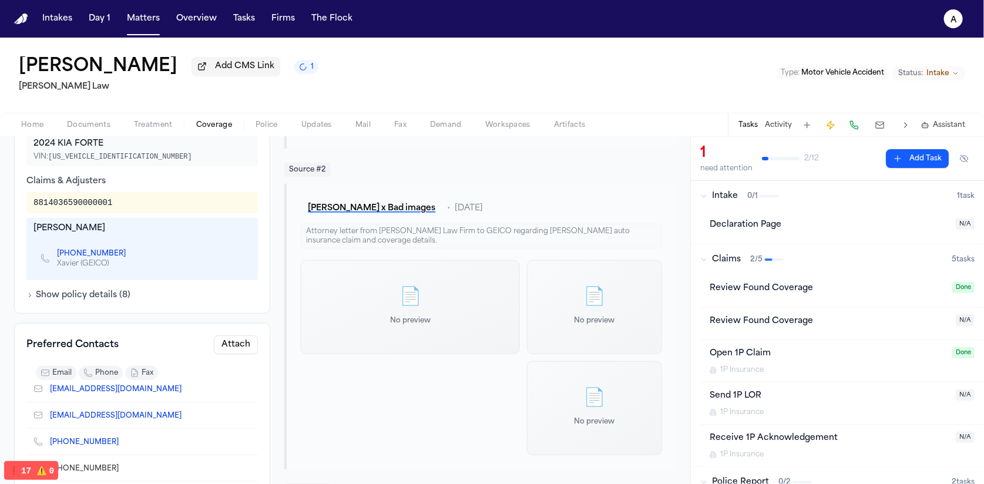
scroll to position [387, 0]
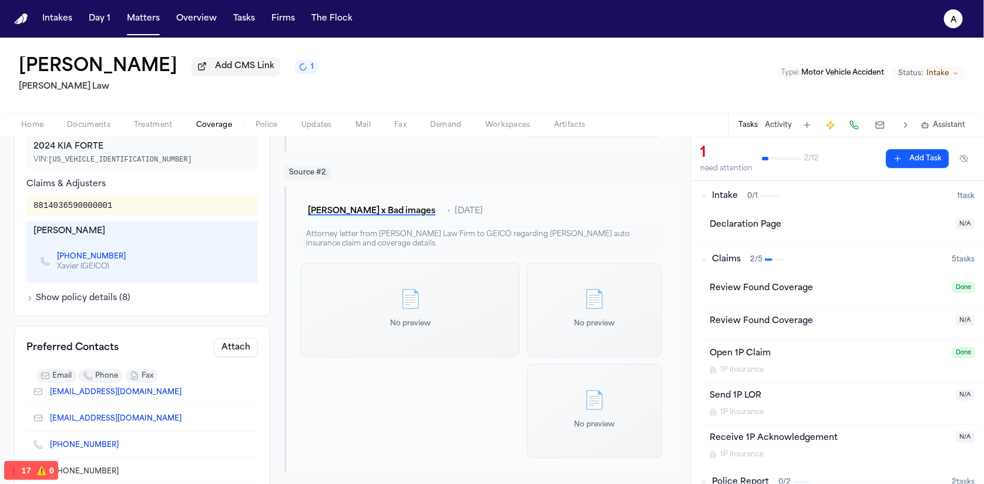
click at [243, 338] on button "Attach" at bounding box center [236, 347] width 44 height 19
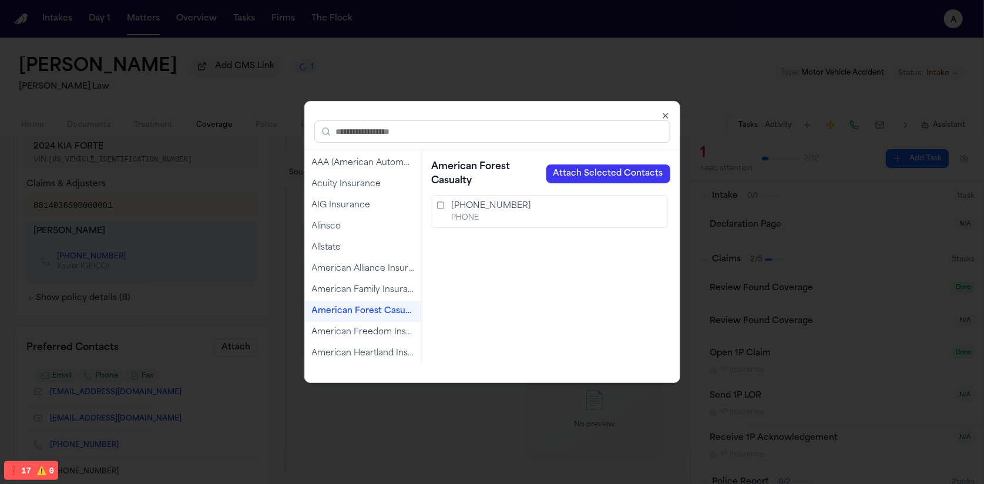
click at [363, 309] on div "American Forest Casualty" at bounding box center [363, 312] width 103 height 12
click at [642, 172] on button "Attach Selected Contacts" at bounding box center [608, 174] width 124 height 19
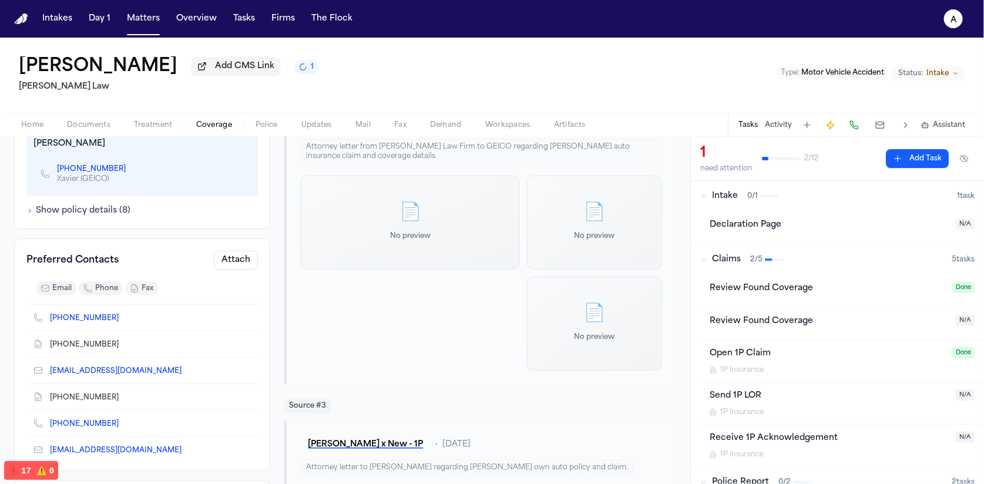
scroll to position [105, 0]
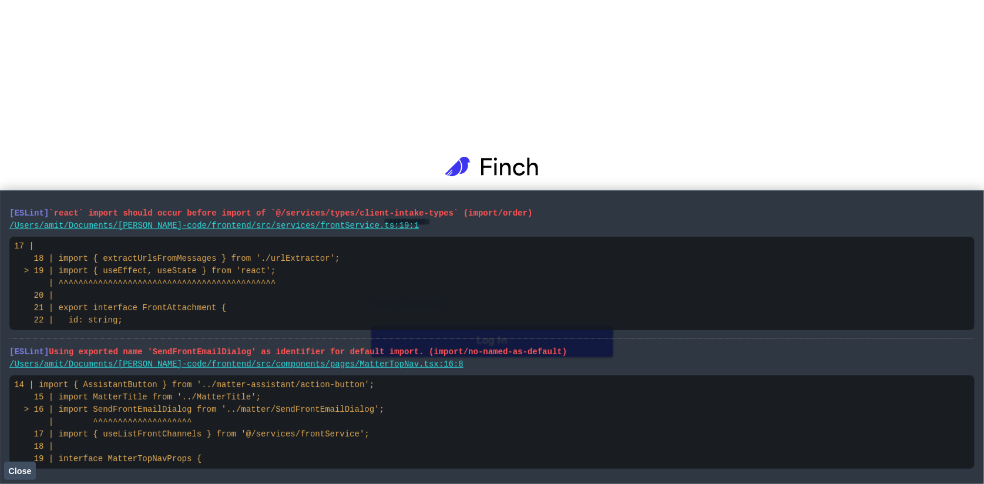
click at [29, 477] on button "Close" at bounding box center [20, 471] width 32 height 18
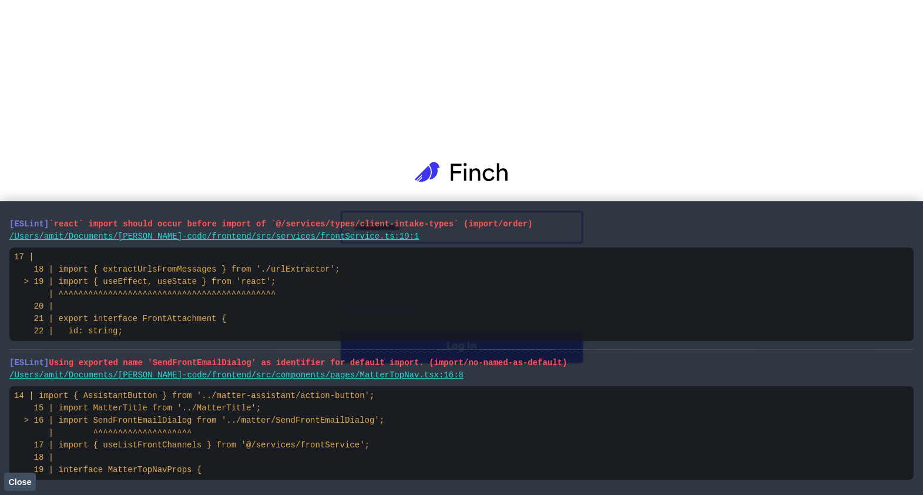
type input "**********"
click at [16, 483] on span "Close" at bounding box center [19, 481] width 23 height 9
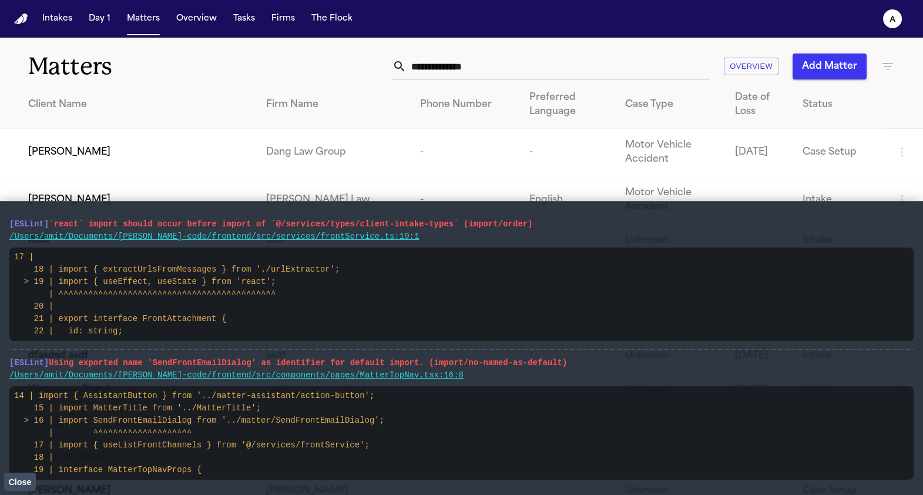
click at [8, 482] on span "Close" at bounding box center [19, 481] width 23 height 9
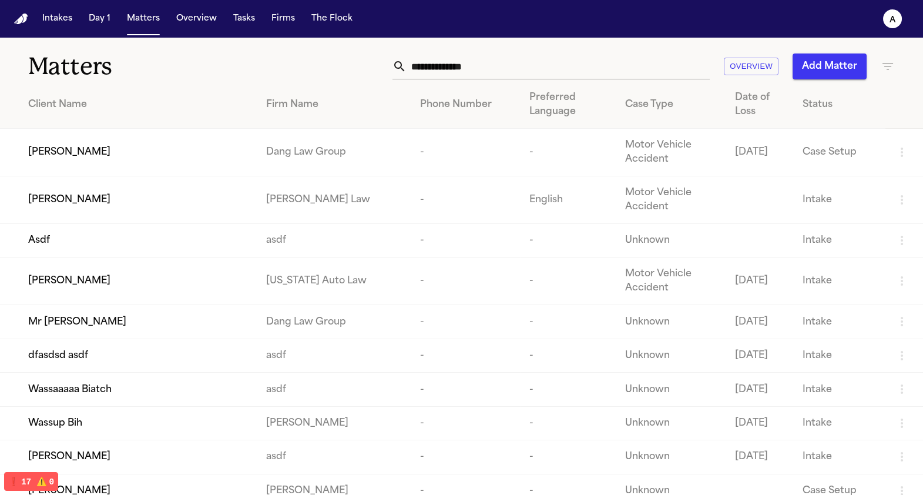
click at [161, 192] on td "Lakeysha Hunter" at bounding box center [128, 200] width 257 height 48
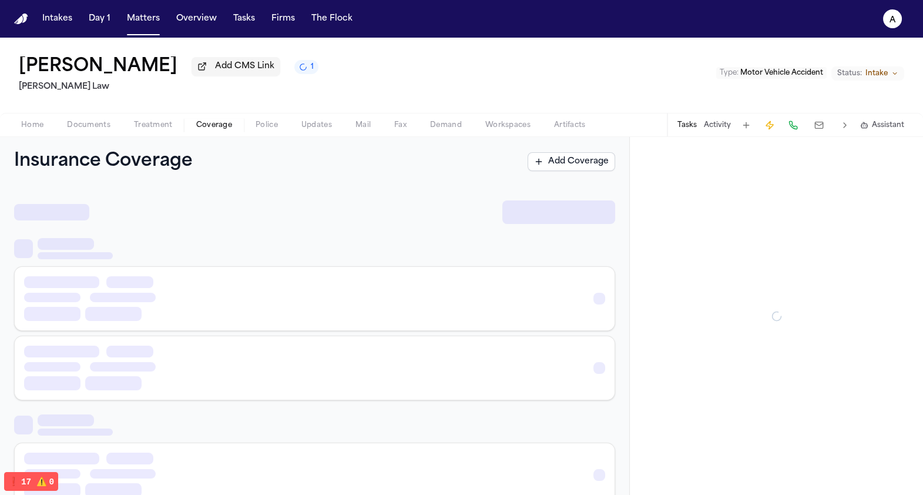
click at [208, 126] on span "Coverage" at bounding box center [214, 124] width 36 height 9
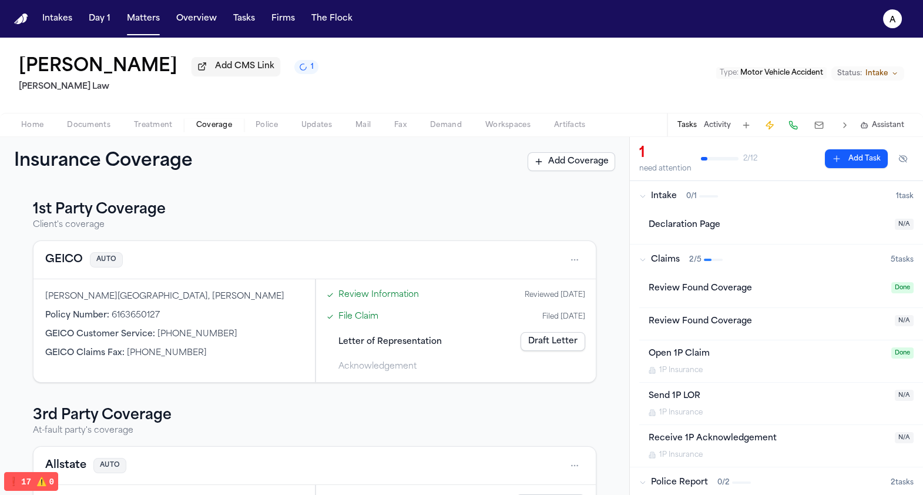
click at [571, 253] on html "Intakes Day 1 Matters Overview Tasks Firms The Flock a Lakeysha Hunter Add CMS …" at bounding box center [461, 247] width 923 height 495
click at [533, 299] on div "View coverage details" at bounding box center [537, 292] width 88 height 31
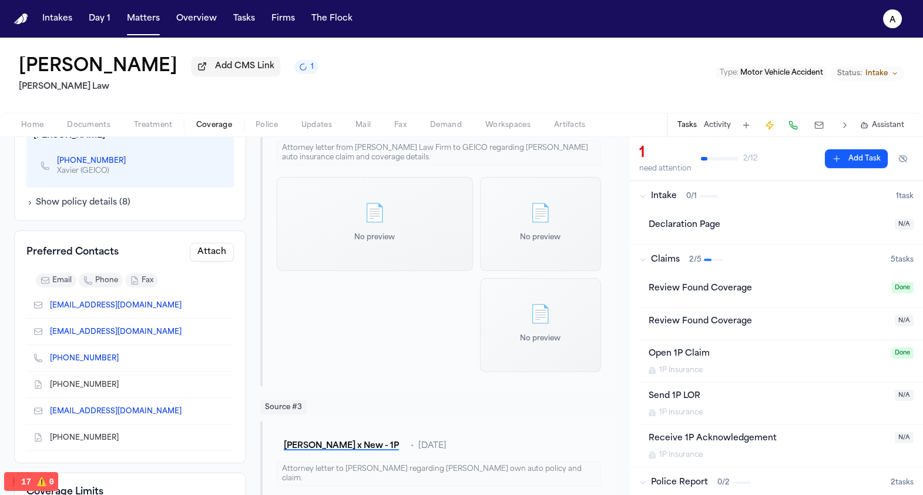
scroll to position [481, 0]
click at [216, 244] on button "Attach" at bounding box center [212, 253] width 44 height 19
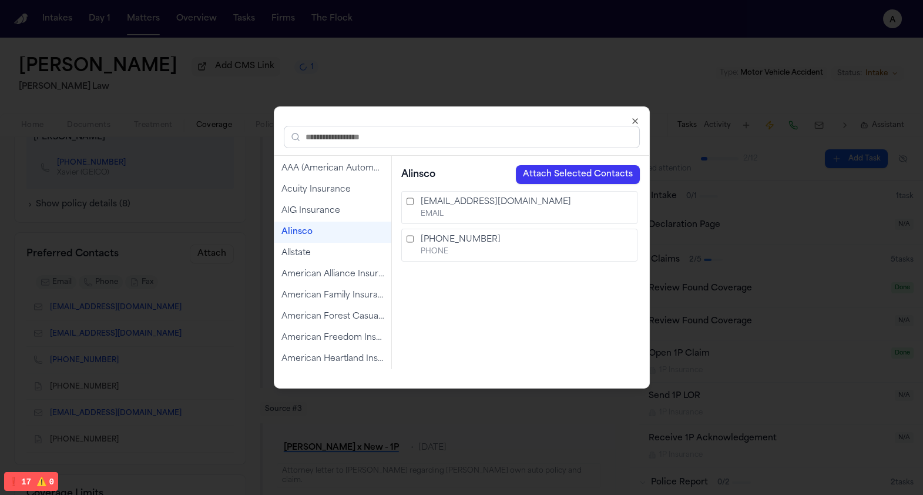
click at [296, 243] on div "Allstate" at bounding box center [332, 253] width 117 height 21
click at [557, 179] on button "Attach Selected Contacts" at bounding box center [578, 174] width 124 height 19
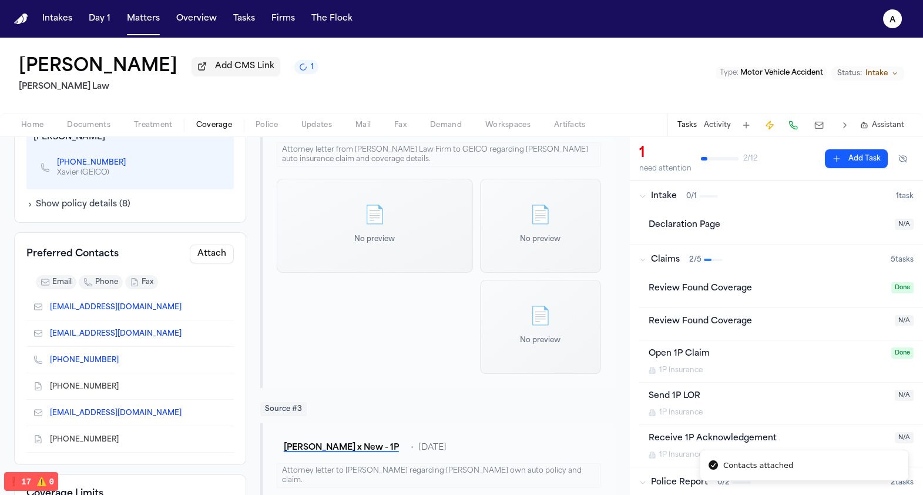
scroll to position [158, 0]
